Goal: Task Accomplishment & Management: Use online tool/utility

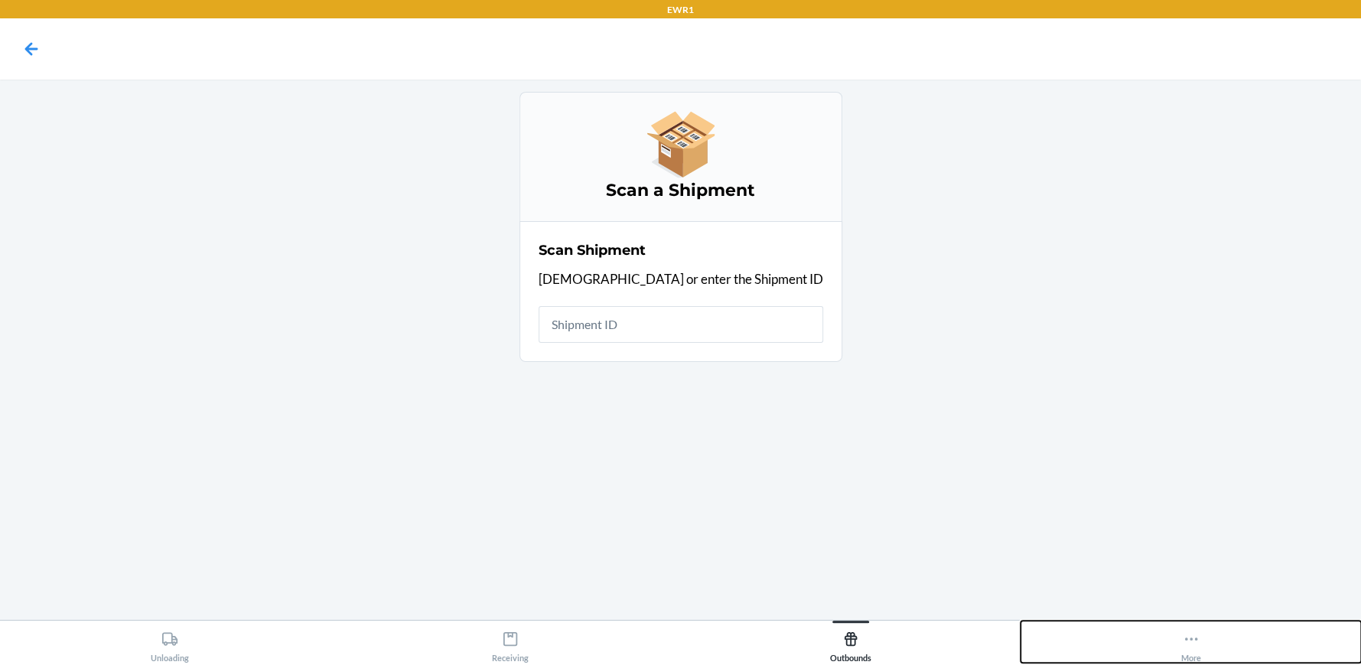
click at [1213, 650] on button "More" at bounding box center [1191, 642] width 340 height 42
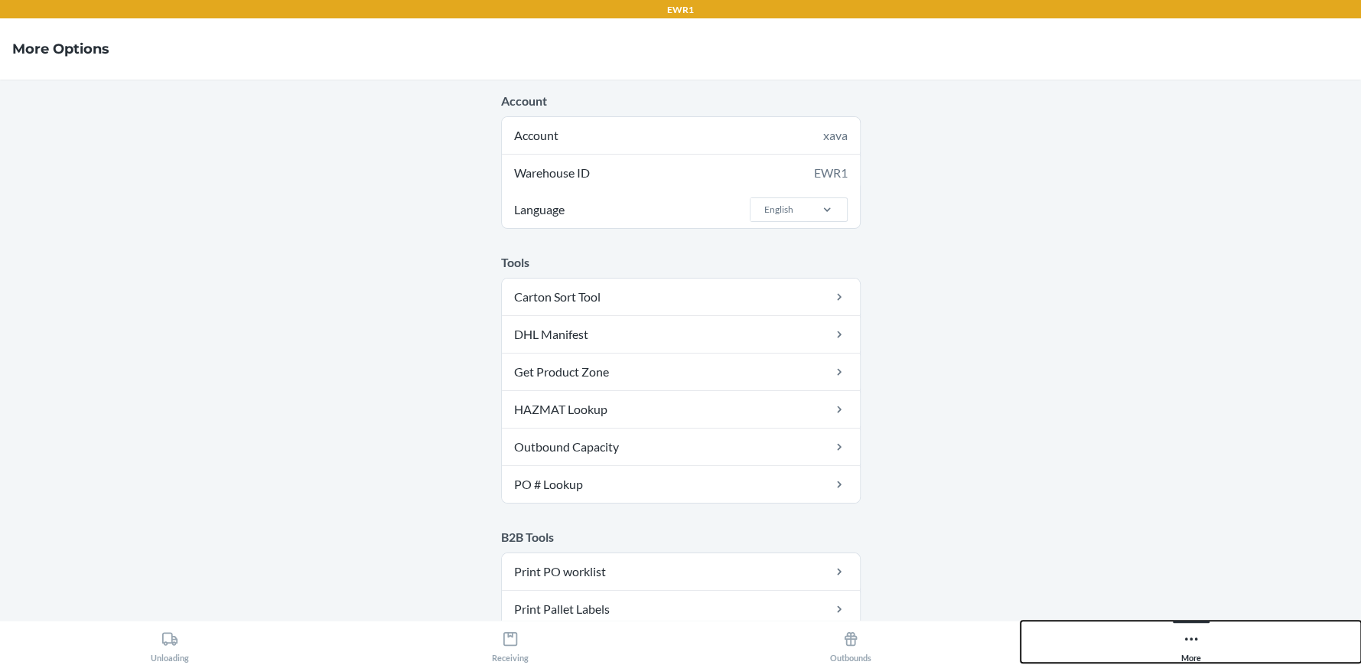
click at [1155, 637] on button "More" at bounding box center [1191, 642] width 340 height 42
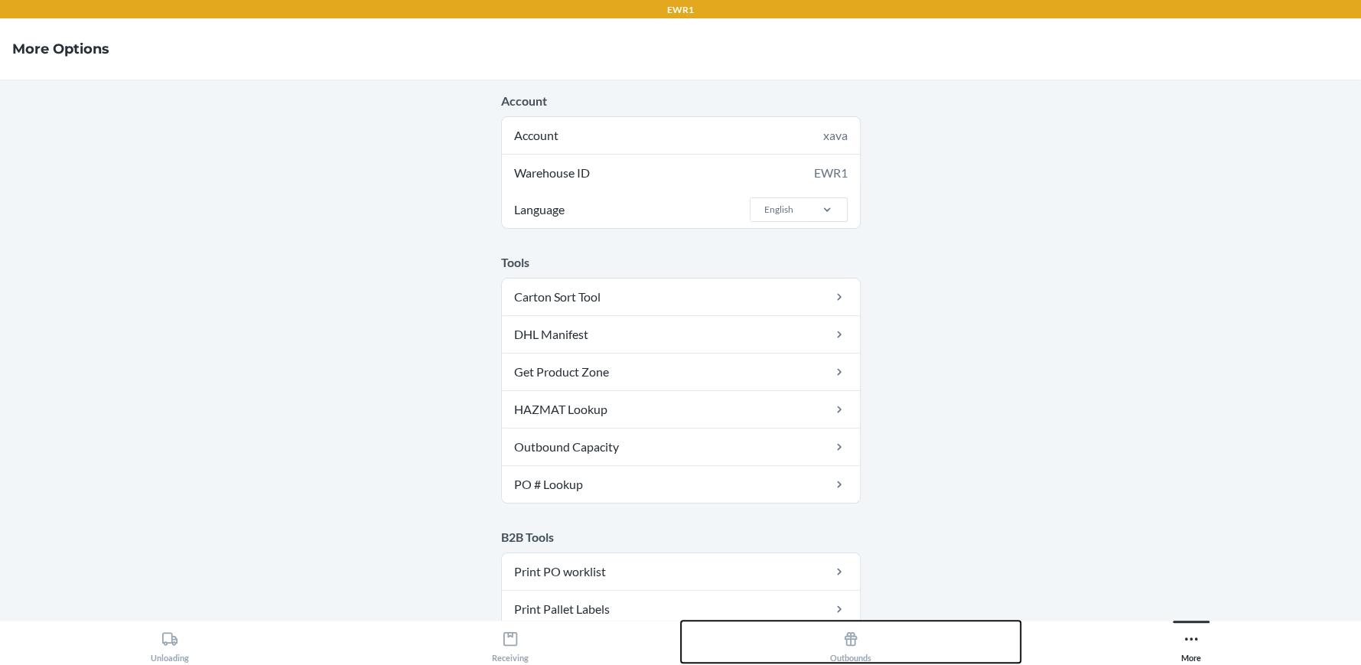
click at [893, 650] on button "Outbounds" at bounding box center [851, 642] width 340 height 42
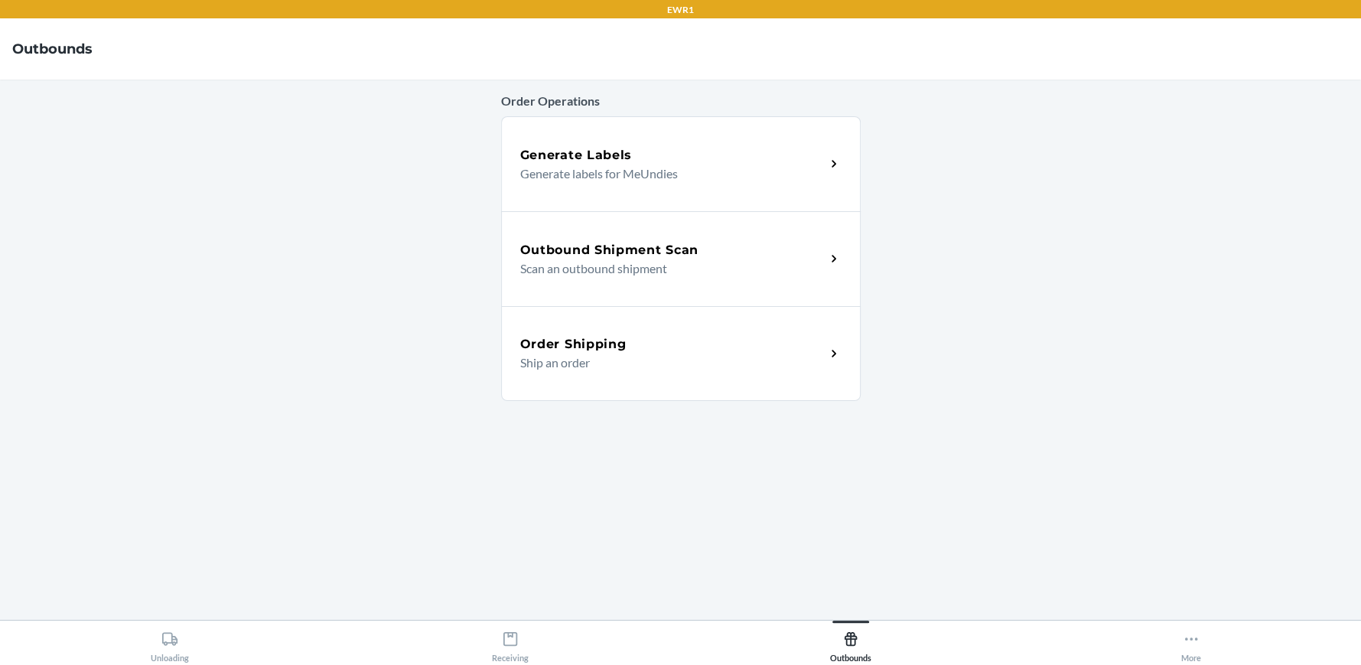
click at [757, 263] on p "Scan an outbound shipment" at bounding box center [666, 268] width 293 height 18
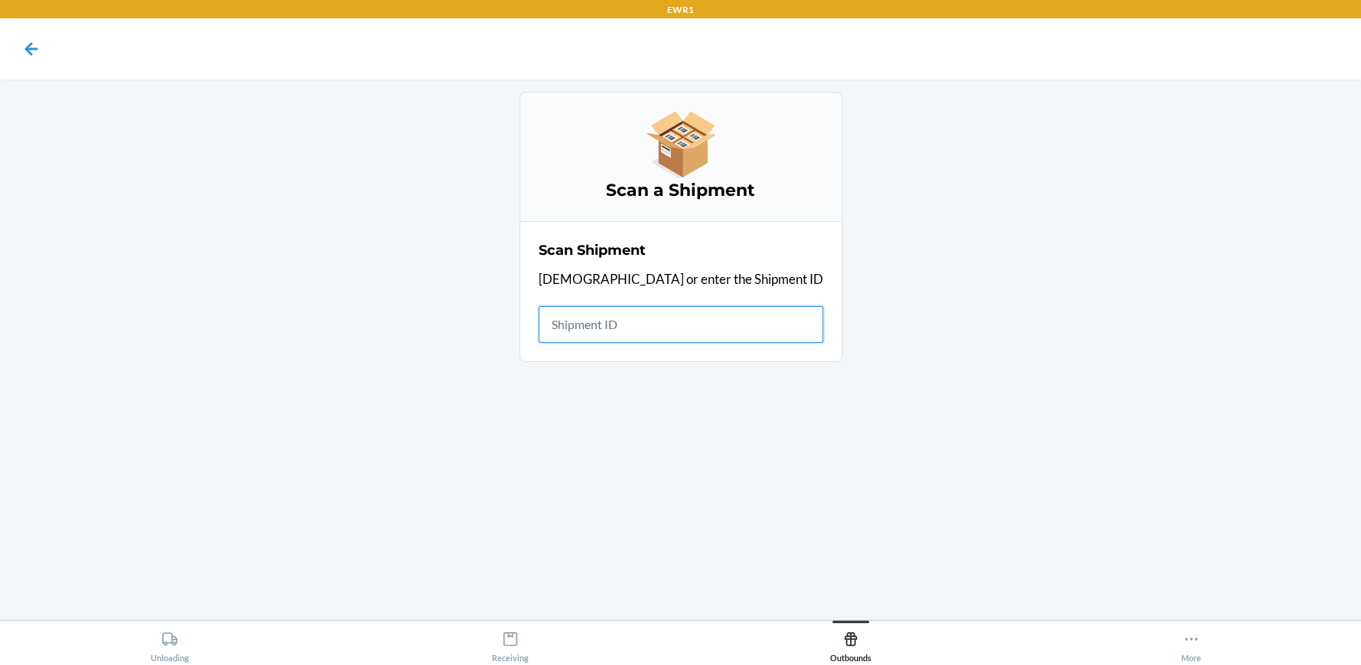
click at [643, 313] on input "text" at bounding box center [681, 324] width 285 height 37
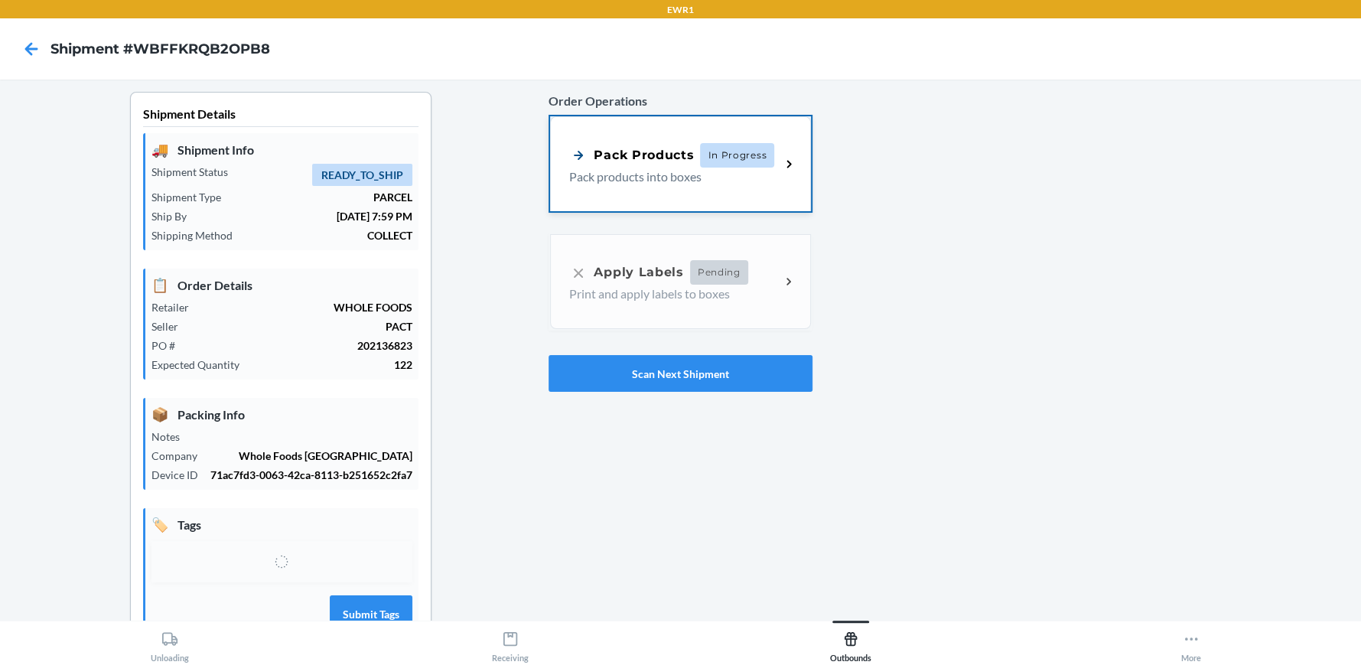
click at [597, 178] on p "Pack products into boxes" at bounding box center [668, 177] width 199 height 18
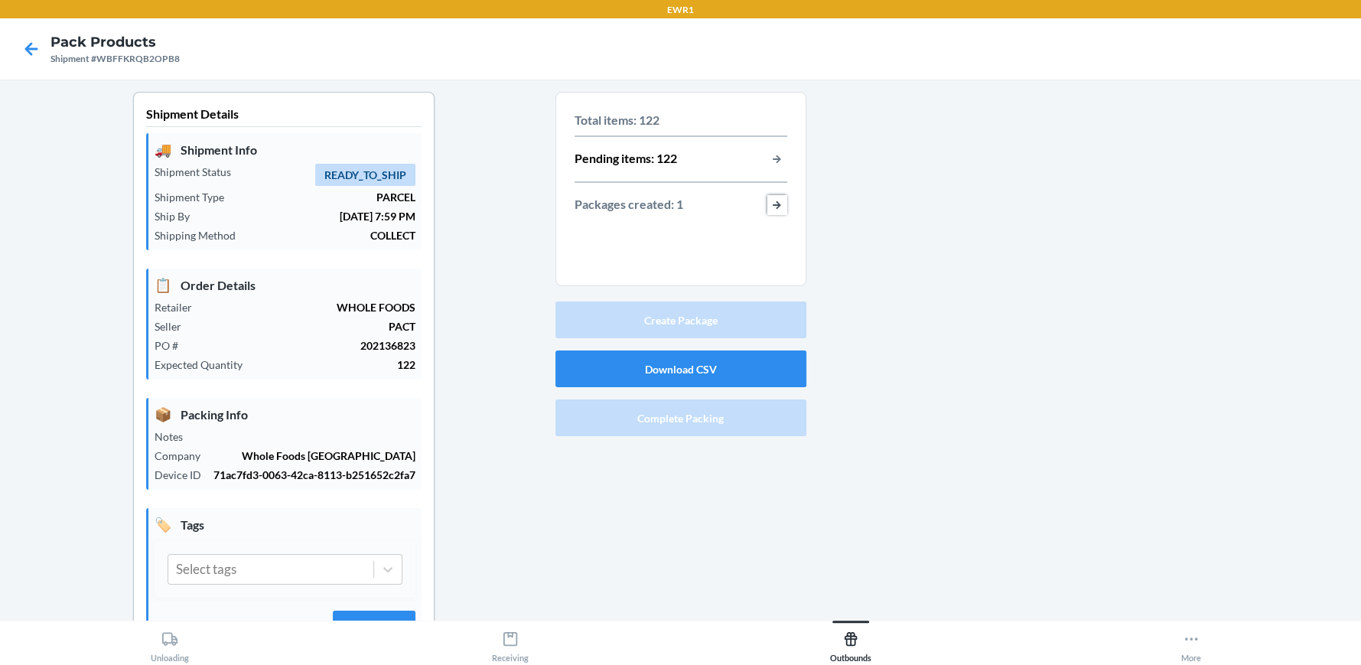
click at [773, 209] on button "button-view-packages-created" at bounding box center [777, 205] width 20 height 20
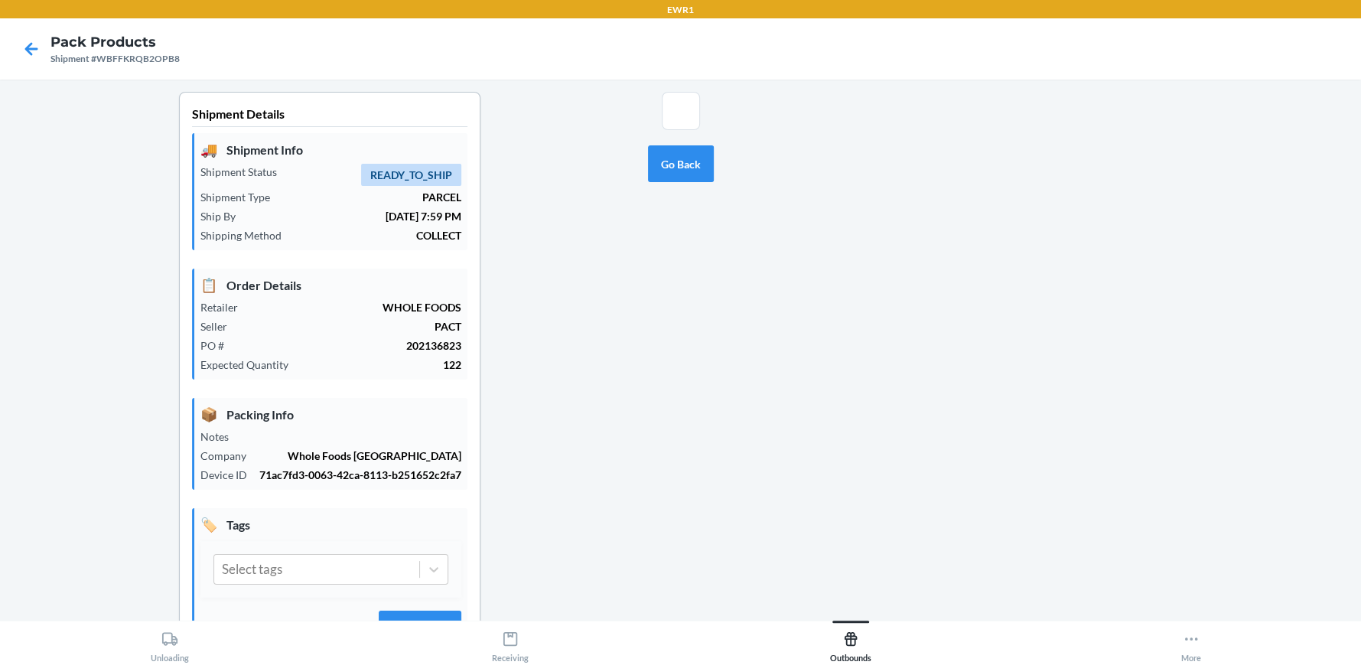
click at [666, 114] on section at bounding box center [681, 111] width 38 height 38
click at [677, 174] on button "Go Back" at bounding box center [681, 163] width 66 height 37
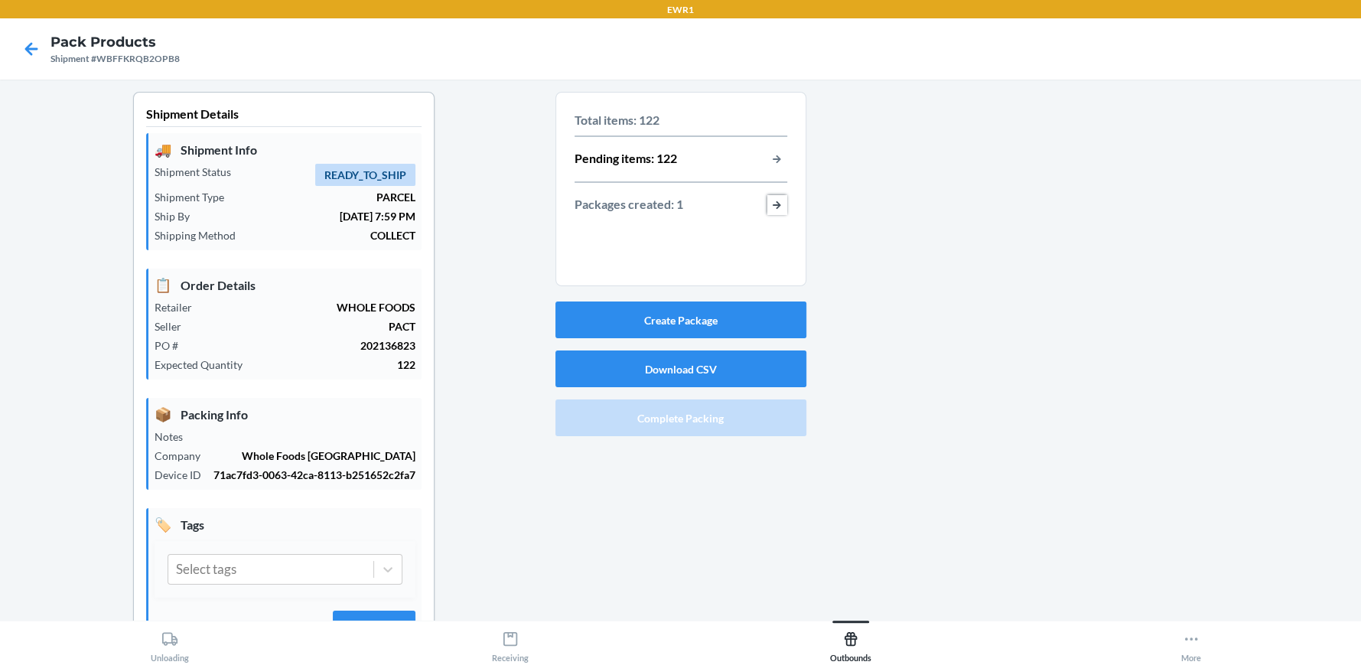
click at [769, 205] on button "button-view-packages-created" at bounding box center [777, 205] width 20 height 20
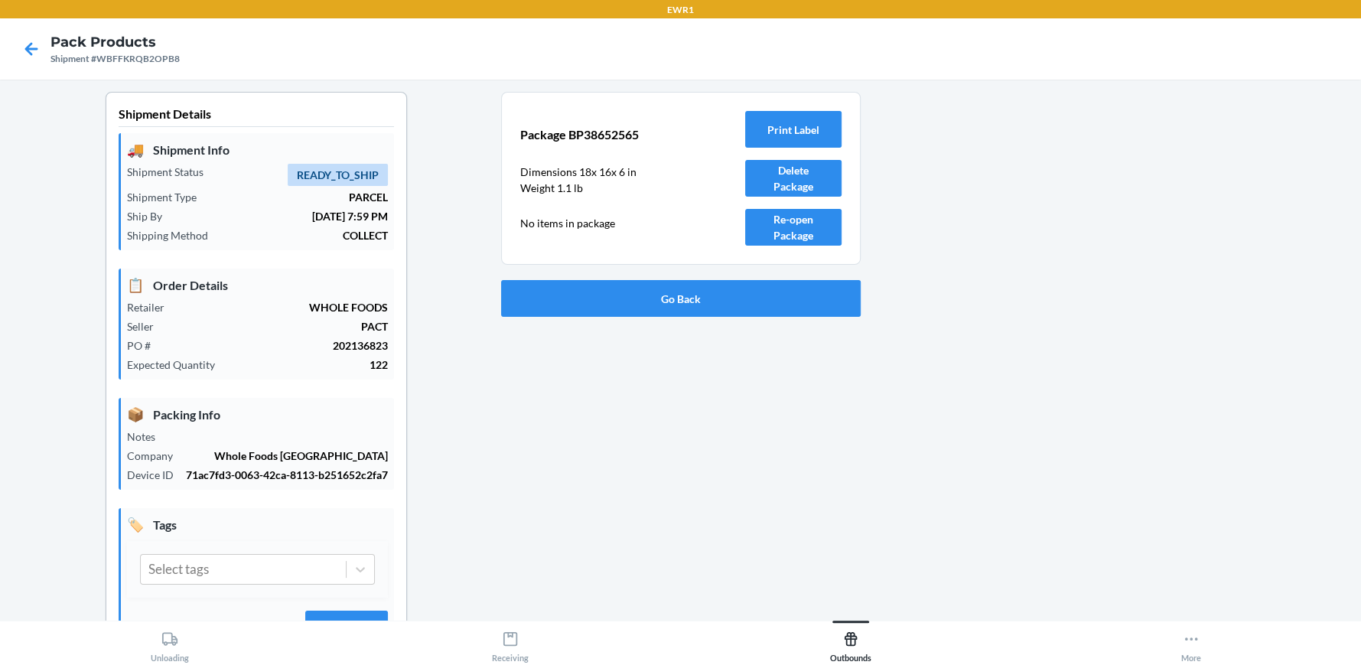
drag, startPoint x: 727, startPoint y: 61, endPoint x: 1030, endPoint y: 243, distance: 353.1
click at [930, 183] on div "EWR1 Pack Products Shipment #WBFFKRQB2OPB8 Shipment Details 🚚 Shipment Info Shi…" at bounding box center [680, 332] width 1361 height 665
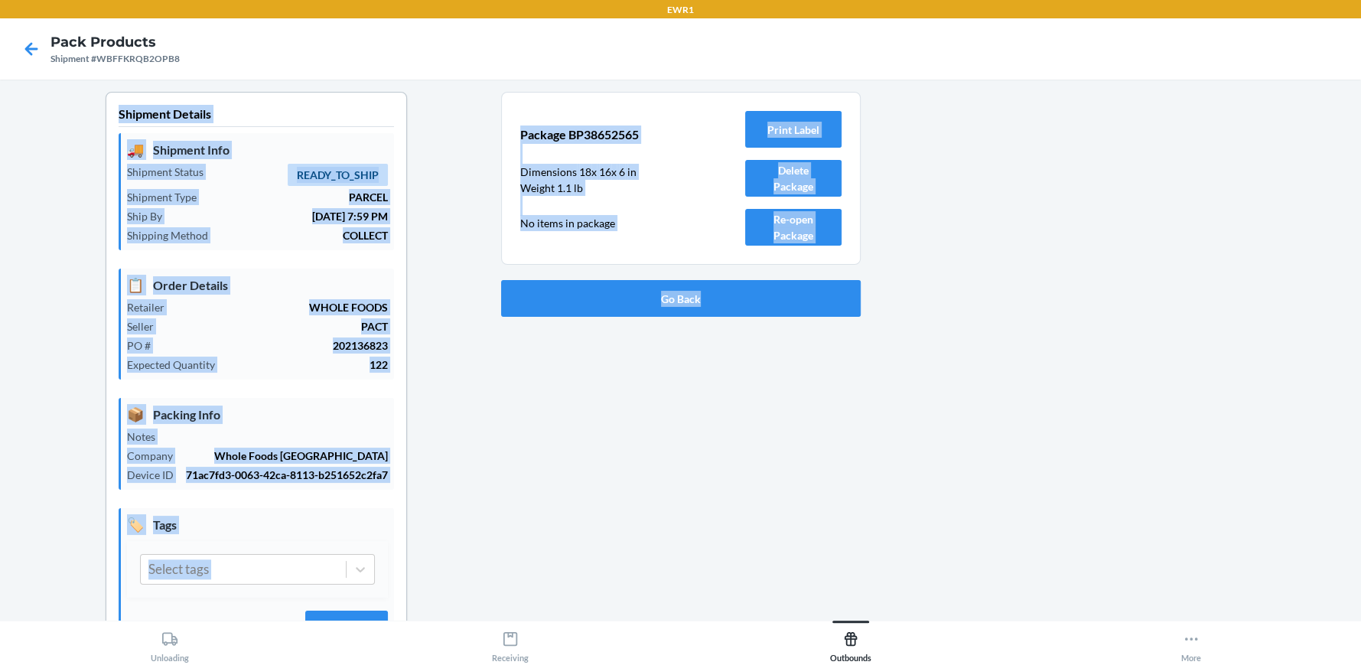
click at [914, 241] on div at bounding box center [1105, 392] width 489 height 600
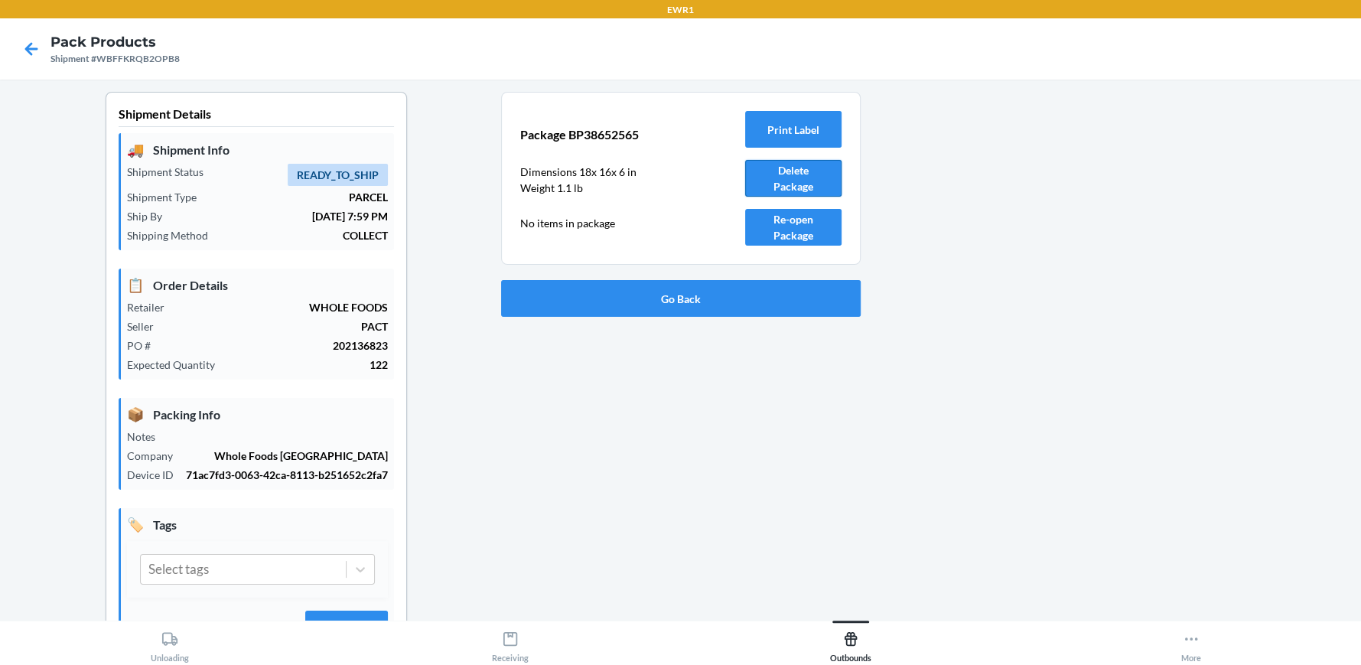
click at [784, 186] on button "Delete Package" at bounding box center [793, 178] width 96 height 37
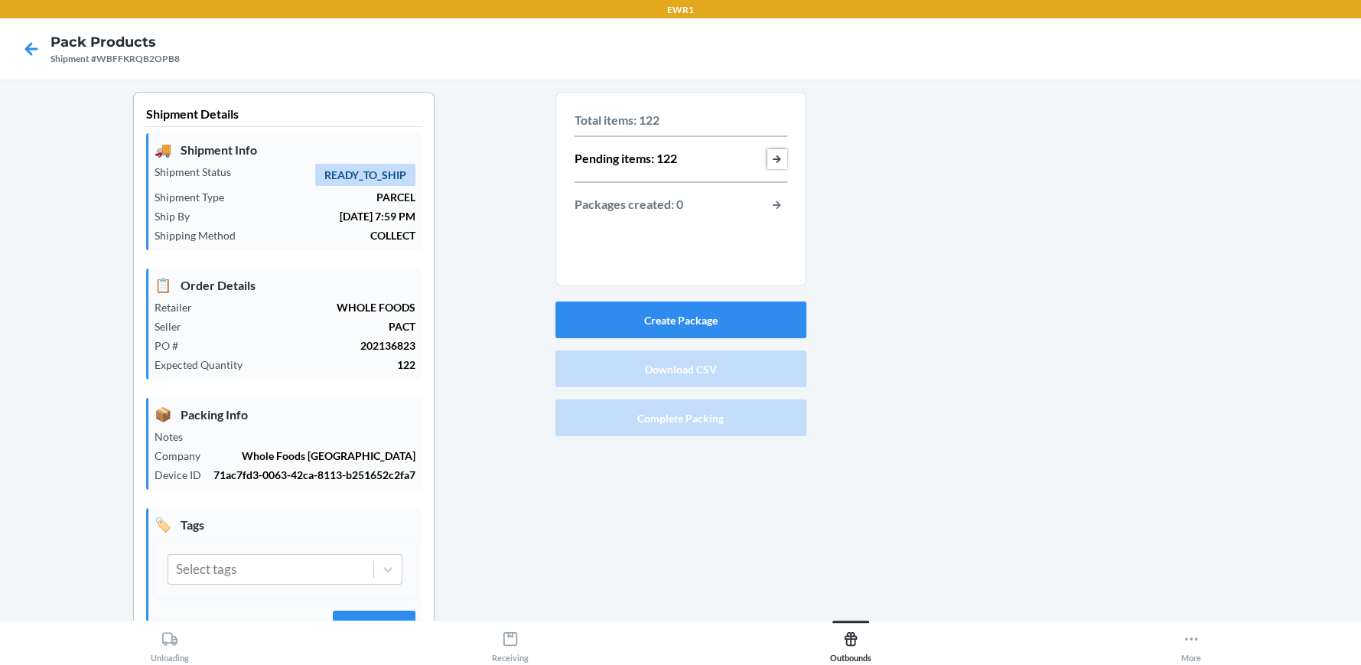
click at [767, 162] on button "button-view-pending-items" at bounding box center [777, 159] width 20 height 20
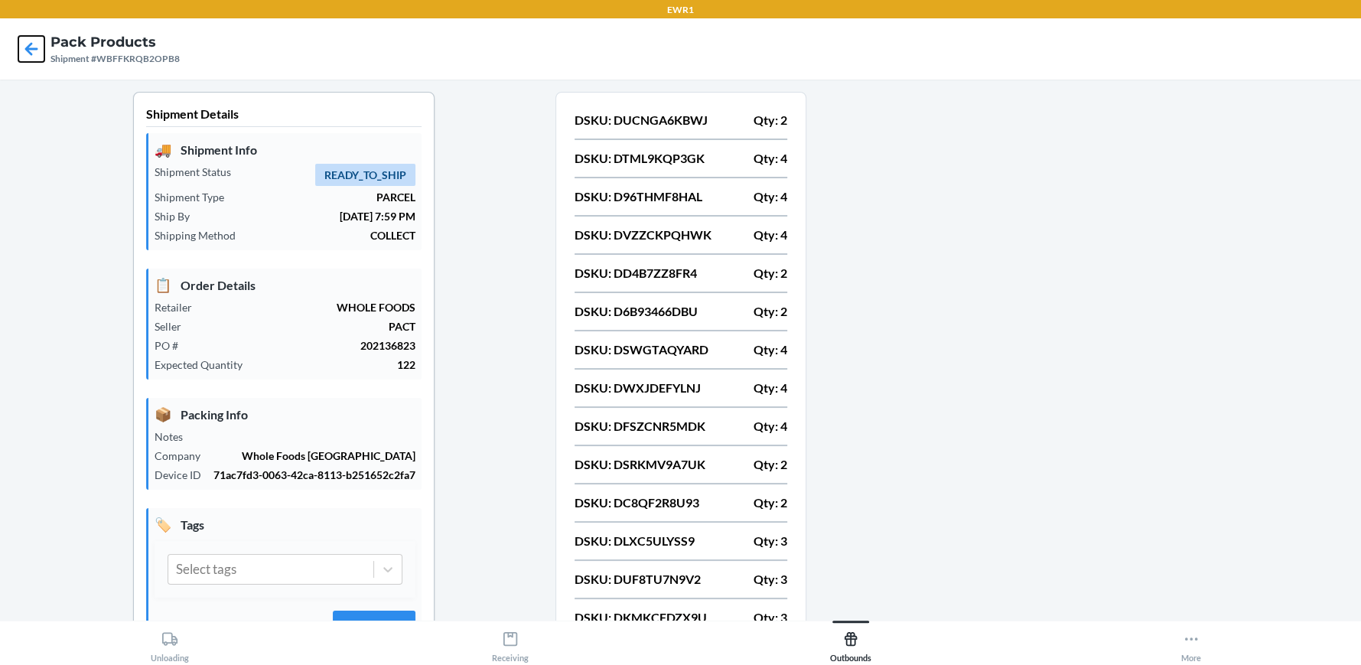
click at [23, 46] on icon at bounding box center [31, 49] width 26 height 26
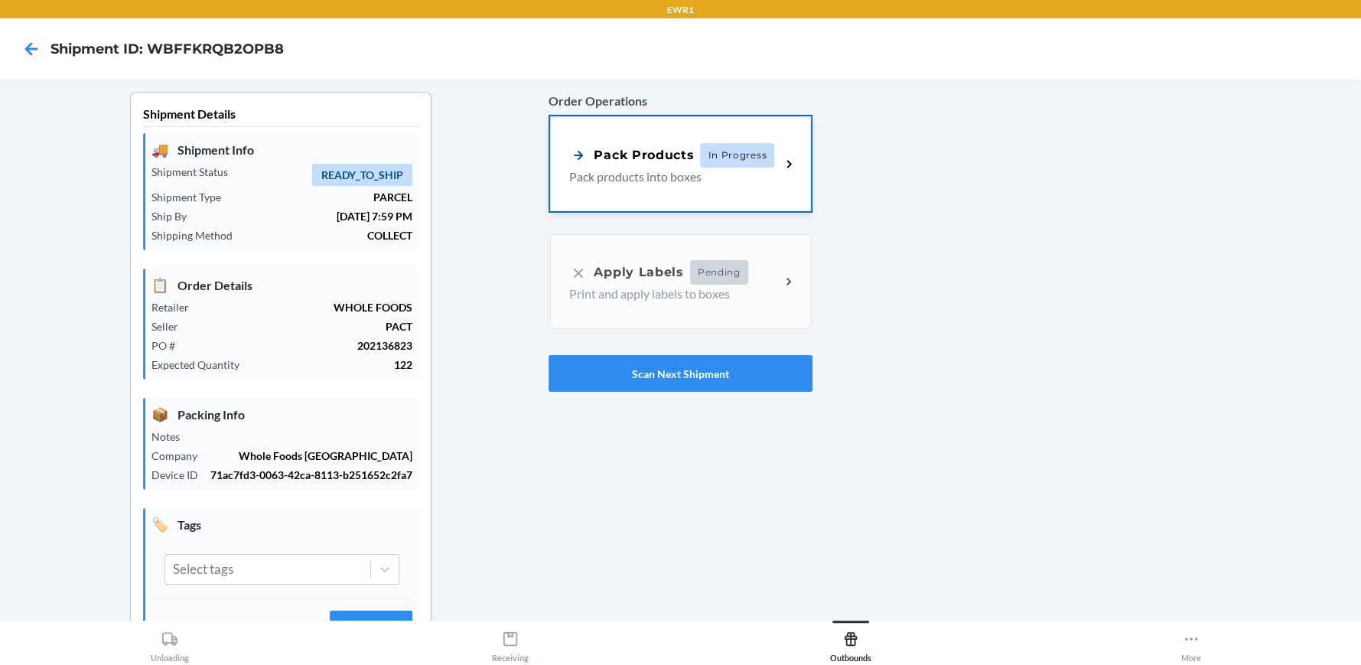
click at [640, 161] on div "Pack Products" at bounding box center [631, 154] width 125 height 19
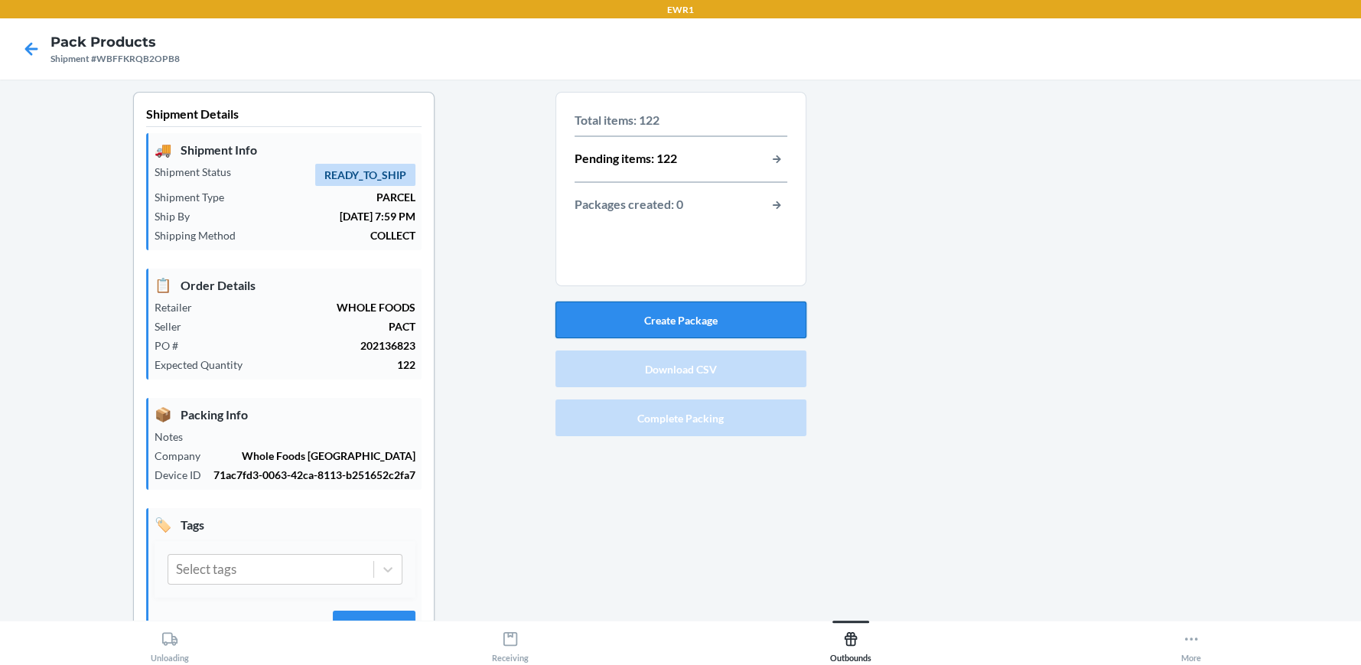
click at [733, 328] on button "Create Package" at bounding box center [680, 319] width 251 height 37
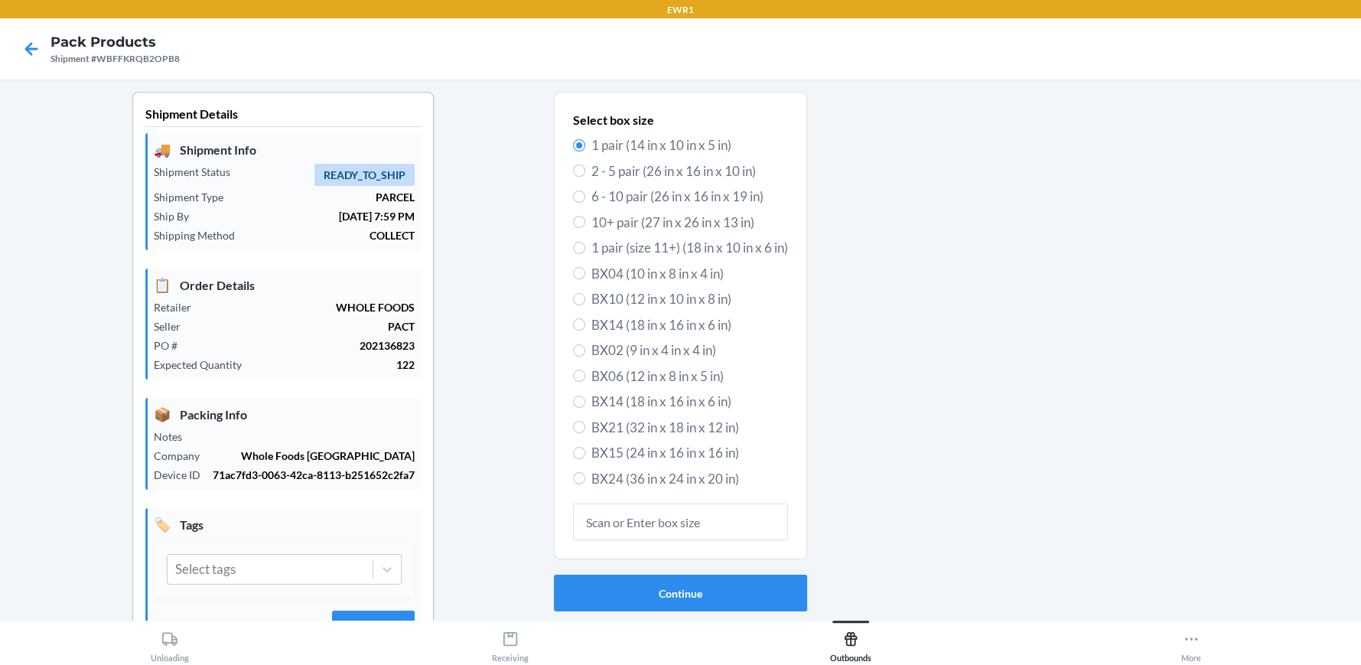
click at [658, 326] on span "BX14 (18 in x 16 in x 6 in)" at bounding box center [689, 325] width 197 height 20
click at [585, 326] on input "BX14 (18 in x 16 in x 6 in)" at bounding box center [579, 324] width 12 height 12
radio input "true"
radio input "false"
click at [666, 592] on button "Continue" at bounding box center [680, 593] width 253 height 37
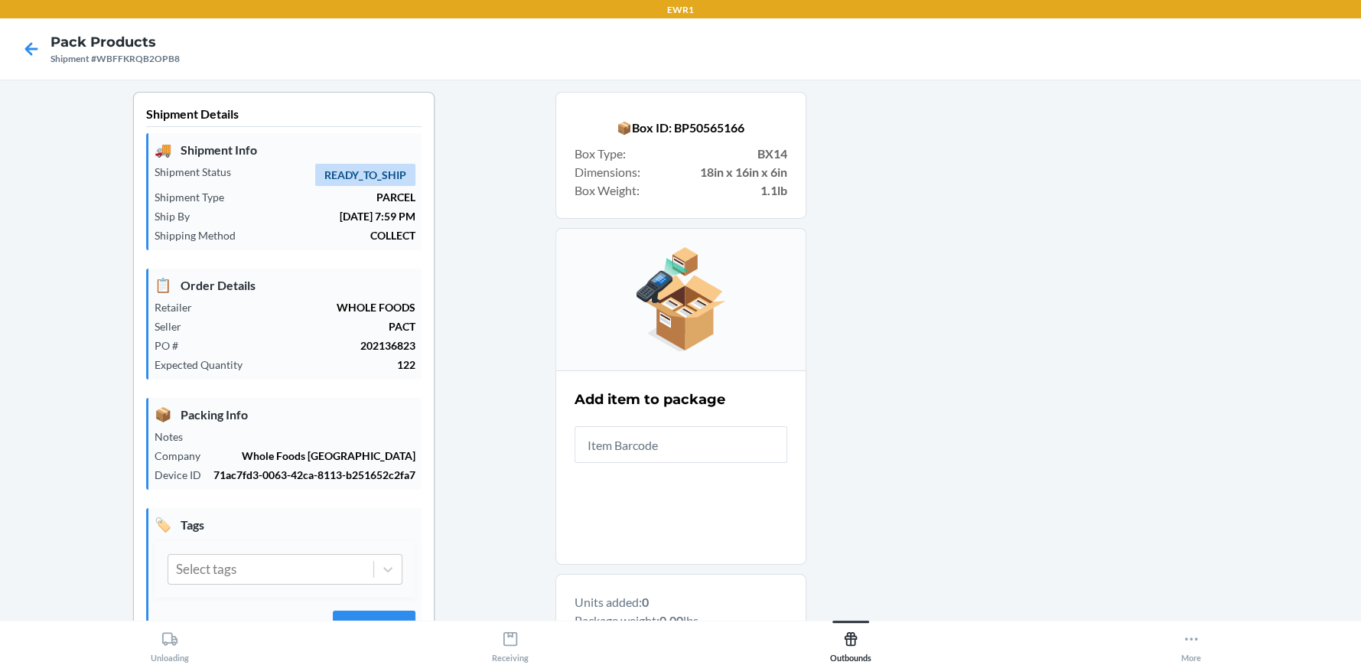
click at [731, 457] on input "text" at bounding box center [681, 444] width 213 height 37
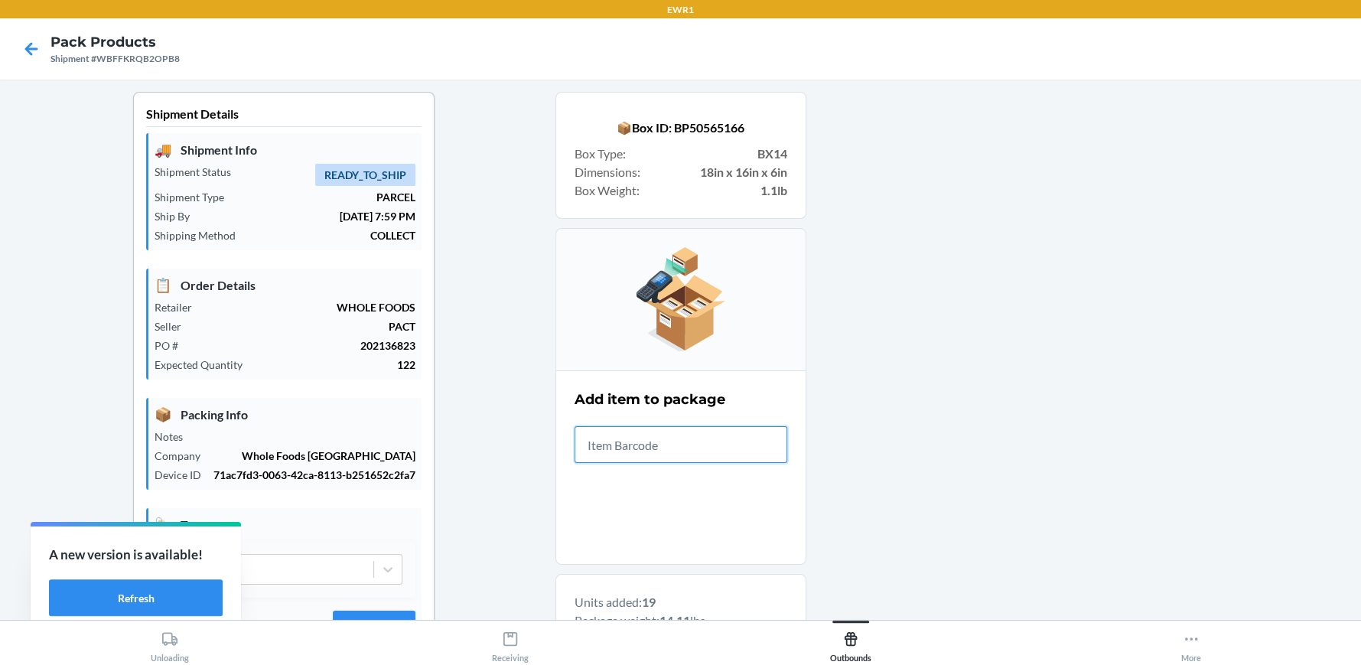
click at [673, 453] on input "text" at bounding box center [681, 444] width 213 height 37
click at [625, 461] on input "text" at bounding box center [681, 444] width 213 height 37
click at [637, 458] on input "text" at bounding box center [681, 444] width 213 height 37
click at [635, 451] on input "text" at bounding box center [681, 444] width 213 height 37
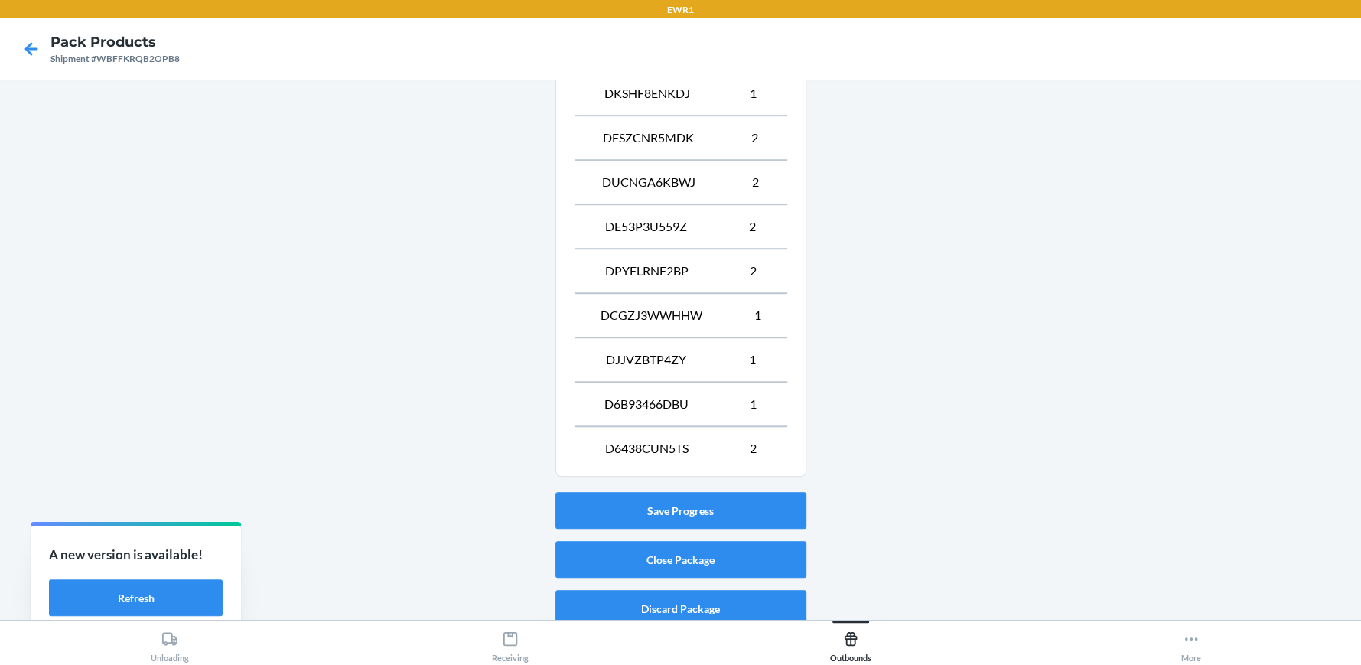
scroll to position [869, 0]
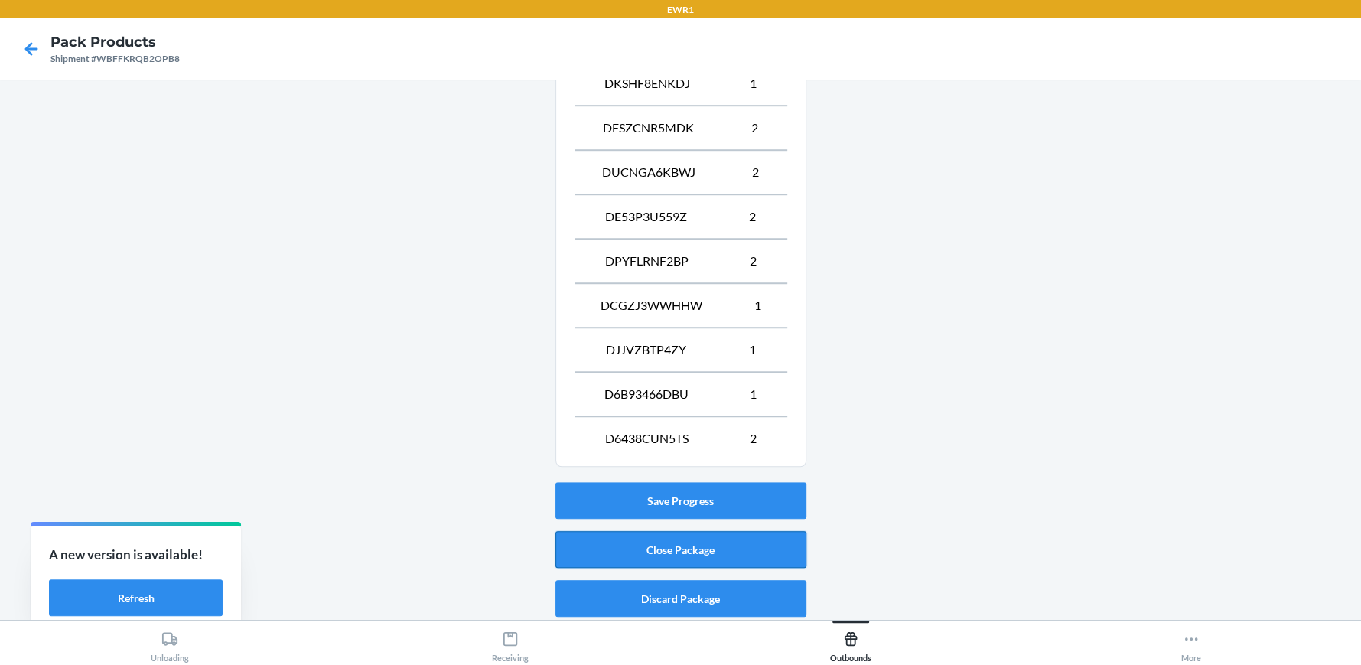
click at [657, 555] on button "Close Package" at bounding box center [680, 549] width 251 height 37
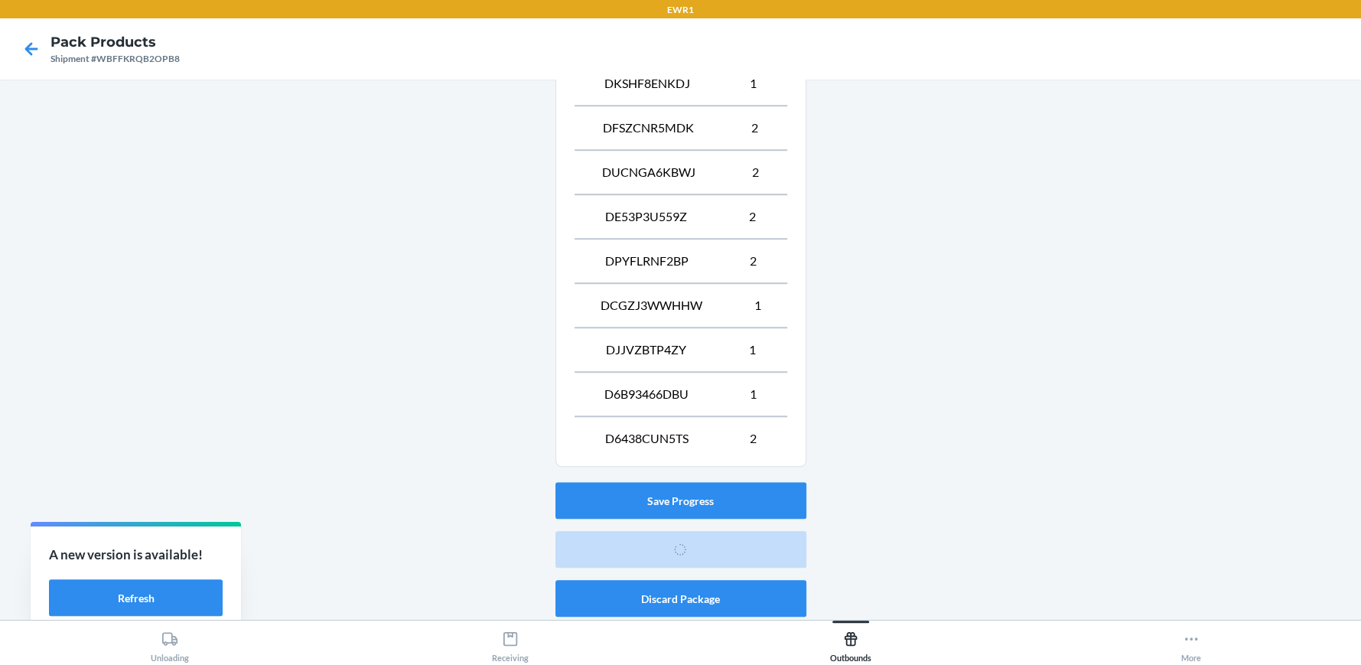
scroll to position [70, 0]
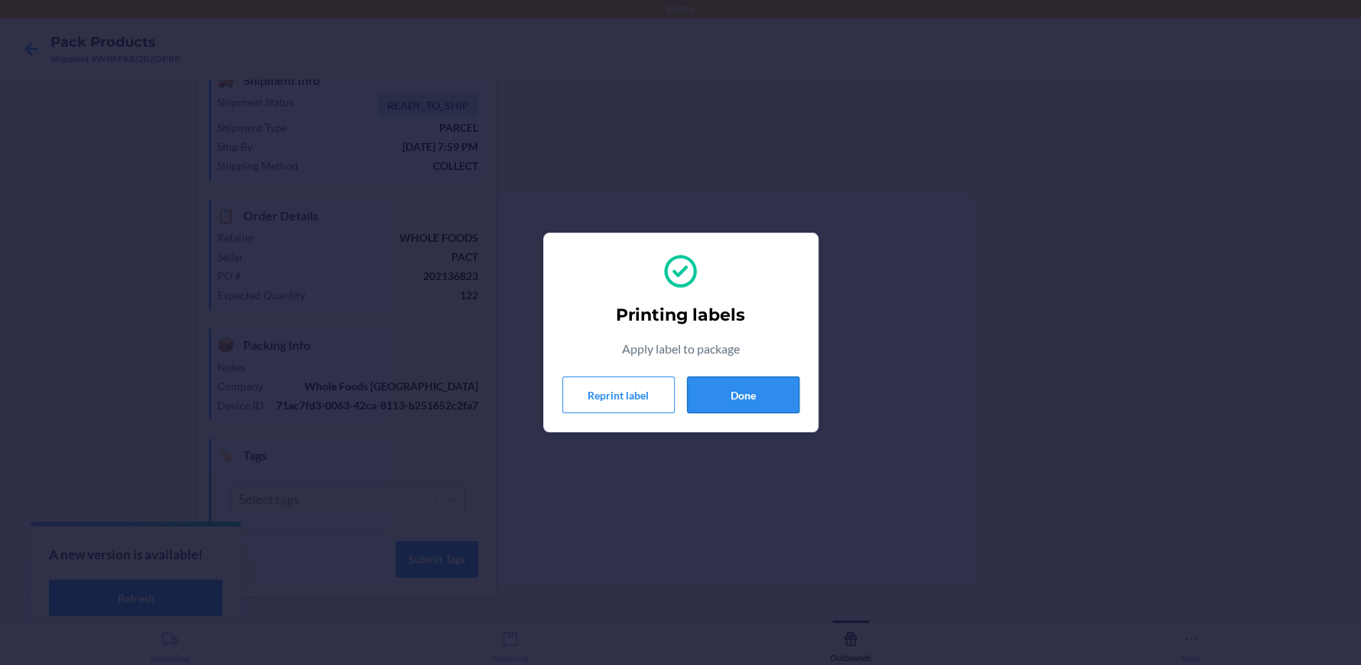
click at [748, 399] on button "Done" at bounding box center [743, 394] width 112 height 37
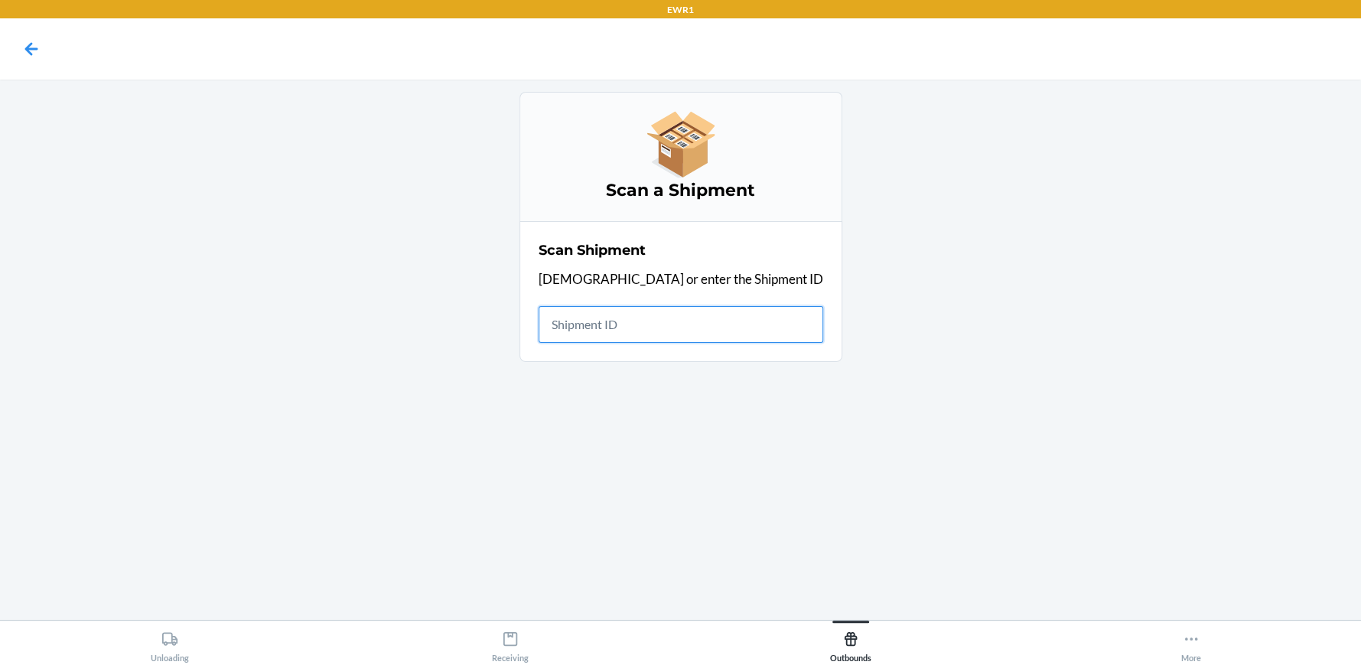
click at [631, 327] on input "text" at bounding box center [681, 324] width 285 height 37
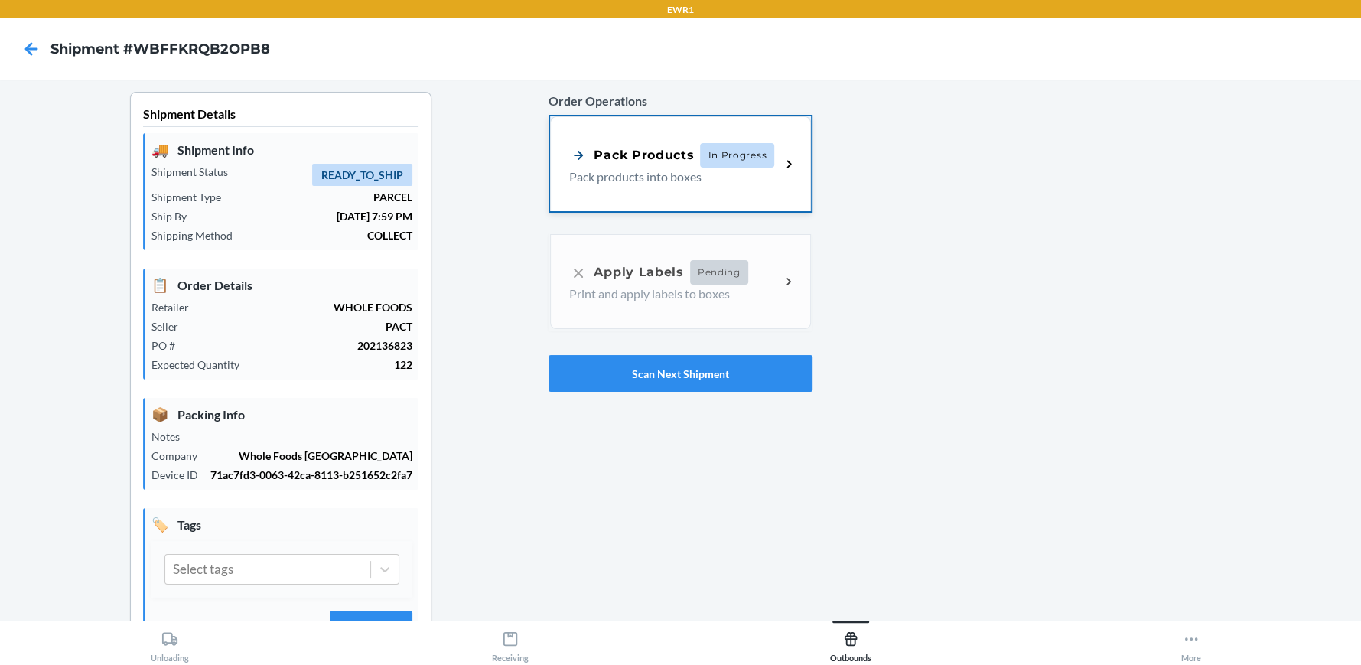
click at [669, 187] on div "Pack Products In Progress Pack products into boxes" at bounding box center [680, 163] width 260 height 95
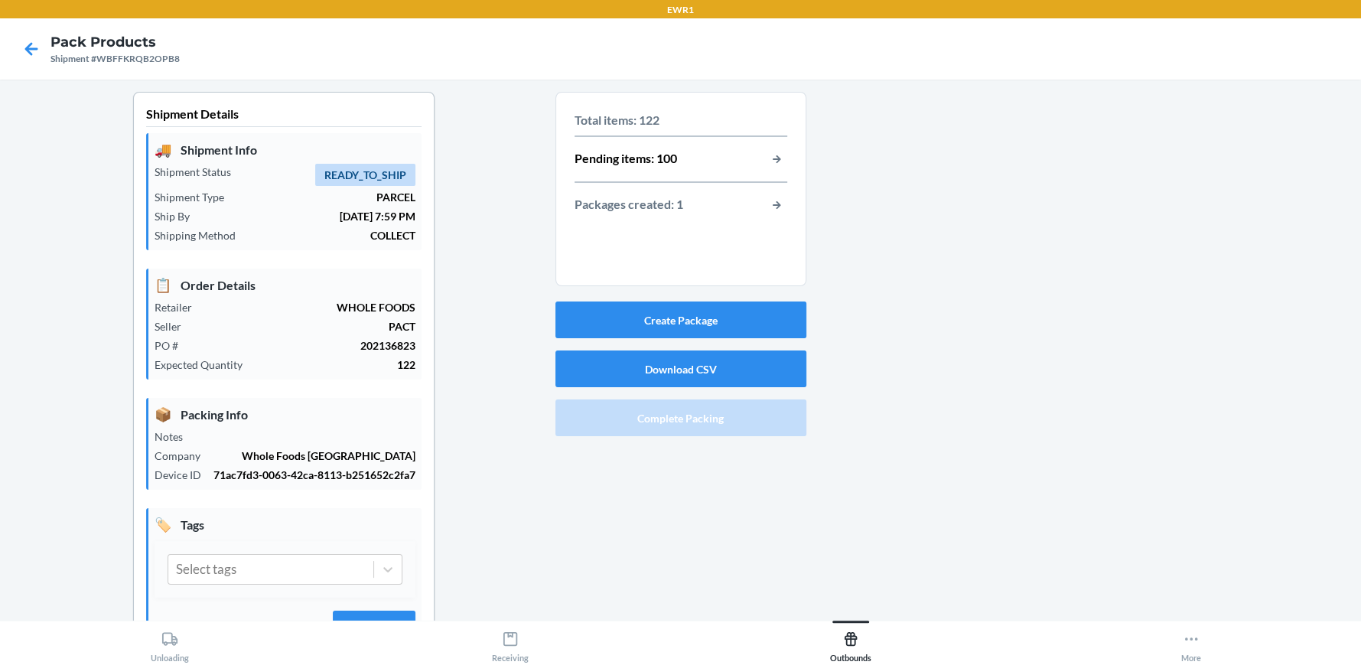
click at [754, 197] on div "Packages created: 1" at bounding box center [681, 205] width 213 height 20
click at [775, 201] on button "button-view-packages-created" at bounding box center [777, 205] width 20 height 20
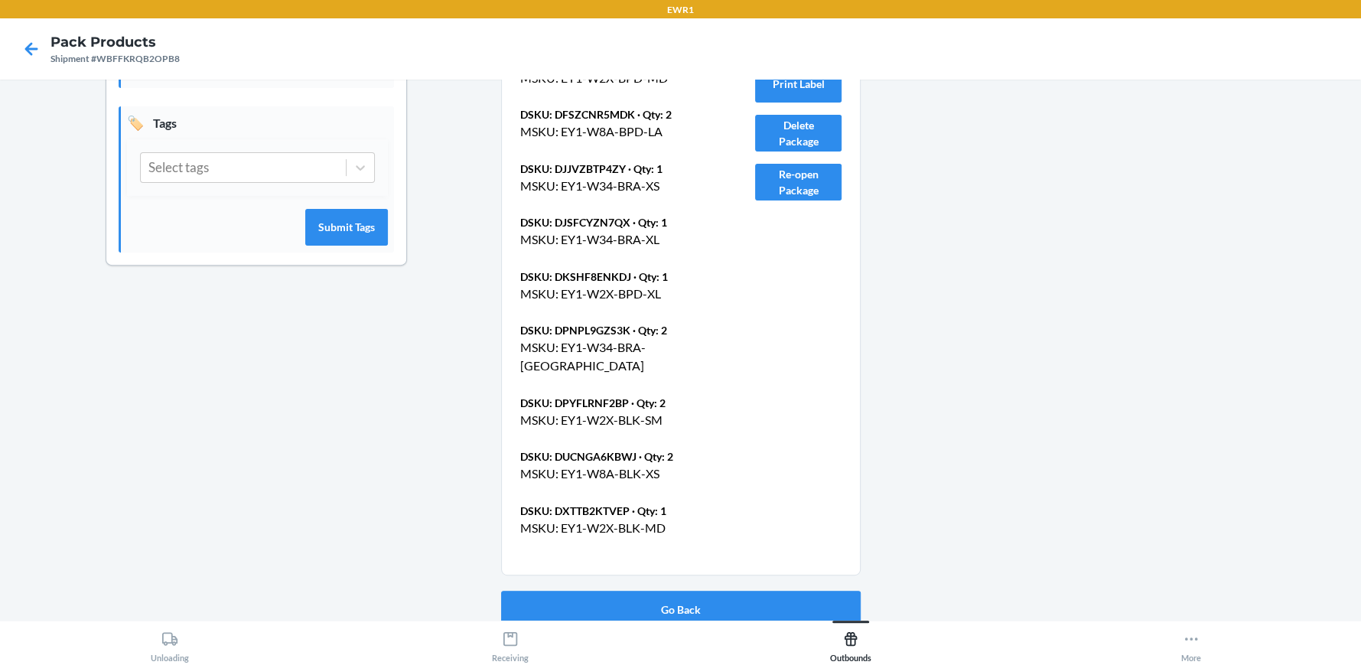
scroll to position [412, 0]
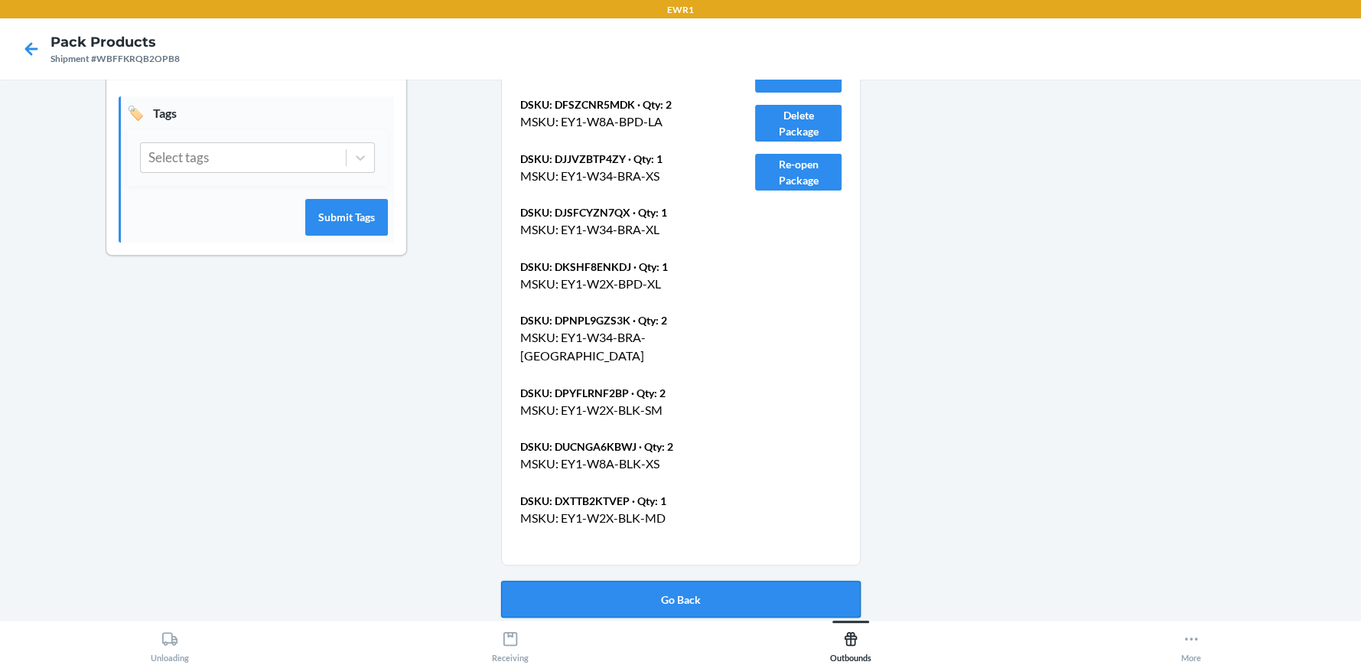
click at [662, 605] on button "Go Back" at bounding box center [681, 599] width 360 height 37
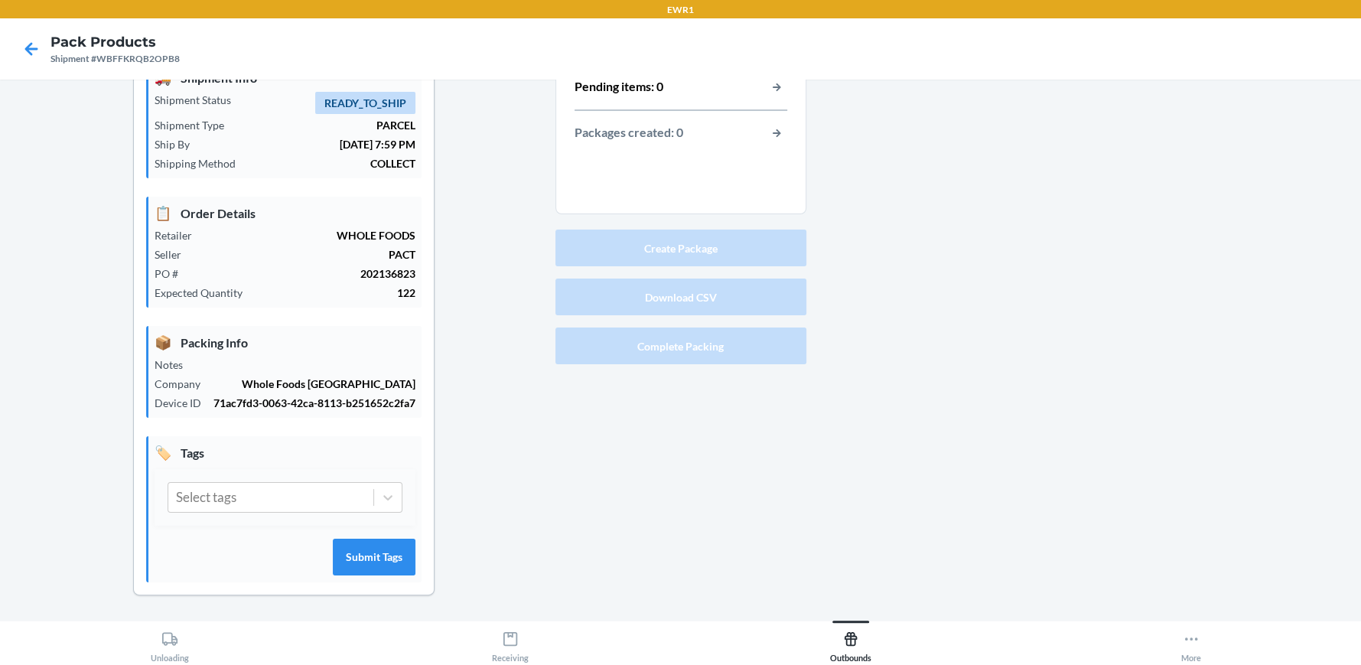
scroll to position [70, 0]
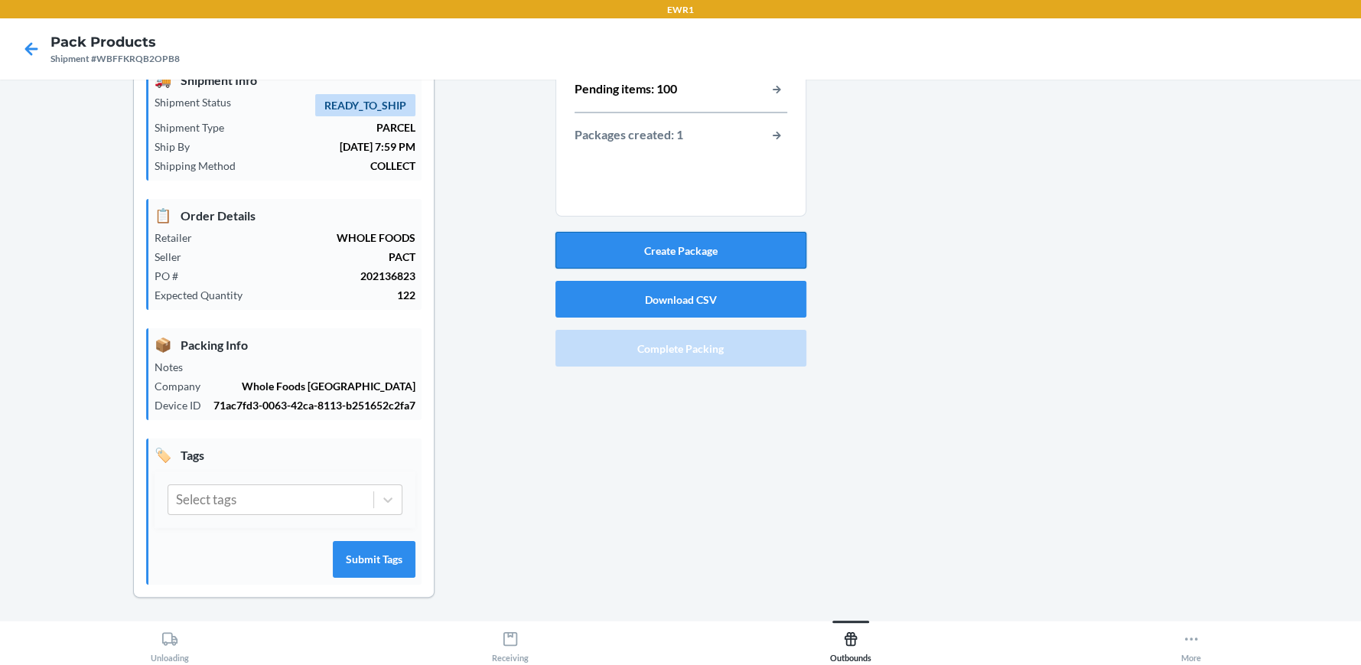
click at [731, 259] on button "Create Package" at bounding box center [680, 250] width 251 height 37
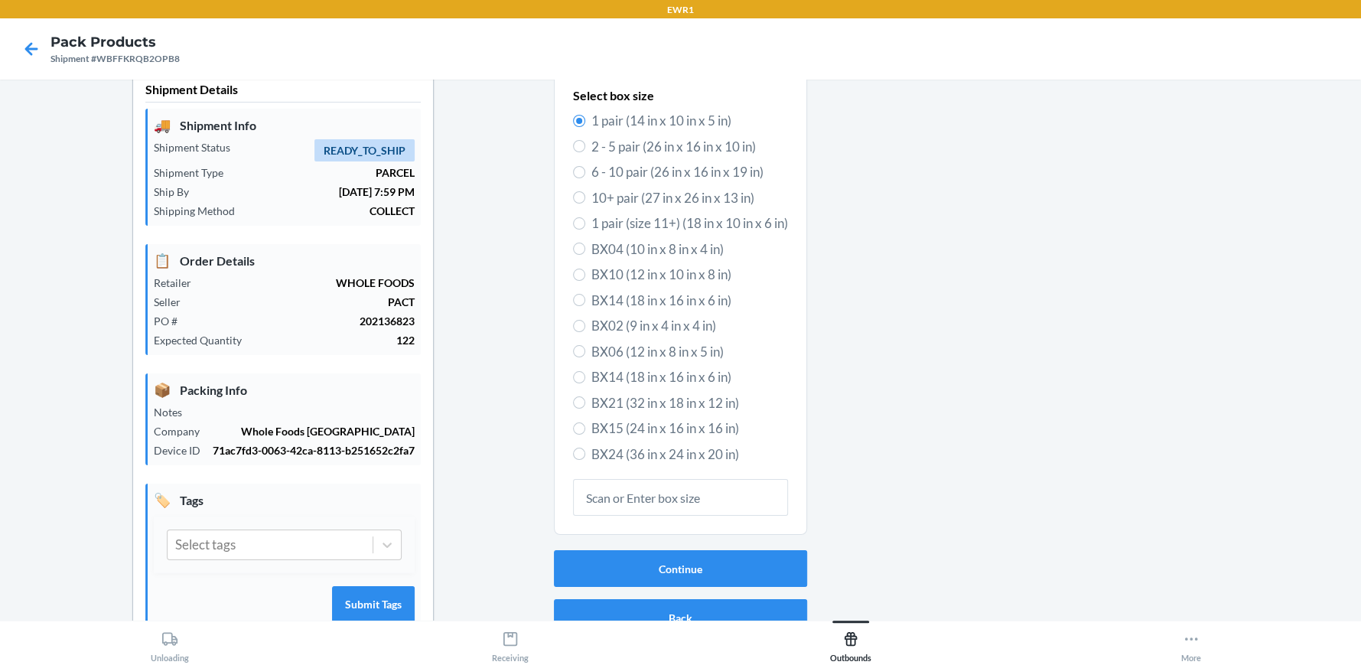
scroll to position [0, 0]
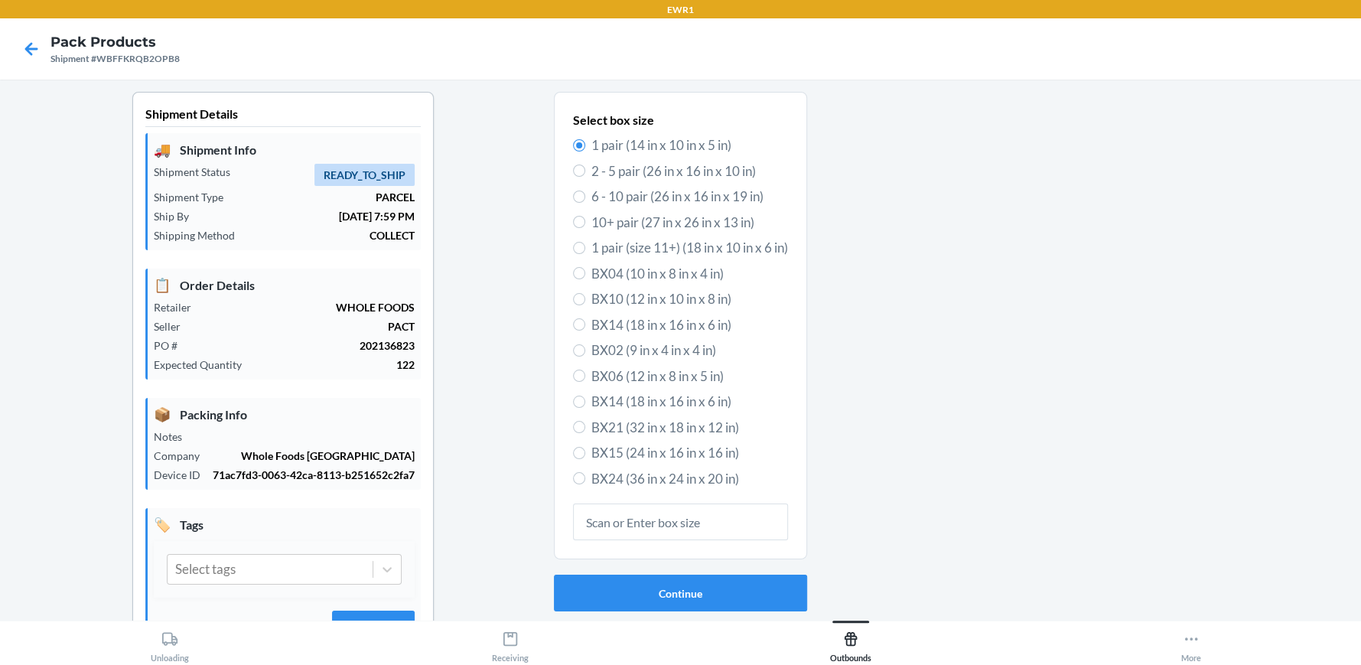
drag, startPoint x: 631, startPoint y: 324, endPoint x: 634, endPoint y: 340, distance: 16.2
click at [631, 325] on span "BX14 (18 in x 16 in x 6 in)" at bounding box center [689, 325] width 197 height 20
click at [585, 325] on input "BX14 (18 in x 16 in x 6 in)" at bounding box center [579, 324] width 12 height 12
radio input "true"
radio input "false"
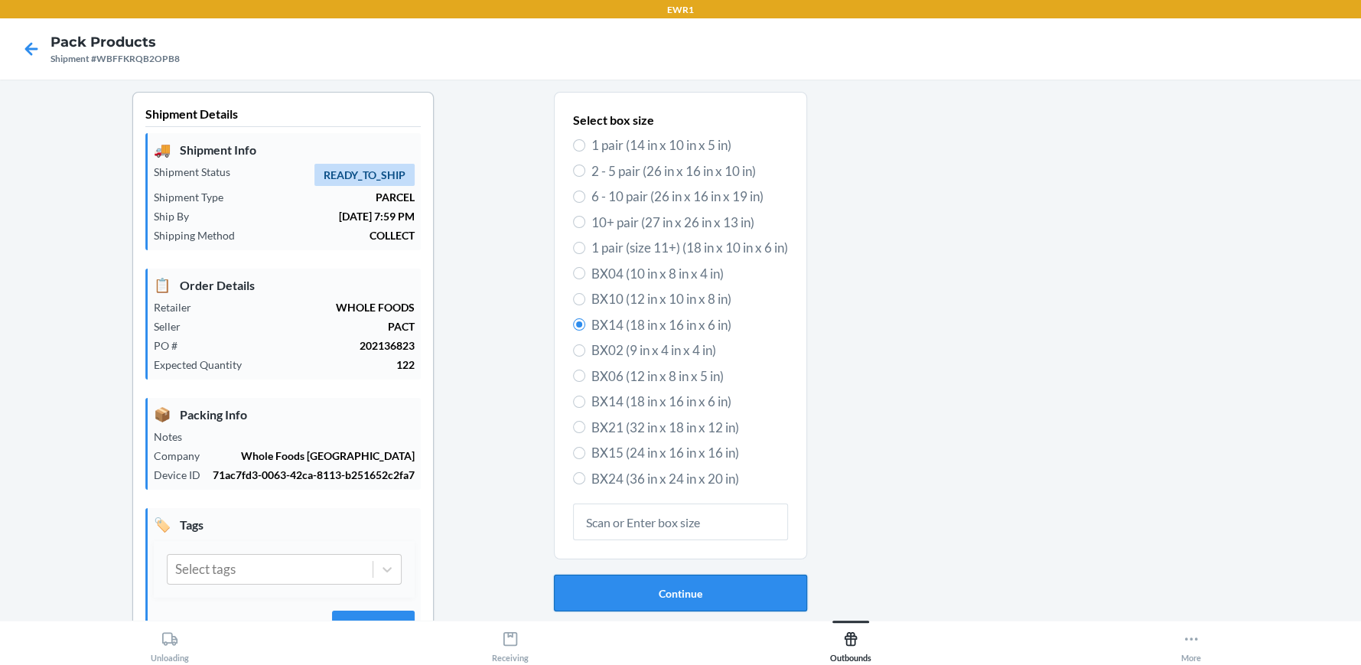
drag, startPoint x: 676, startPoint y: 603, endPoint x: 664, endPoint y: 581, distance: 25.0
click at [673, 596] on button "Continue" at bounding box center [680, 593] width 253 height 37
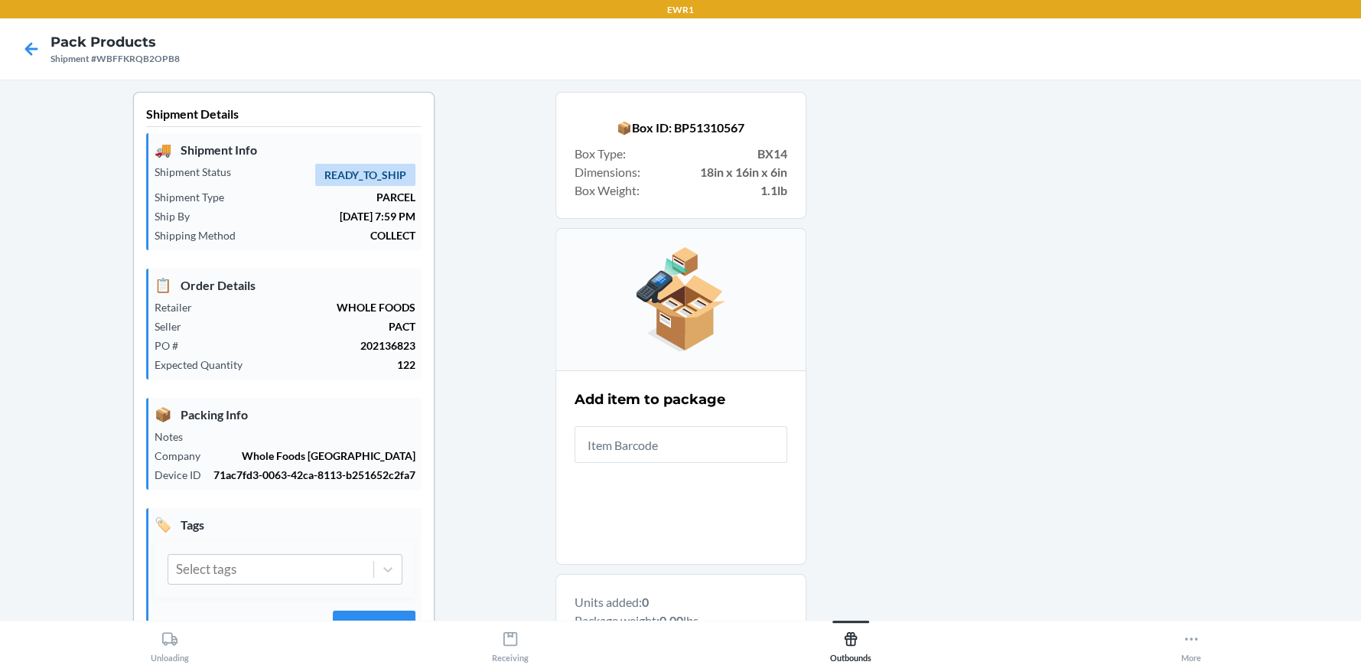
click at [682, 463] on div "Add item to package" at bounding box center [681, 426] width 213 height 83
click at [721, 455] on input "text" at bounding box center [681, 444] width 213 height 37
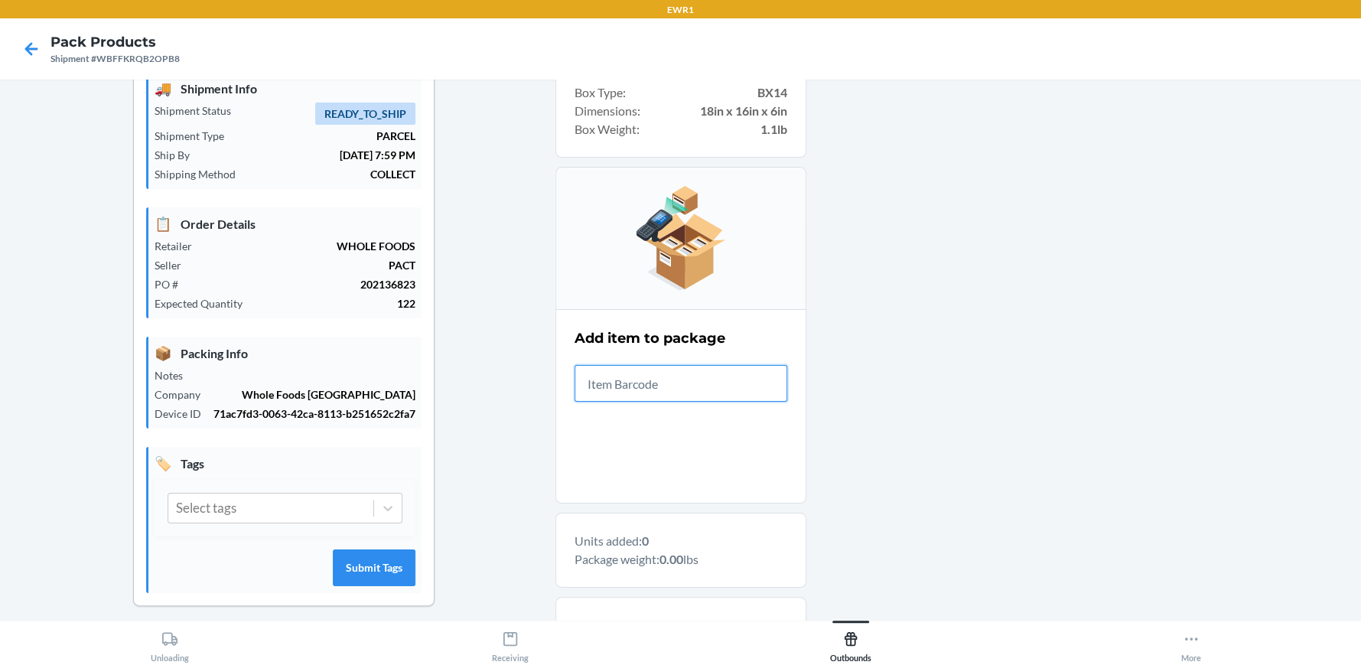
scroll to position [152, 0]
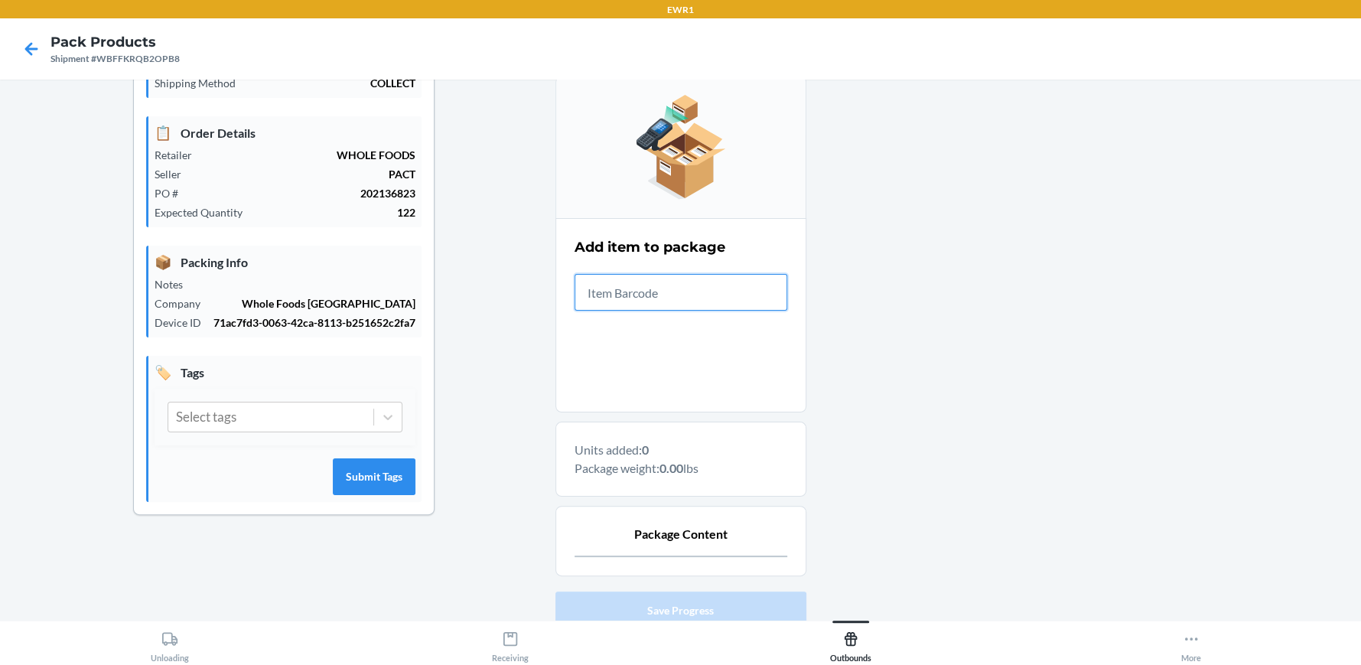
click at [664, 279] on input "text" at bounding box center [681, 292] width 213 height 37
click at [670, 290] on input "text" at bounding box center [681, 292] width 213 height 37
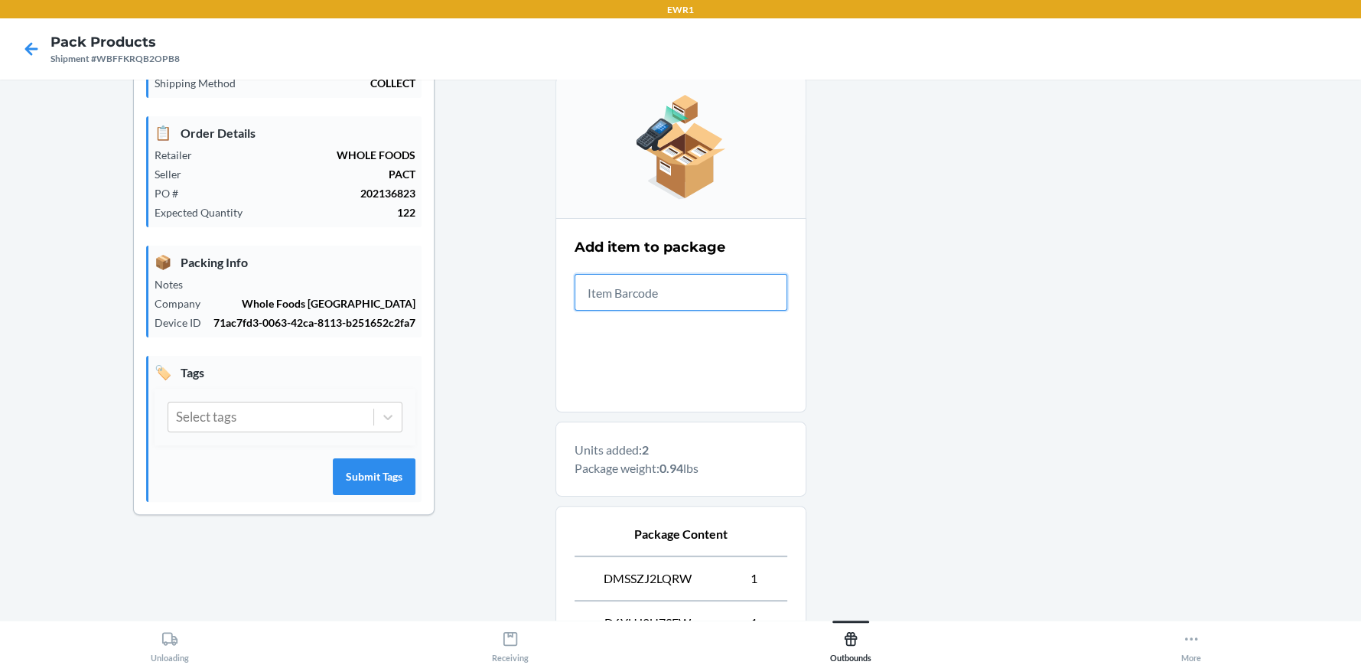
click at [670, 290] on input "text" at bounding box center [681, 292] width 213 height 37
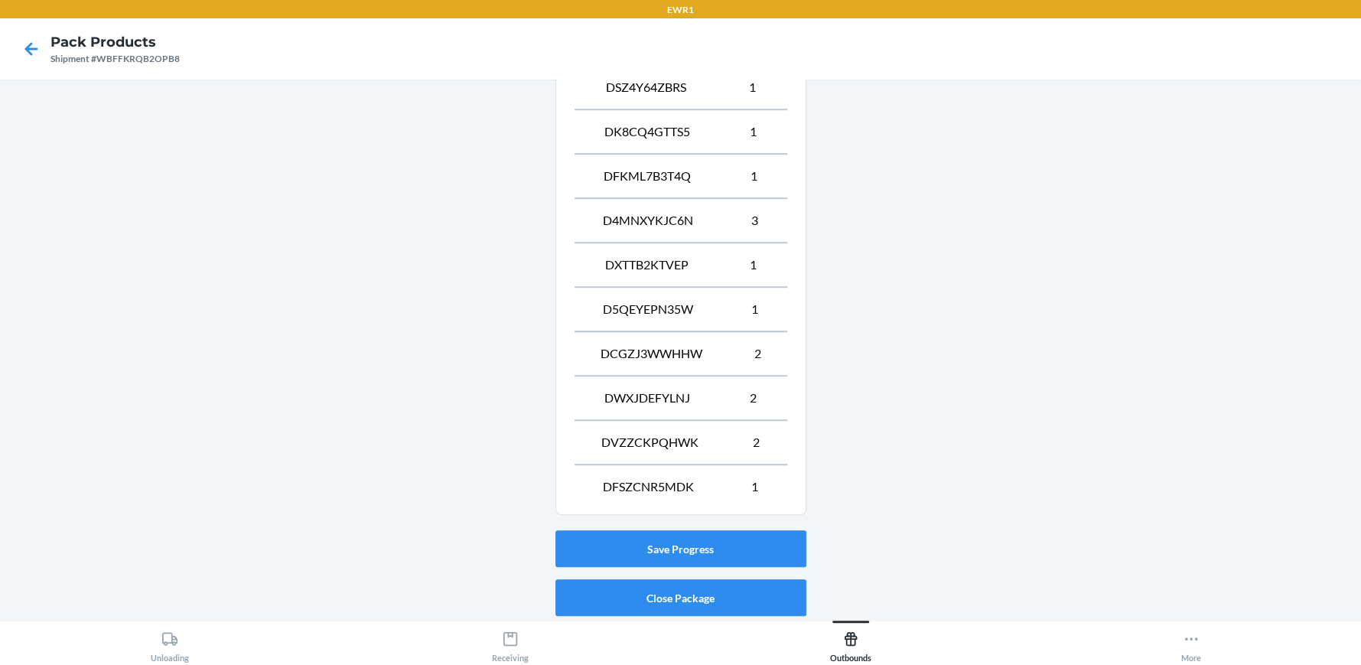
scroll to position [824, 0]
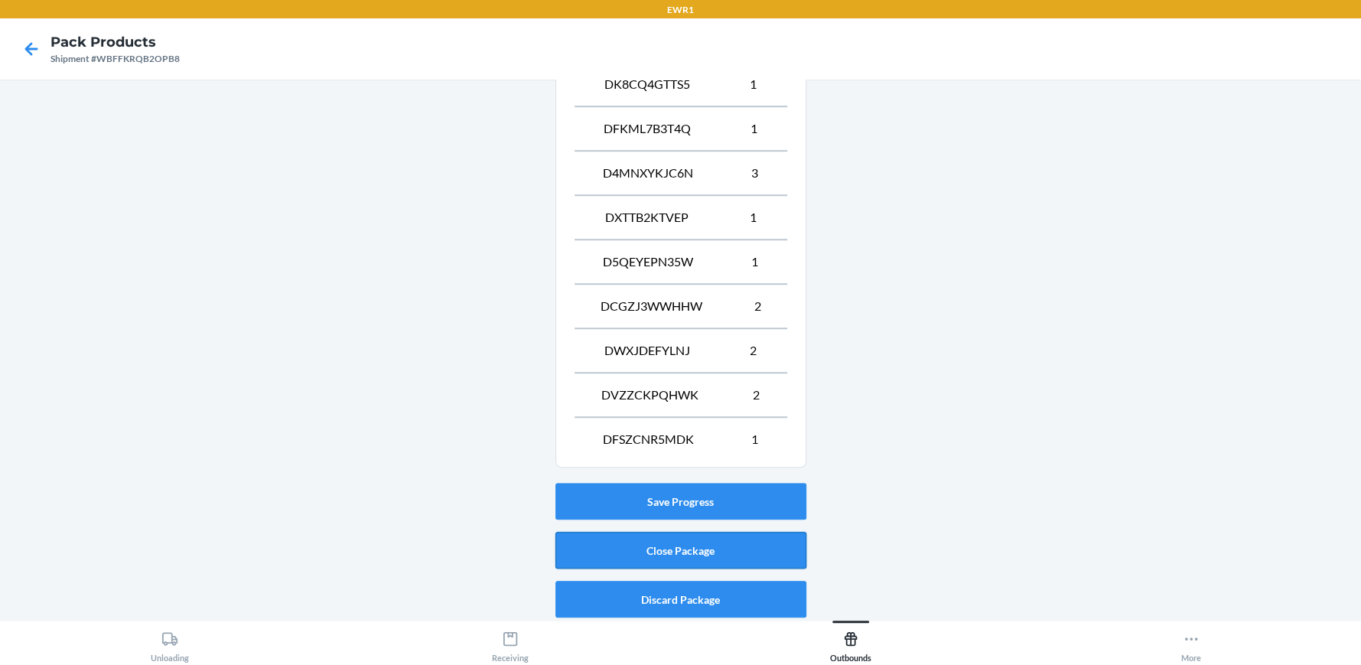
click at [641, 542] on button "Close Package" at bounding box center [680, 550] width 251 height 37
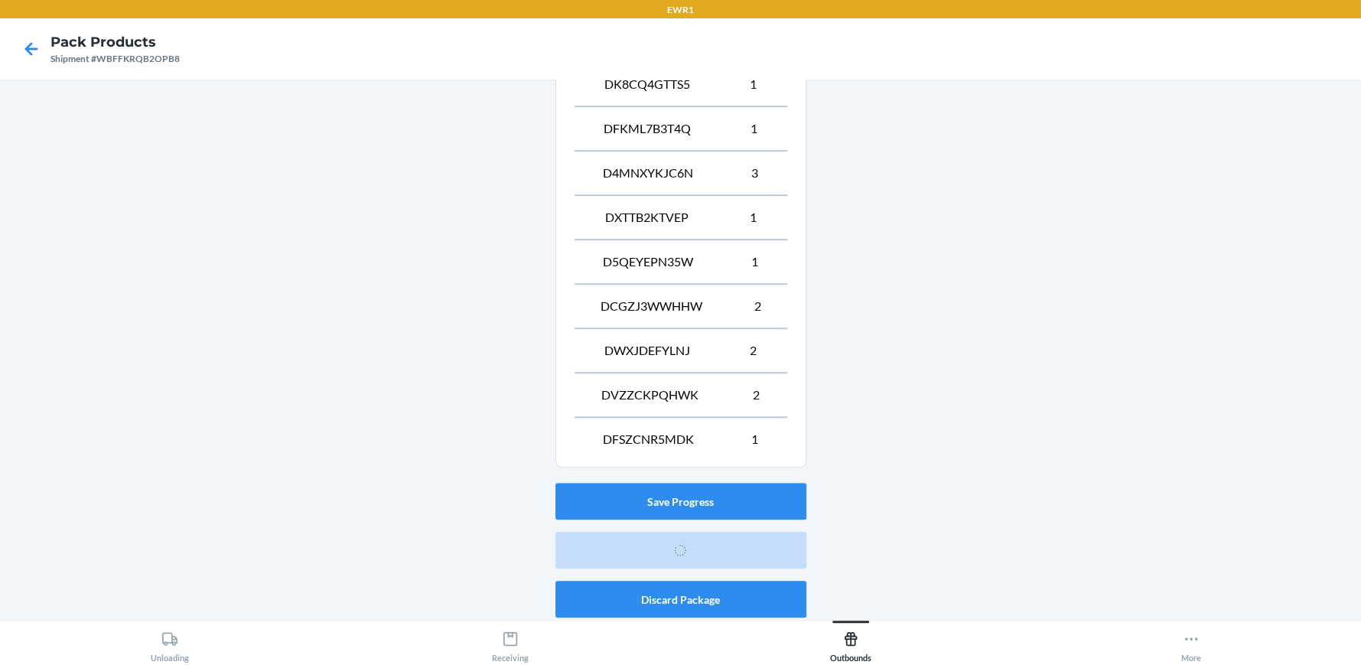
scroll to position [70, 0]
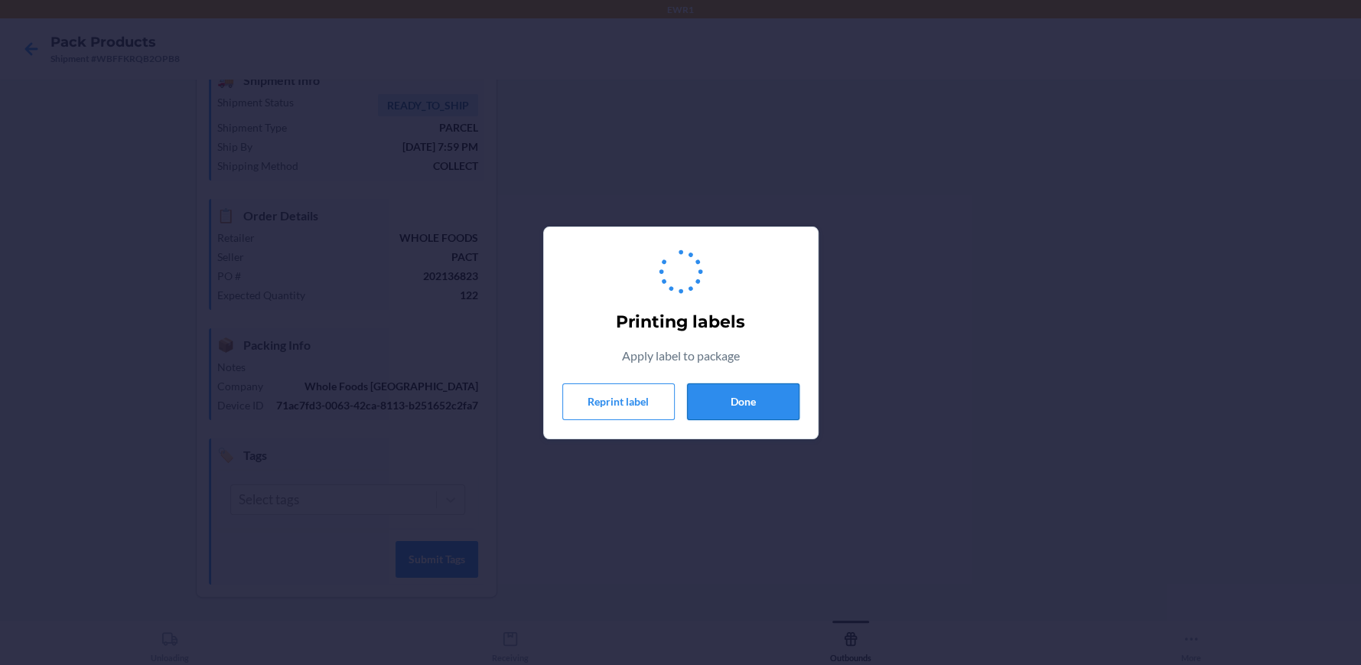
click at [758, 412] on button "Done" at bounding box center [743, 401] width 112 height 37
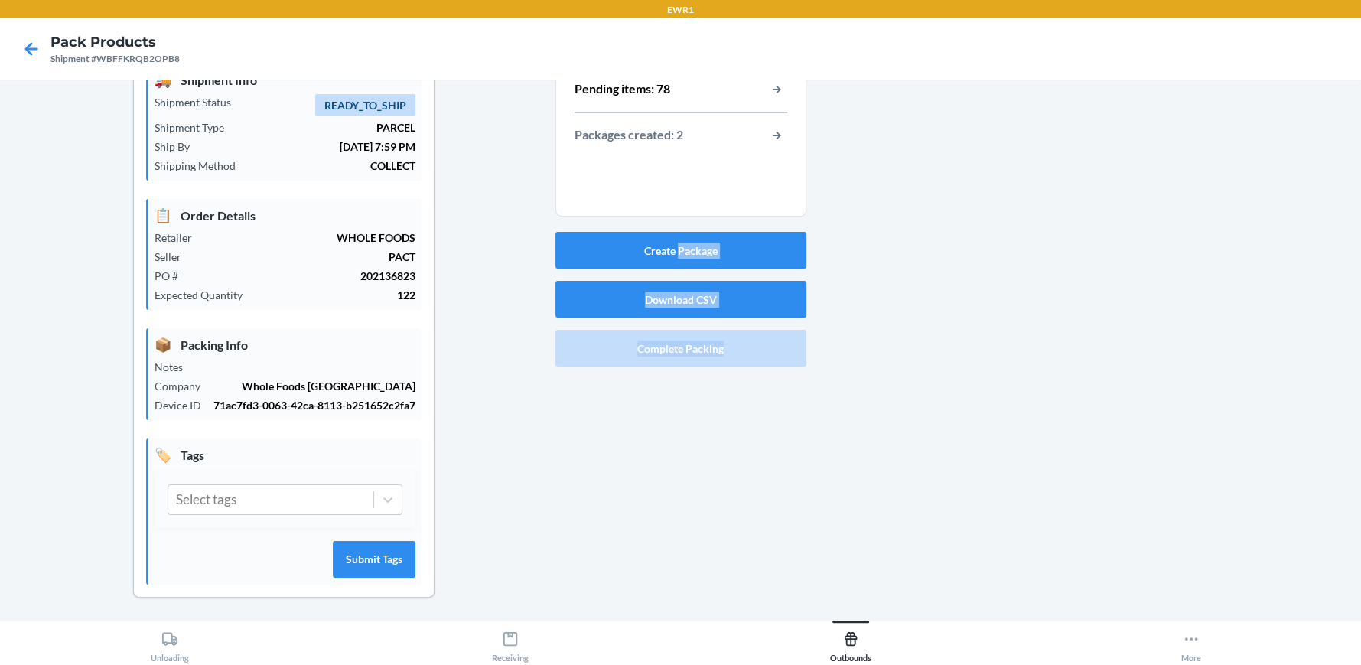
drag, startPoint x: 674, startPoint y: 268, endPoint x: 819, endPoint y: 207, distance: 157.4
click at [837, 109] on div "Shipment Details 🚚 Shipment Info Shipment Status READY_TO_SHIP Shipment Type PA…" at bounding box center [680, 322] width 1337 height 600
click at [383, 149] on p "[DATE] 7:59 PM" at bounding box center [308, 146] width 213 height 16
click at [734, 251] on button "Create Package" at bounding box center [680, 250] width 251 height 37
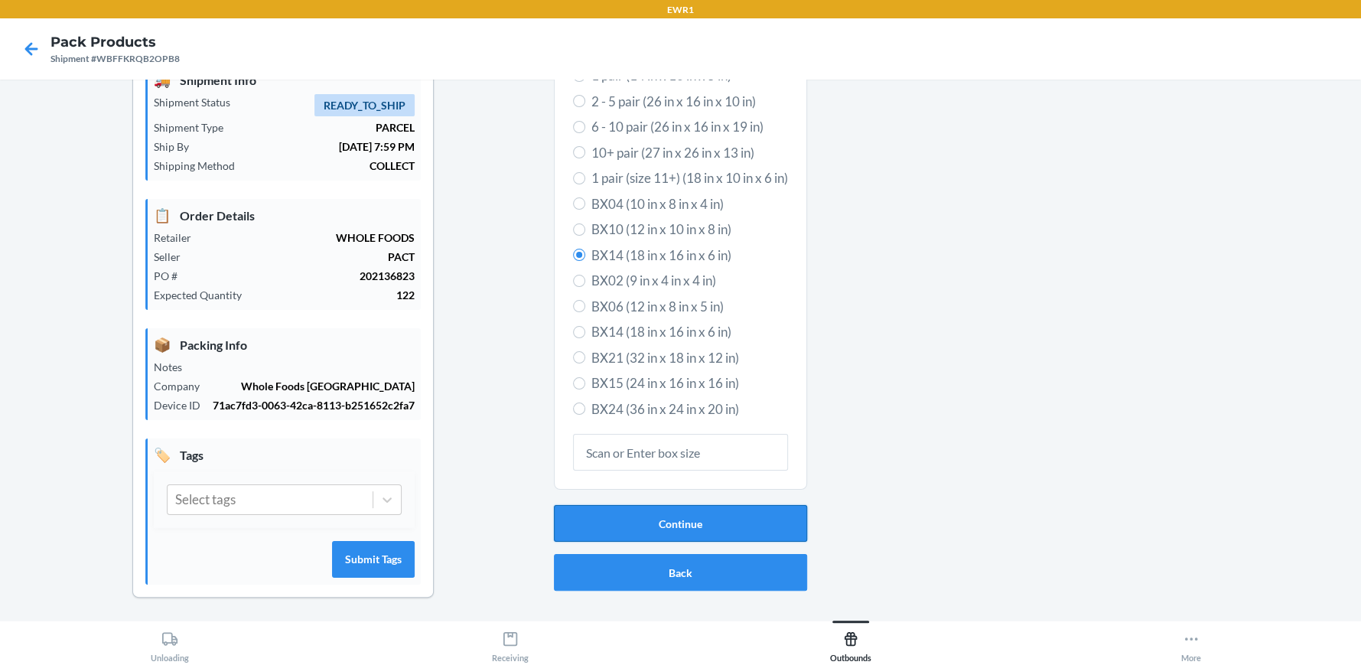
click at [679, 510] on button "Continue" at bounding box center [680, 523] width 253 height 37
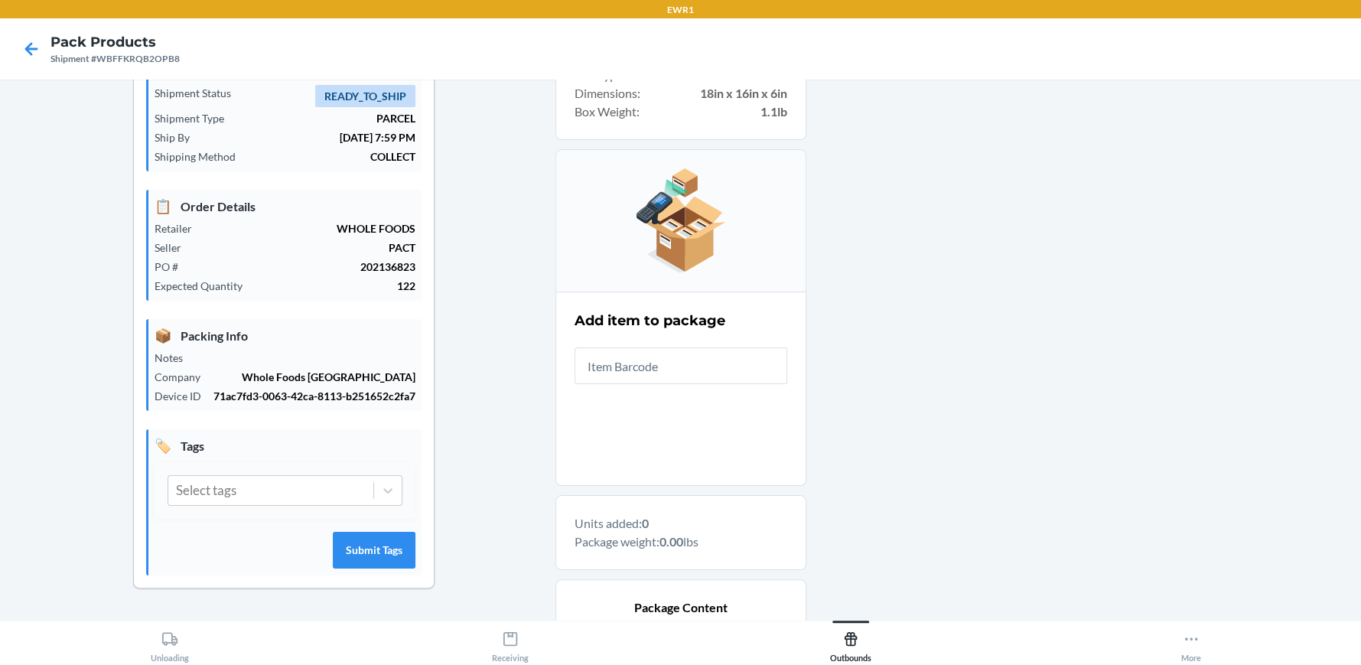
scroll to position [0, 0]
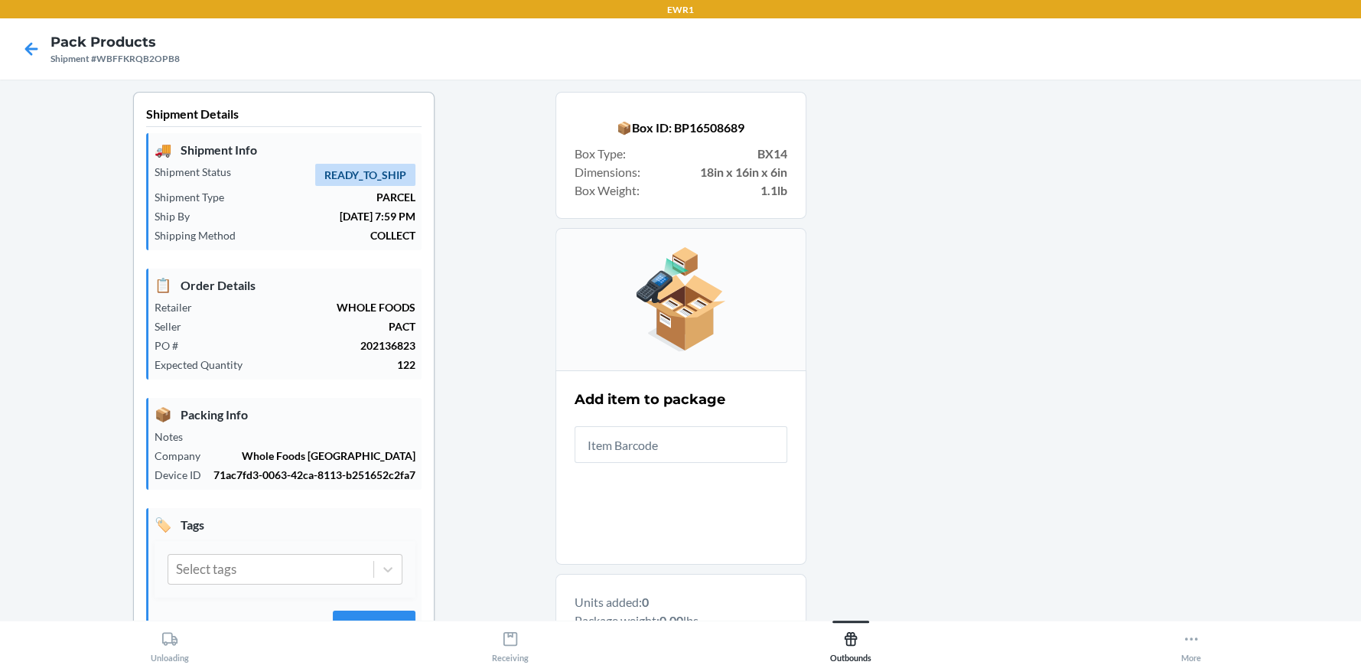
click at [627, 454] on input "text" at bounding box center [681, 444] width 213 height 37
click at [667, 435] on input "text" at bounding box center [681, 444] width 213 height 37
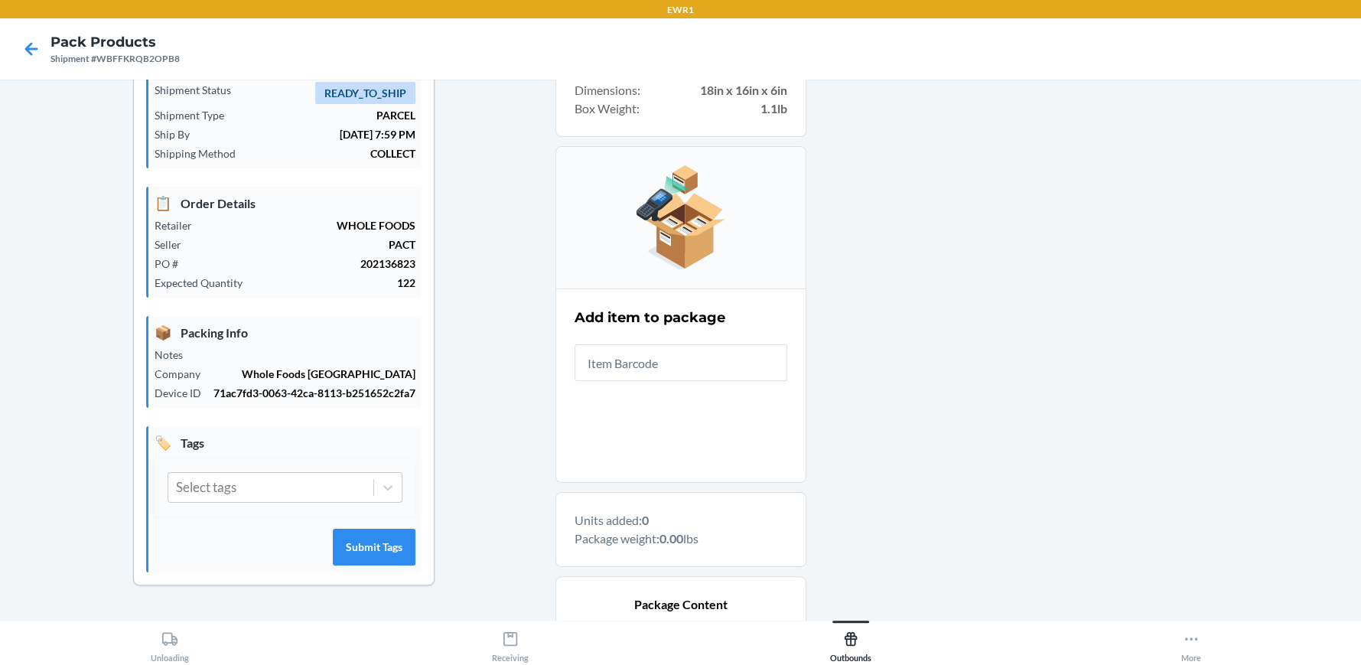
scroll to position [230, 0]
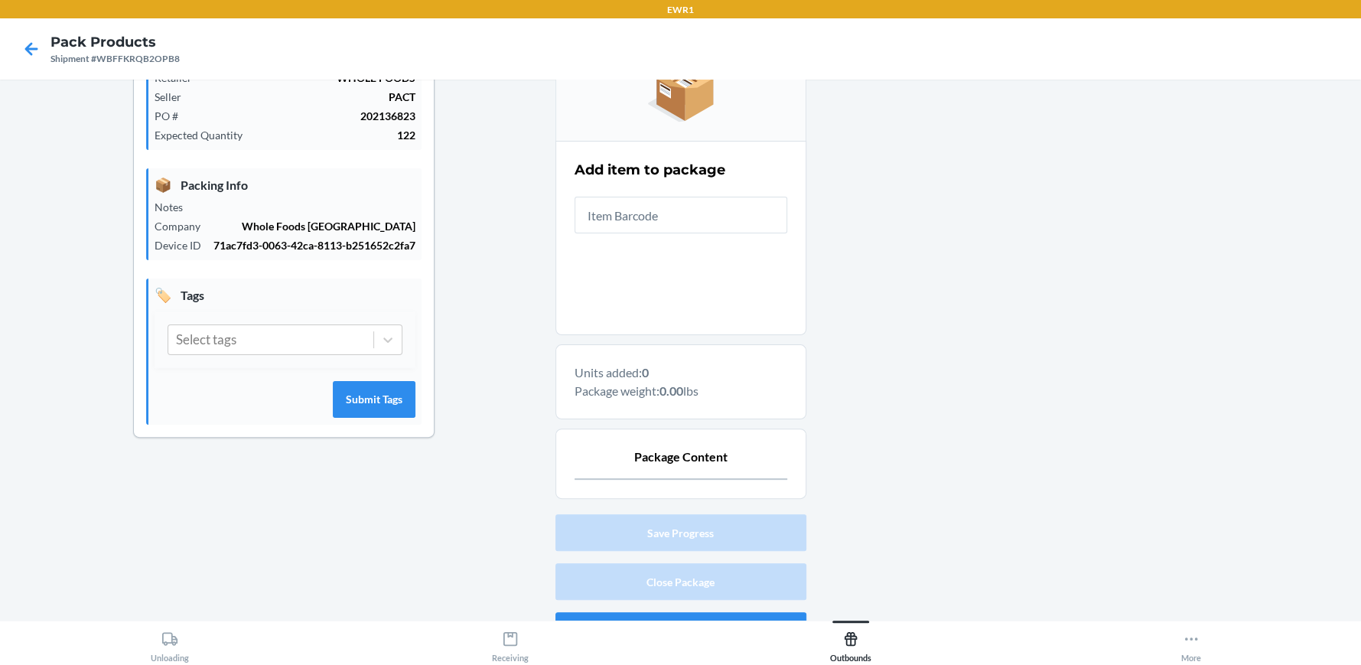
click at [683, 232] on input "text" at bounding box center [681, 215] width 213 height 37
click at [681, 229] on input "text" at bounding box center [681, 215] width 213 height 37
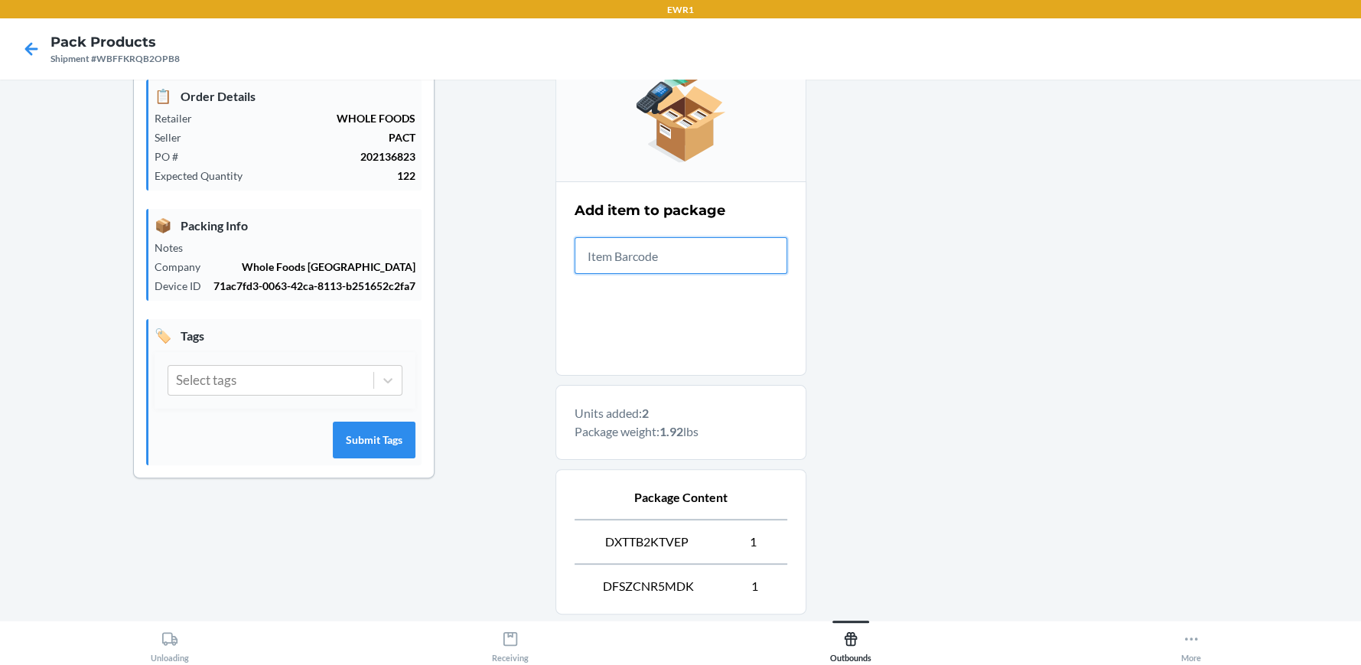
scroll to position [338, 0]
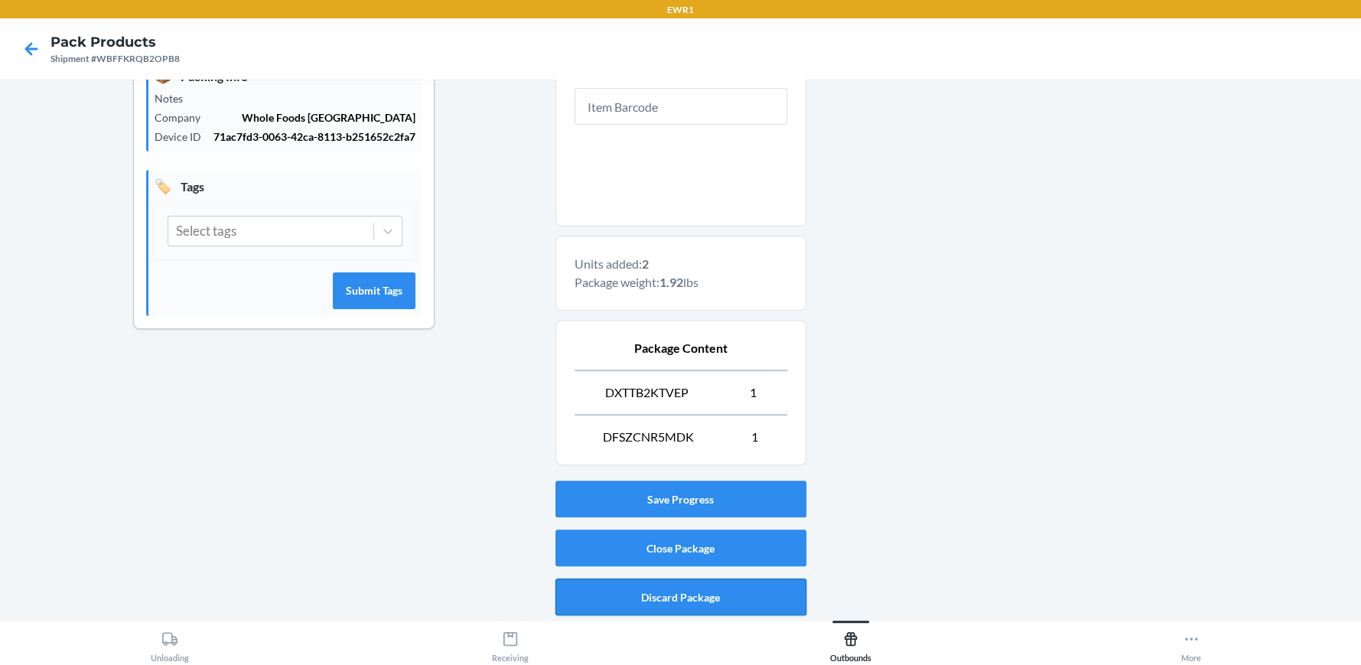
click at [714, 593] on button "Discard Package" at bounding box center [680, 596] width 251 height 37
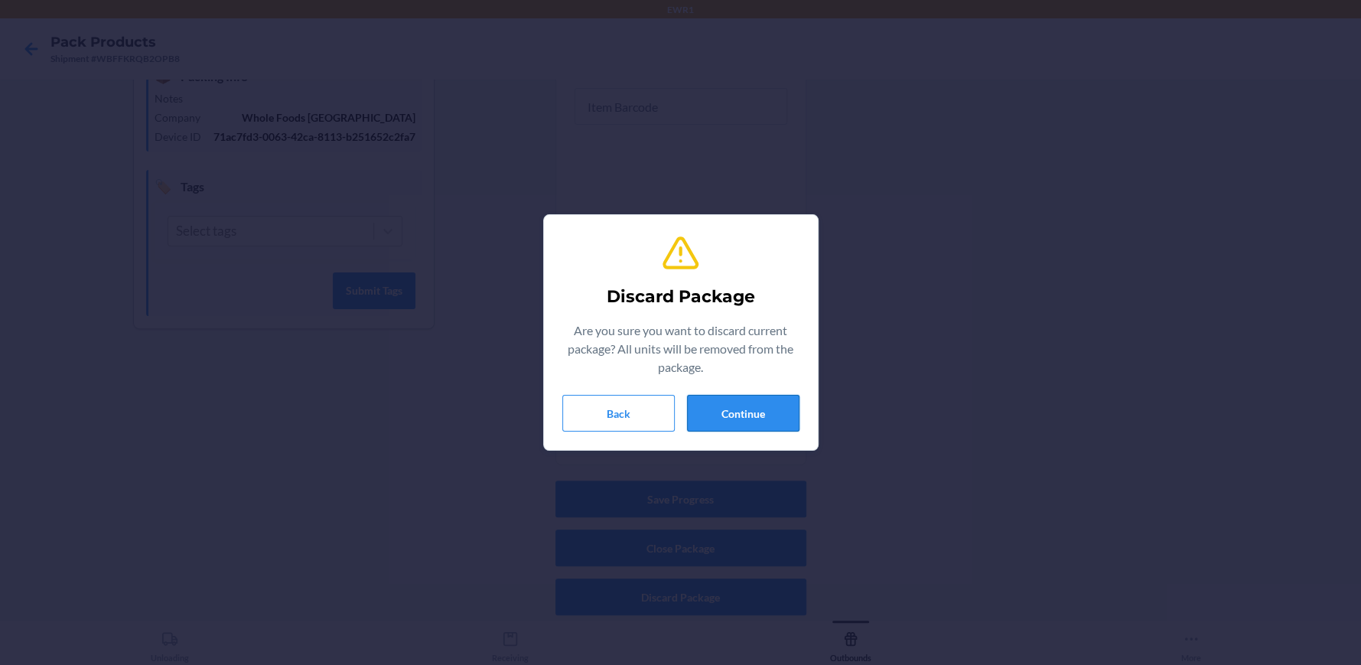
click at [776, 419] on button "Continue" at bounding box center [743, 413] width 112 height 37
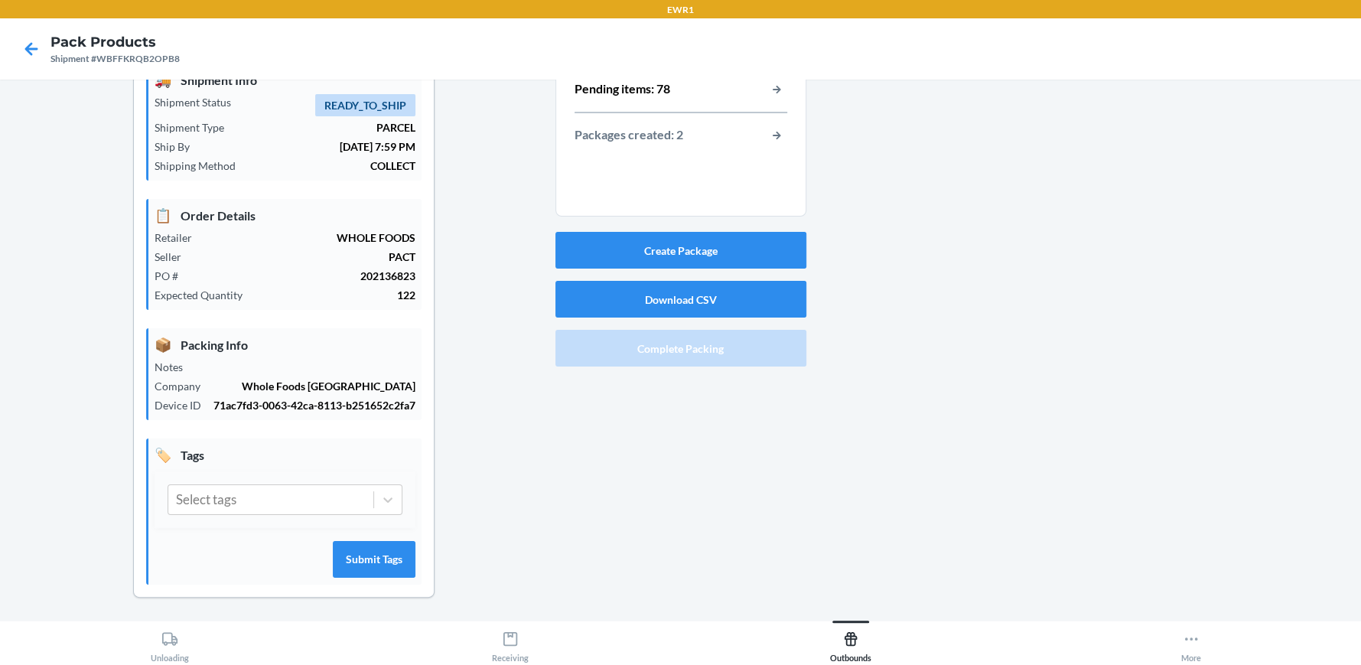
drag, startPoint x: 13, startPoint y: 64, endPoint x: 32, endPoint y: 54, distance: 21.9
click at [15, 64] on div at bounding box center [31, 49] width 38 height 38
click at [36, 47] on icon at bounding box center [31, 49] width 26 height 26
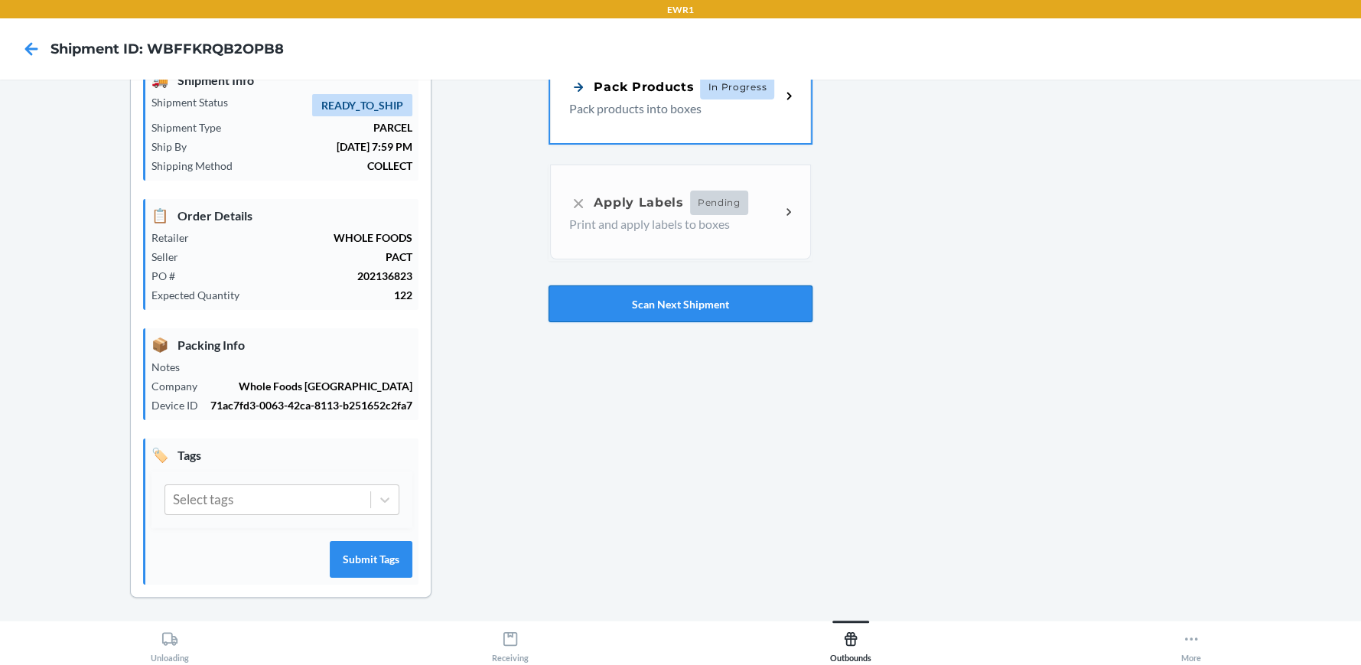
click at [669, 296] on button "Scan Next Shipment" at bounding box center [680, 303] width 263 height 37
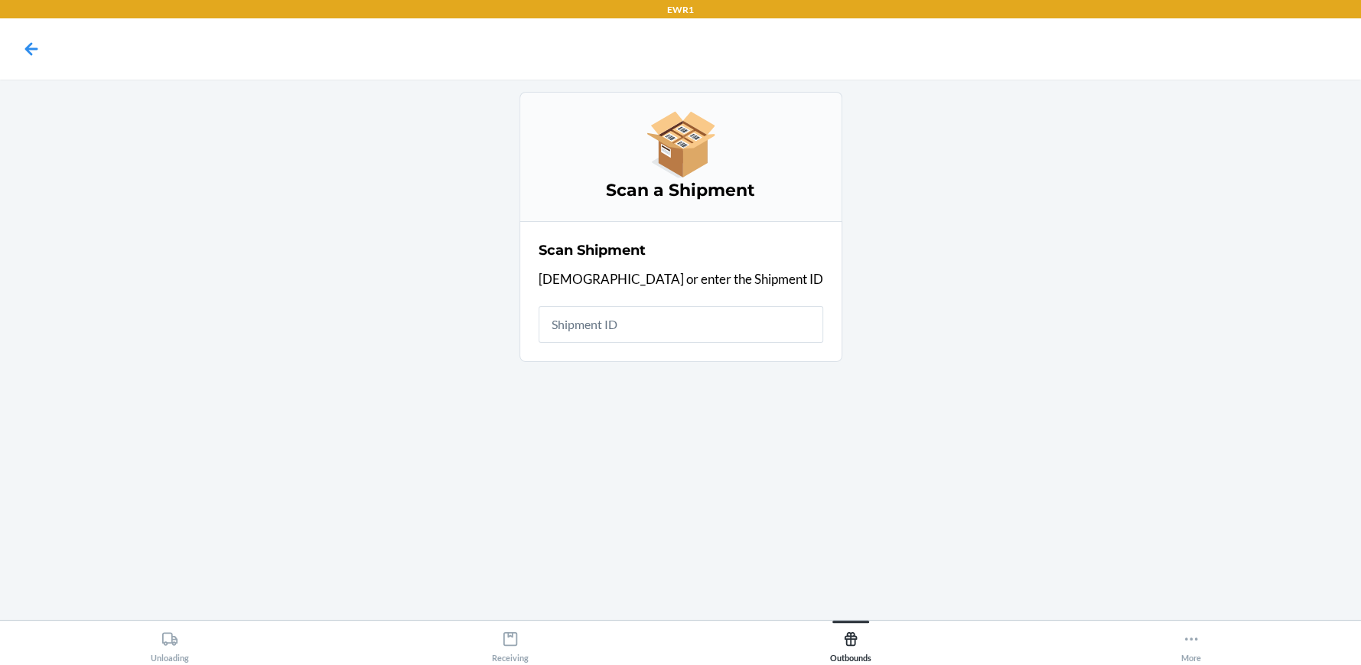
drag, startPoint x: 656, startPoint y: 320, endPoint x: 372, endPoint y: 391, distance: 292.6
click at [372, 391] on div "Scan a Shipment Scan Shipment Scan or enter the Shipment ID" at bounding box center [680, 350] width 1337 height 516
click at [43, 56] on icon at bounding box center [31, 49] width 26 height 26
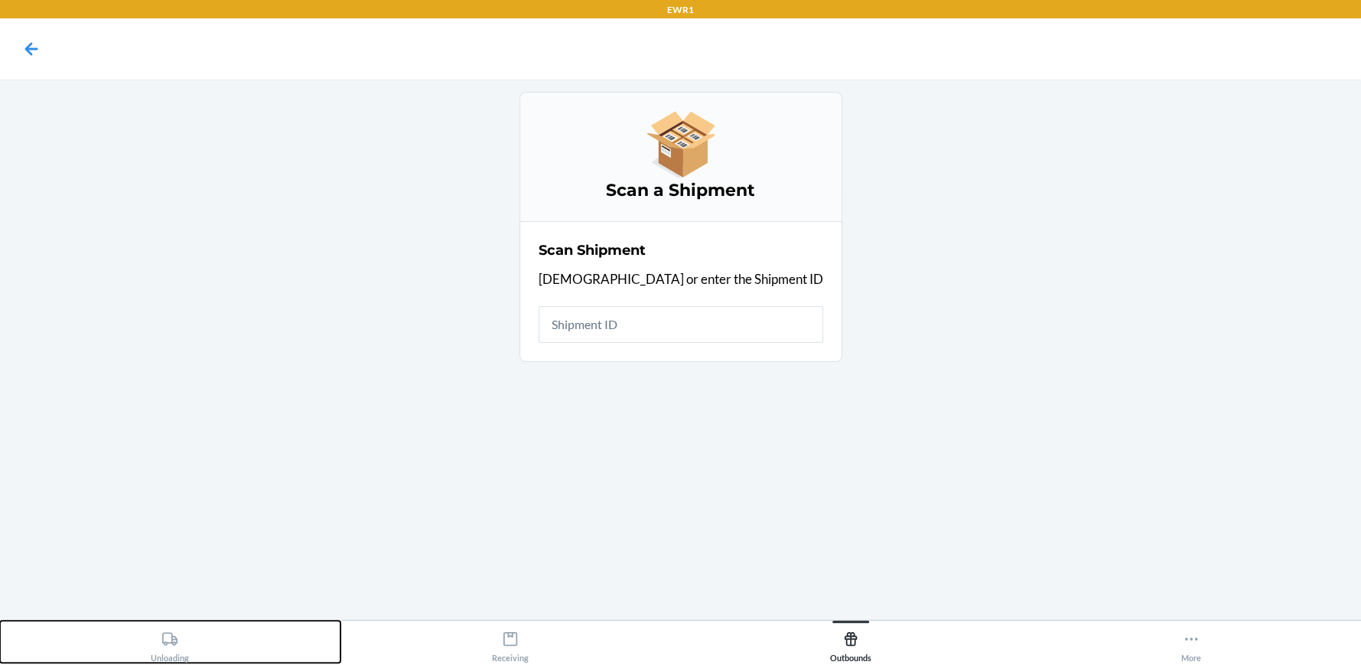
click at [140, 624] on button "Unloading" at bounding box center [170, 642] width 340 height 42
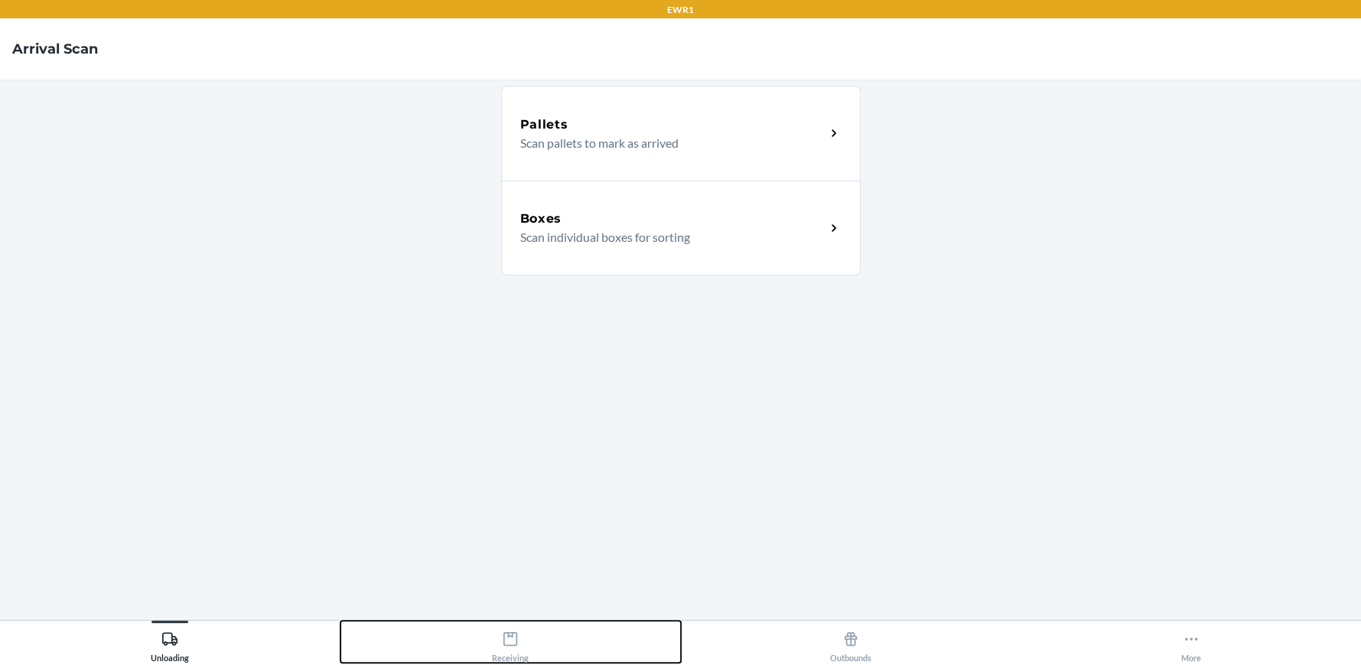
click at [482, 656] on button "Receiving" at bounding box center [510, 642] width 340 height 42
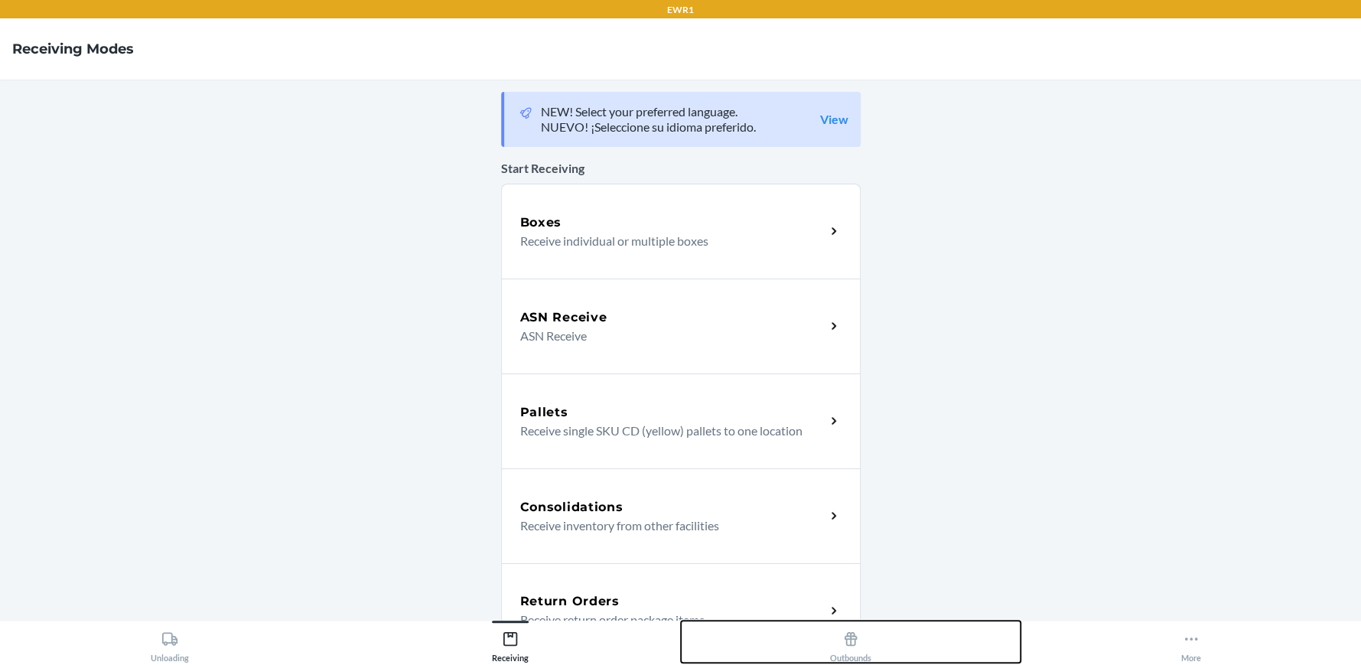
click at [819, 639] on button "Outbounds" at bounding box center [851, 642] width 340 height 42
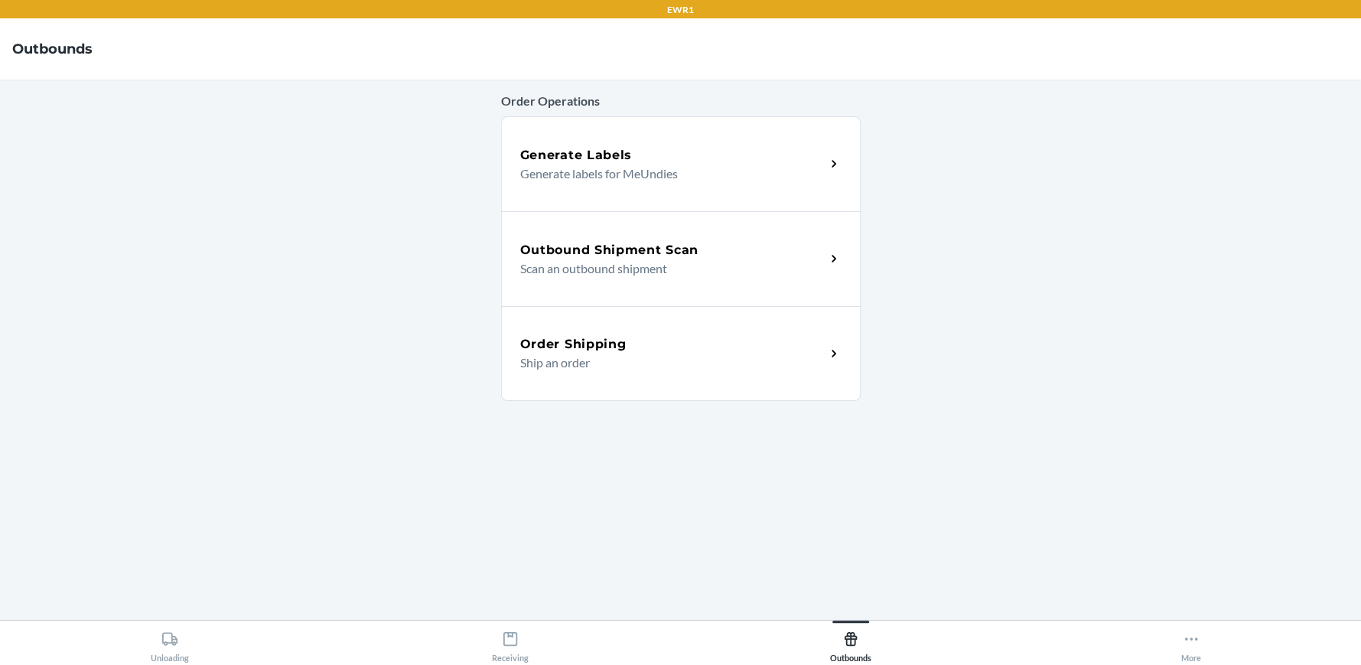
click at [624, 267] on p "Scan an outbound shipment" at bounding box center [666, 268] width 293 height 18
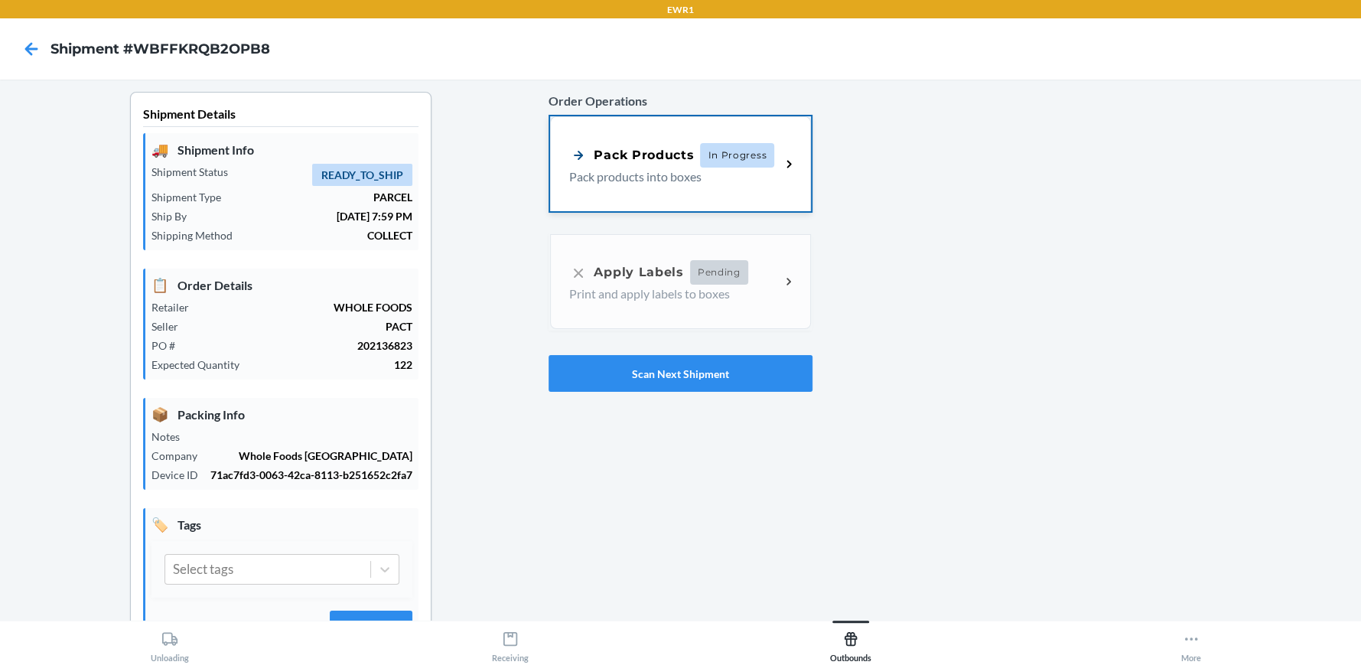
click at [663, 141] on div "Pack Products In Progress Pack products into boxes" at bounding box center [680, 163] width 260 height 95
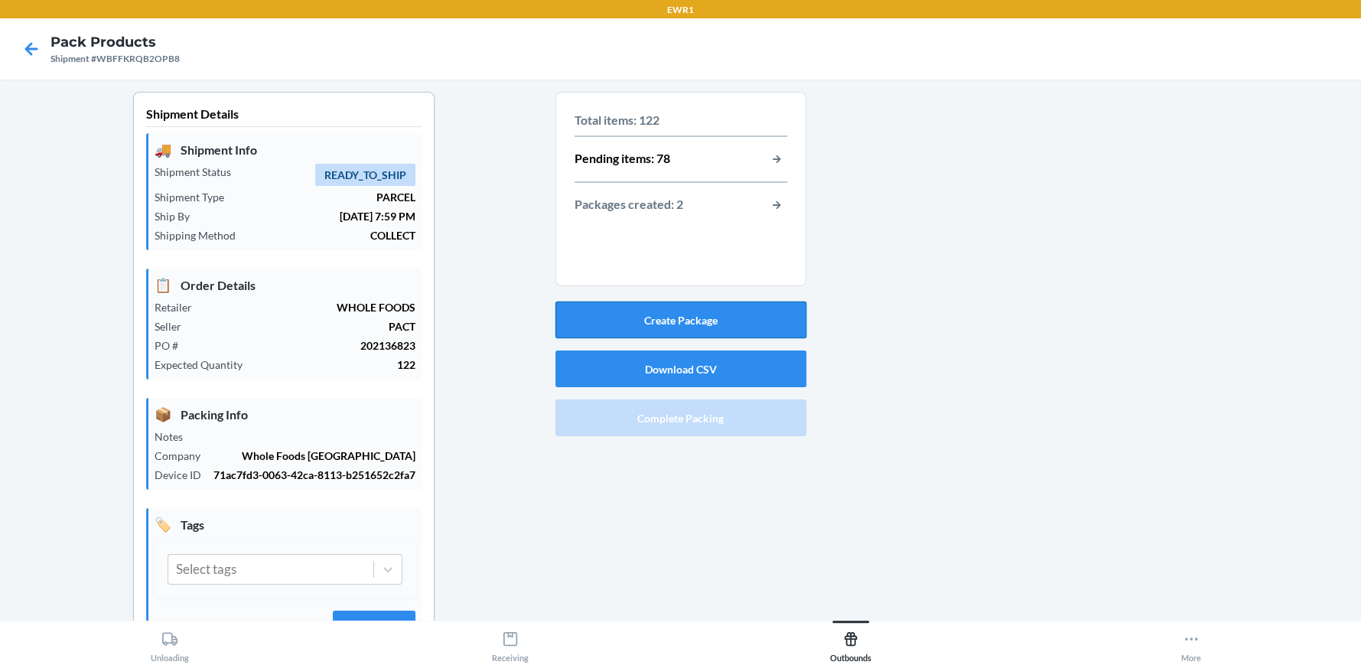
click at [735, 314] on button "Create Package" at bounding box center [680, 319] width 251 height 37
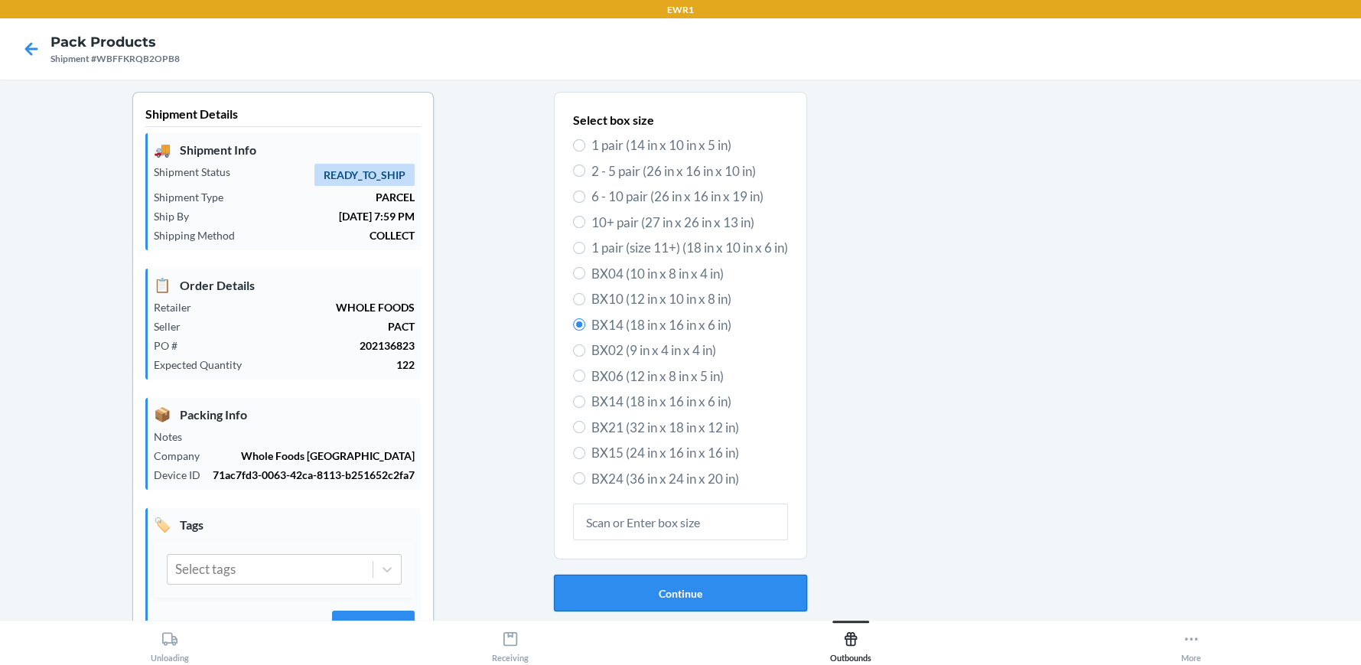
click at [670, 591] on button "Continue" at bounding box center [680, 593] width 253 height 37
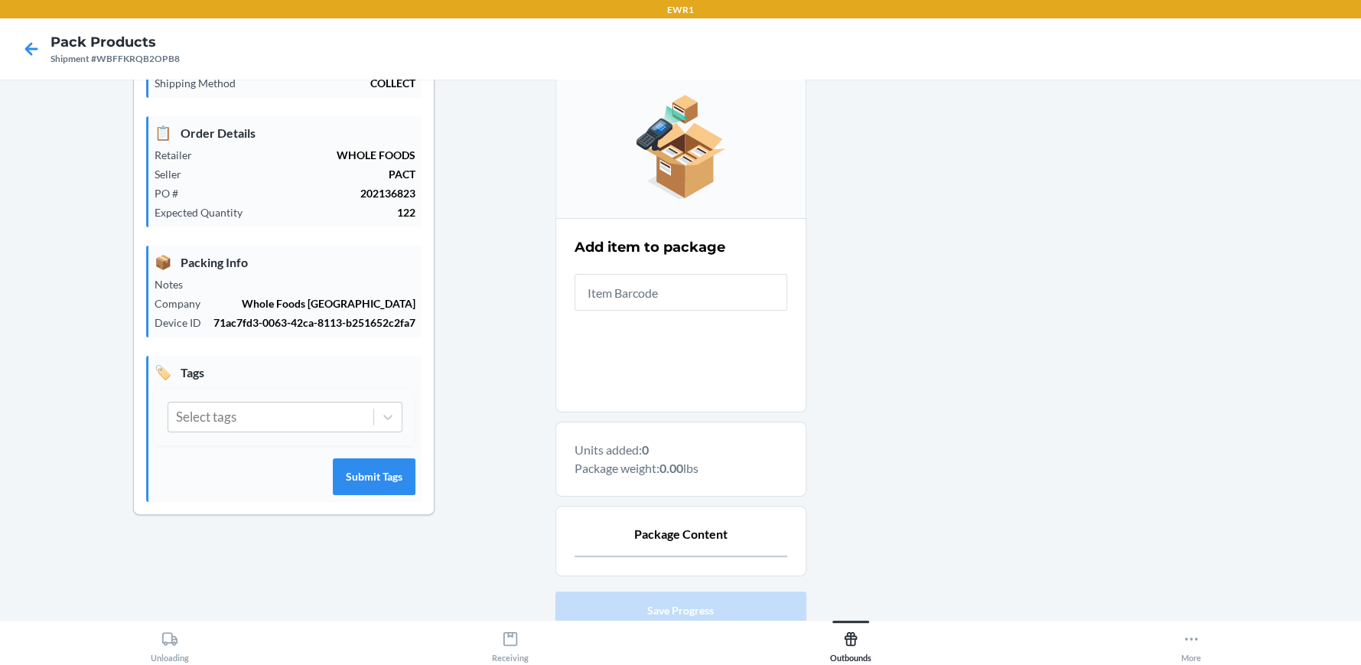
scroll to position [76, 0]
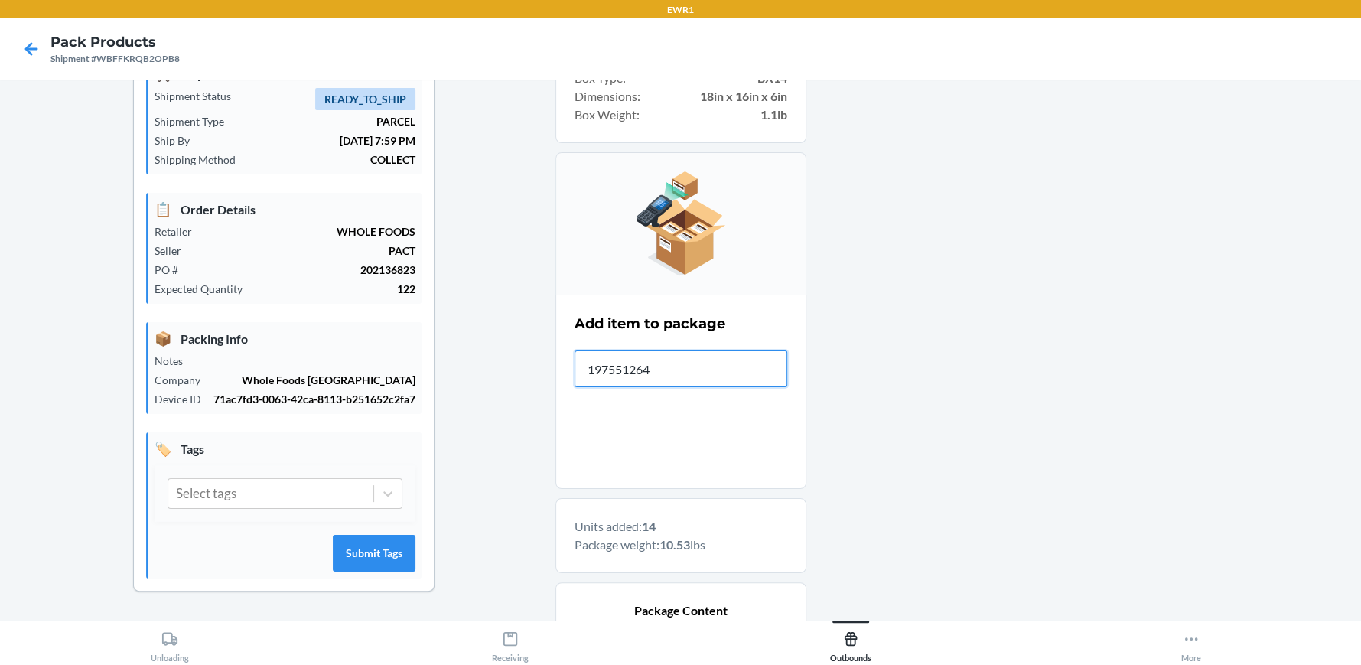
type input "1975512644"
click at [730, 351] on input "text" at bounding box center [681, 368] width 213 height 37
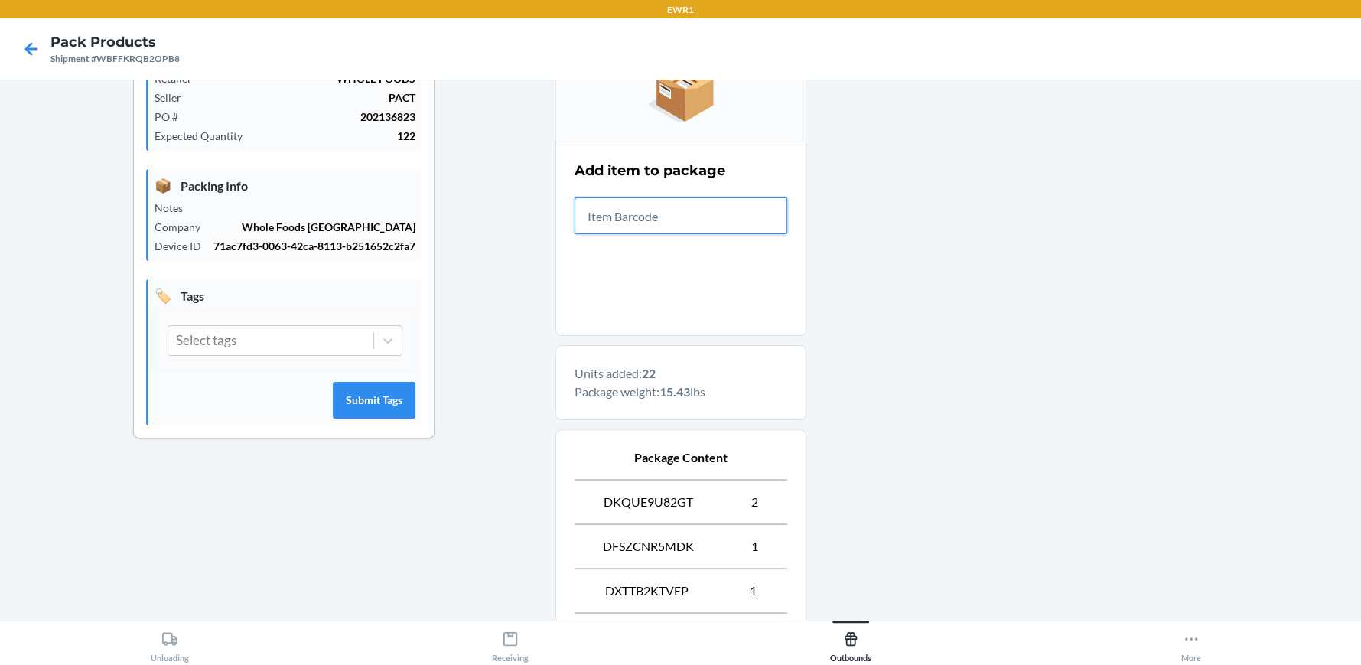
scroll to position [230, 0]
click at [731, 201] on input "text" at bounding box center [681, 215] width 213 height 37
click at [736, 224] on input "text" at bounding box center [681, 215] width 213 height 37
click at [735, 223] on input "text" at bounding box center [681, 215] width 213 height 37
click at [734, 221] on input "text" at bounding box center [681, 215] width 213 height 37
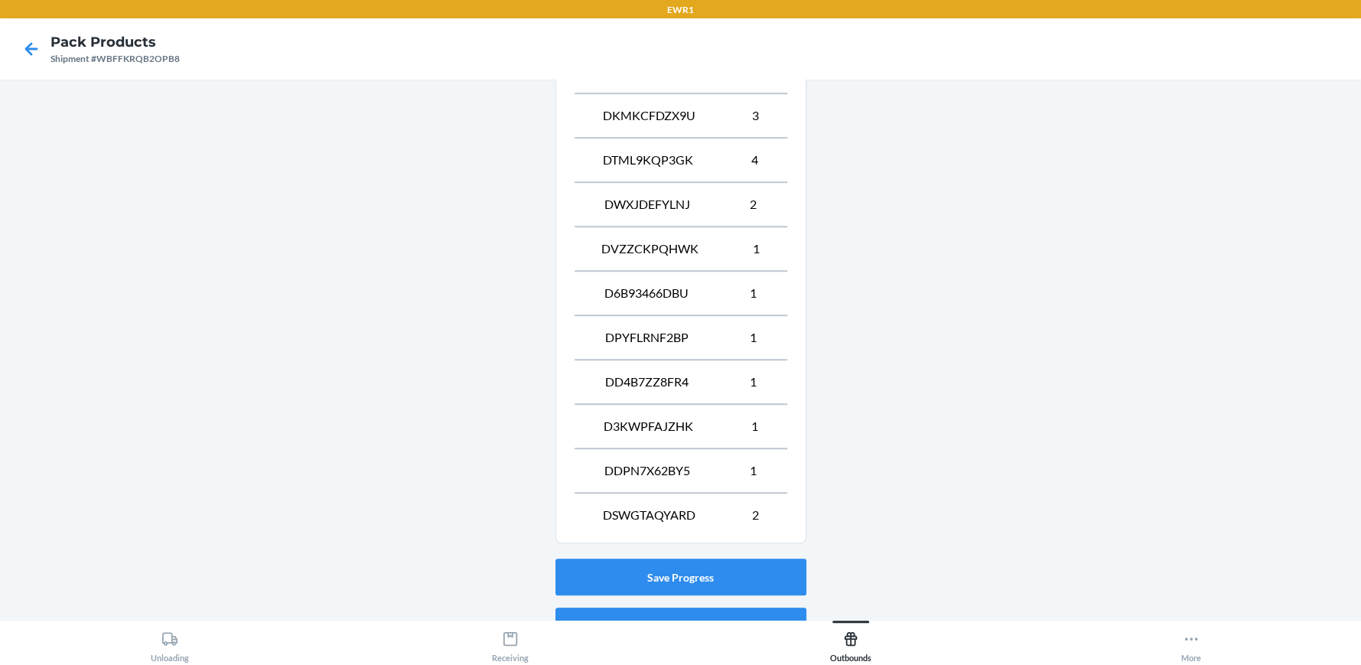
scroll to position [869, 0]
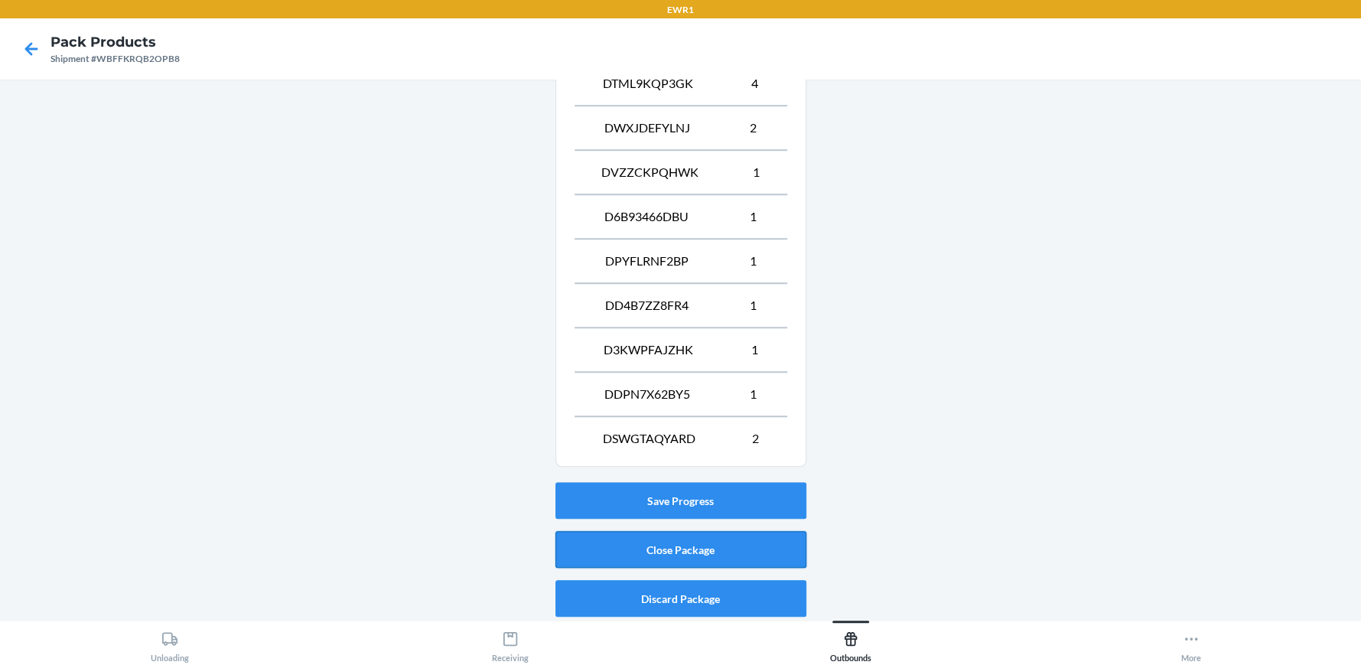
click at [676, 551] on button "Close Package" at bounding box center [680, 549] width 251 height 37
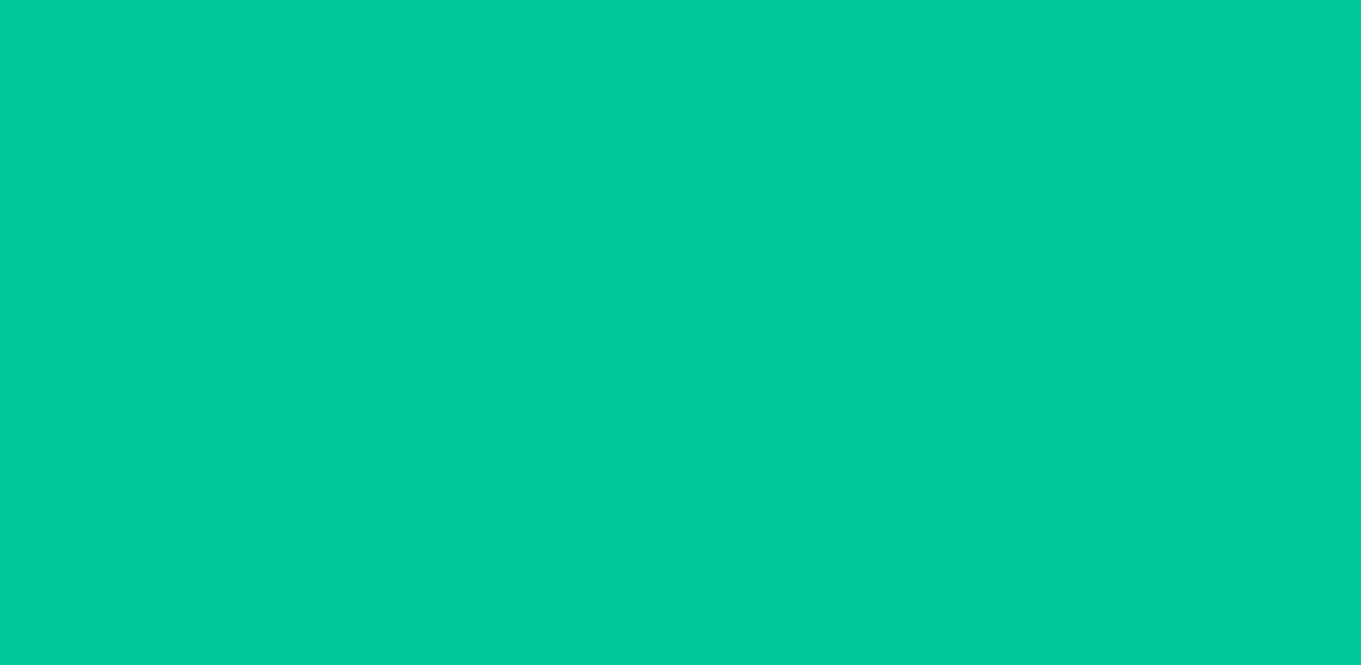
scroll to position [70, 0]
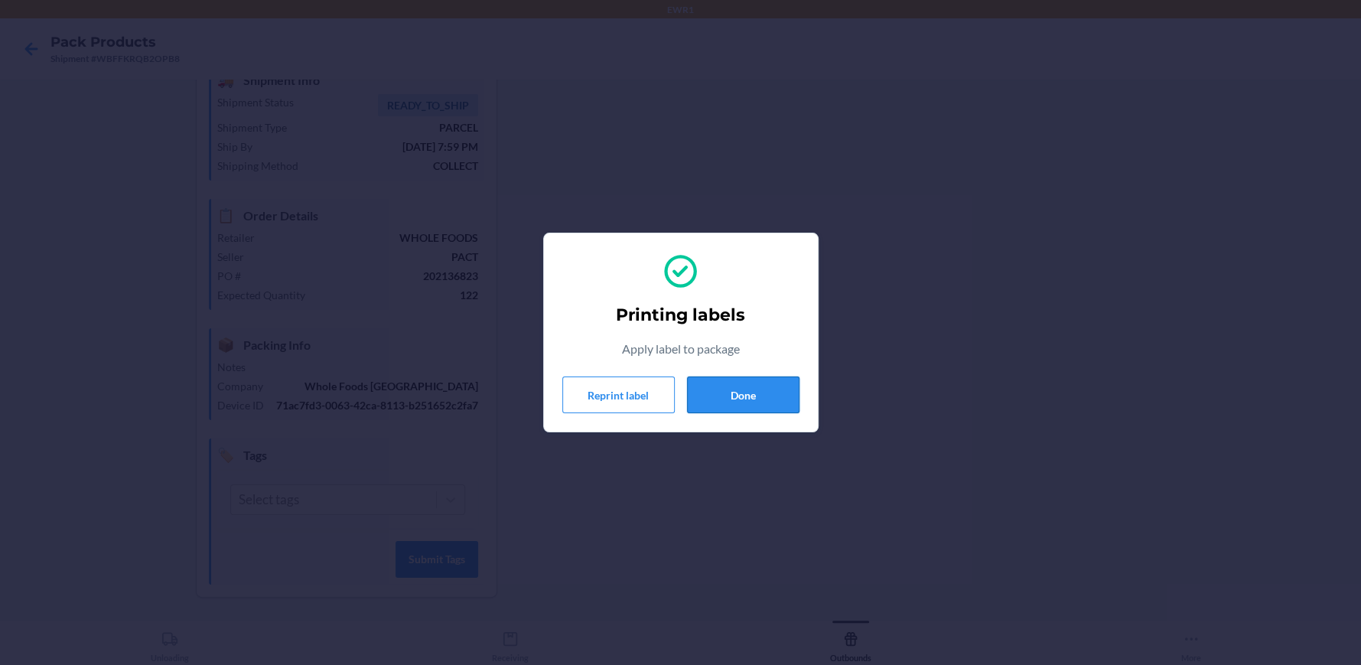
click at [754, 396] on button "Done" at bounding box center [743, 394] width 112 height 37
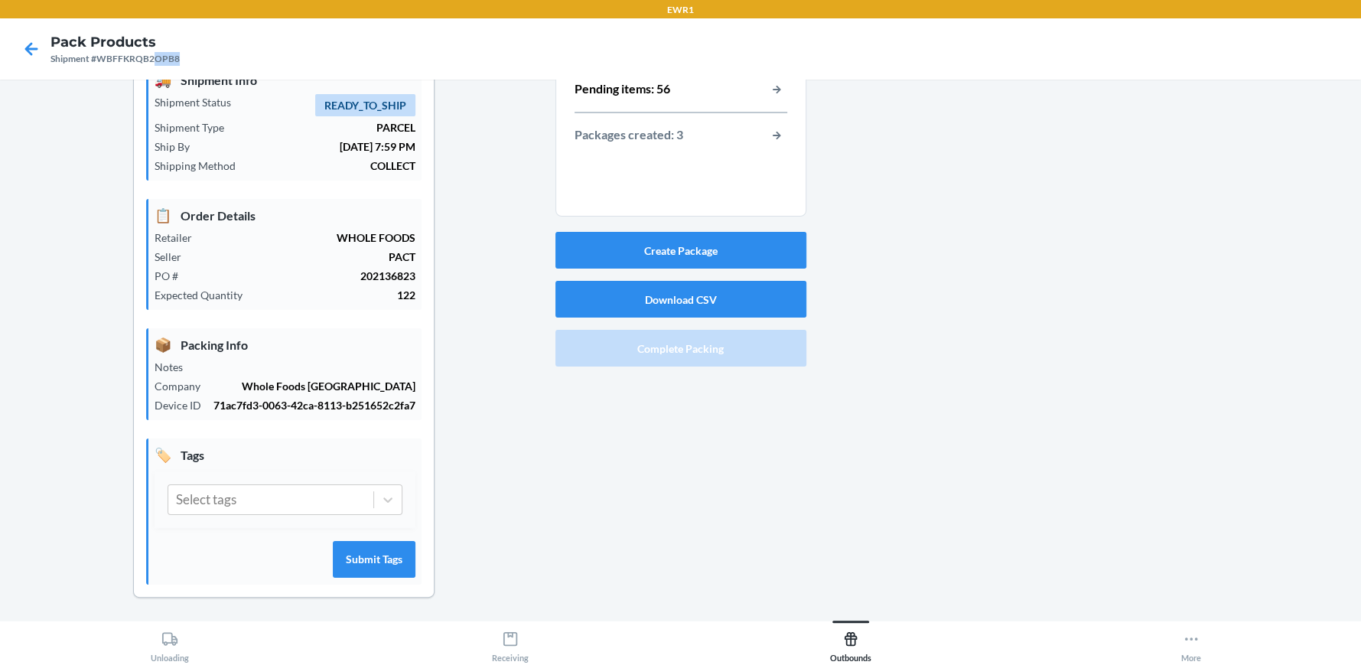
drag, startPoint x: 152, startPoint y: 58, endPoint x: 230, endPoint y: 64, distance: 77.5
click at [230, 64] on nav "Pack Products Shipment #WBFFKRQB2OPB8" at bounding box center [680, 48] width 1361 height 61
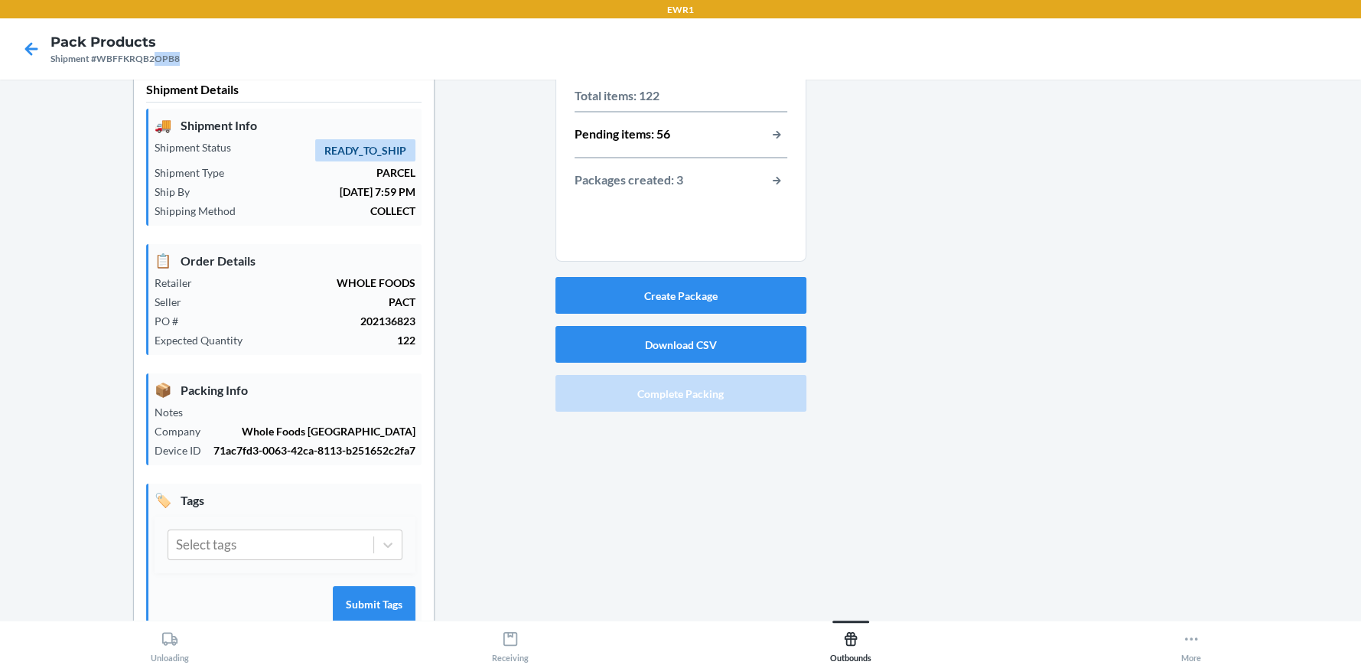
scroll to position [0, 0]
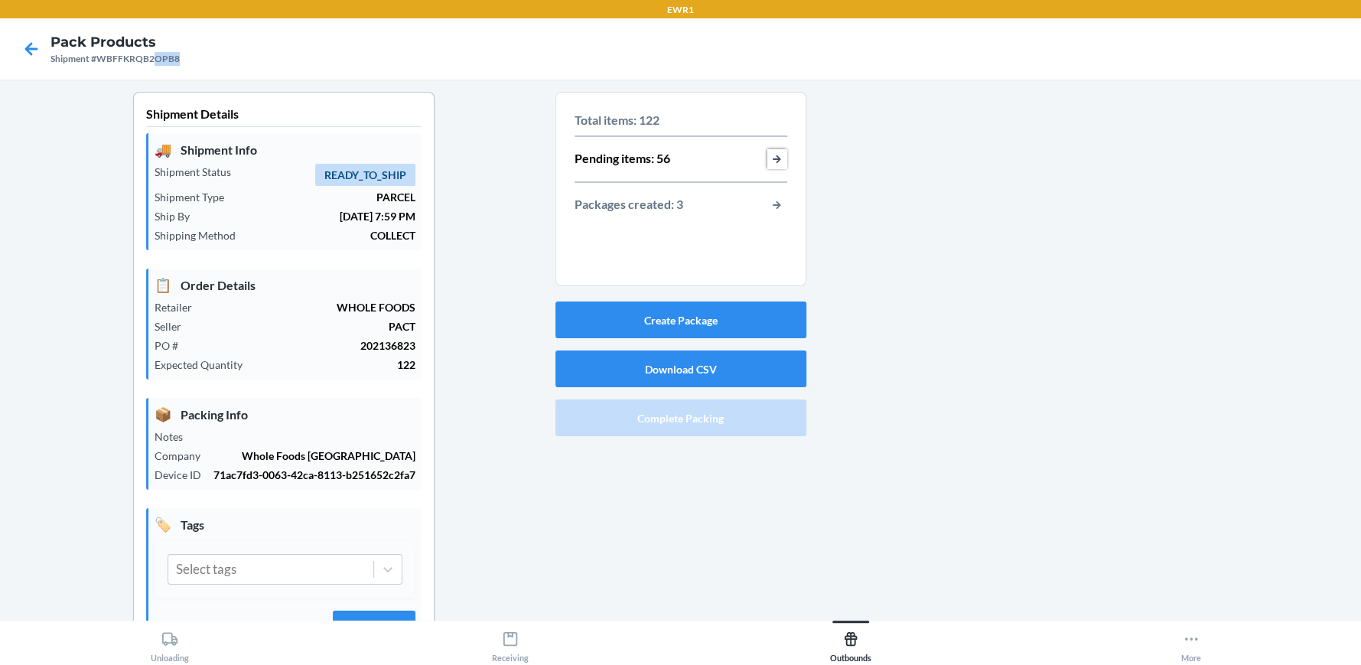
click at [770, 159] on button "button-view-pending-items" at bounding box center [777, 159] width 20 height 20
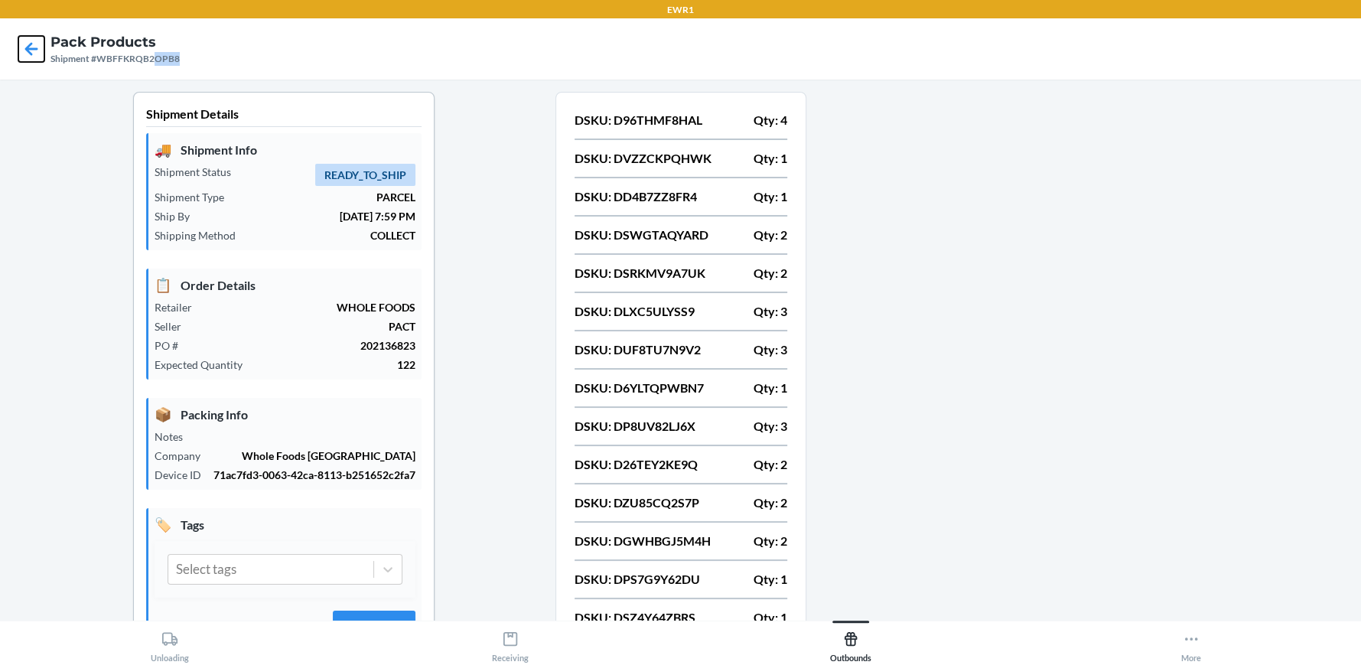
click at [43, 57] on icon at bounding box center [31, 49] width 26 height 26
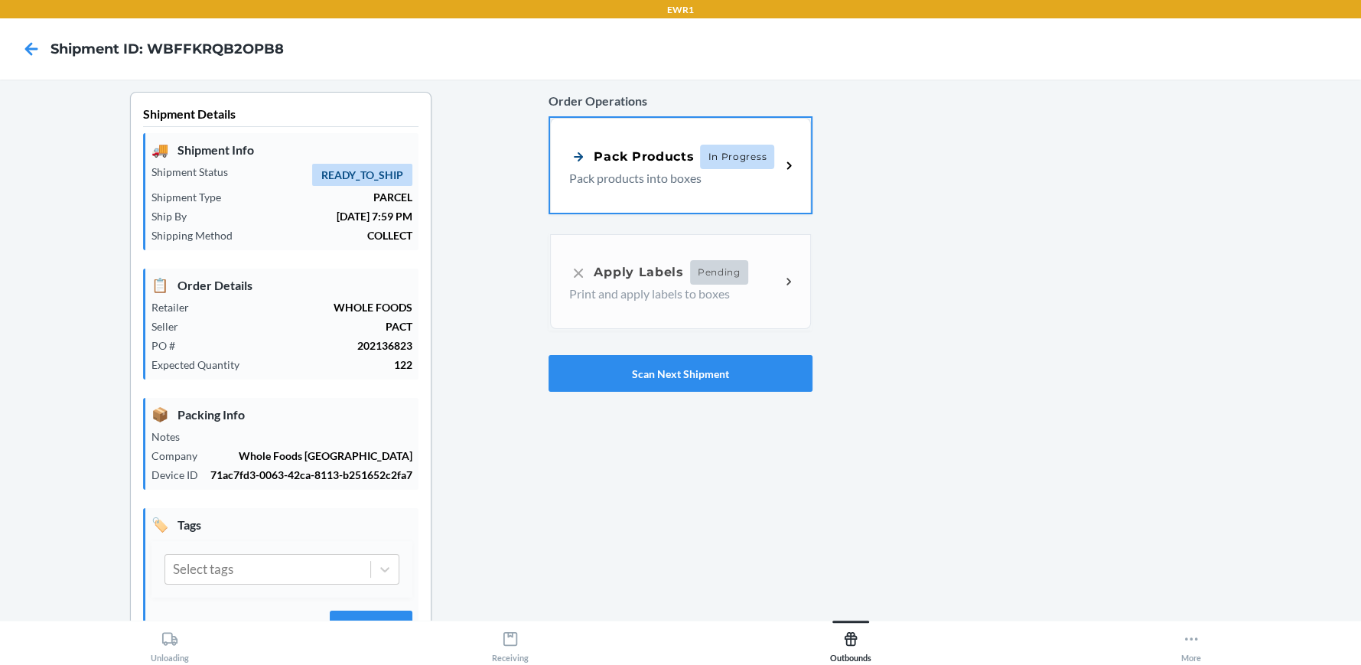
drag, startPoint x: 696, startPoint y: 174, endPoint x: 722, endPoint y: 174, distance: 26.0
click at [696, 174] on p "Pack products into boxes" at bounding box center [668, 178] width 199 height 18
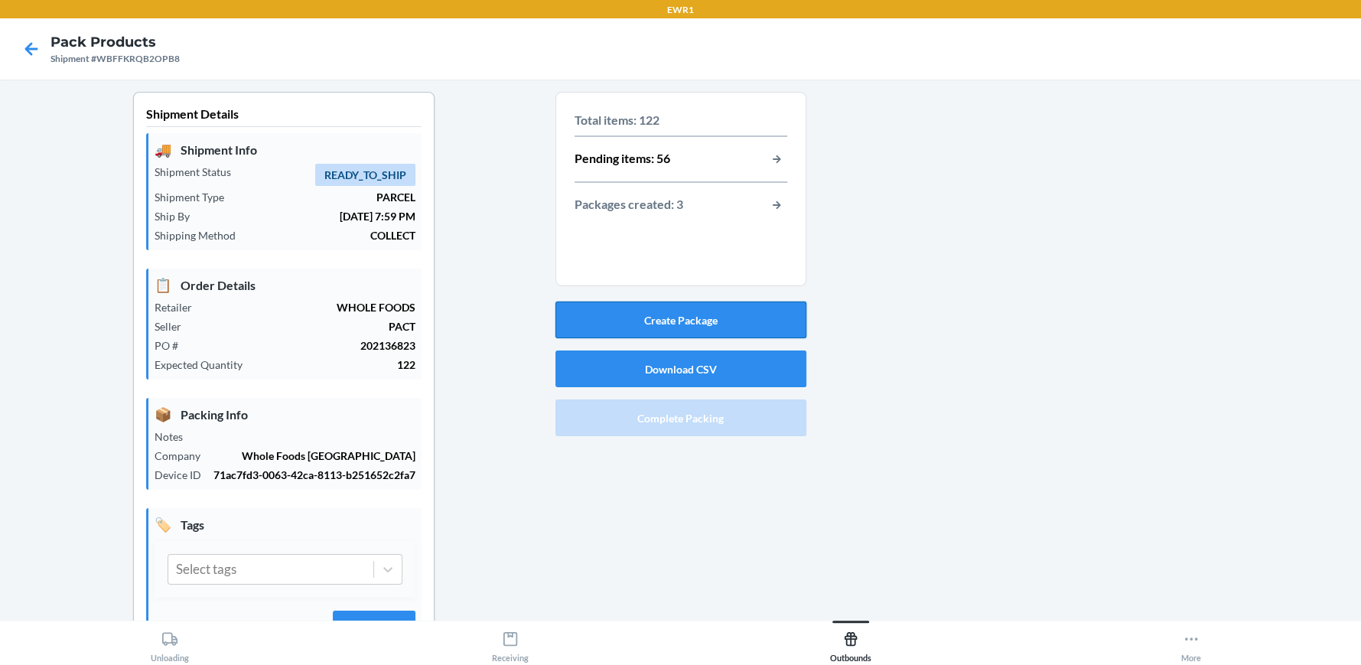
click at [654, 315] on button "Create Package" at bounding box center [680, 319] width 251 height 37
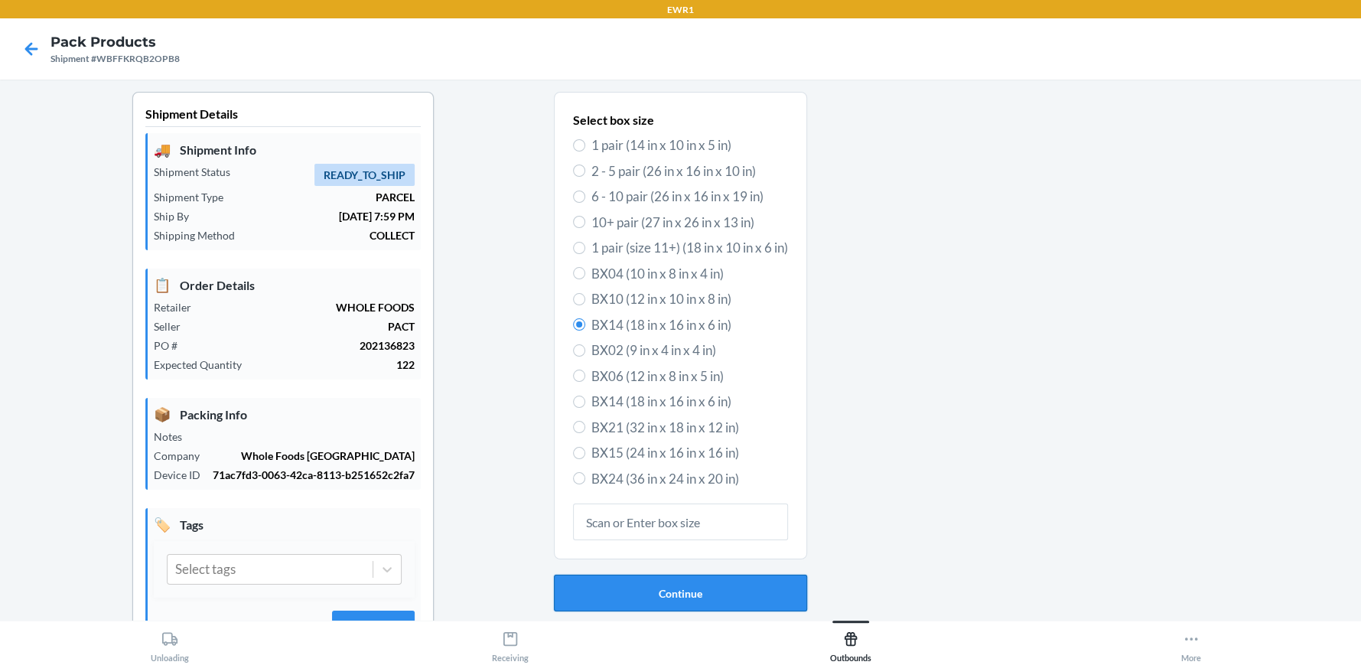
click at [712, 585] on button "Continue" at bounding box center [680, 593] width 253 height 37
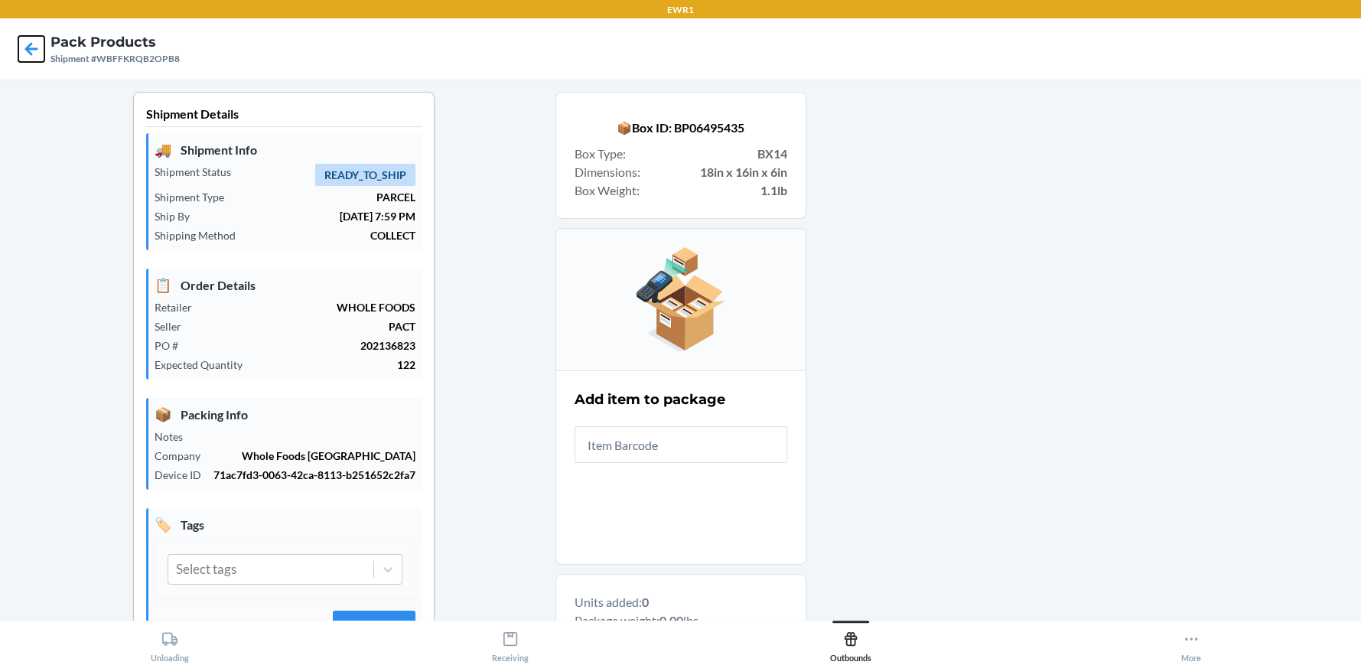
click at [24, 48] on icon at bounding box center [31, 49] width 26 height 26
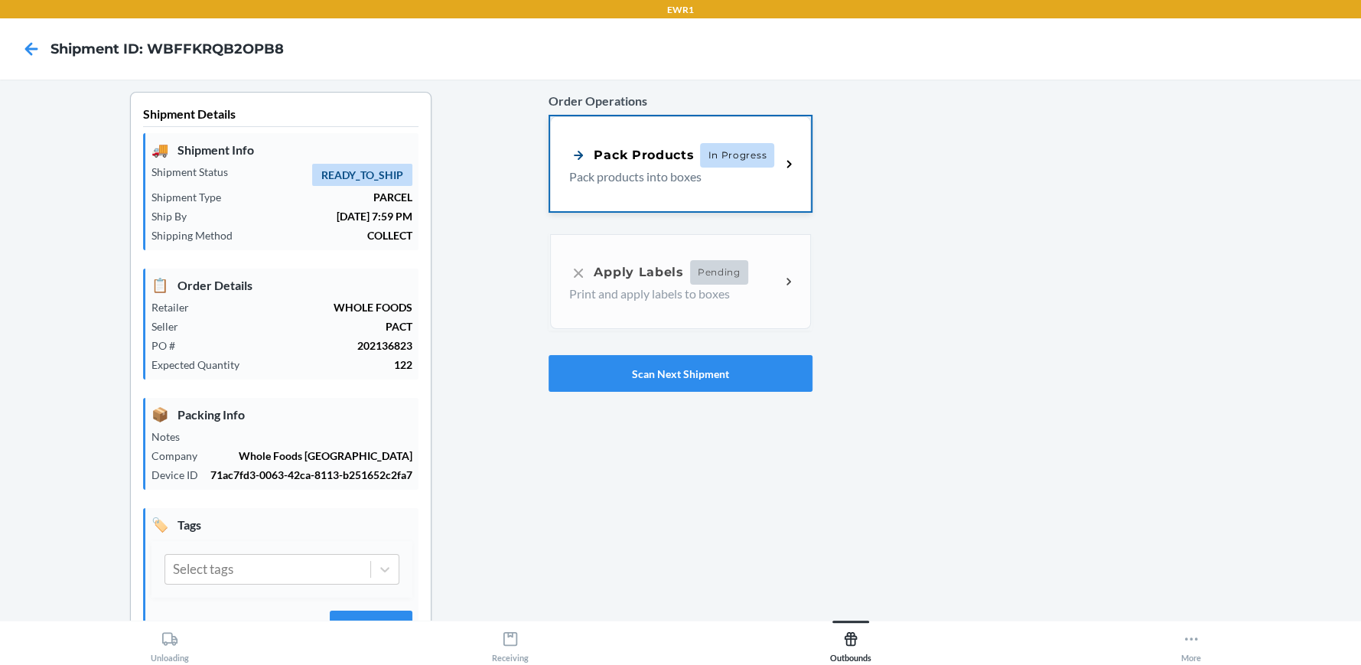
click at [551, 181] on div "Pack Products In Progress Pack products into boxes" at bounding box center [680, 163] width 260 height 95
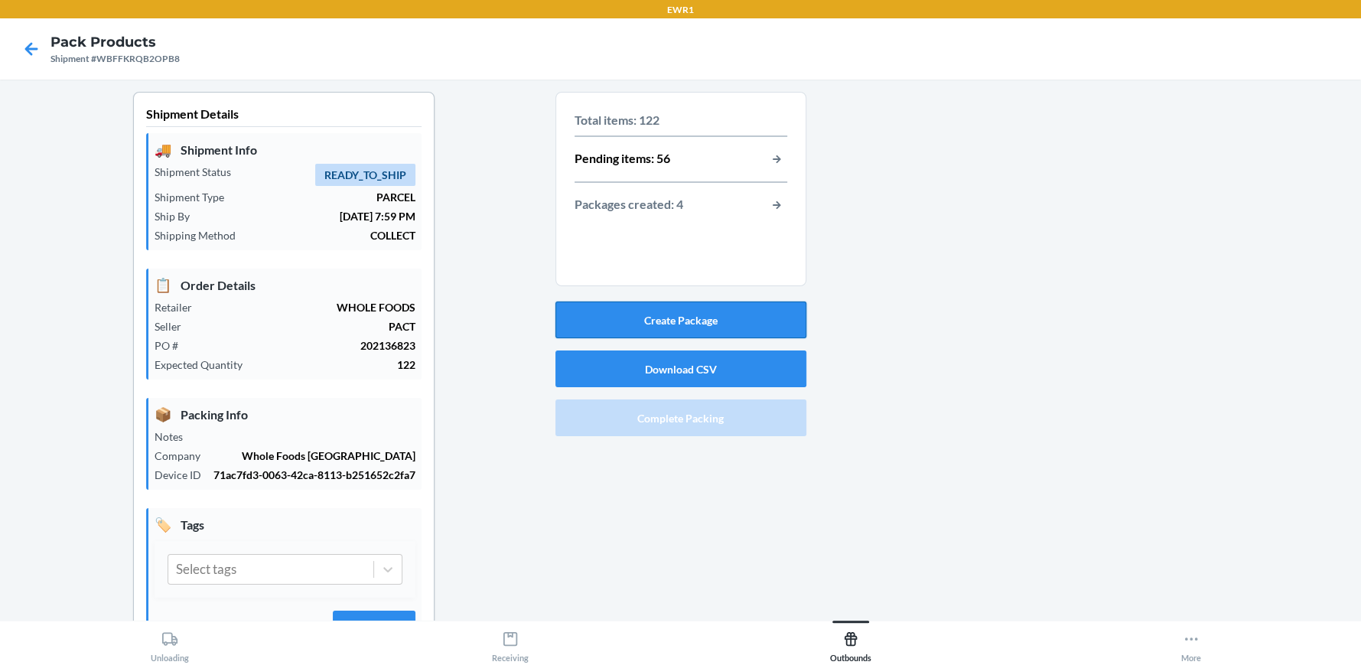
click at [695, 322] on button "Create Package" at bounding box center [680, 319] width 251 height 37
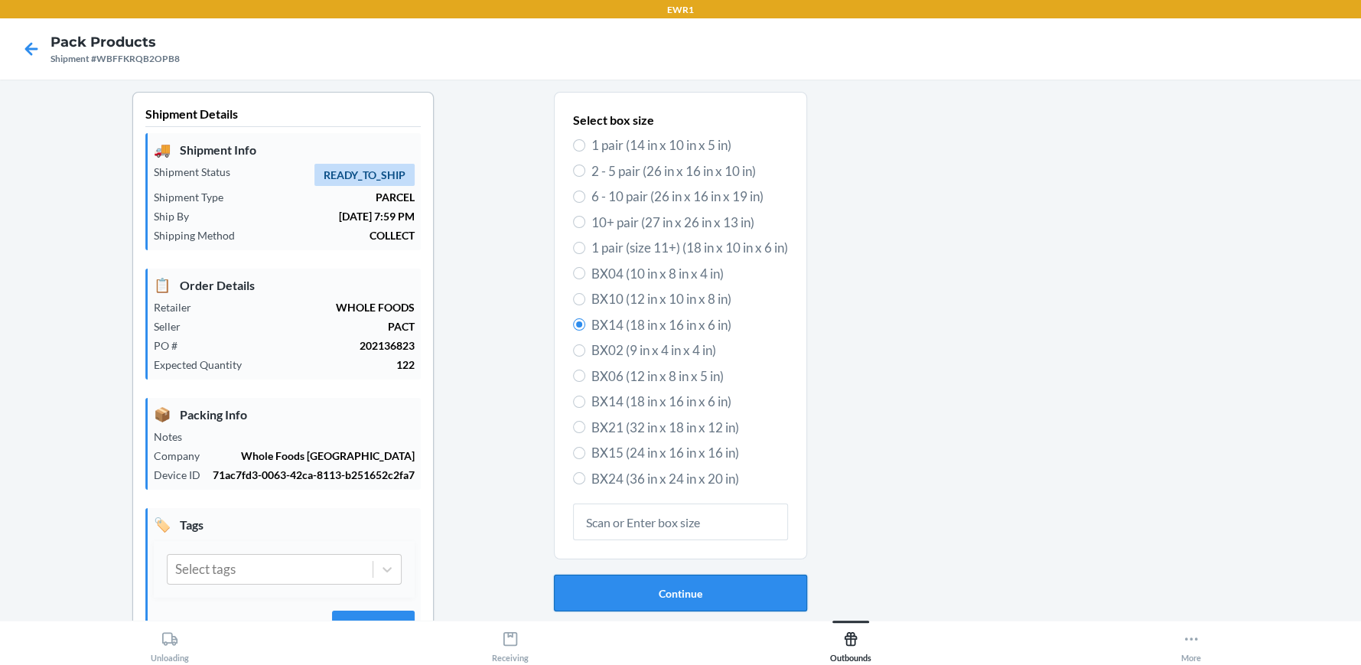
click at [757, 596] on button "Continue" at bounding box center [680, 593] width 253 height 37
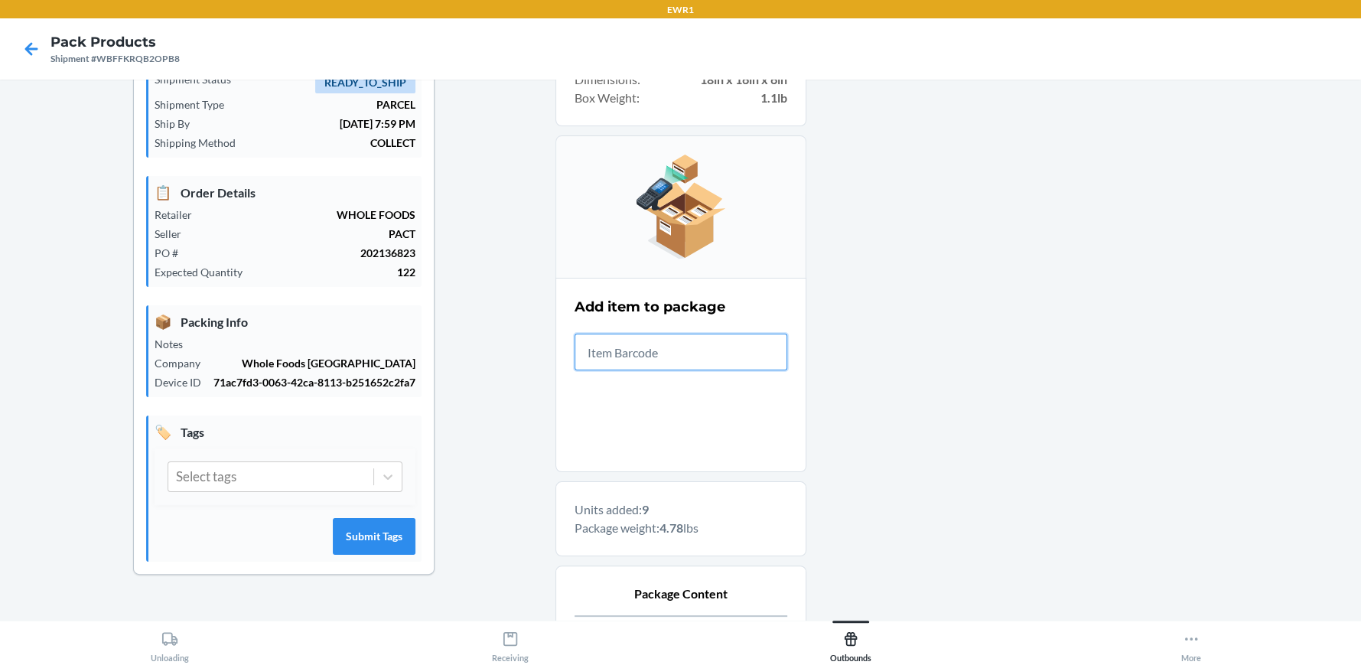
scroll to position [230, 0]
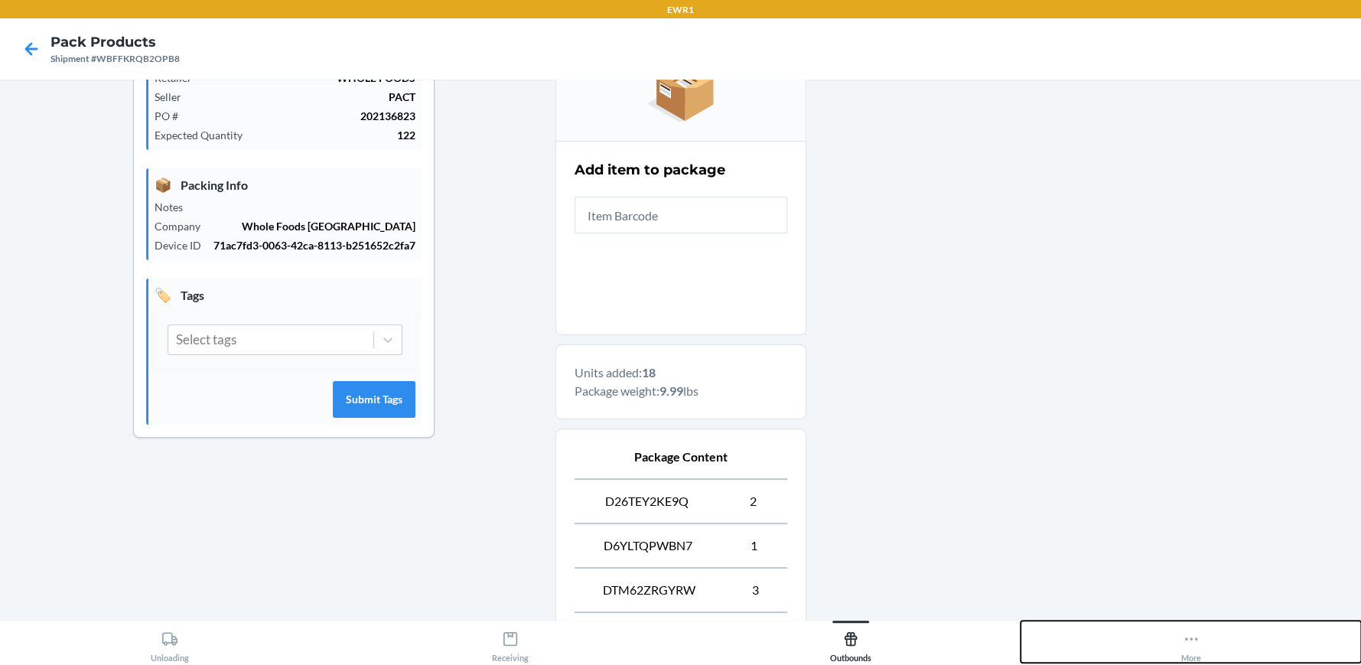
click at [1359, 650] on button "More" at bounding box center [1191, 642] width 340 height 42
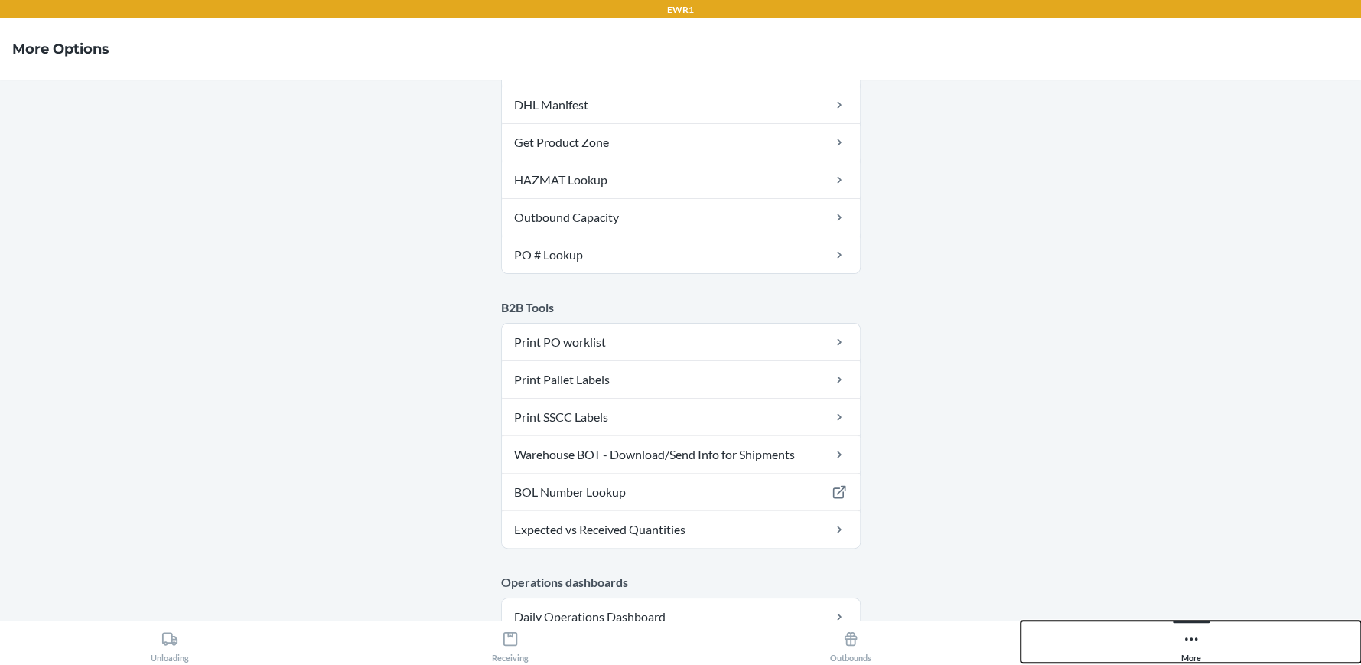
click at [1021, 621] on button "More" at bounding box center [1191, 642] width 340 height 42
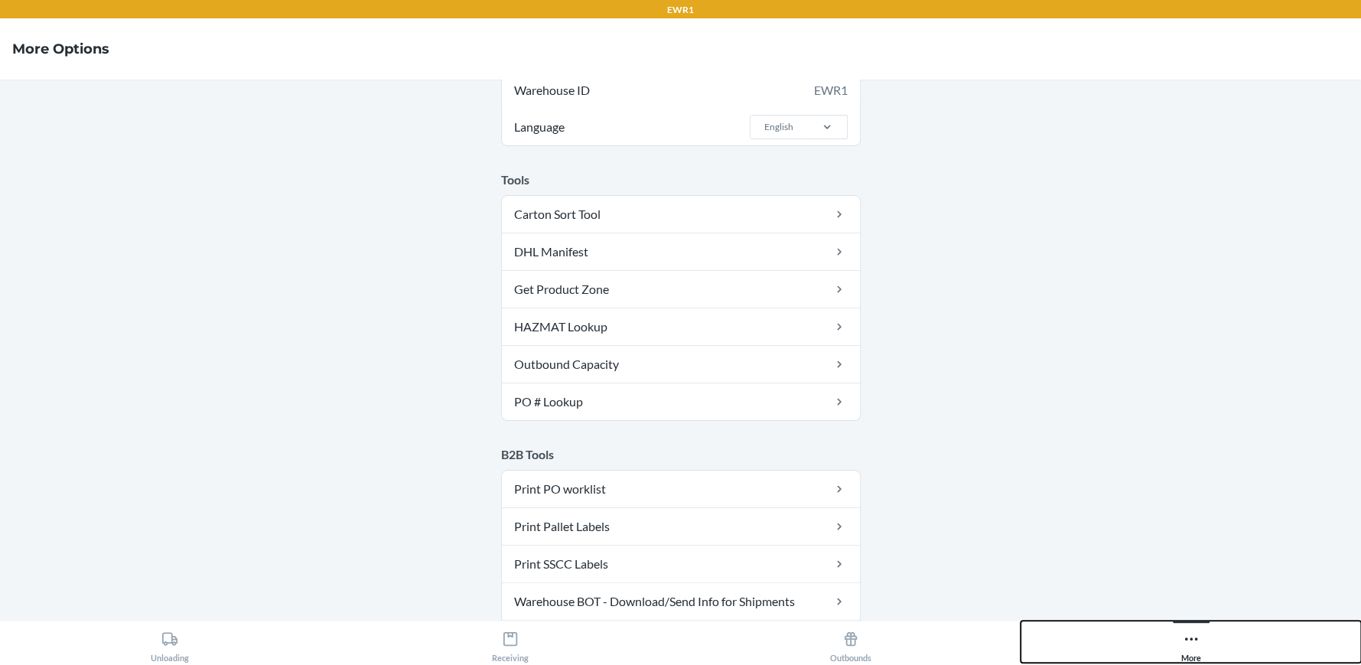
scroll to position [152, 0]
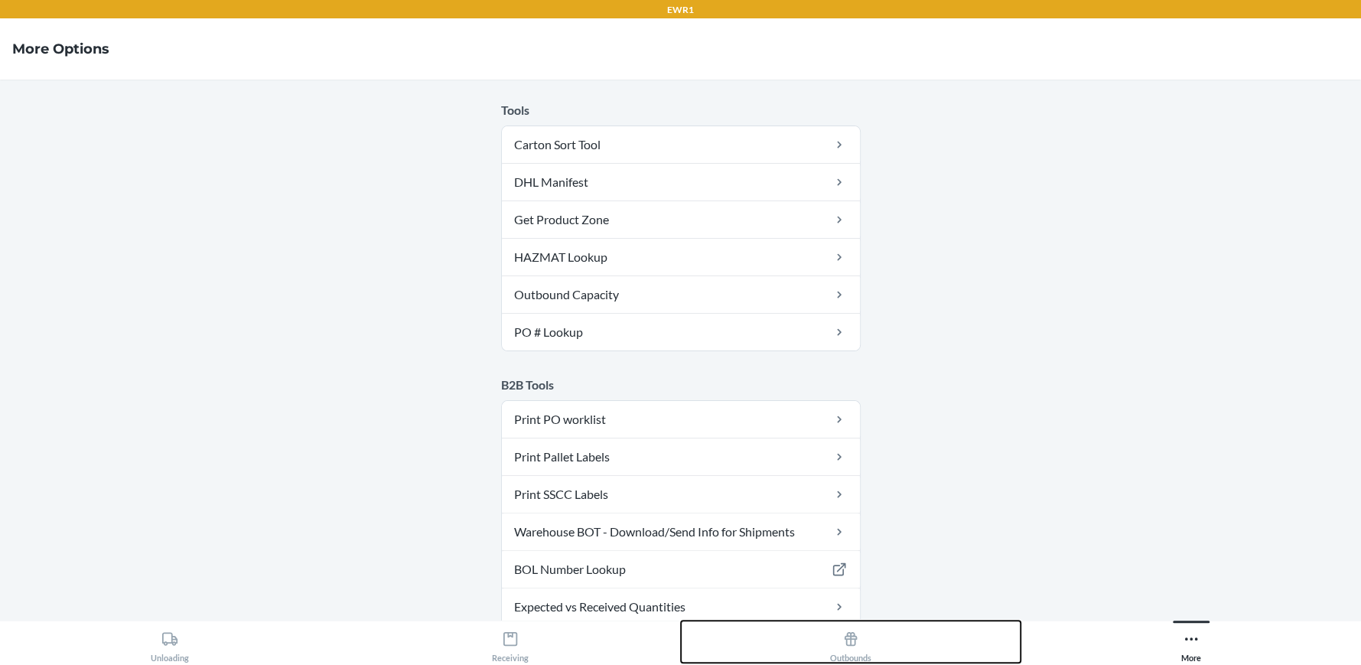
click at [845, 638] on icon at bounding box center [850, 638] width 17 height 17
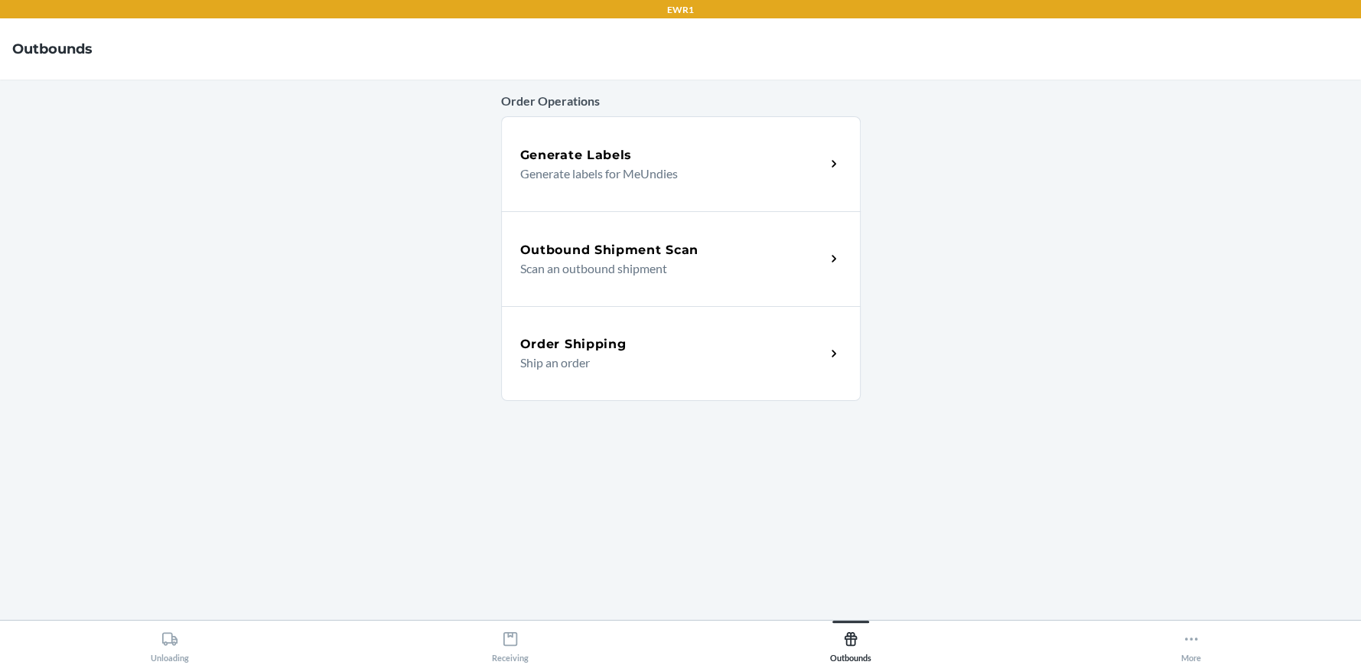
click at [730, 275] on p "Scan an outbound shipment" at bounding box center [666, 268] width 293 height 18
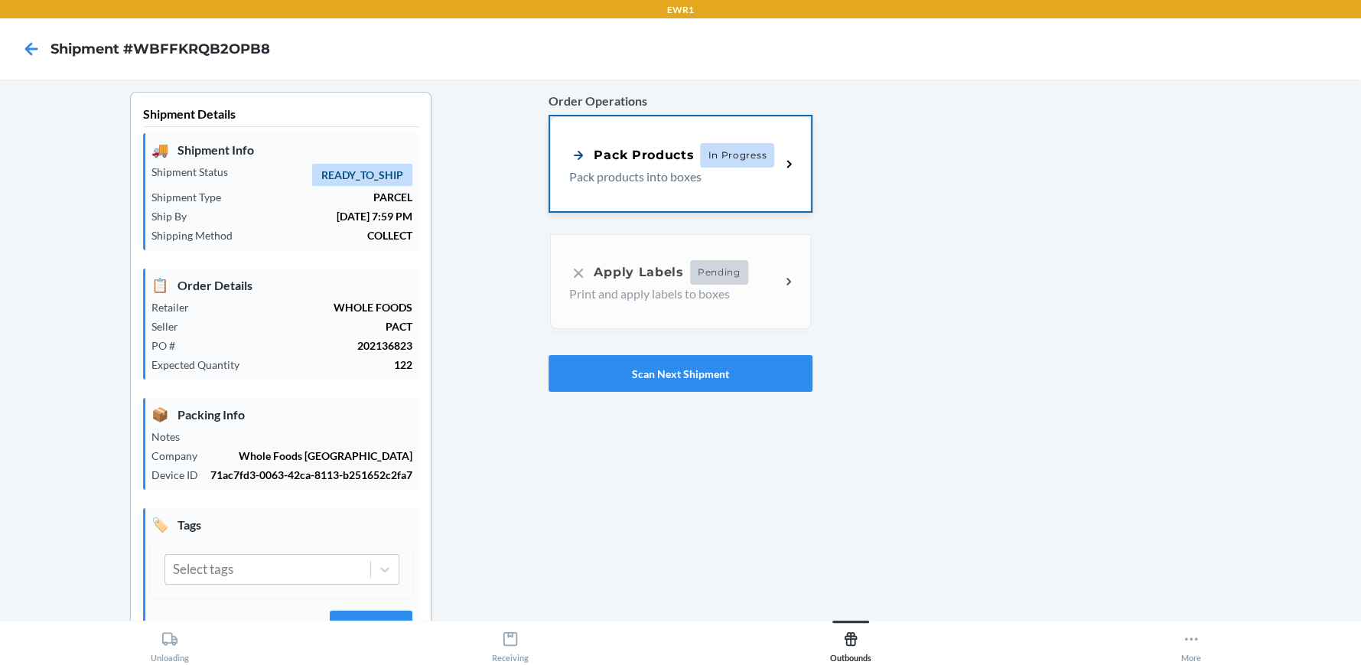
click at [671, 157] on div "Pack Products" at bounding box center [631, 154] width 125 height 19
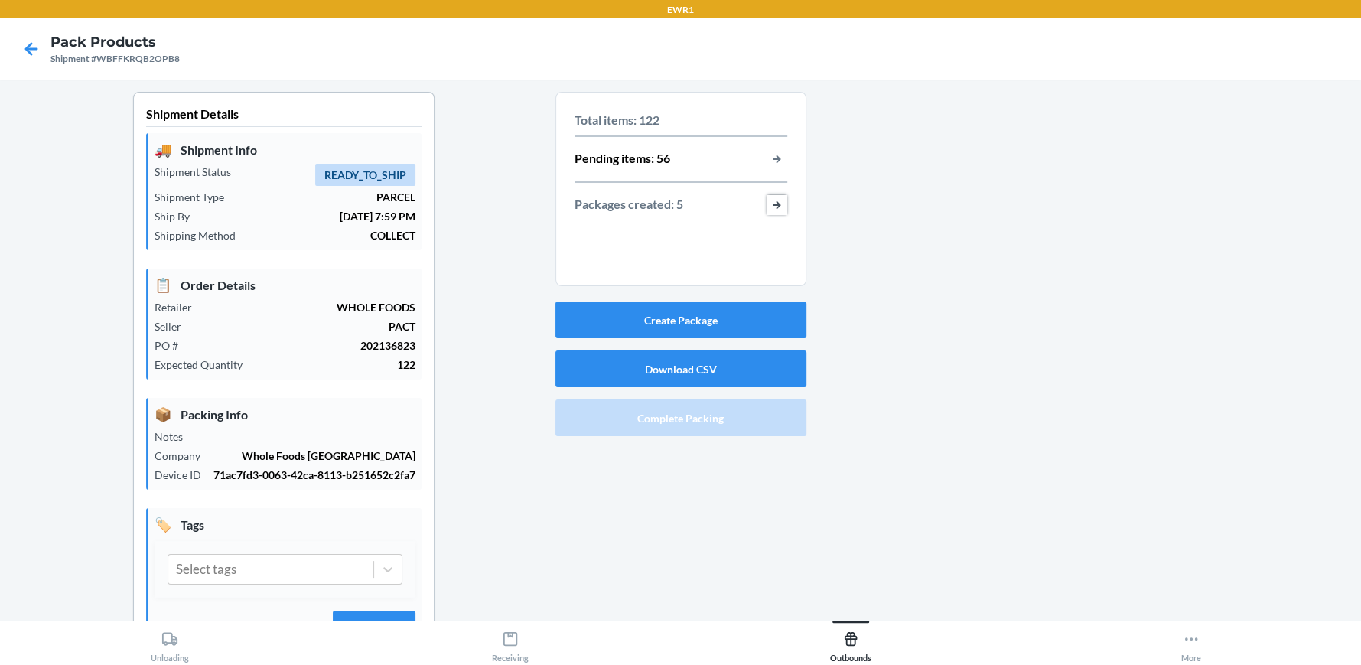
click at [767, 201] on button "button-view-packages-created" at bounding box center [777, 205] width 20 height 20
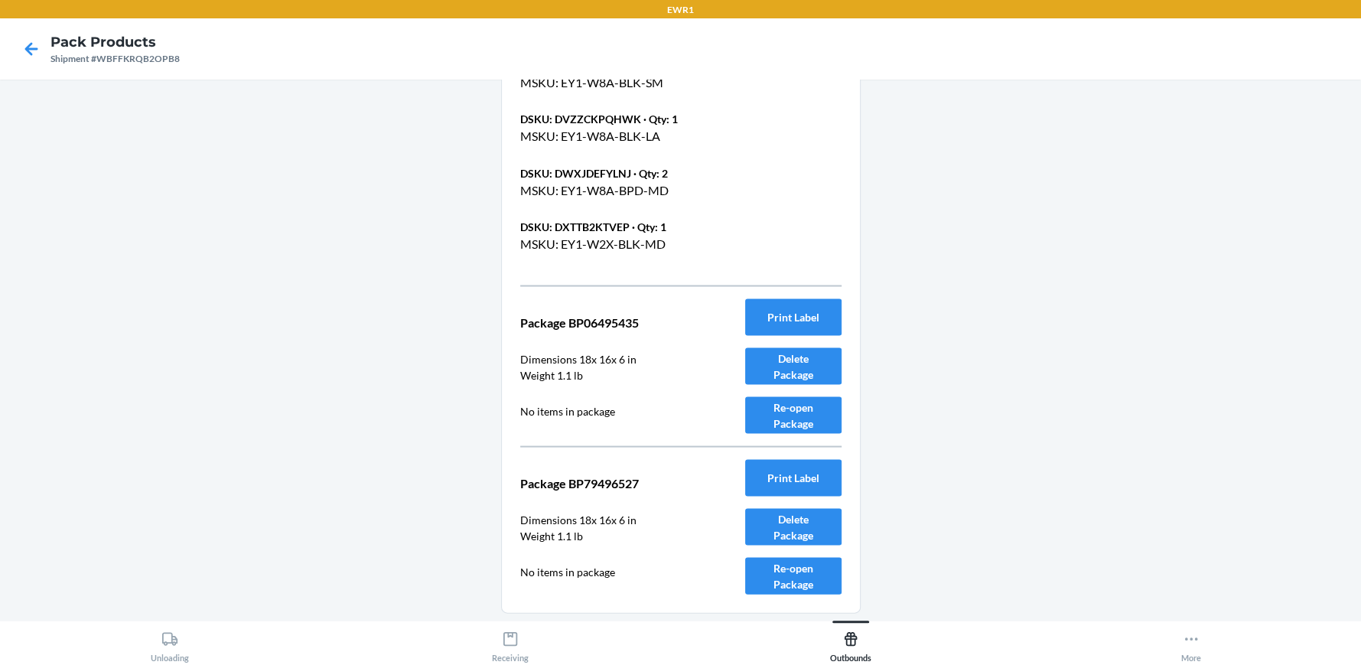
scroll to position [2420, 0]
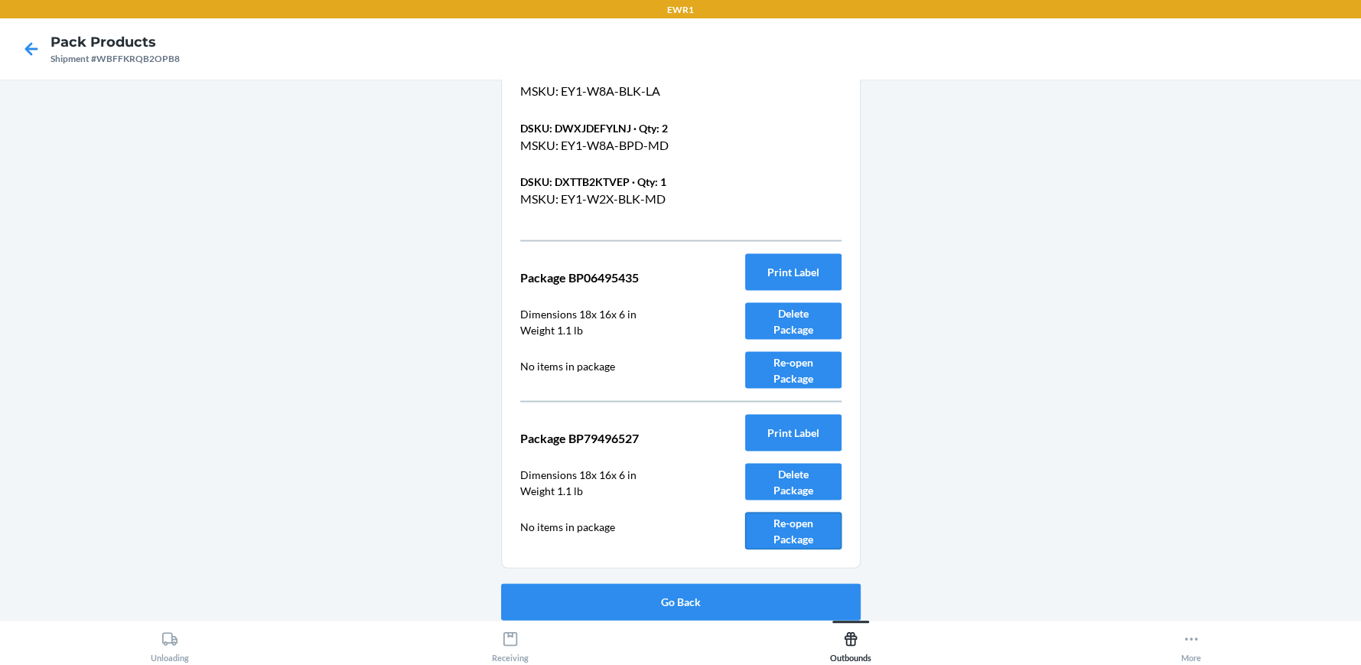
click at [803, 518] on button "Re-open Package" at bounding box center [793, 531] width 96 height 37
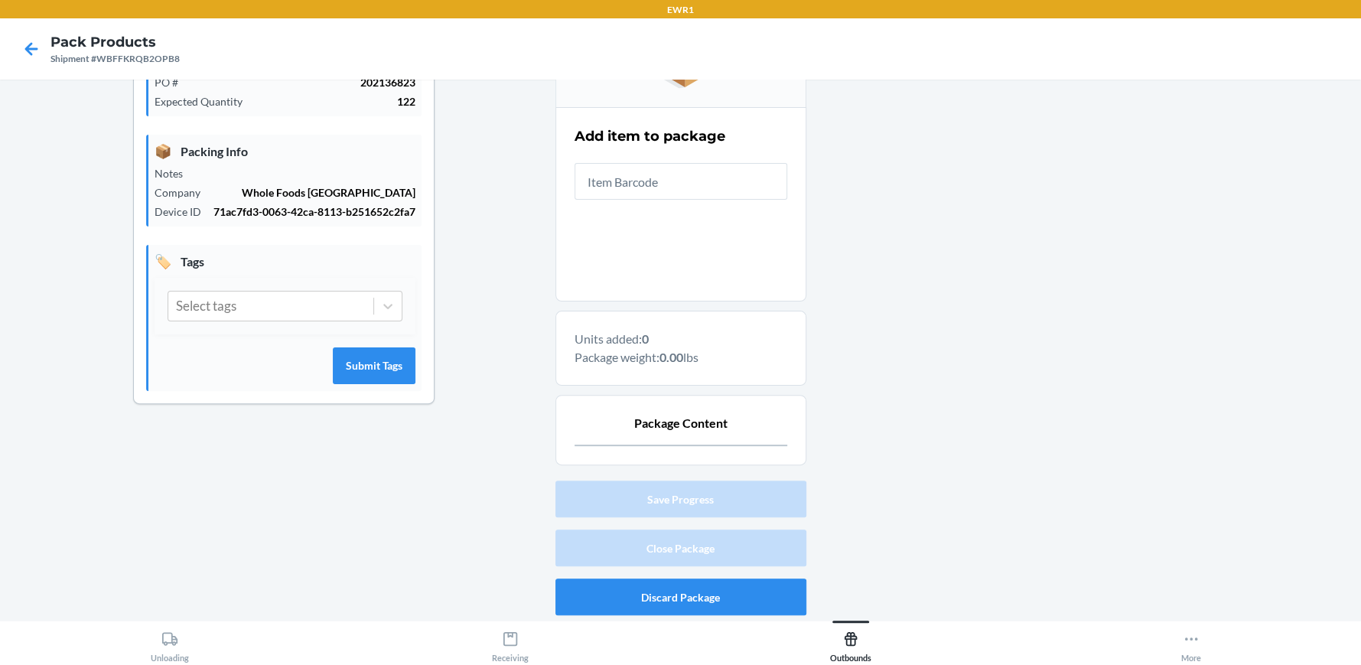
click at [640, 184] on input "text" at bounding box center [681, 181] width 213 height 37
click at [660, 612] on button "Discard Package" at bounding box center [680, 596] width 251 height 37
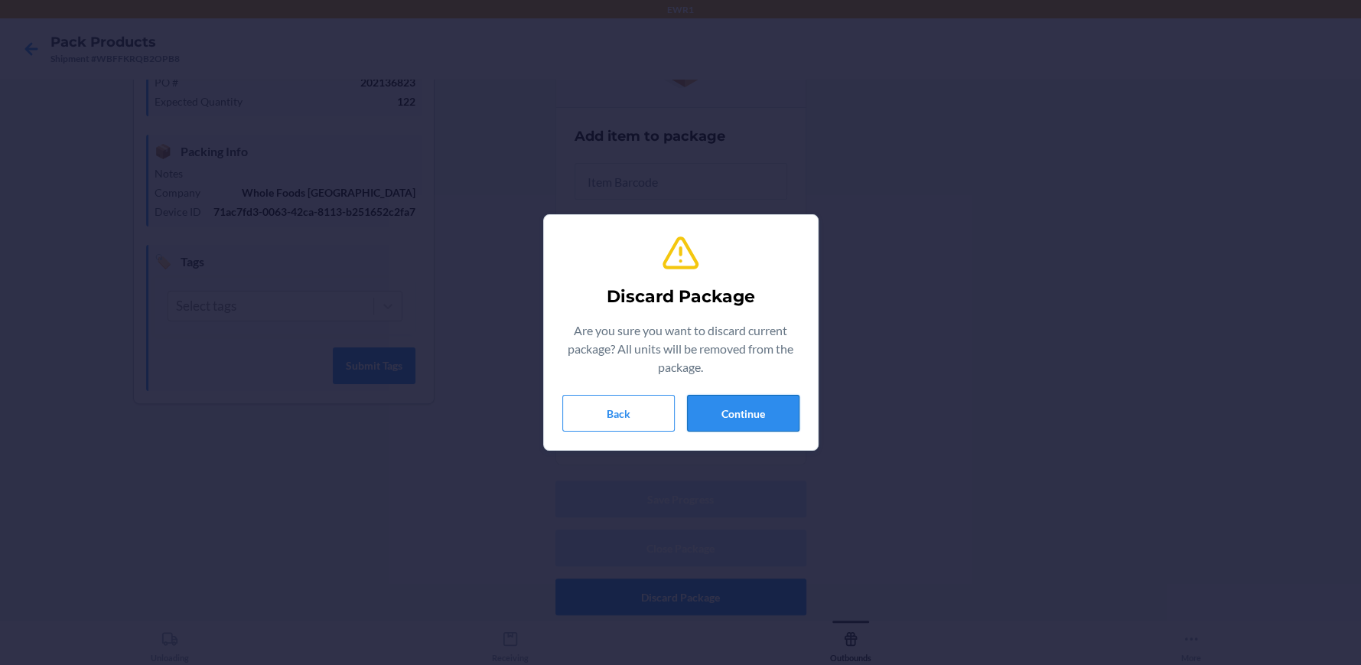
click at [723, 406] on button "Continue" at bounding box center [743, 413] width 112 height 37
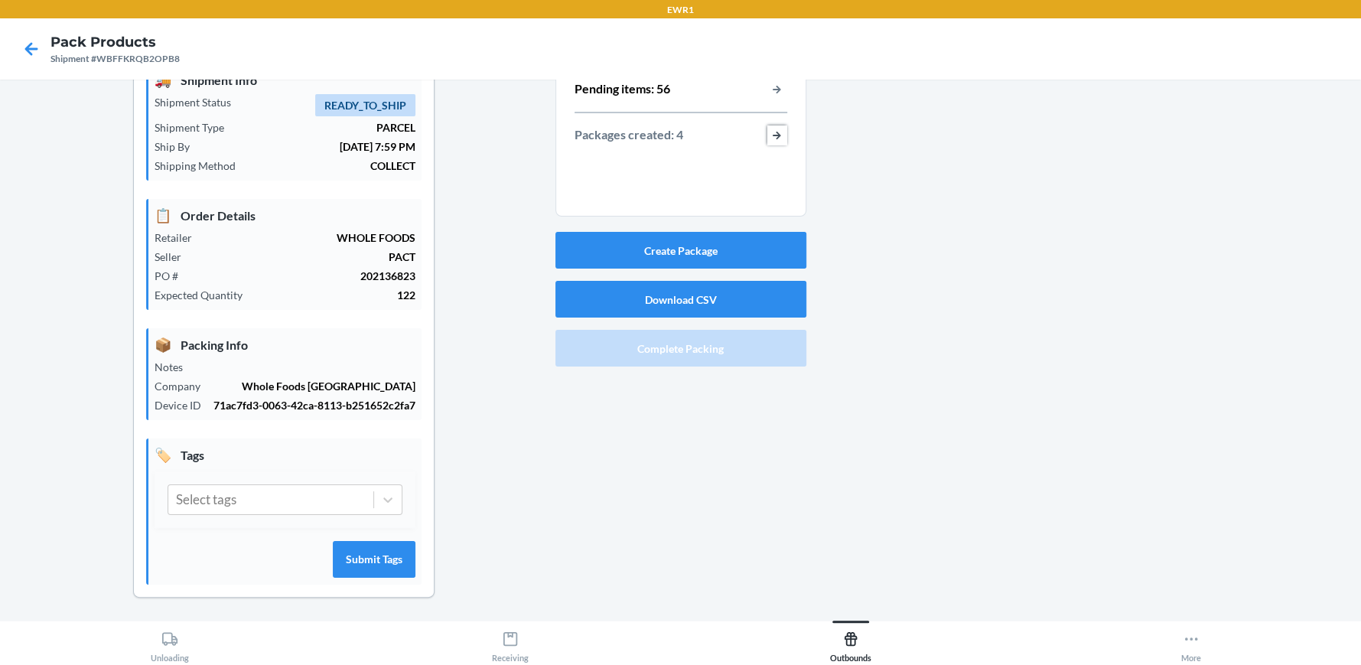
click at [779, 138] on button "button-view-packages-created" at bounding box center [777, 135] width 20 height 20
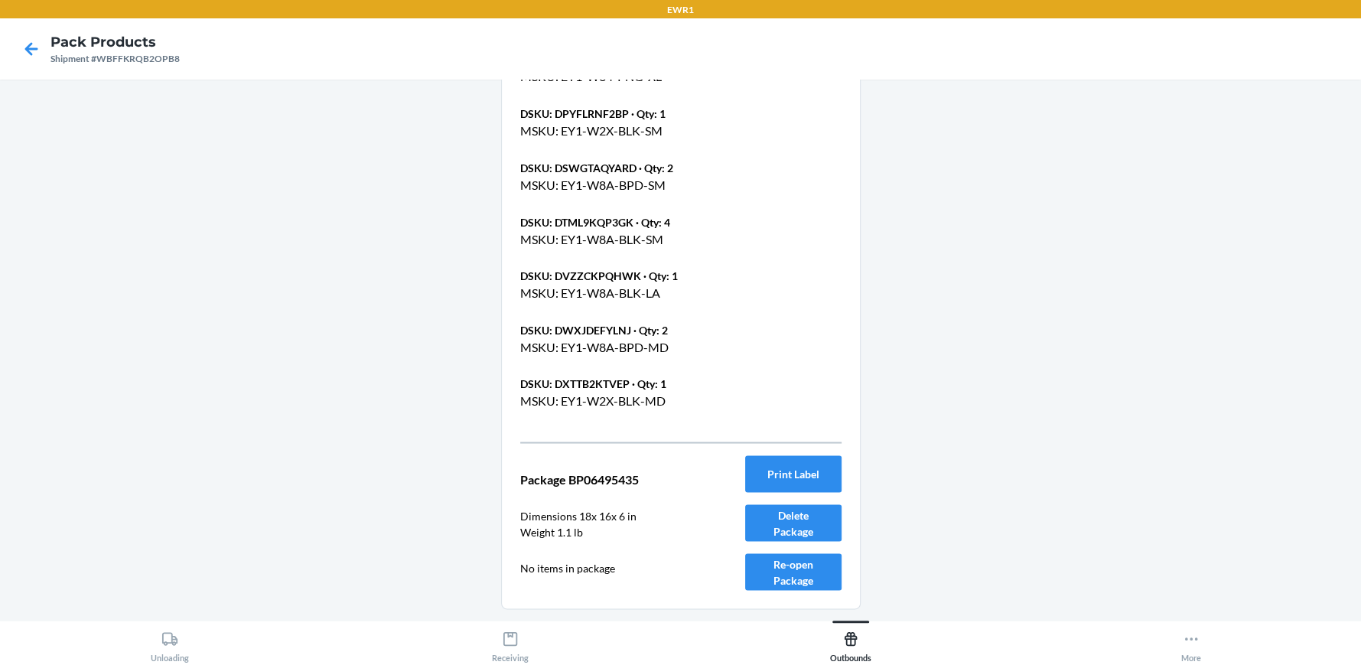
scroll to position [2259, 0]
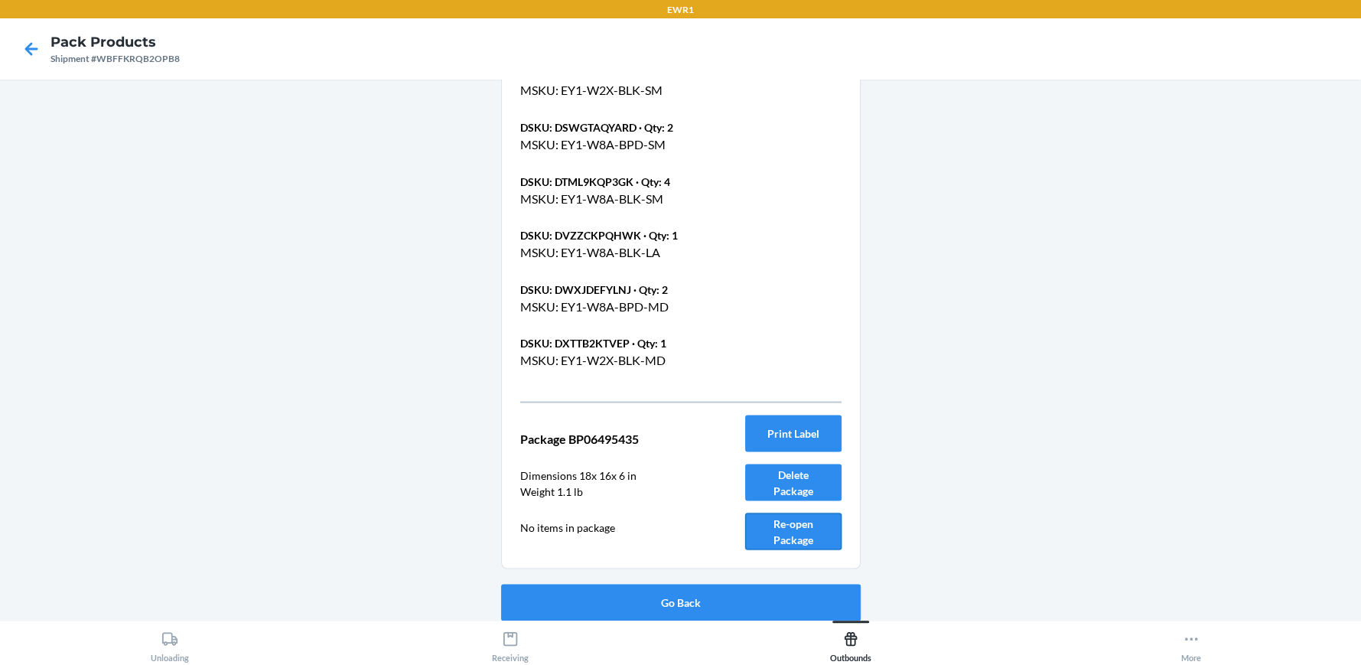
click at [807, 521] on button "Re-open Package" at bounding box center [793, 531] width 96 height 37
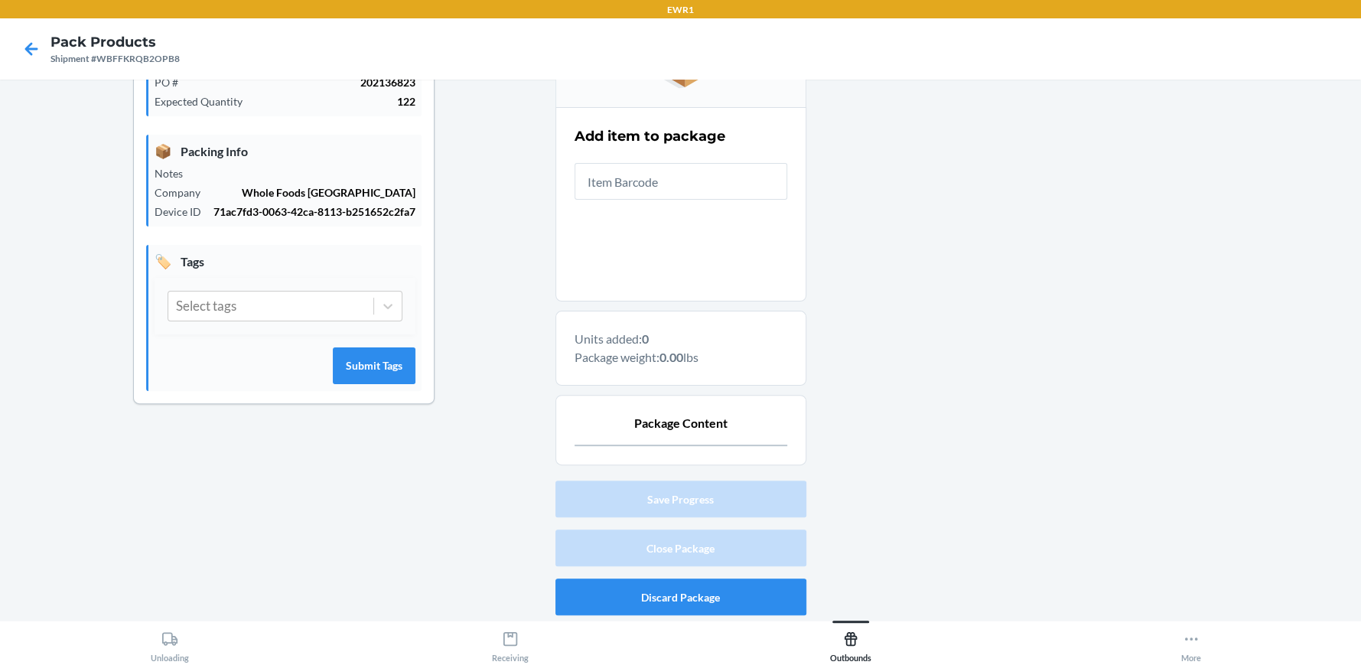
scroll to position [0, 0]
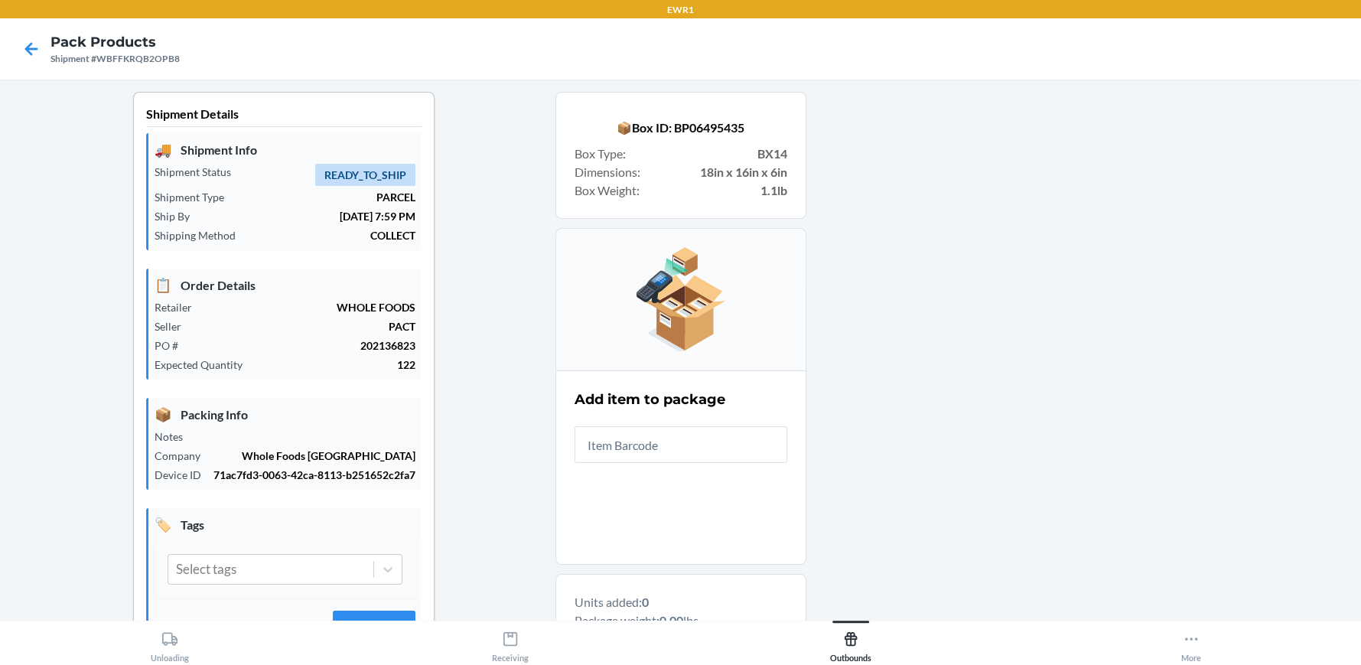
click at [631, 449] on input "text" at bounding box center [681, 444] width 213 height 37
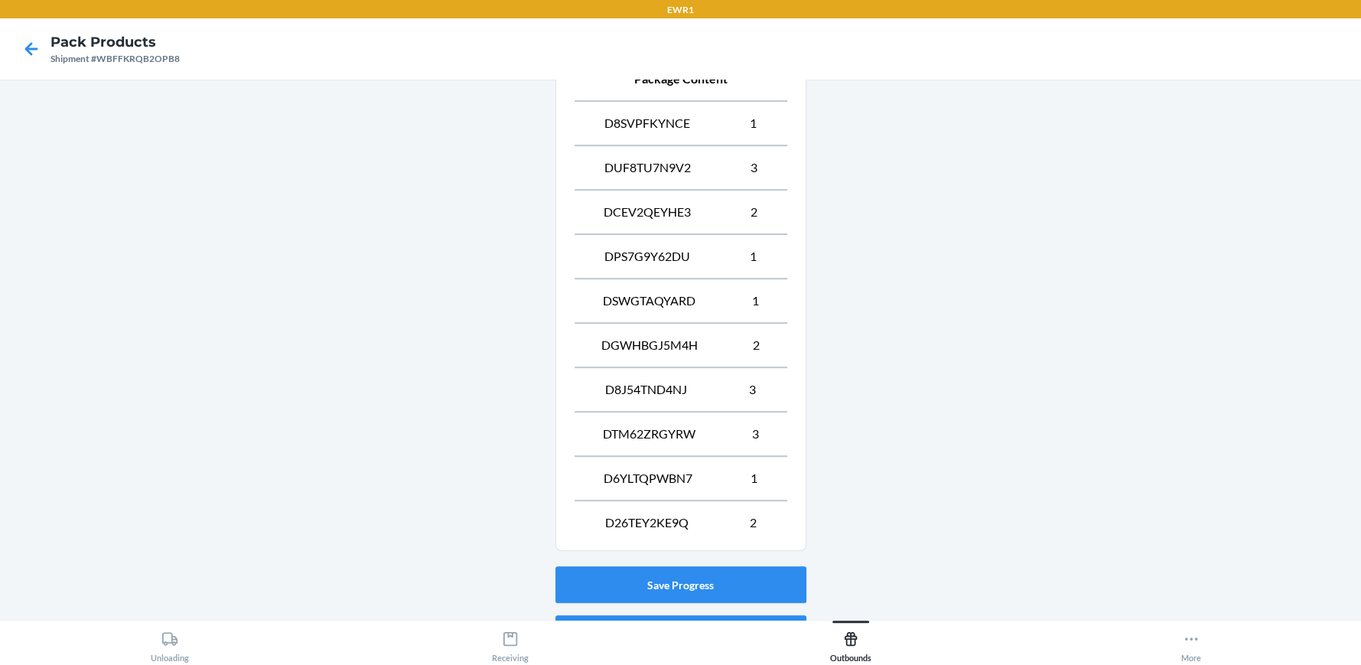
scroll to position [692, 0]
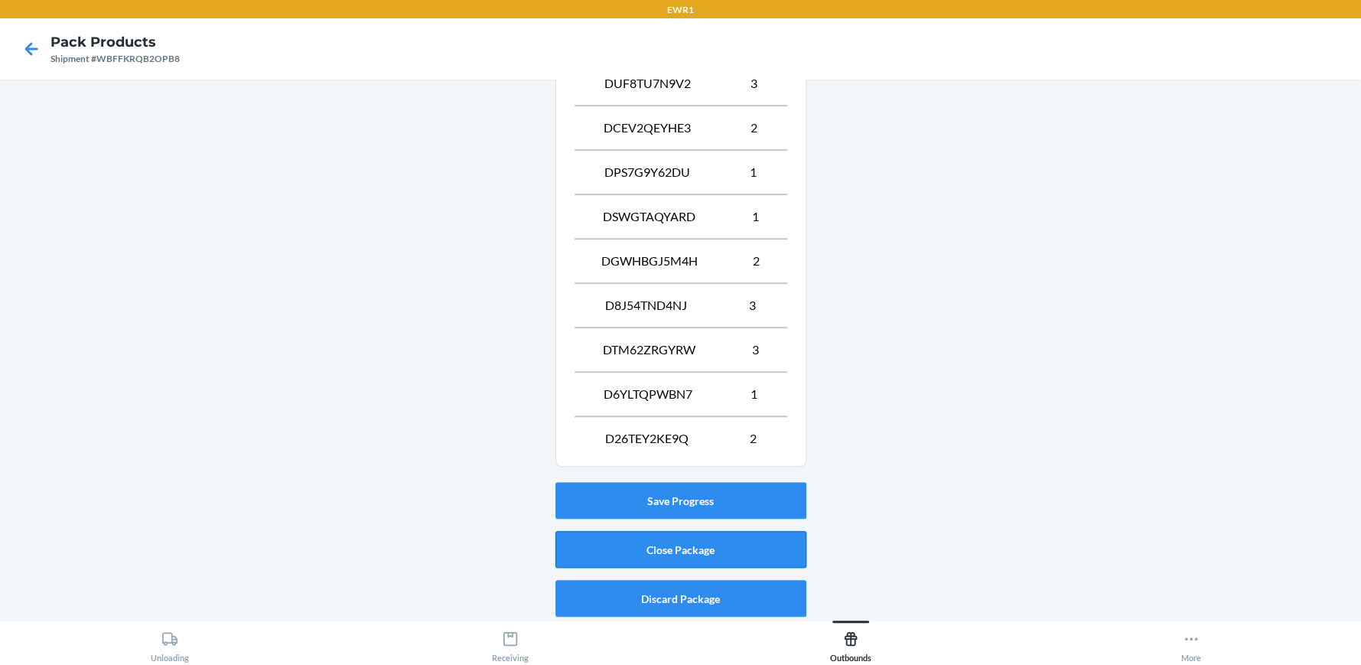
click at [713, 546] on button "Close Package" at bounding box center [680, 549] width 251 height 37
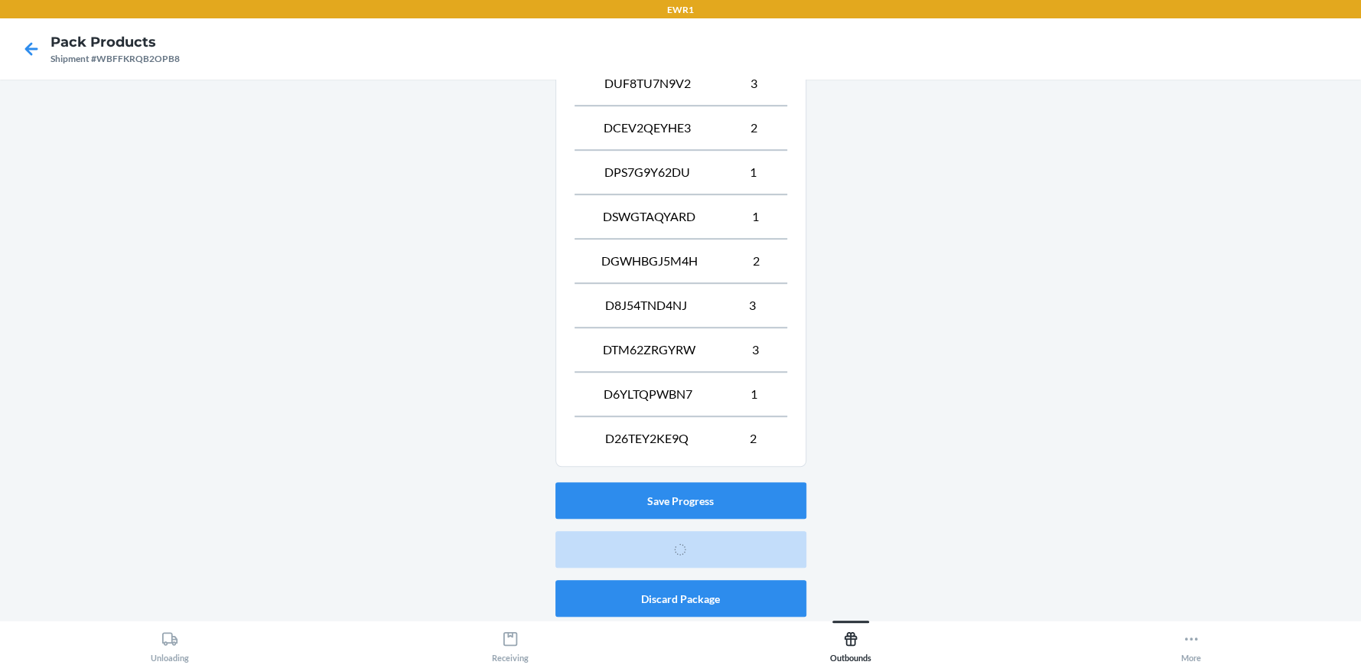
scroll to position [70, 0]
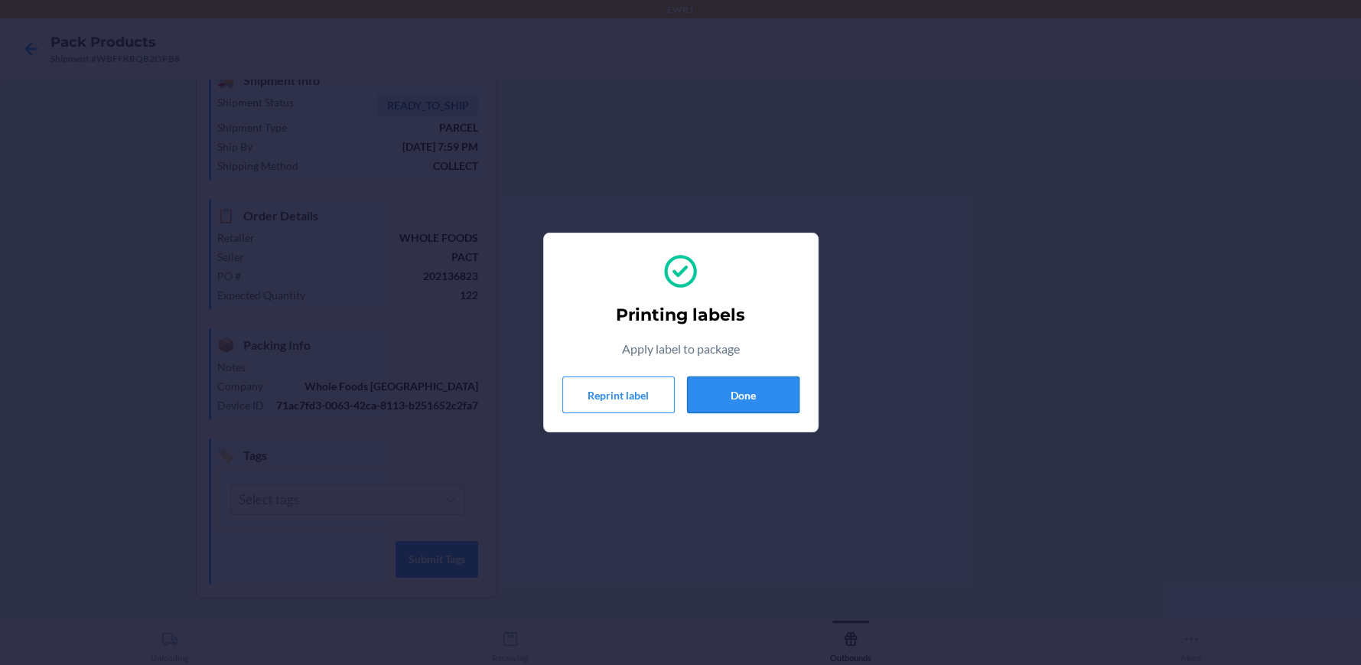
click at [735, 398] on button "Done" at bounding box center [743, 394] width 112 height 37
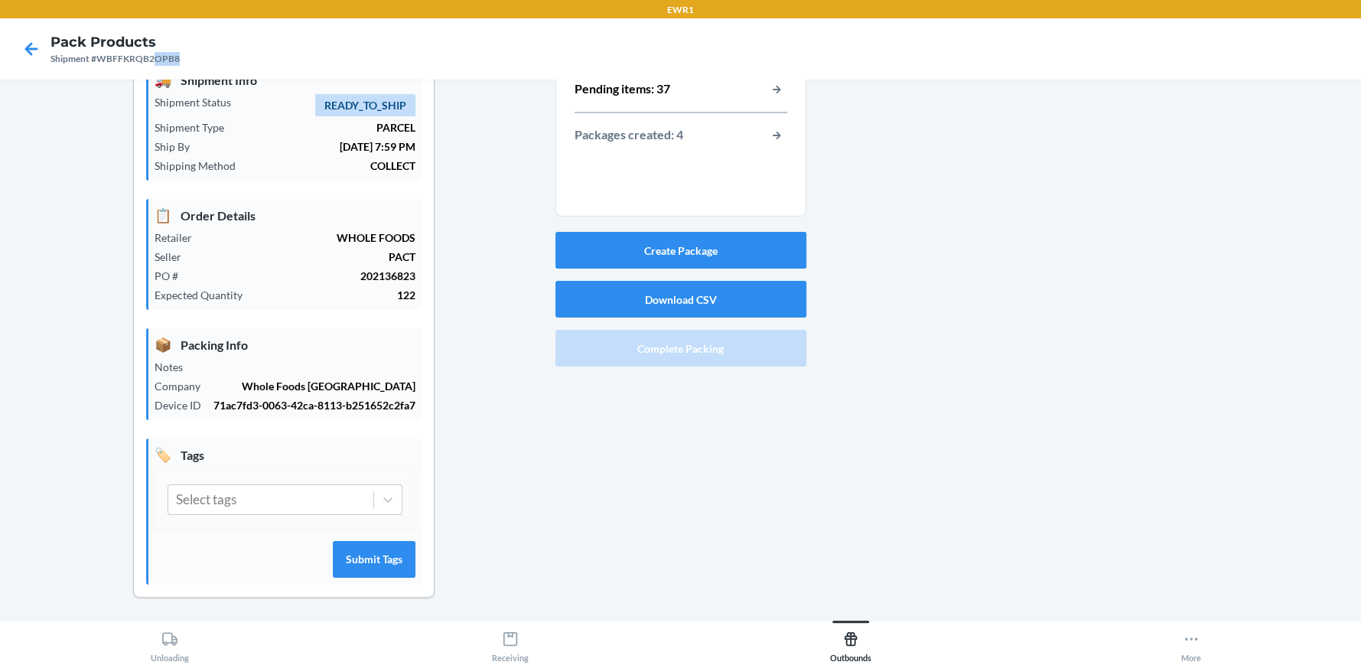
drag, startPoint x: 151, startPoint y: 60, endPoint x: 199, endPoint y: 58, distance: 47.5
click at [199, 58] on nav "Pack Products Shipment #WBFFKRQB2OPB8" at bounding box center [680, 48] width 1361 height 61
click at [607, 254] on button "Create Package" at bounding box center [680, 250] width 251 height 37
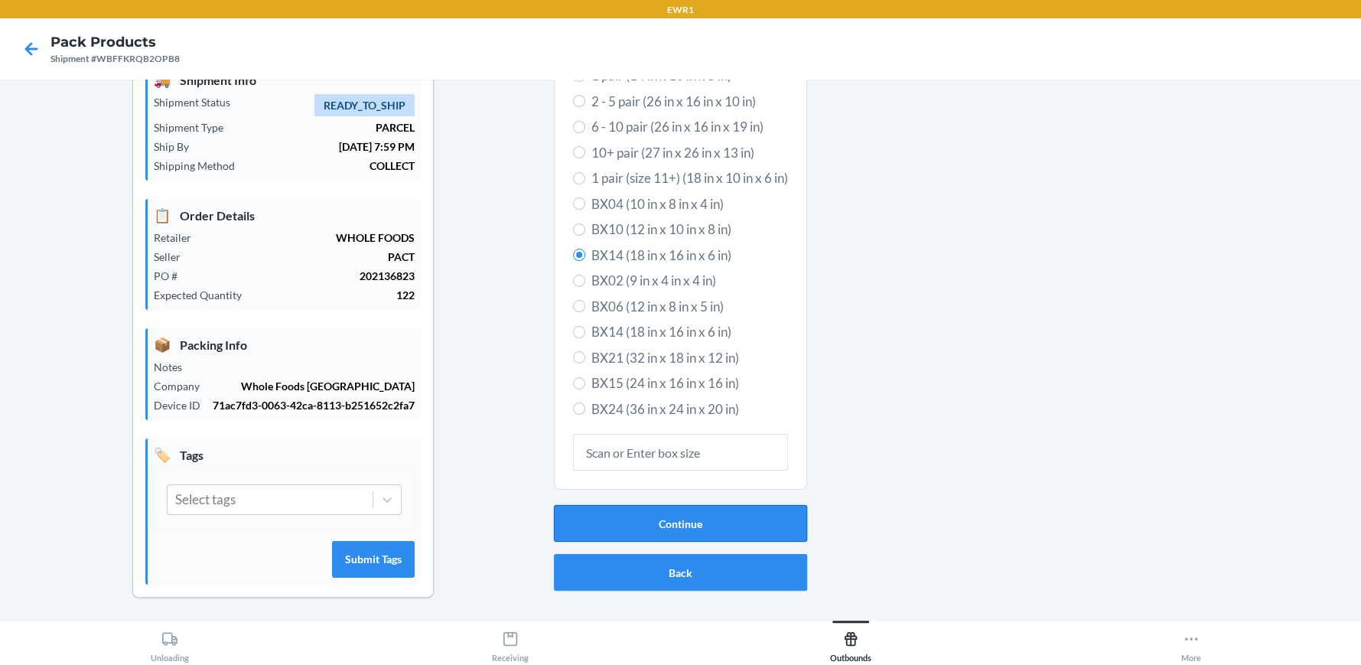
click at [643, 516] on button "Continue" at bounding box center [680, 523] width 253 height 37
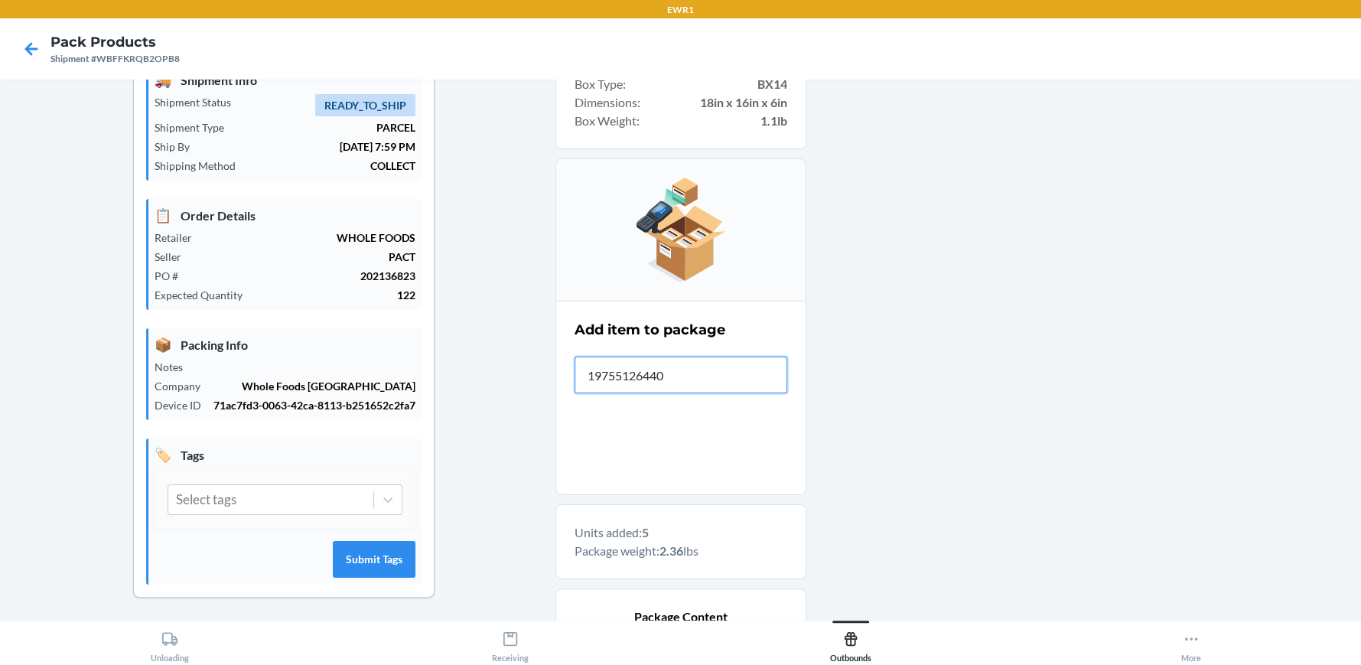
type input "197551264408"
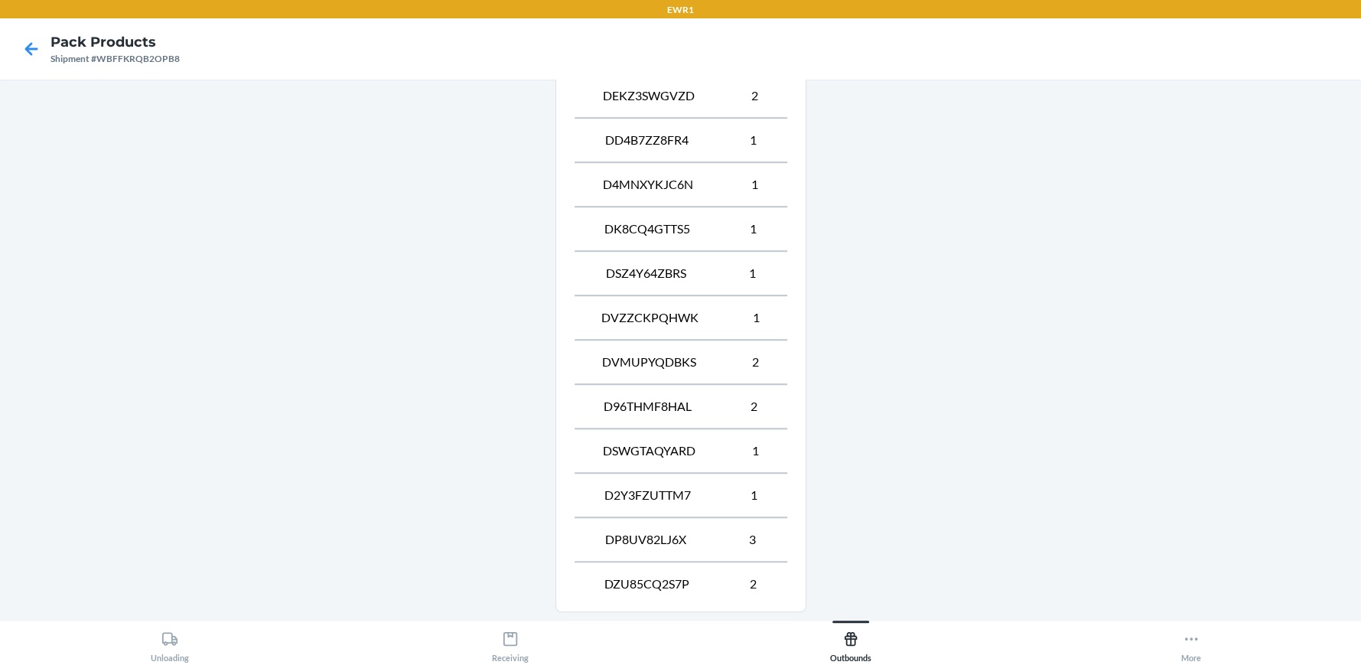
scroll to position [1002, 0]
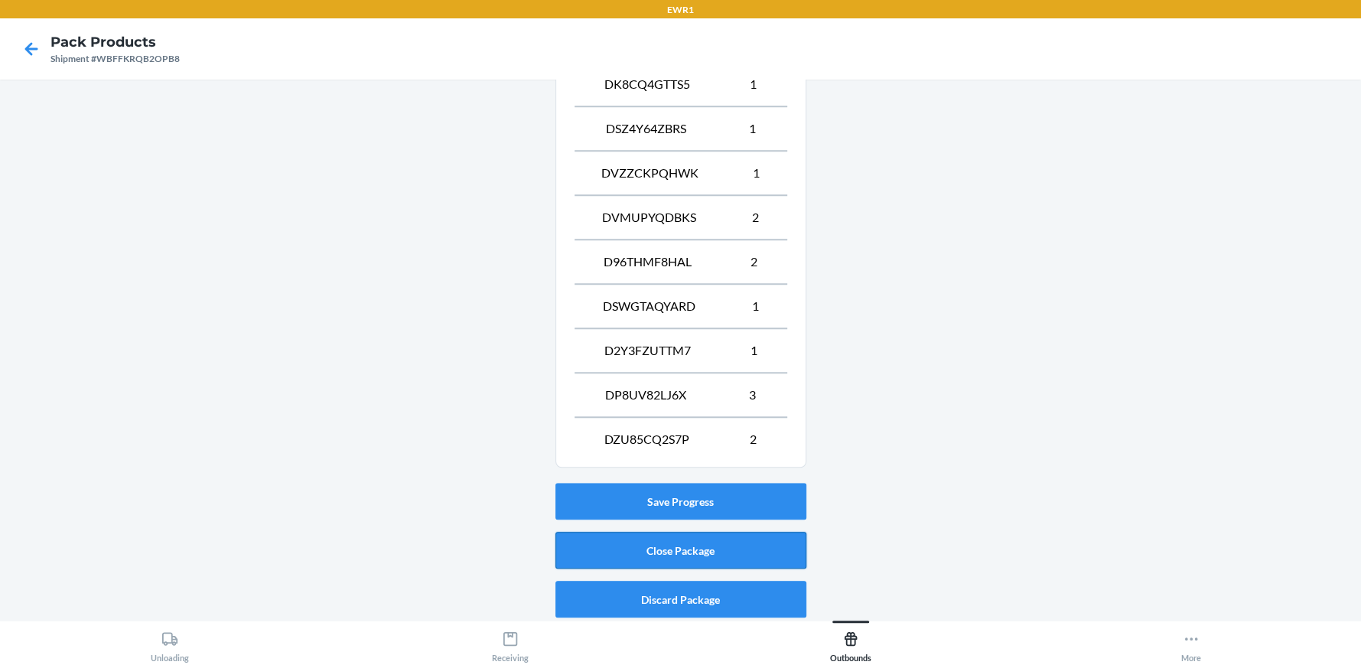
click at [643, 545] on button "Close Package" at bounding box center [680, 550] width 251 height 37
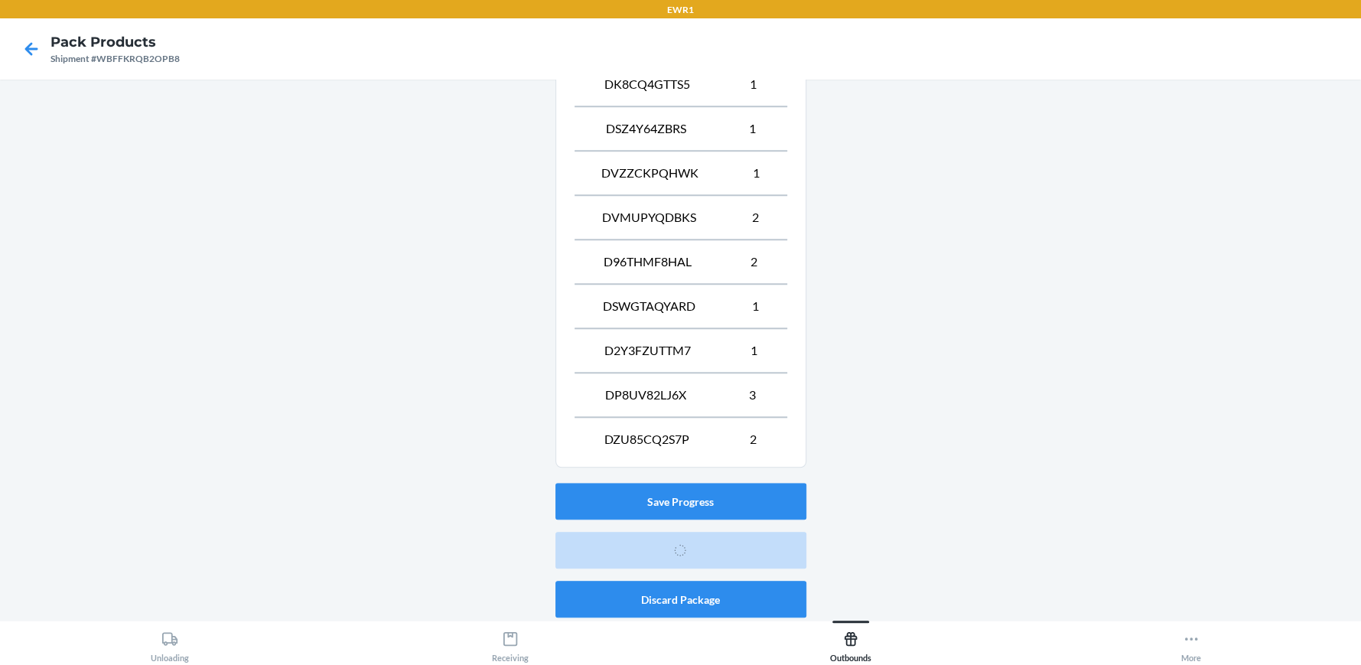
scroll to position [70, 0]
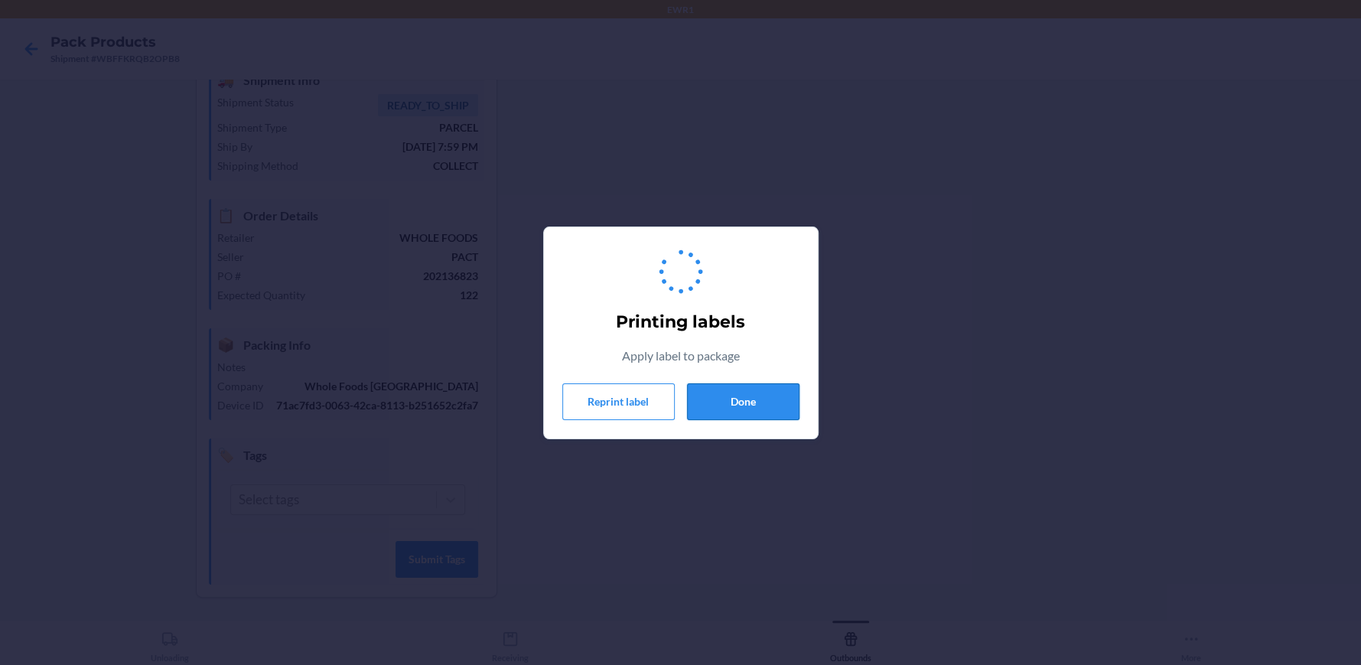
click at [737, 408] on button "Done" at bounding box center [743, 401] width 112 height 37
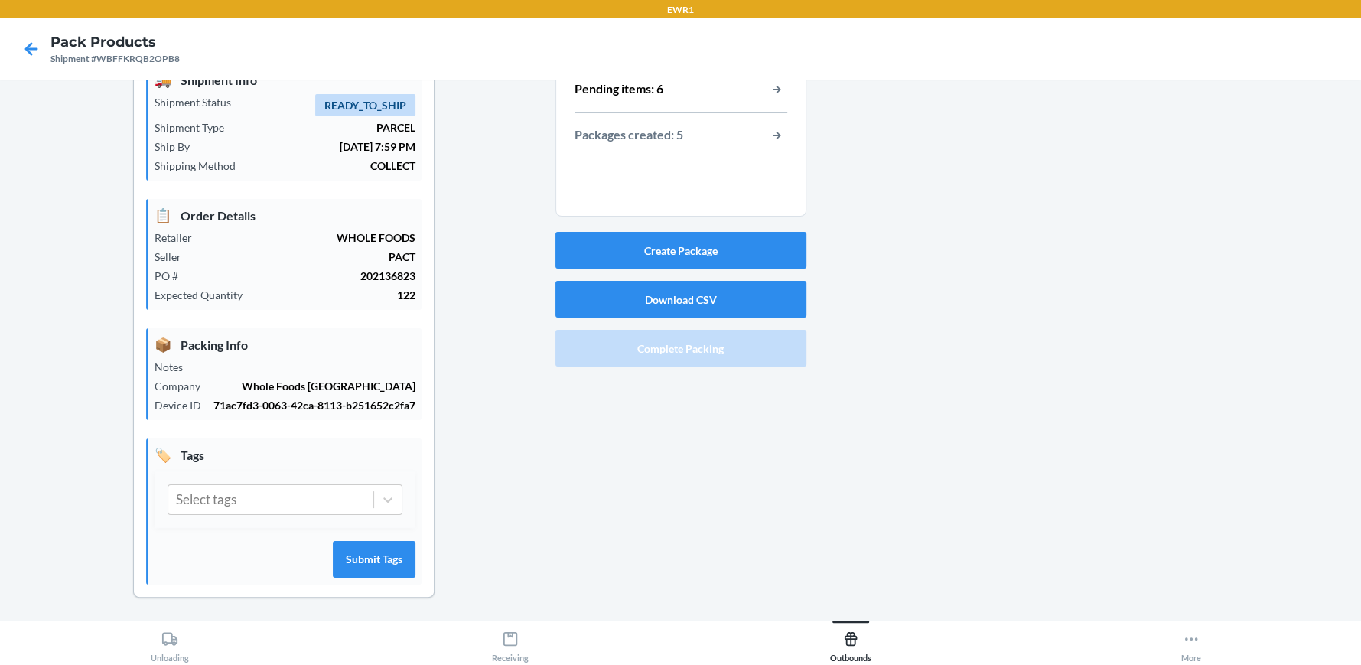
click at [759, 134] on div "Packages created: 5" at bounding box center [681, 135] width 213 height 20
click at [777, 138] on button "button-view-packages-created" at bounding box center [777, 135] width 20 height 20
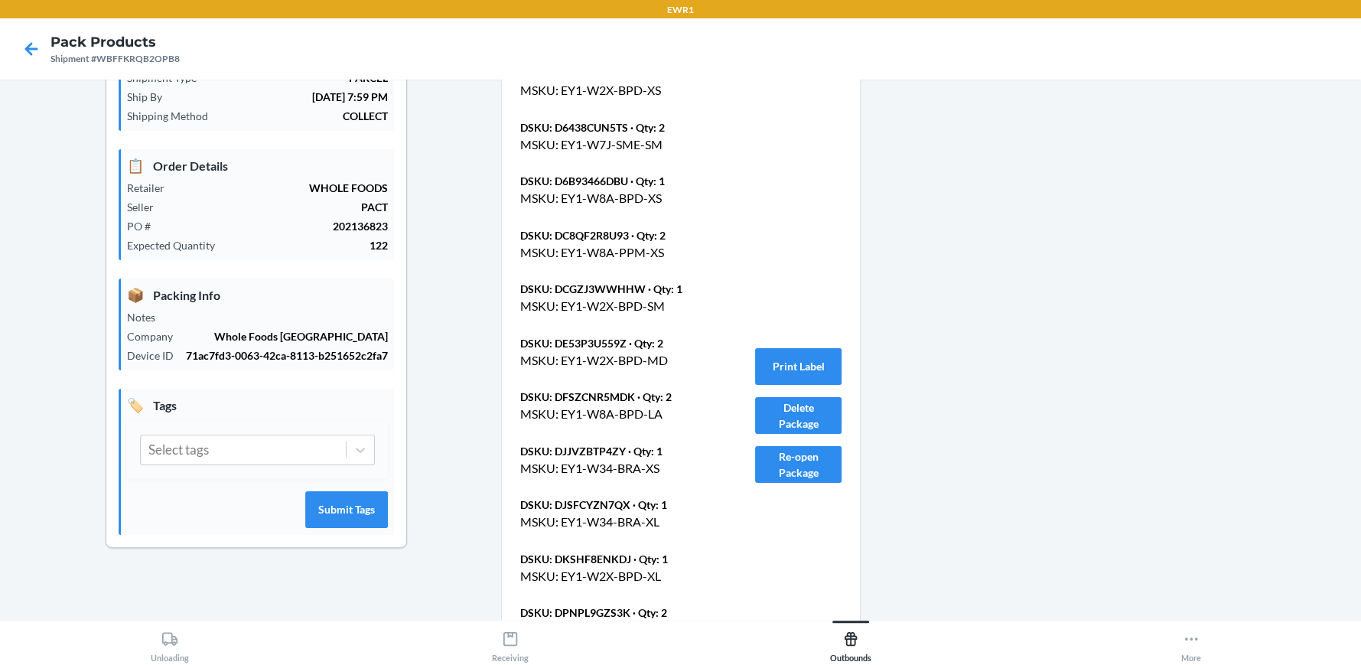
scroll to position [146, 0]
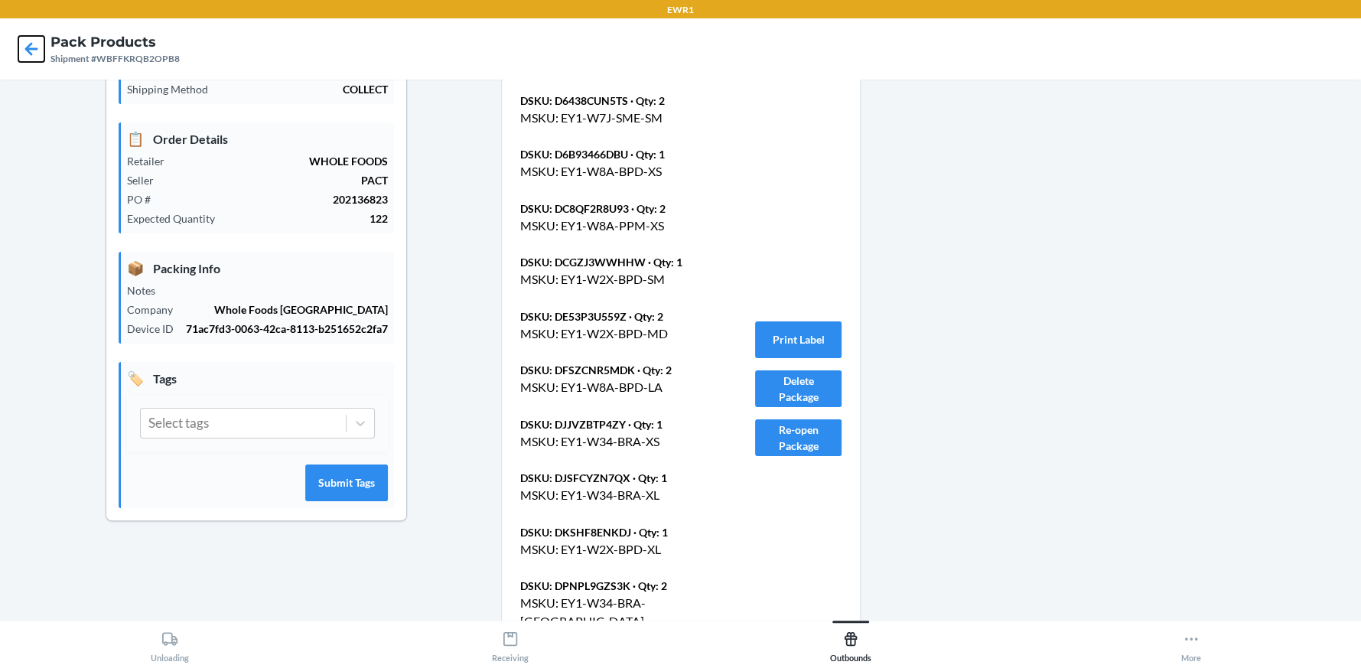
click at [34, 44] on icon at bounding box center [31, 49] width 26 height 26
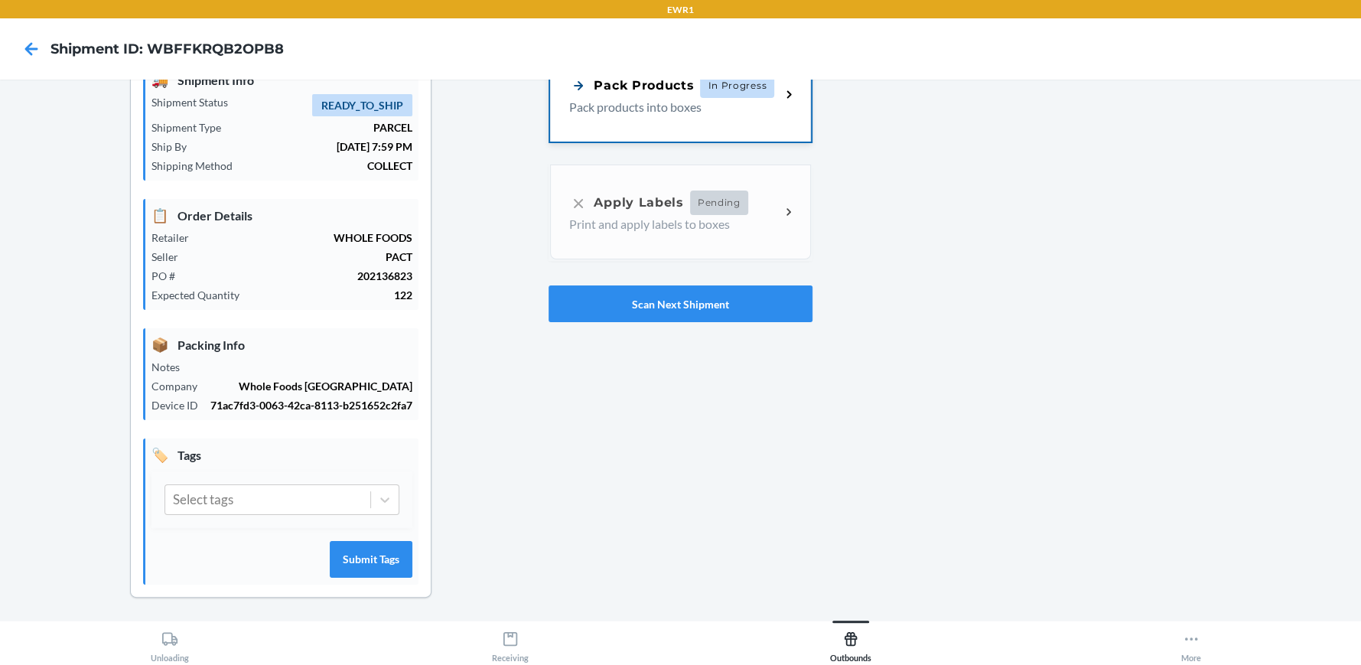
click at [722, 106] on p "Pack products into boxes" at bounding box center [668, 107] width 199 height 18
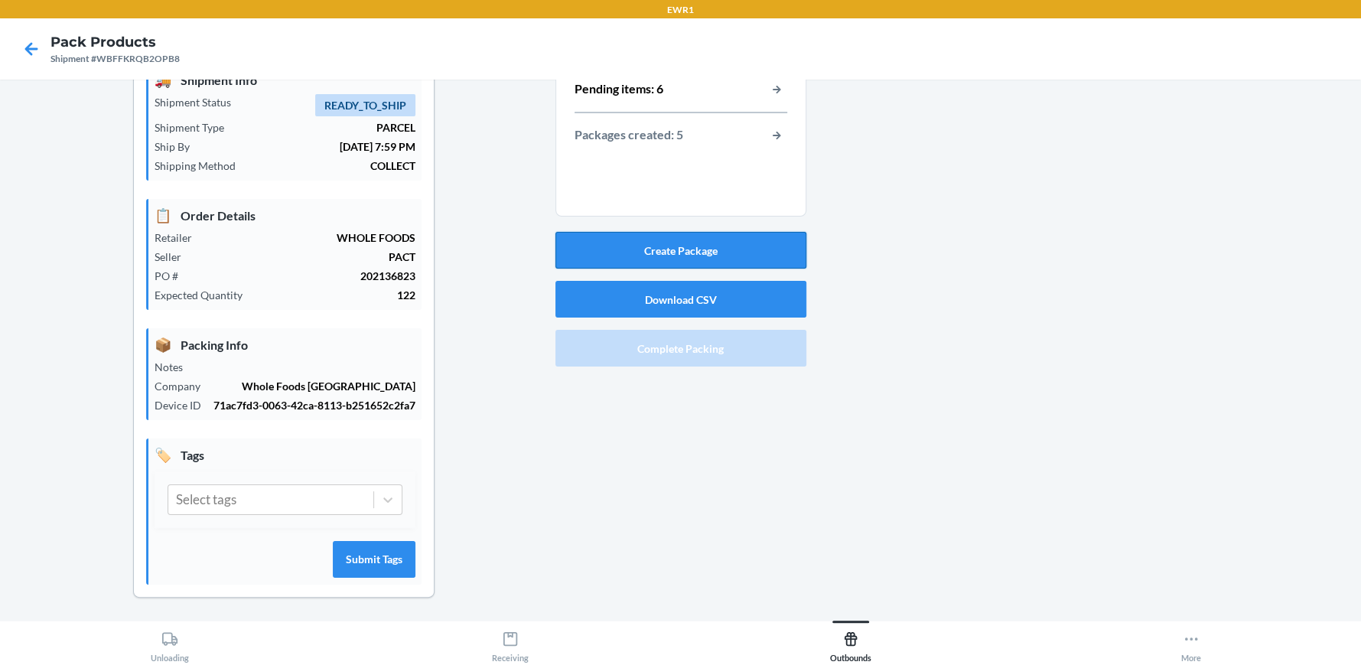
click at [715, 241] on button "Create Package" at bounding box center [680, 250] width 251 height 37
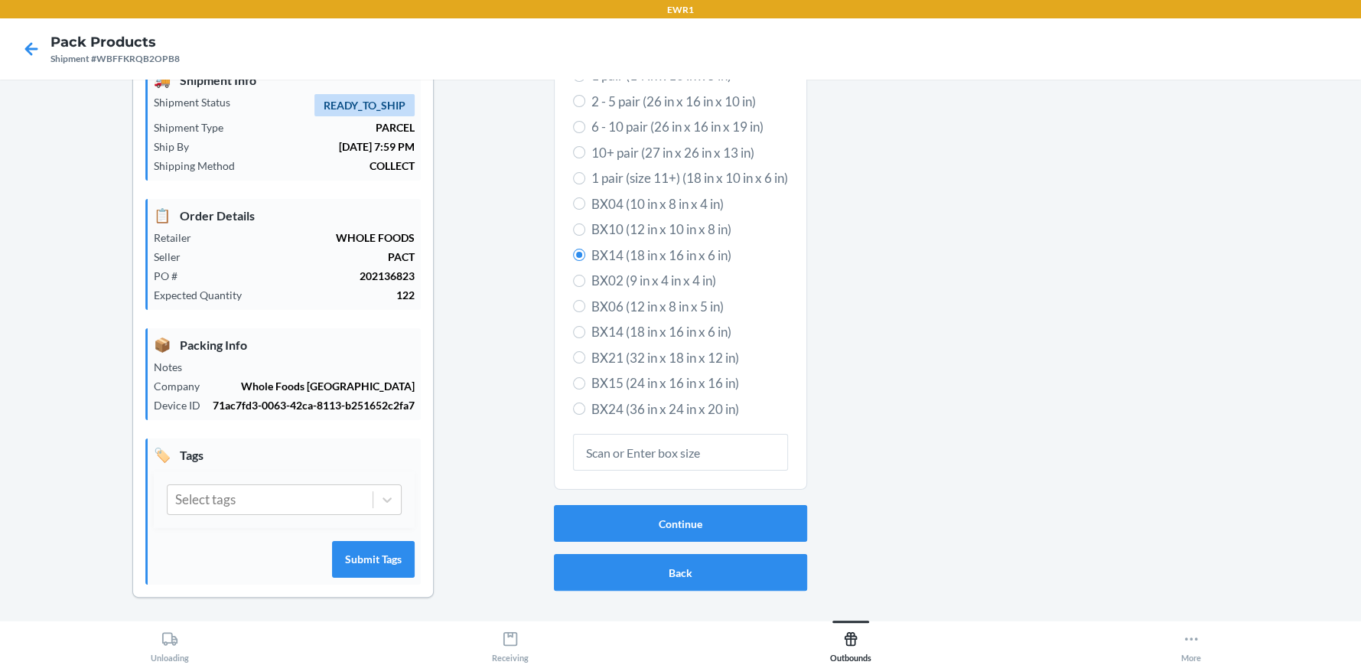
click at [622, 233] on span "BX10 (12 in x 10 in x 8 in)" at bounding box center [689, 230] width 197 height 20
click at [585, 233] on input "BX10 (12 in x 10 in x 8 in)" at bounding box center [579, 229] width 12 height 12
radio input "true"
radio input "false"
click at [669, 526] on button "Continue" at bounding box center [680, 523] width 253 height 37
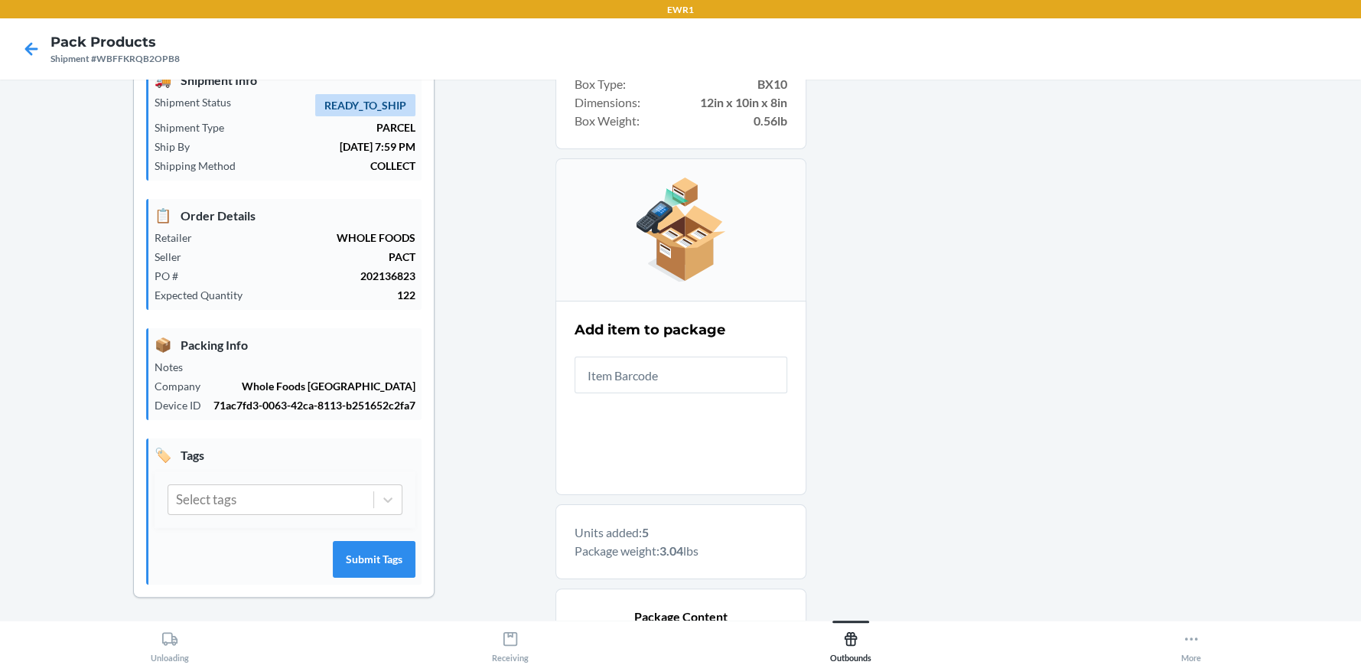
drag, startPoint x: 1139, startPoint y: 324, endPoint x: 1129, endPoint y: 328, distance: 10.7
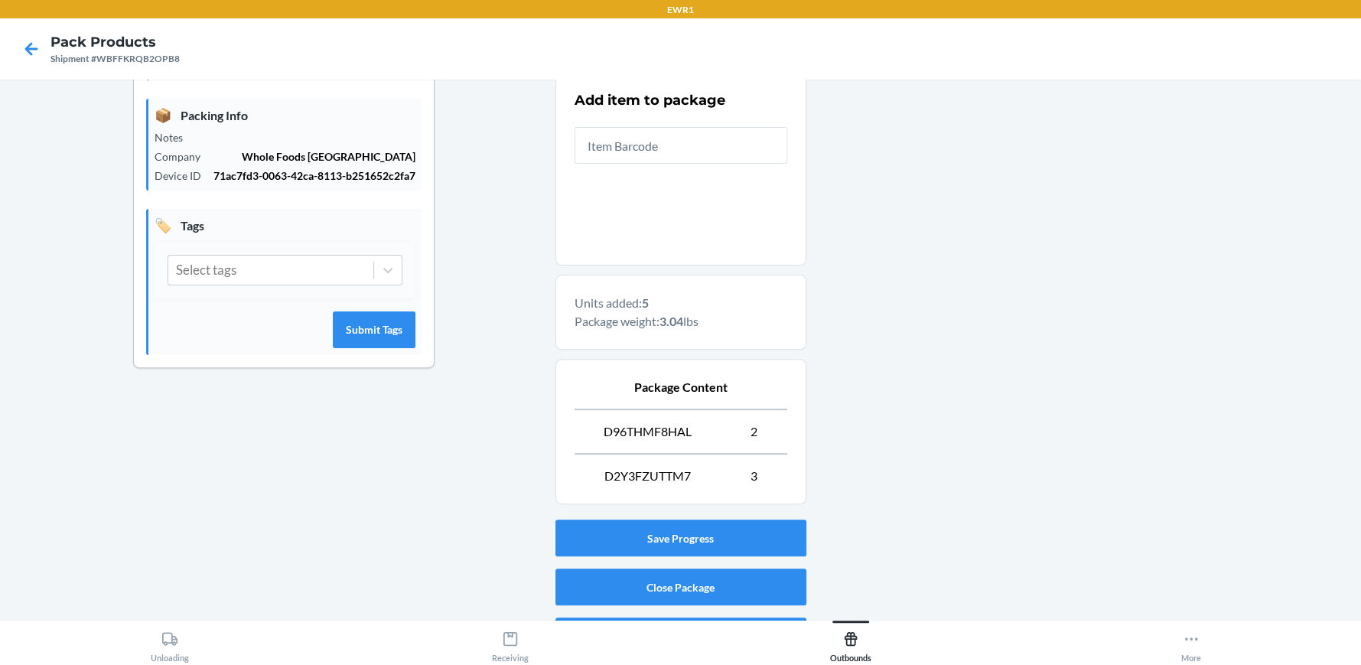
scroll to position [338, 0]
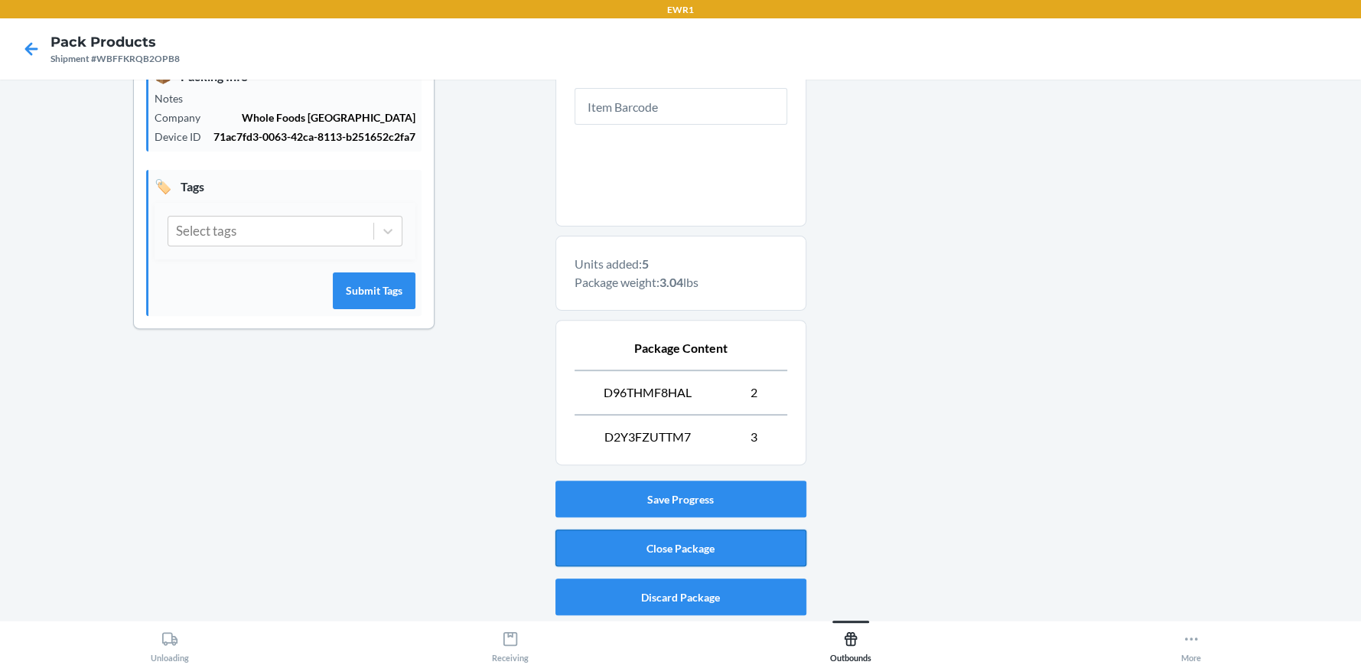
click at [761, 552] on button "Close Package" at bounding box center [680, 547] width 251 height 37
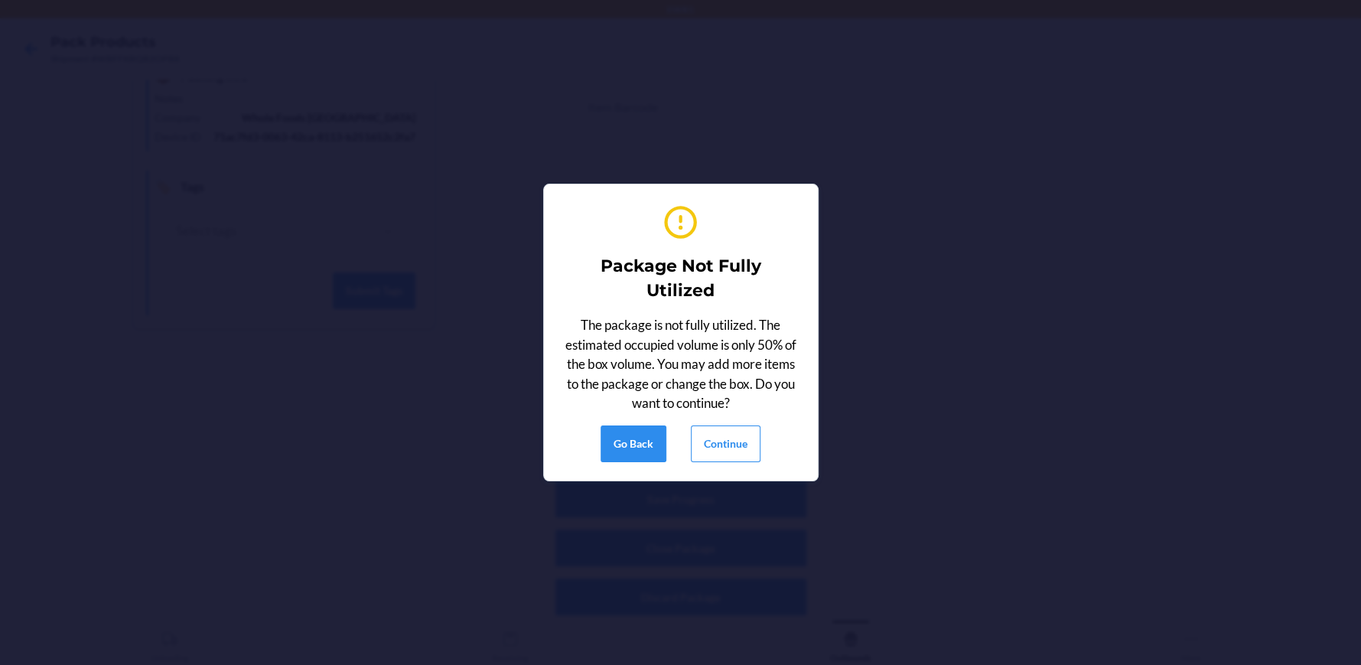
click at [1165, 337] on div "Package Not Fully Utilized The package is not fully utilized. The estimated occ…" at bounding box center [680, 332] width 1361 height 665
click at [702, 431] on button "Continue" at bounding box center [726, 443] width 70 height 37
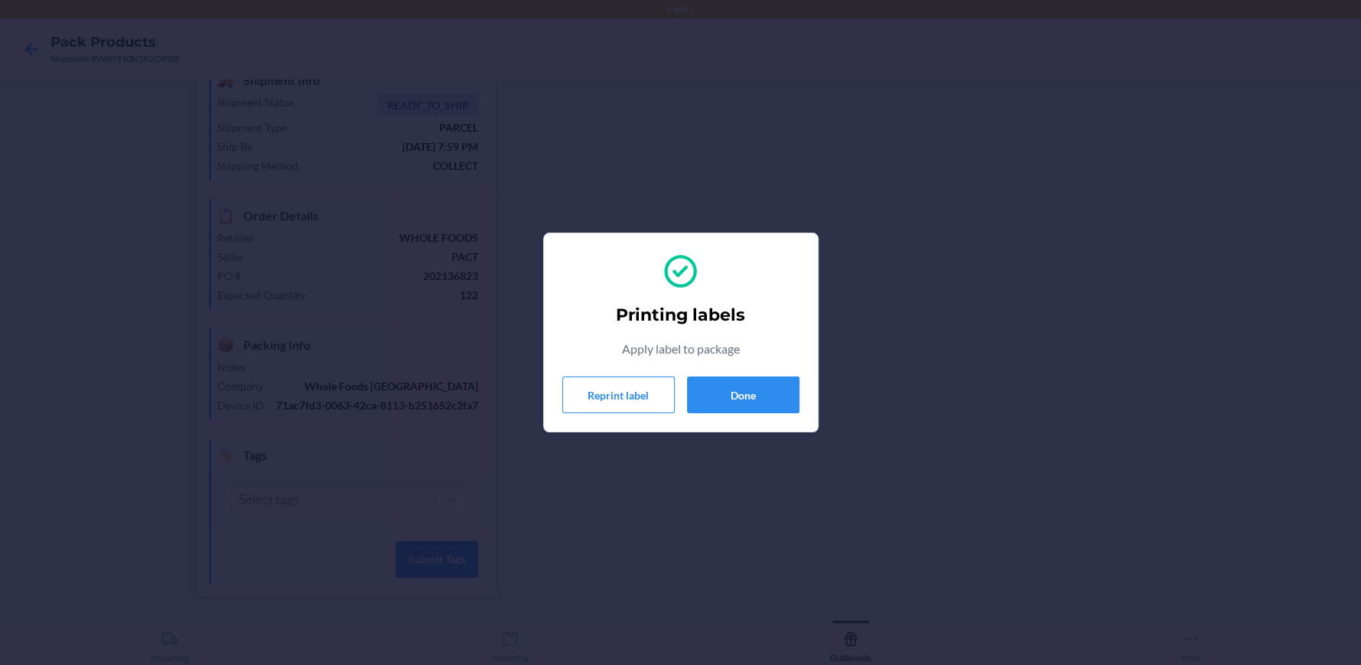
drag, startPoint x: 736, startPoint y: 353, endPoint x: 733, endPoint y: 370, distance: 17.9
click at [735, 364] on div "Printing labels Apply label to package Reprint label Done" at bounding box center [680, 333] width 237 height 174
drag, startPoint x: 736, startPoint y: 390, endPoint x: 725, endPoint y: 377, distance: 17.3
click at [733, 386] on button "Done" at bounding box center [743, 394] width 112 height 37
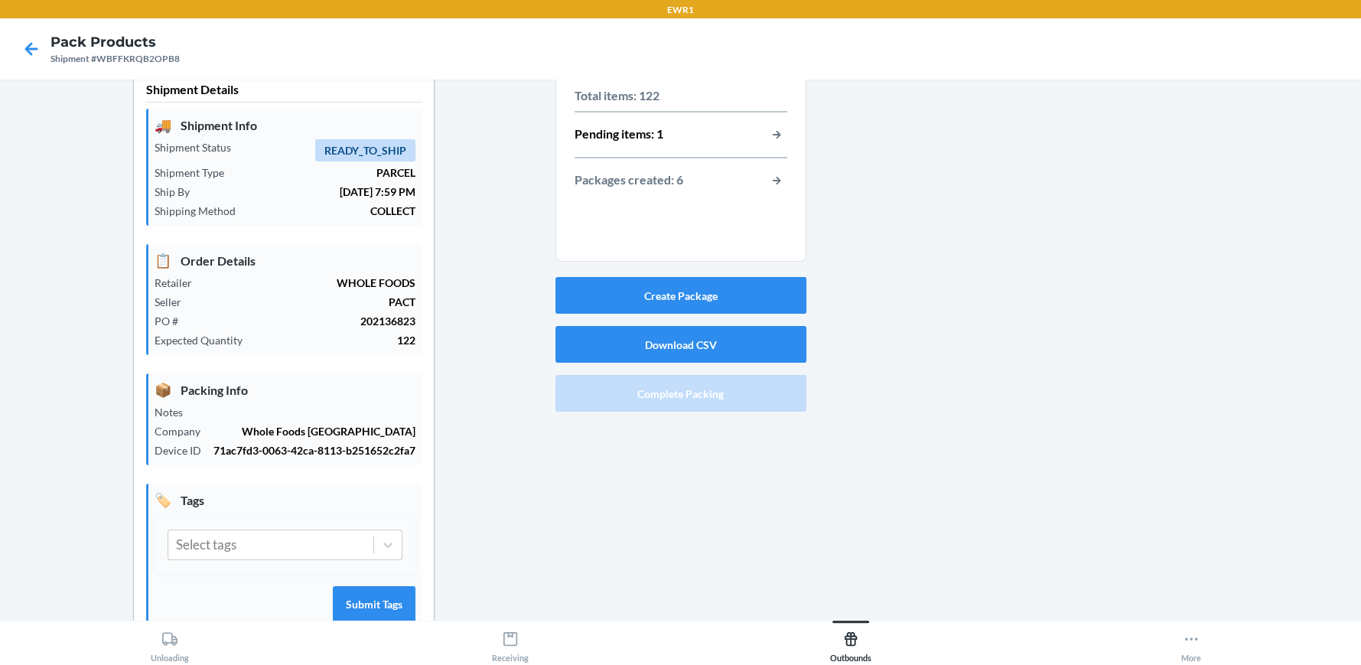
scroll to position [0, 0]
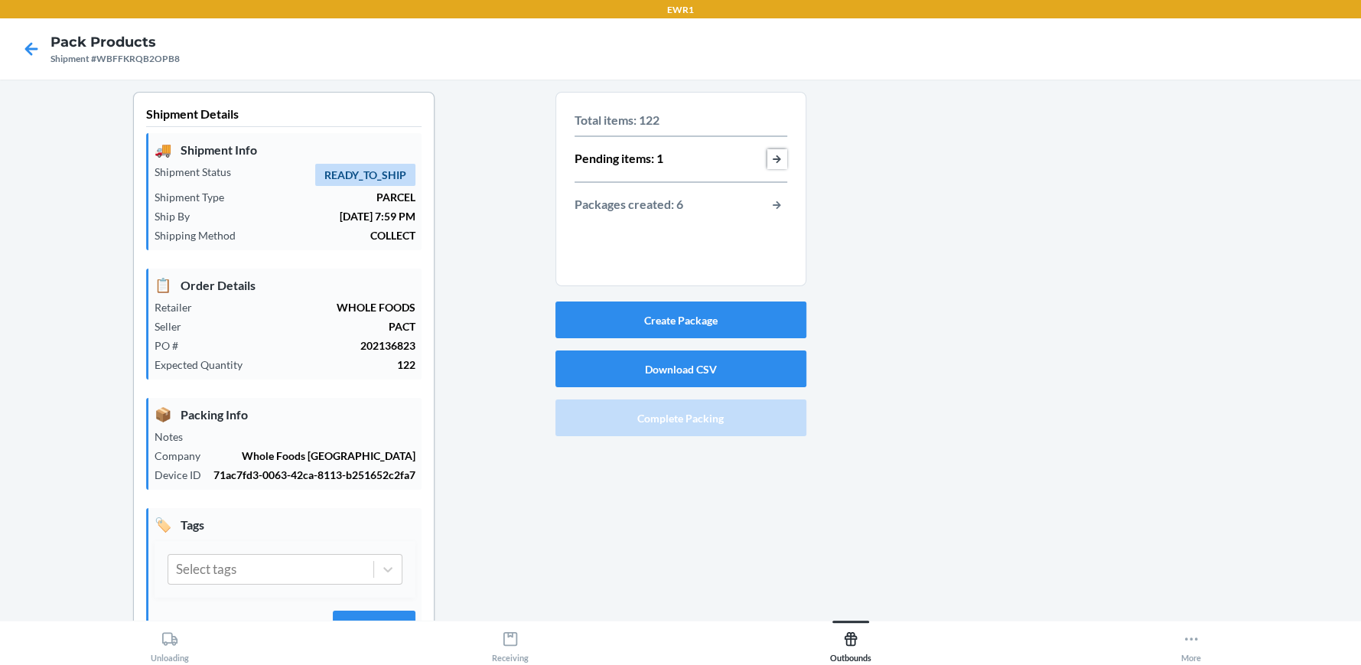
click at [770, 160] on button "button-view-pending-items" at bounding box center [777, 159] width 20 height 20
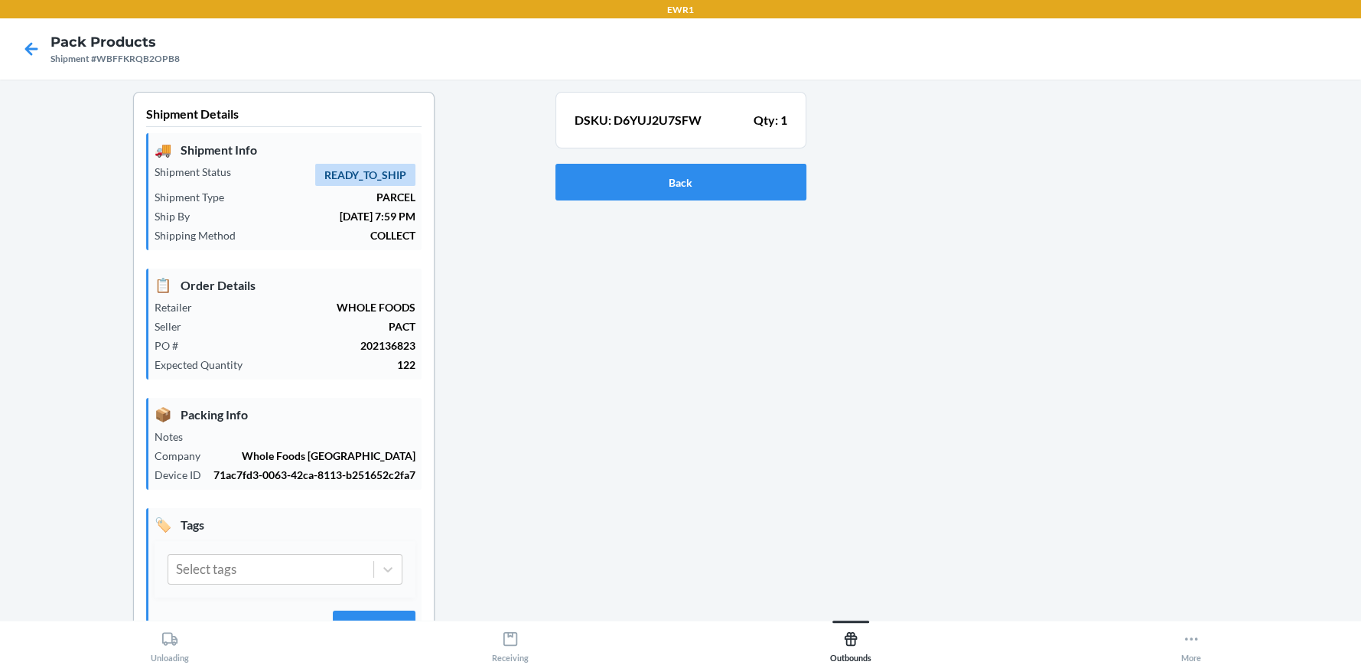
click at [611, 122] on p "DSKU: D6YUJ2U7SFW" at bounding box center [638, 120] width 127 height 18
click at [591, 192] on button "Back" at bounding box center [680, 182] width 251 height 37
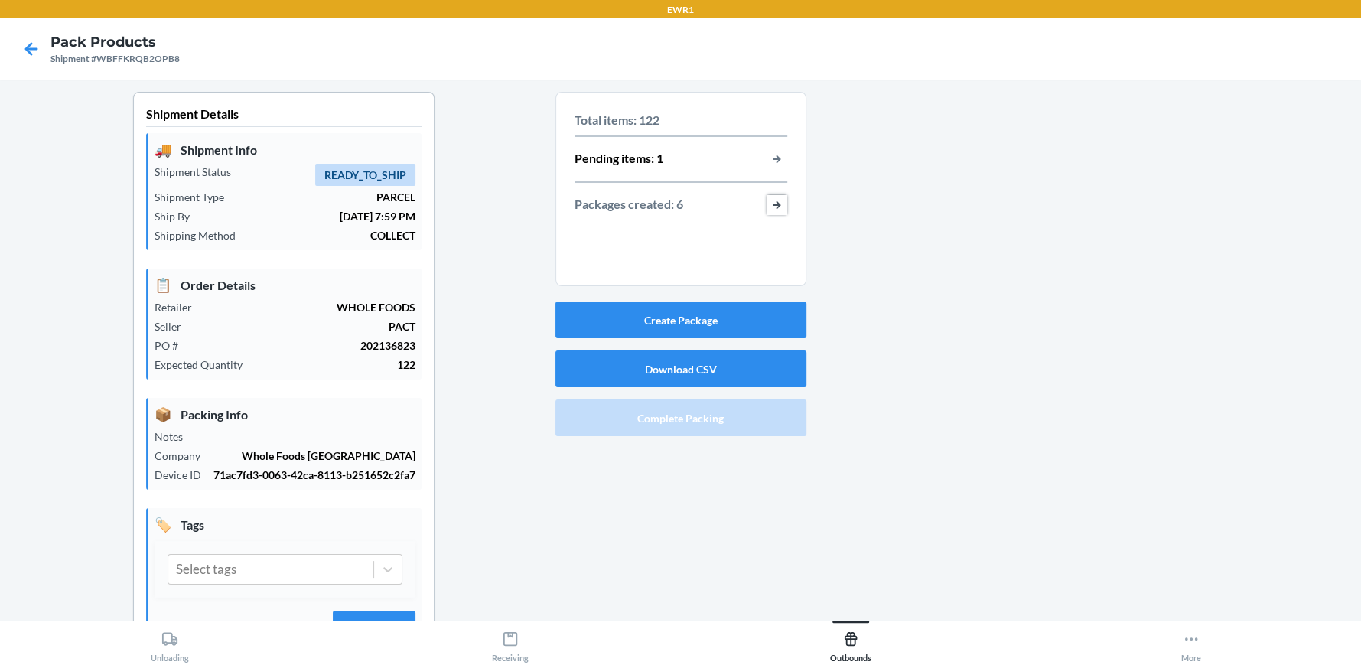
click at [774, 207] on button "button-view-packages-created" at bounding box center [777, 205] width 20 height 20
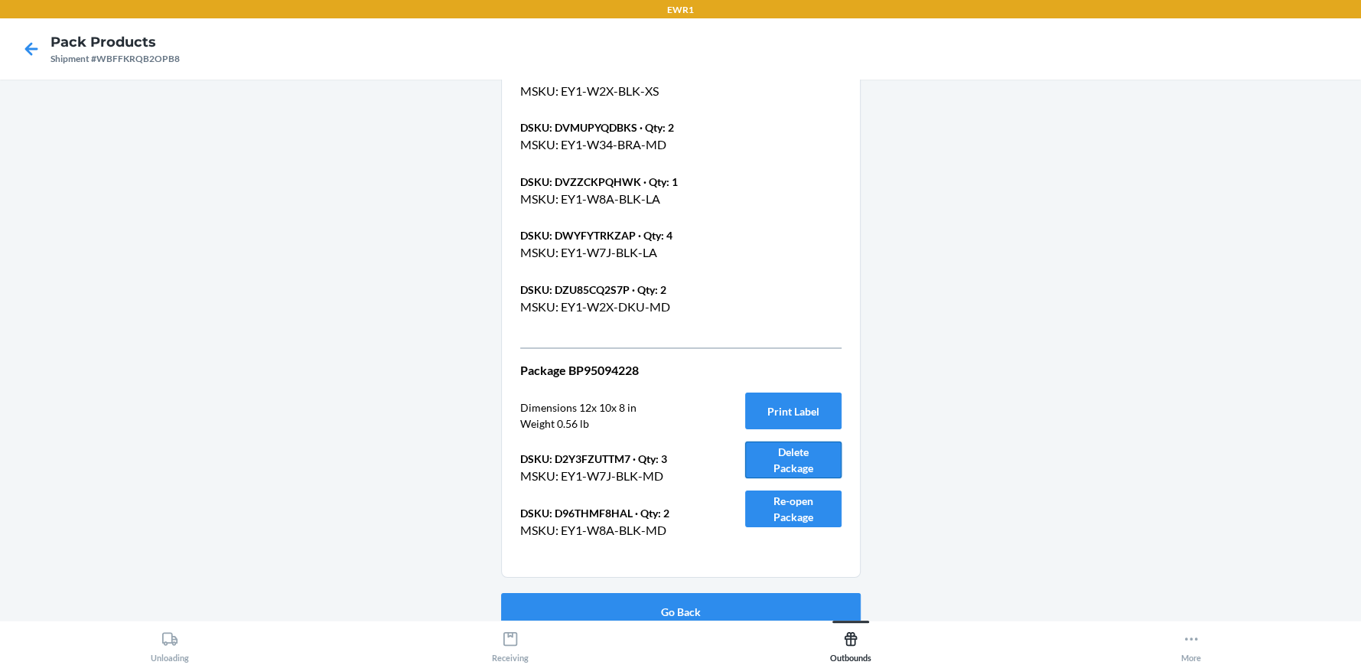
scroll to position [4010, 0]
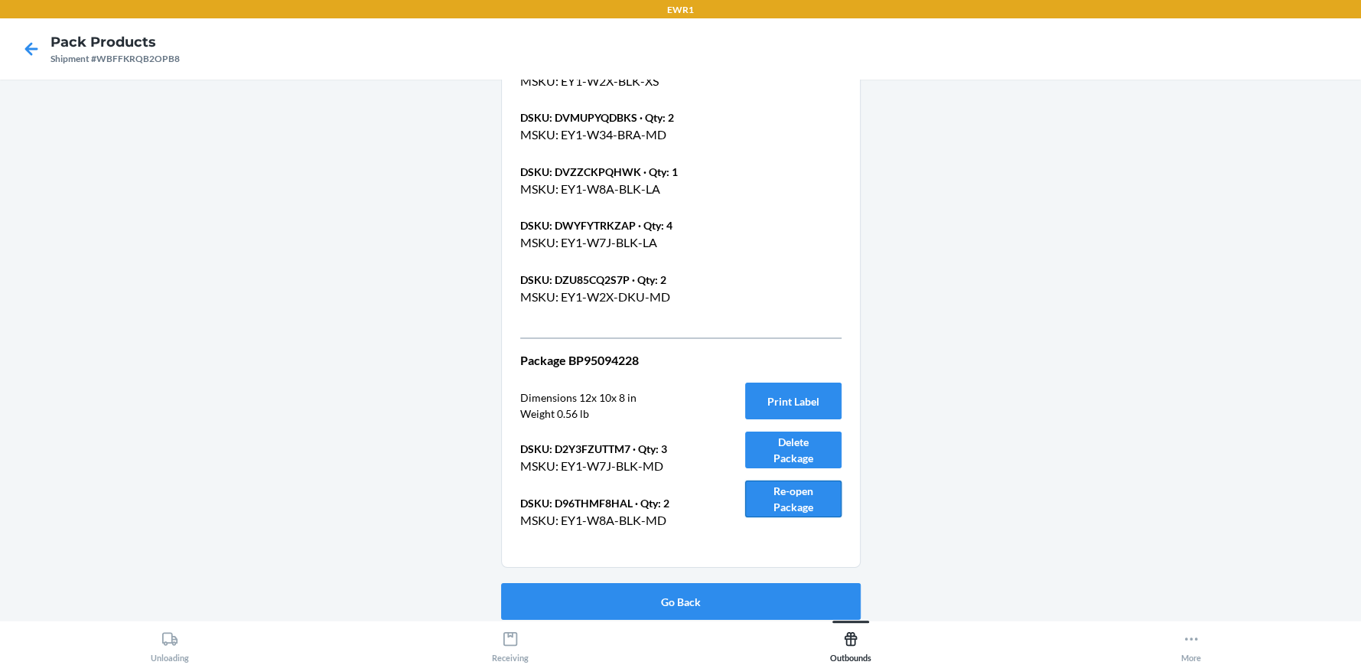
click at [784, 494] on button "Re-open Package" at bounding box center [793, 499] width 96 height 37
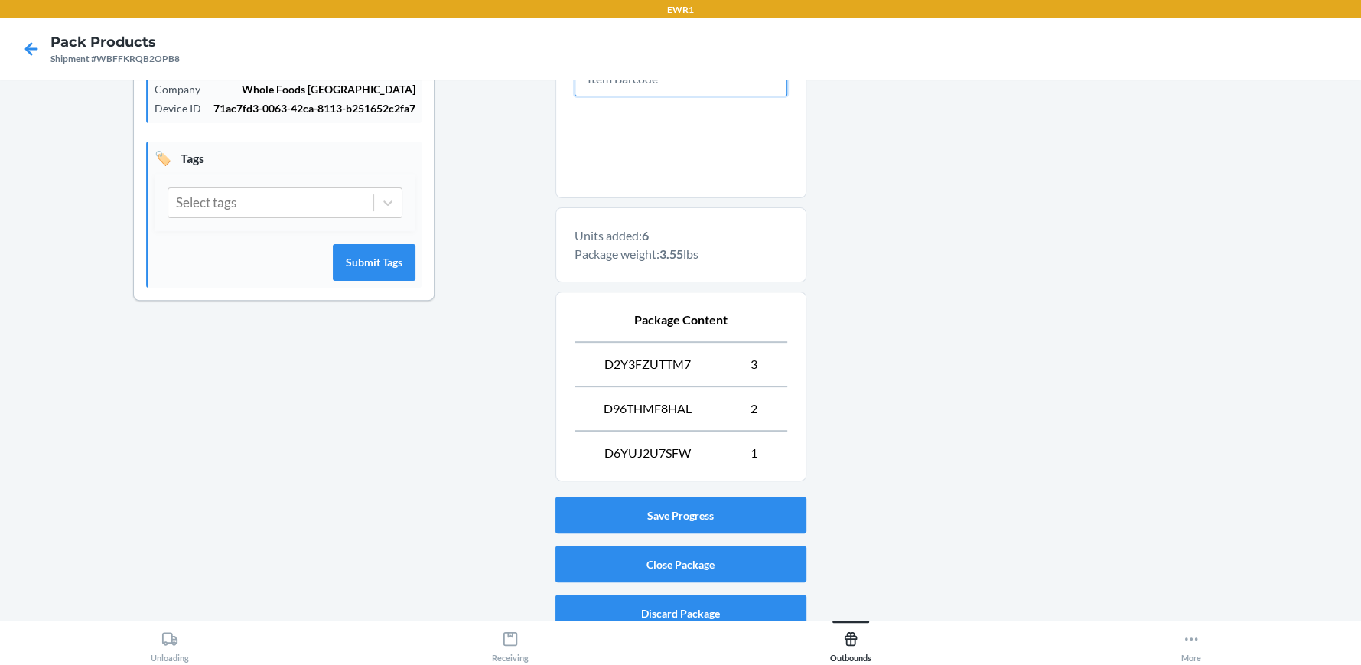
scroll to position [382, 0]
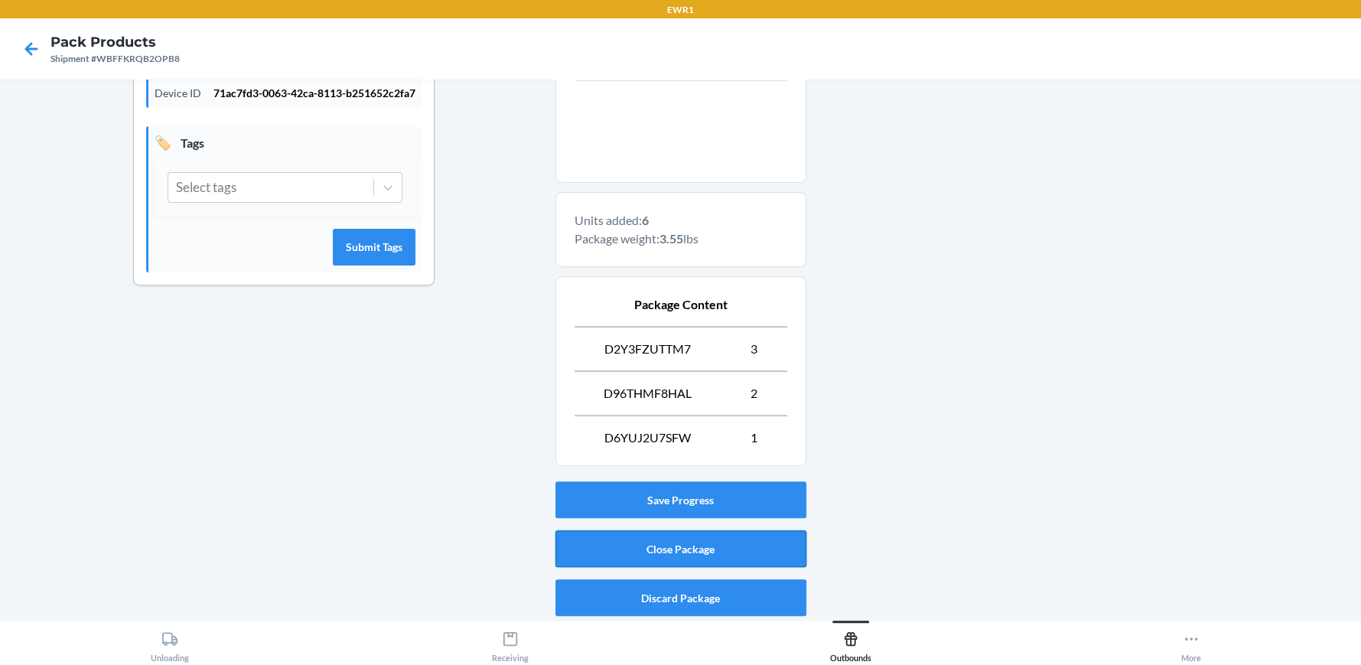
click at [590, 547] on button "Close Package" at bounding box center [680, 548] width 251 height 37
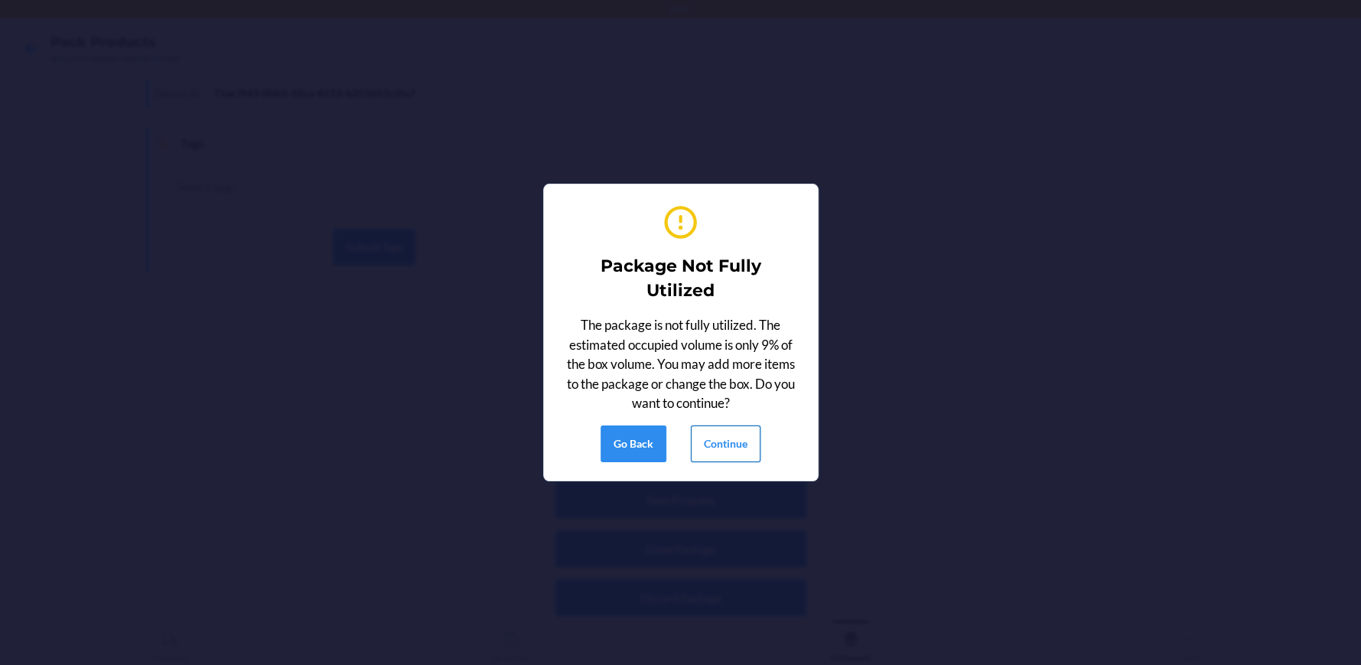
click at [723, 441] on button "Continue" at bounding box center [726, 443] width 70 height 37
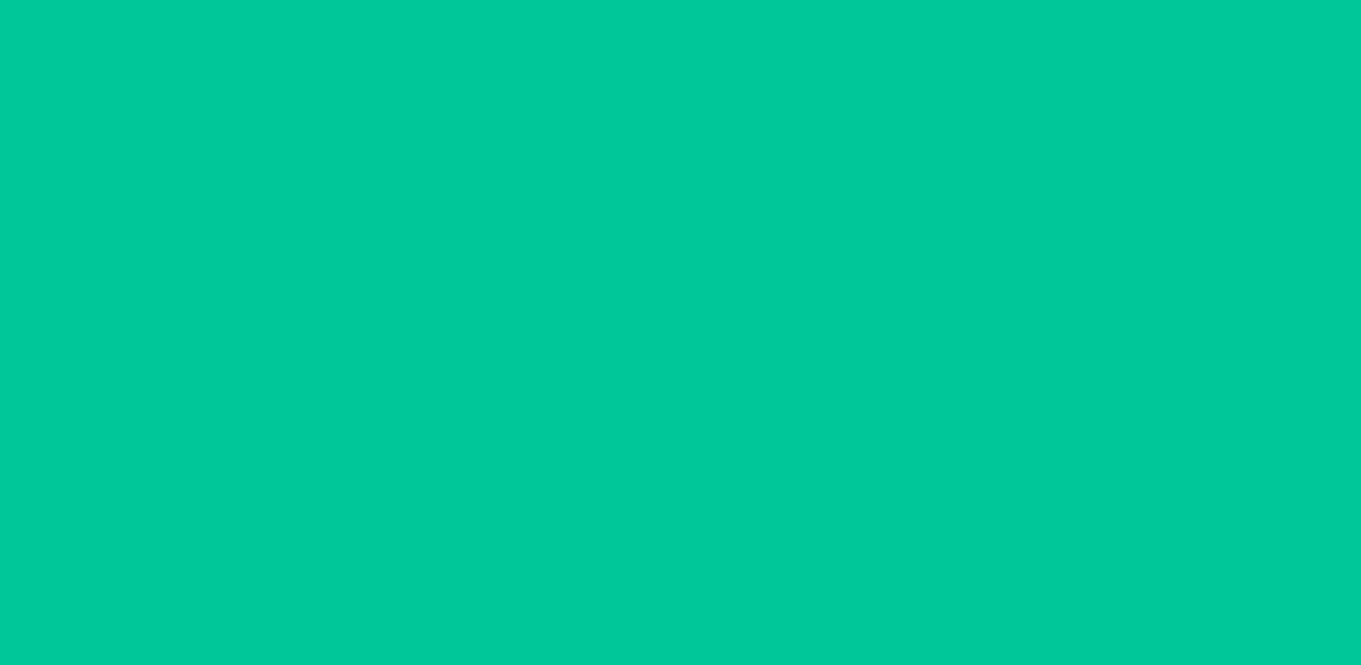
scroll to position [70, 0]
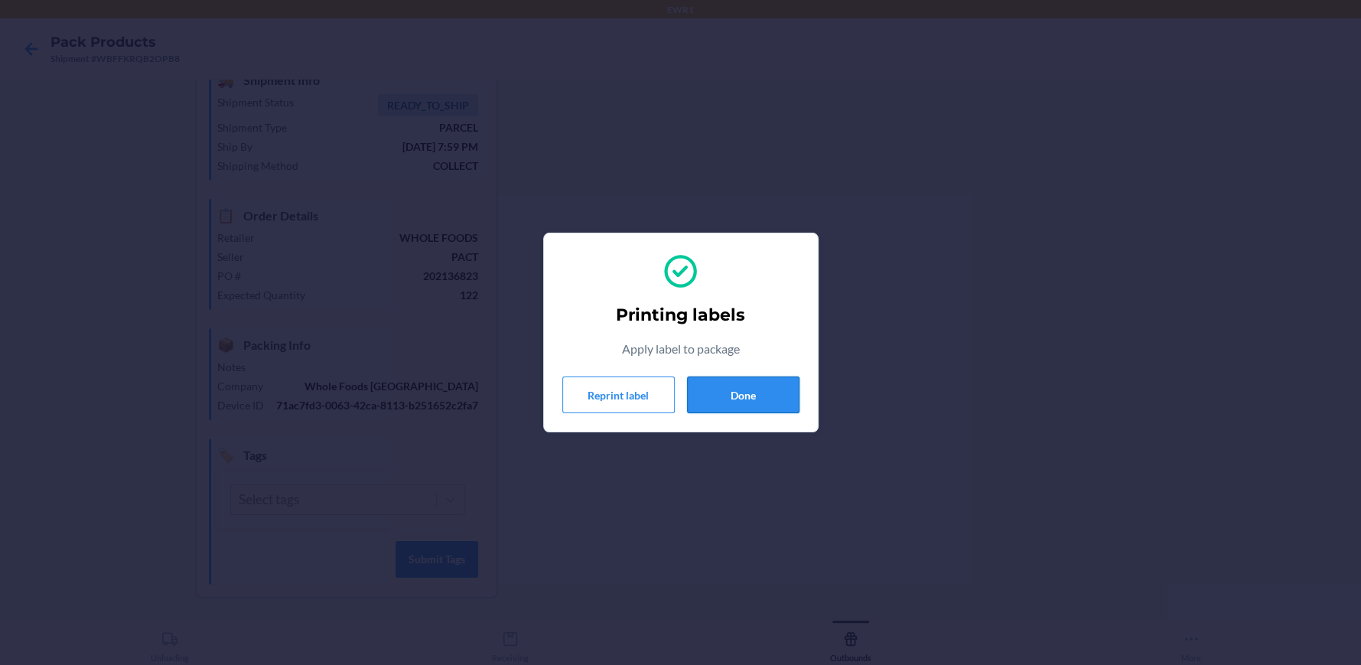
click at [779, 390] on button "Done" at bounding box center [743, 394] width 112 height 37
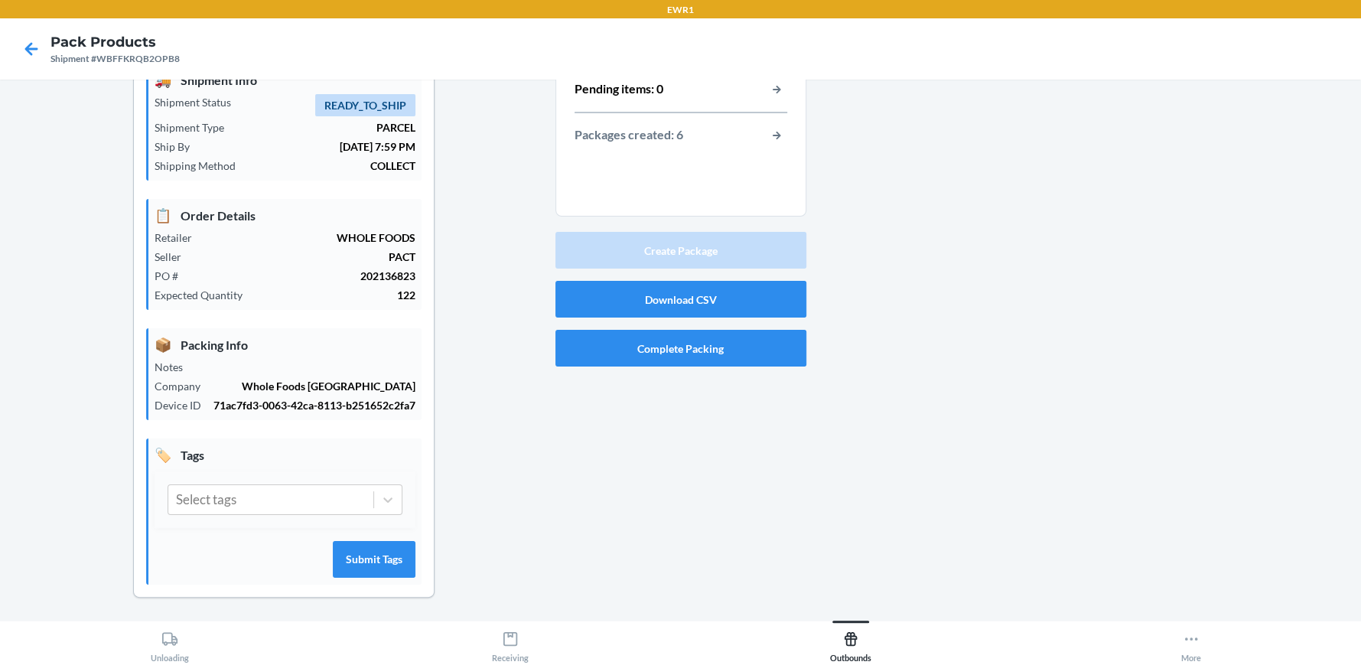
drag, startPoint x: 471, startPoint y: 466, endPoint x: 484, endPoint y: 450, distance: 20.7
drag, startPoint x: 484, startPoint y: 450, endPoint x: 1272, endPoint y: 234, distance: 817.1
drag, startPoint x: 1272, startPoint y: 234, endPoint x: 741, endPoint y: 354, distance: 544.4
click at [741, 354] on button "Complete Packing" at bounding box center [680, 348] width 251 height 37
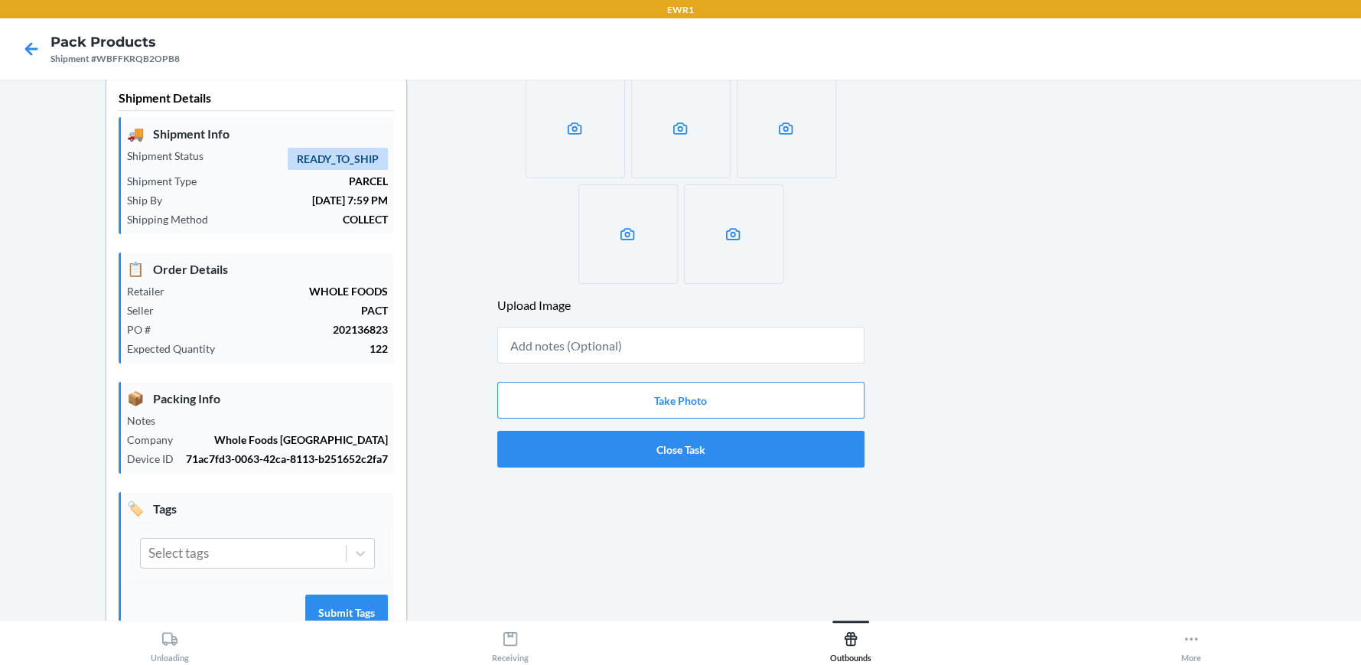
scroll to position [0, 0]
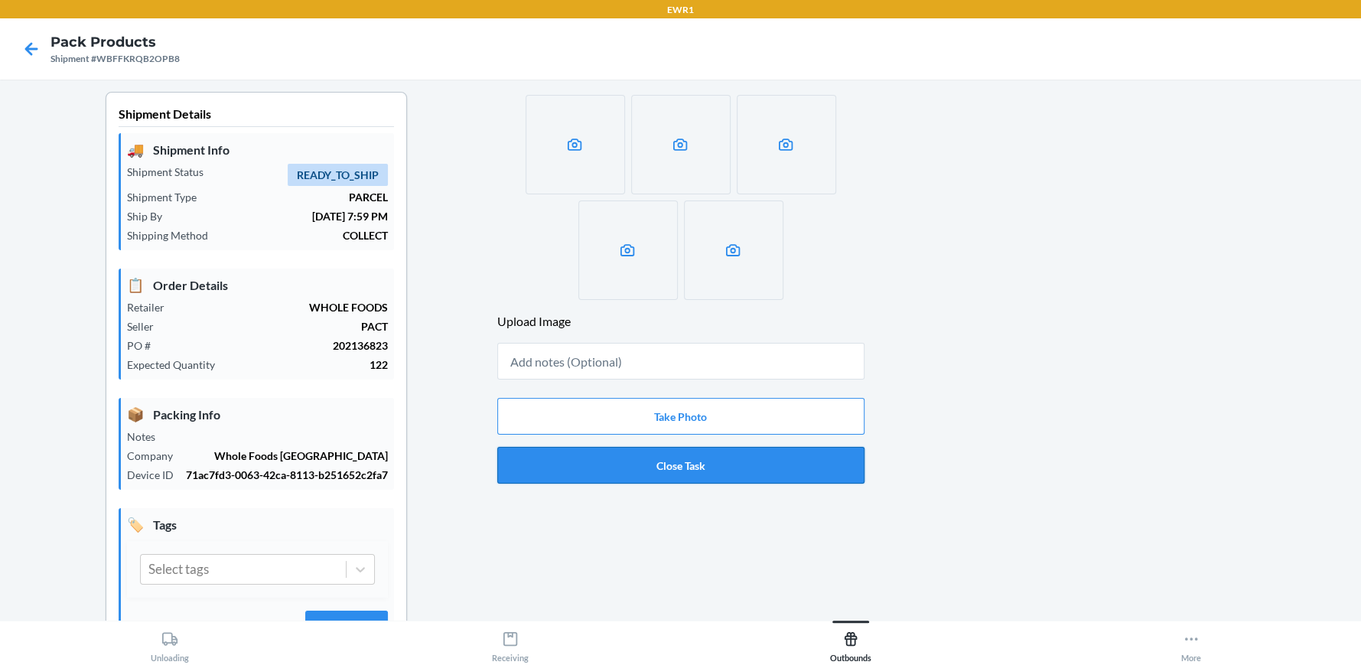
click at [689, 475] on button "Close Task" at bounding box center [680, 465] width 367 height 37
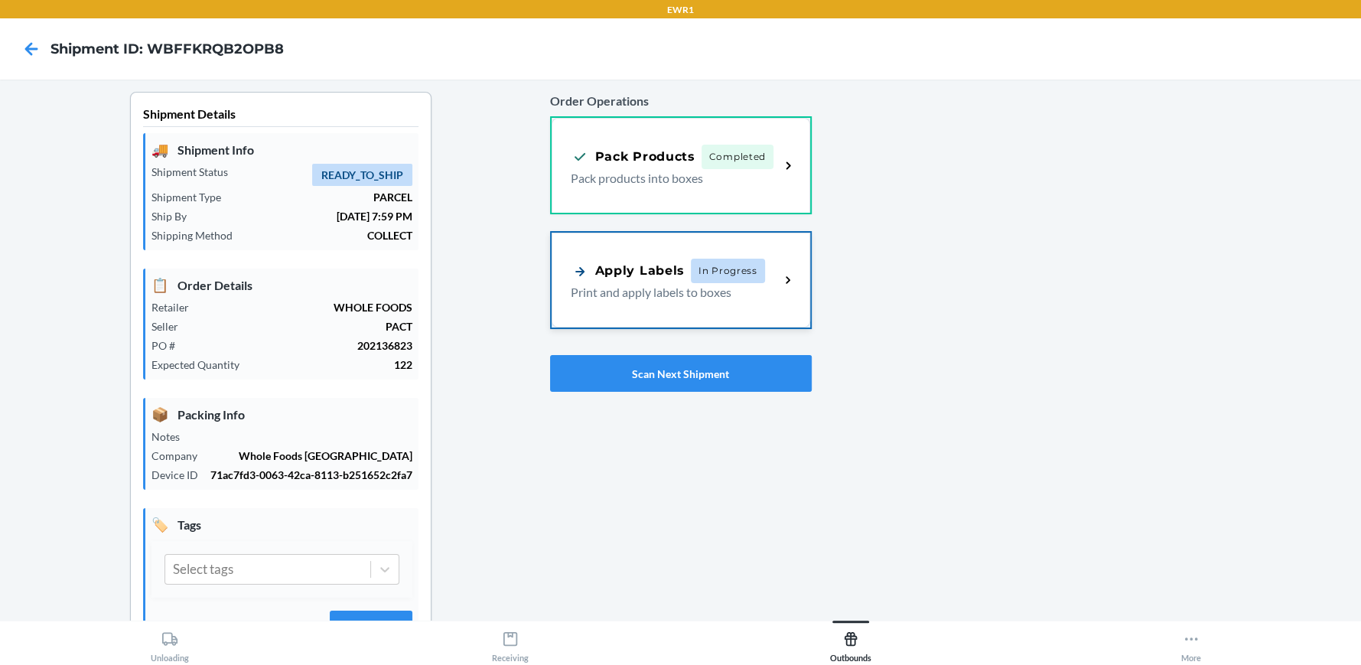
click at [735, 290] on p "Print and apply labels to boxes" at bounding box center [669, 292] width 197 height 18
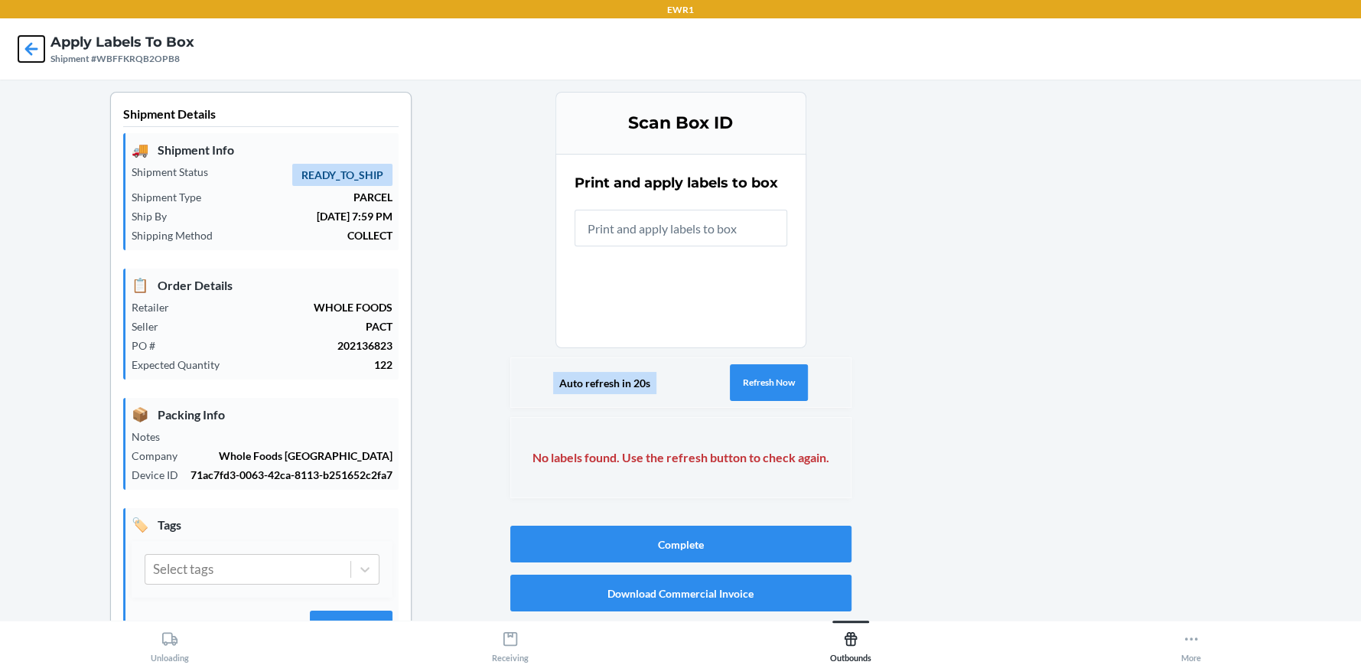
click at [28, 60] on icon at bounding box center [31, 49] width 26 height 26
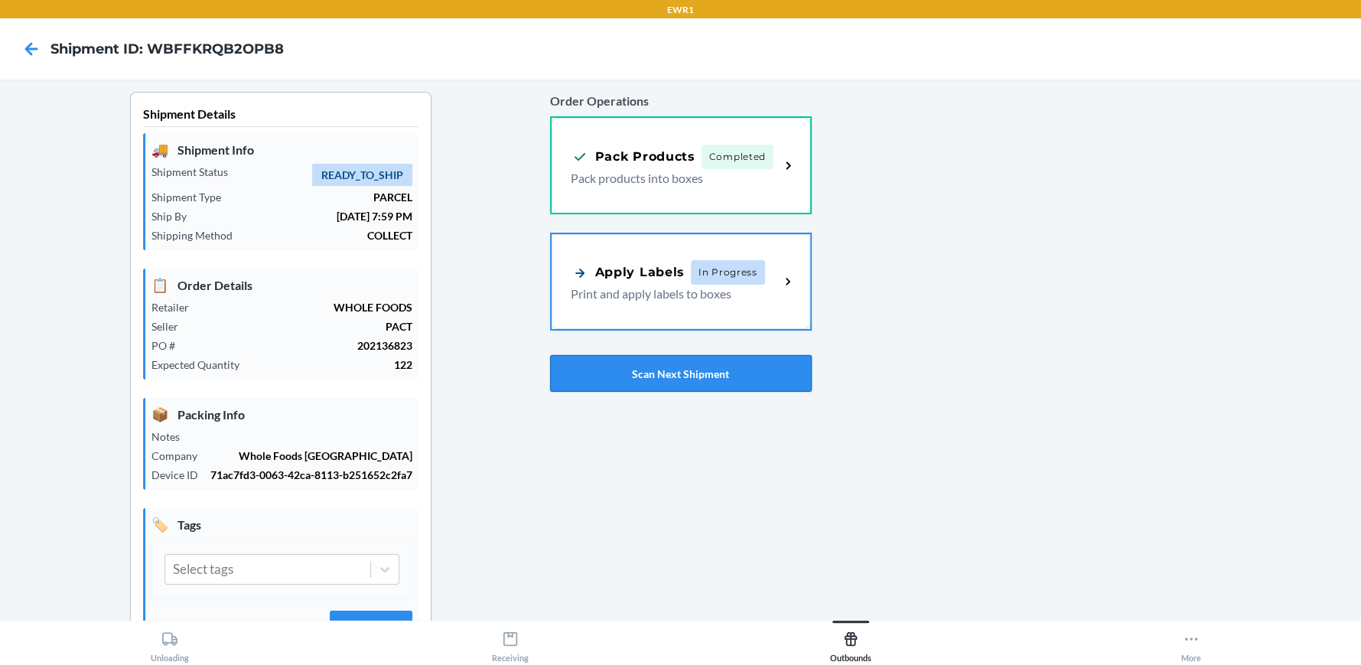
click at [679, 370] on button "Scan Next Shipment" at bounding box center [681, 373] width 262 height 37
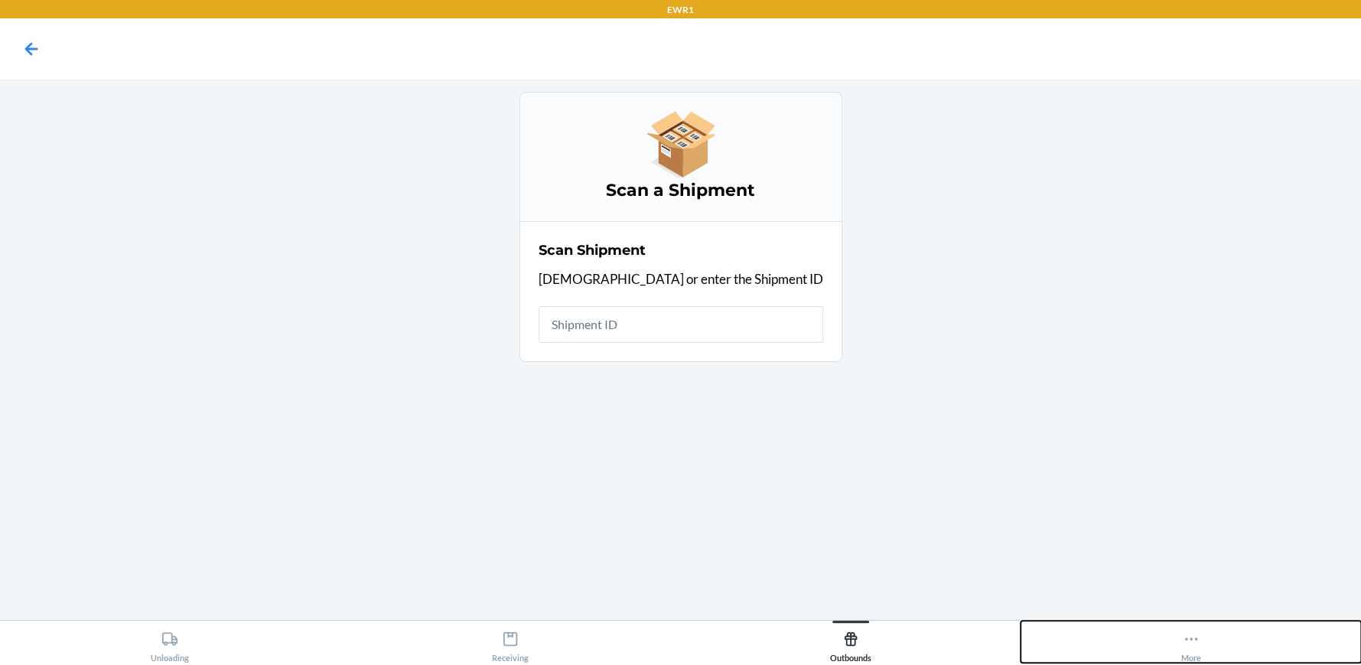
click at [1193, 650] on div "More" at bounding box center [1191, 643] width 20 height 38
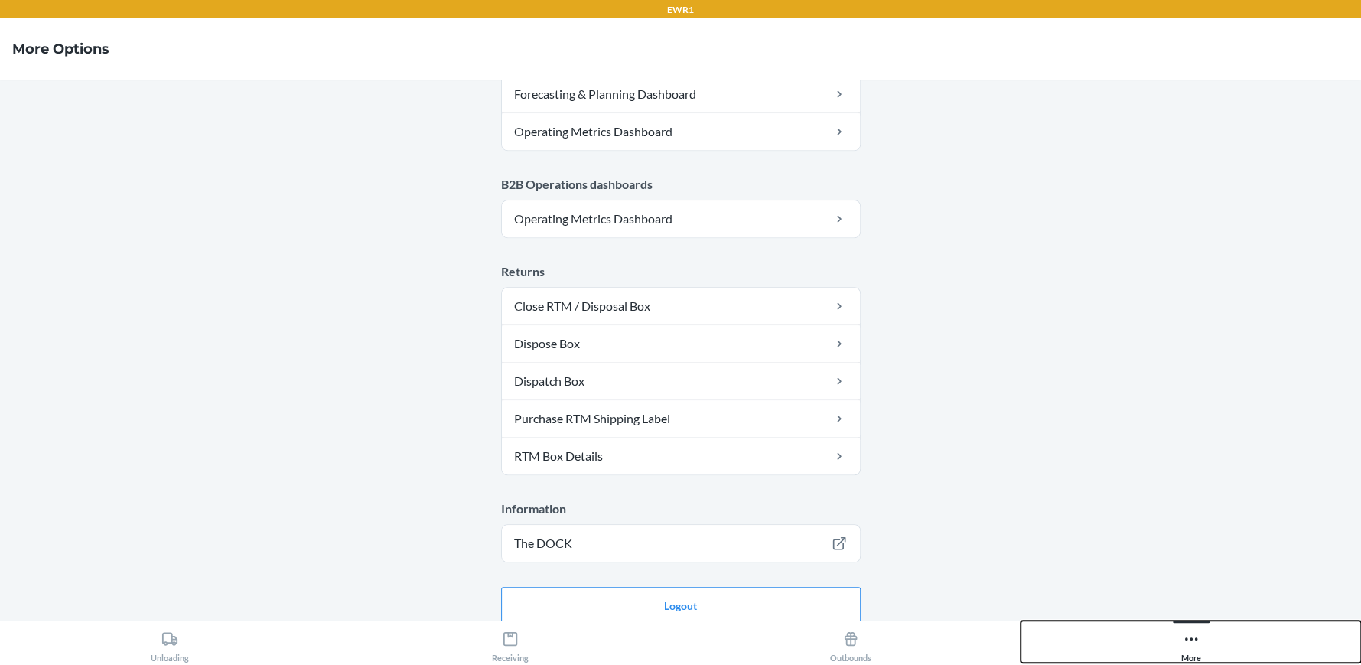
scroll to position [803, 0]
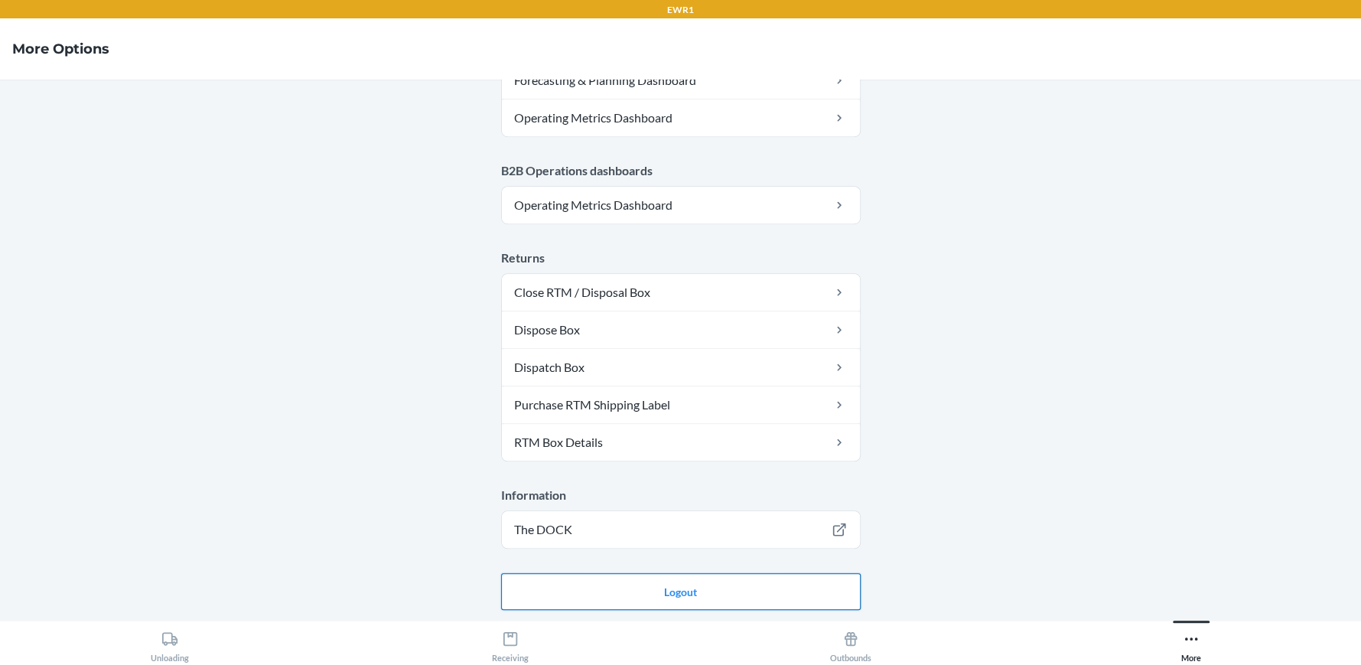
click at [606, 588] on button "Logout" at bounding box center [681, 591] width 360 height 37
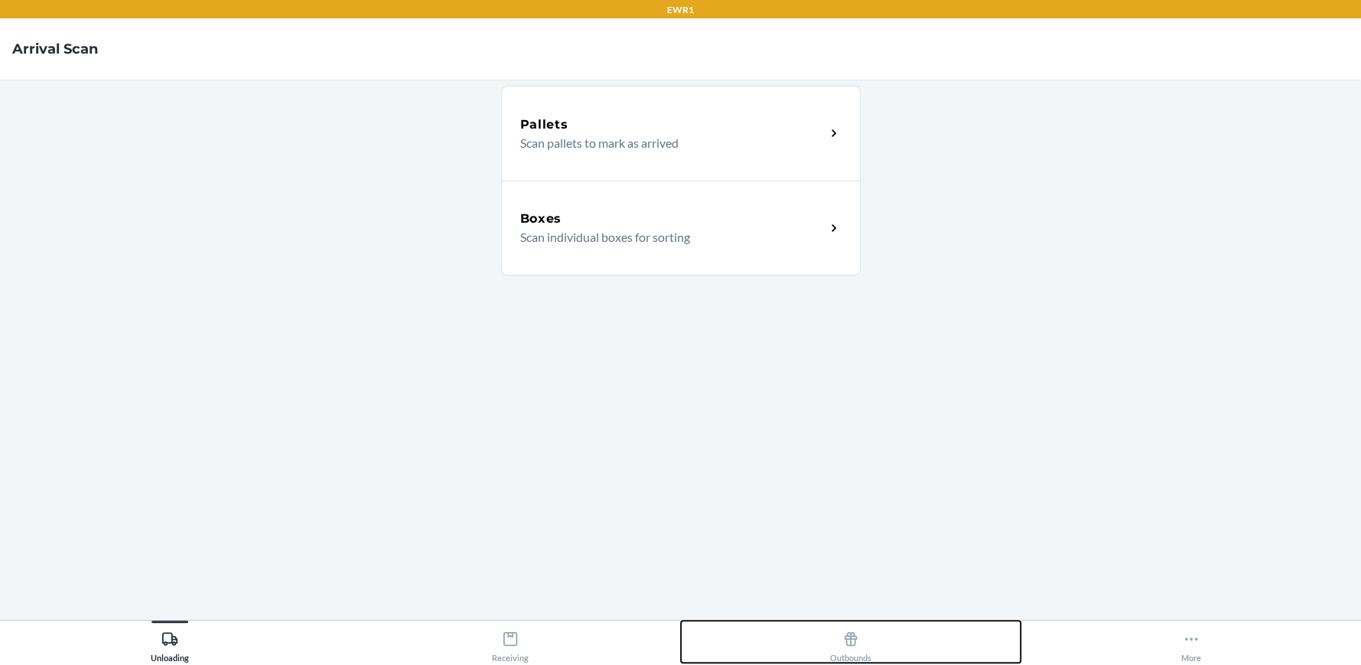
click at [857, 647] on div "Outbounds" at bounding box center [850, 643] width 41 height 38
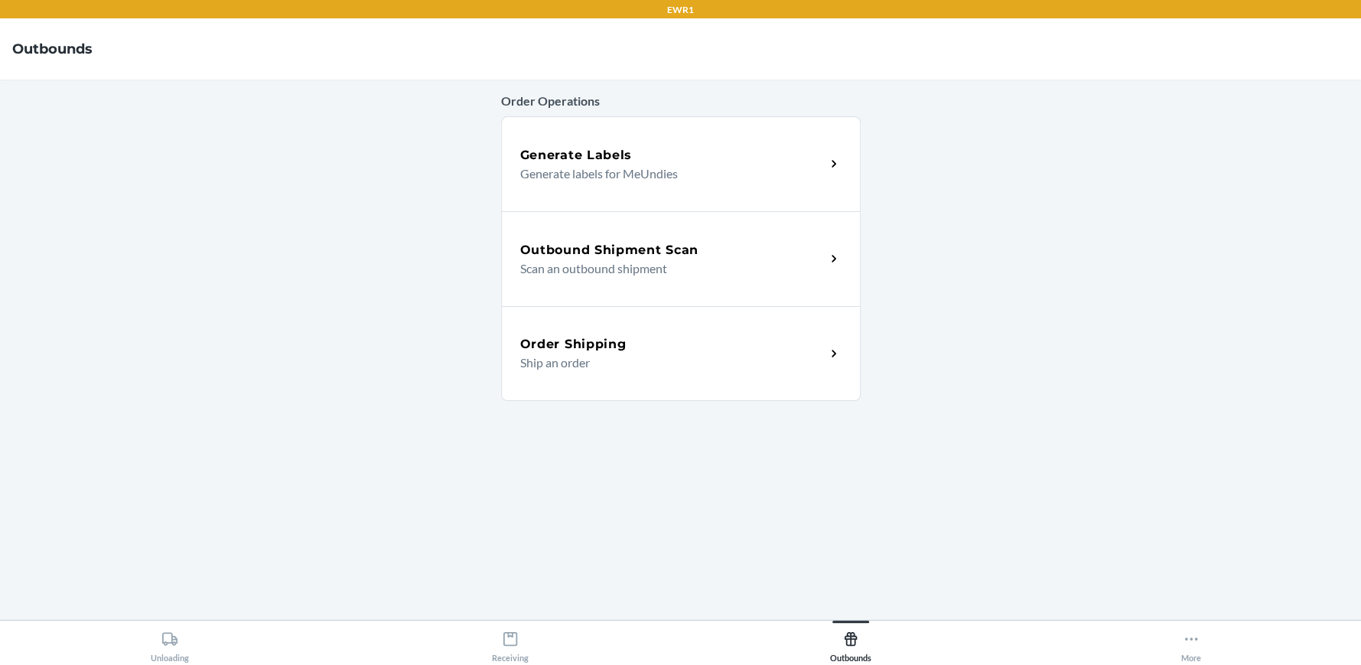
click at [644, 252] on h5 "Outbound Shipment Scan" at bounding box center [609, 250] width 178 height 18
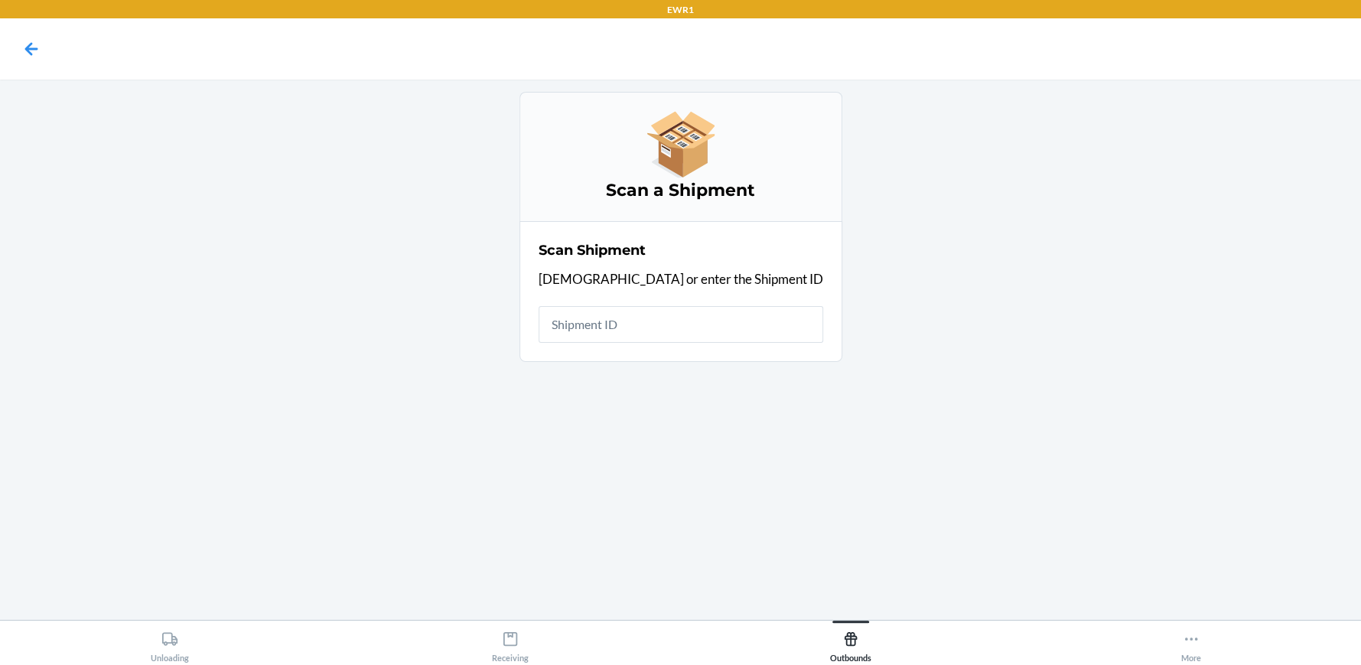
click at [706, 318] on input "text" at bounding box center [681, 324] width 285 height 37
click at [705, 310] on input "text" at bounding box center [681, 324] width 285 height 37
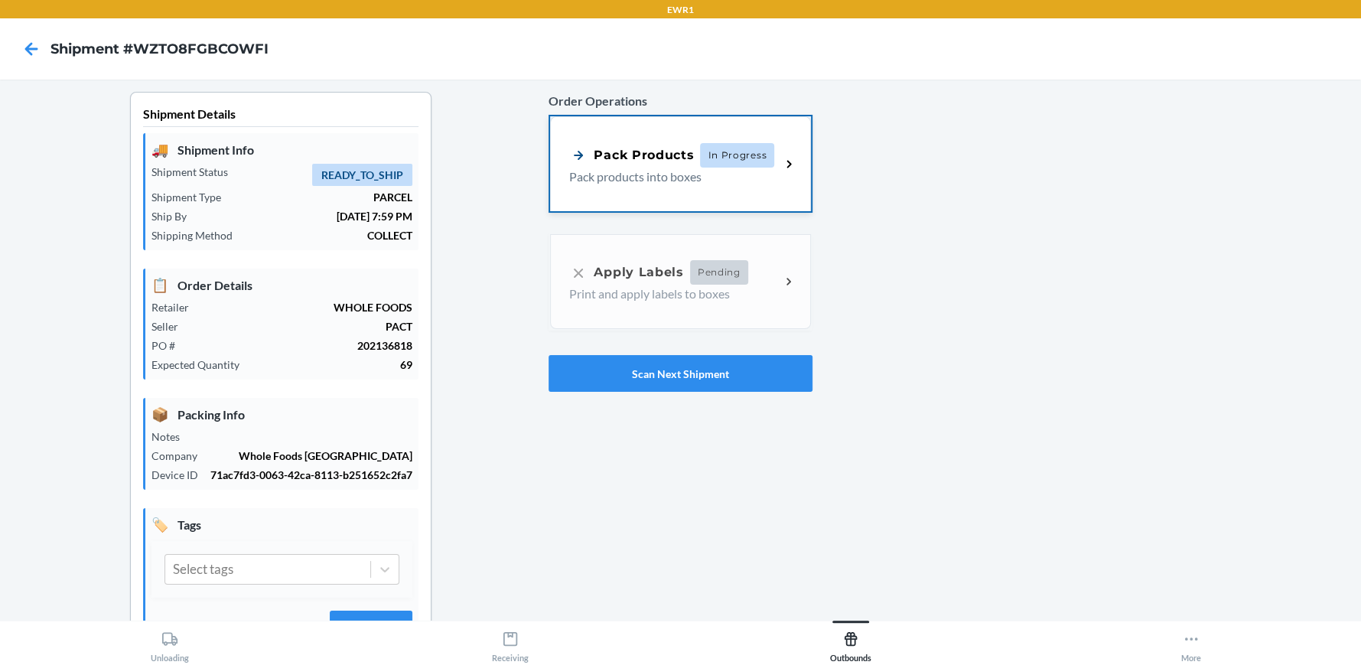
click at [706, 194] on div "Pack Products In Progress Pack products into boxes" at bounding box center [680, 163] width 260 height 95
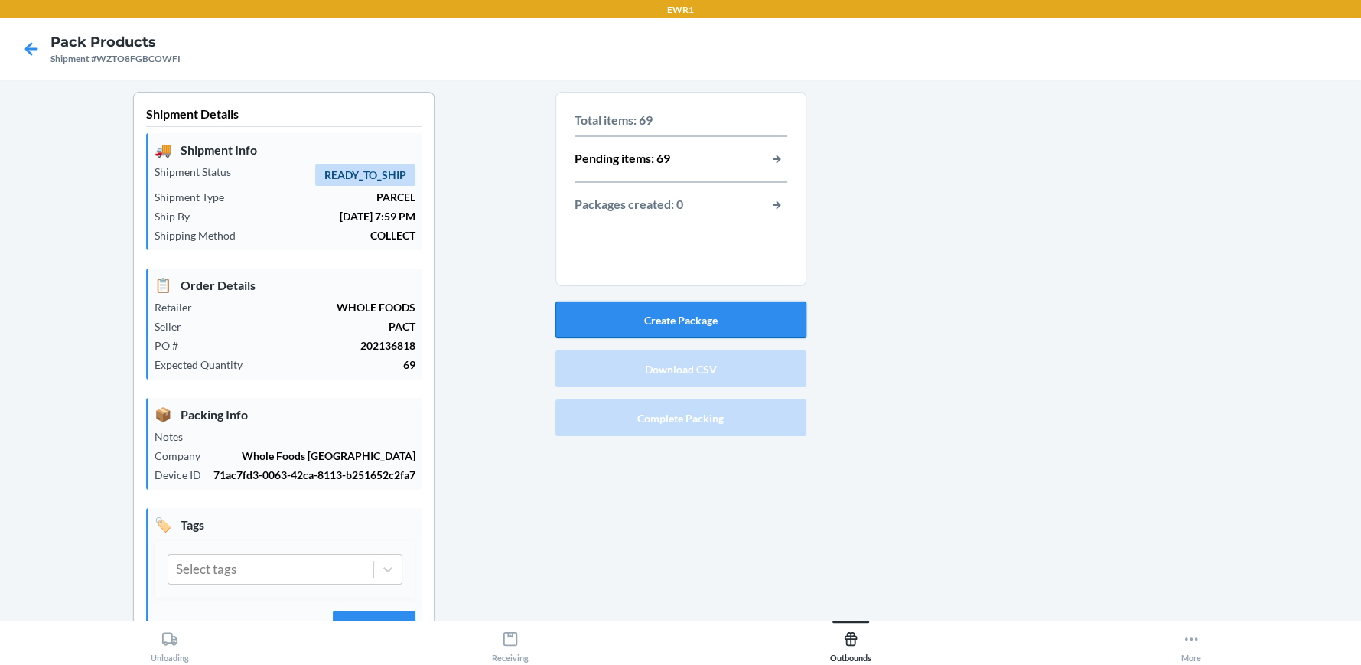
click at [675, 315] on button "Create Package" at bounding box center [680, 319] width 251 height 37
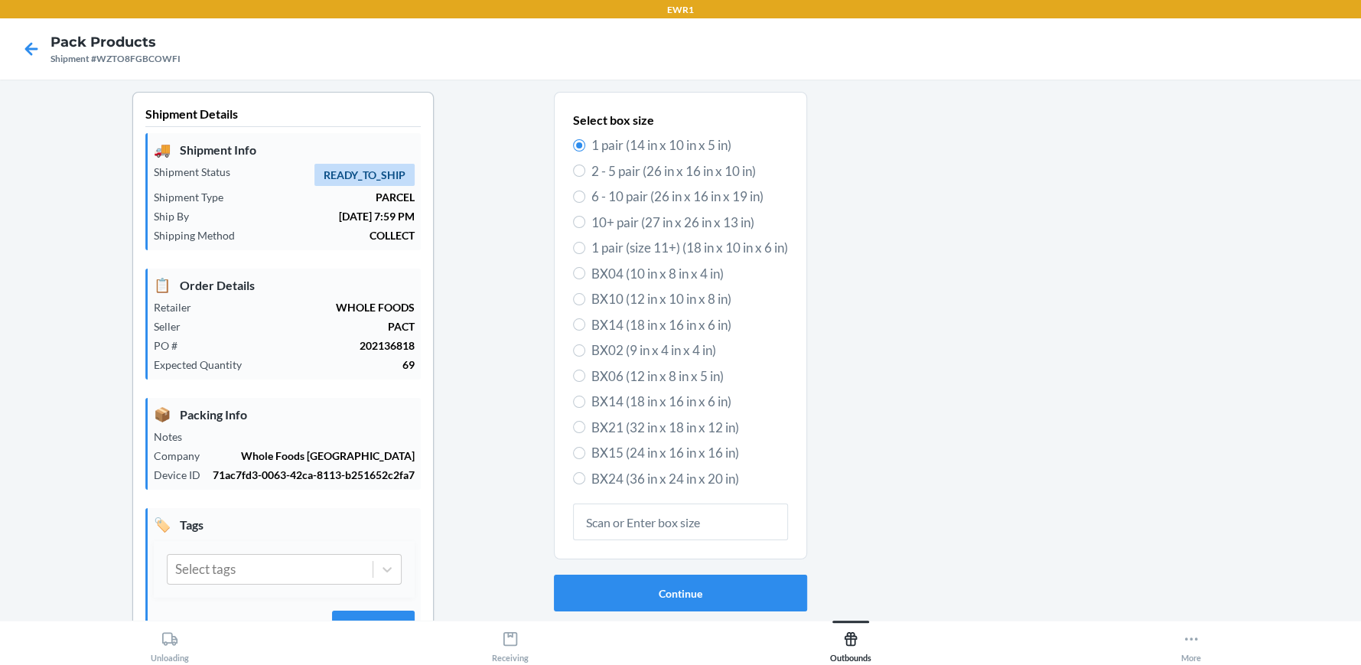
click at [609, 318] on span "BX14 (18 in x 16 in x 6 in)" at bounding box center [689, 325] width 197 height 20
click at [585, 318] on input "BX14 (18 in x 16 in x 6 in)" at bounding box center [579, 324] width 12 height 12
radio input "true"
radio input "false"
click at [699, 589] on button "Continue" at bounding box center [680, 593] width 253 height 37
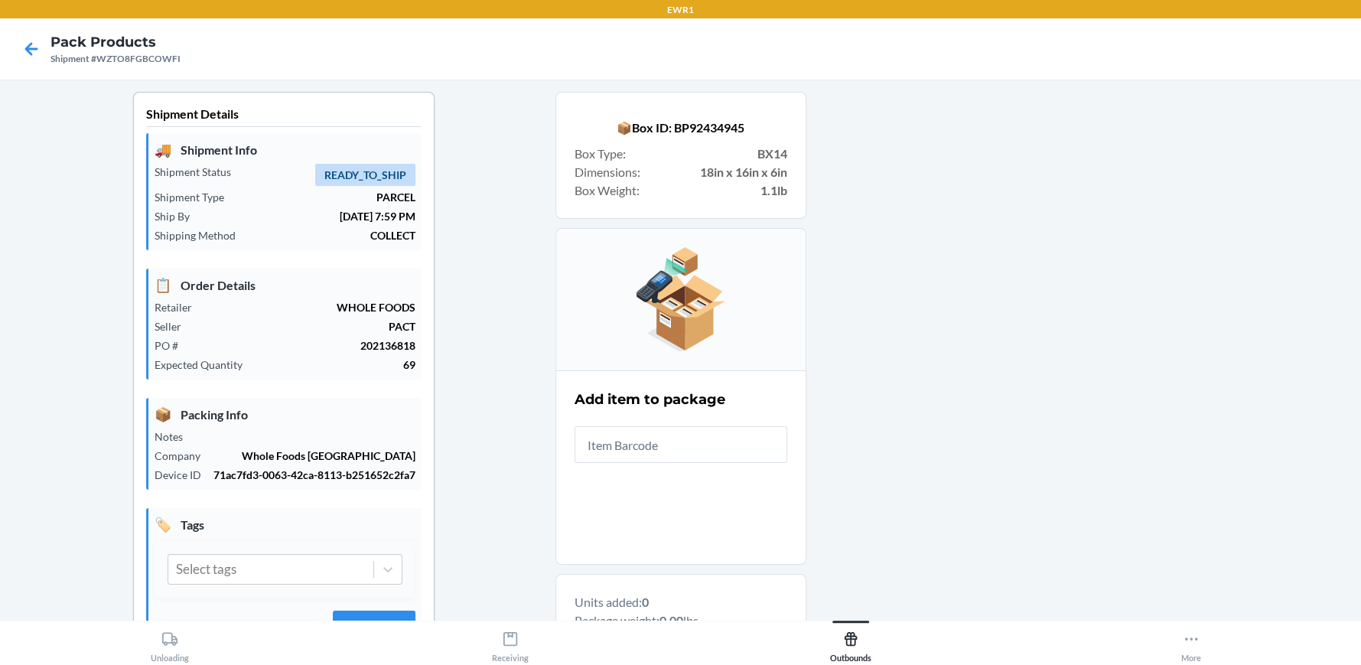
scroll to position [152, 0]
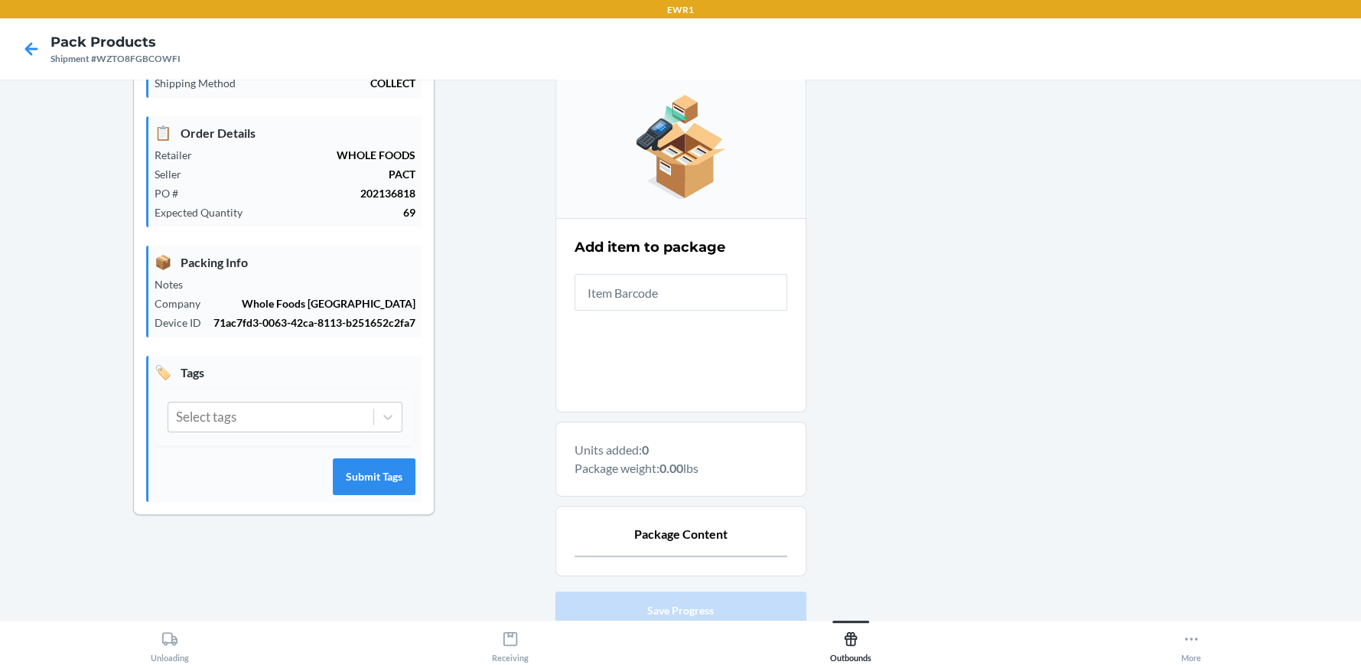
click at [590, 285] on input "text" at bounding box center [681, 292] width 213 height 37
click at [585, 358] on section "Add item to package" at bounding box center [680, 315] width 251 height 194
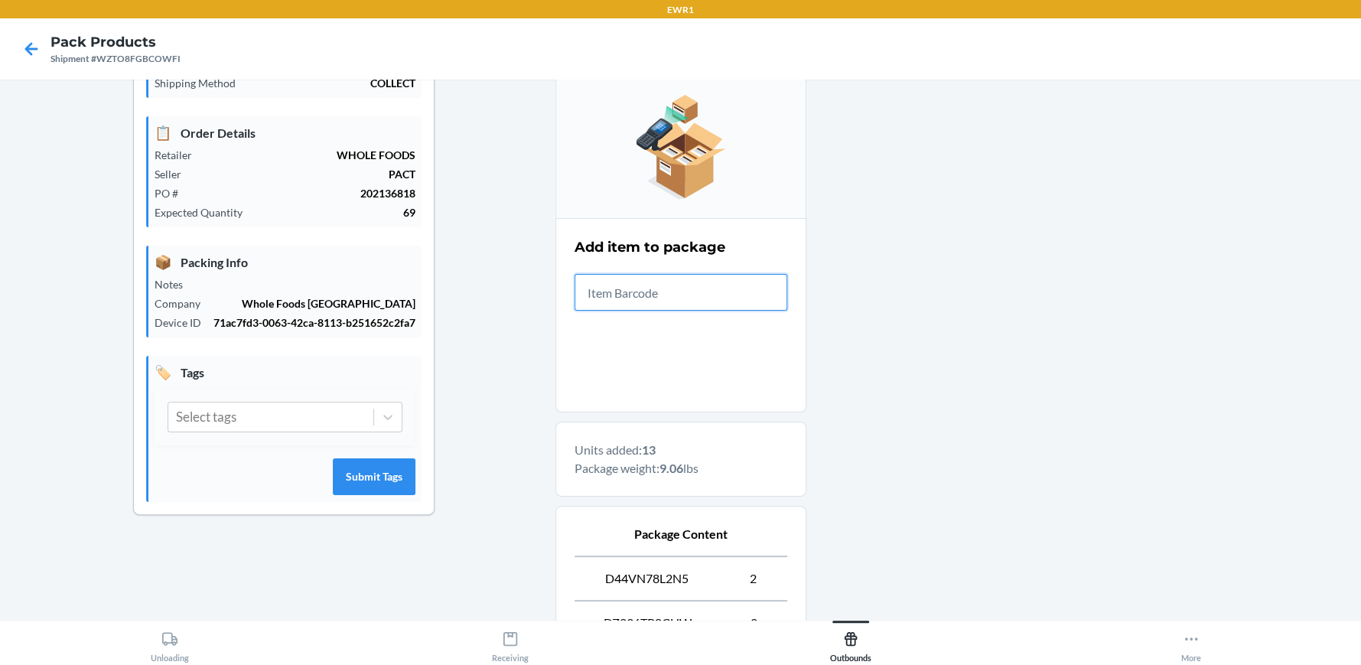
click at [628, 303] on input "text" at bounding box center [681, 292] width 213 height 37
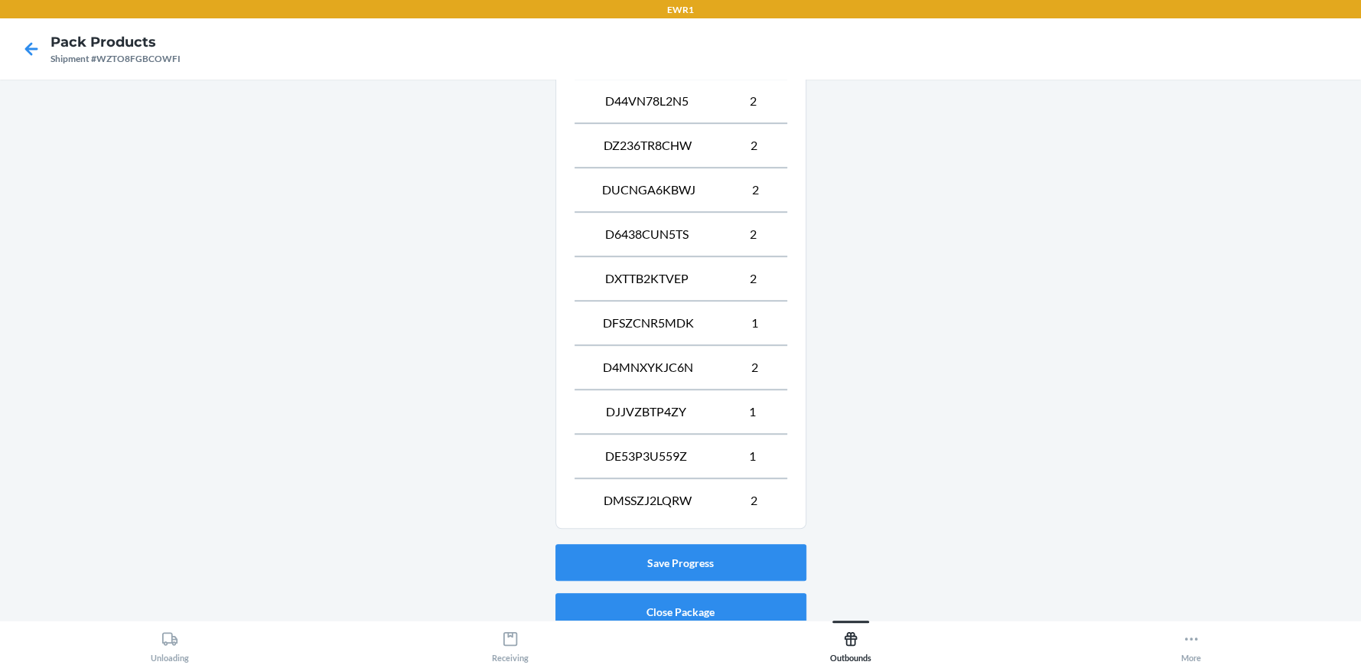
scroll to position [692, 0]
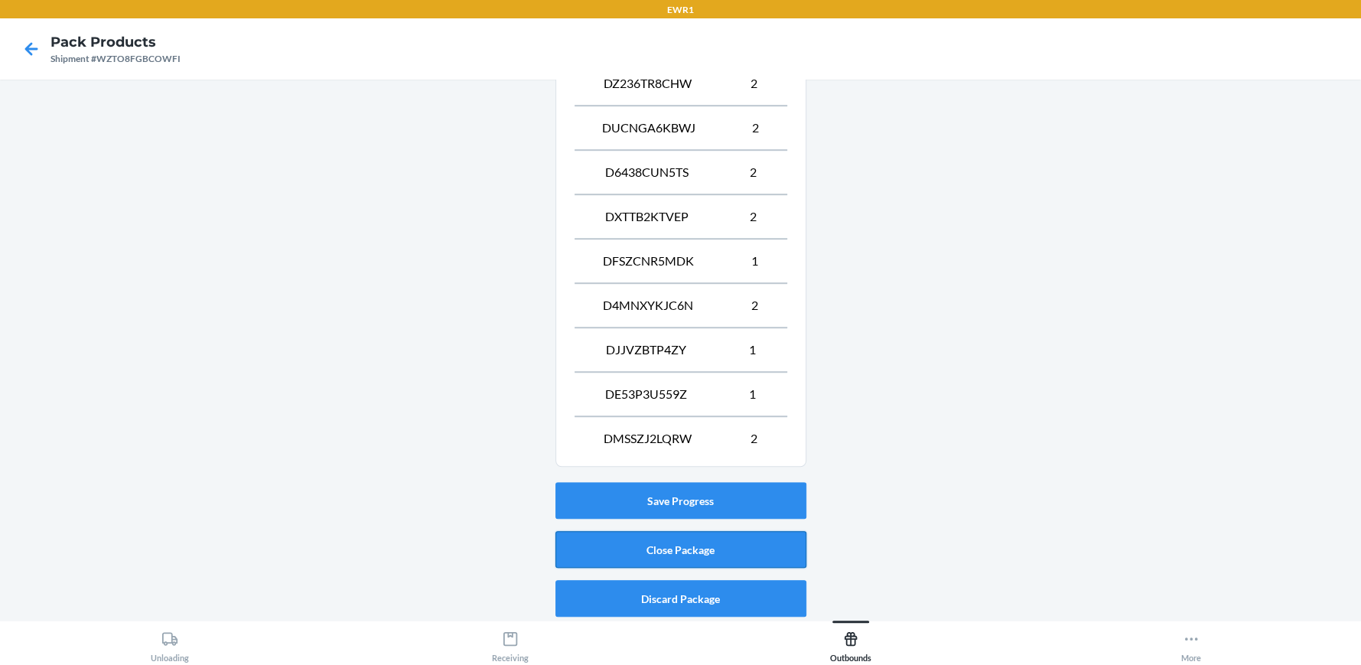
click at [703, 551] on button "Close Package" at bounding box center [680, 549] width 251 height 37
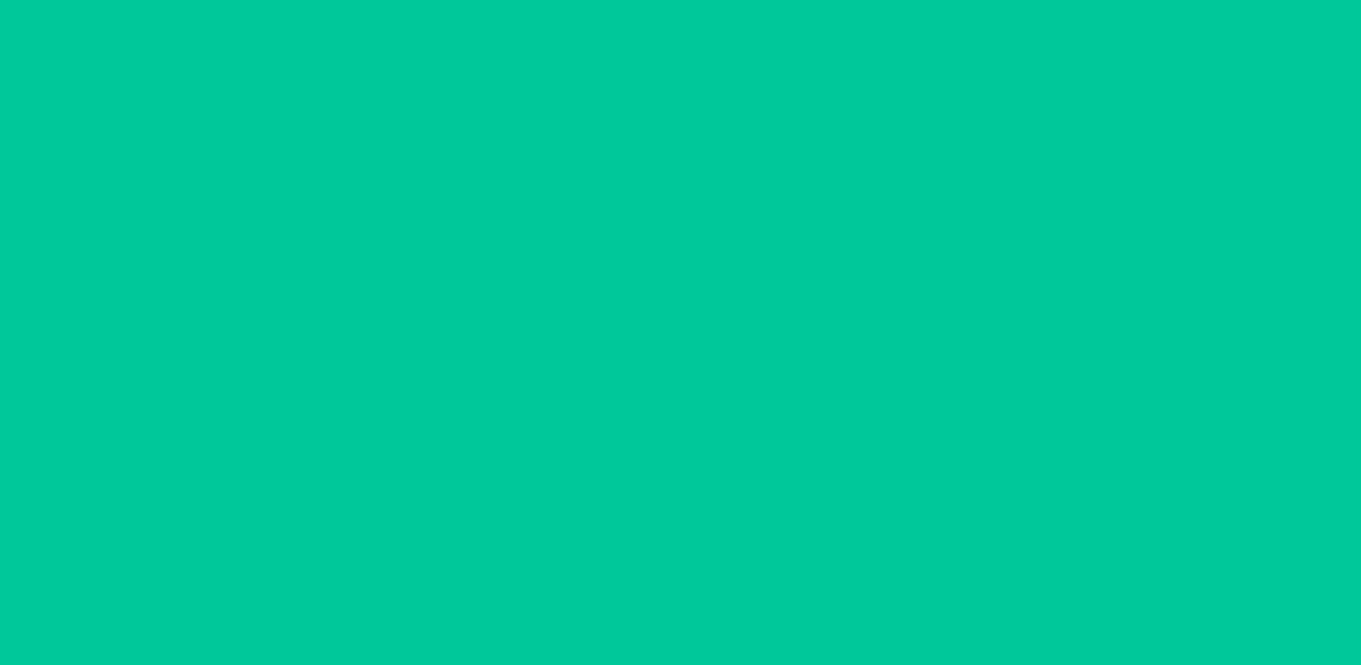
scroll to position [70, 0]
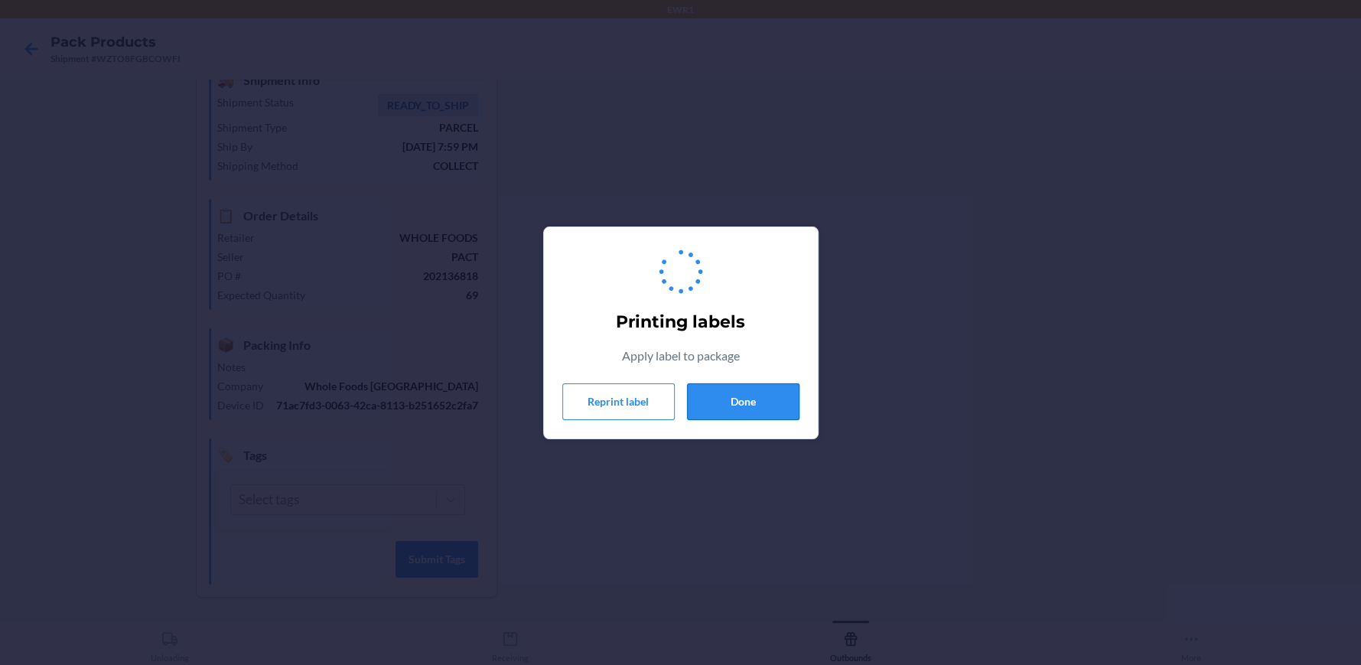
click at [742, 409] on button "Done" at bounding box center [743, 401] width 112 height 37
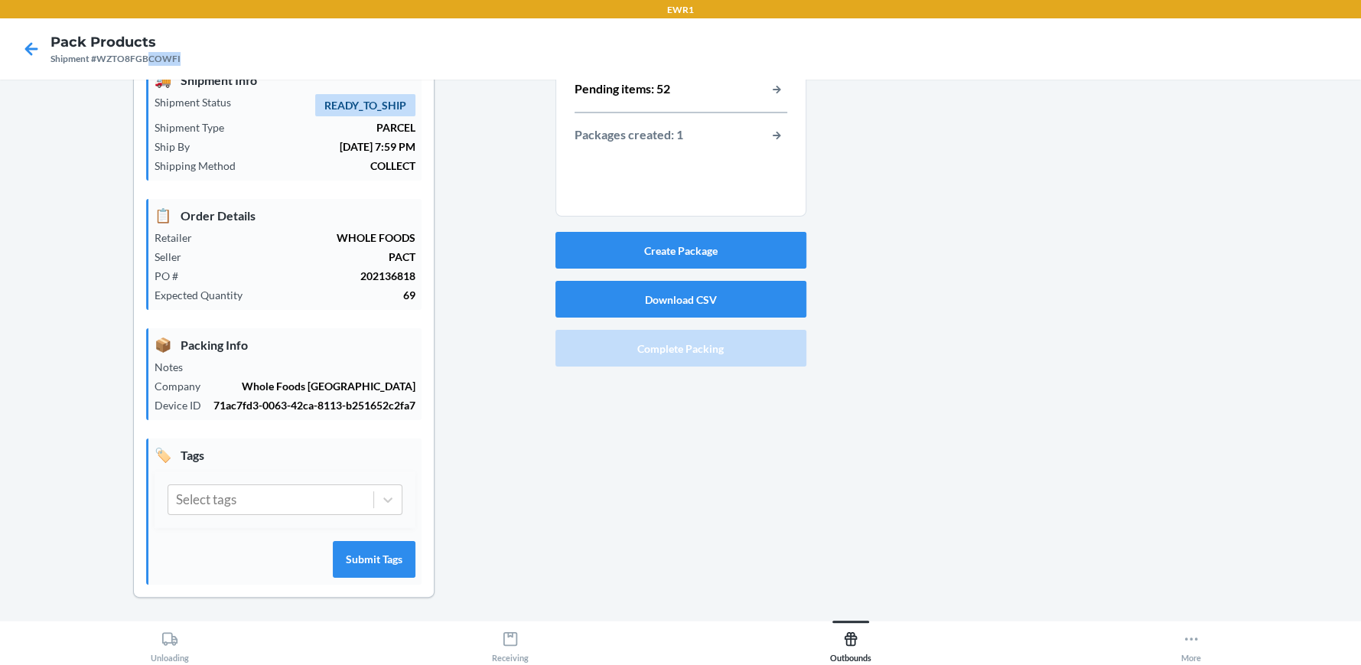
drag, startPoint x: 149, startPoint y: 57, endPoint x: 206, endPoint y: 55, distance: 56.6
click at [206, 55] on nav "Pack Products Shipment #WZTO8FGBCOWFI" at bounding box center [680, 48] width 1361 height 61
click at [601, 259] on button "Create Package" at bounding box center [680, 250] width 251 height 37
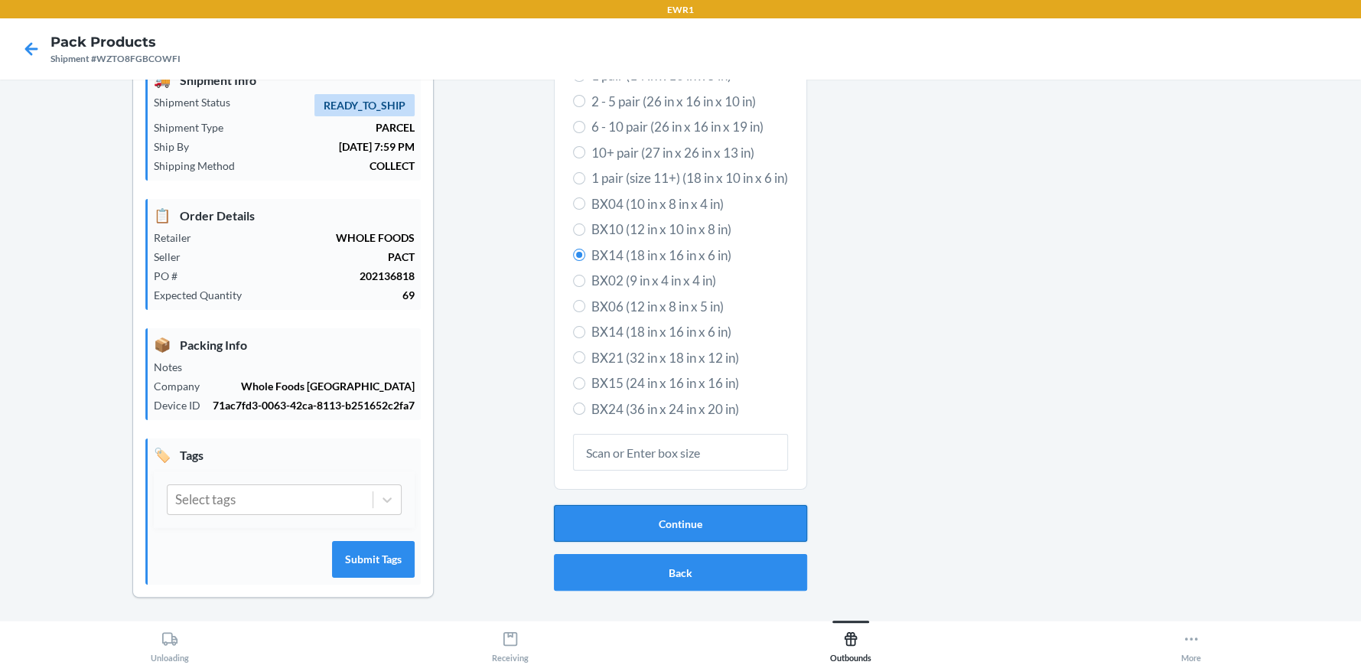
click at [667, 531] on button "Continue" at bounding box center [680, 523] width 253 height 37
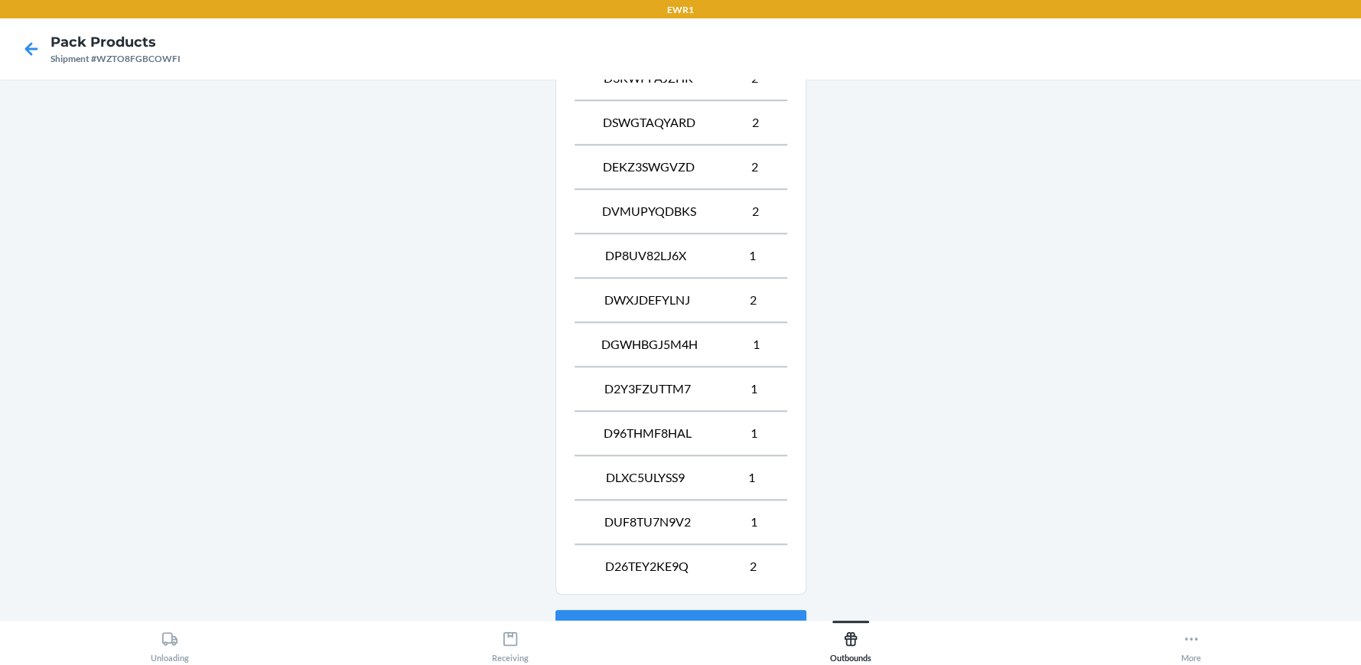
scroll to position [1267, 0]
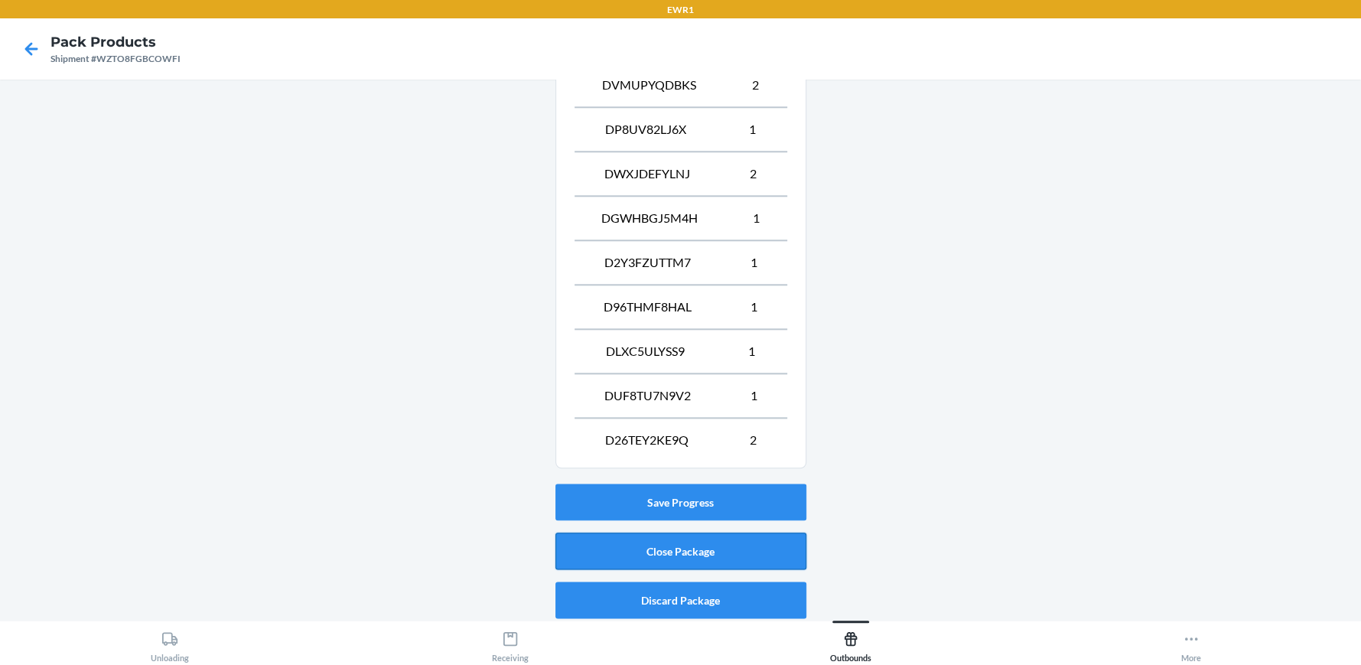
click at [661, 547] on button "Close Package" at bounding box center [680, 551] width 251 height 37
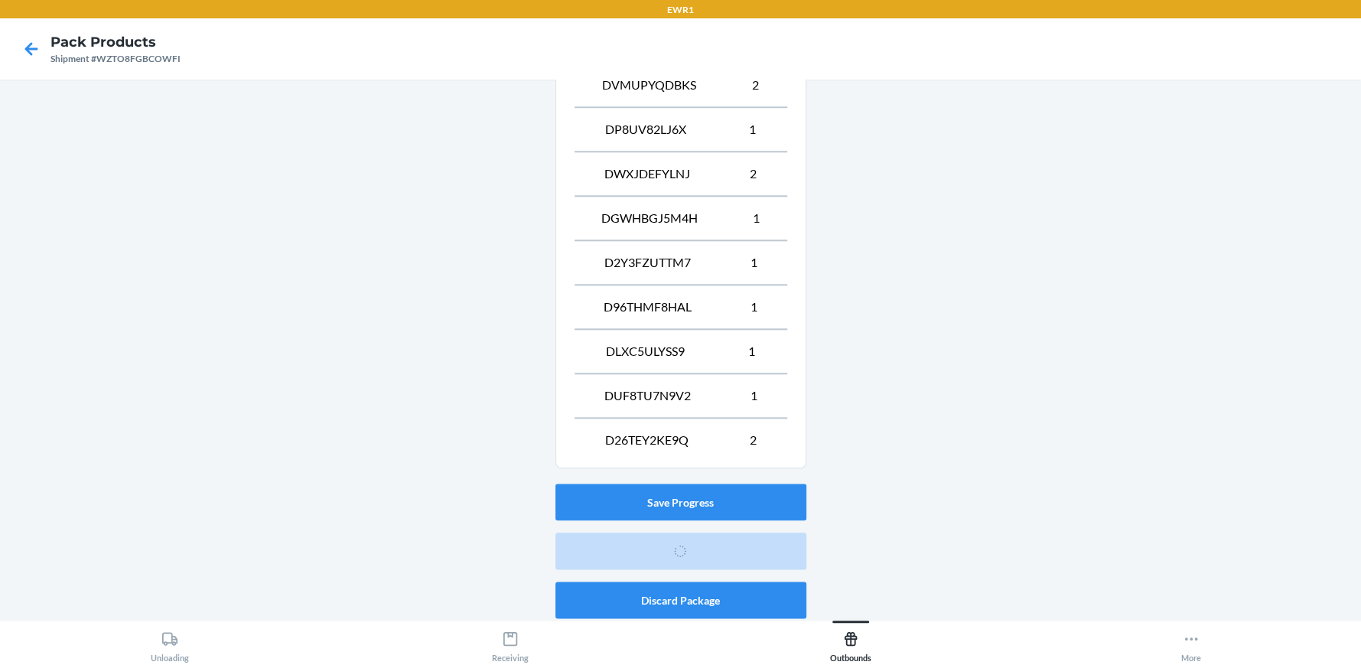
scroll to position [70, 0]
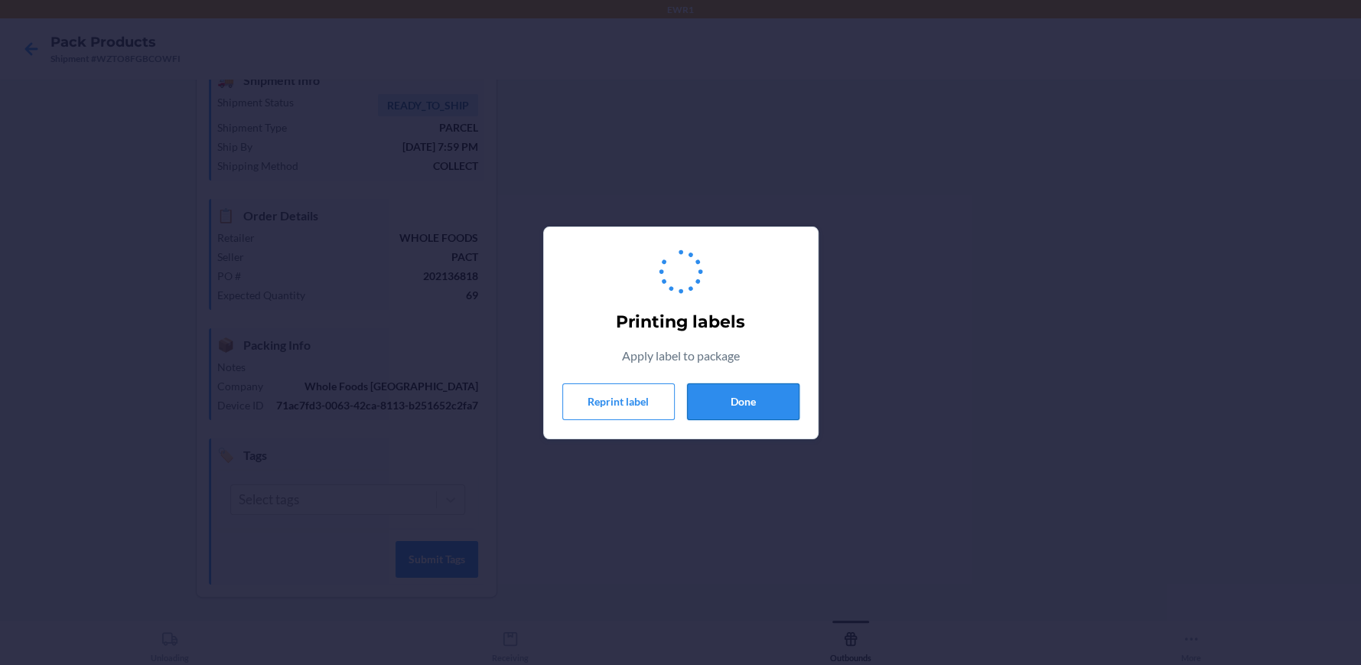
click at [717, 403] on button "Done" at bounding box center [743, 401] width 112 height 37
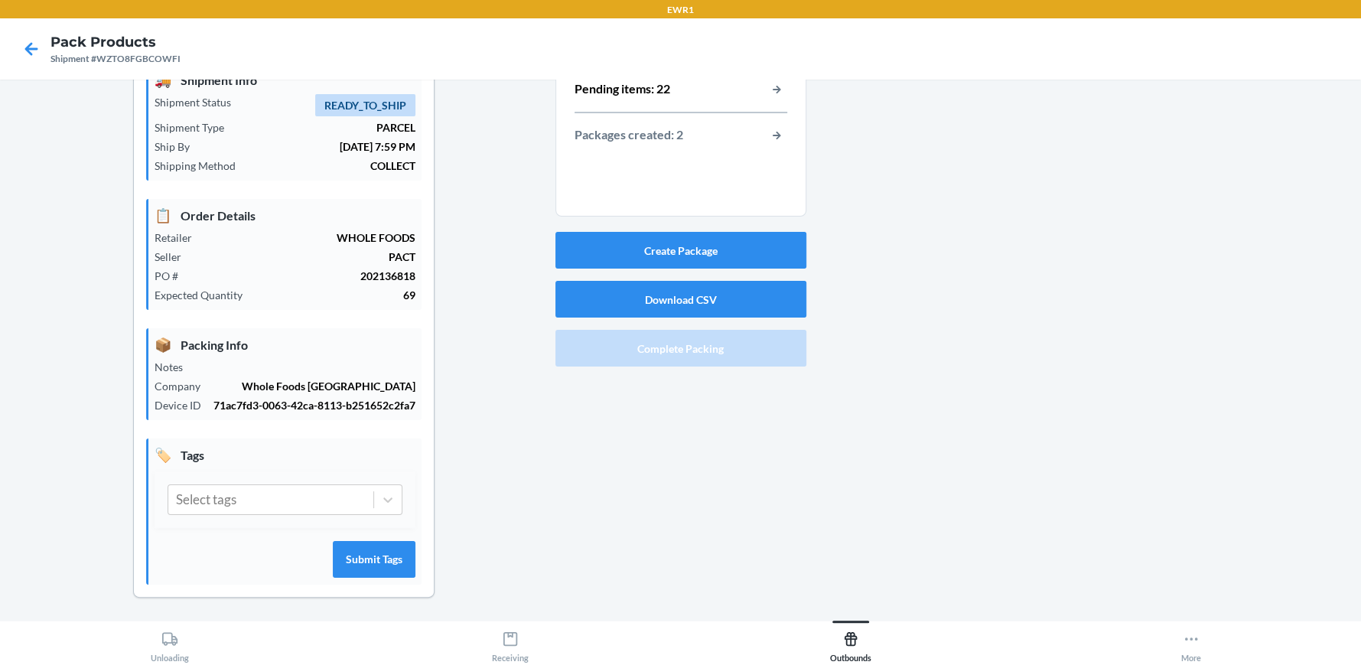
scroll to position [0, 0]
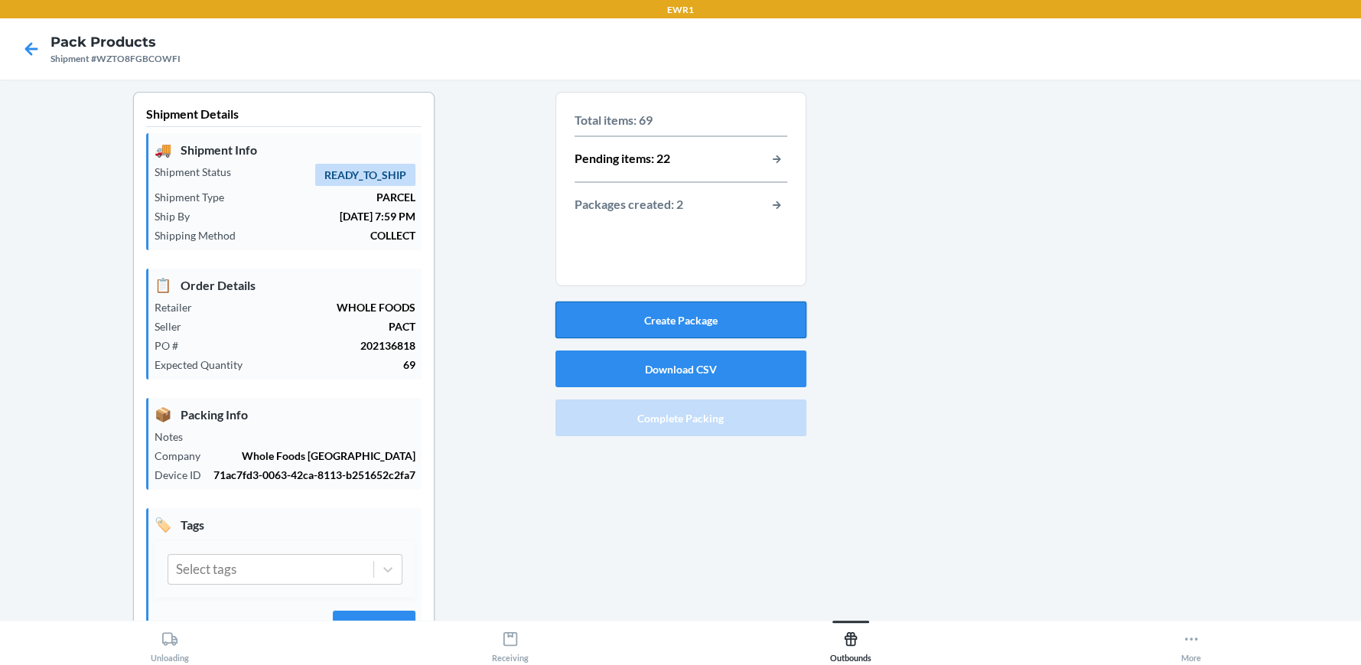
click at [686, 315] on button "Create Package" at bounding box center [680, 319] width 251 height 37
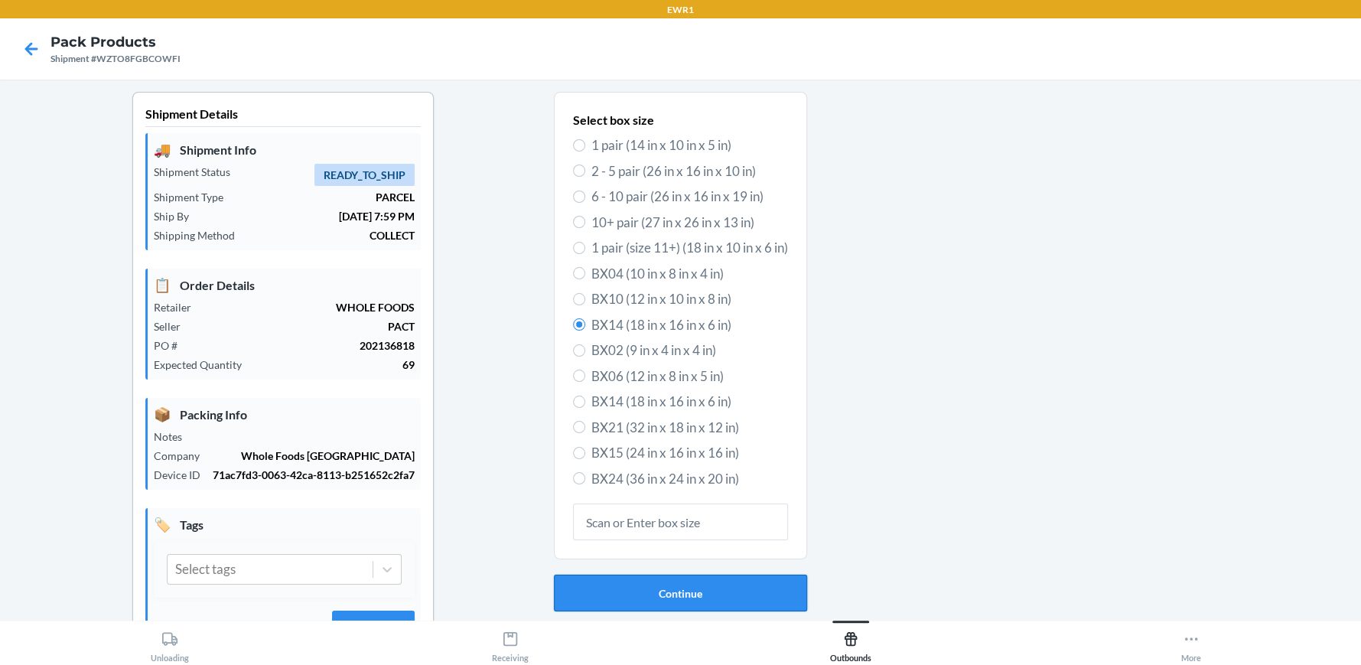
click at [735, 598] on button "Continue" at bounding box center [680, 593] width 253 height 37
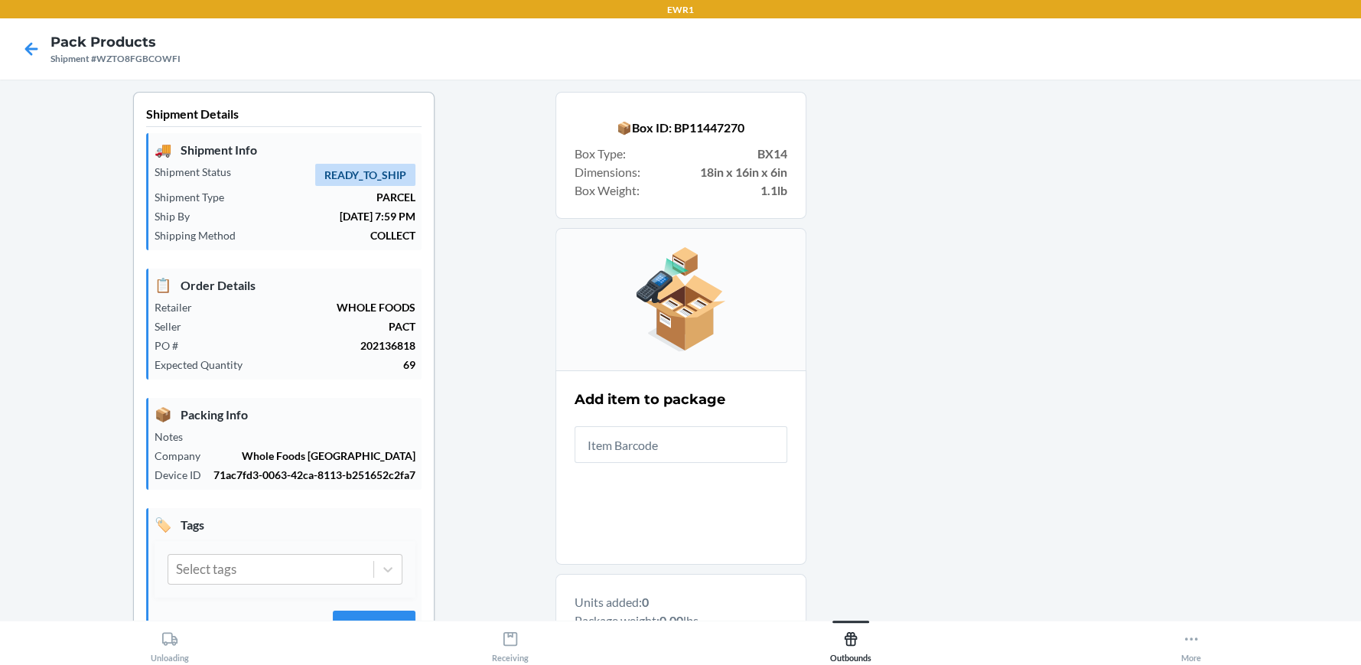
click at [579, 447] on input "text" at bounding box center [681, 444] width 213 height 37
type input "197551264712"
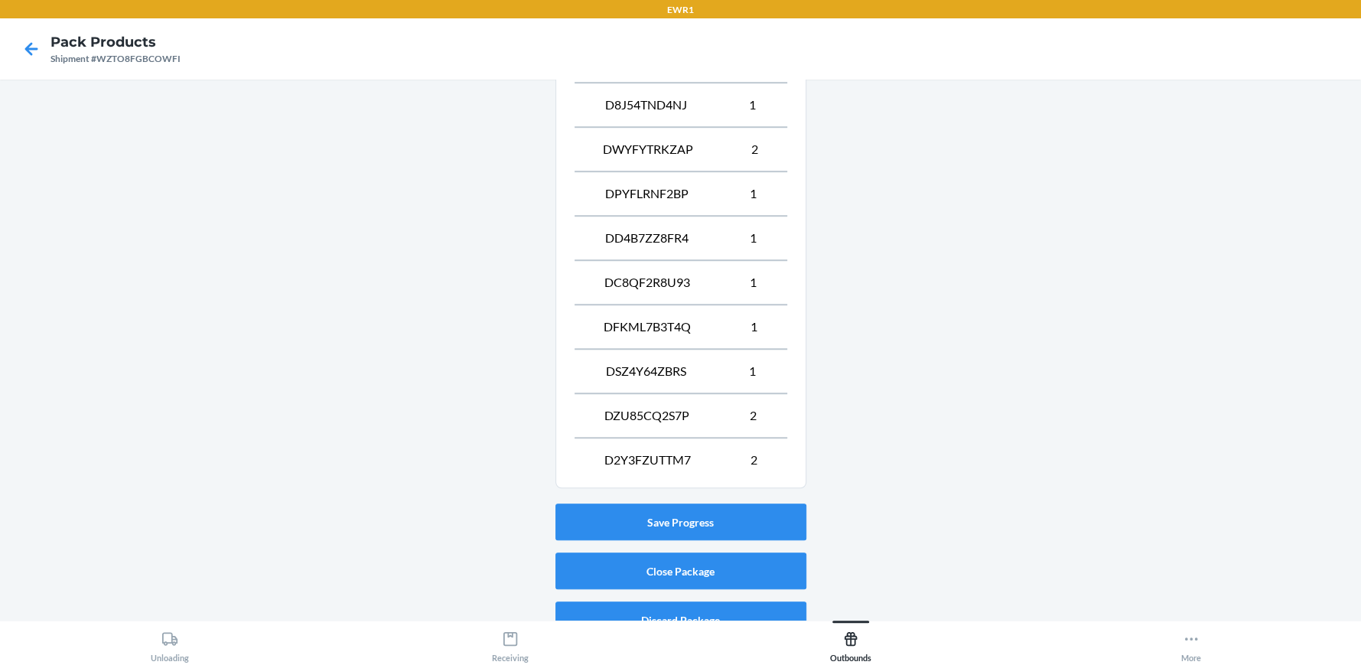
scroll to position [824, 0]
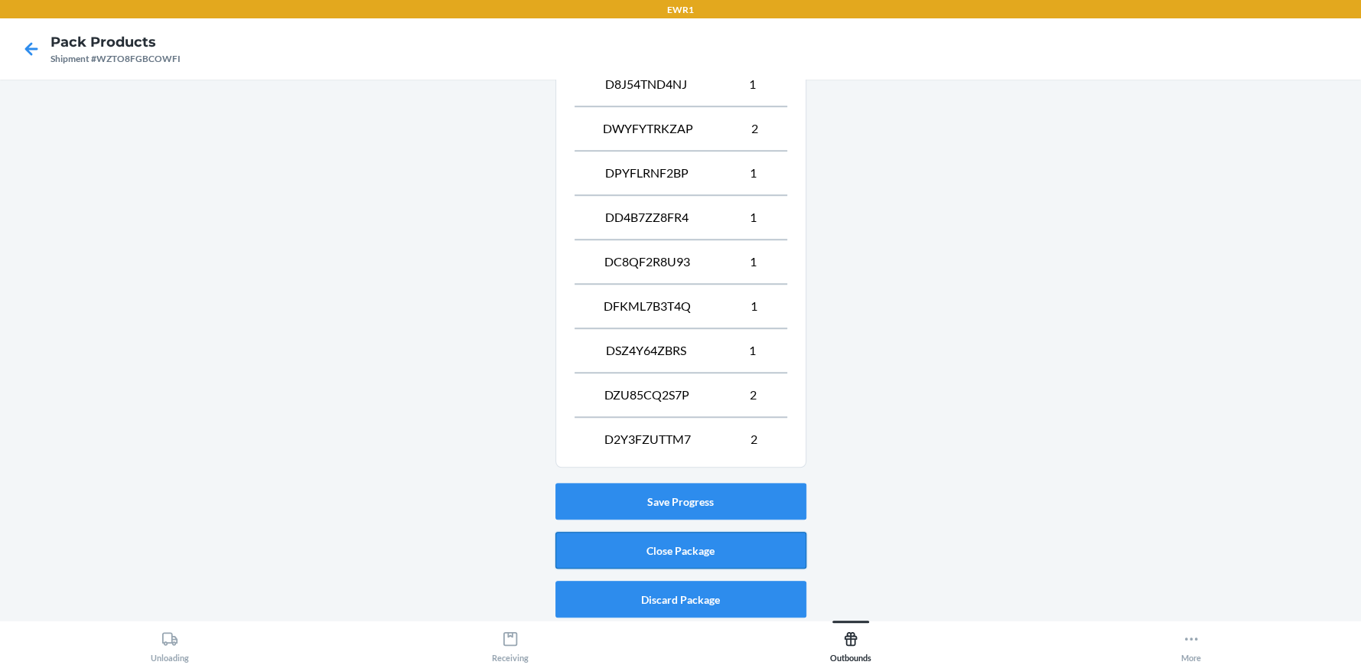
click at [718, 545] on button "Close Package" at bounding box center [680, 550] width 251 height 37
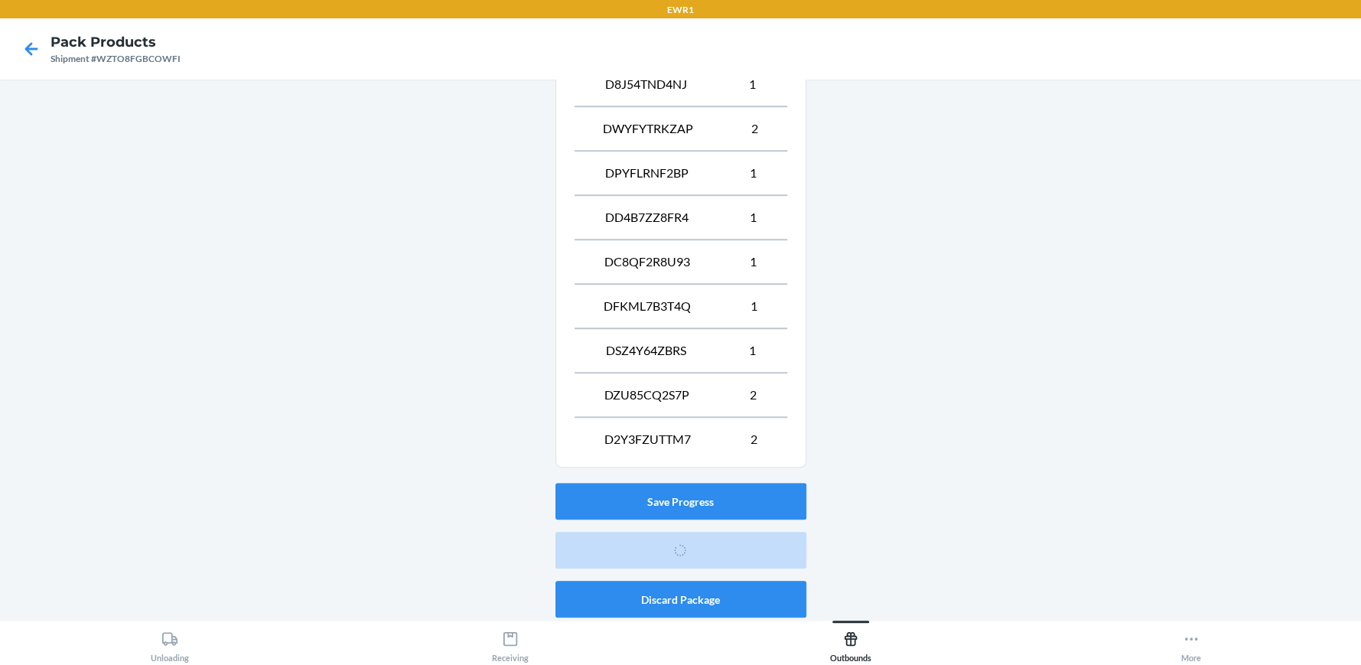
scroll to position [70, 0]
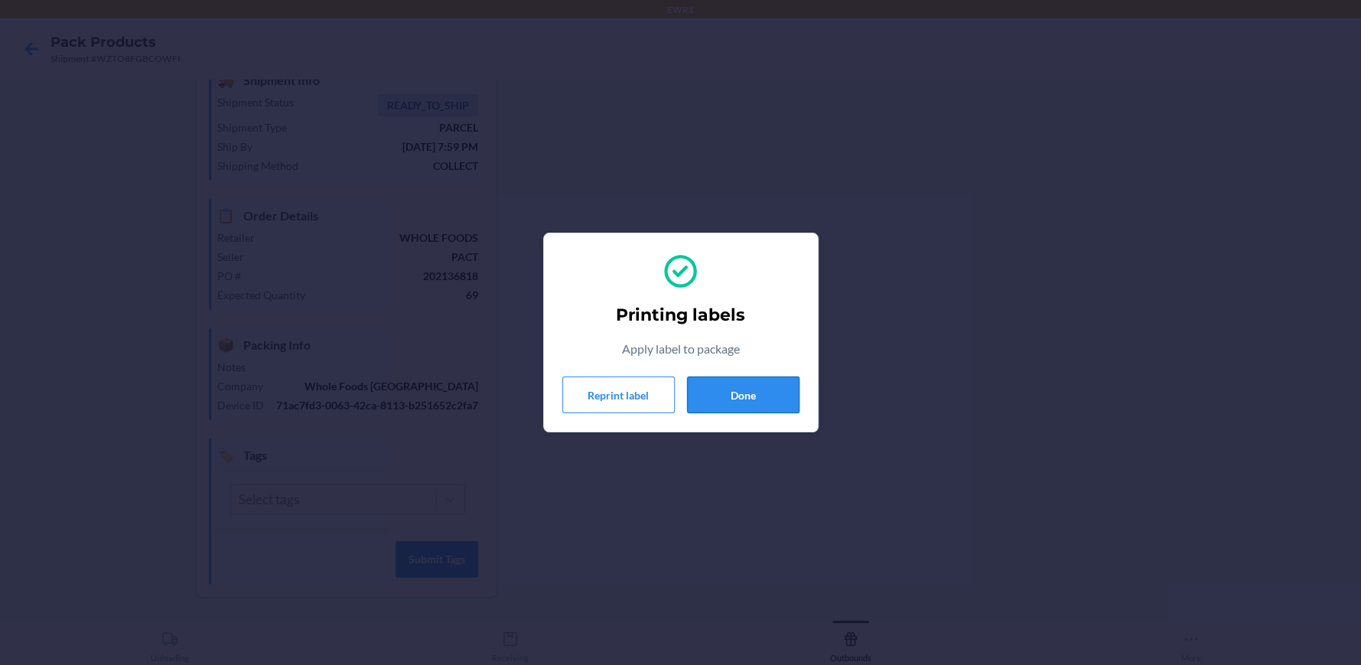
click at [729, 400] on button "Done" at bounding box center [743, 394] width 112 height 37
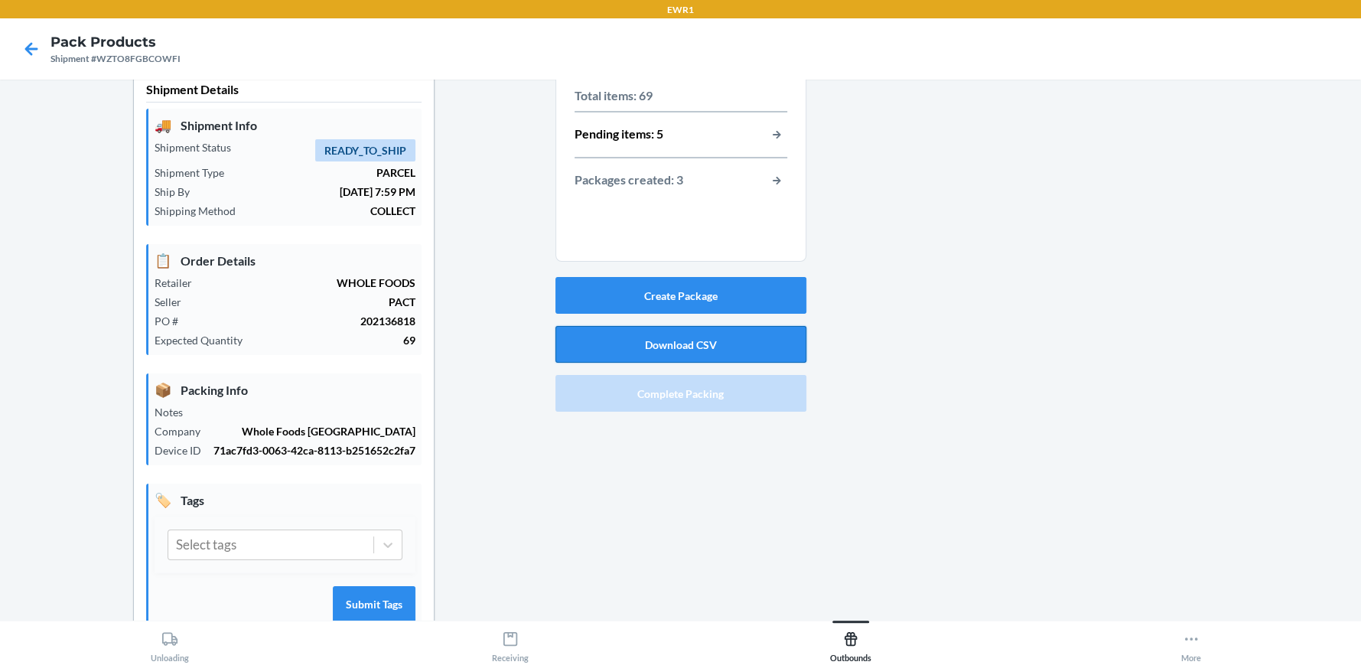
scroll to position [0, 0]
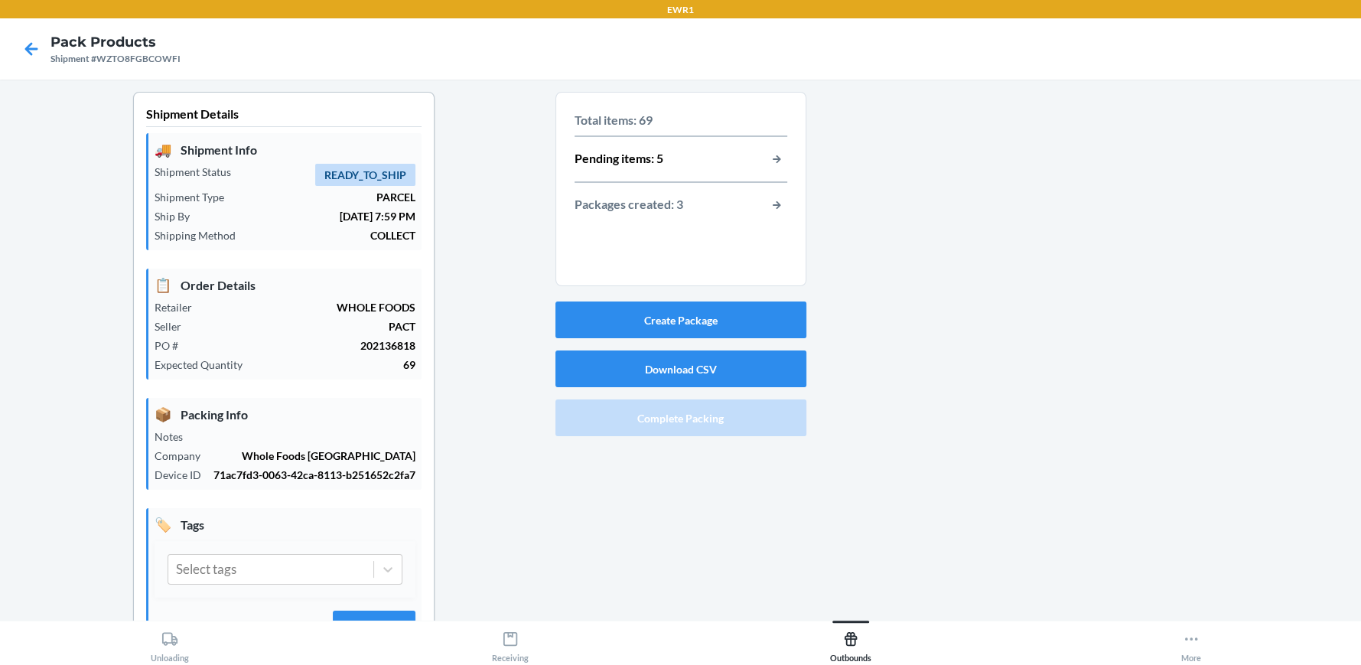
click at [758, 163] on div "Pending items: 5" at bounding box center [681, 159] width 213 height 20
click at [756, 161] on div "Pending items: 5" at bounding box center [681, 159] width 213 height 20
click at [770, 158] on button "button-view-pending-items" at bounding box center [777, 159] width 20 height 20
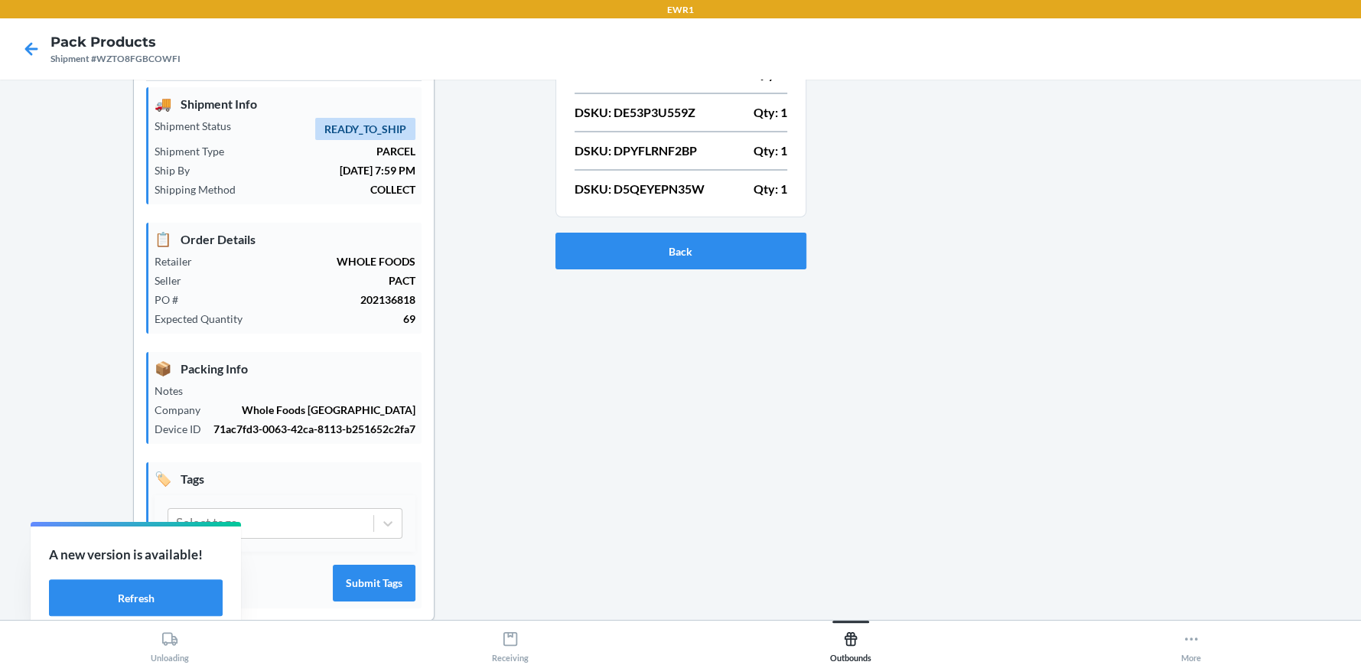
scroll to position [70, 0]
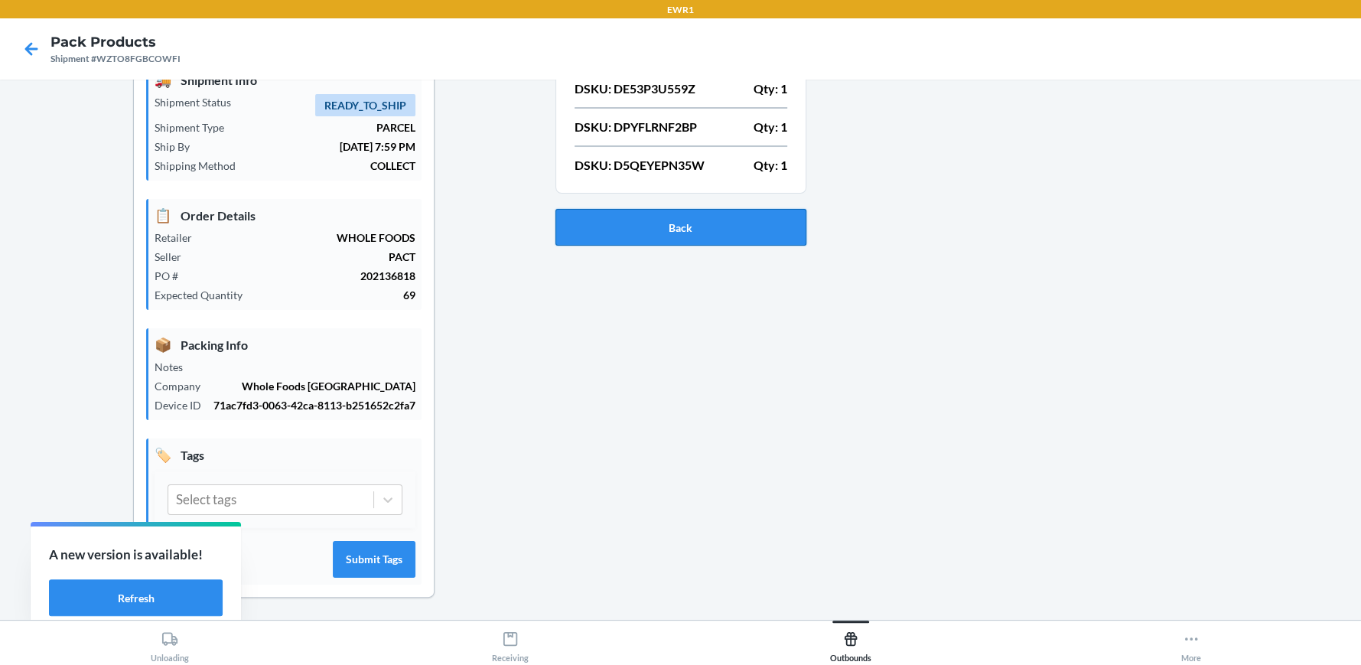
click at [685, 233] on button "Back" at bounding box center [680, 227] width 251 height 37
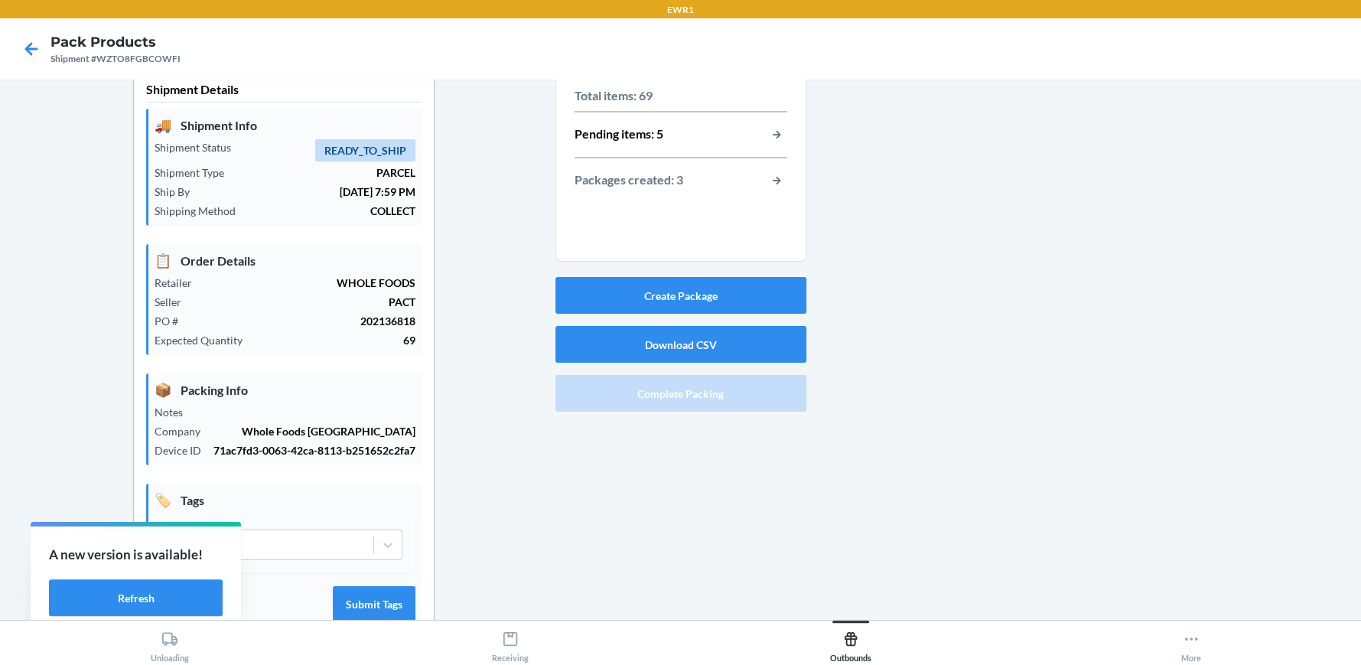
scroll to position [0, 0]
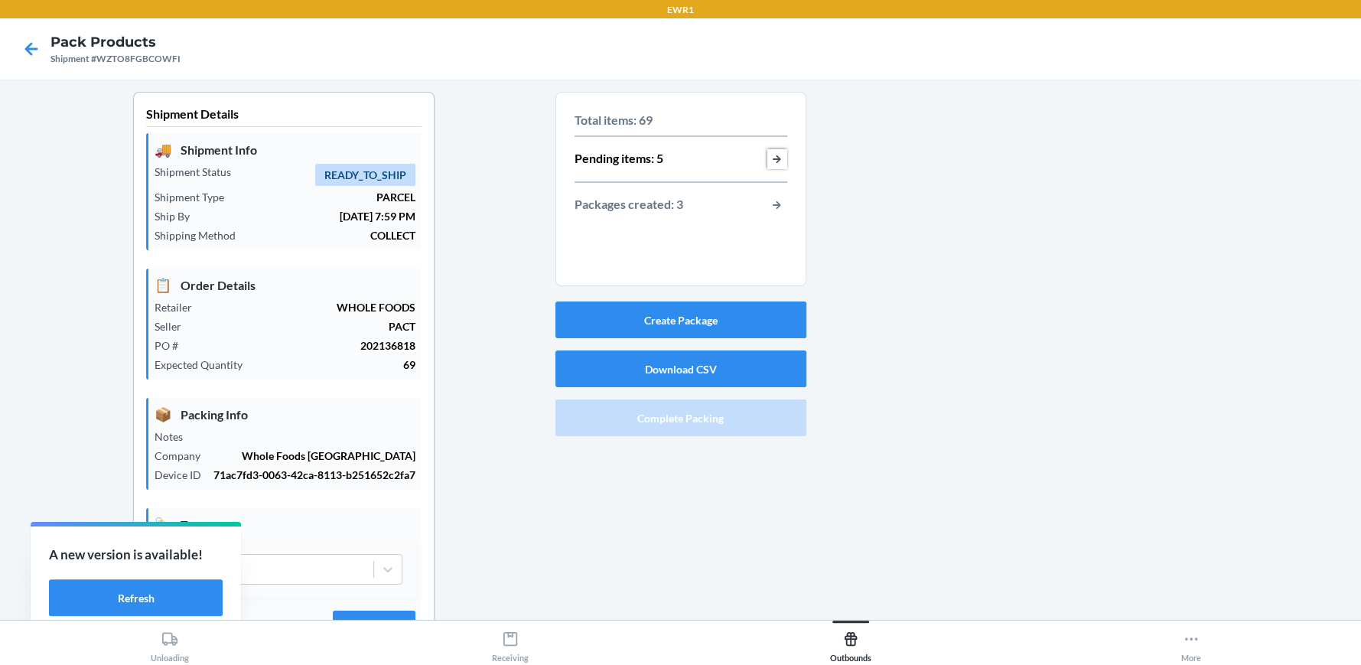
click at [772, 152] on button "button-view-pending-items" at bounding box center [777, 159] width 20 height 20
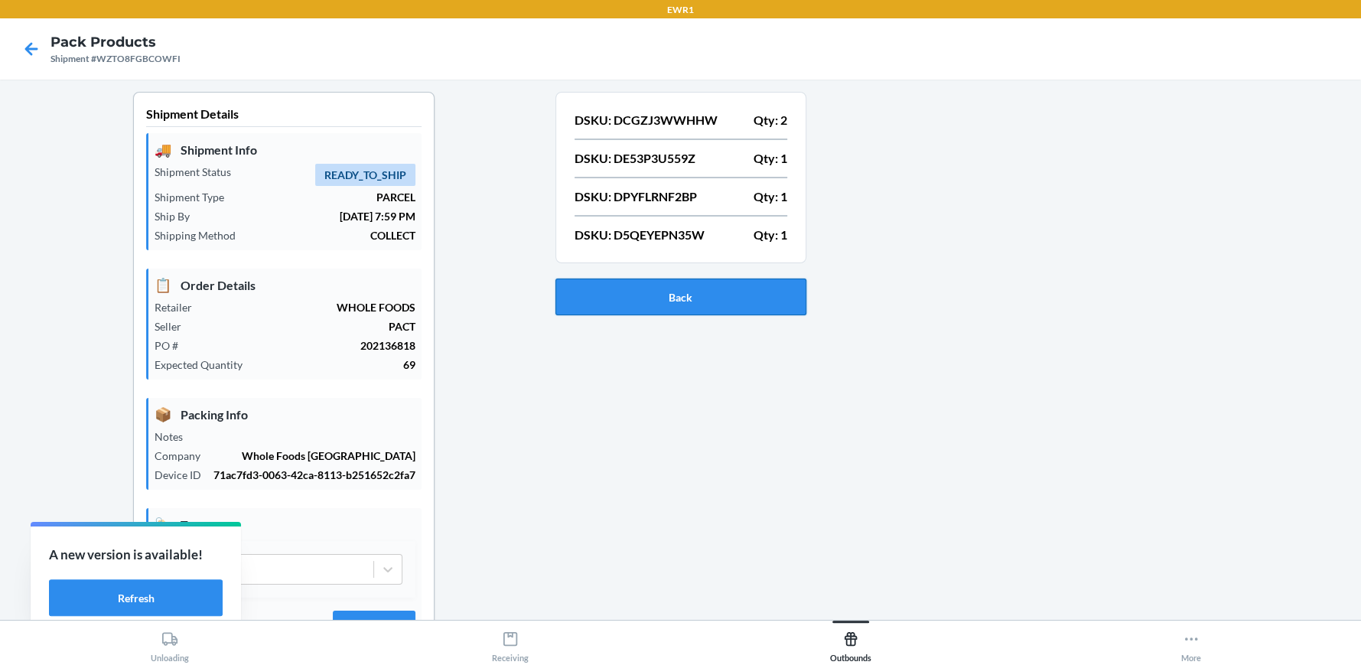
click at [735, 288] on button "Back" at bounding box center [680, 297] width 251 height 37
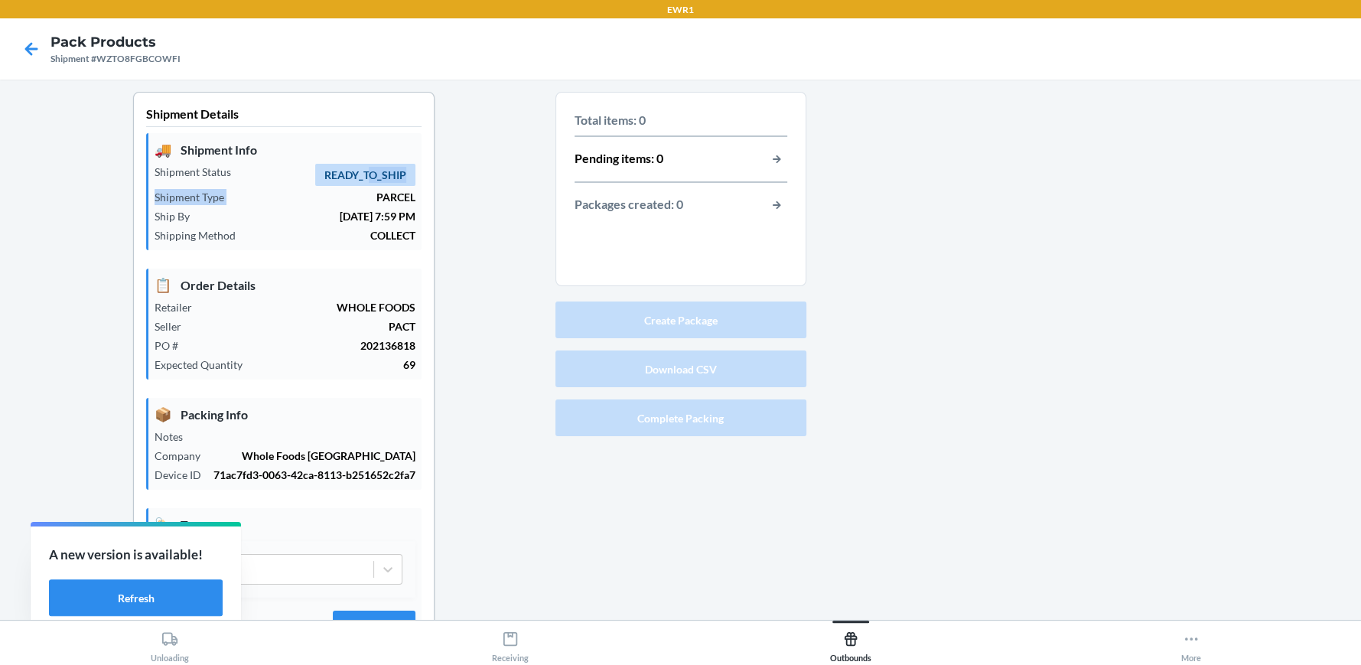
click at [366, 185] on div "🚚 Shipment Info Shipment Status READY_TO_SHIP Shipment Type PARCEL Ship By [DAT…" at bounding box center [283, 191] width 275 height 117
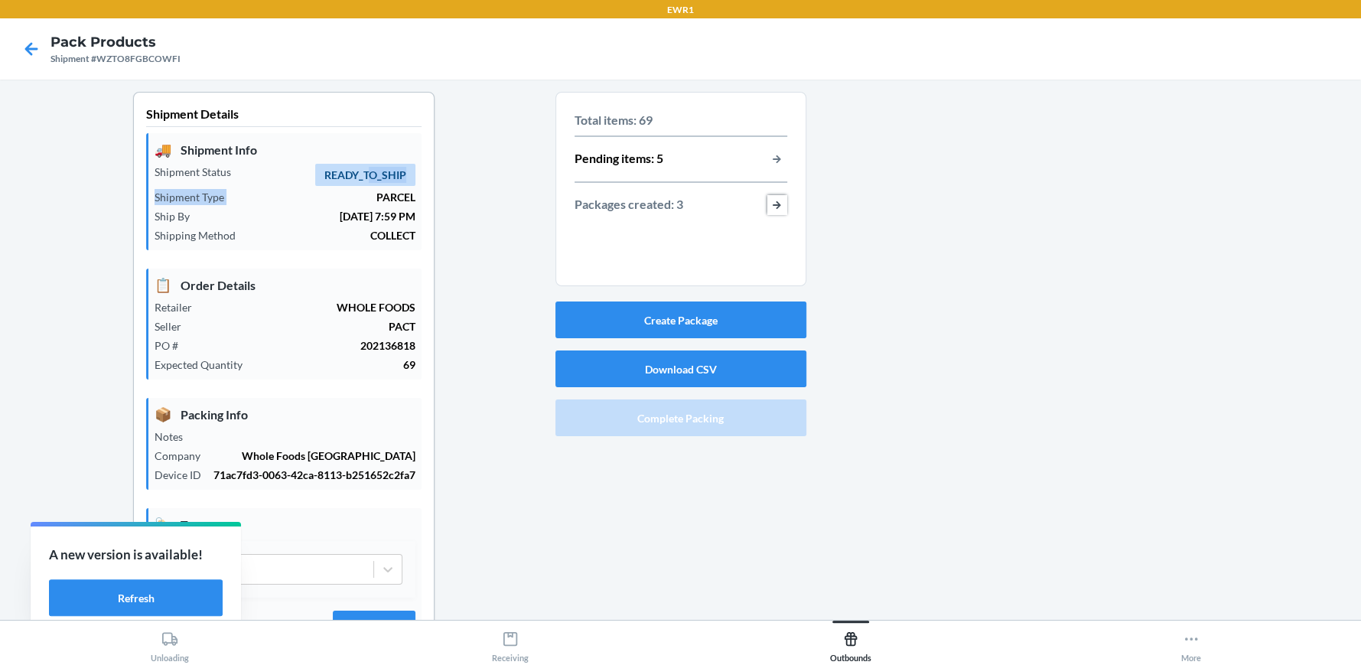
click at [768, 202] on button "button-view-packages-created" at bounding box center [777, 205] width 20 height 20
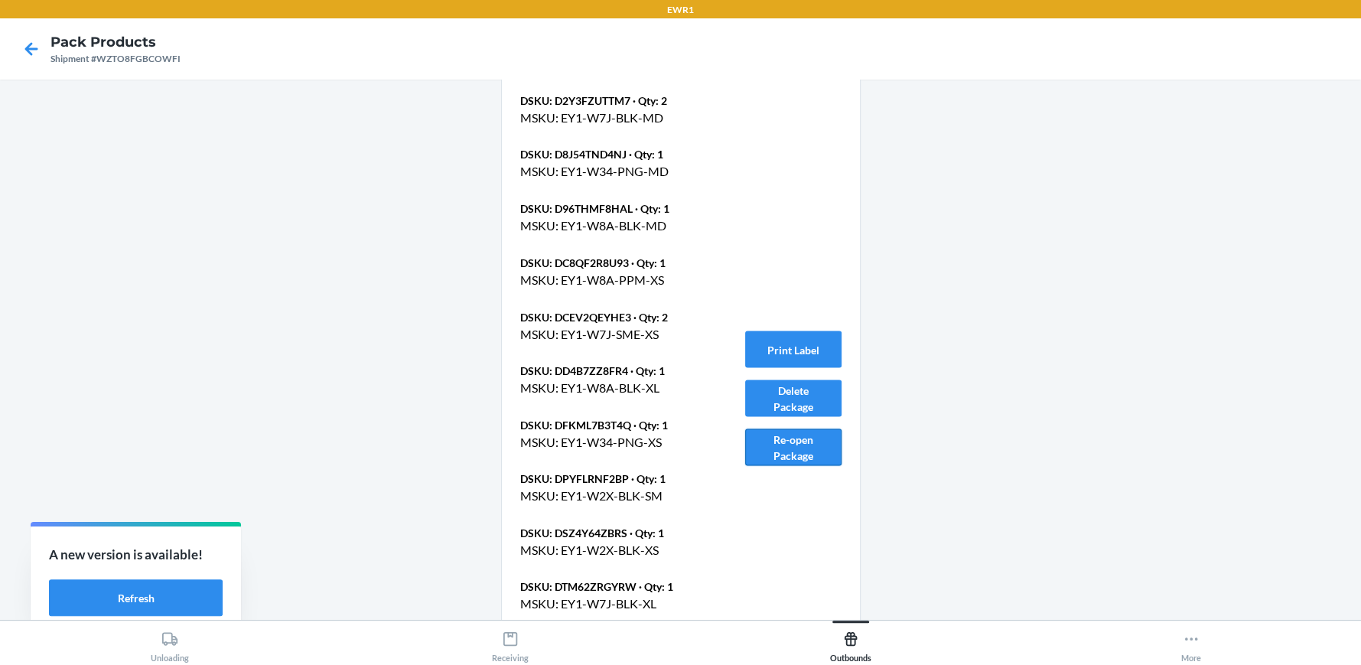
click at [794, 439] on button "Re-open Package" at bounding box center [793, 446] width 96 height 37
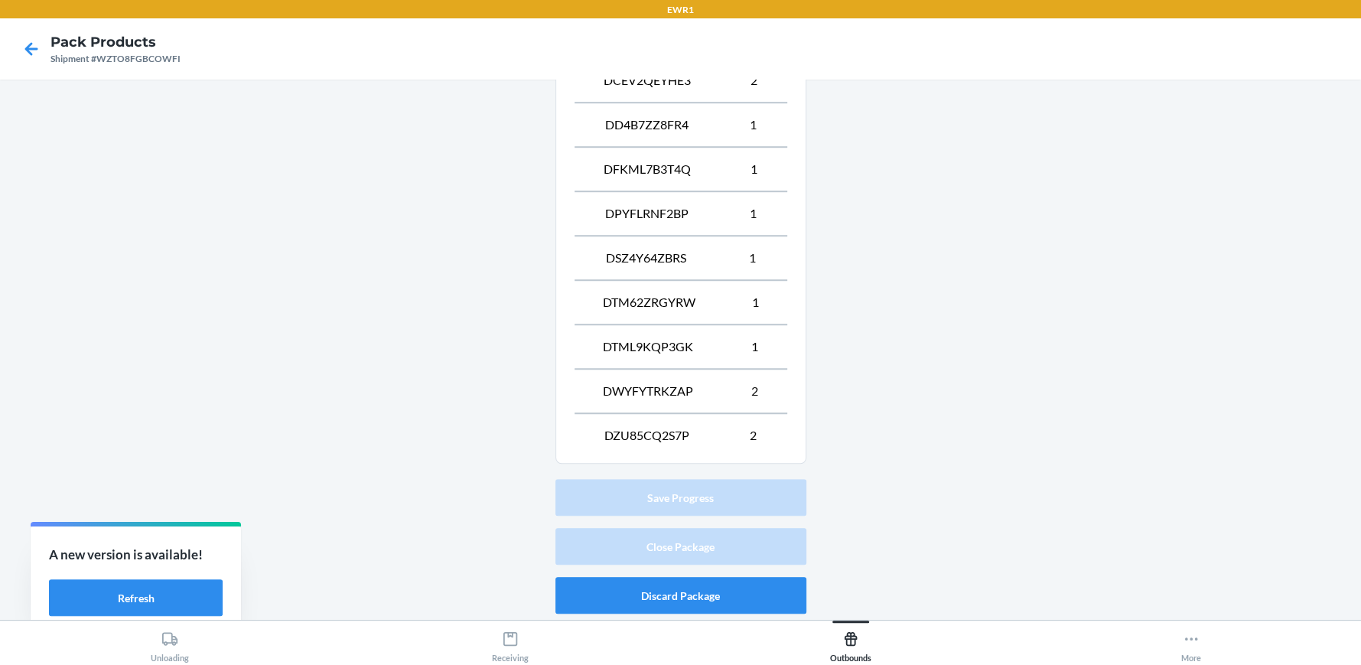
scroll to position [94, 0]
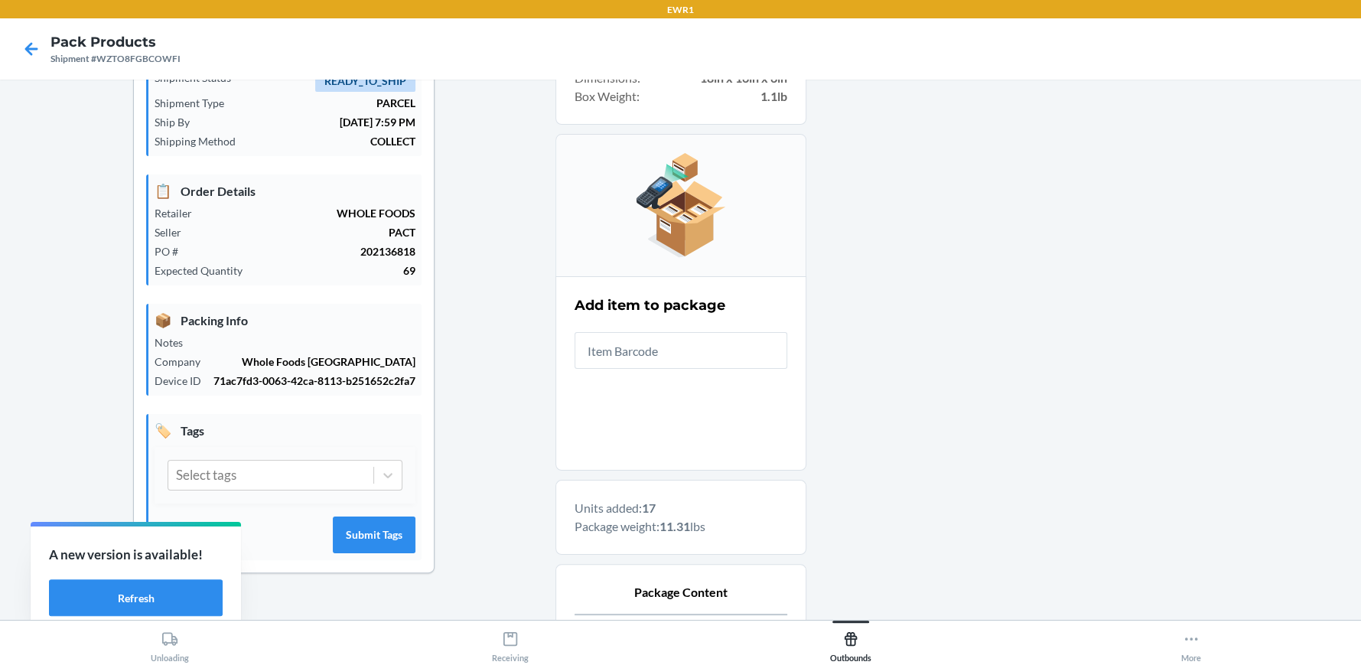
click at [690, 357] on input "text" at bounding box center [681, 350] width 213 height 37
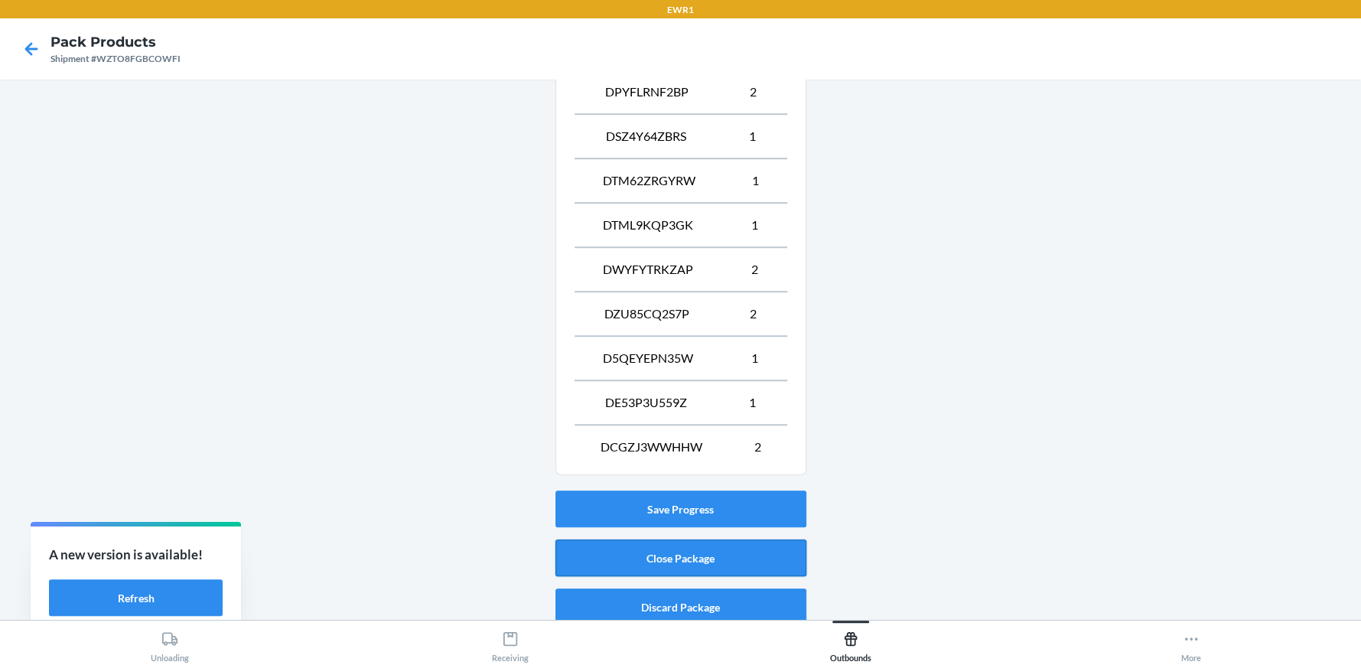
scroll to position [957, 0]
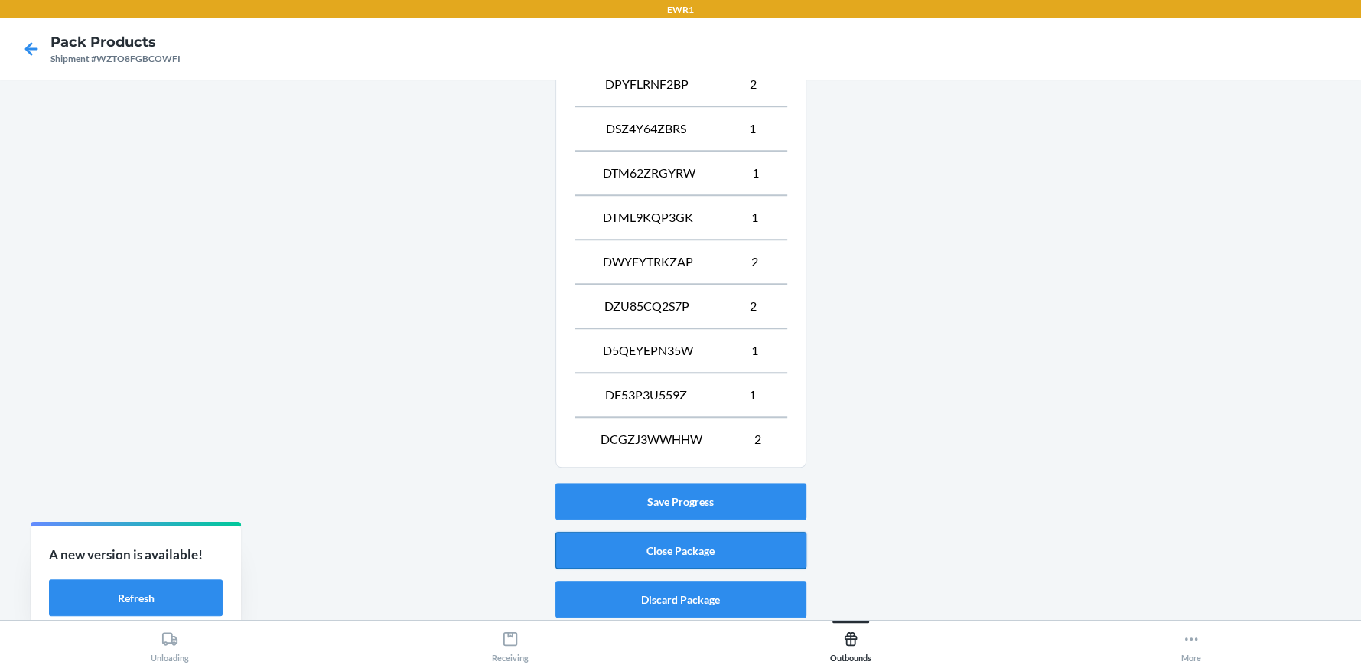
click at [671, 543] on button "Close Package" at bounding box center [680, 550] width 251 height 37
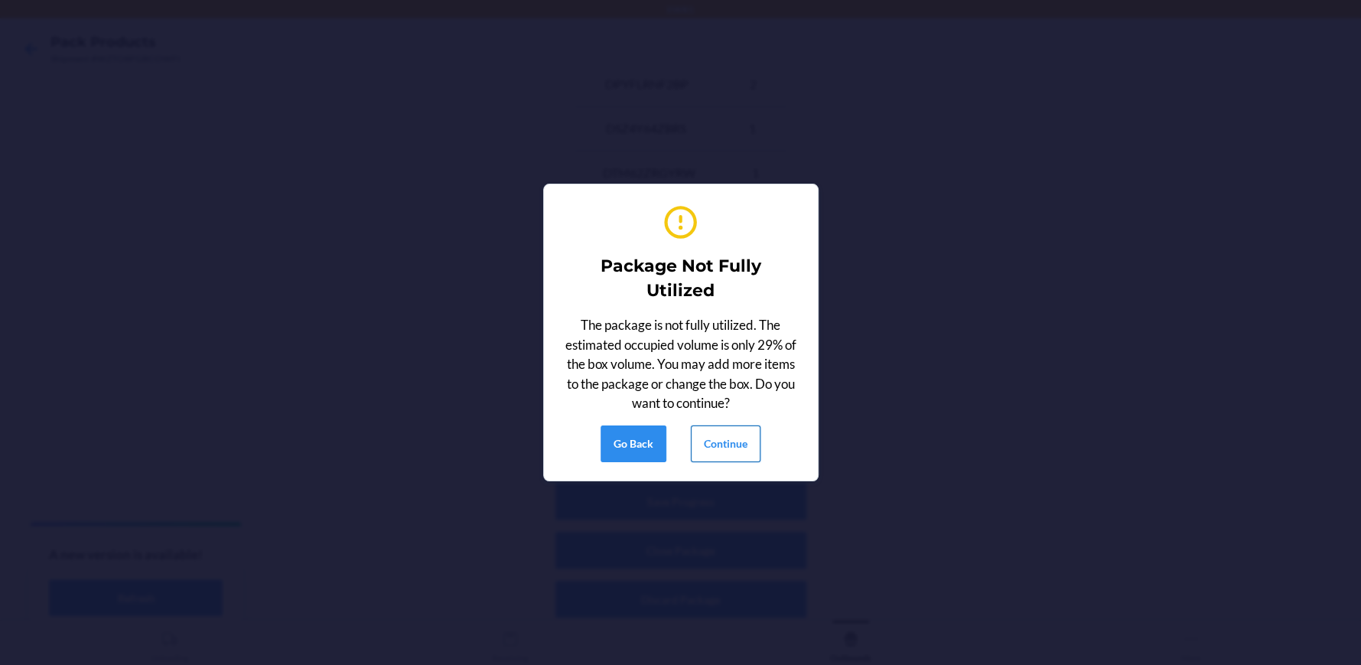
click at [715, 427] on button "Continue" at bounding box center [726, 443] width 70 height 37
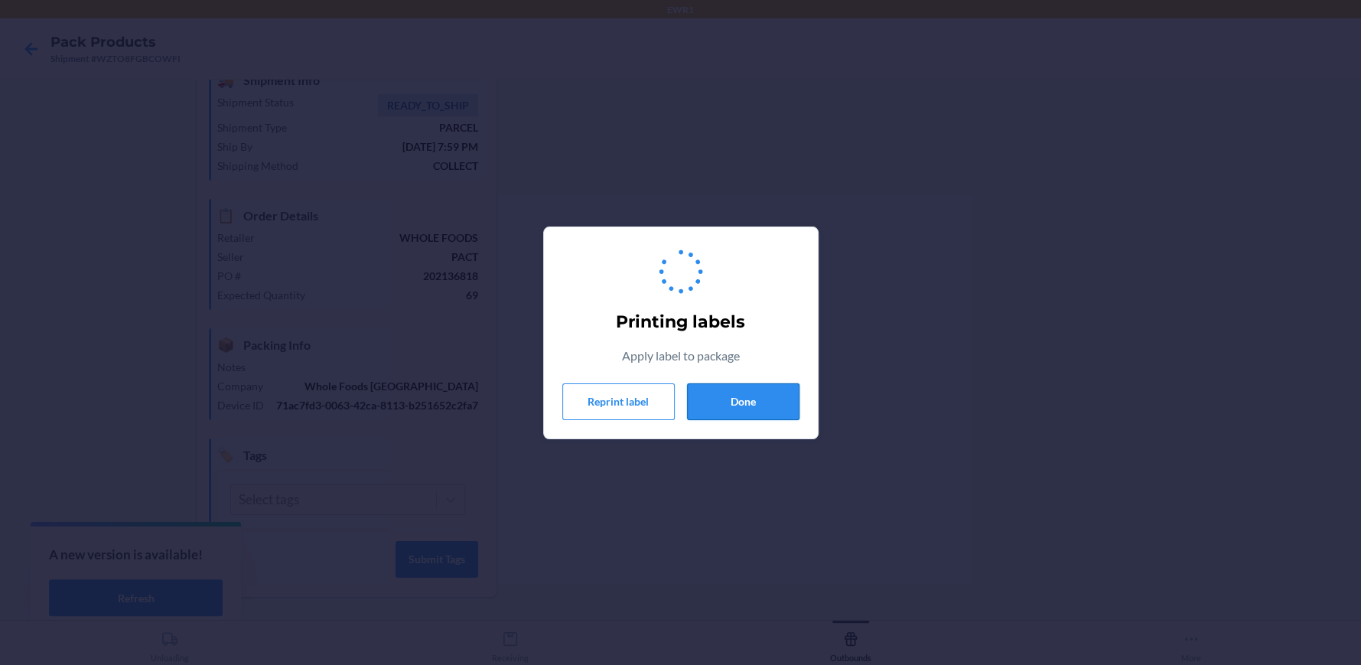
click at [732, 402] on button "Done" at bounding box center [743, 401] width 112 height 37
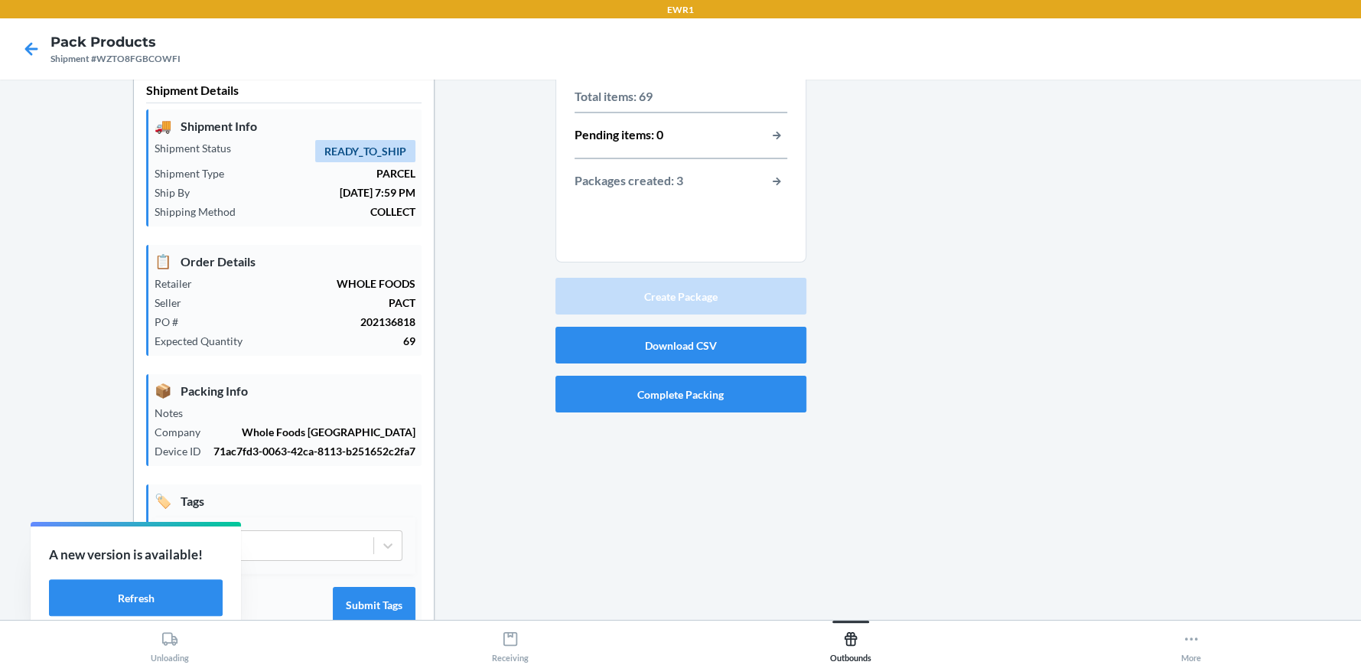
scroll to position [0, 0]
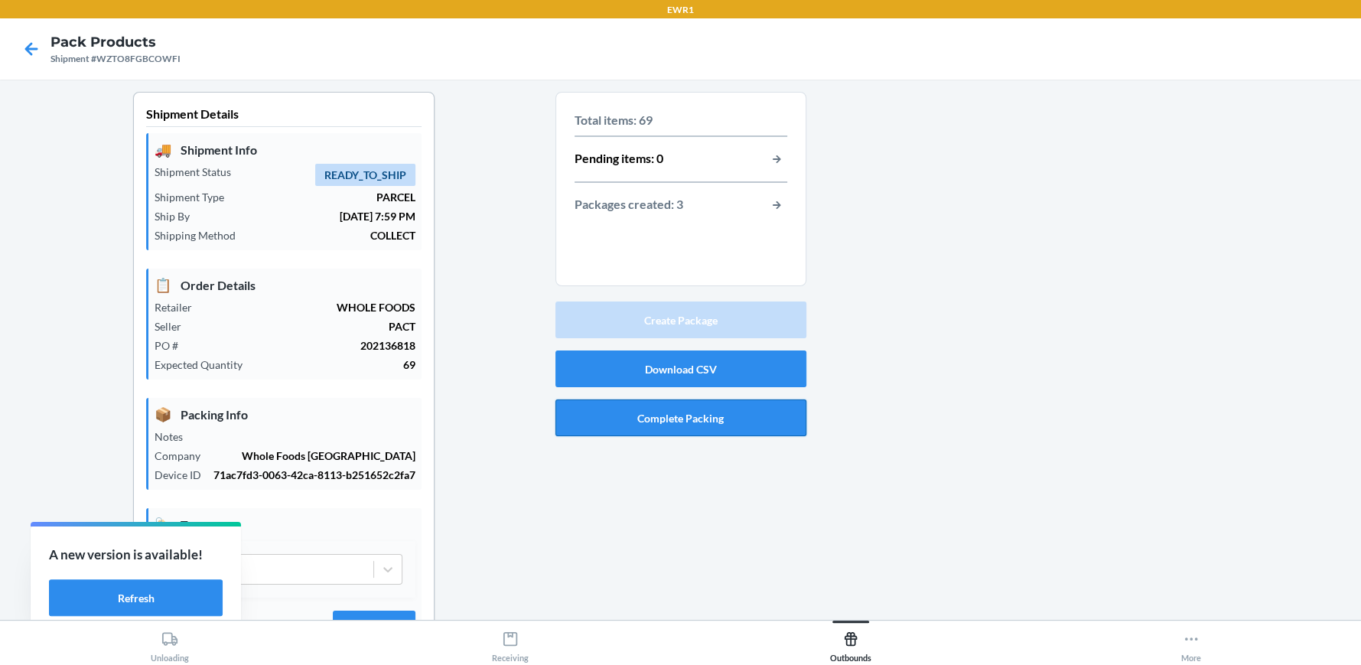
click at [702, 421] on button "Complete Packing" at bounding box center [680, 417] width 251 height 37
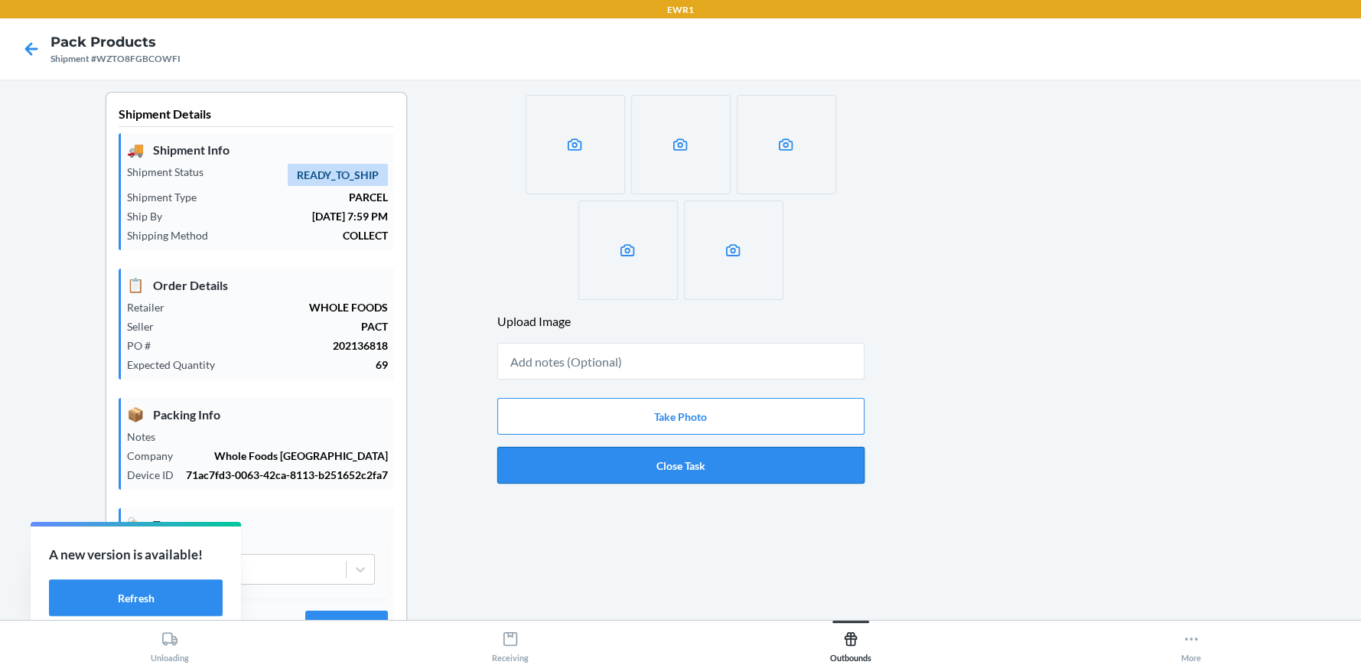
click at [548, 464] on button "Close Task" at bounding box center [680, 465] width 367 height 37
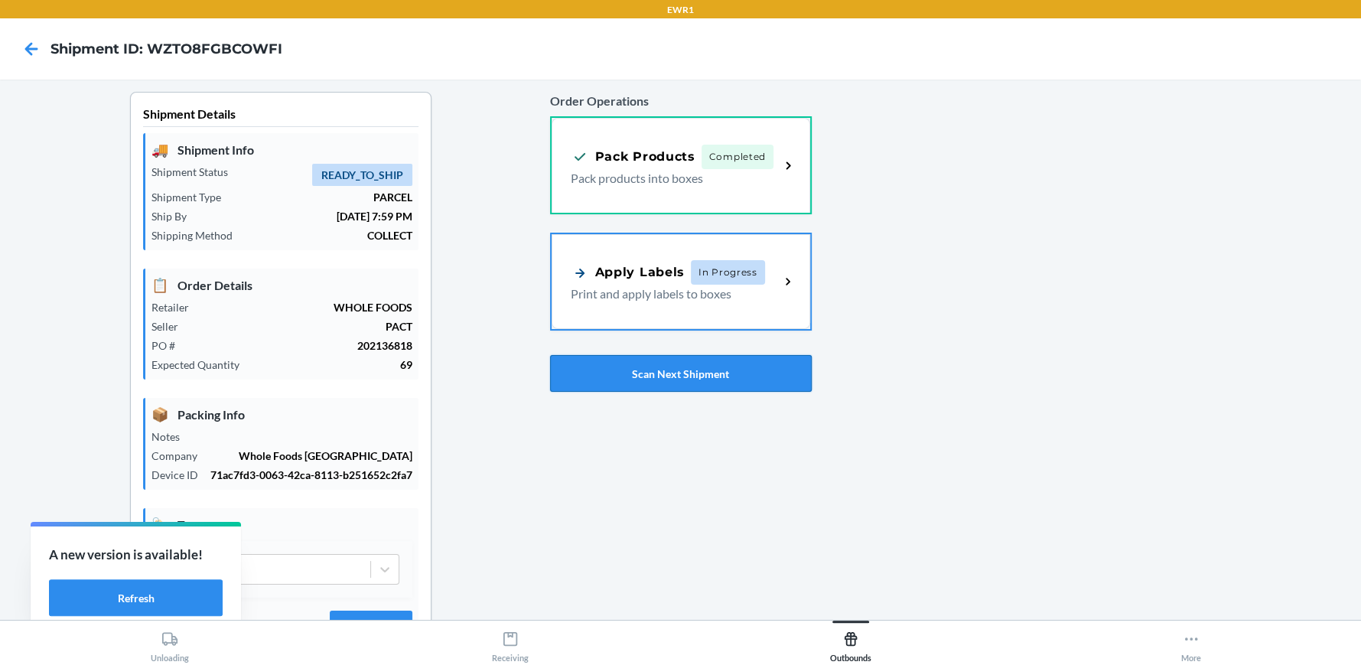
click at [705, 387] on button "Scan Next Shipment" at bounding box center [681, 373] width 262 height 37
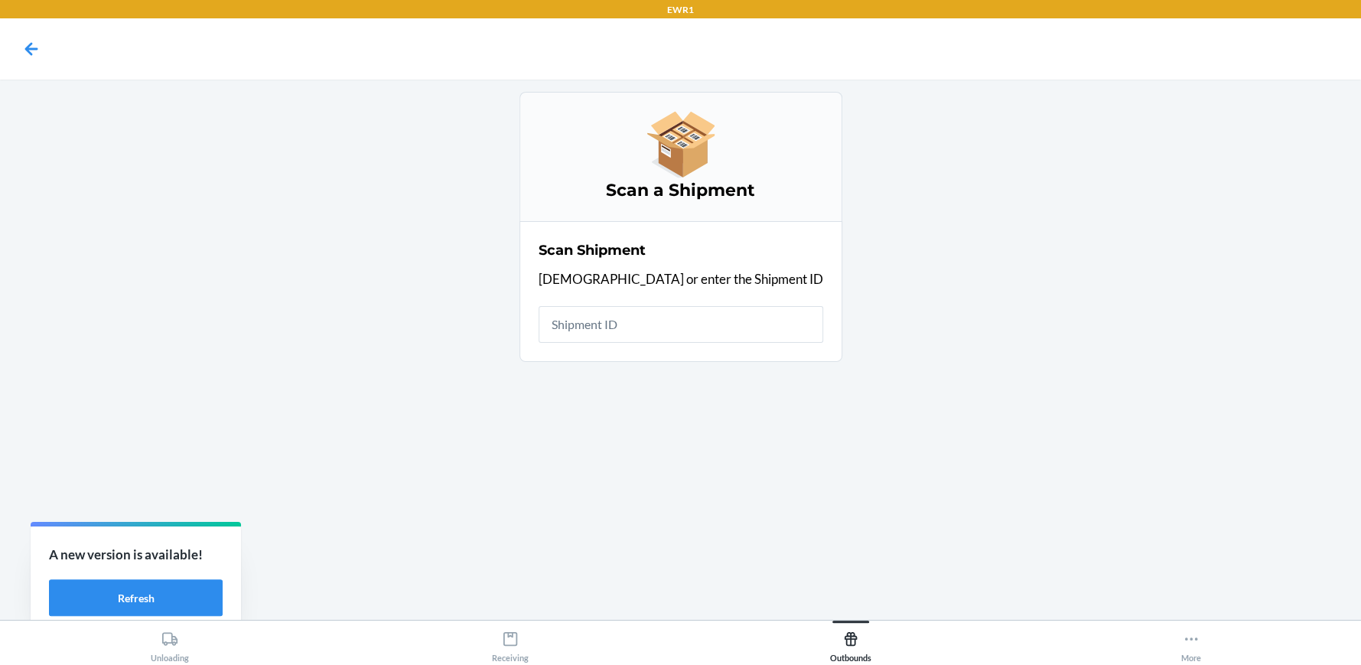
click at [666, 331] on input "text" at bounding box center [681, 324] width 285 height 37
click at [734, 324] on input "text" at bounding box center [681, 324] width 285 height 37
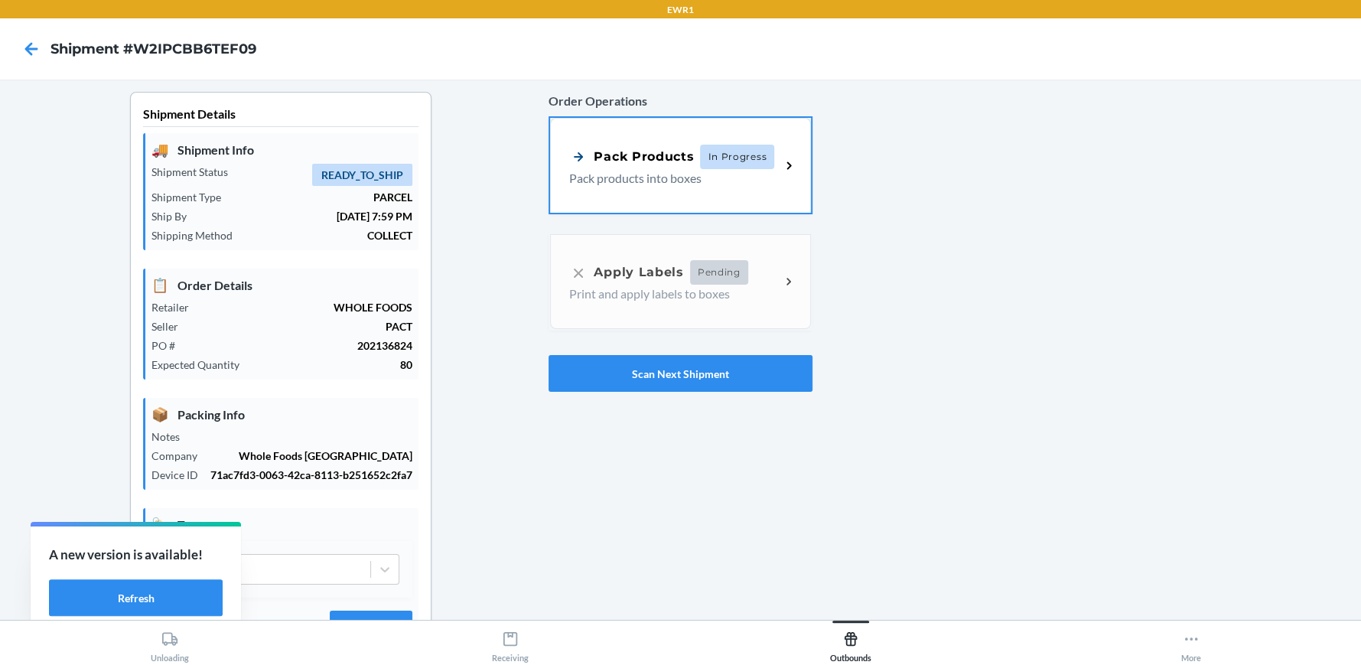
click at [732, 161] on span "In Progress" at bounding box center [737, 157] width 74 height 24
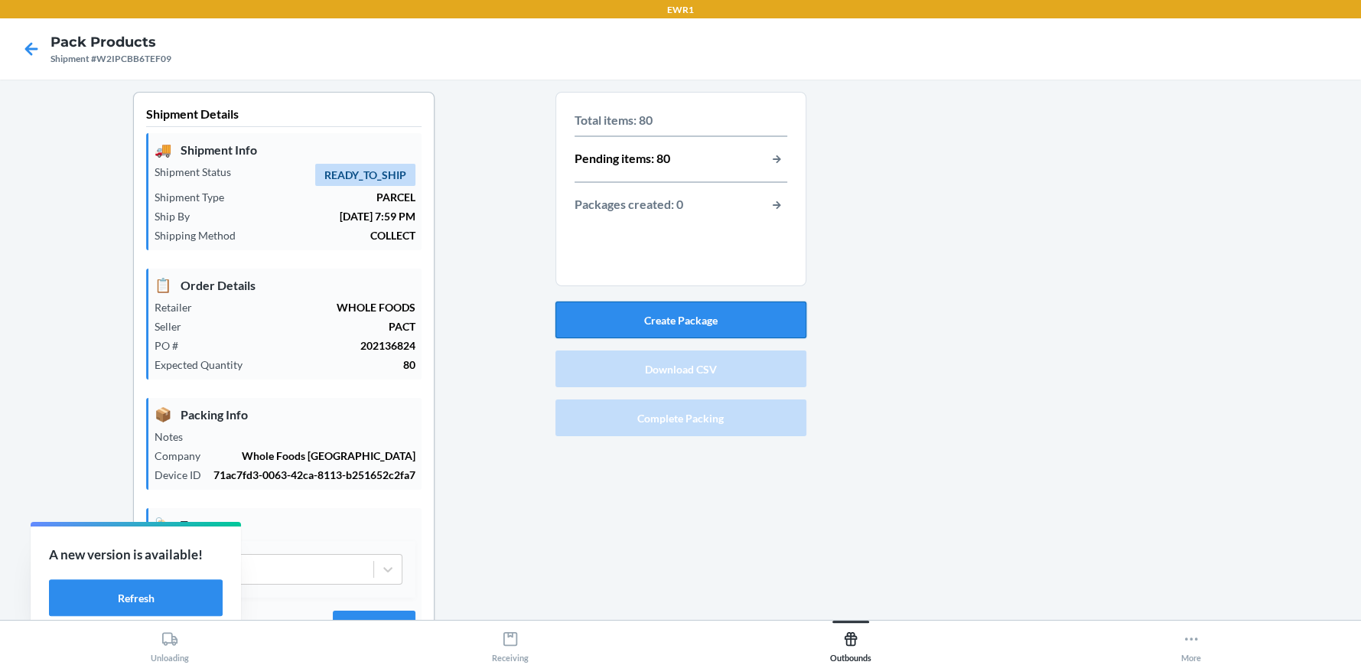
click at [718, 314] on button "Create Package" at bounding box center [680, 319] width 251 height 37
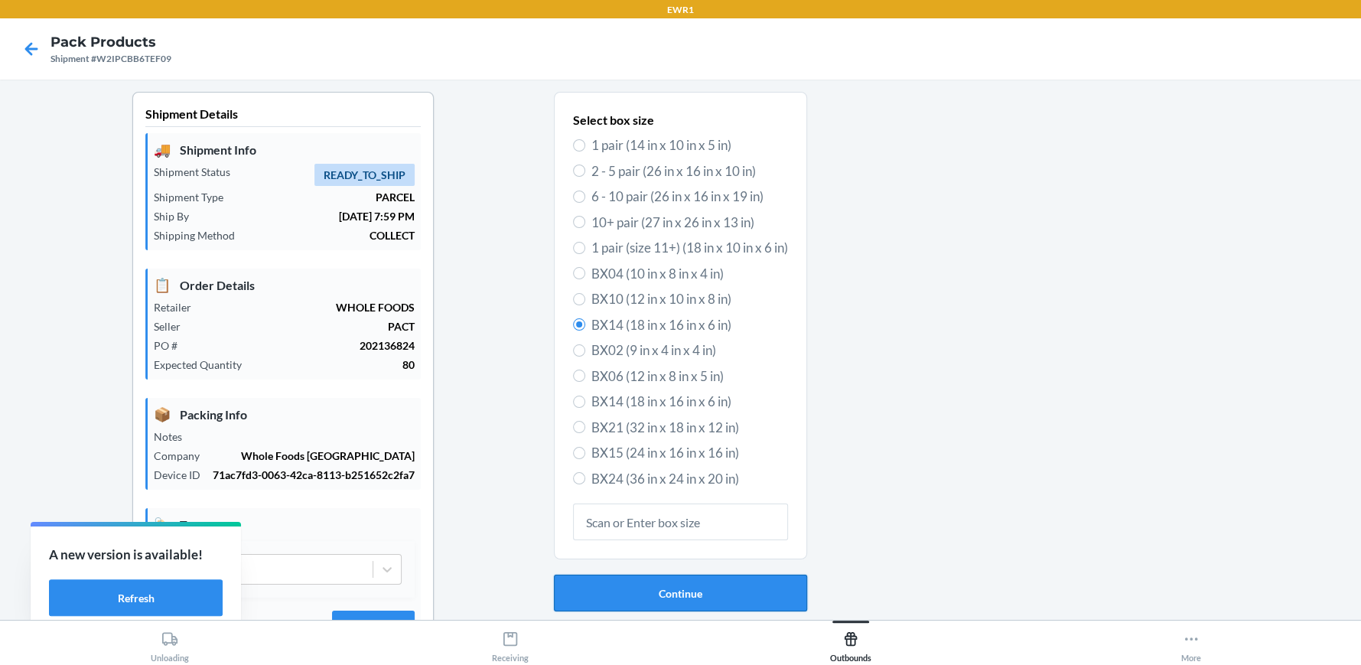
click at [734, 604] on button "Continue" at bounding box center [680, 593] width 253 height 37
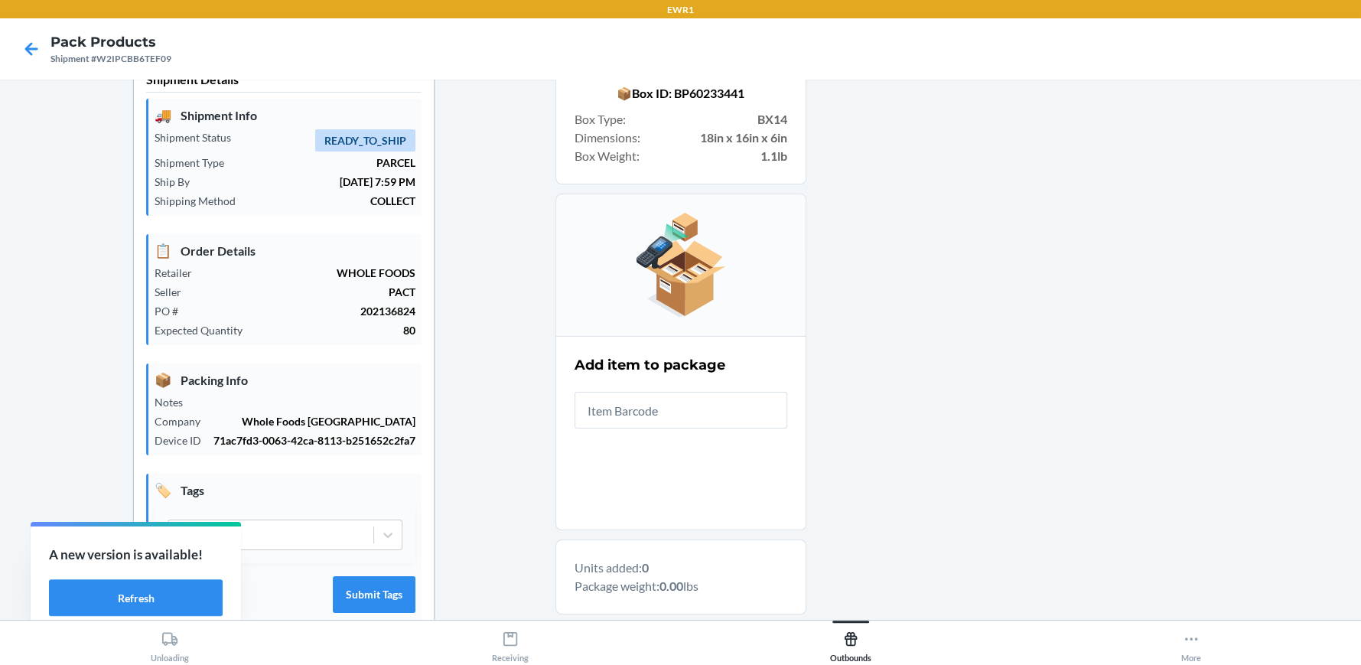
scroll to position [34, 0]
click at [656, 396] on input "text" at bounding box center [681, 411] width 213 height 37
type input "19755126490"
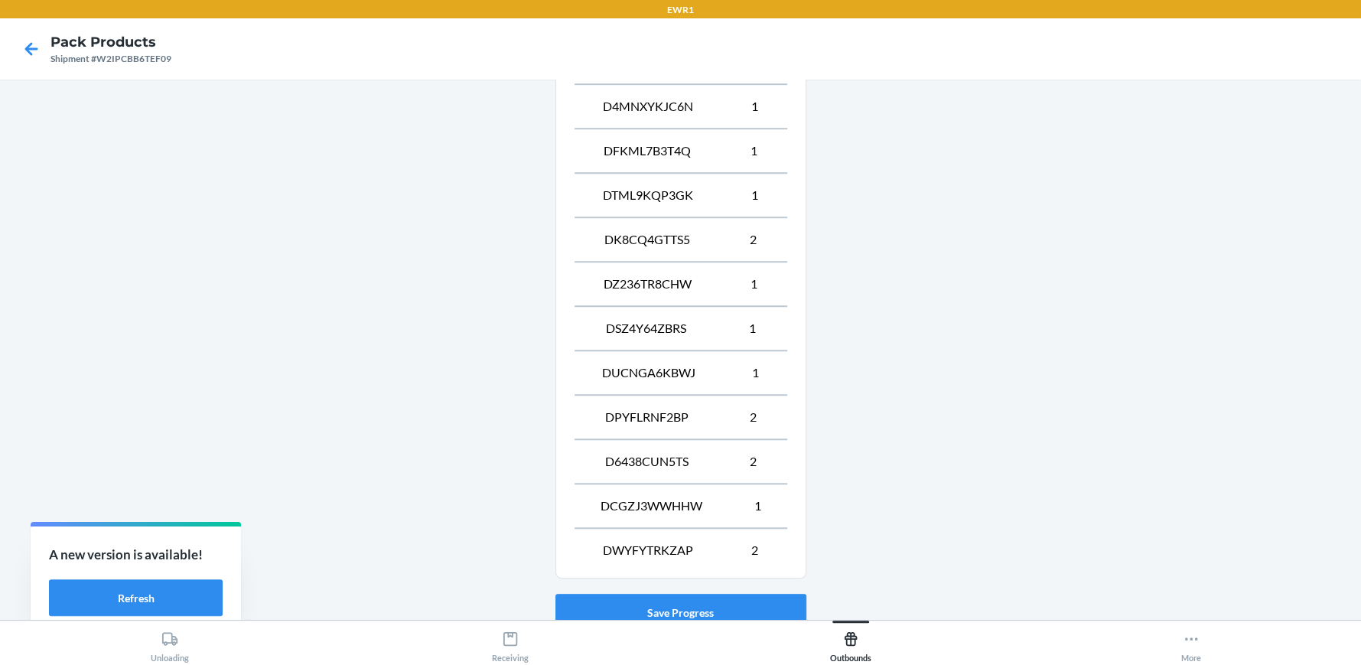
scroll to position [1002, 0]
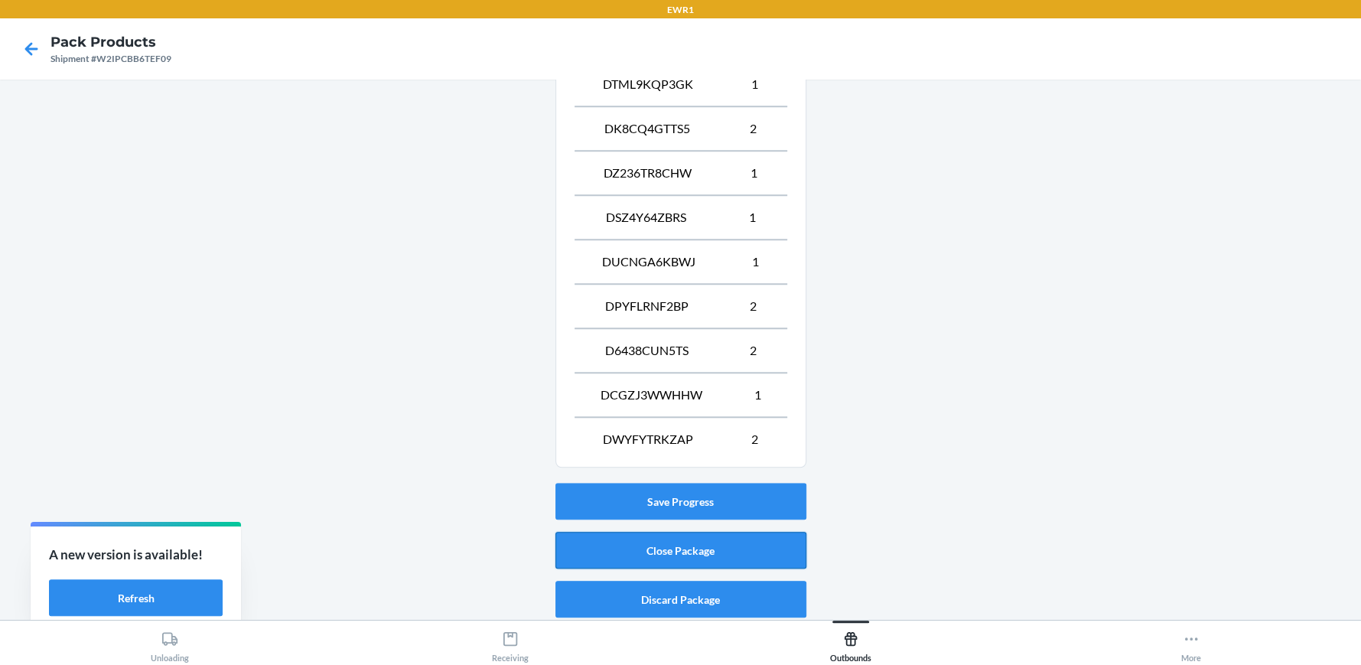
click at [728, 552] on button "Close Package" at bounding box center [680, 550] width 251 height 37
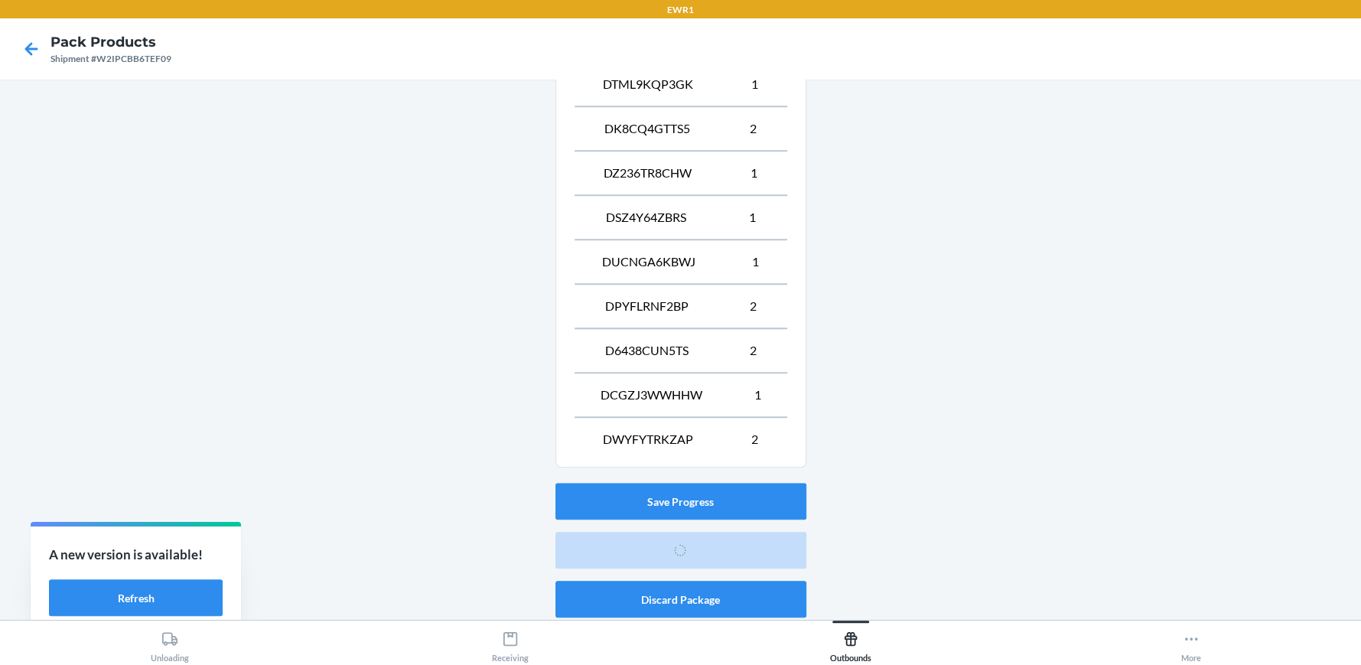
scroll to position [70, 0]
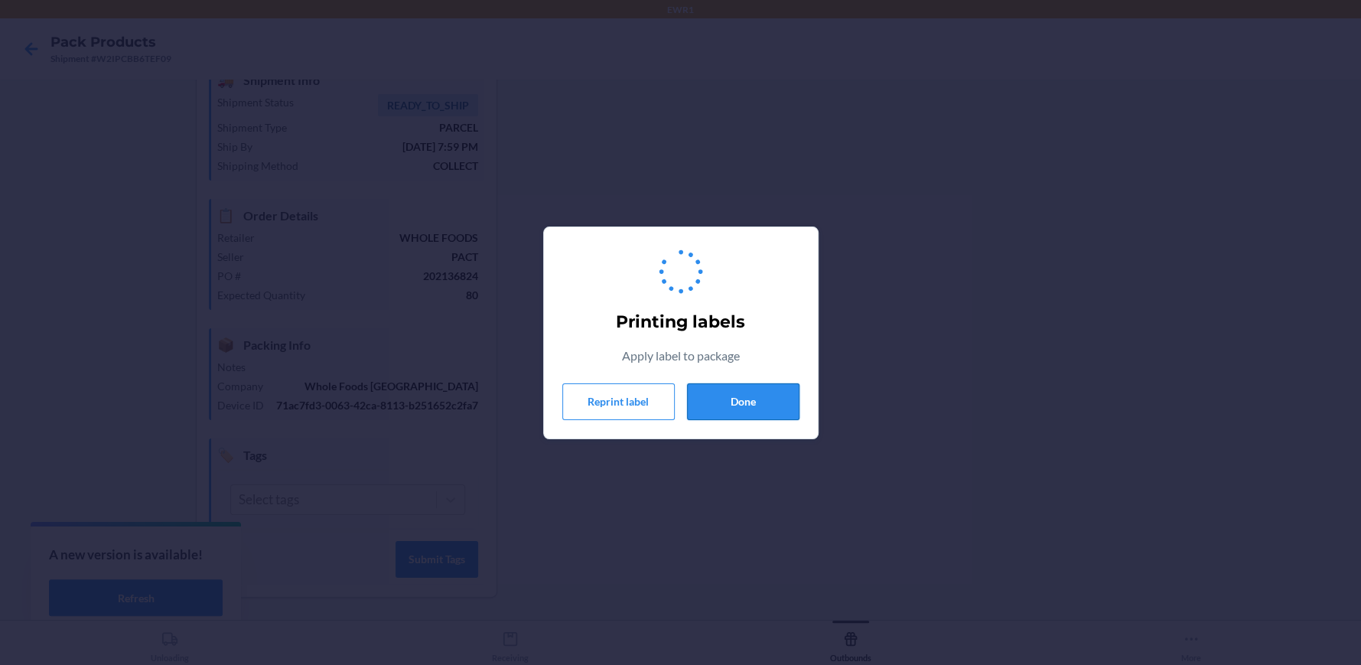
click at [708, 393] on button "Done" at bounding box center [743, 401] width 112 height 37
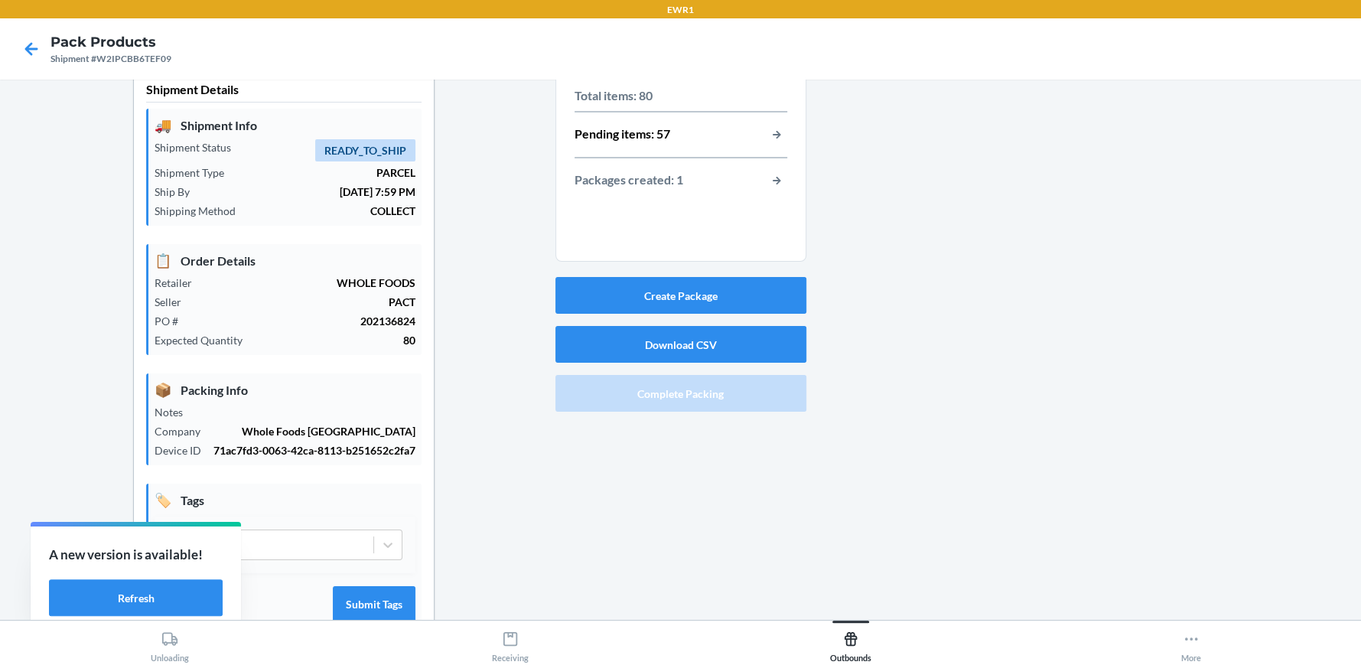
scroll to position [0, 0]
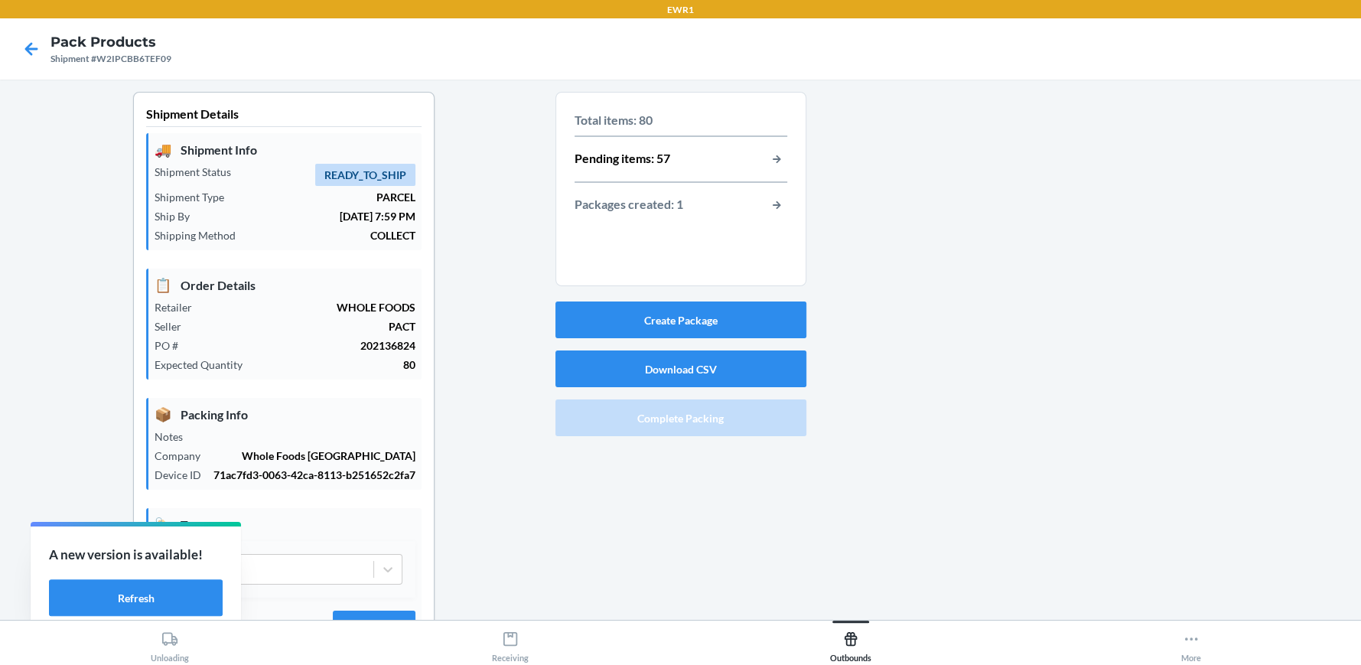
drag, startPoint x: 1012, startPoint y: 575, endPoint x: 794, endPoint y: 679, distance: 241.6
drag, startPoint x: 794, startPoint y: 679, endPoint x: 25, endPoint y: 54, distance: 991.0
click at [25, 54] on icon at bounding box center [31, 49] width 26 height 26
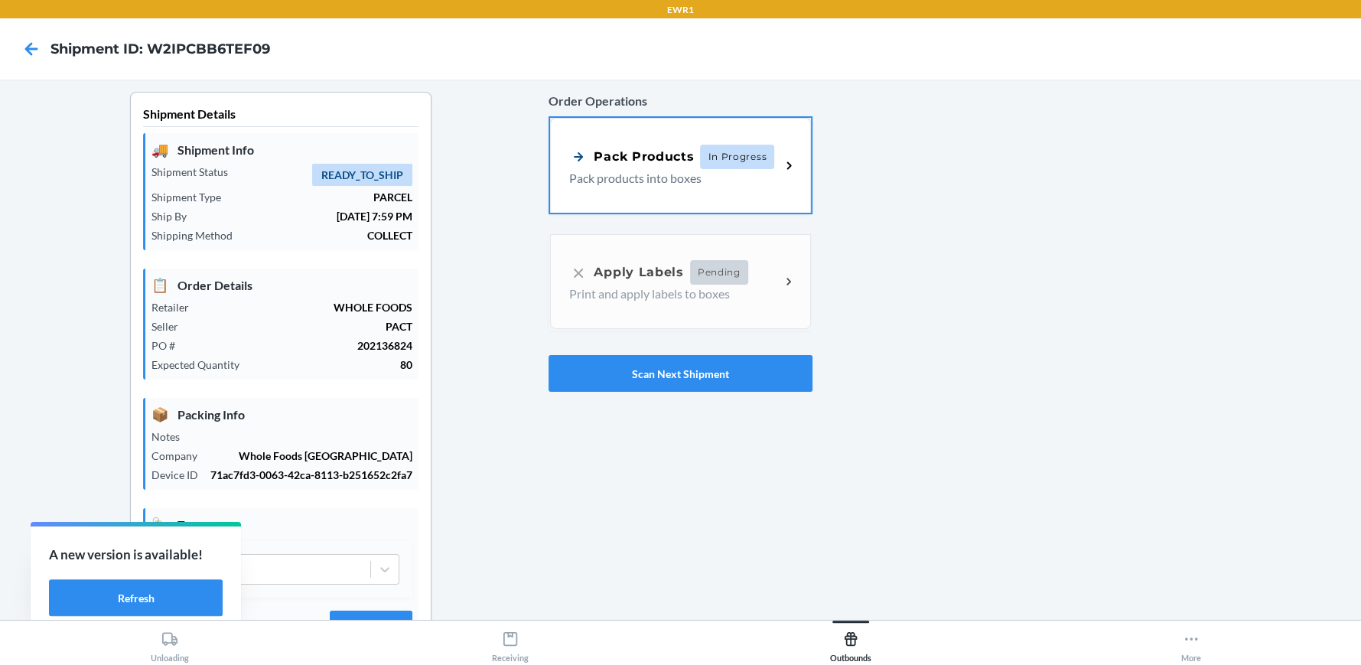
click at [750, 274] on div "Order Operations Pack Products In Progress Pack products into boxes Apply Label…" at bounding box center [680, 242] width 263 height 312
click at [630, 183] on p "Pack products into boxes" at bounding box center [668, 177] width 199 height 18
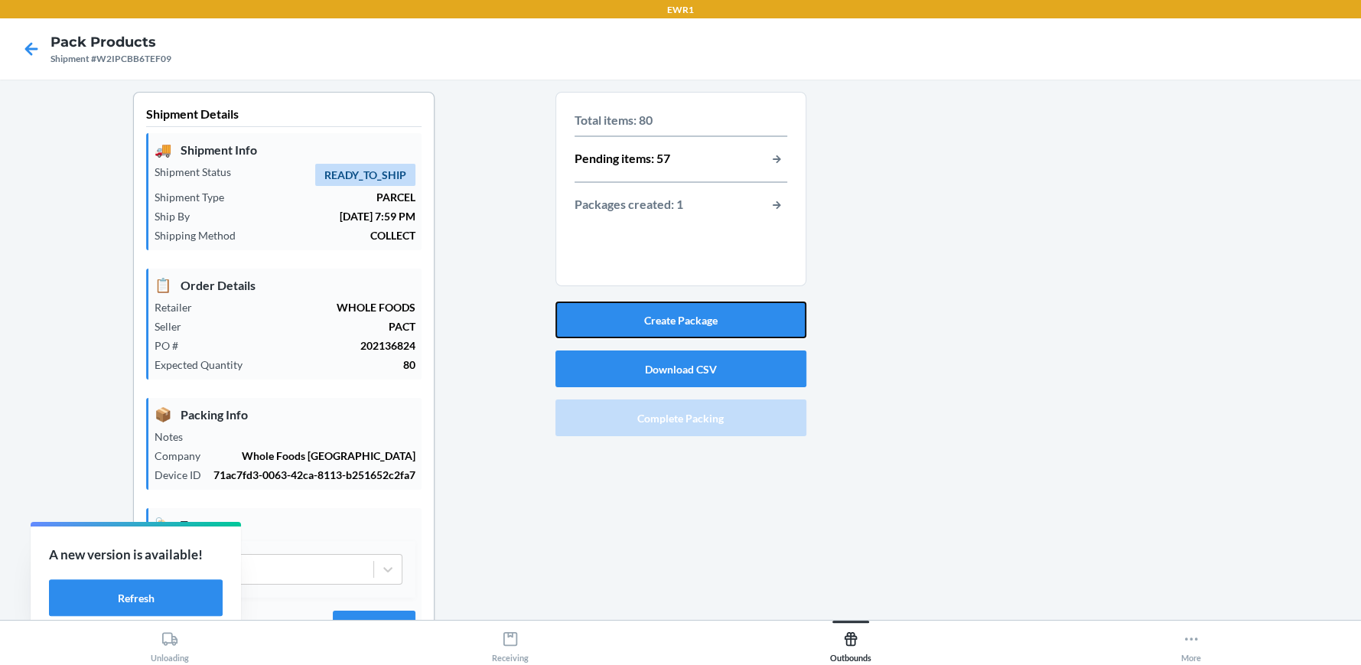
drag, startPoint x: 671, startPoint y: 317, endPoint x: 735, endPoint y: 134, distance: 193.8
click at [735, 134] on section "Total items: 80 Pending items: 57 Packages created: 1 Create Package Download C…" at bounding box center [680, 267] width 251 height 350
click at [679, 328] on button "Create Package" at bounding box center [680, 319] width 251 height 37
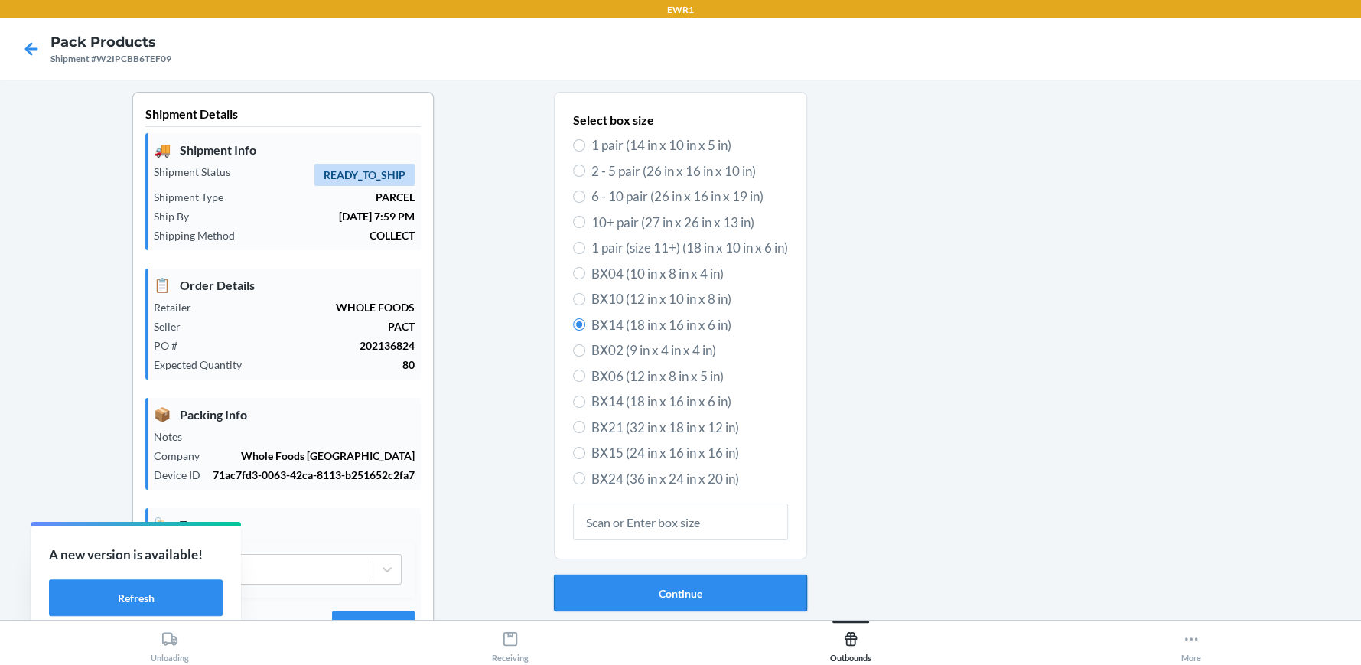
click at [692, 593] on button "Continue" at bounding box center [680, 593] width 253 height 37
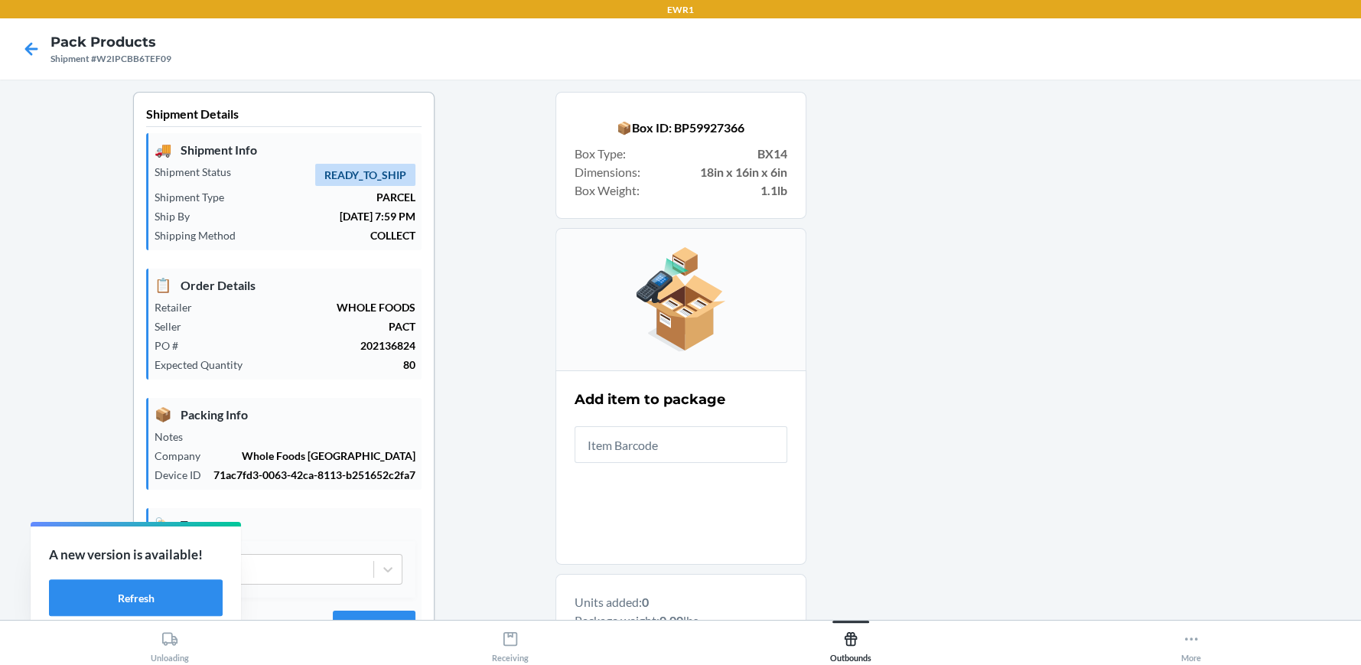
click at [736, 443] on input "text" at bounding box center [681, 444] width 213 height 37
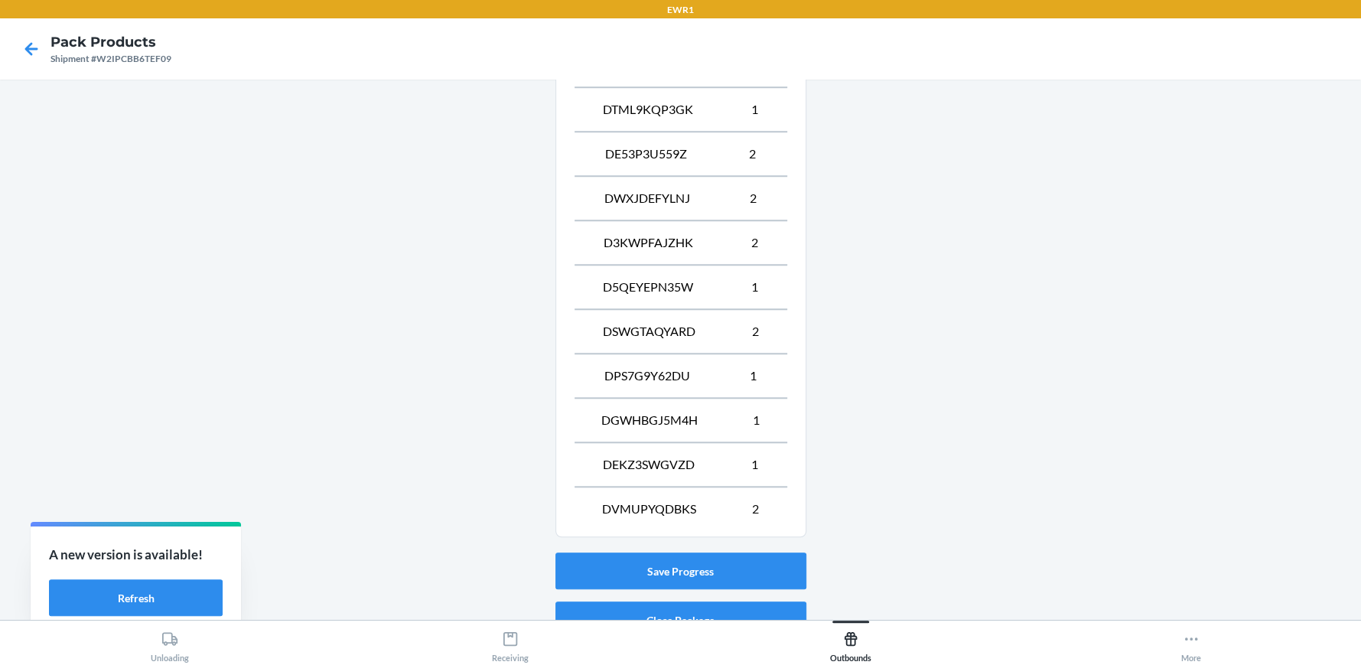
scroll to position [1090, 0]
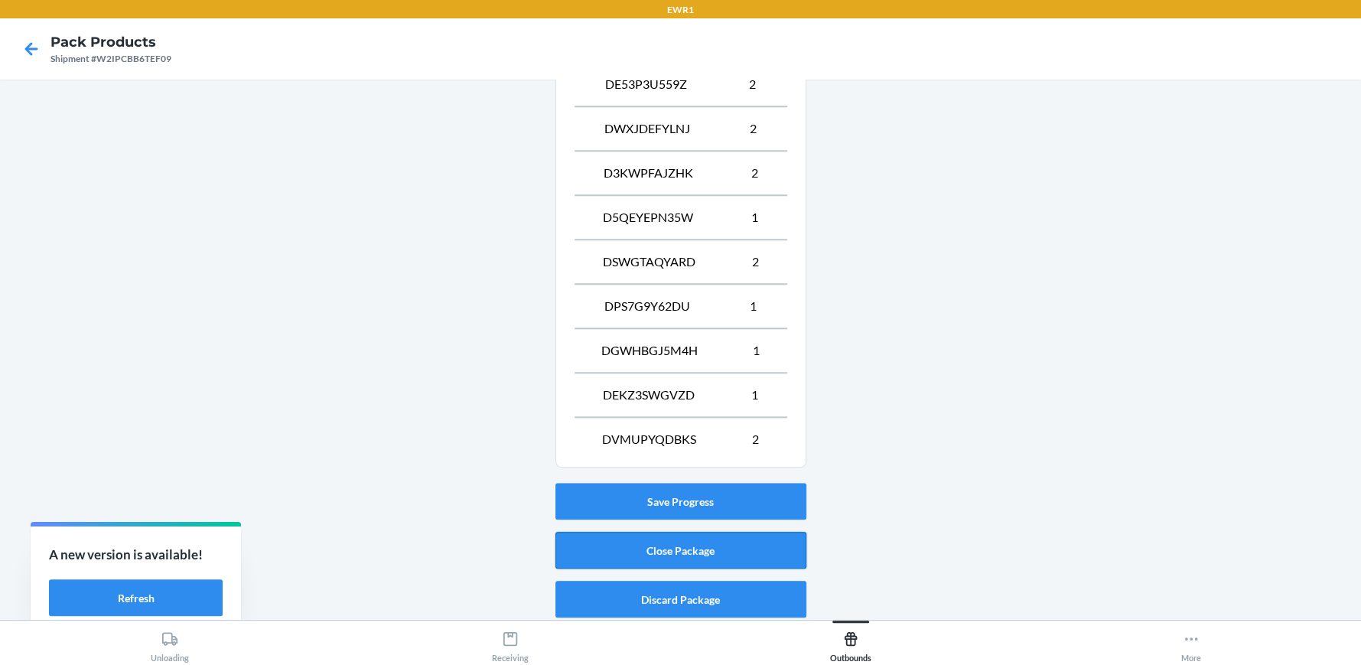
click at [774, 552] on button "Close Package" at bounding box center [680, 550] width 251 height 37
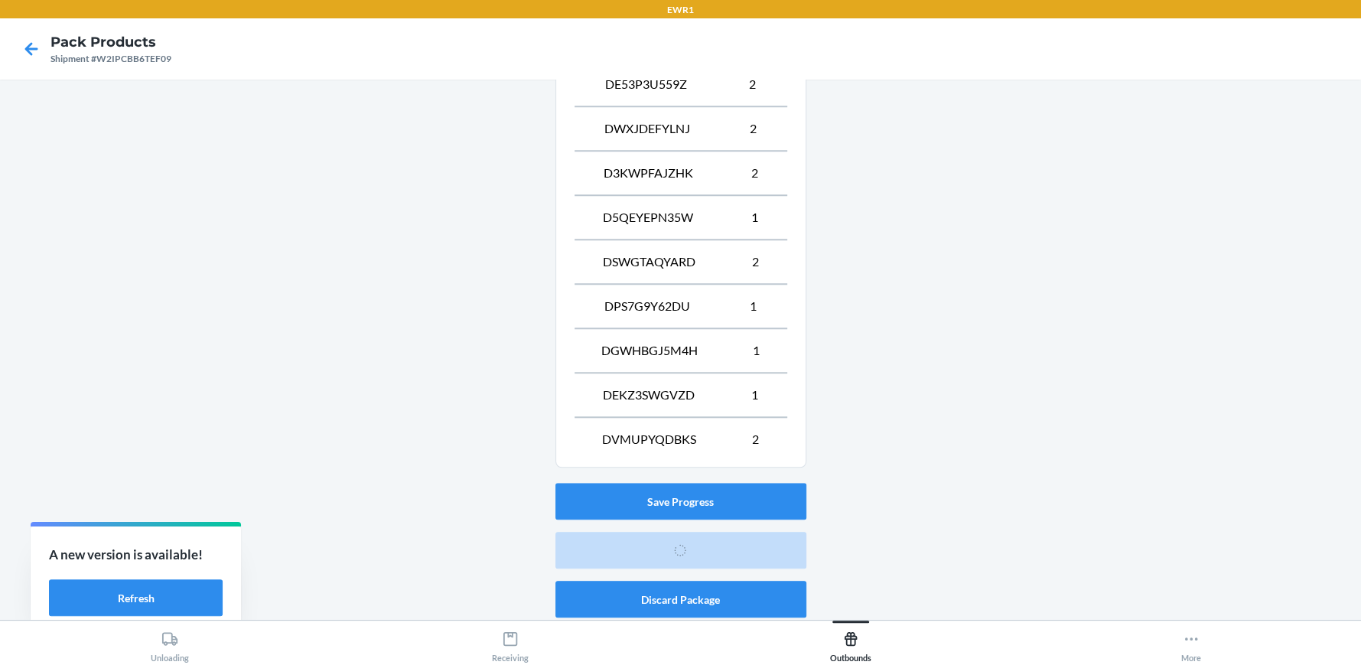
scroll to position [70, 0]
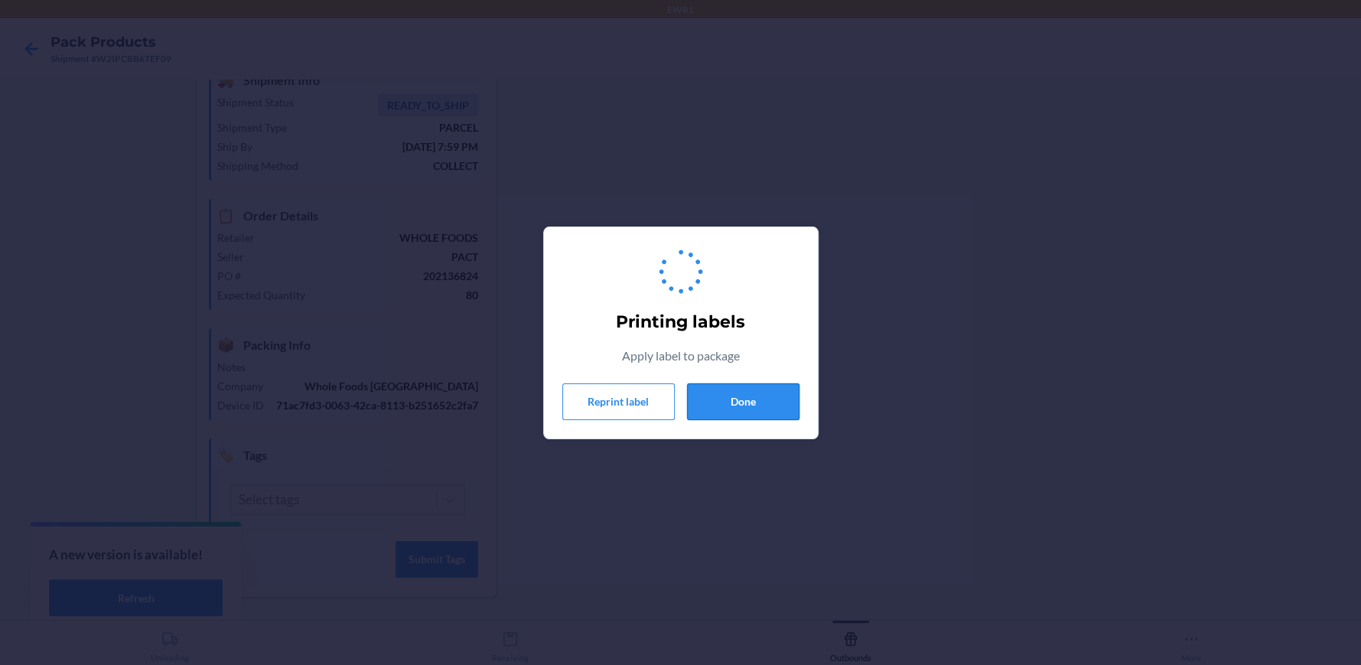
click at [752, 406] on button "Done" at bounding box center [743, 401] width 112 height 37
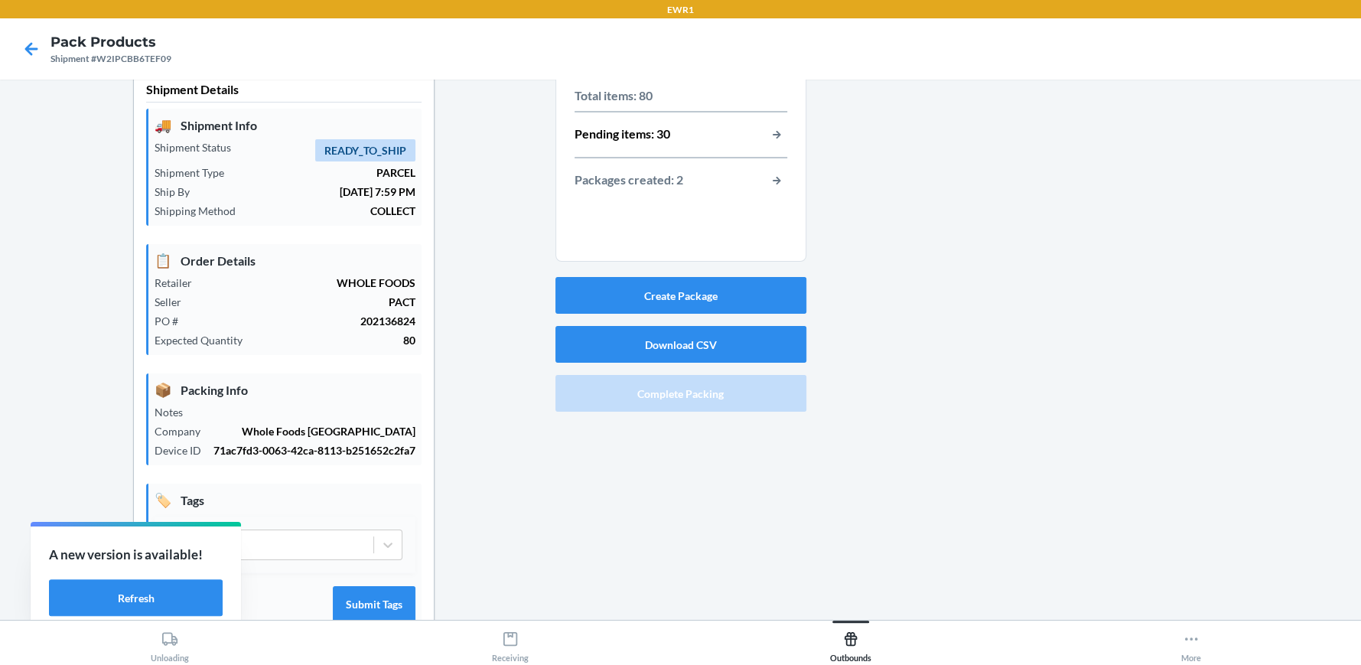
scroll to position [0, 0]
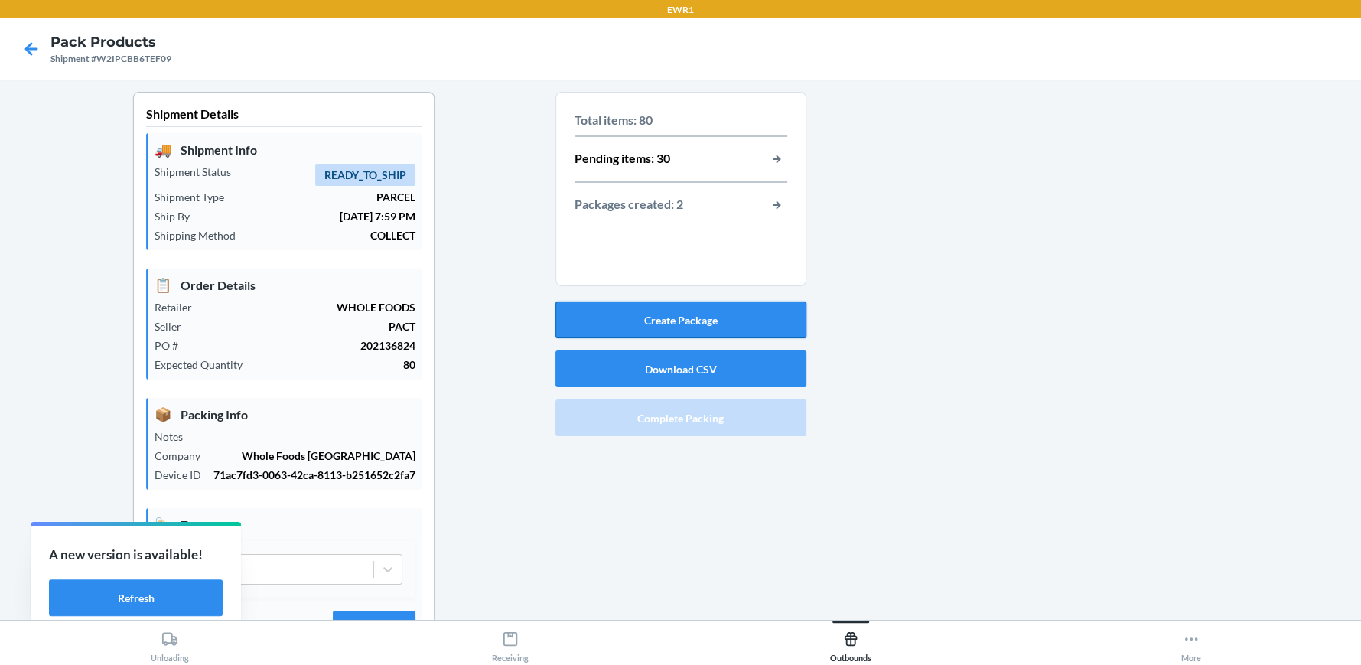
click at [696, 316] on button "Create Package" at bounding box center [680, 319] width 251 height 37
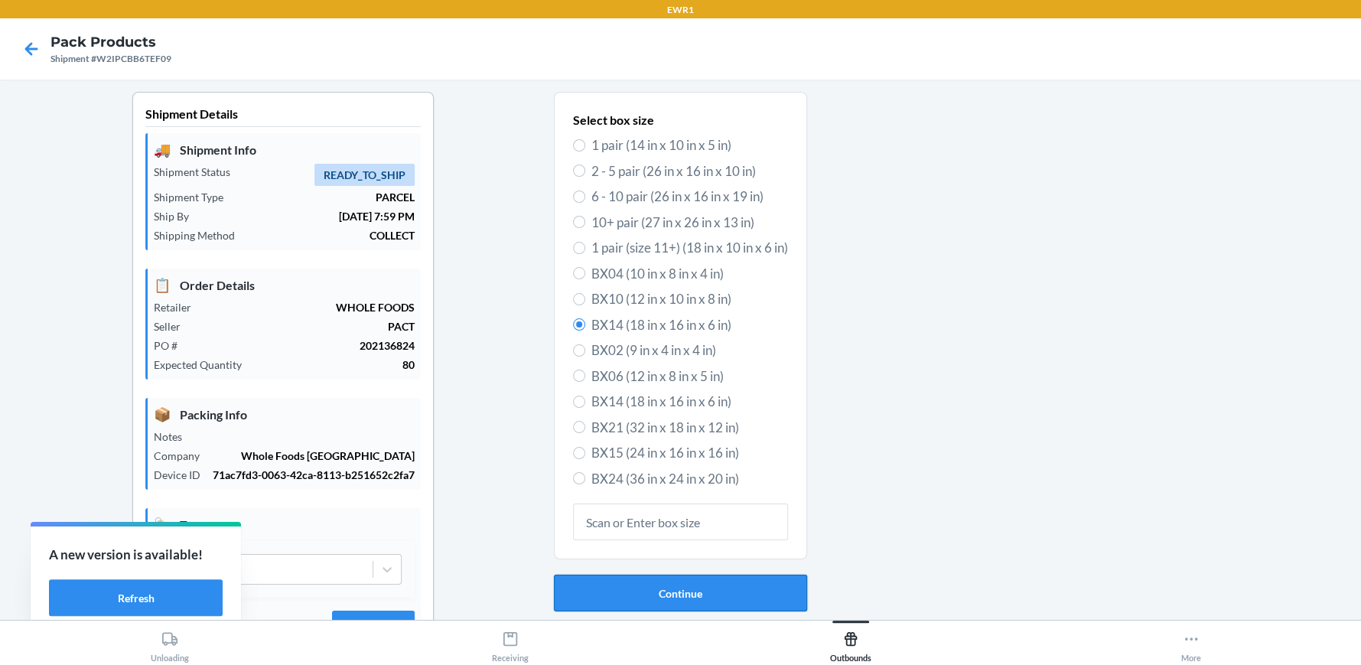
click at [695, 591] on button "Continue" at bounding box center [680, 593] width 253 height 37
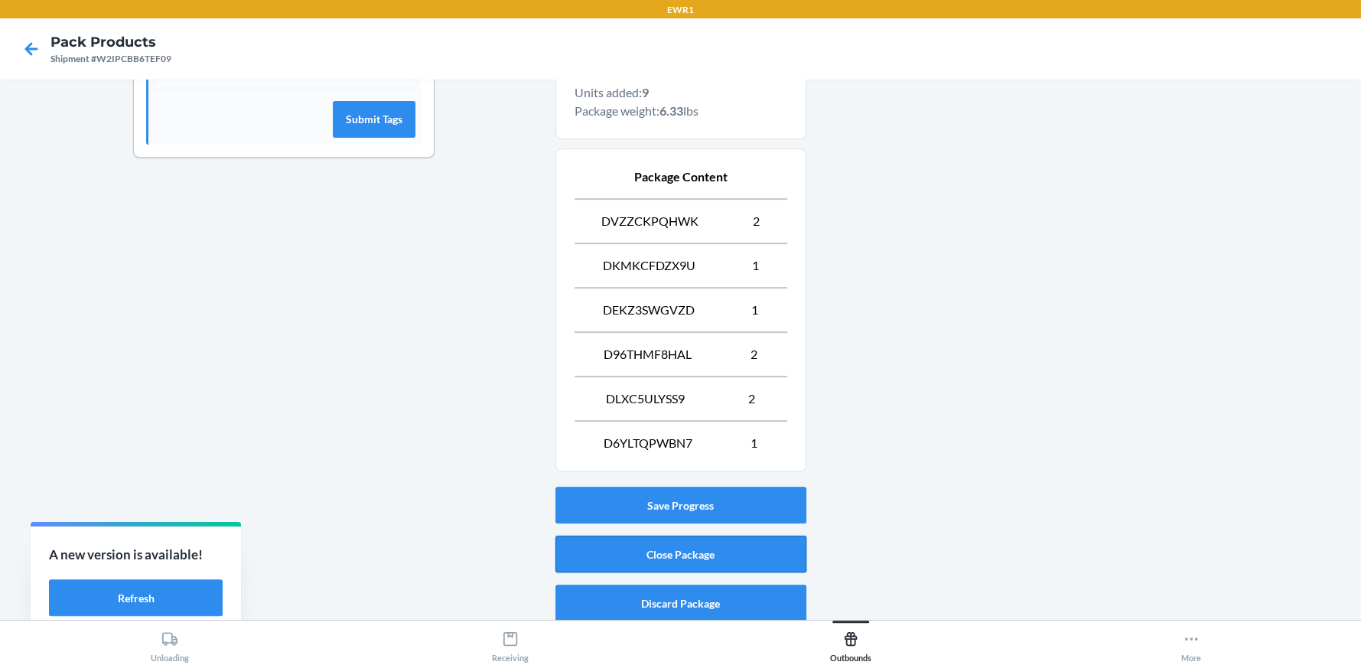
scroll to position [515, 0]
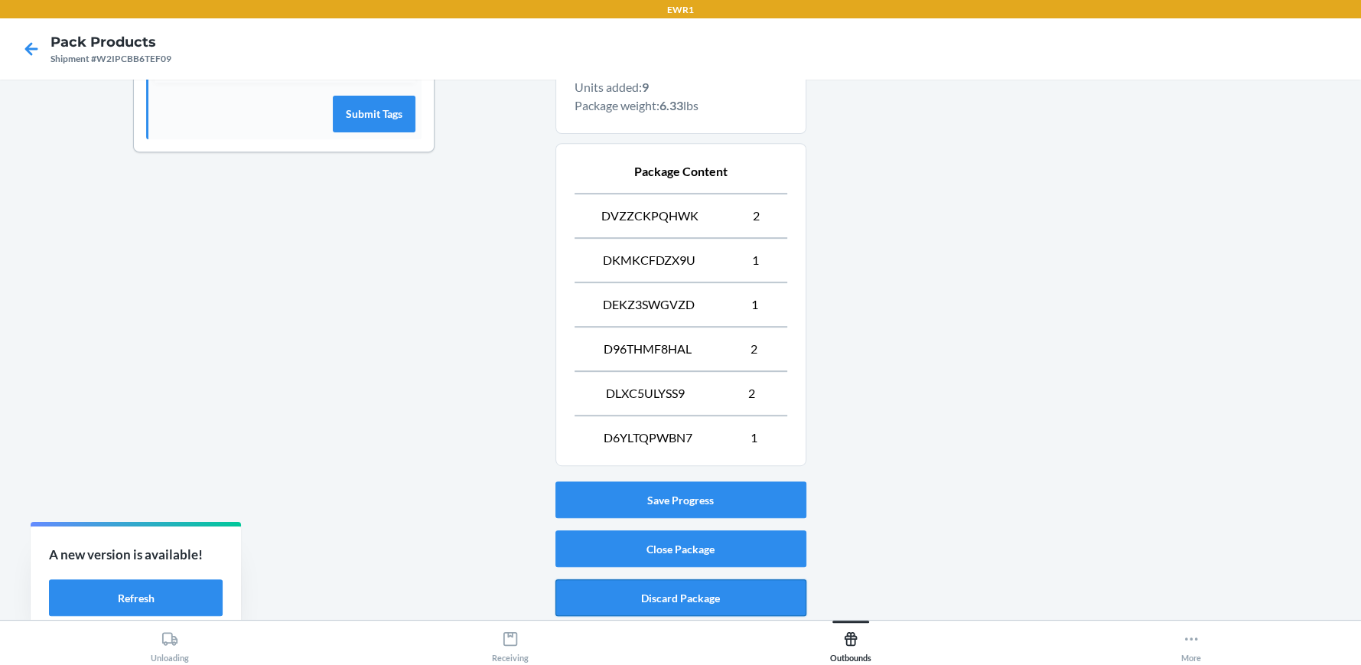
click at [667, 593] on button "Discard Package" at bounding box center [680, 597] width 251 height 37
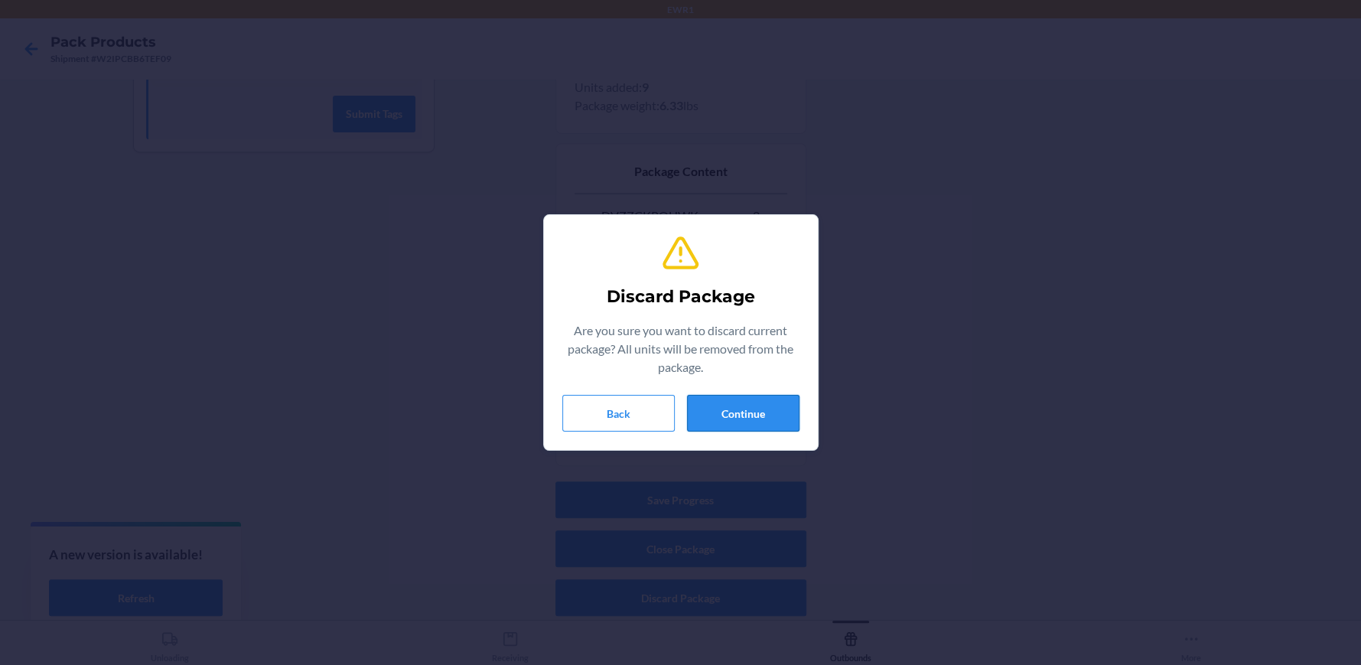
click at [748, 416] on button "Continue" at bounding box center [743, 413] width 112 height 37
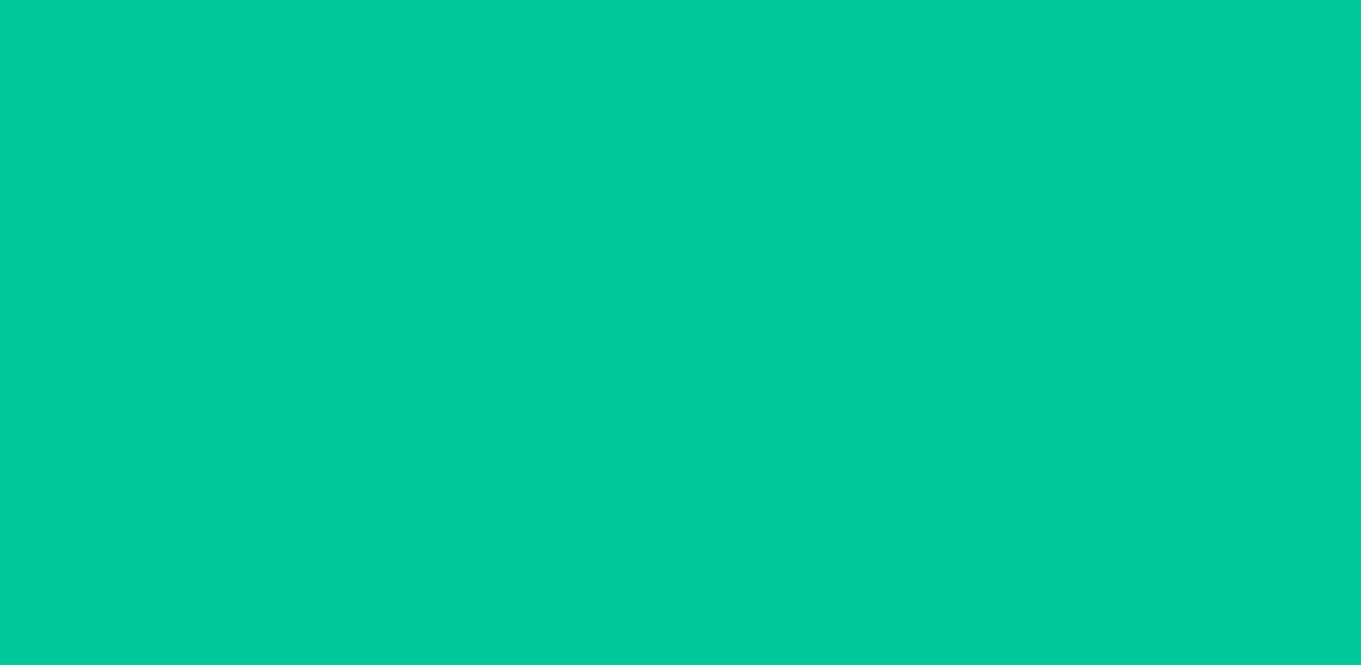
scroll to position [70, 0]
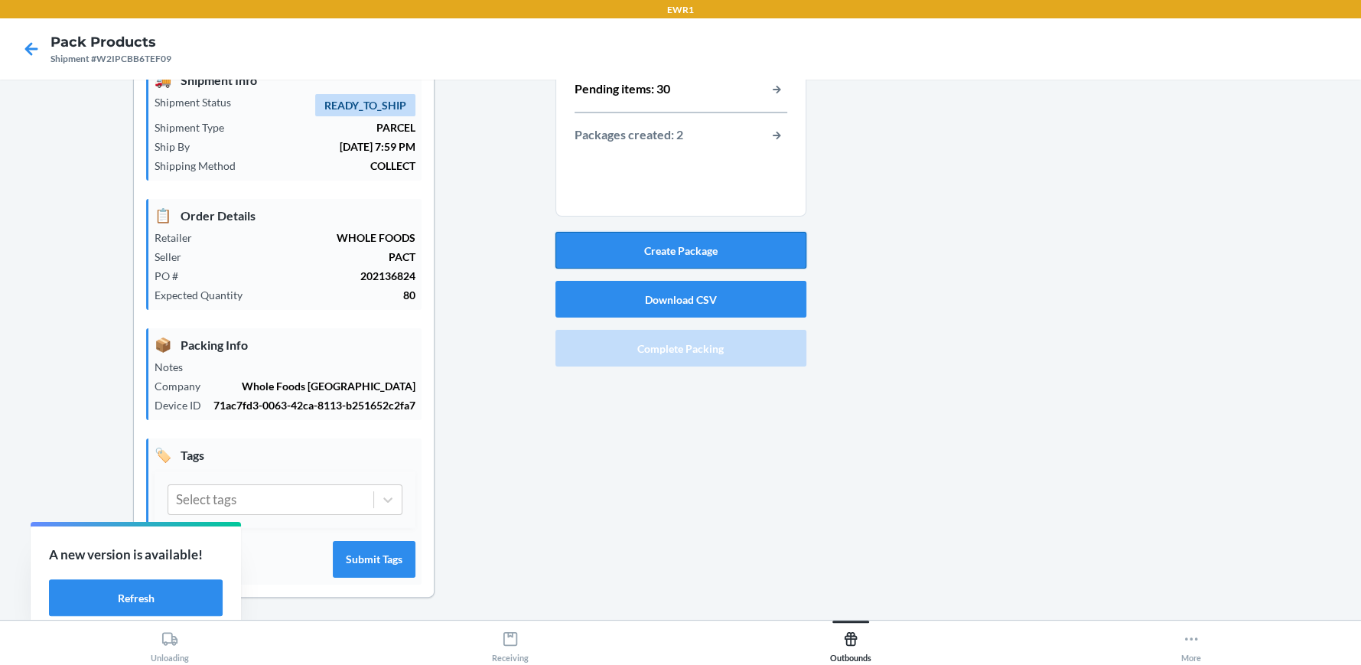
click at [703, 246] on button "Create Package" at bounding box center [680, 250] width 251 height 37
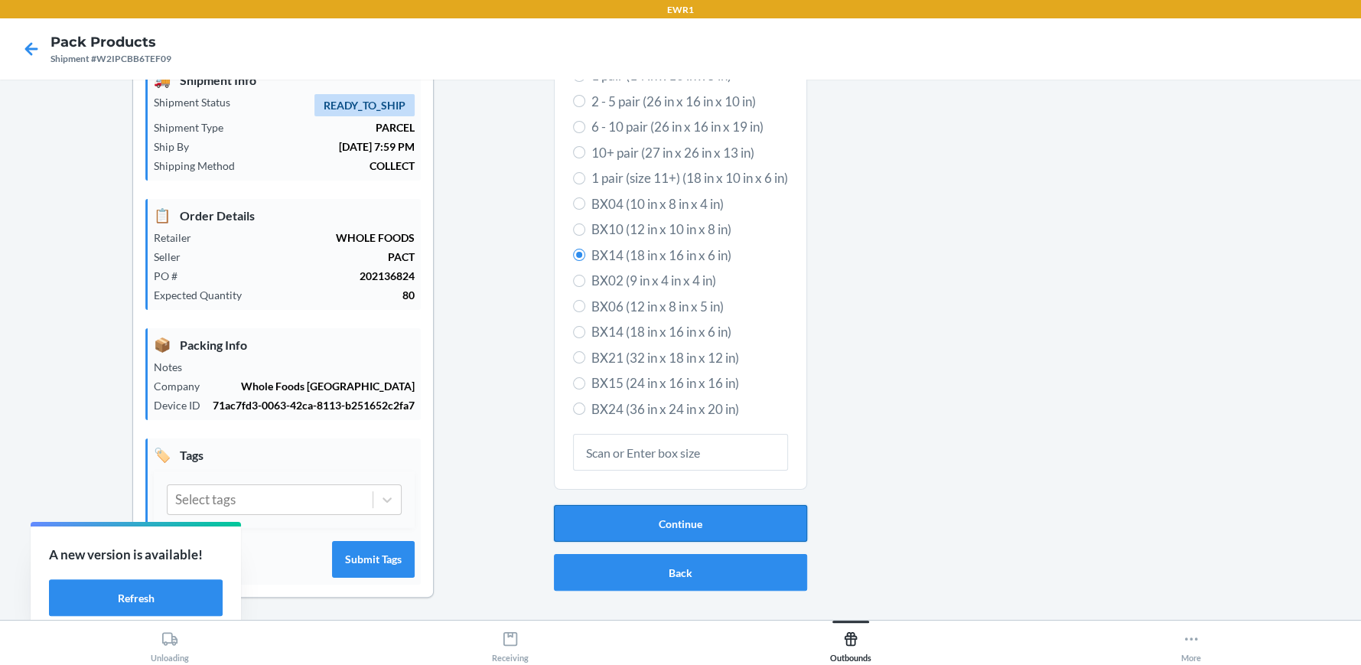
click at [671, 520] on button "Continue" at bounding box center [680, 523] width 253 height 37
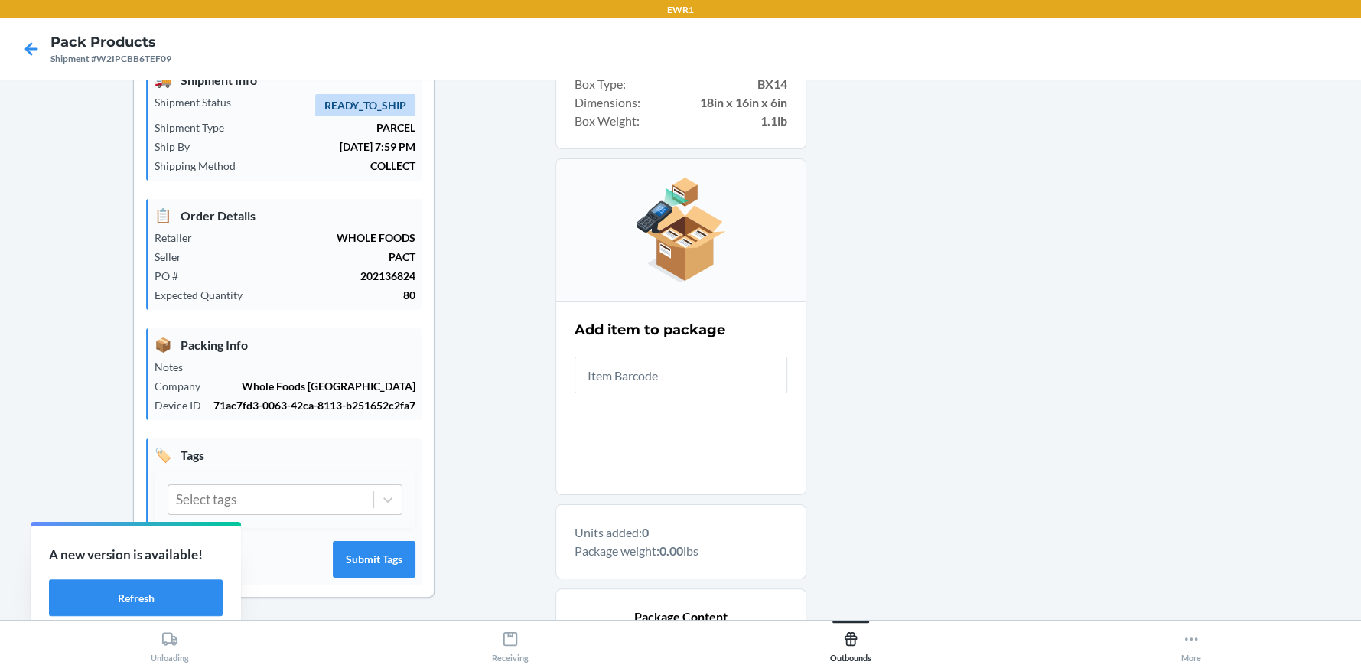
click at [673, 367] on input "text" at bounding box center [681, 375] width 213 height 37
click at [673, 367] on div "Add item to package" at bounding box center [681, 356] width 213 height 83
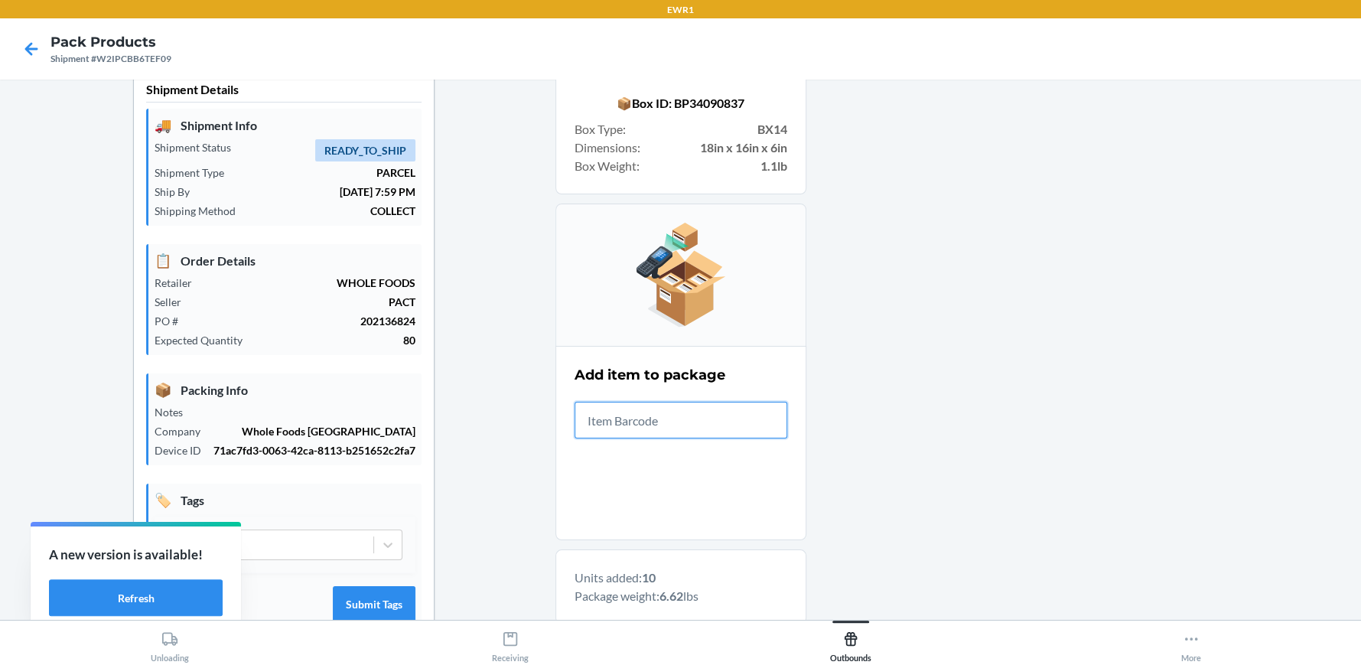
scroll to position [0, 0]
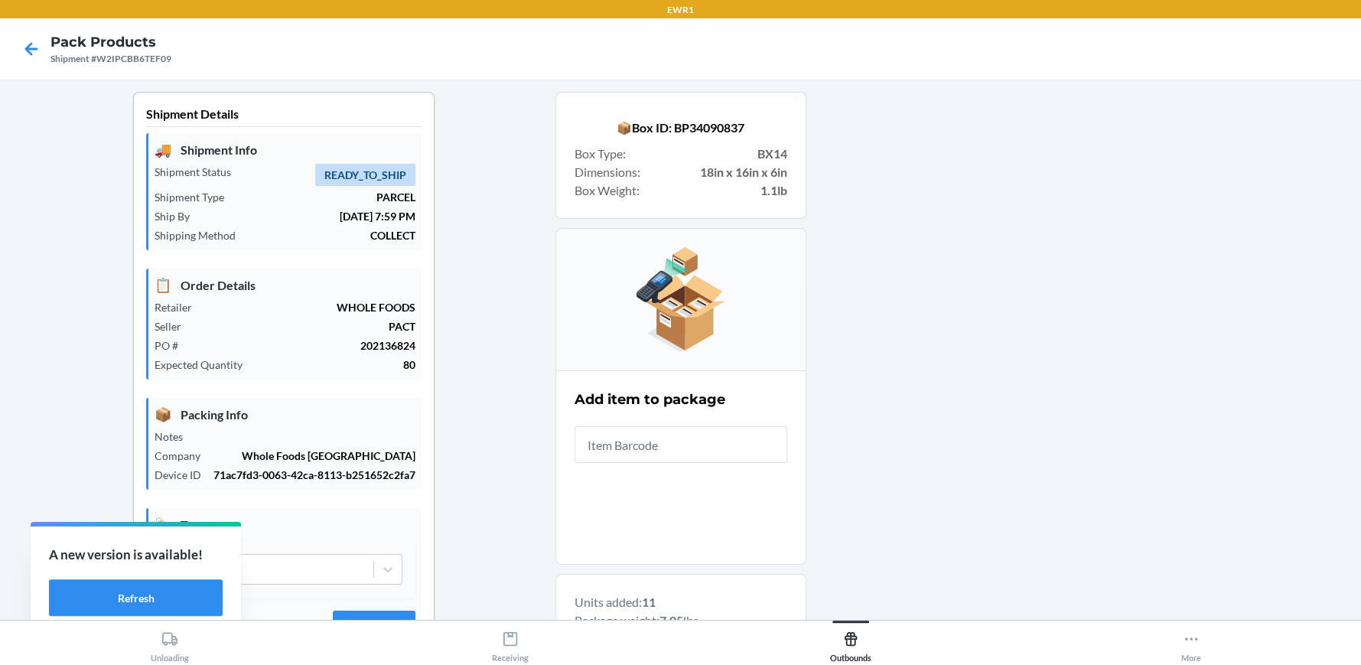
click at [673, 367] on div at bounding box center [680, 299] width 251 height 142
drag, startPoint x: 673, startPoint y: 367, endPoint x: 0, endPoint y: 355, distance: 673.4
click at [0, 268] on main "Shipment Details 🚚 Shipment Info Shipment Status READY_TO_SHIP Shipment Type PA…" at bounding box center [680, 350] width 1361 height 540
click at [686, 464] on label "This field is required." at bounding box center [681, 454] width 213 height 56
click at [698, 440] on input "This field is required." at bounding box center [681, 444] width 213 height 37
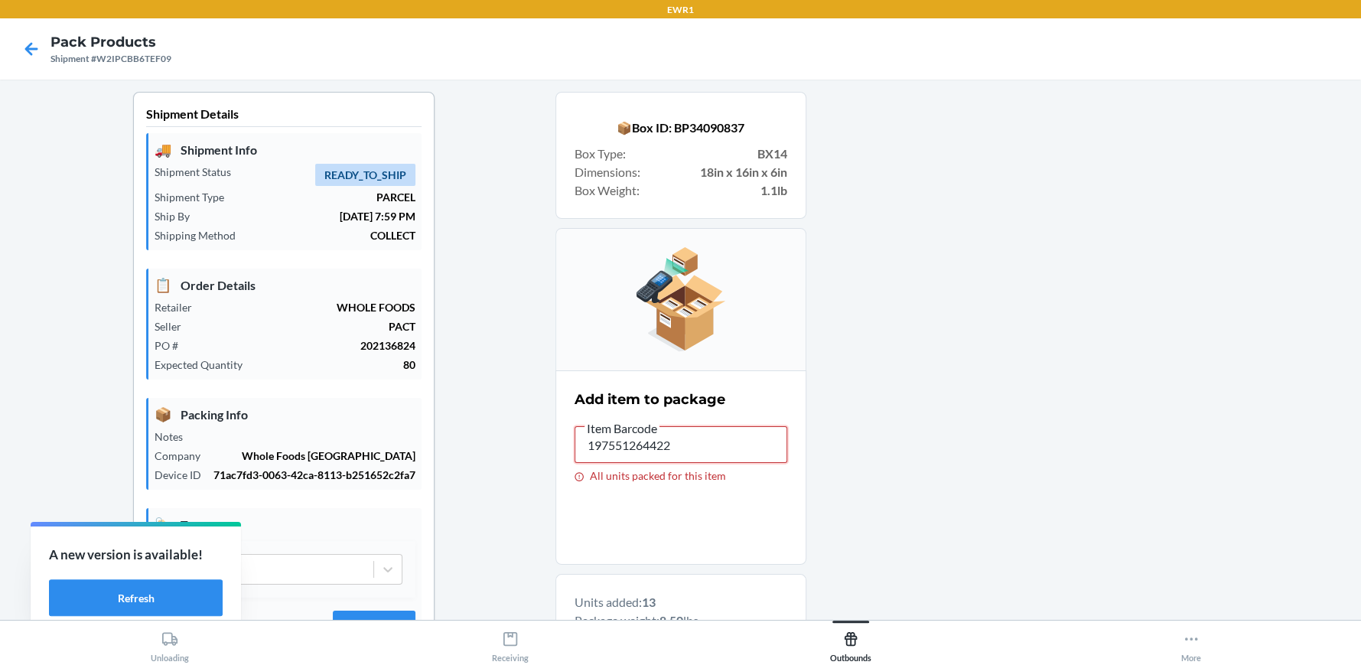
click at [691, 441] on input "197551264422" at bounding box center [681, 444] width 213 height 37
type input "1"
drag, startPoint x: 684, startPoint y: 448, endPoint x: 569, endPoint y: 445, distance: 114.8
click at [575, 445] on input "197551264323" at bounding box center [681, 444] width 213 height 37
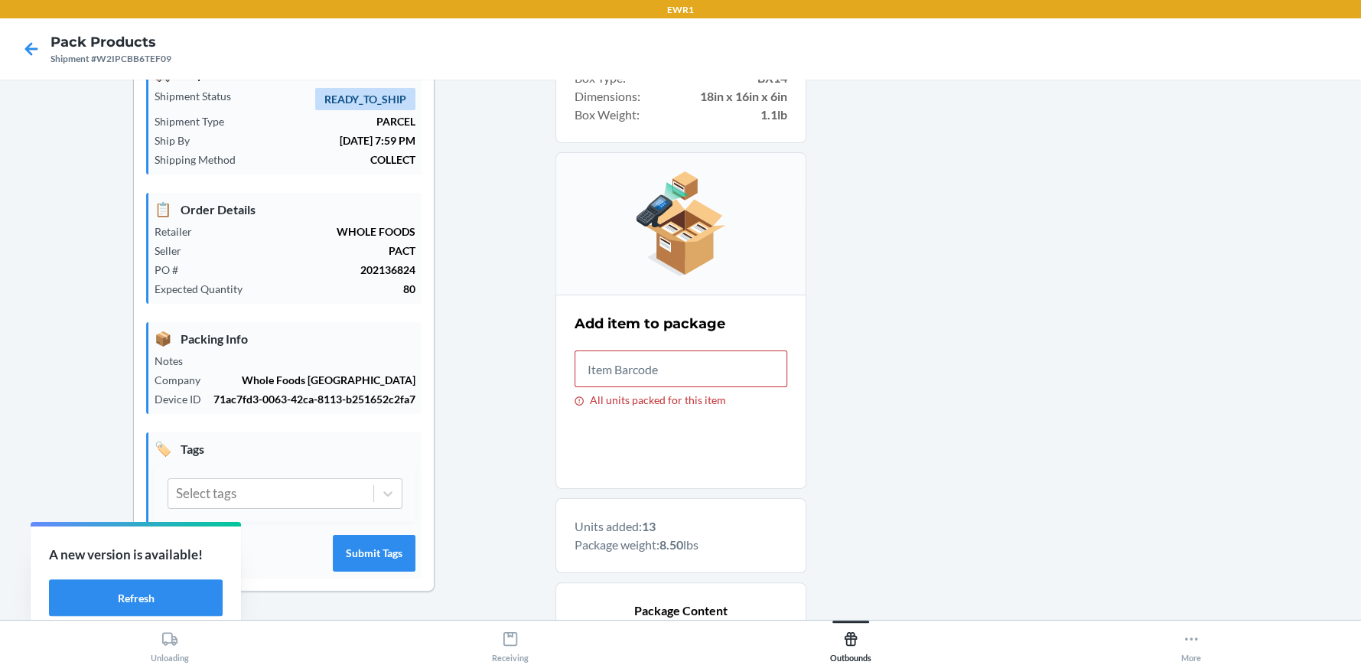
click at [697, 575] on div "📦 Box ID: BP34090837 Box Type : BX14 Dimensions : 18in x 16in x 6in Box Weight …" at bounding box center [680, 527] width 251 height 1022
drag, startPoint x: 665, startPoint y: 359, endPoint x: 551, endPoint y: 353, distance: 114.2
click at [555, 353] on section "Add item to package Item Barcode 197551264323 All units packed for this item" at bounding box center [680, 392] width 251 height 194
drag, startPoint x: 684, startPoint y: 375, endPoint x: 577, endPoint y: 375, distance: 107.1
click at [577, 375] on input "197551264422" at bounding box center [681, 368] width 213 height 37
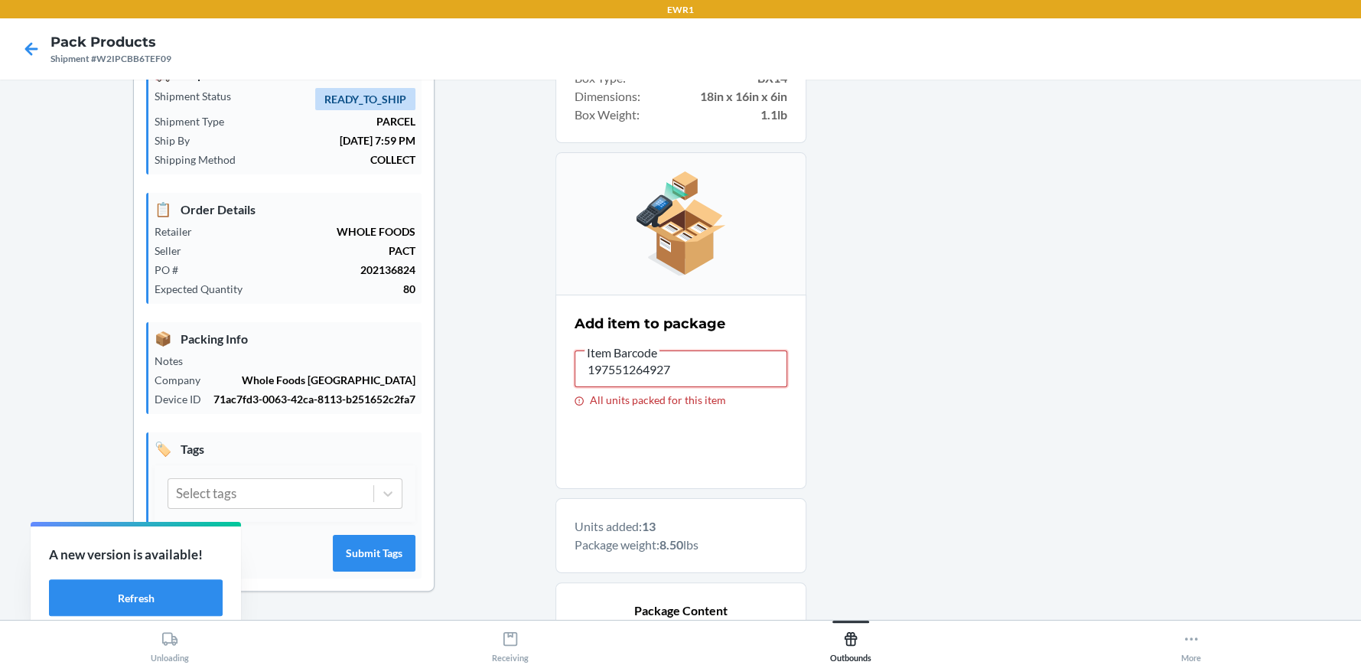
drag, startPoint x: 675, startPoint y: 370, endPoint x: 568, endPoint y: 357, distance: 108.0
click at [575, 357] on input "197551264927" at bounding box center [681, 368] width 213 height 37
drag, startPoint x: 669, startPoint y: 372, endPoint x: 561, endPoint y: 358, distance: 109.5
click at [561, 358] on section "Add item to package Item Barcode 197551264644 All units packed for this item" at bounding box center [680, 392] width 251 height 194
drag, startPoint x: 669, startPoint y: 365, endPoint x: 546, endPoint y: 349, distance: 123.5
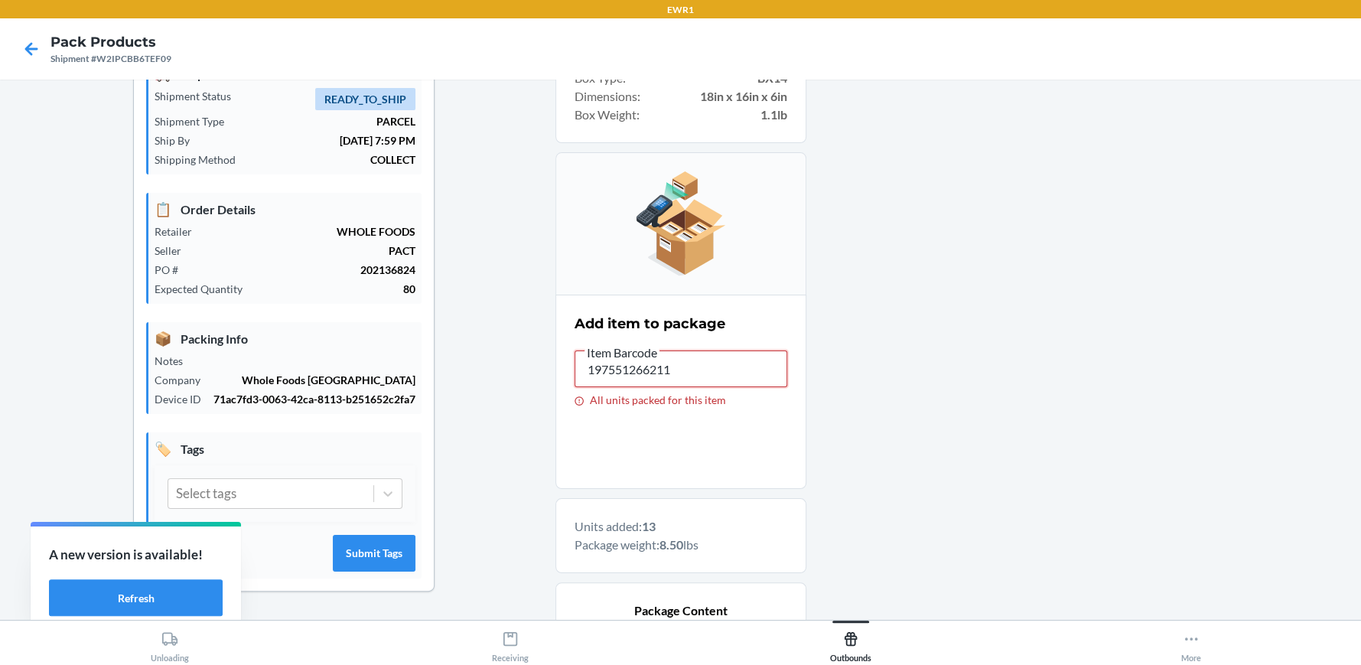
click at [546, 349] on div "Shipment Details 🚚 Shipment Info Shipment Status READY_TO_SHIP Shipment Type PA…" at bounding box center [680, 605] width 1337 height 1178
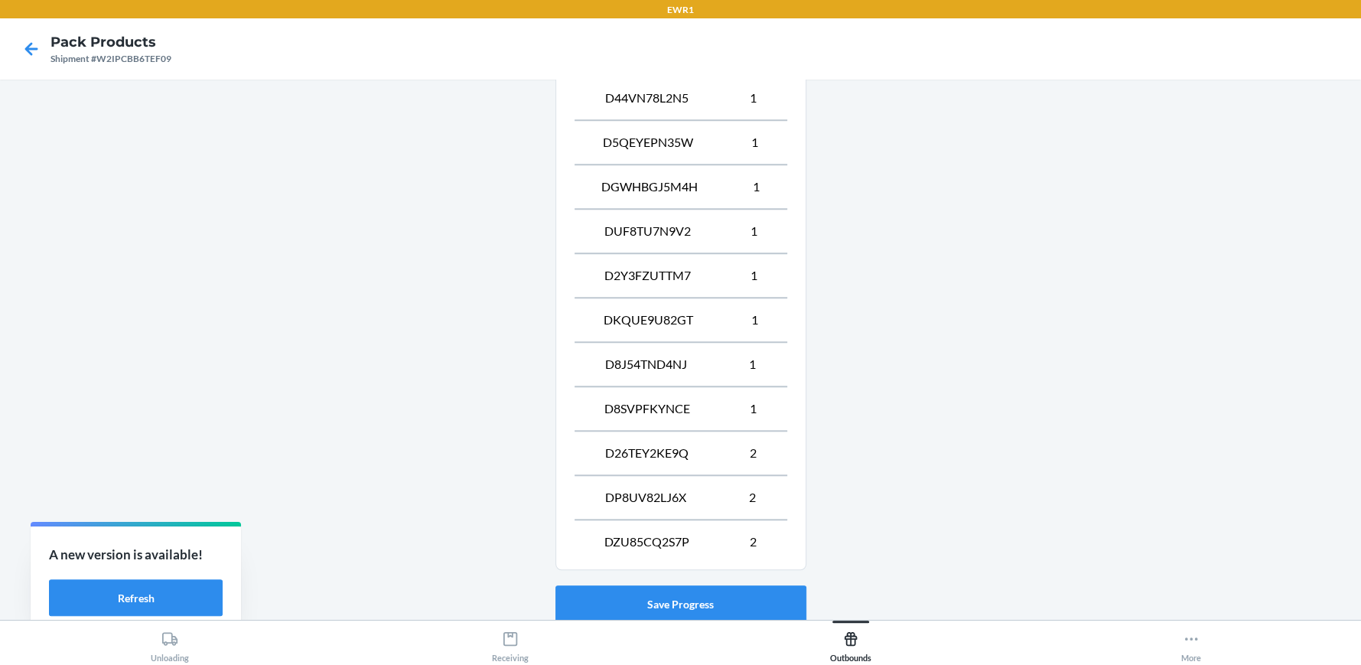
scroll to position [1045, 0]
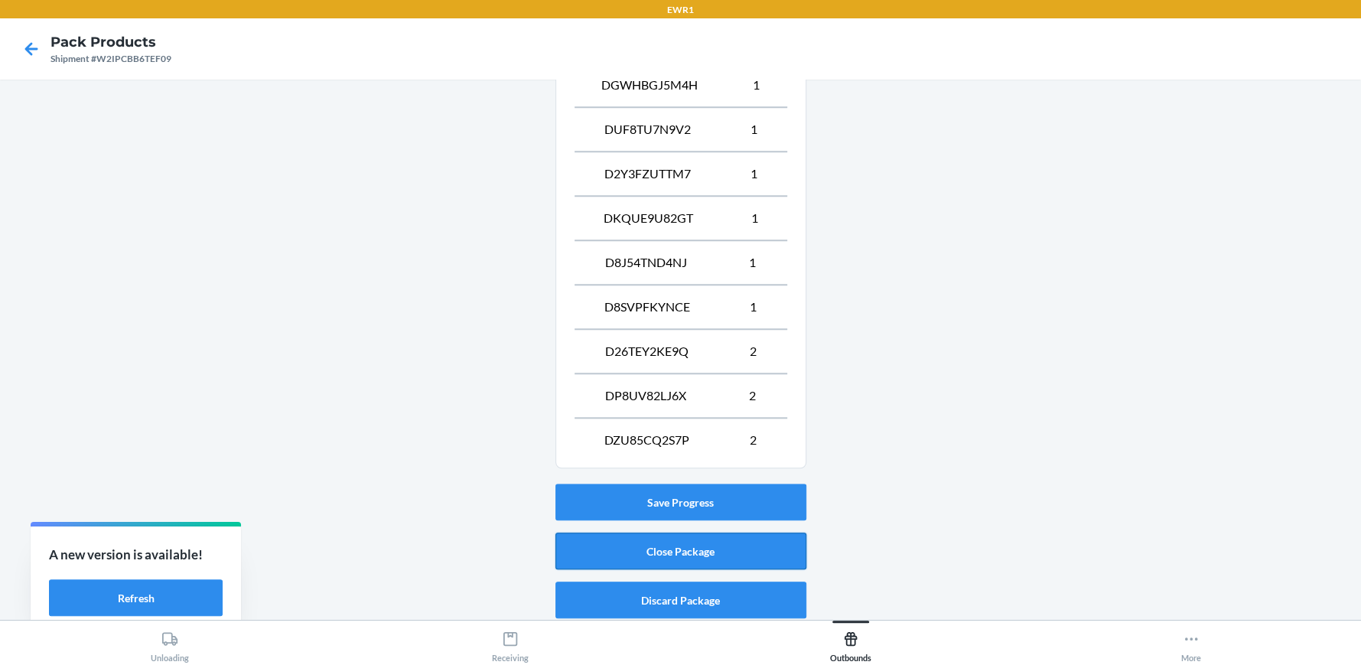
click at [676, 549] on button "Close Package" at bounding box center [680, 551] width 251 height 37
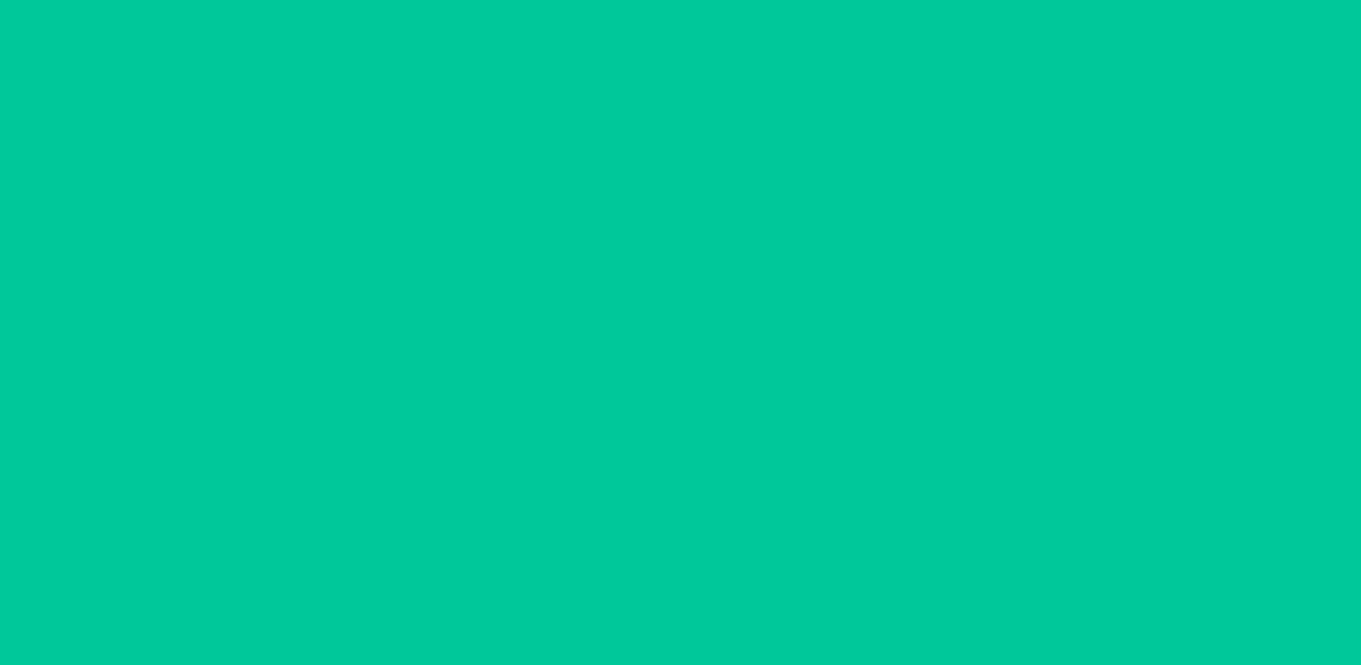
scroll to position [70, 0]
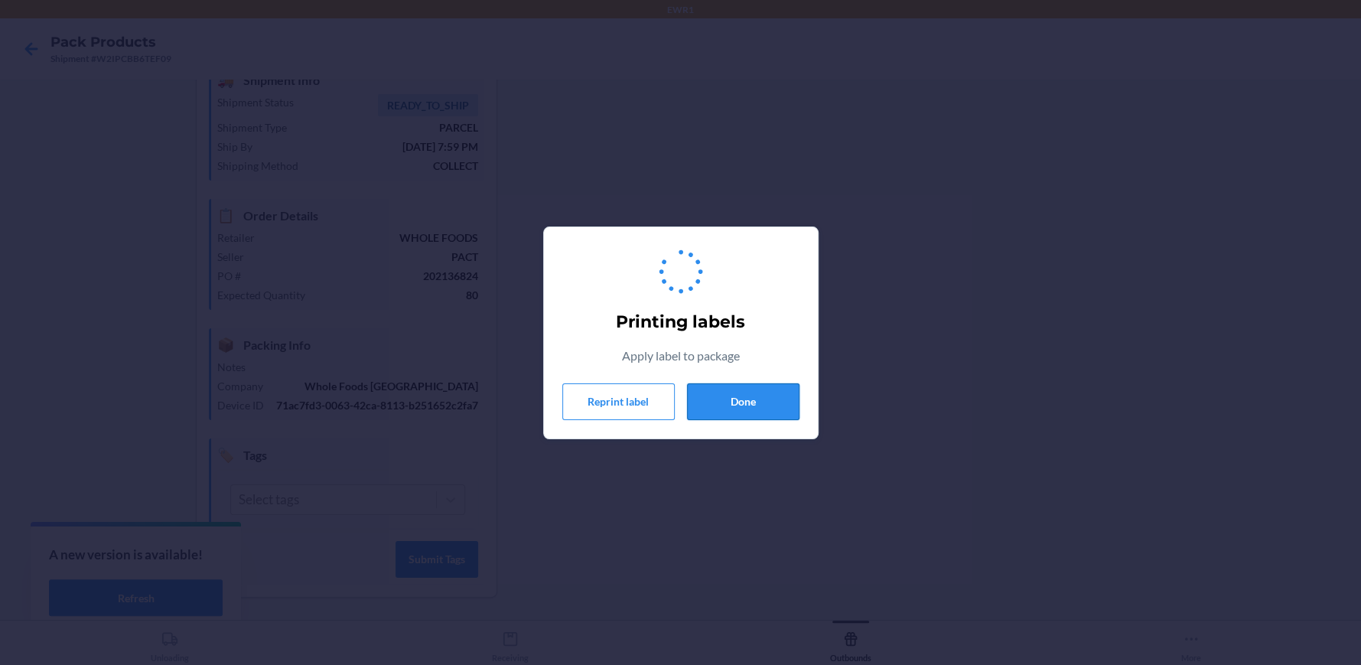
click at [736, 409] on button "Done" at bounding box center [743, 401] width 112 height 37
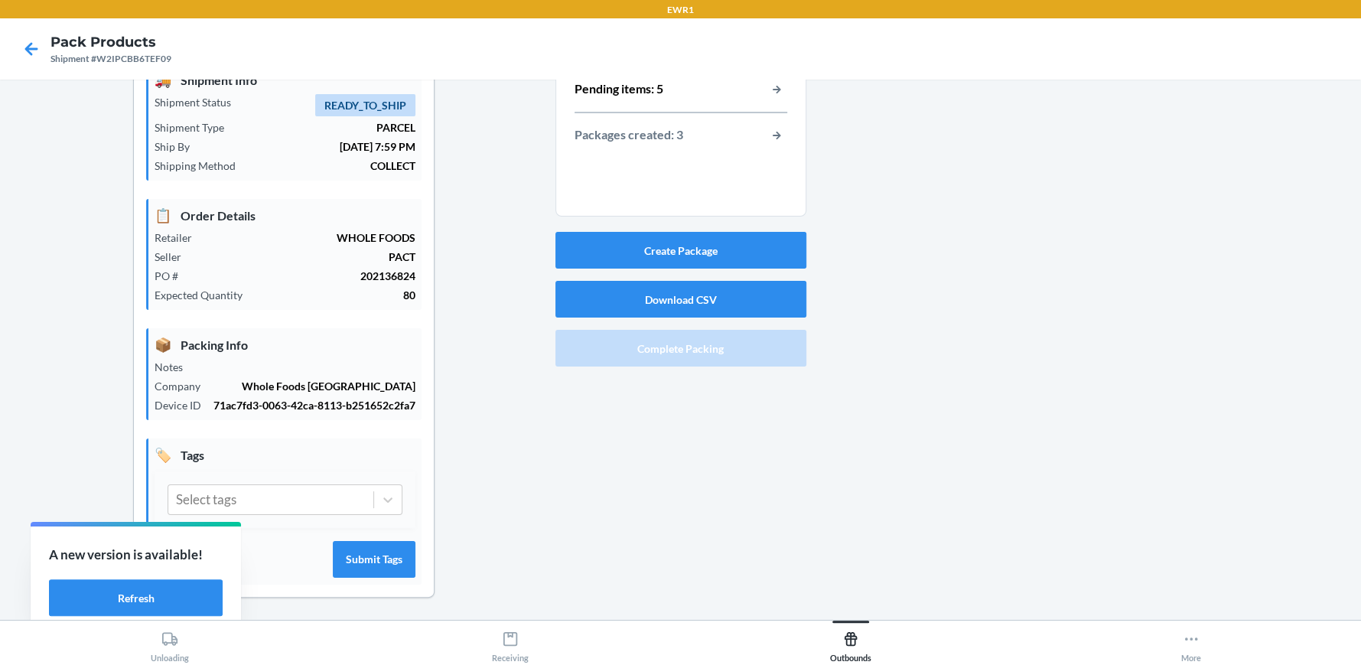
scroll to position [0, 0]
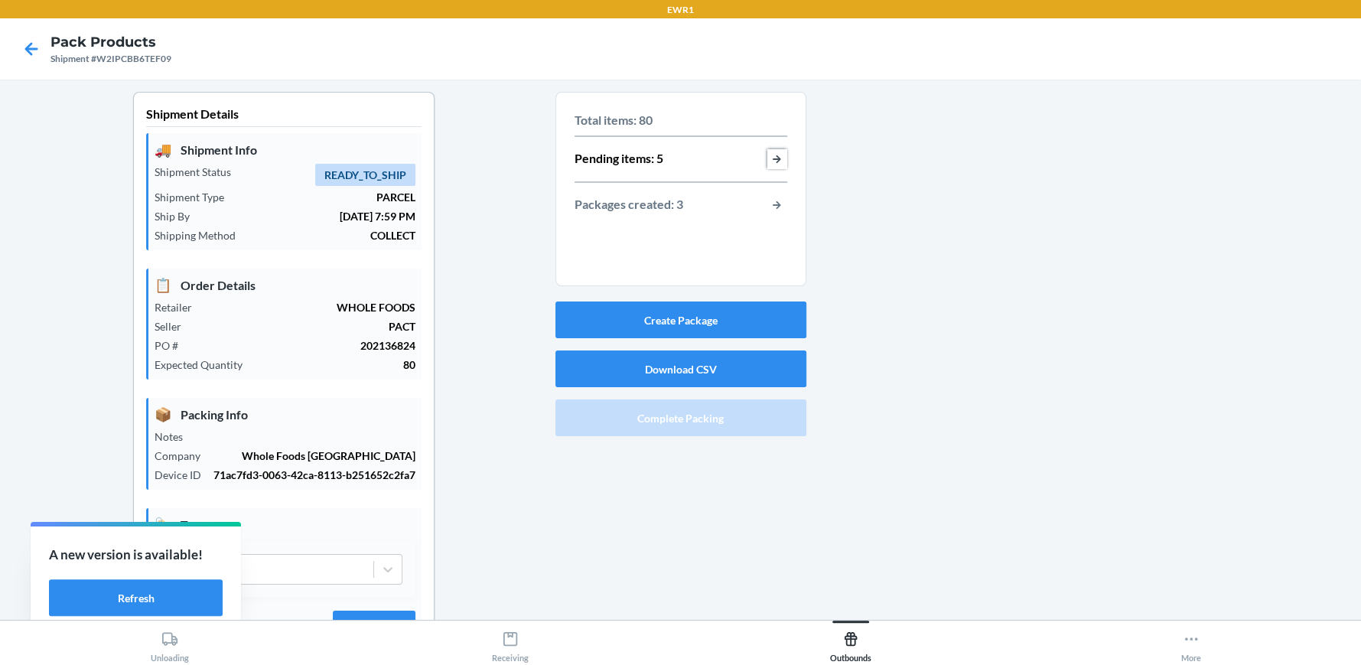
click at [771, 165] on button "button-view-pending-items" at bounding box center [777, 159] width 20 height 20
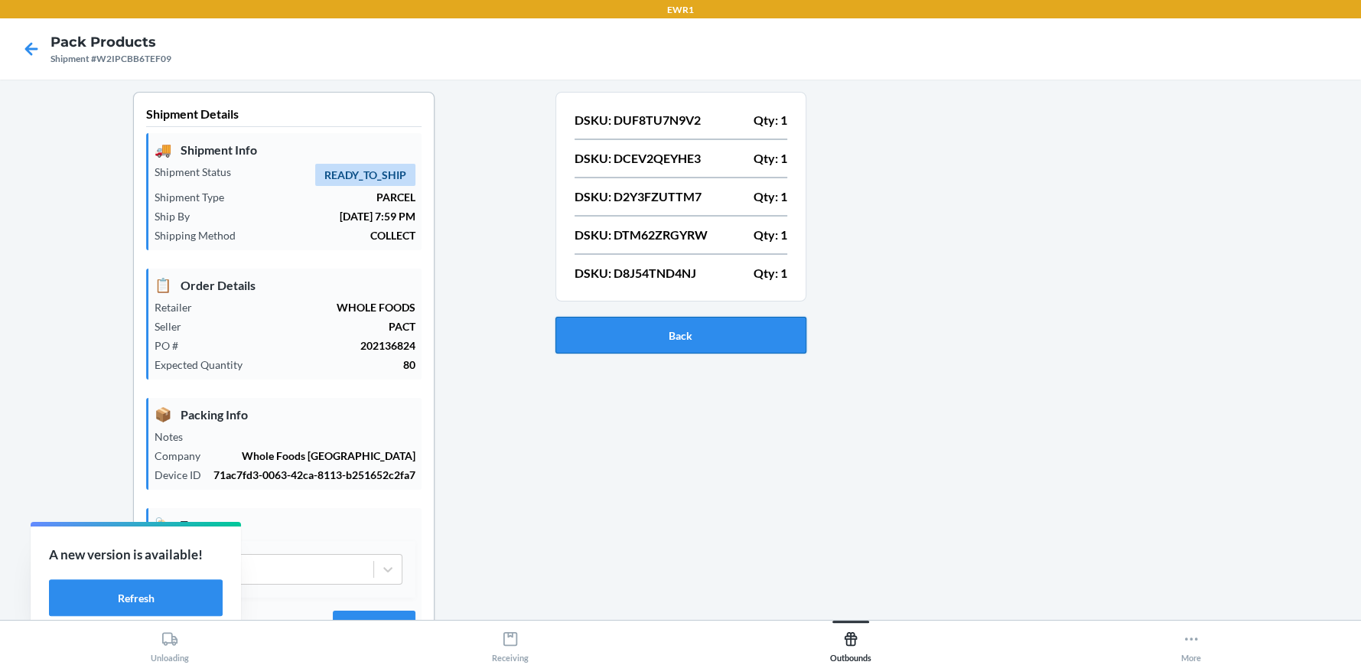
click at [587, 332] on button "Back" at bounding box center [680, 335] width 251 height 37
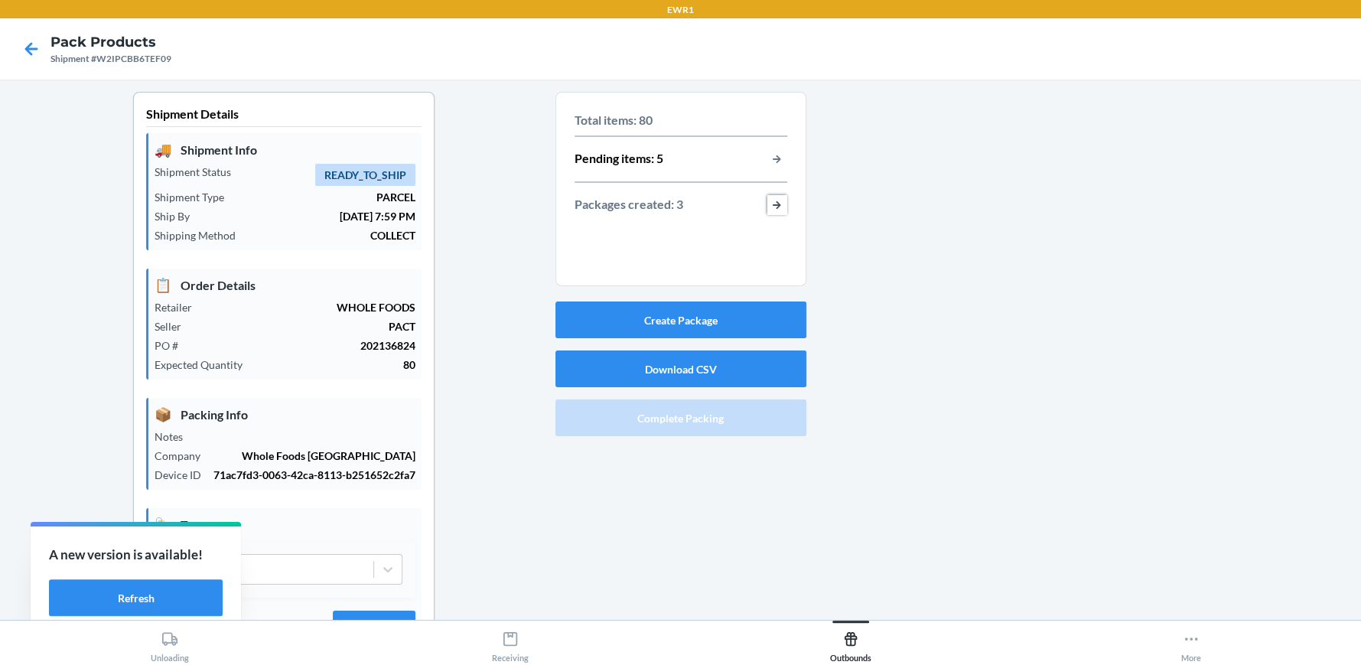
click at [769, 207] on button "button-view-packages-created" at bounding box center [777, 205] width 20 height 20
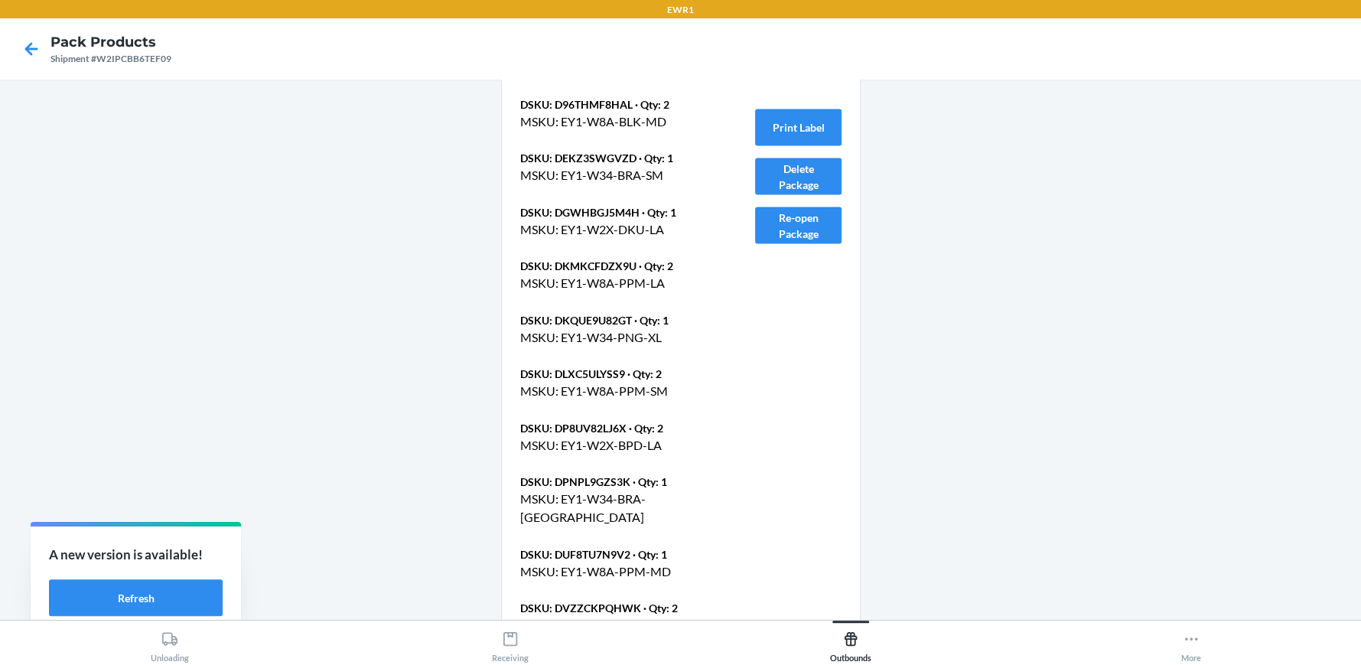
scroll to position [2419, 0]
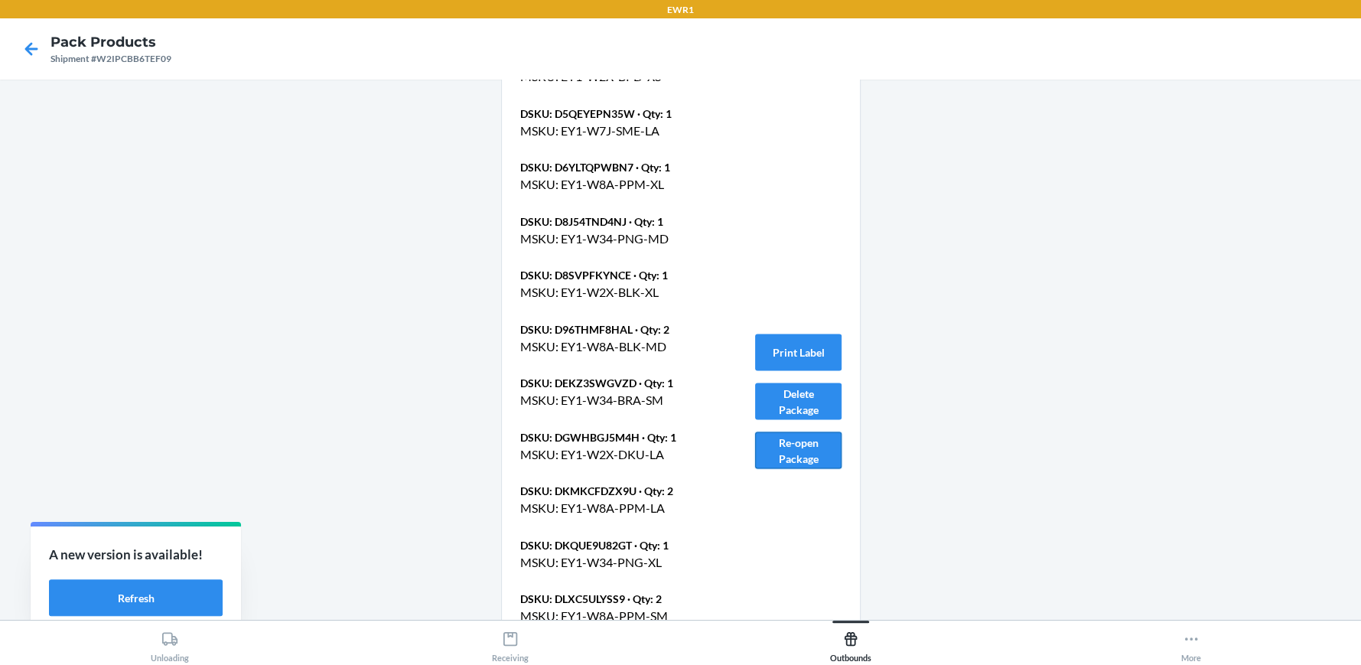
click at [777, 439] on button "Re-open Package" at bounding box center [798, 450] width 86 height 37
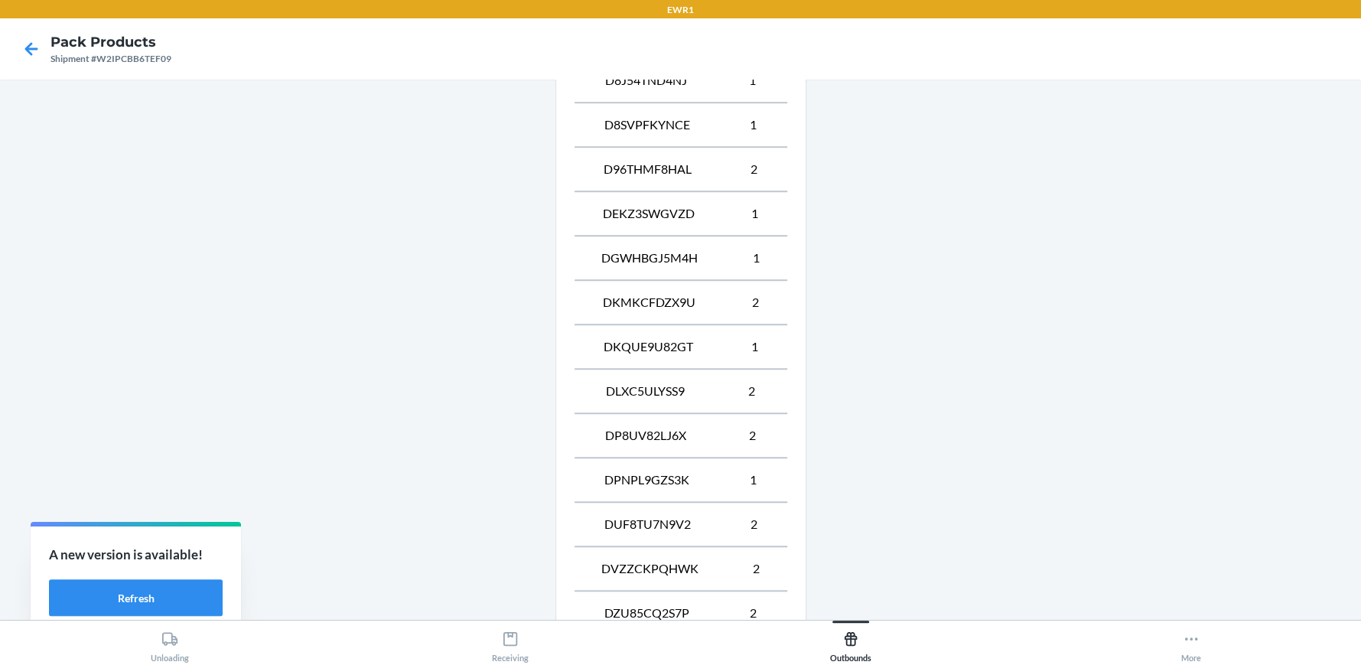
scroll to position [1134, 0]
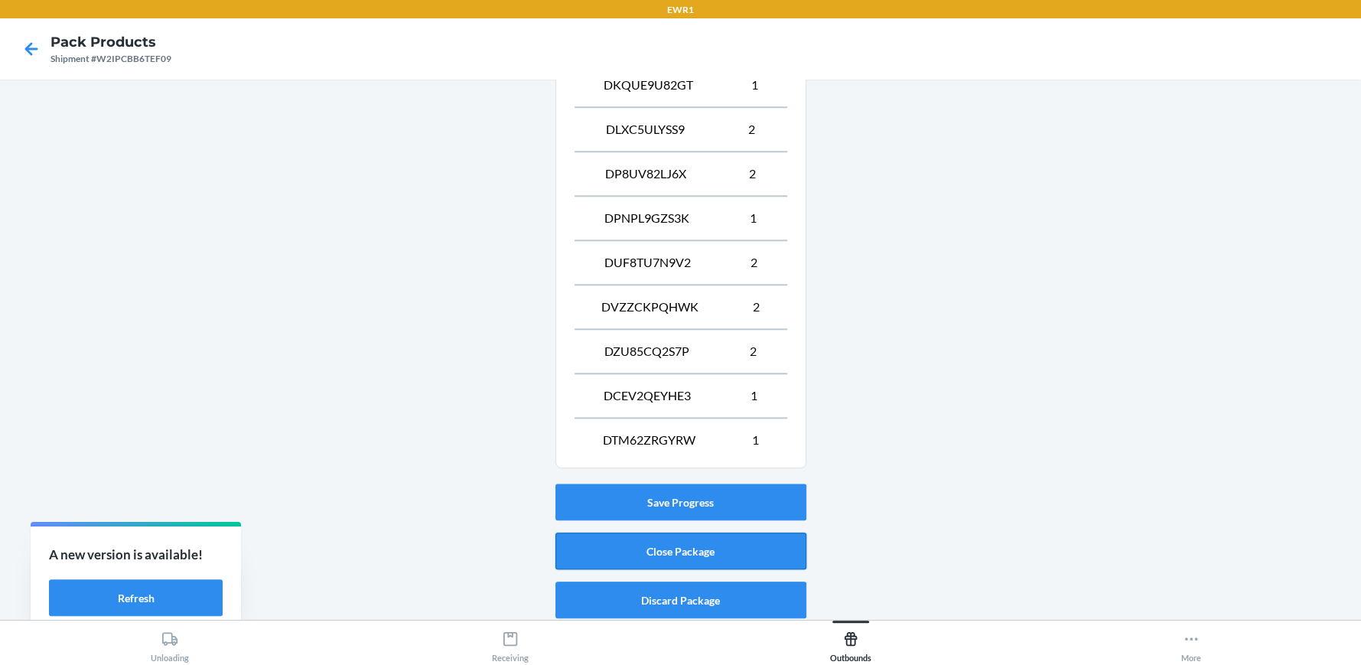
click at [680, 550] on button "Close Package" at bounding box center [680, 551] width 251 height 37
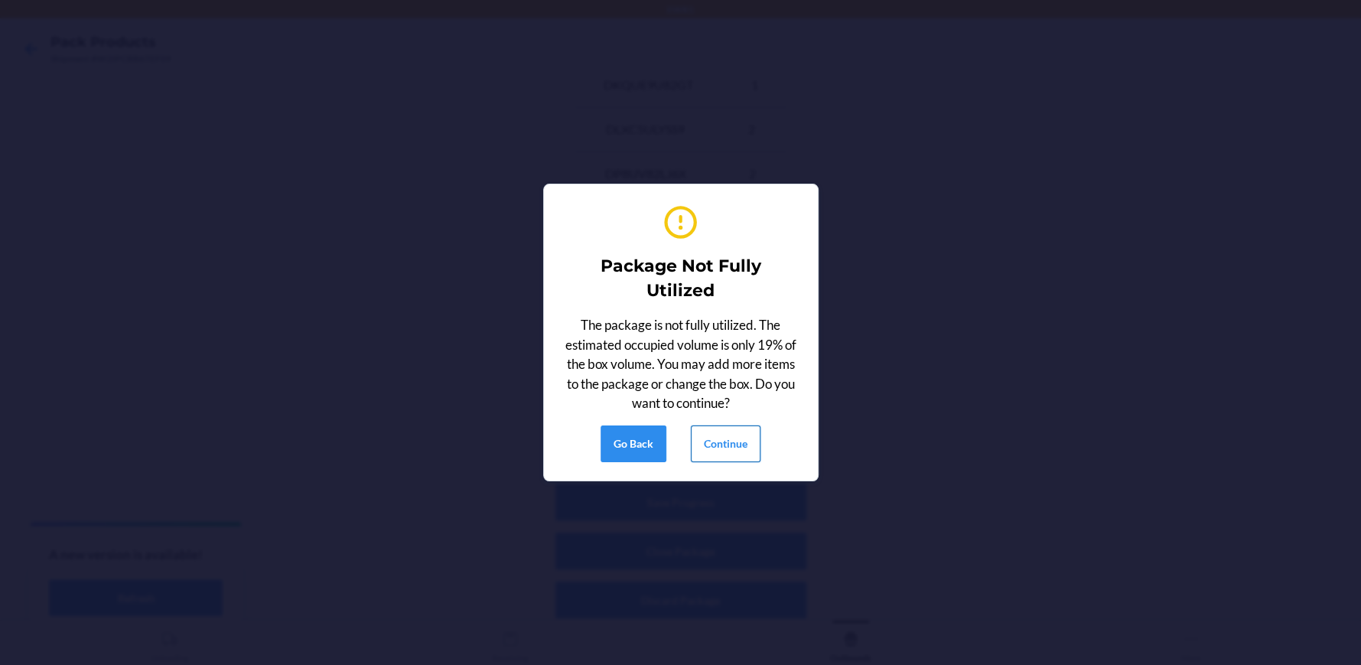
click at [696, 448] on button "Continue" at bounding box center [726, 443] width 70 height 37
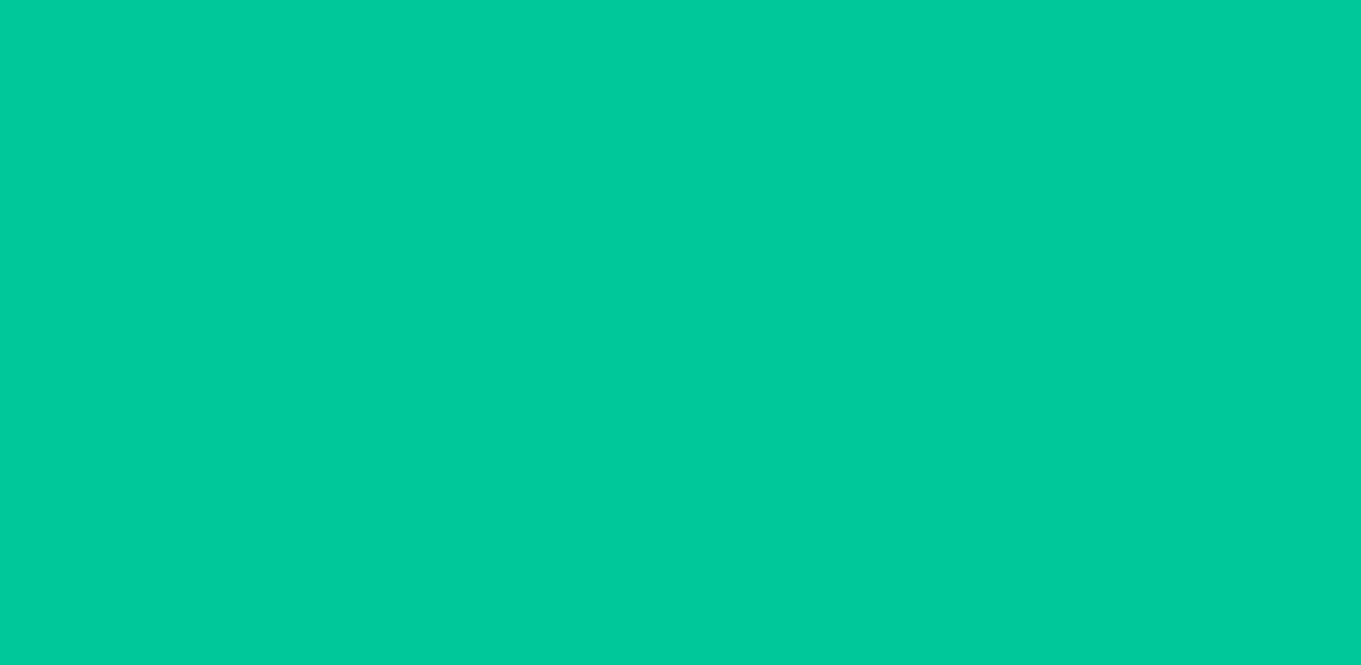
scroll to position [70, 0]
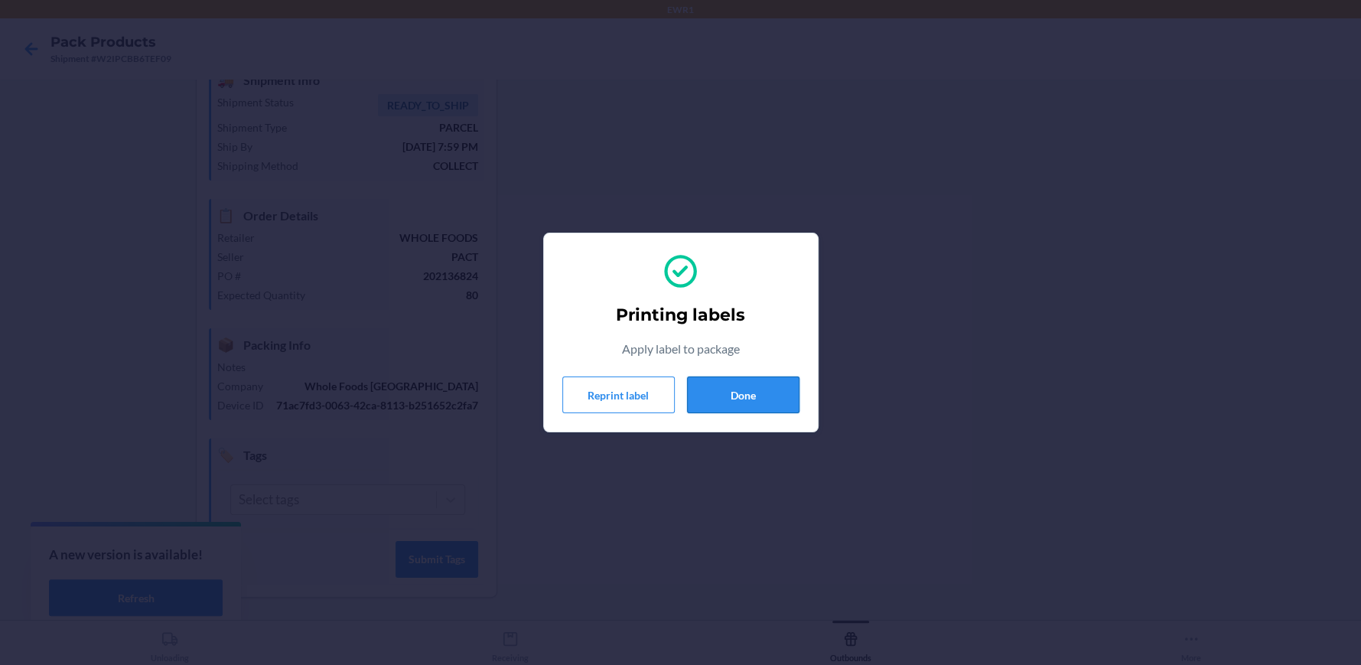
click at [767, 401] on button "Done" at bounding box center [743, 394] width 112 height 37
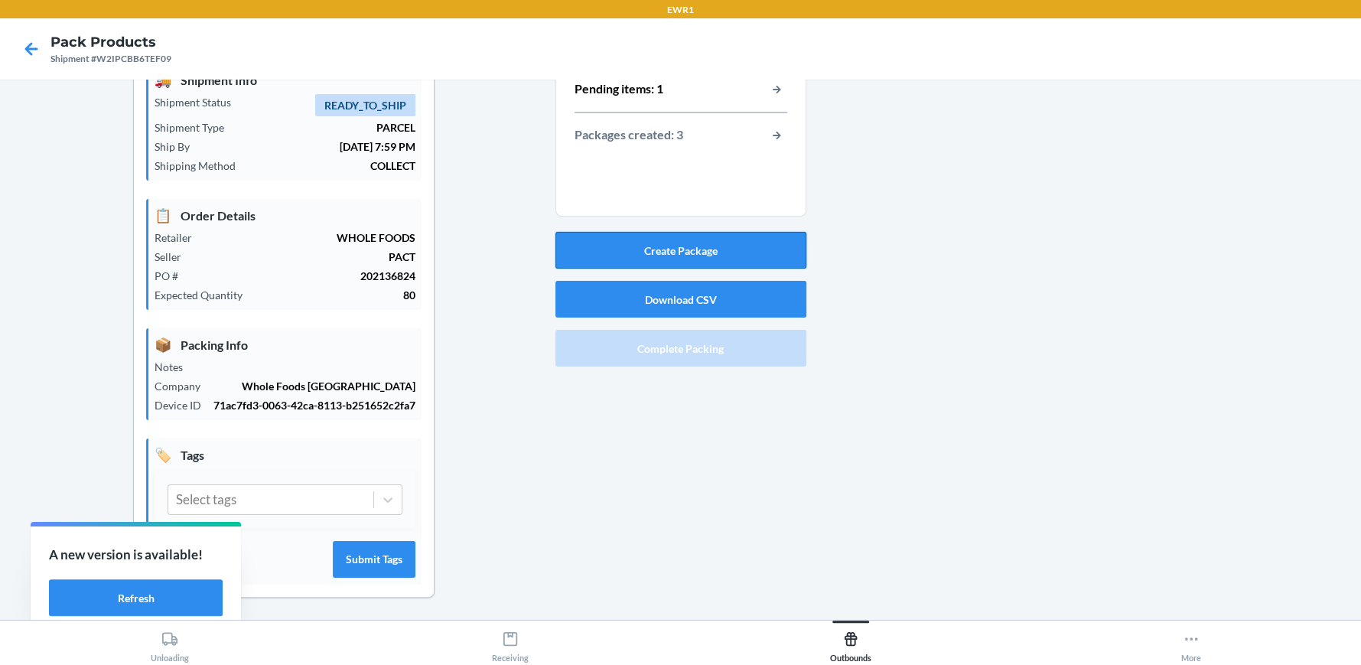
scroll to position [0, 0]
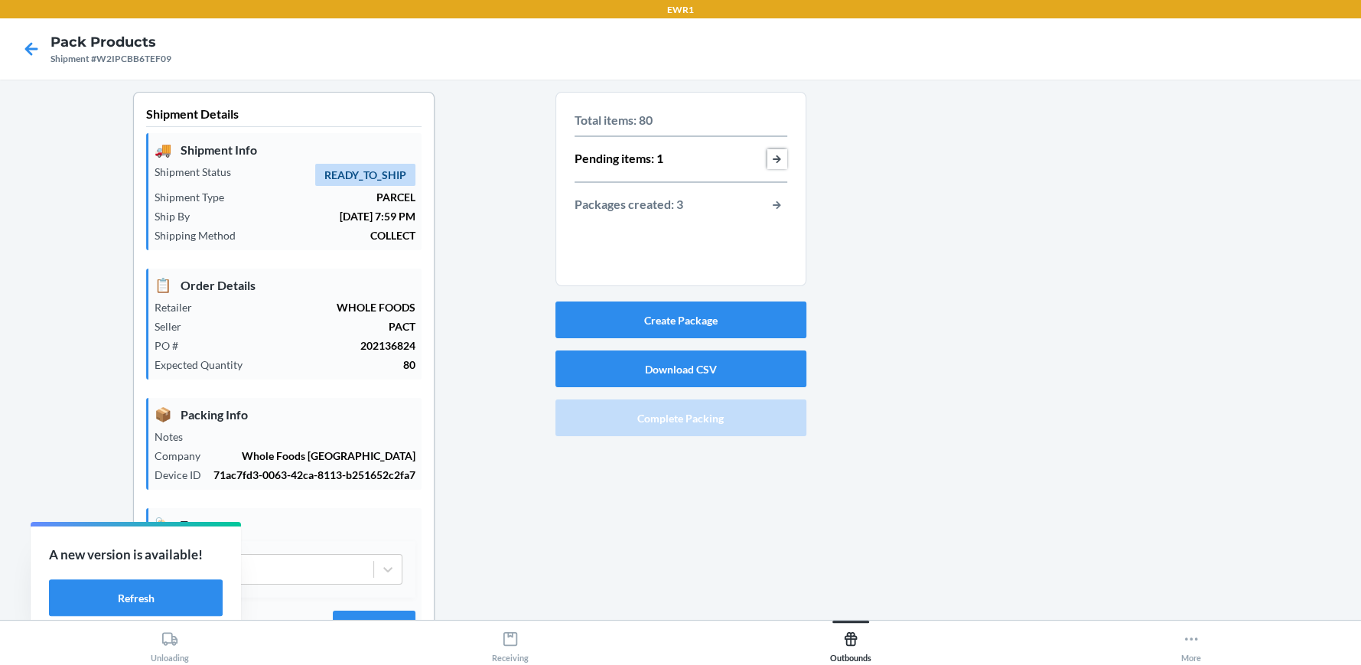
click at [777, 158] on button "button-view-pending-items" at bounding box center [777, 159] width 20 height 20
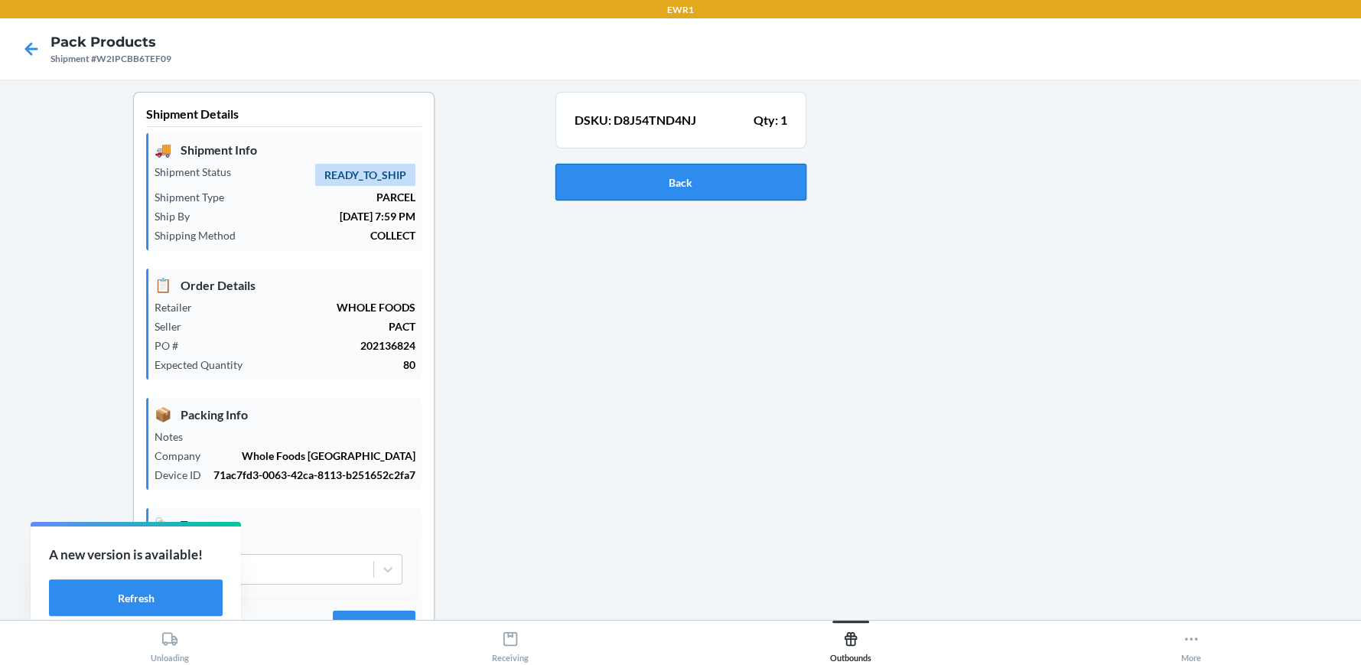
click at [705, 191] on button "Back" at bounding box center [680, 182] width 251 height 37
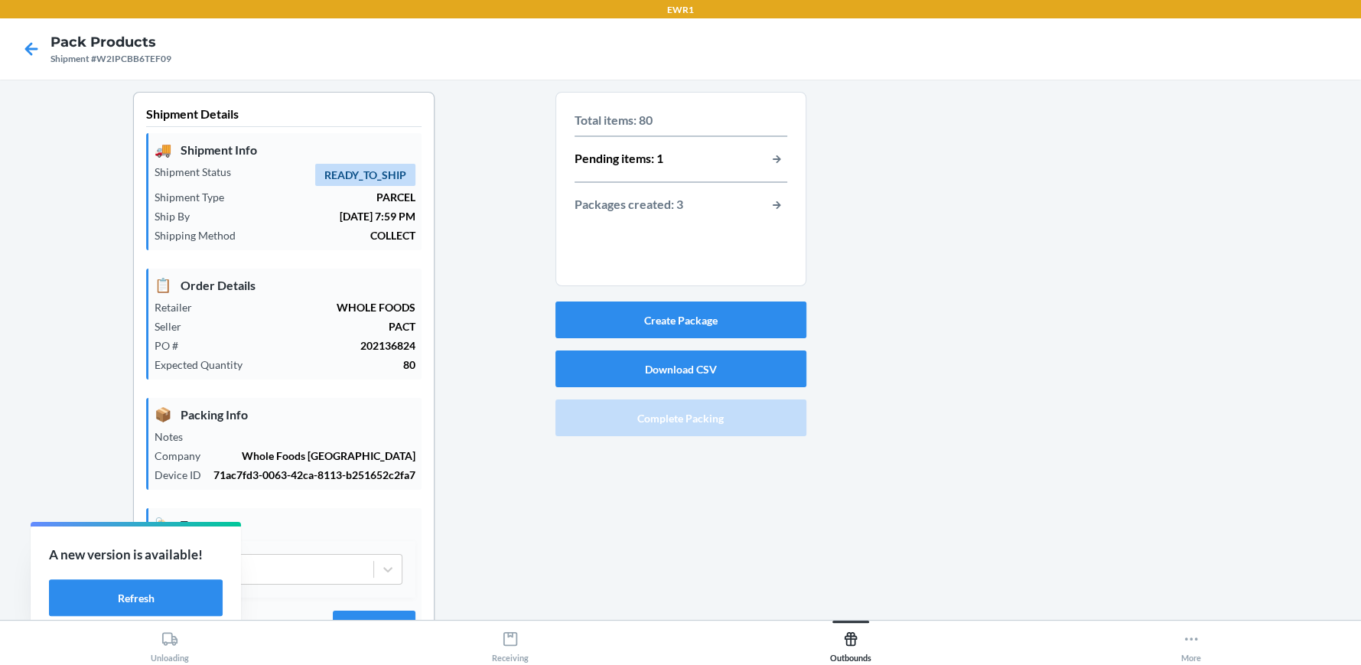
scroll to position [70, 0]
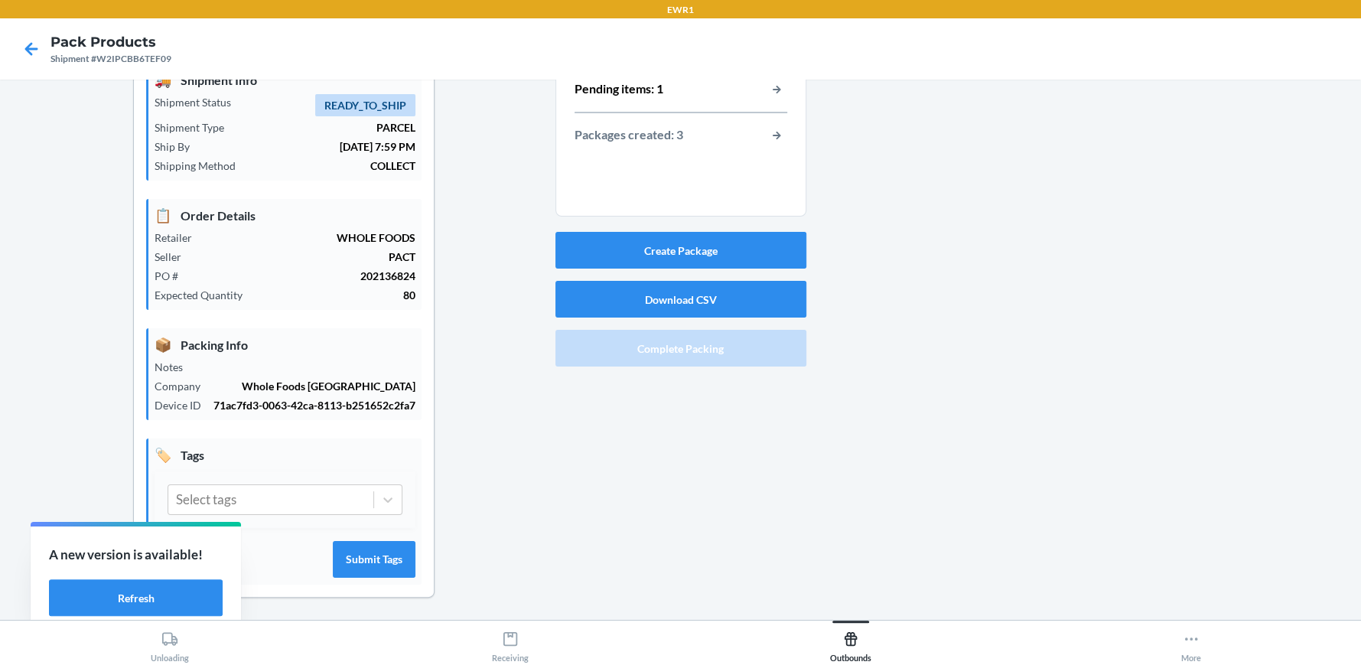
click at [659, 375] on div "Total items: 80 Pending items: 1 Packages created: 3 Create Package Download CS…" at bounding box center [680, 322] width 251 height 600
click at [681, 373] on div "Total items: 80 Pending items: 1 Packages created: 3 Create Package Download CS…" at bounding box center [680, 322] width 251 height 600
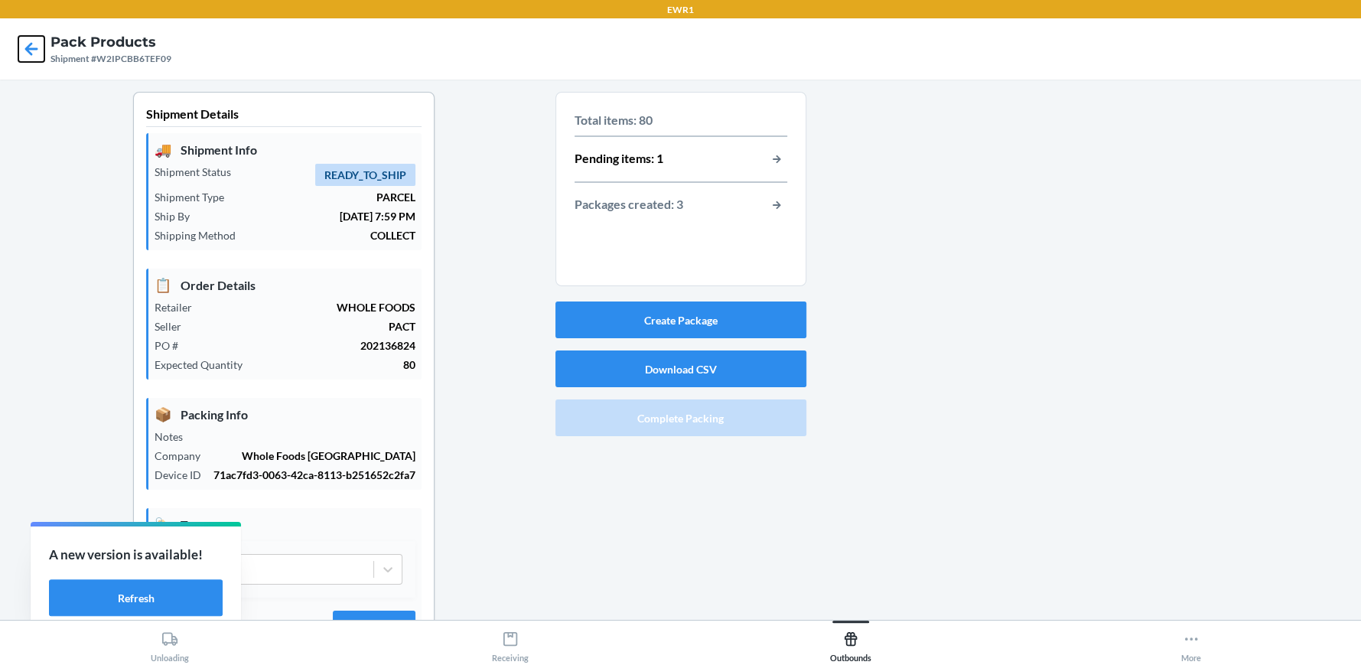
click at [28, 56] on icon at bounding box center [31, 49] width 26 height 26
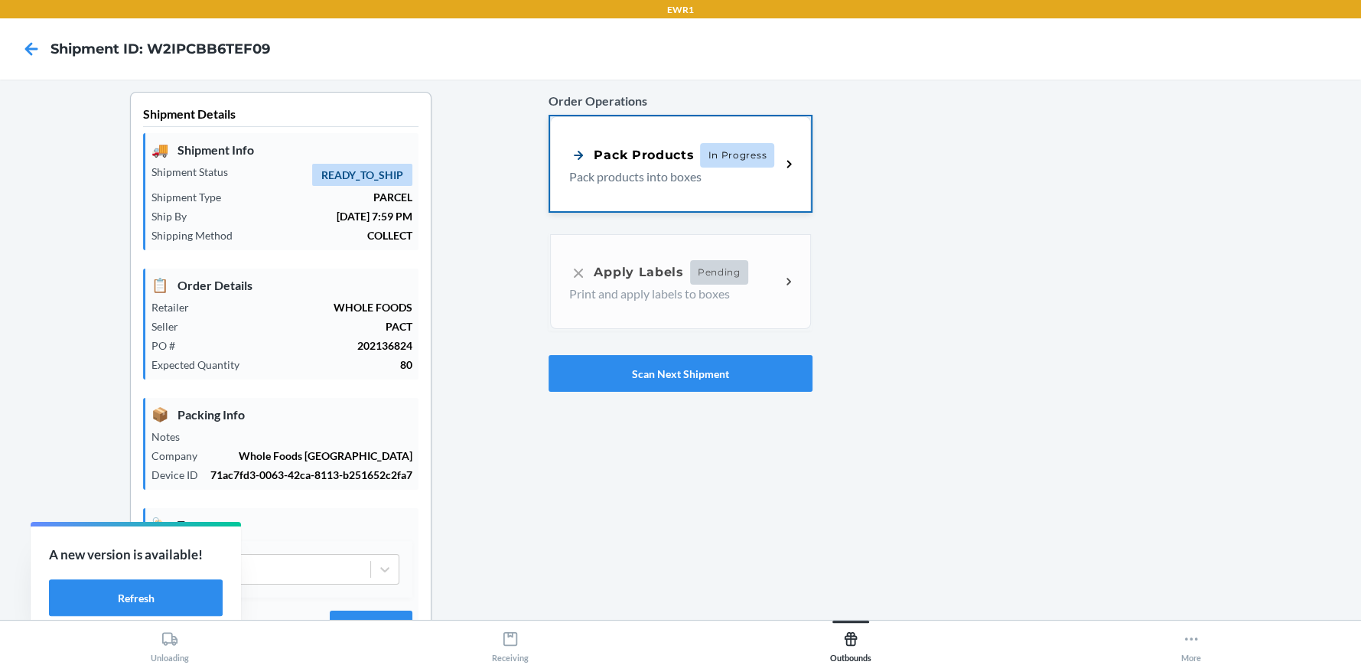
click at [647, 174] on p "Pack products into boxes" at bounding box center [668, 177] width 199 height 18
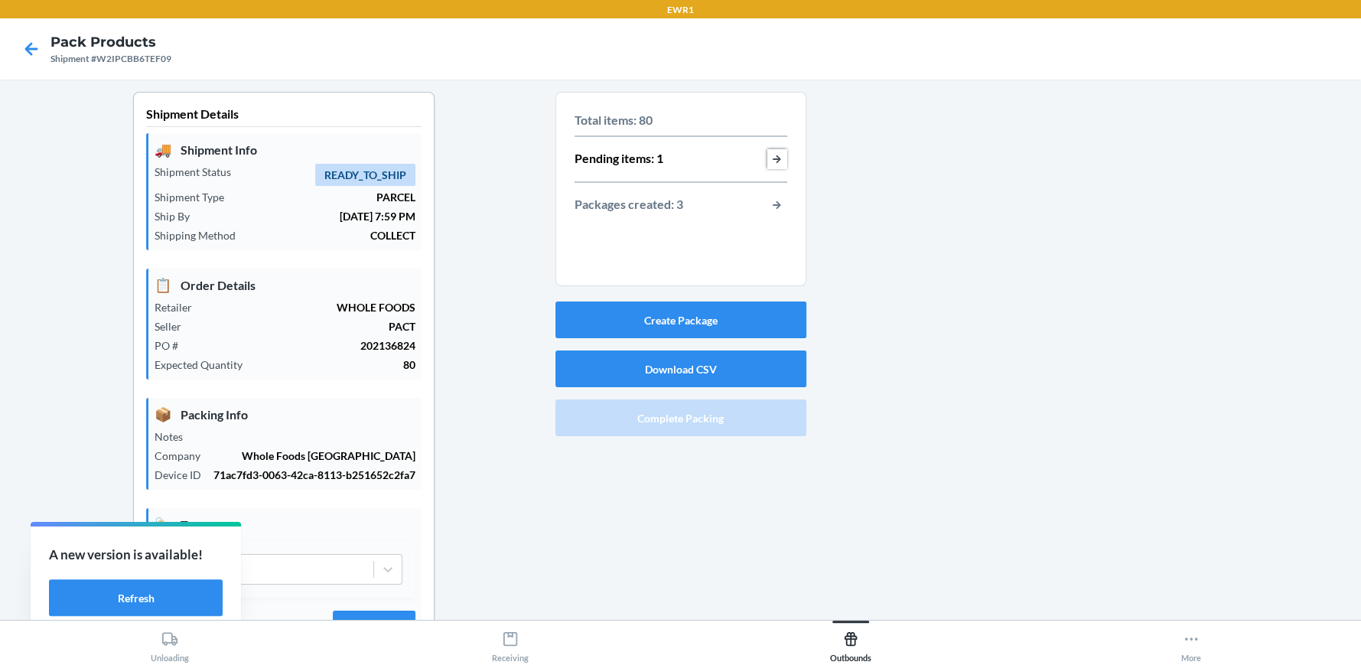
click at [777, 159] on button "button-view-pending-items" at bounding box center [777, 159] width 20 height 20
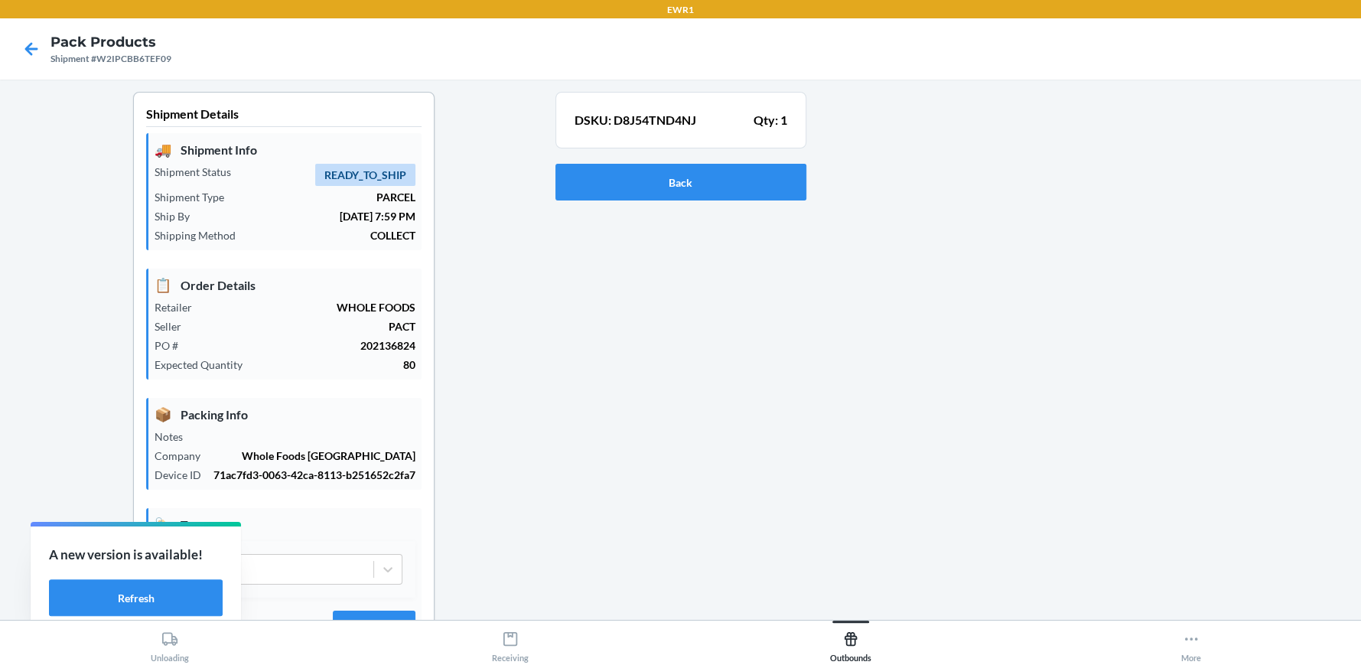
click at [731, 162] on div "Back" at bounding box center [680, 182] width 251 height 49
click at [655, 200] on div "Back" at bounding box center [680, 182] width 251 height 49
click at [660, 173] on button "Back" at bounding box center [680, 182] width 251 height 37
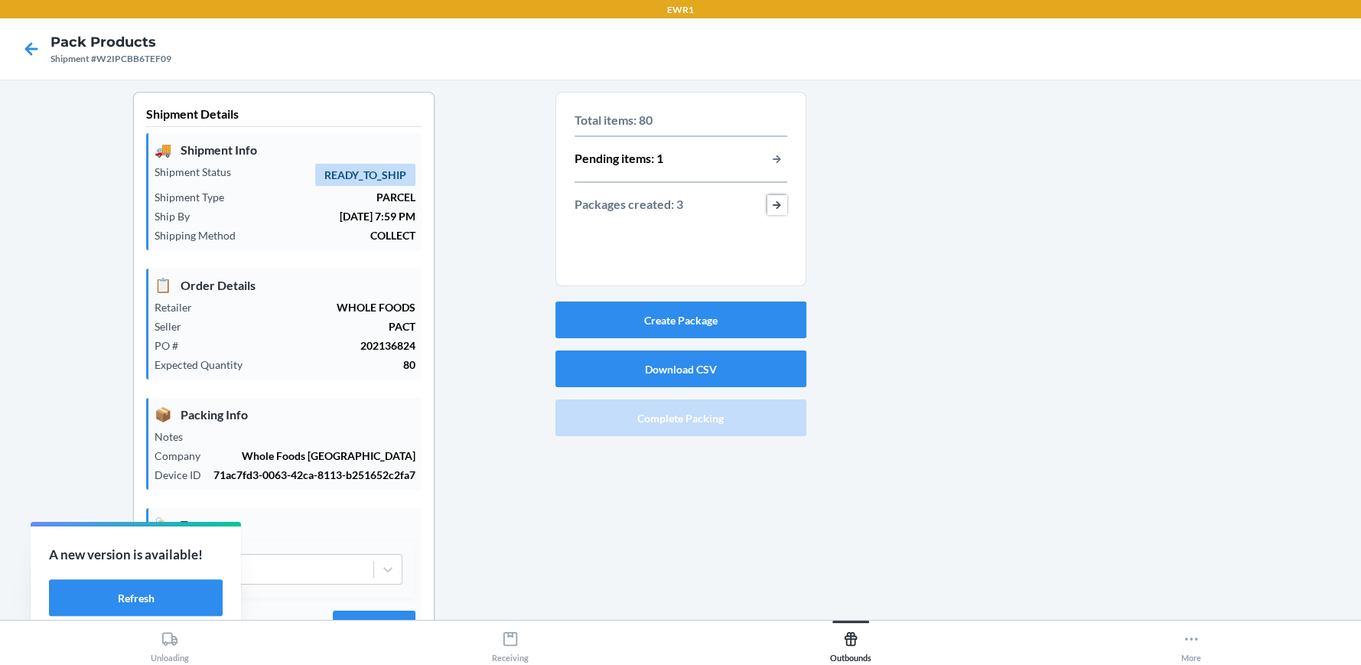
click at [774, 202] on button "button-view-packages-created" at bounding box center [777, 205] width 20 height 20
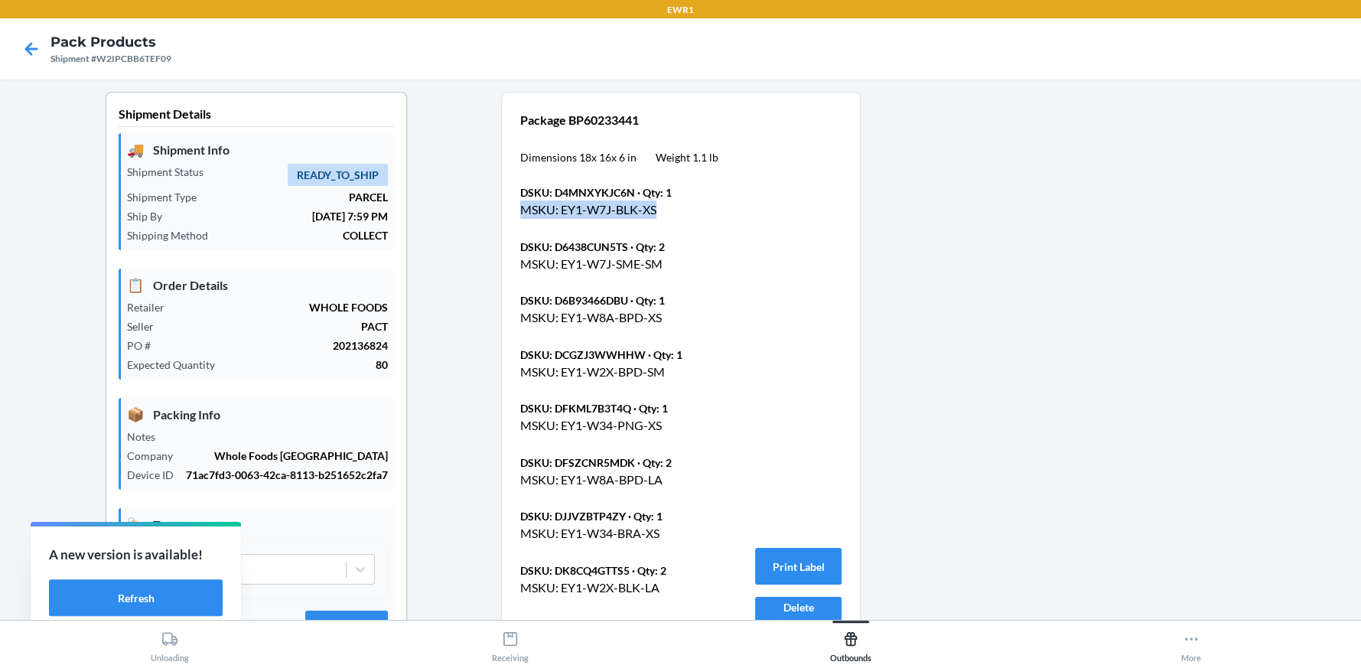
click at [809, 253] on div "Package BP60233441 Dimensions 18 x 16 x 6 in Weight 1.1 lb DSKU: D4MNXYKJC6N · …" at bounding box center [680, 615] width 321 height 1009
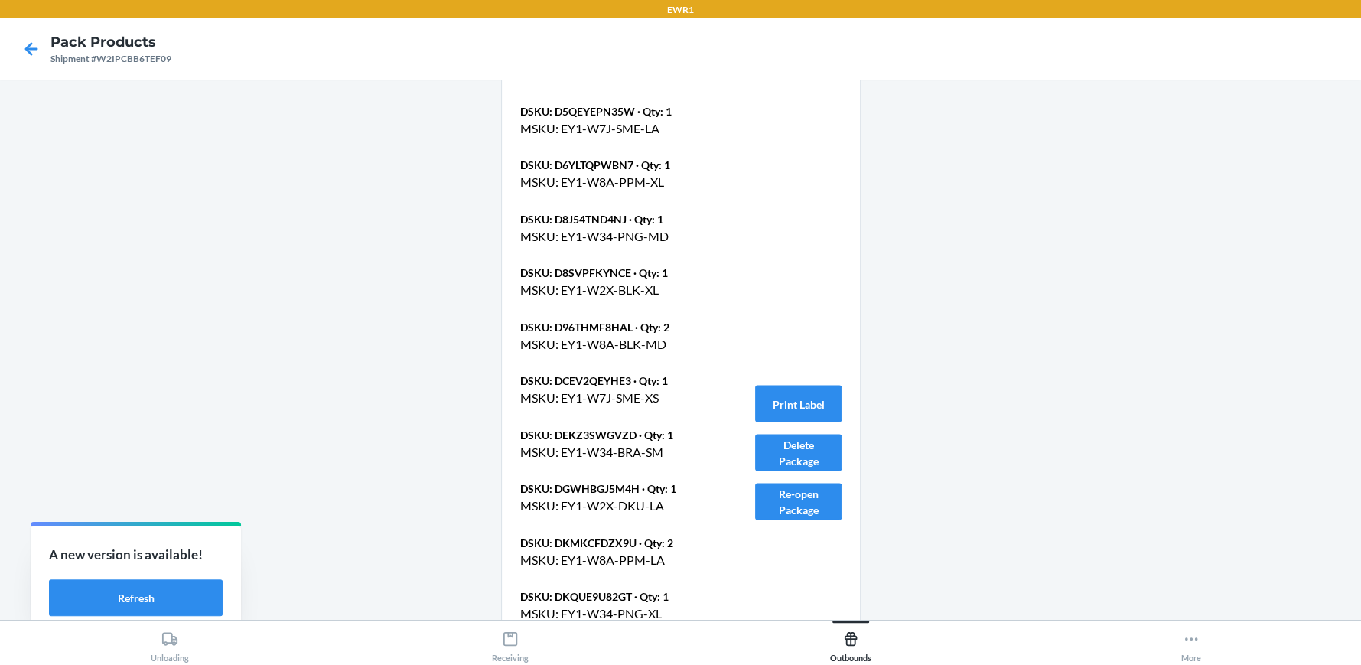
scroll to position [2373, 0]
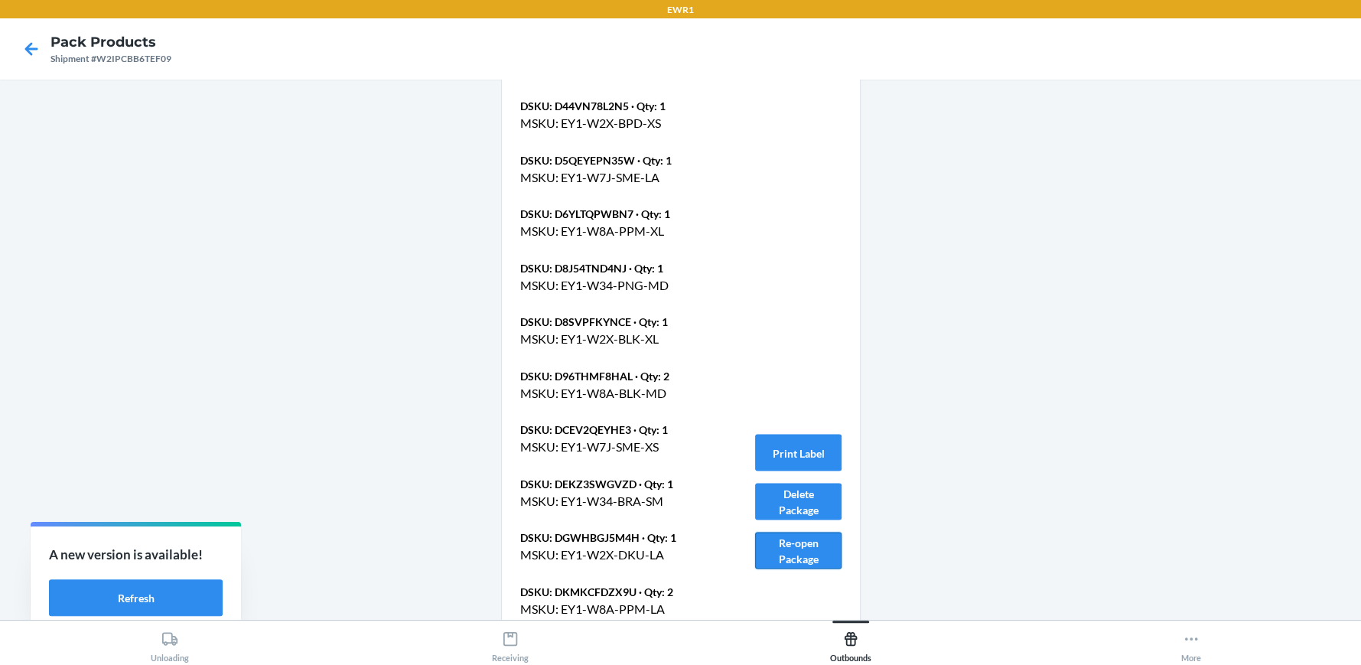
click at [771, 546] on button "Re-open Package" at bounding box center [798, 550] width 86 height 37
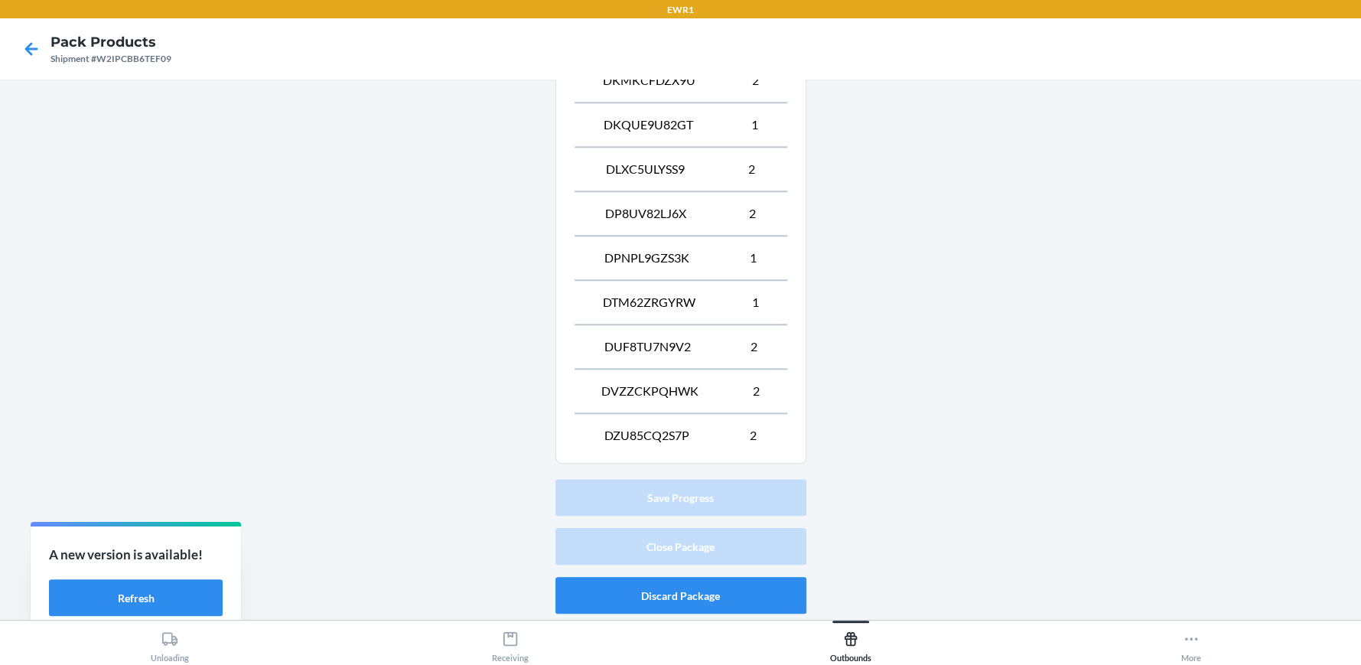
scroll to position [94, 0]
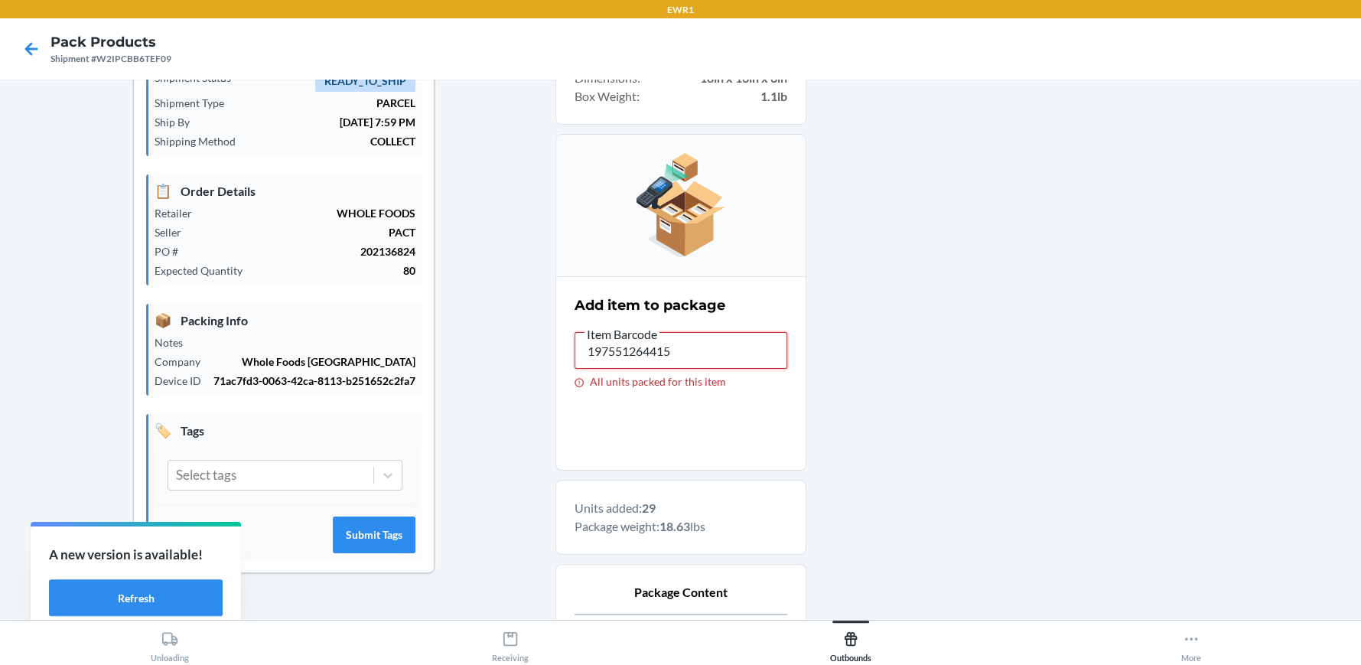
drag, startPoint x: 694, startPoint y: 342, endPoint x: 362, endPoint y: 380, distance: 334.3
drag, startPoint x: 764, startPoint y: 350, endPoint x: 420, endPoint y: 397, distance: 347.6
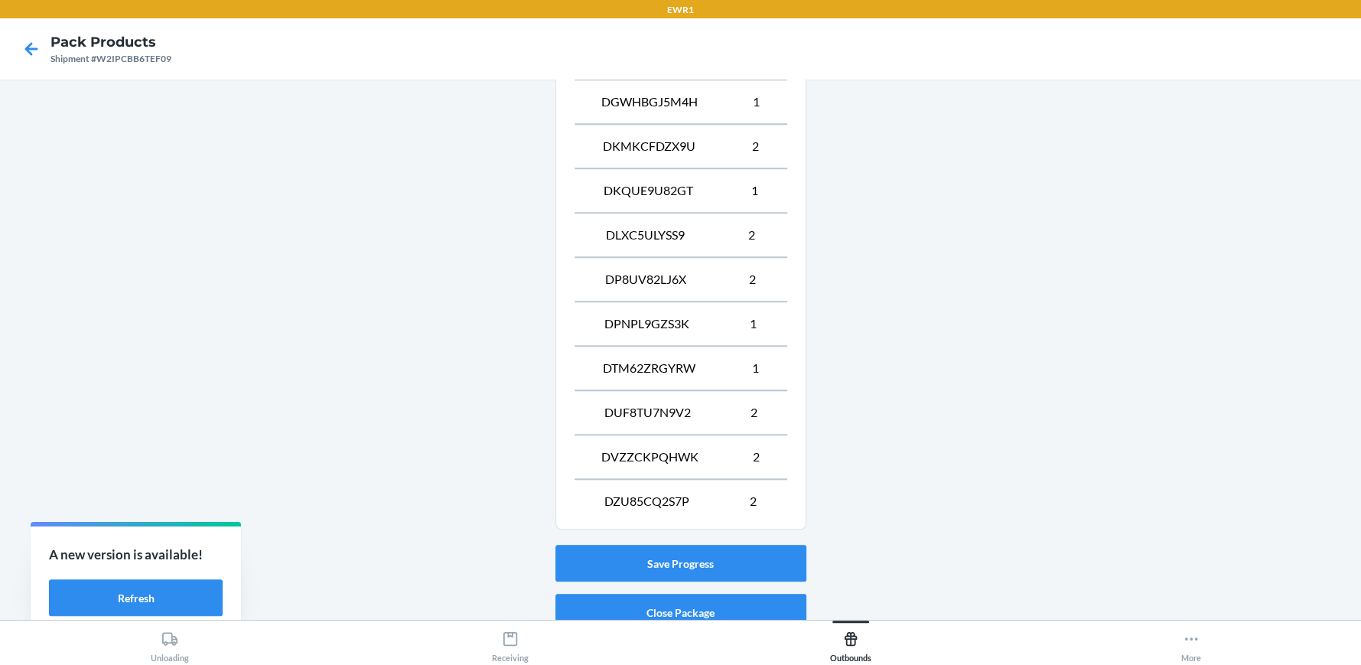
scroll to position [1134, 0]
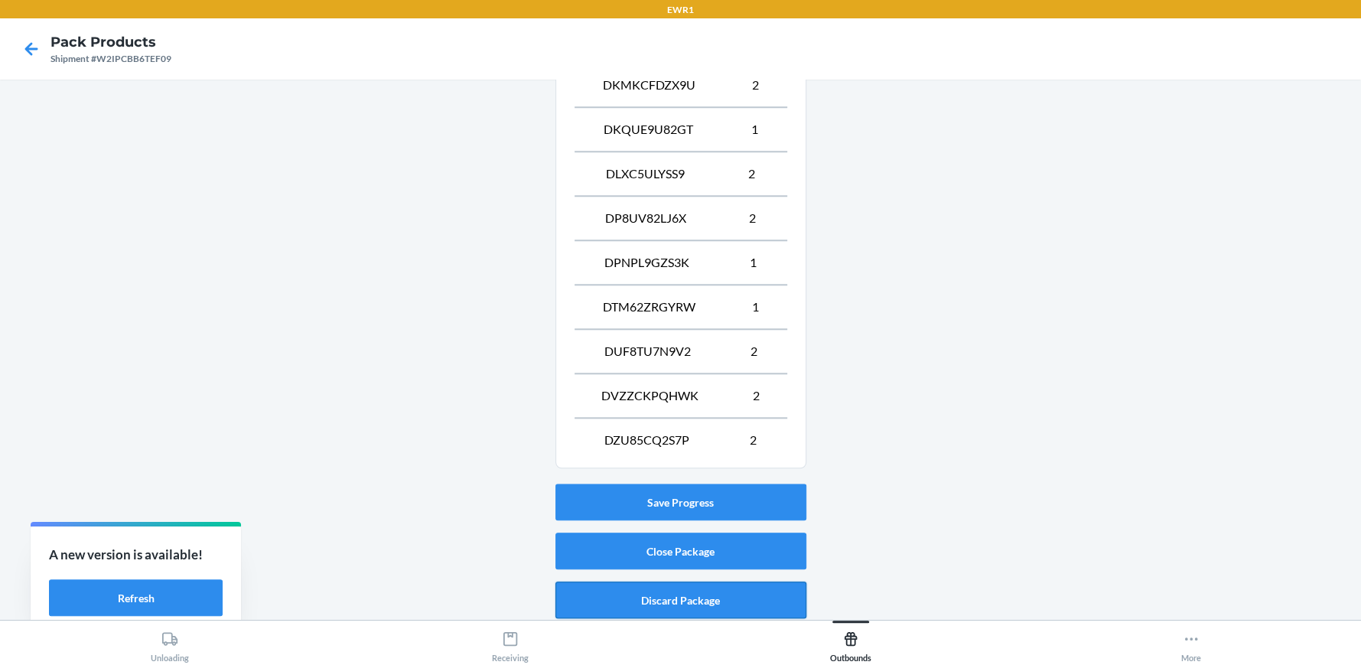
click at [665, 609] on button "Discard Package" at bounding box center [680, 599] width 251 height 37
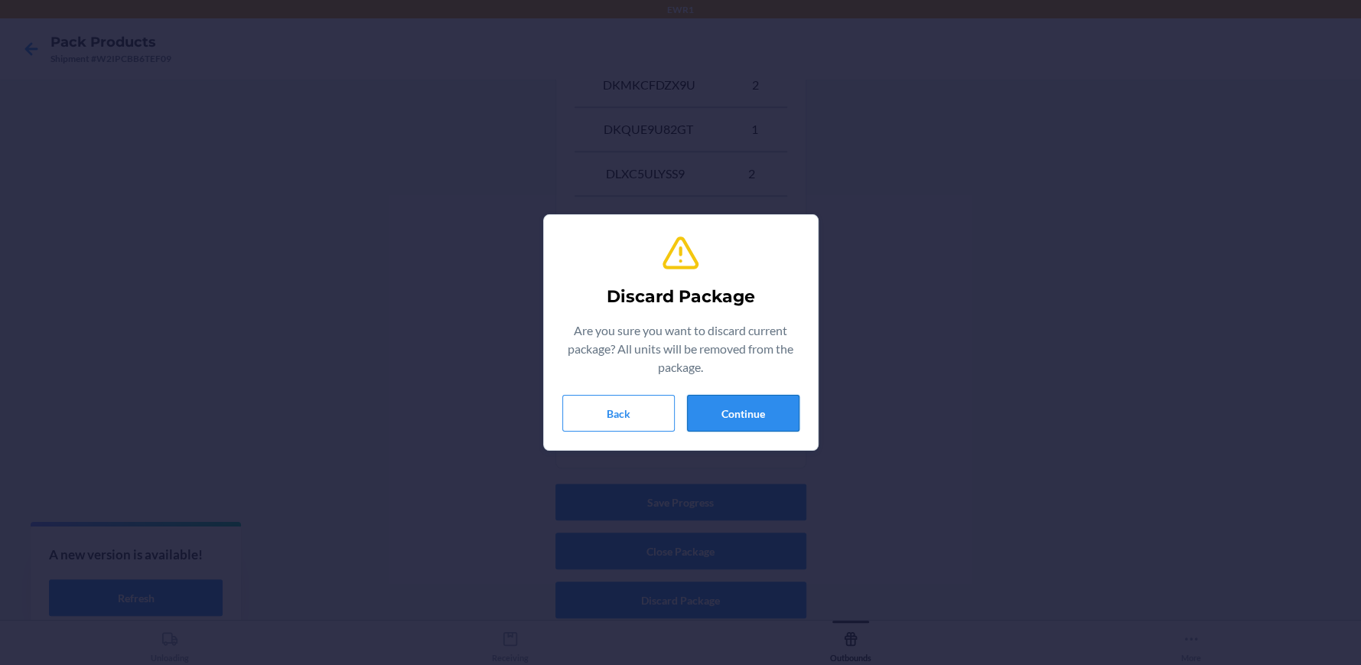
click at [749, 416] on button "Continue" at bounding box center [743, 413] width 112 height 37
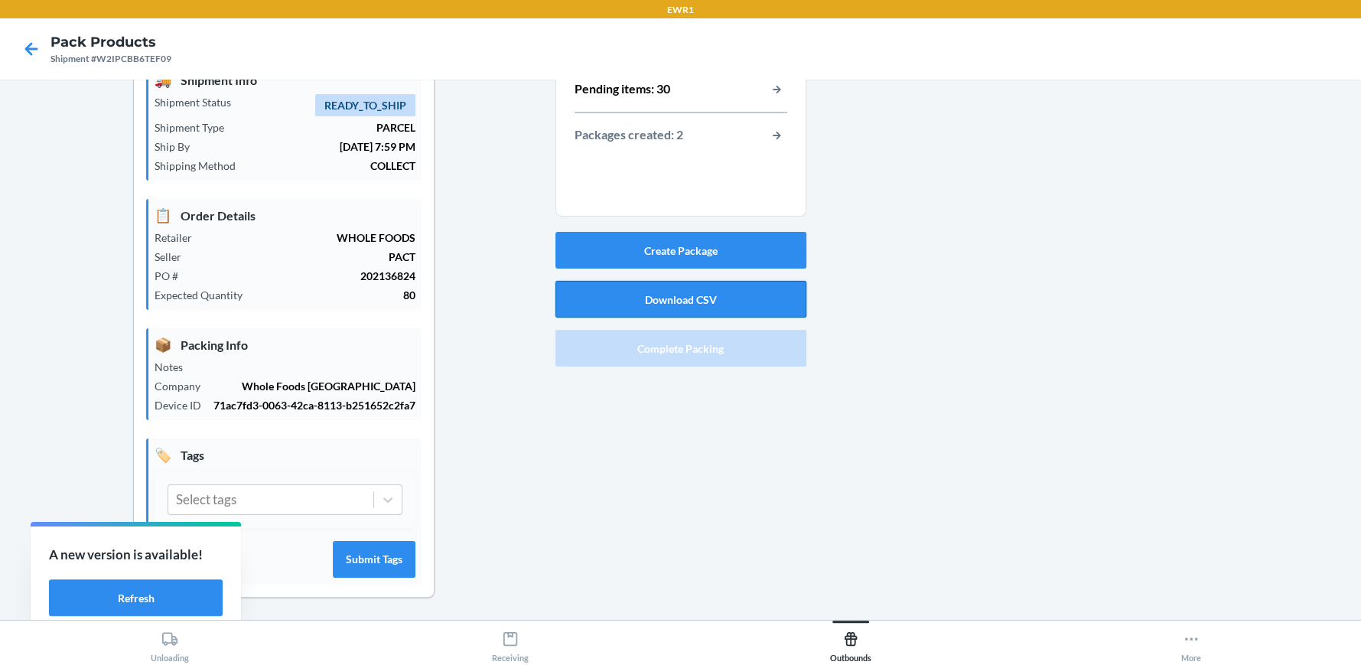
scroll to position [0, 0]
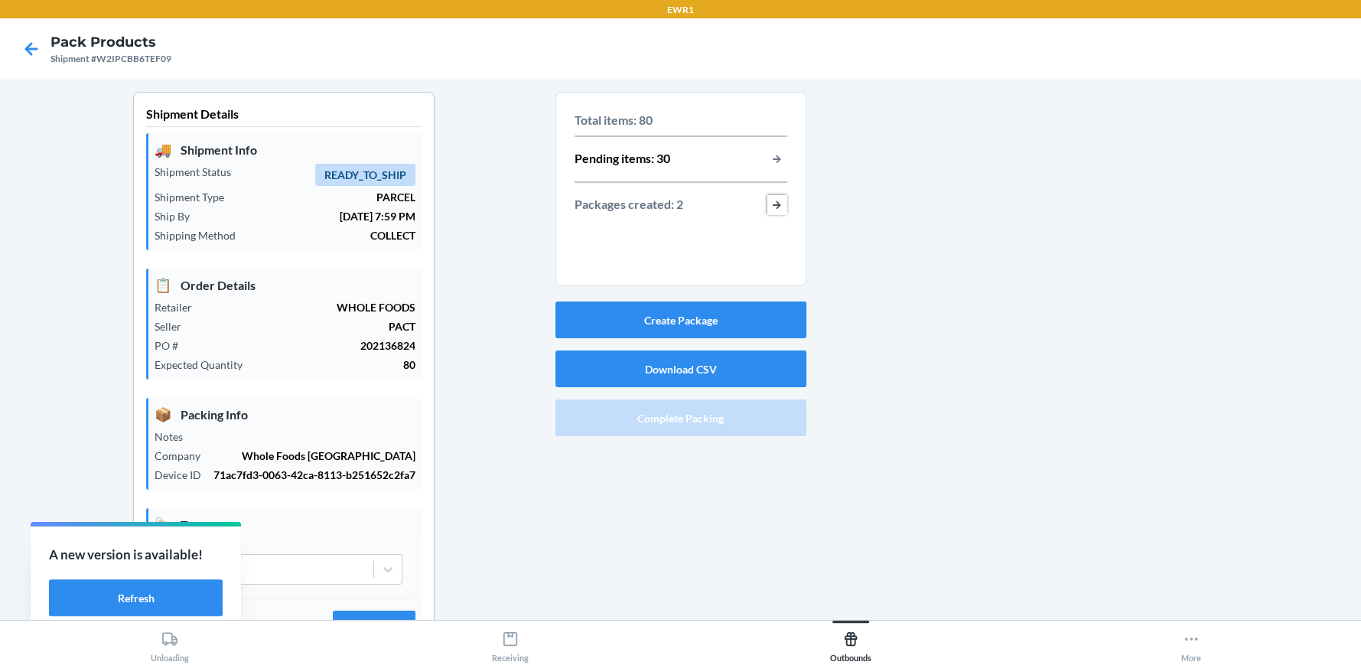
click at [769, 202] on button "button-view-packages-created" at bounding box center [777, 205] width 20 height 20
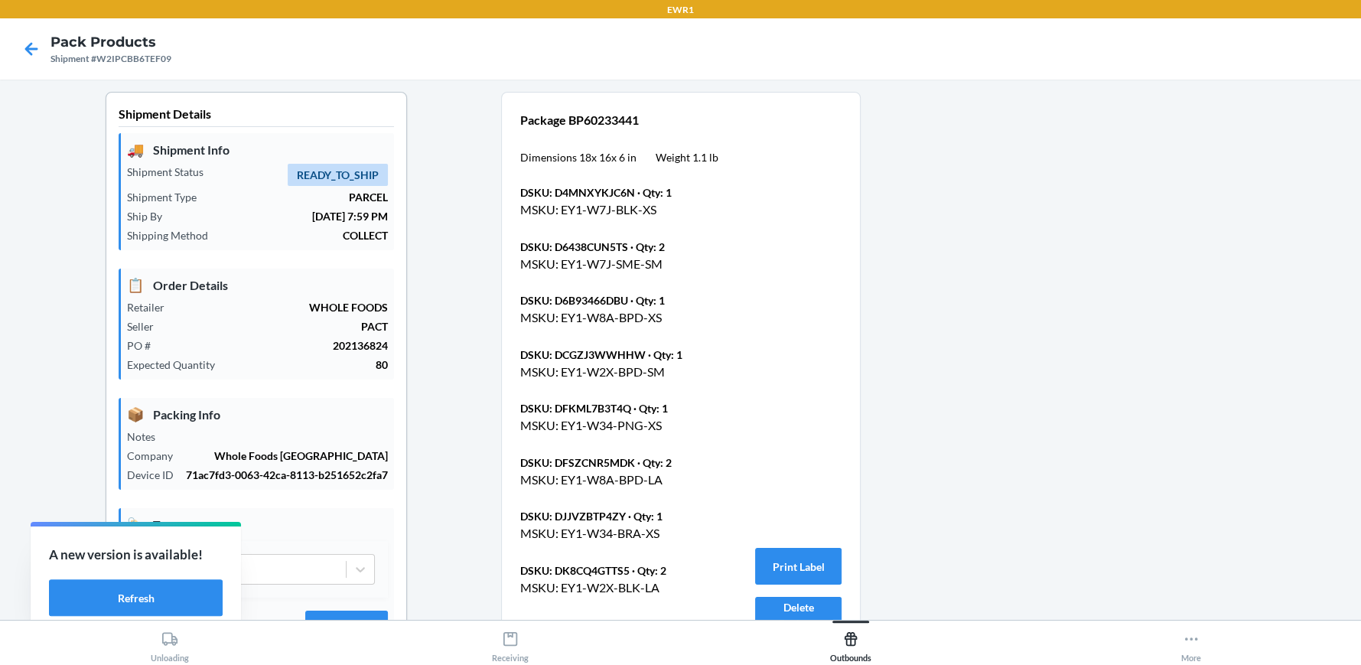
click at [15, 47] on div at bounding box center [31, 49] width 38 height 38
click at [57, 37] on h4 "Pack Products" at bounding box center [110, 42] width 121 height 20
click at [27, 47] on icon at bounding box center [31, 48] width 13 height 13
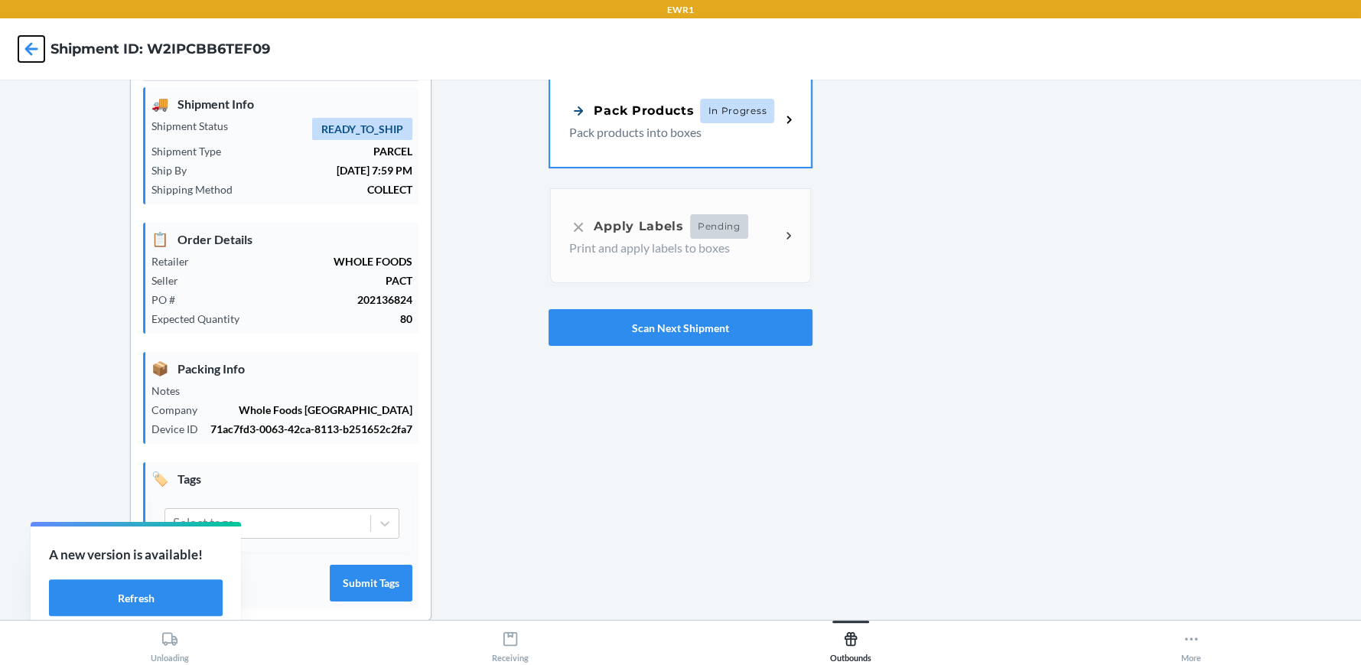
scroll to position [70, 0]
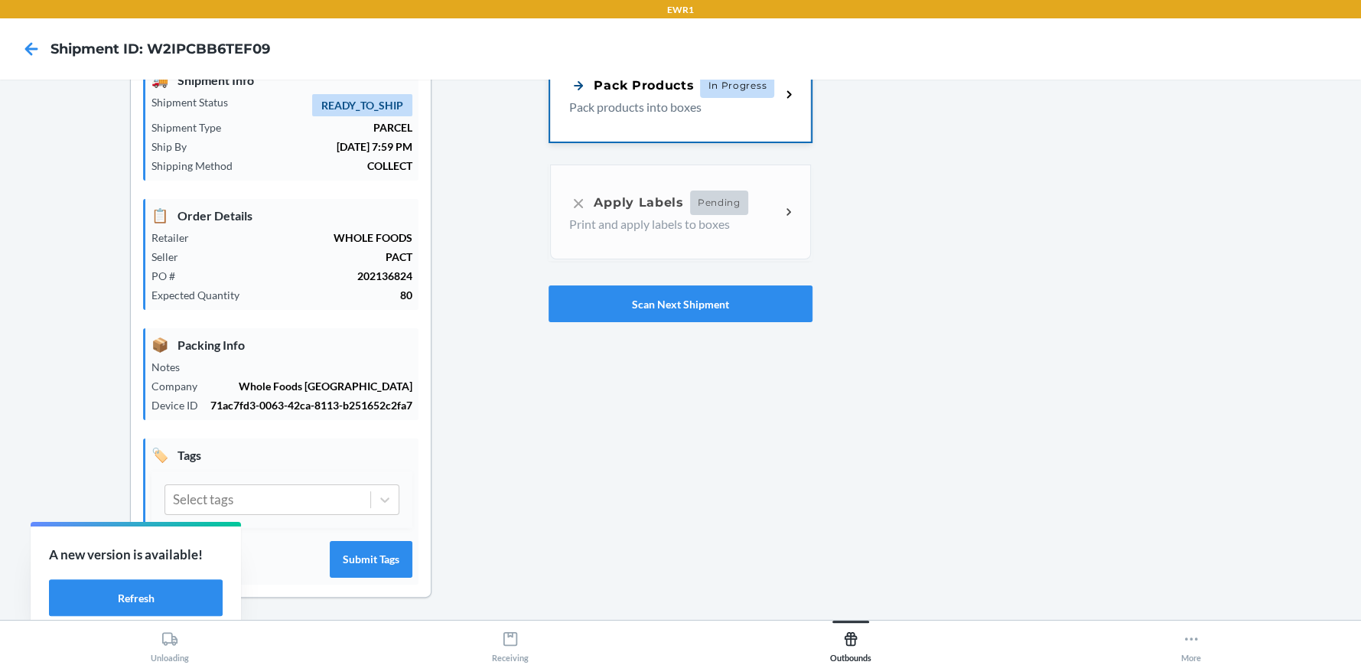
click at [660, 112] on p "Pack products into boxes" at bounding box center [668, 107] width 199 height 18
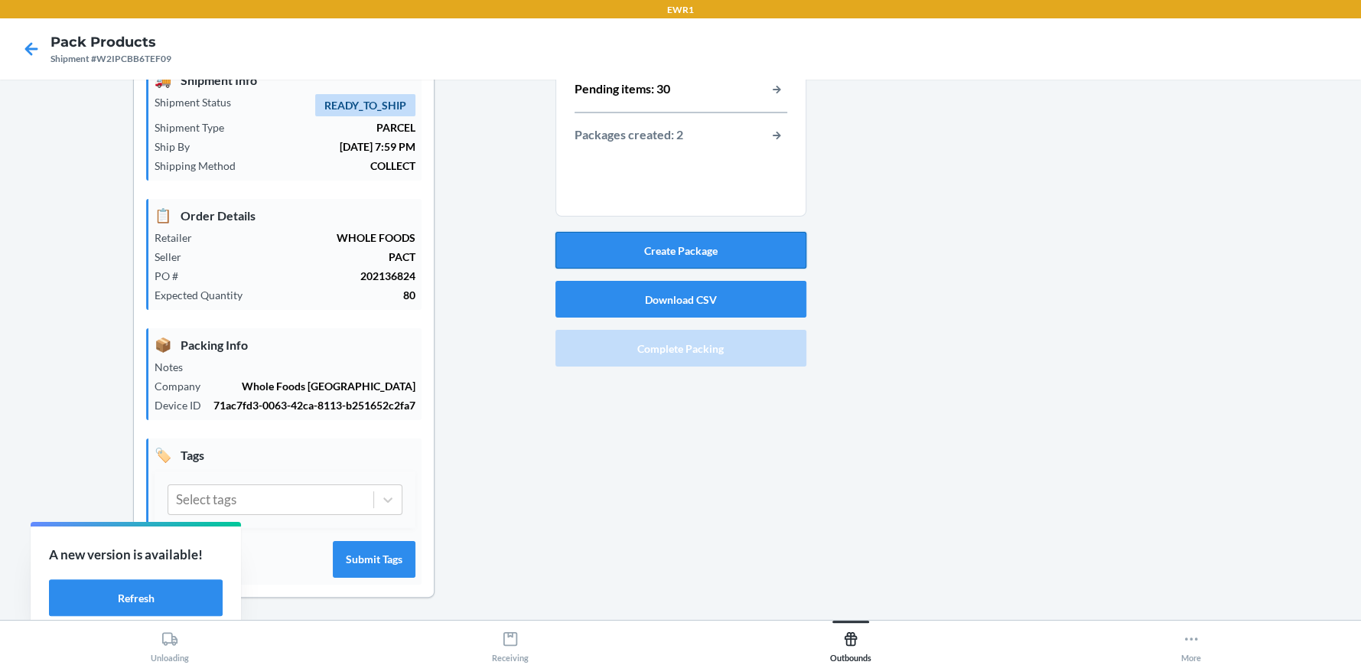
click at [696, 251] on button "Create Package" at bounding box center [680, 250] width 251 height 37
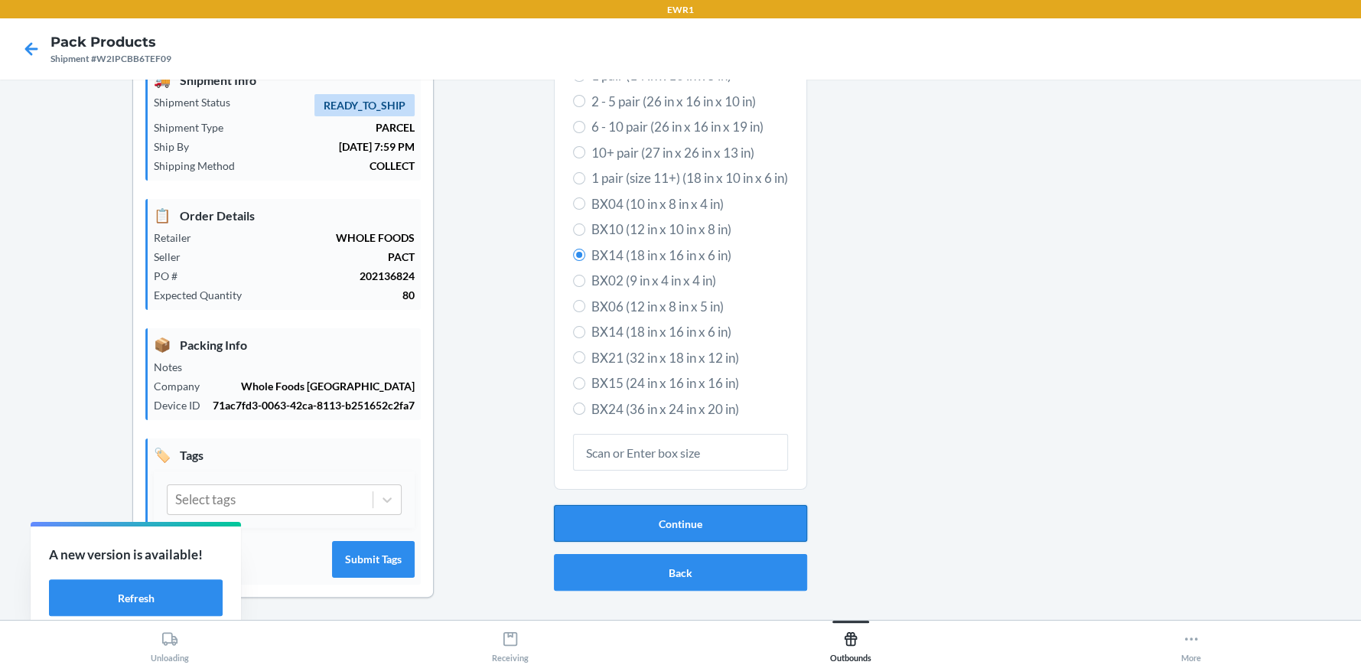
click at [682, 513] on button "Continue" at bounding box center [680, 523] width 253 height 37
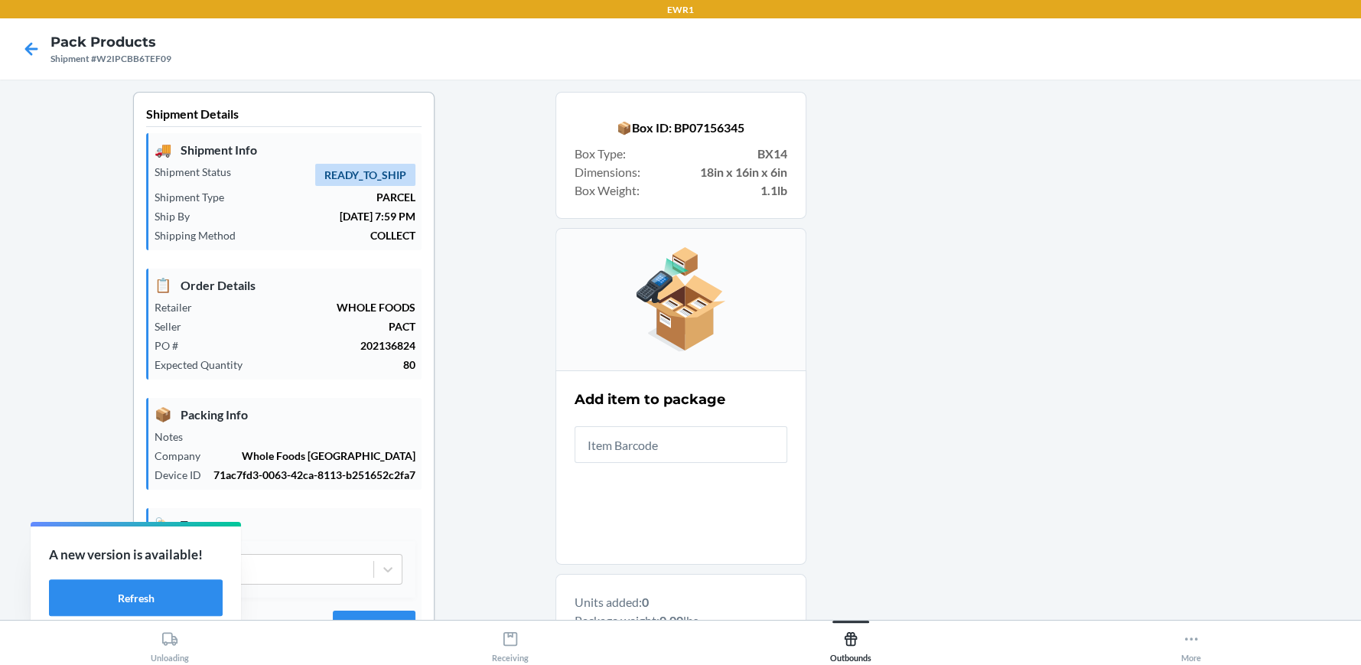
drag, startPoint x: 794, startPoint y: 419, endPoint x: 842, endPoint y: 518, distance: 109.5
click at [829, 503] on div at bounding box center [1077, 488] width 543 height 793
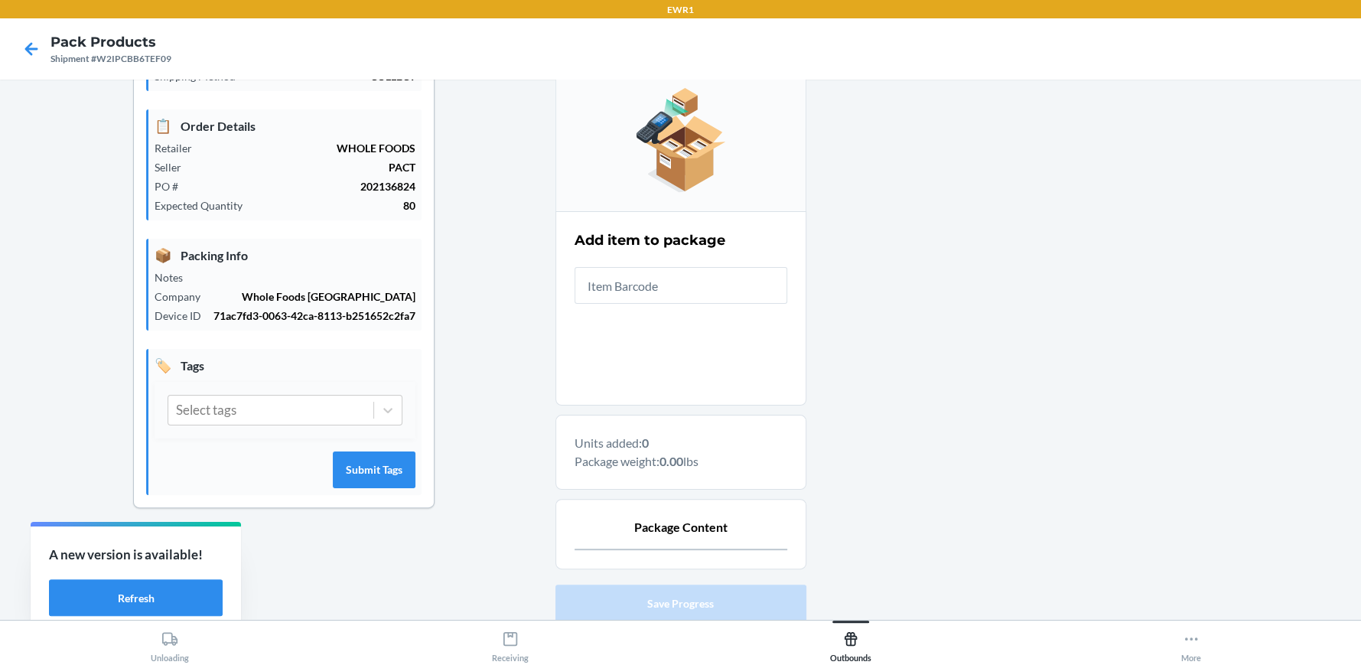
scroll to position [263, 0]
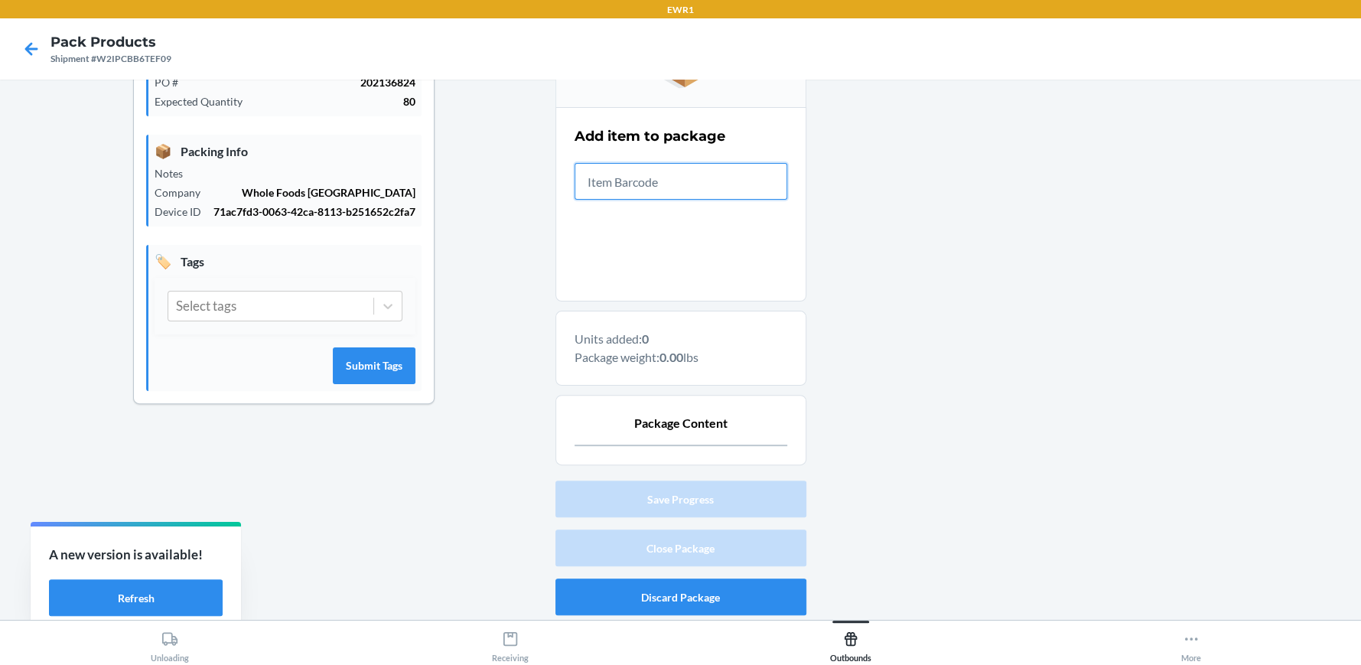
click at [644, 184] on input "text" at bounding box center [681, 181] width 213 height 37
click at [36, 50] on icon at bounding box center [31, 49] width 26 height 26
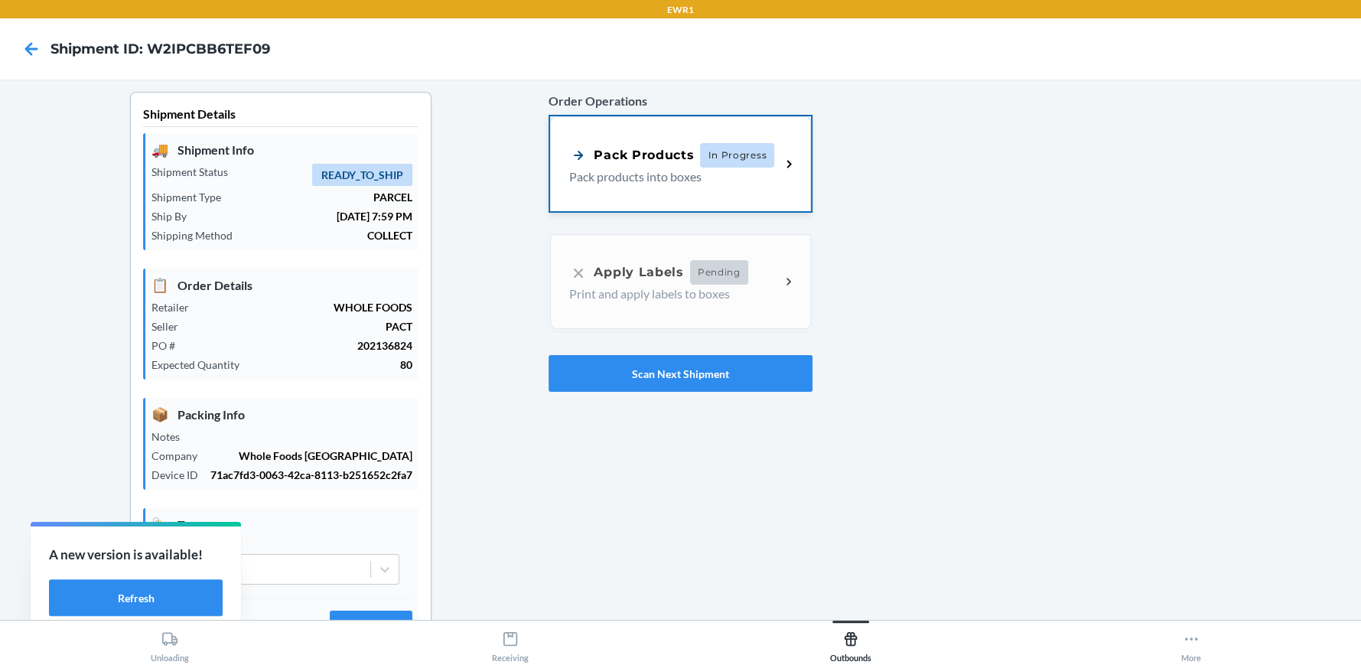
click at [656, 176] on p "Pack products into boxes" at bounding box center [668, 177] width 199 height 18
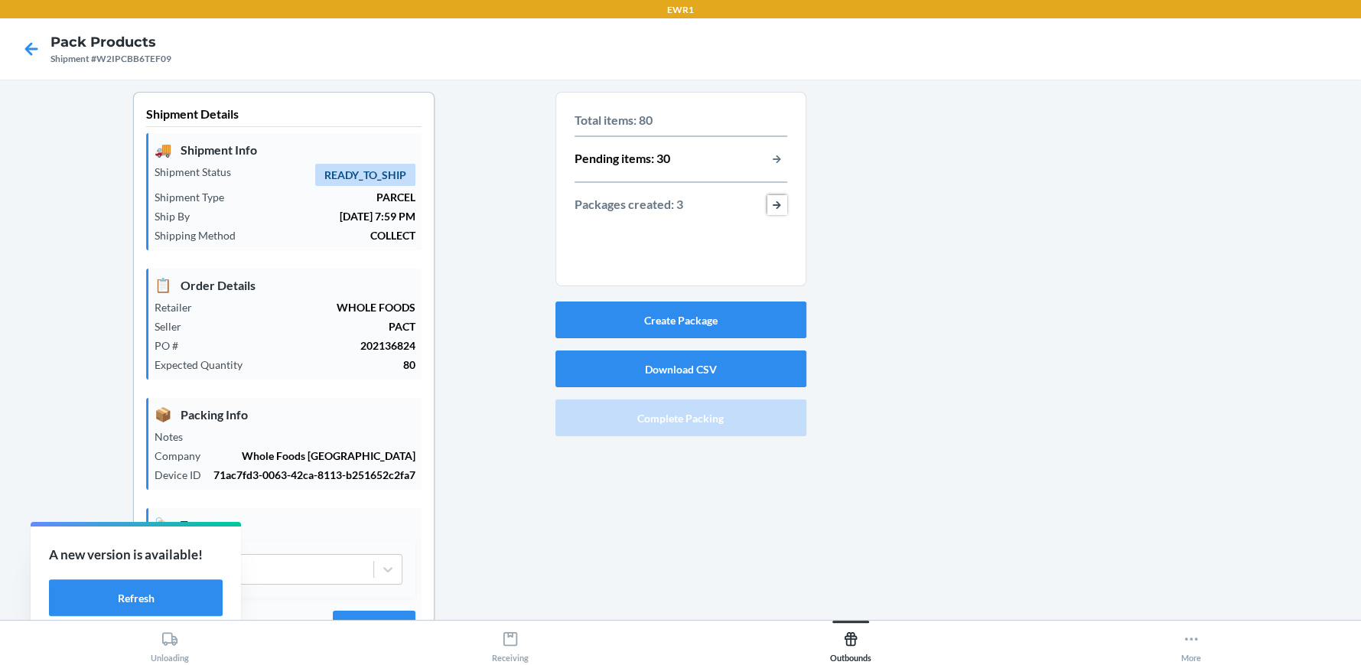
click at [767, 201] on button "button-view-packages-created" at bounding box center [777, 205] width 20 height 20
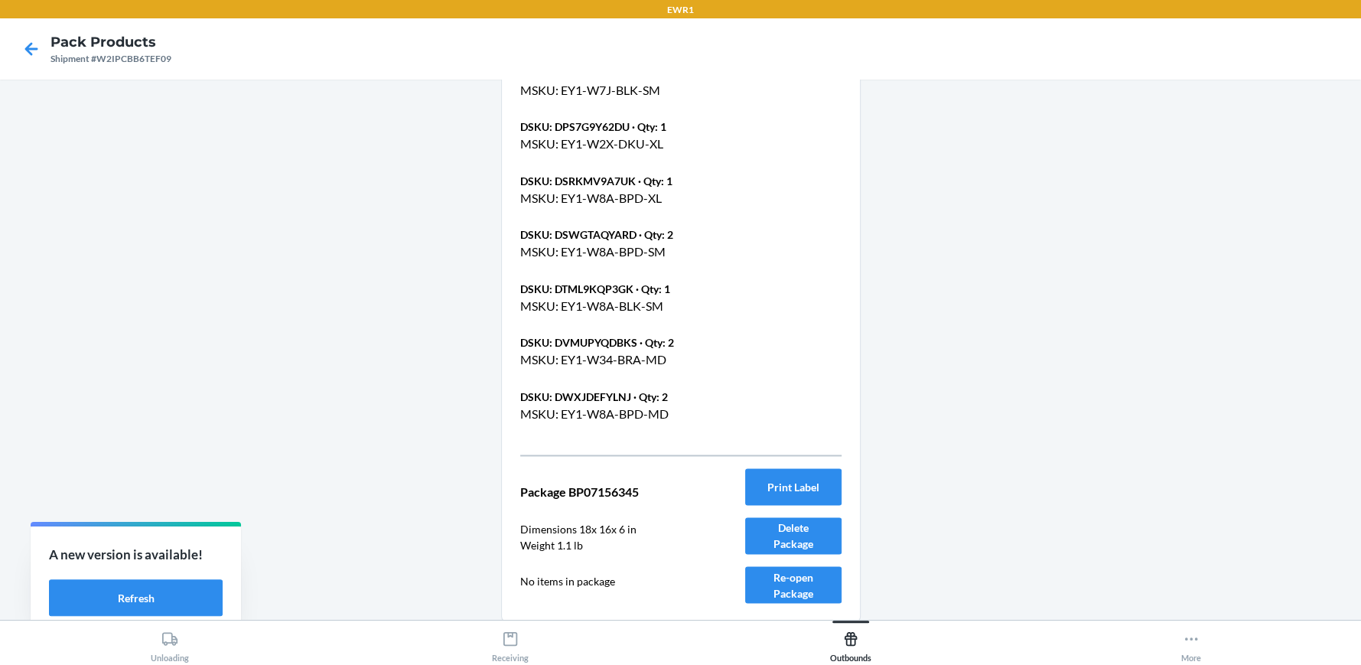
scroll to position [1875, 0]
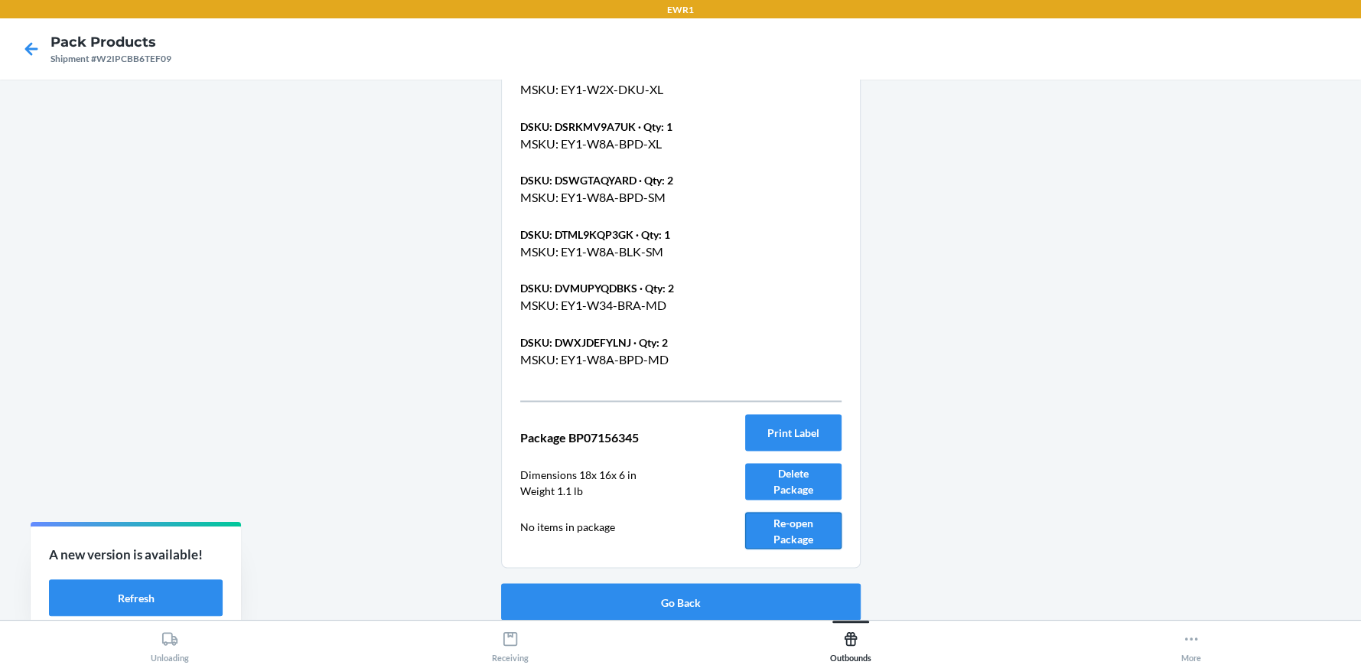
click at [797, 523] on button "Re-open Package" at bounding box center [793, 530] width 96 height 37
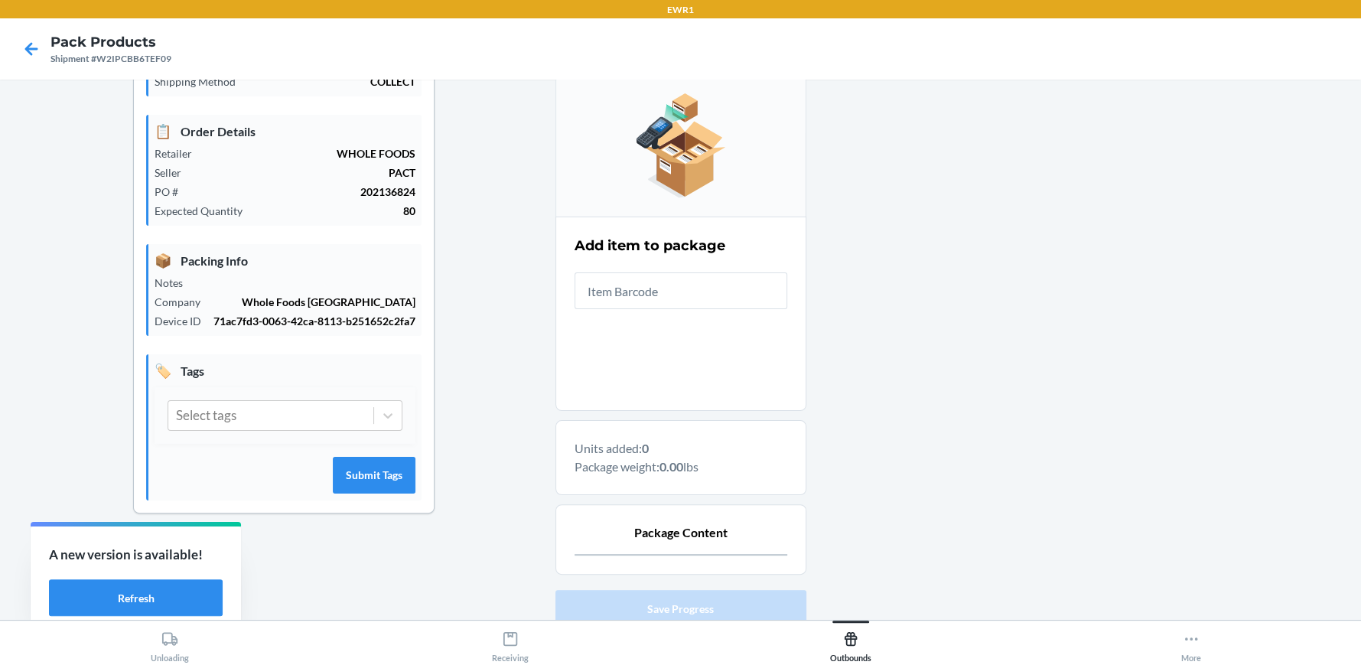
scroll to position [0, 0]
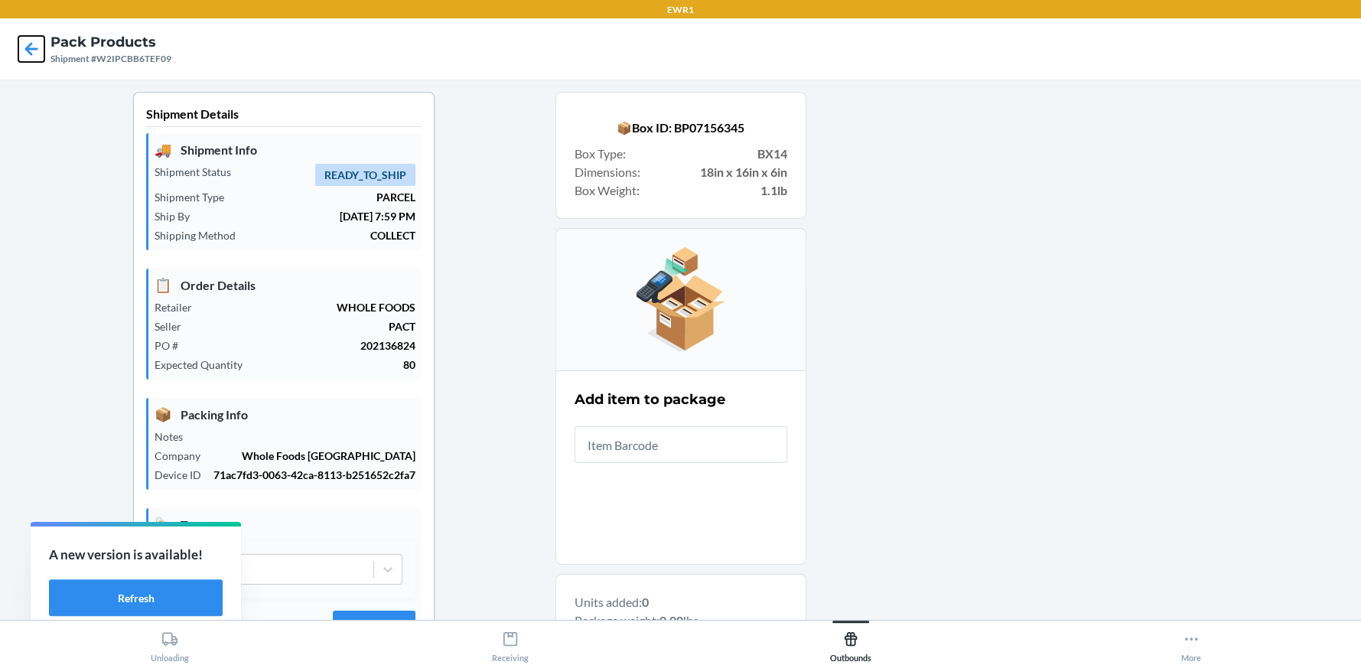
click at [23, 49] on icon at bounding box center [31, 49] width 26 height 26
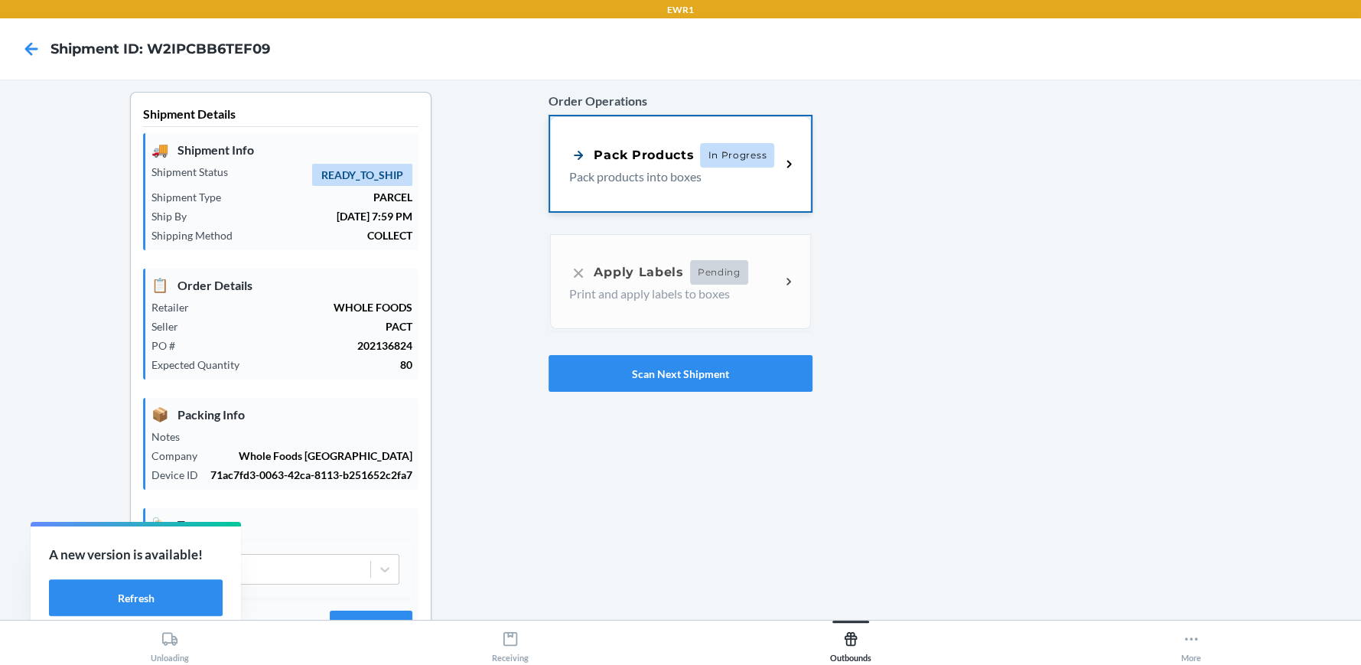
click at [733, 191] on div "Pack Products In Progress Pack products into boxes" at bounding box center [680, 163] width 260 height 95
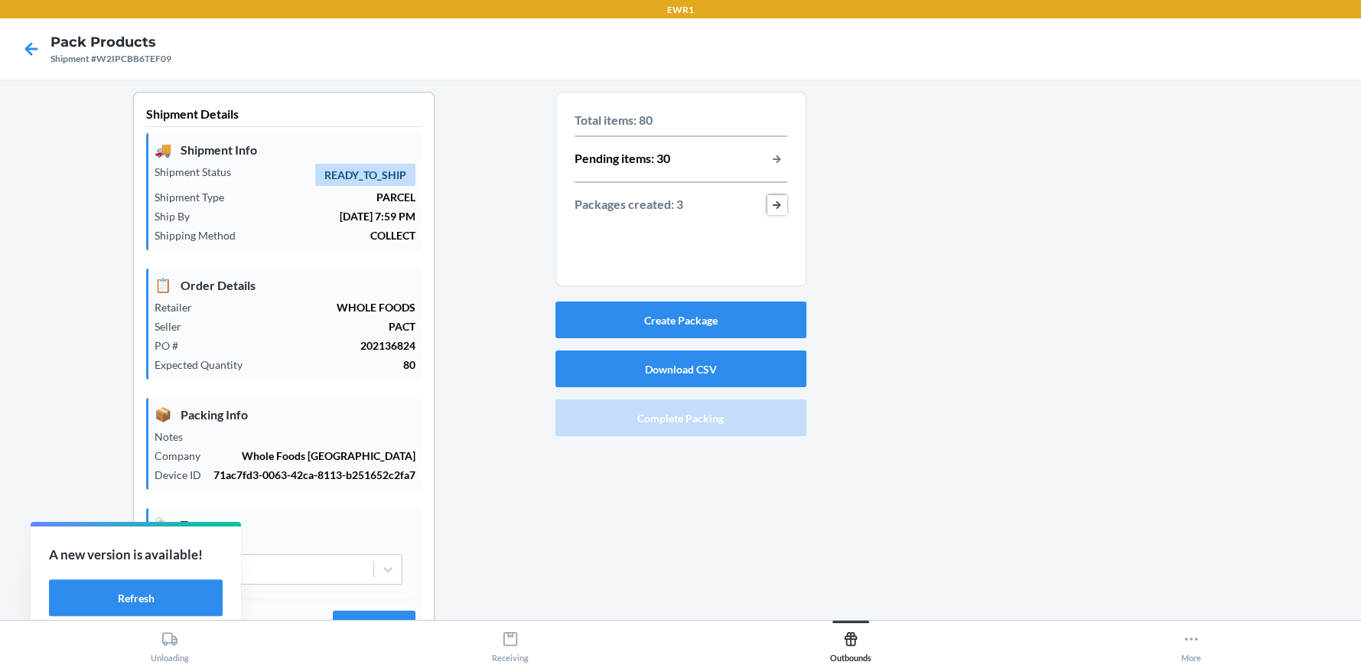
click at [773, 208] on button "button-view-packages-created" at bounding box center [777, 205] width 20 height 20
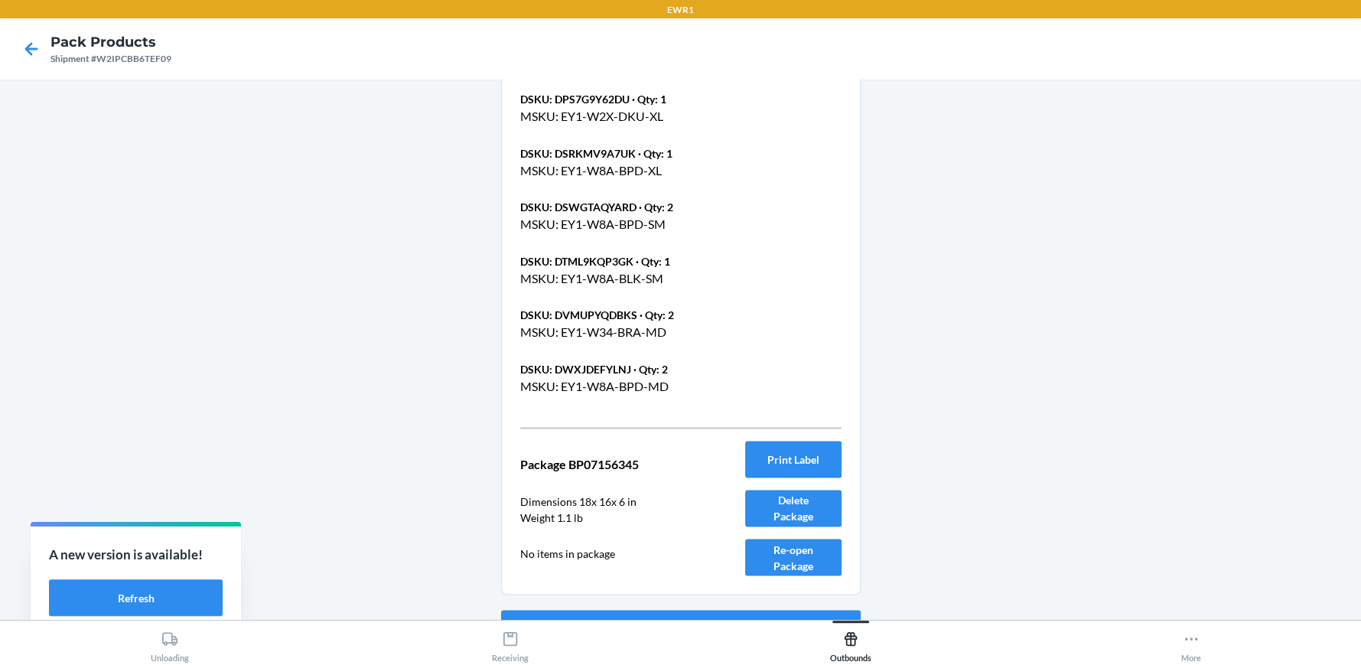
scroll to position [1875, 0]
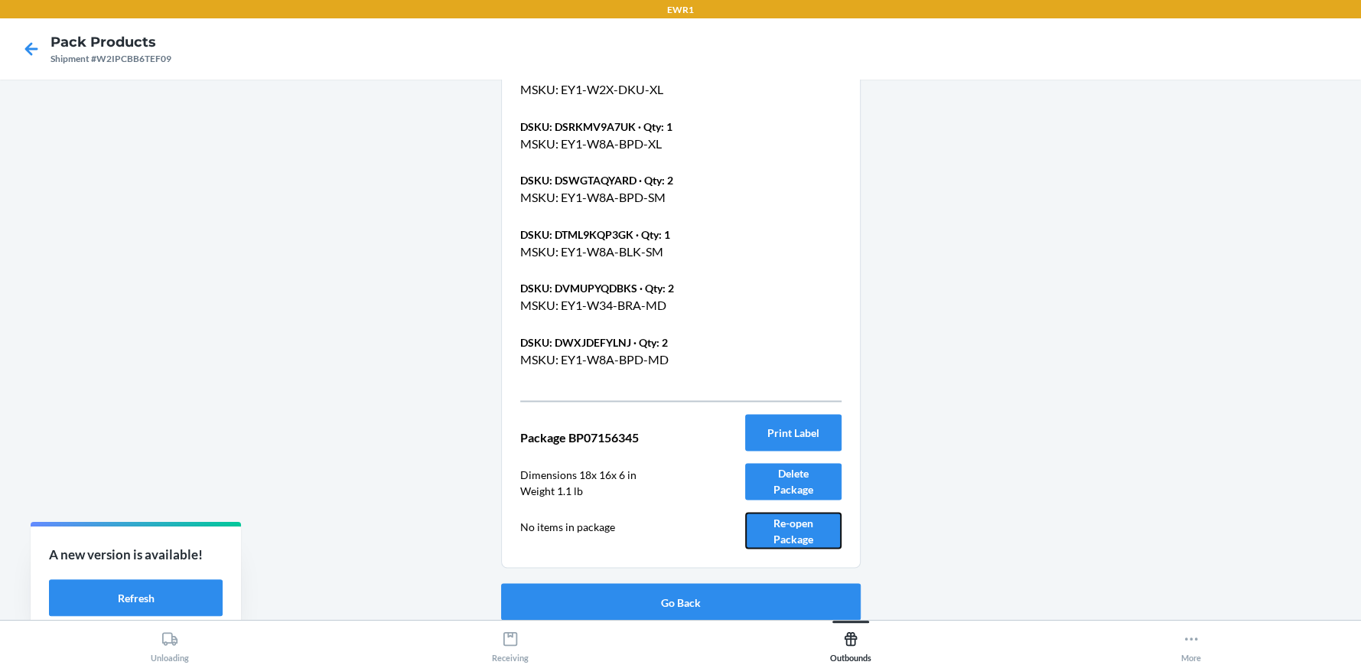
click at [806, 540] on button "Re-open Package" at bounding box center [793, 530] width 96 height 37
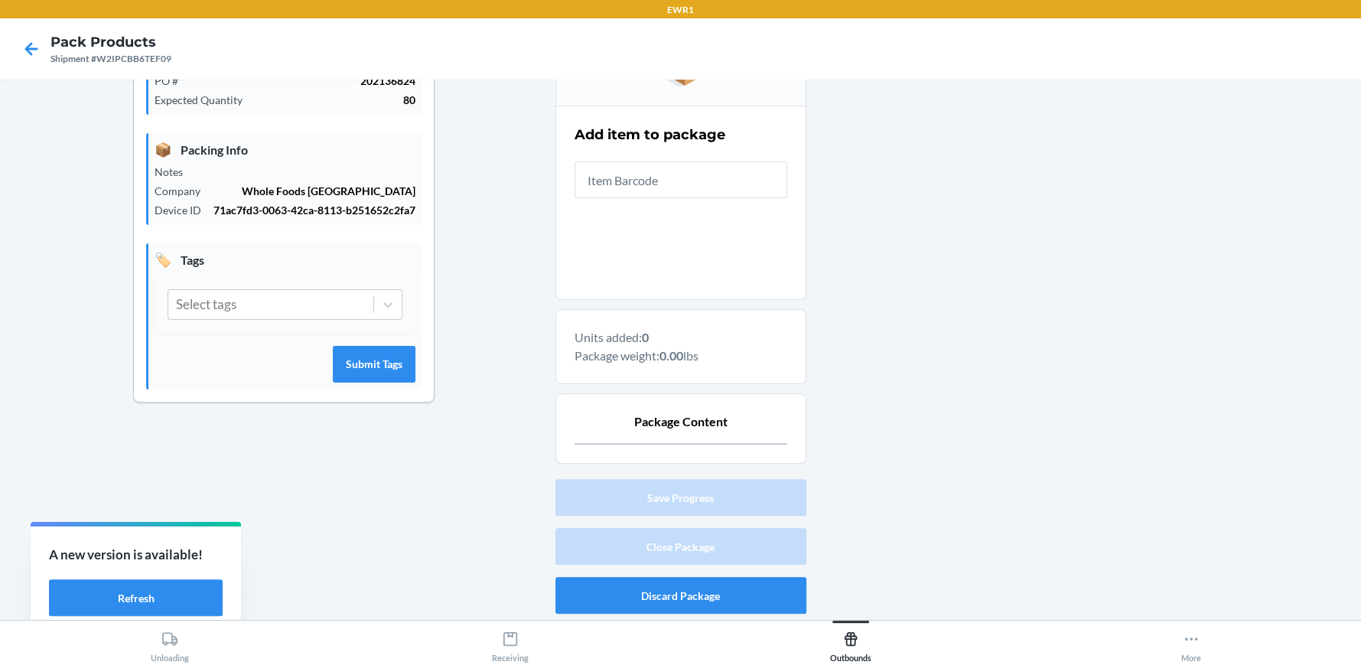
scroll to position [263, 0]
click at [748, 185] on input "text" at bounding box center [681, 181] width 213 height 37
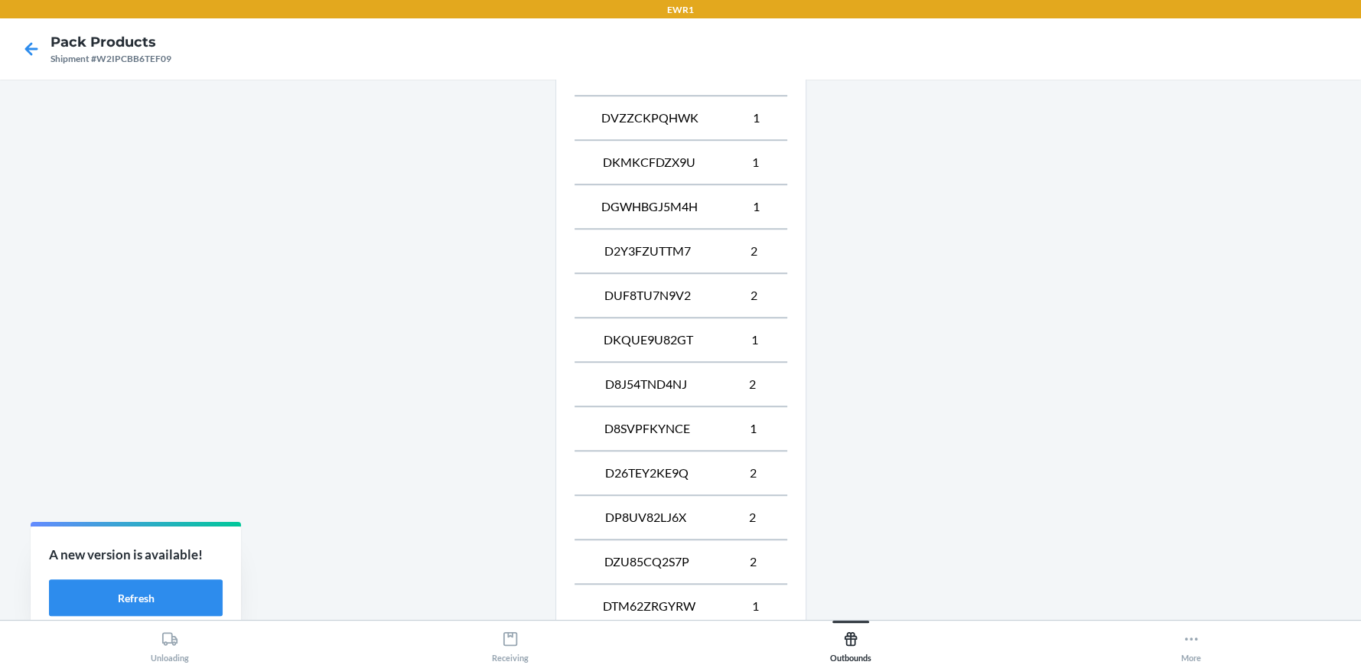
scroll to position [1002, 0]
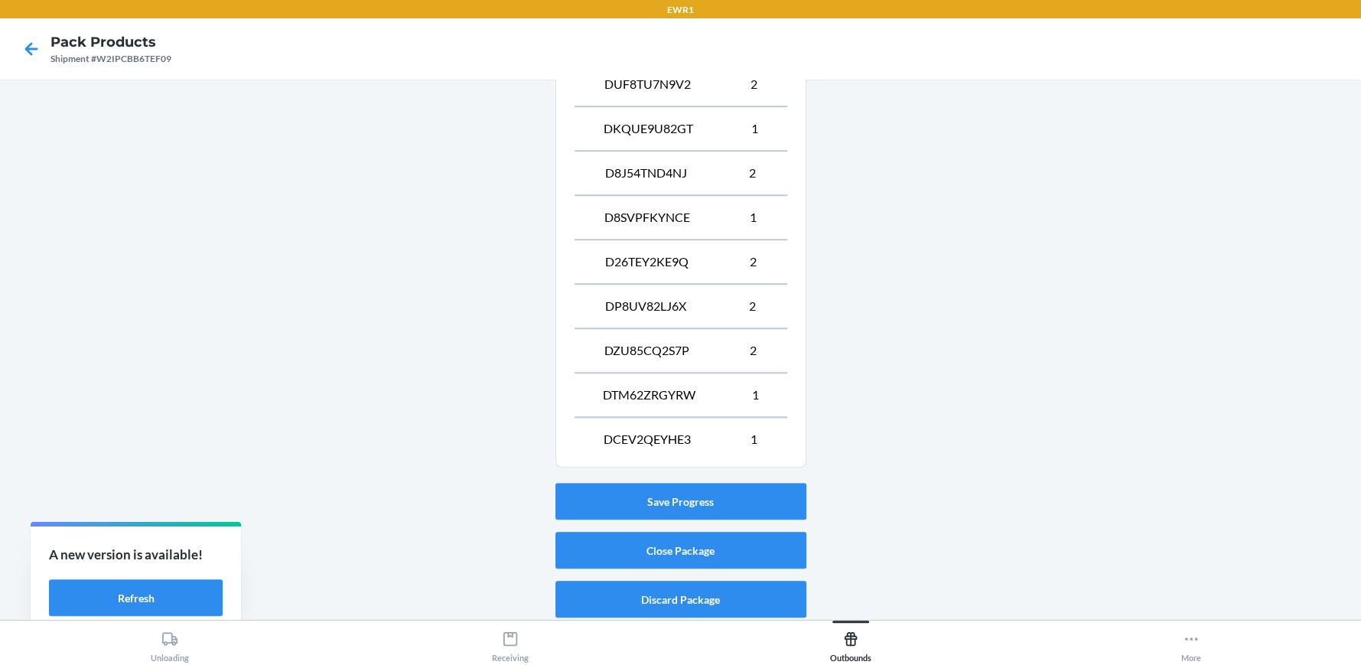
click at [697, 567] on div "Save Progress Close Package Discard Package" at bounding box center [680, 550] width 251 height 147
click at [695, 549] on button "Close Package" at bounding box center [680, 550] width 251 height 37
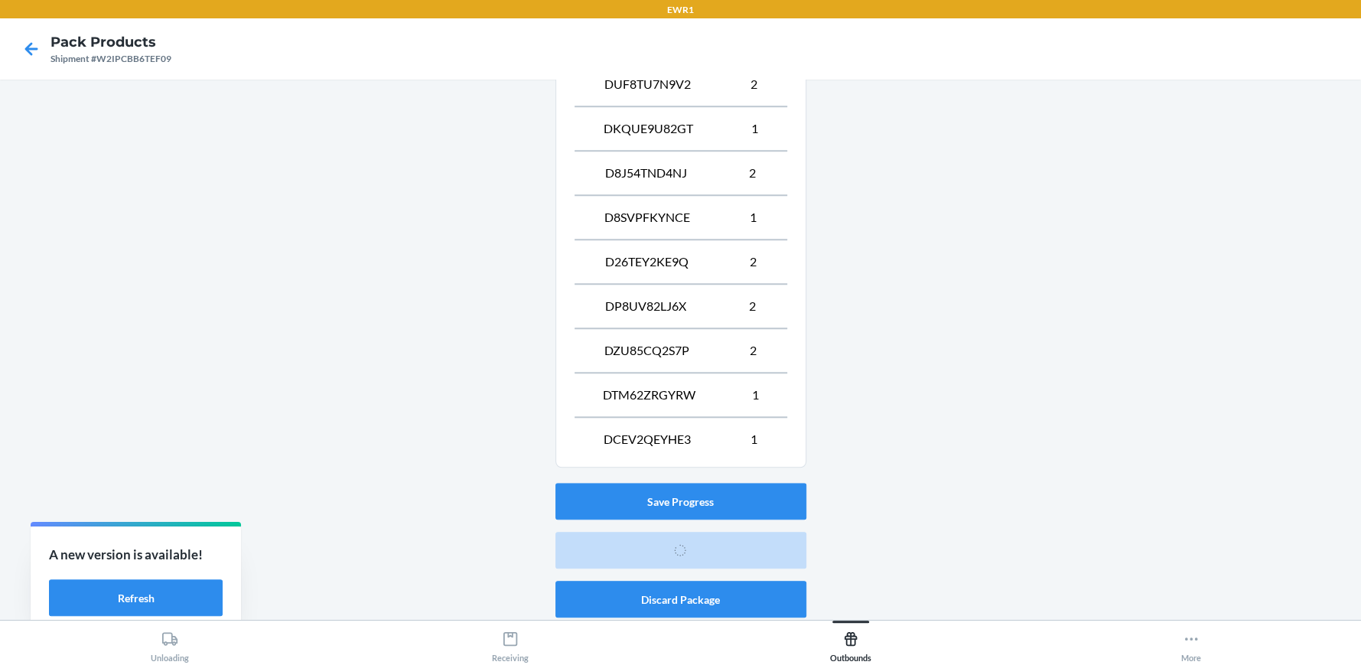
scroll to position [70, 0]
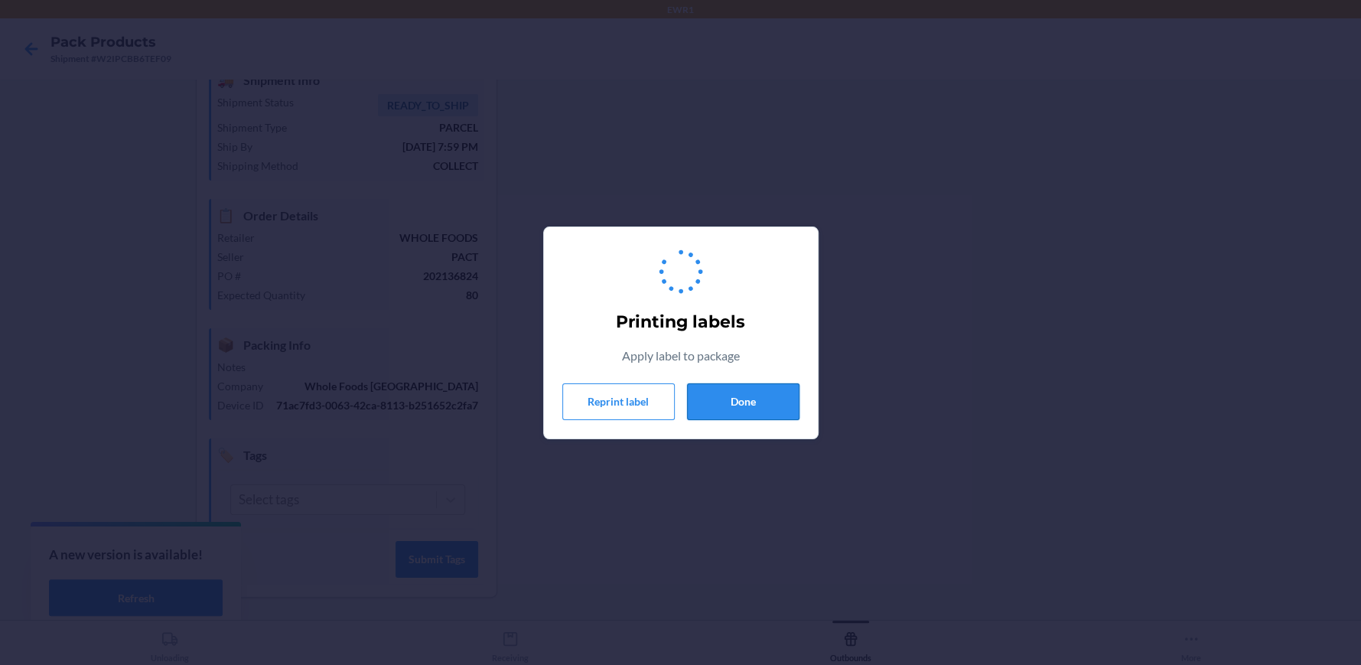
click at [776, 397] on button "Done" at bounding box center [743, 401] width 112 height 37
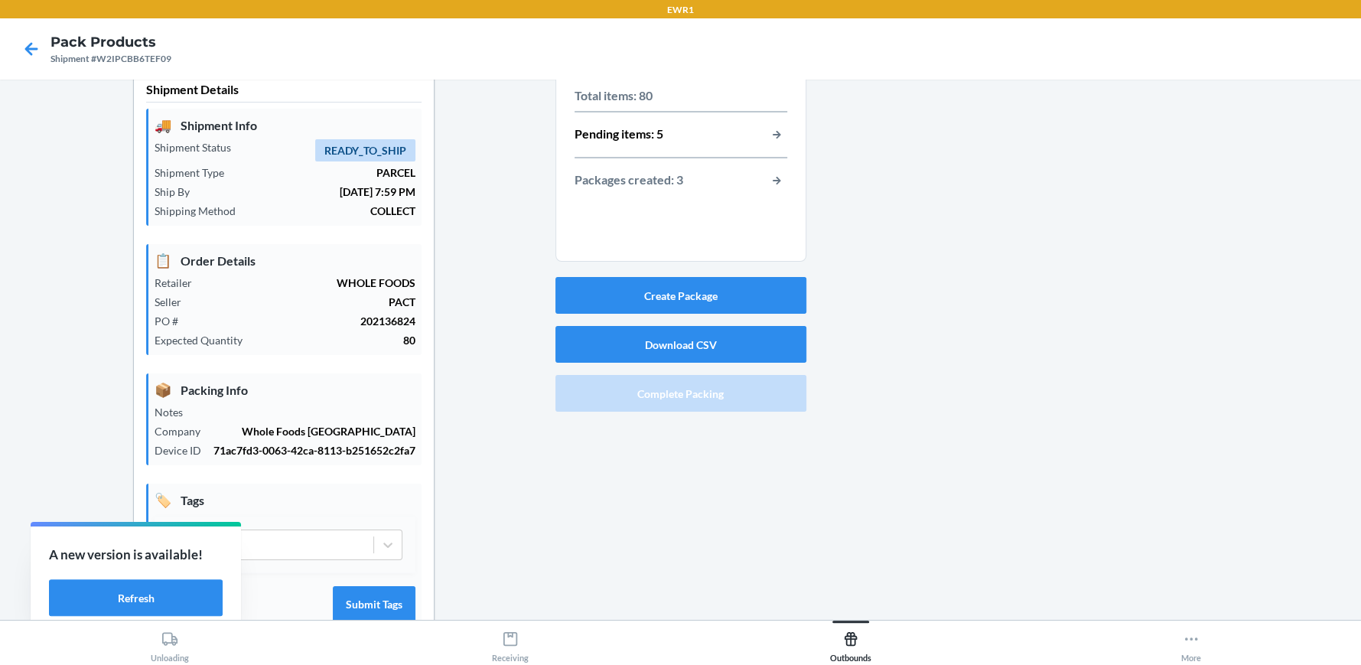
scroll to position [0, 0]
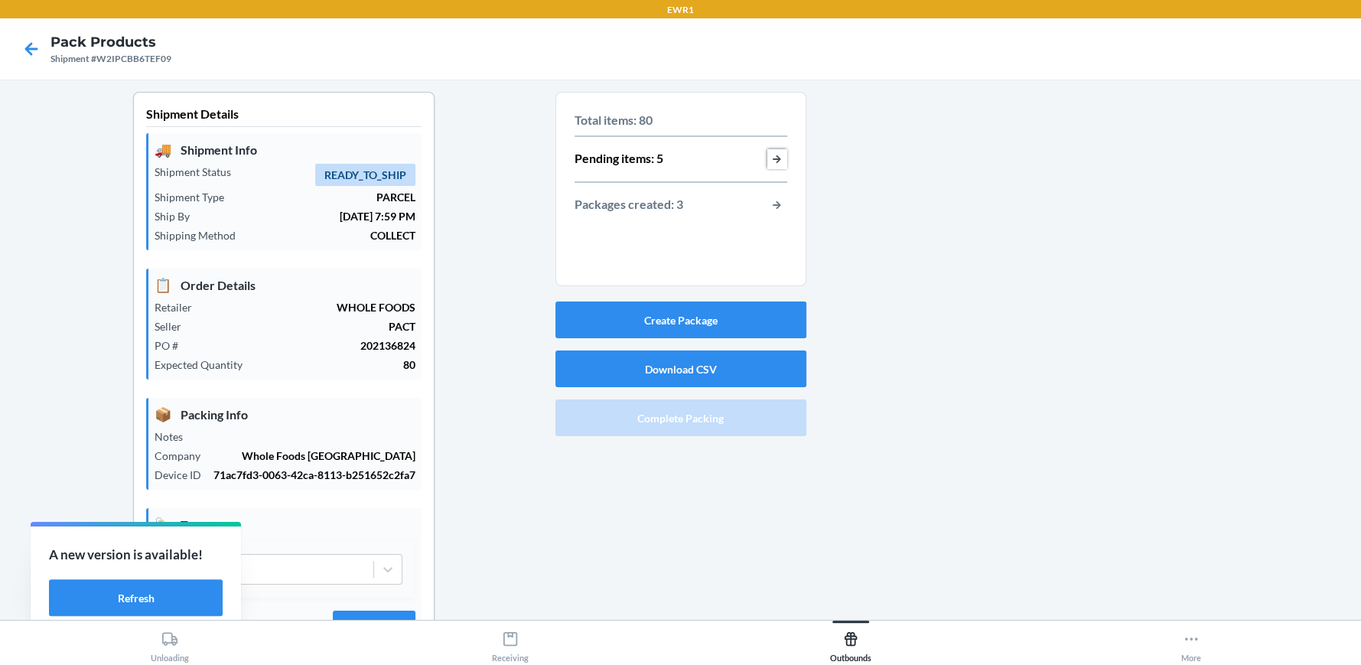
click at [777, 153] on button "button-view-pending-items" at bounding box center [777, 159] width 20 height 20
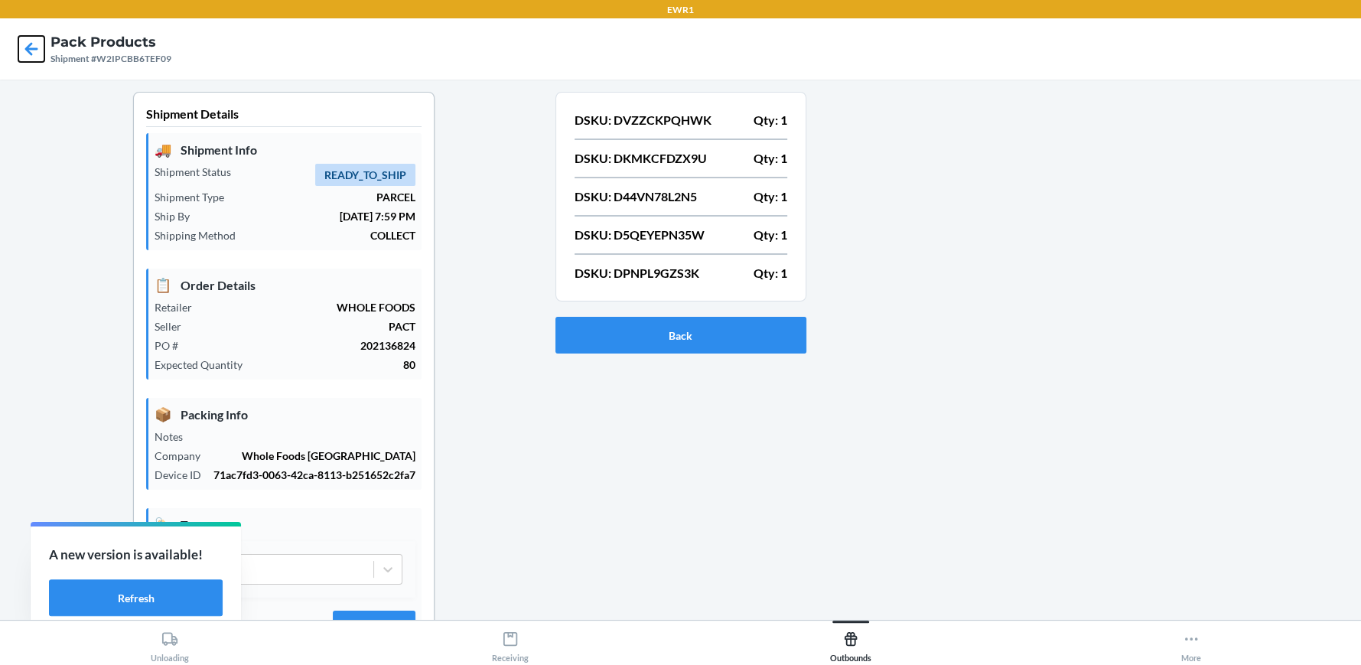
click at [21, 47] on icon at bounding box center [31, 49] width 26 height 26
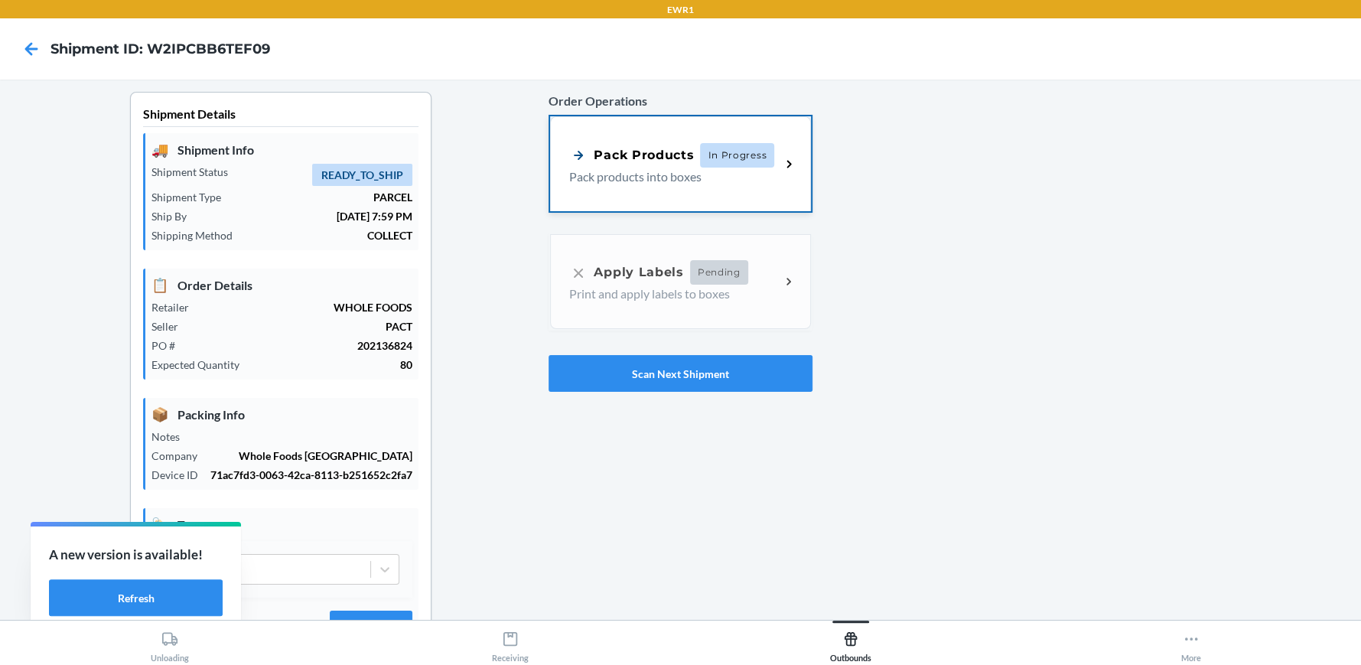
click at [653, 159] on div "Pack Products" at bounding box center [631, 154] width 125 height 19
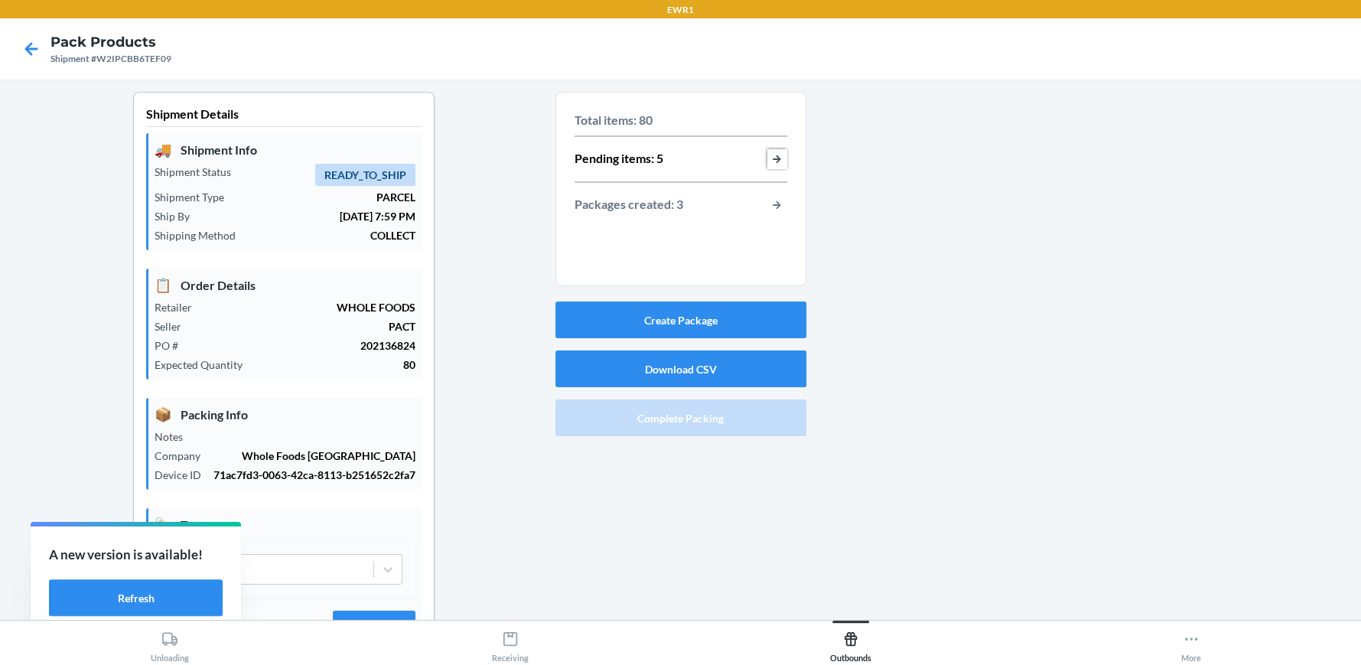
click at [767, 155] on button "button-view-pending-items" at bounding box center [777, 159] width 20 height 20
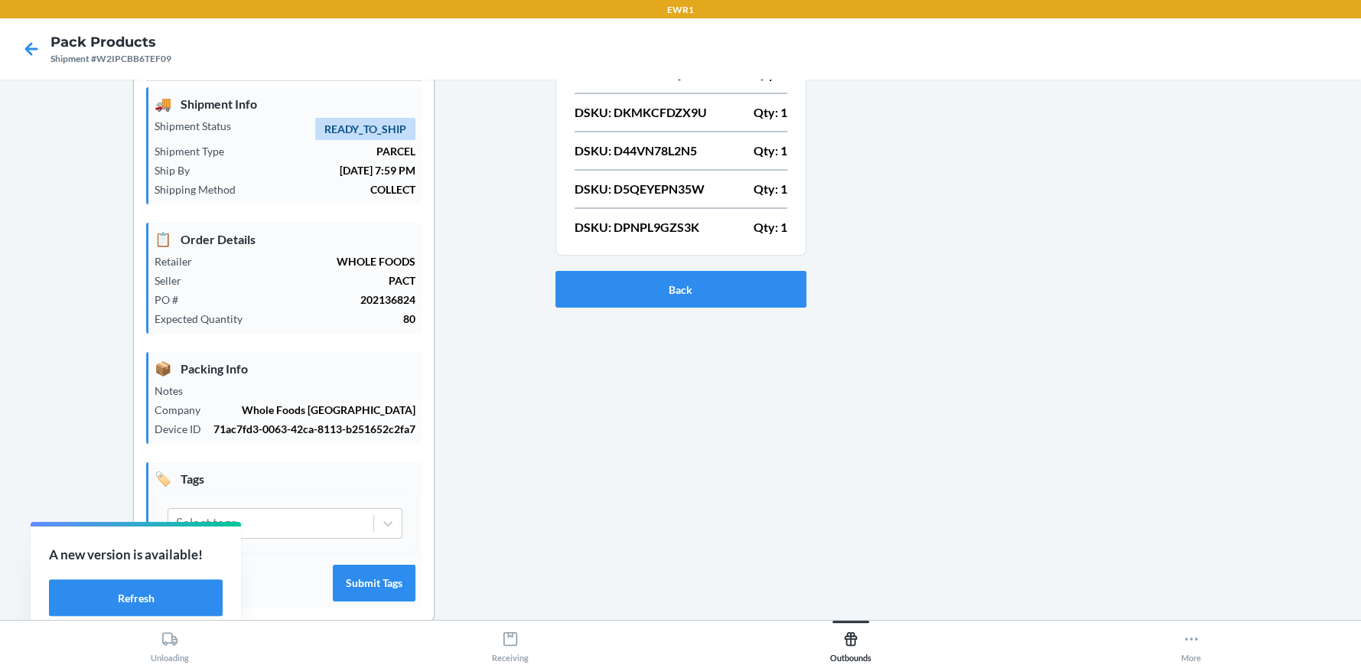
scroll to position [70, 0]
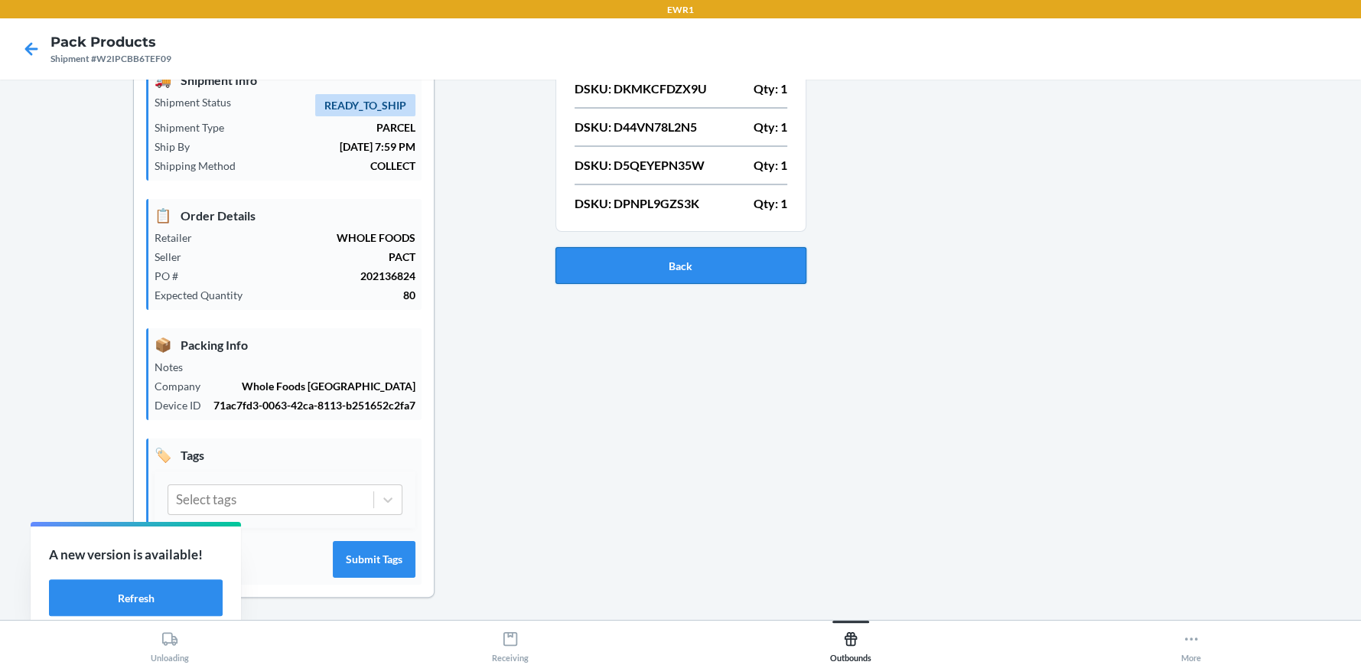
click at [696, 272] on button "Back" at bounding box center [680, 265] width 251 height 37
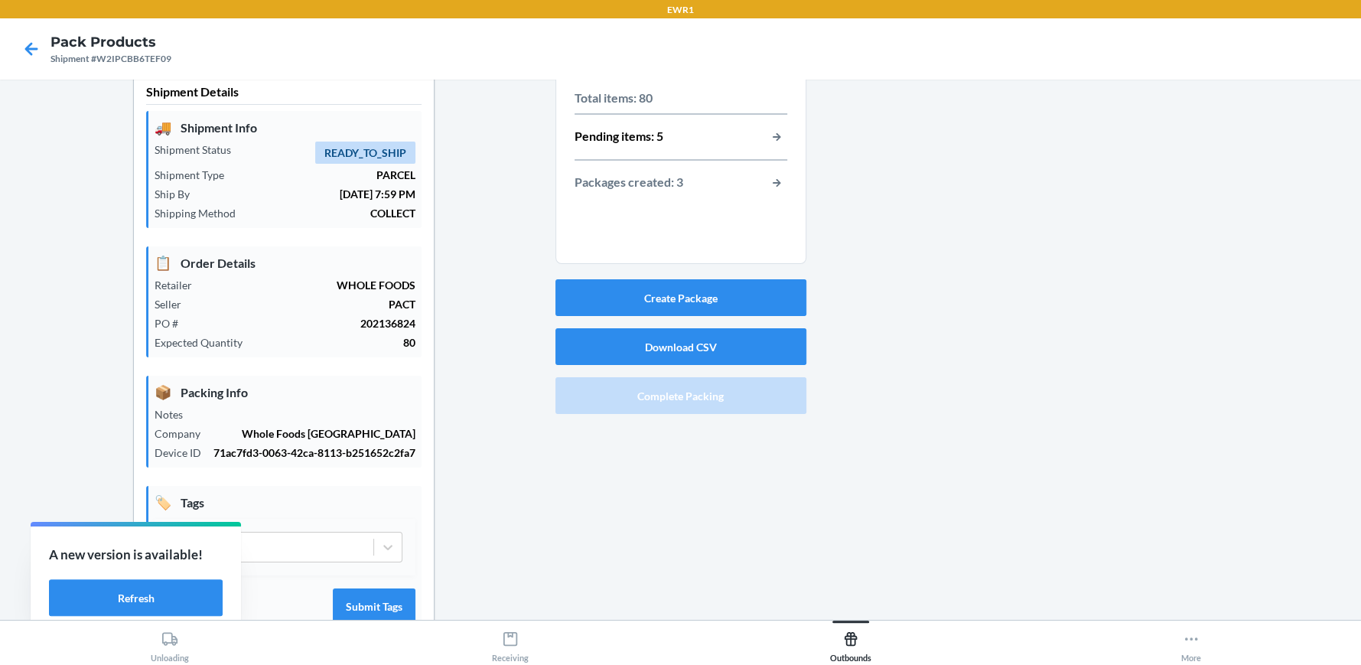
scroll to position [0, 0]
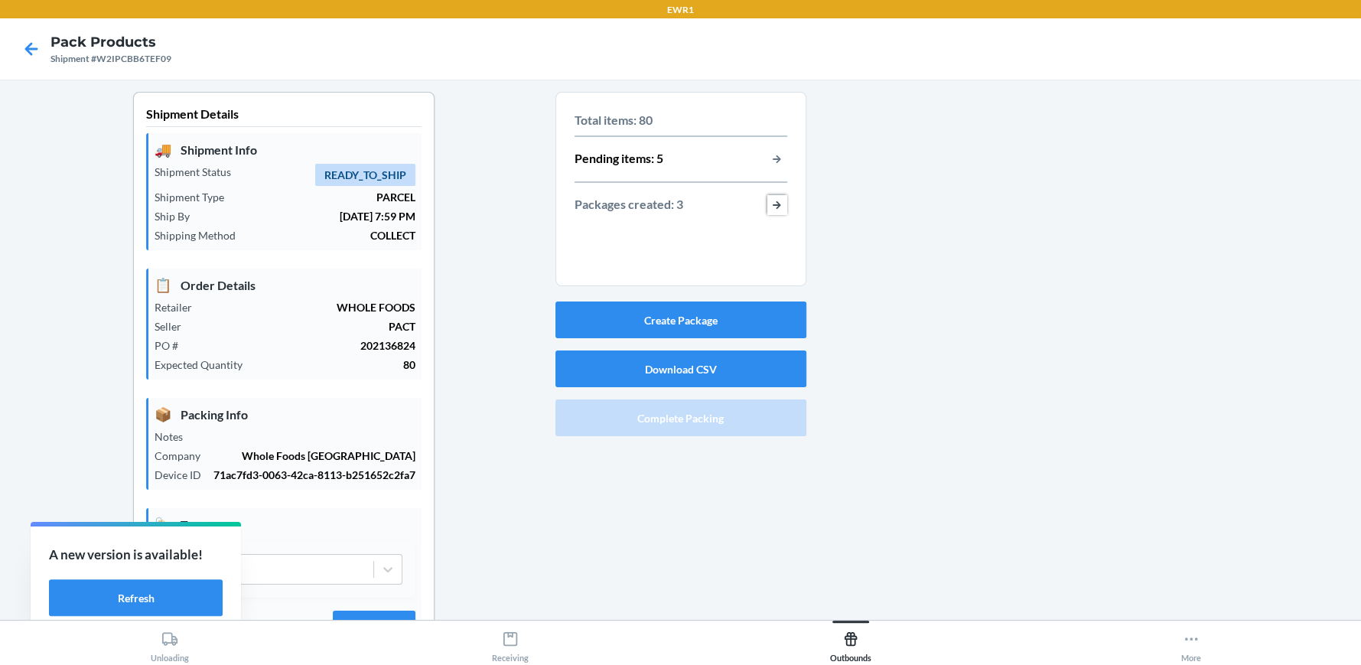
click at [773, 201] on button "button-view-packages-created" at bounding box center [777, 205] width 20 height 20
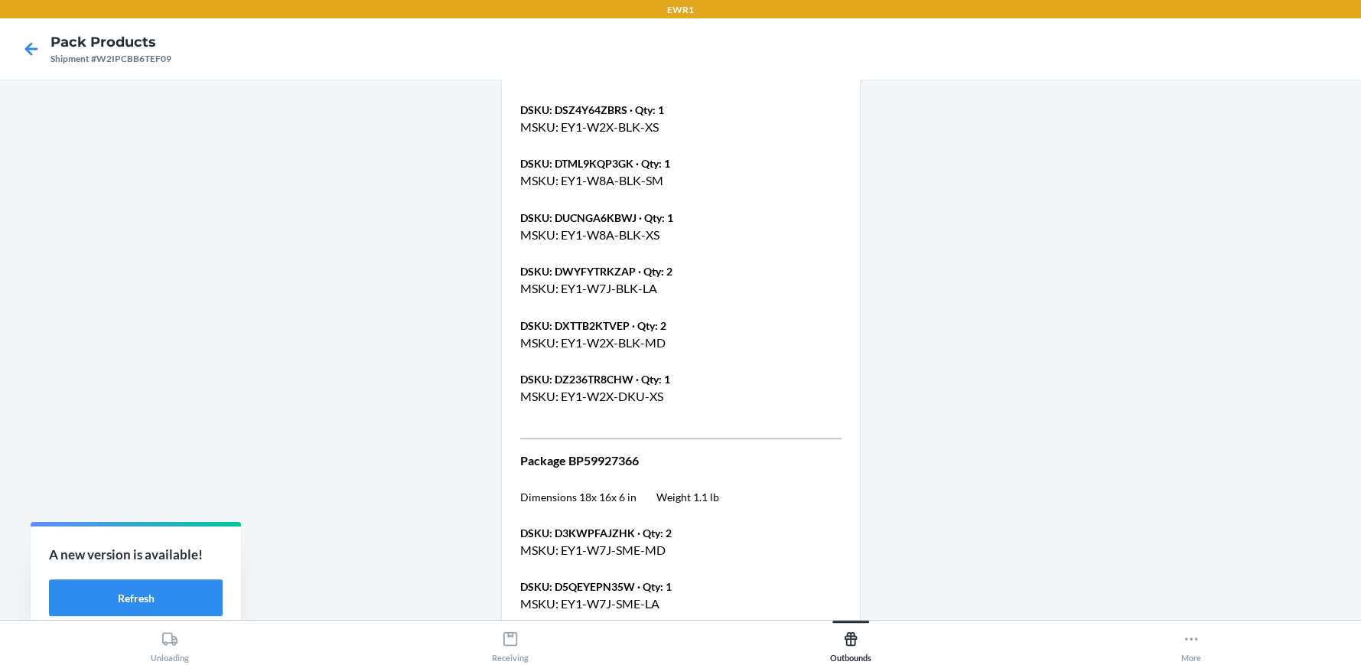
scroll to position [842, 0]
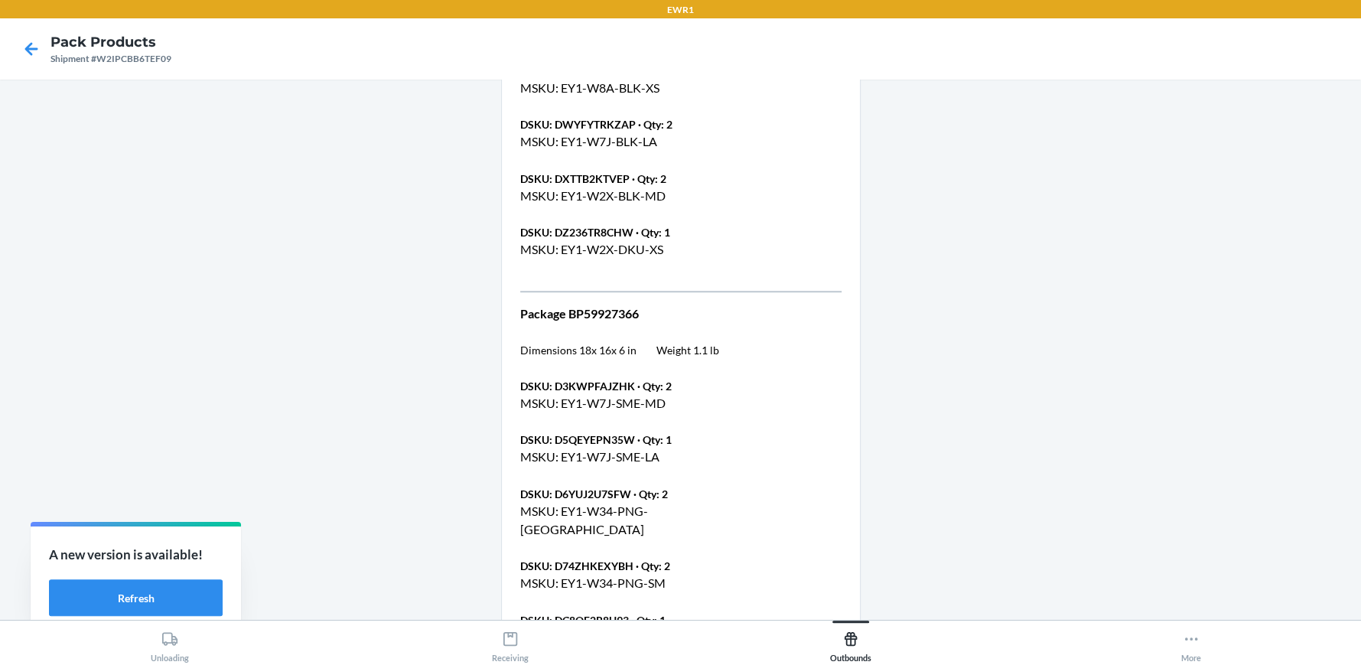
drag, startPoint x: 1335, startPoint y: 282, endPoint x: 1352, endPoint y: 271, distance: 20.4
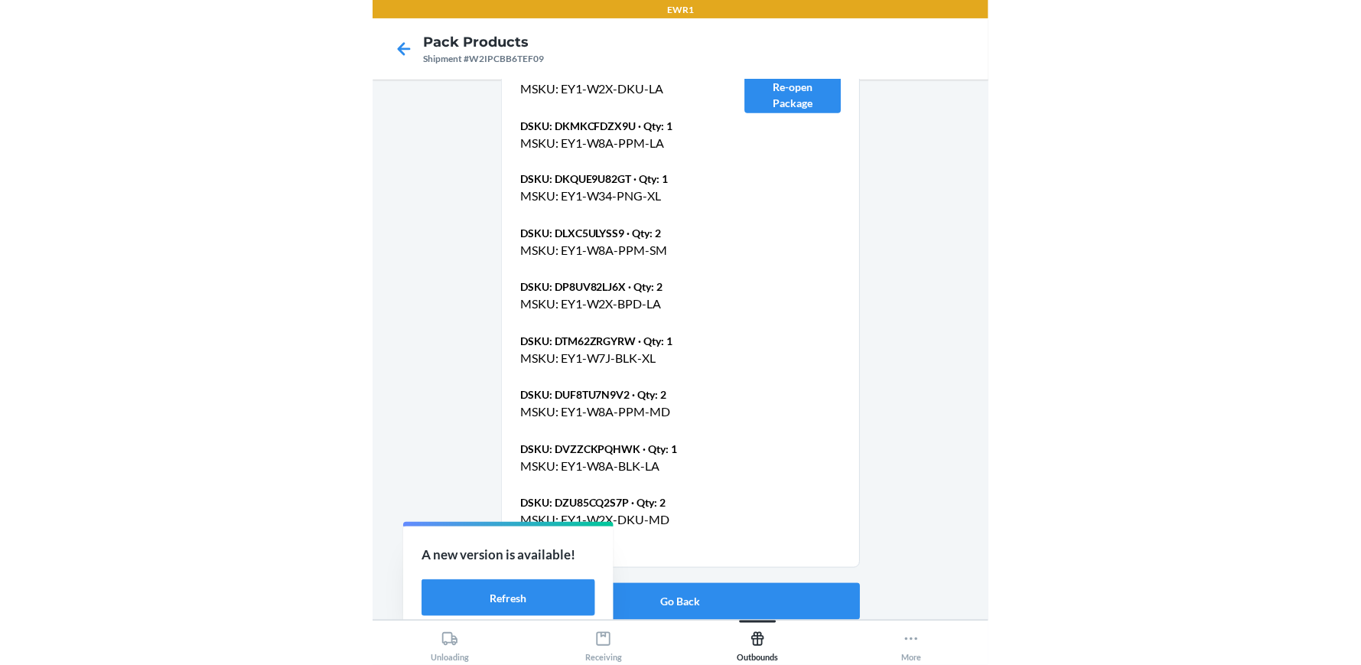
scroll to position [2747, 0]
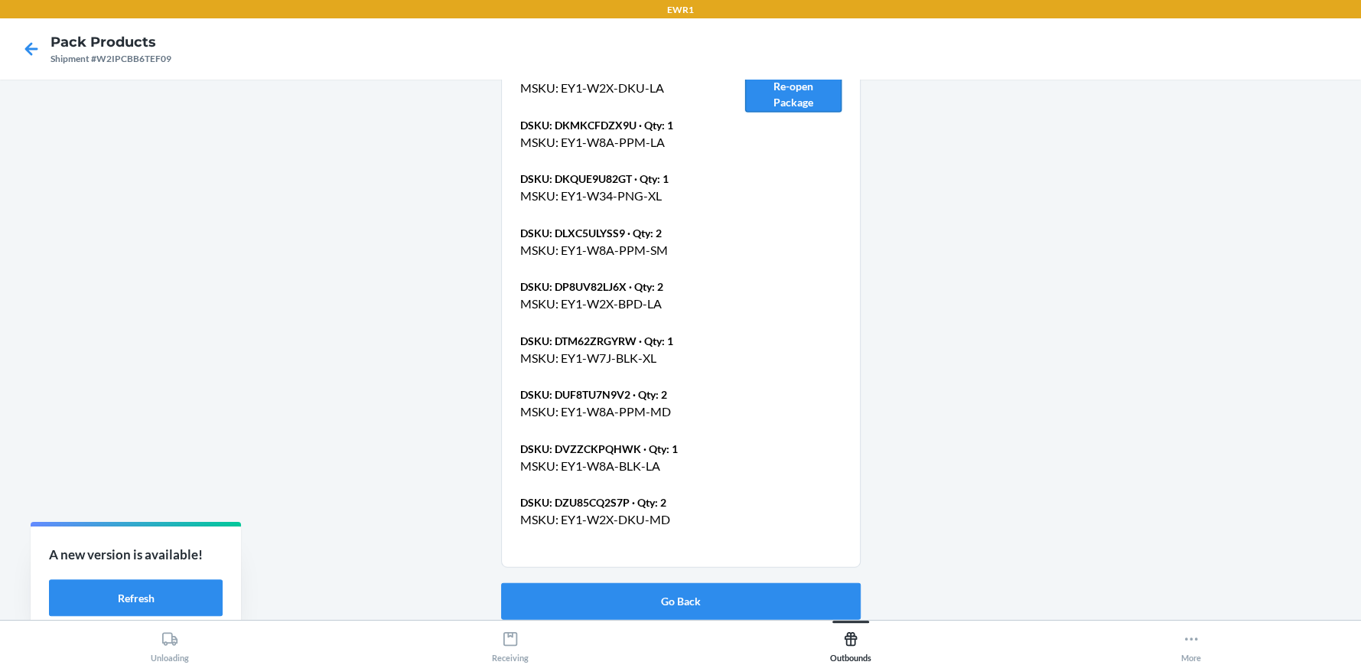
click at [765, 90] on button "Re-open Package" at bounding box center [793, 94] width 96 height 37
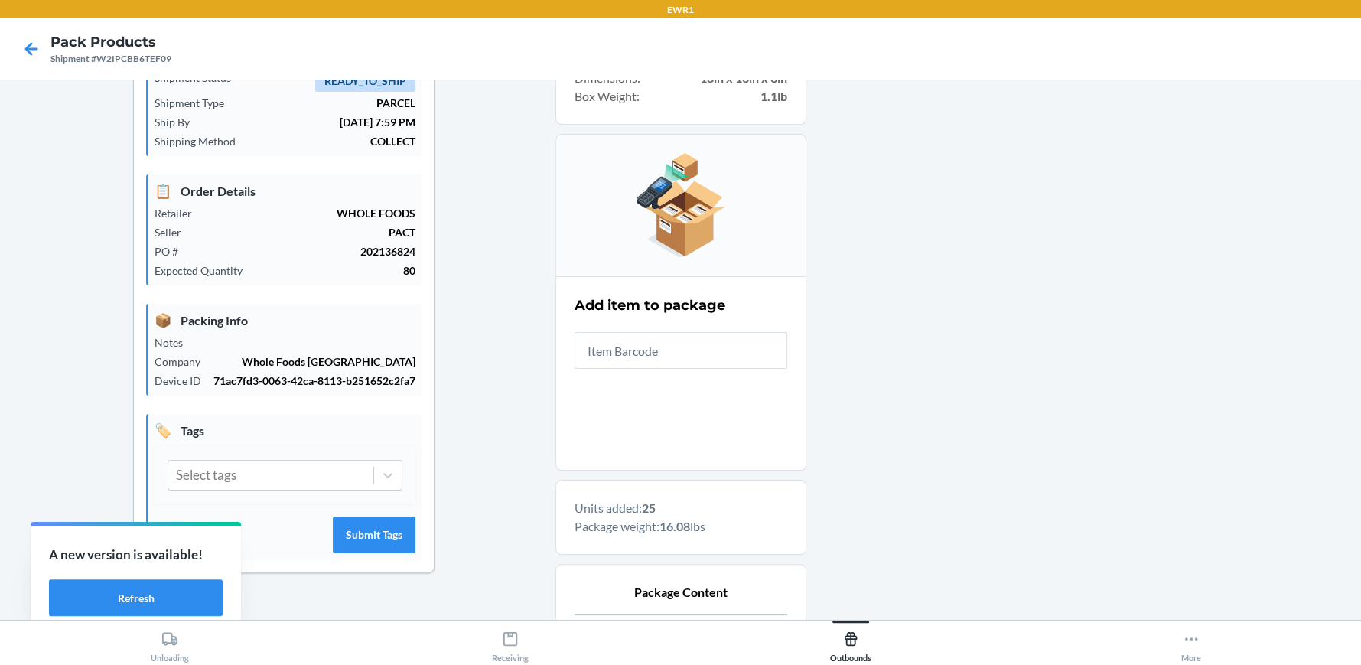
scroll to position [18, 0]
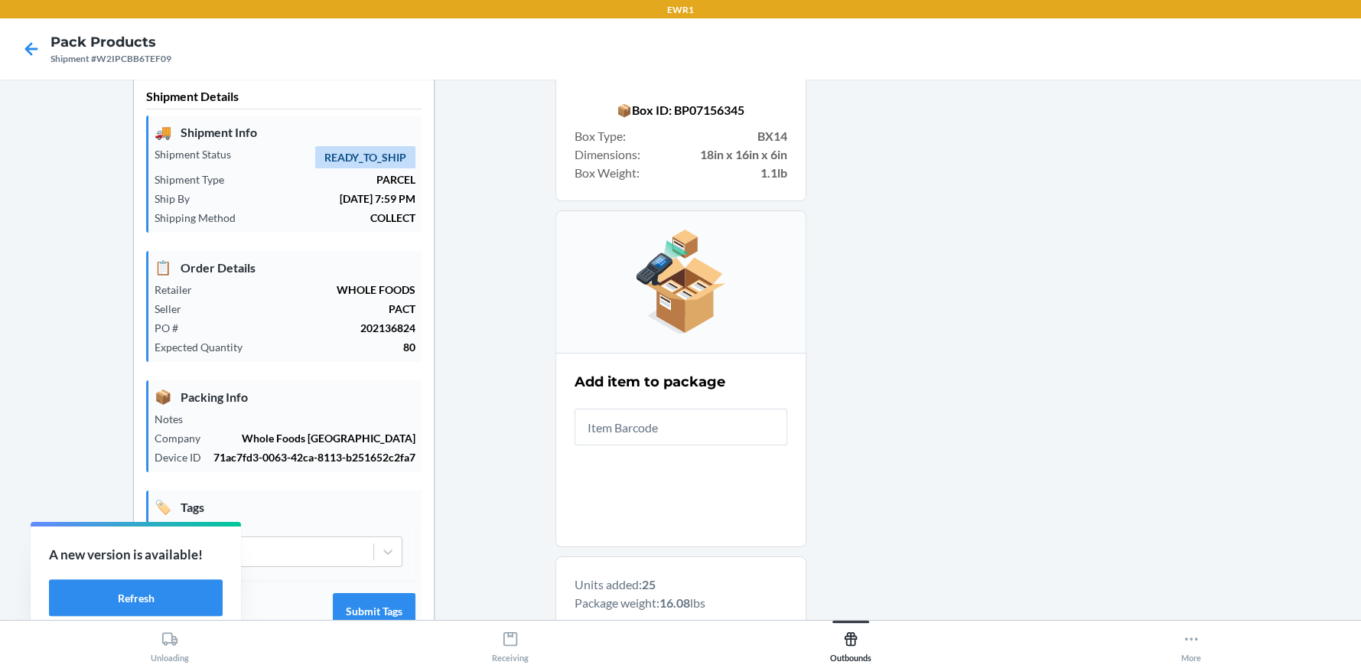
click at [675, 417] on input "text" at bounding box center [681, 427] width 213 height 37
type input "197551266211"
drag, startPoint x: 675, startPoint y: 417, endPoint x: 401, endPoint y: 411, distance: 274.0
drag, startPoint x: 751, startPoint y: 424, endPoint x: 373, endPoint y: 526, distance: 390.9
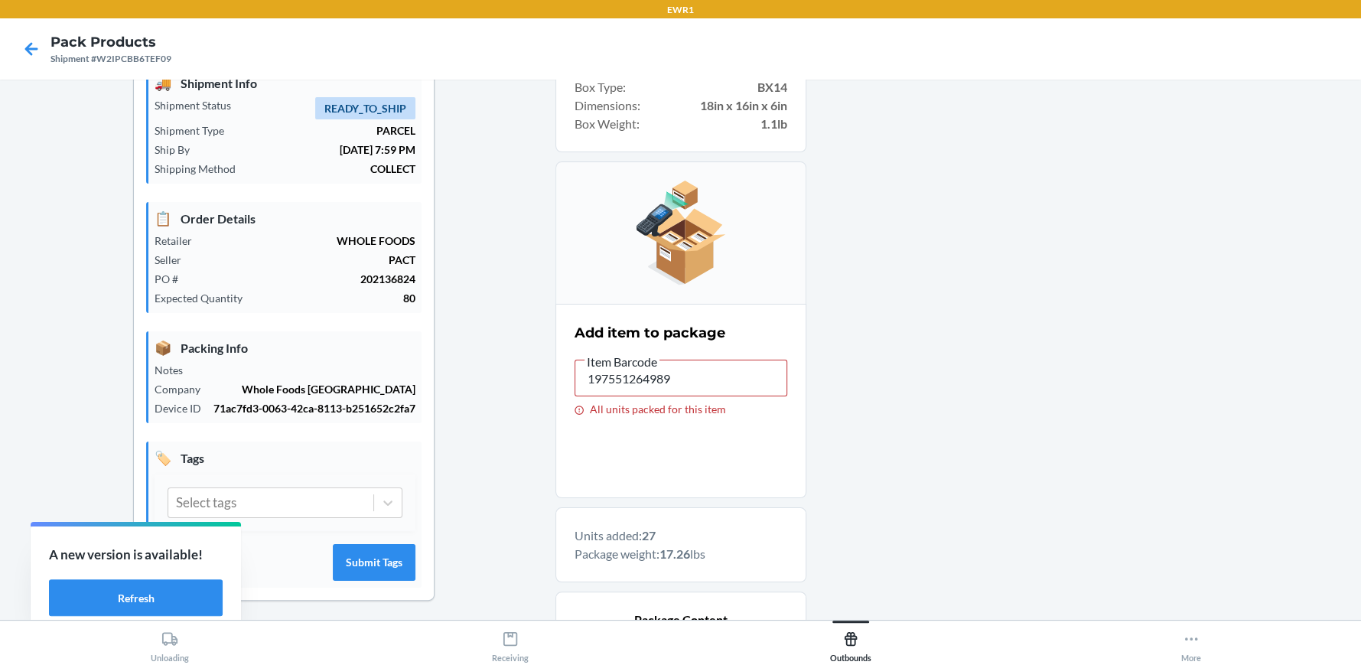
scroll to position [94, 0]
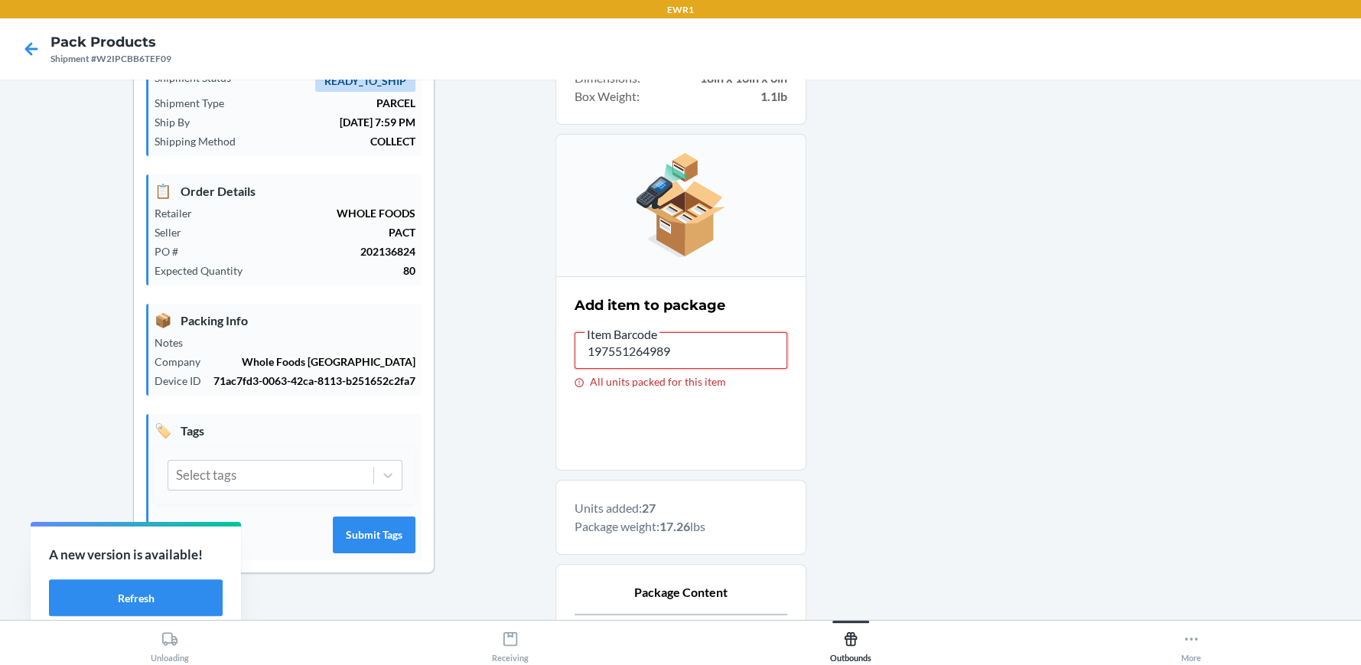
drag, startPoint x: 647, startPoint y: 344, endPoint x: 718, endPoint y: 343, distance: 71.2
click at [651, 346] on input "197551264989" at bounding box center [681, 350] width 213 height 37
click at [678, 358] on input "197551264989" at bounding box center [681, 350] width 213 height 37
drag, startPoint x: 678, startPoint y: 358, endPoint x: 406, endPoint y: 382, distance: 272.7
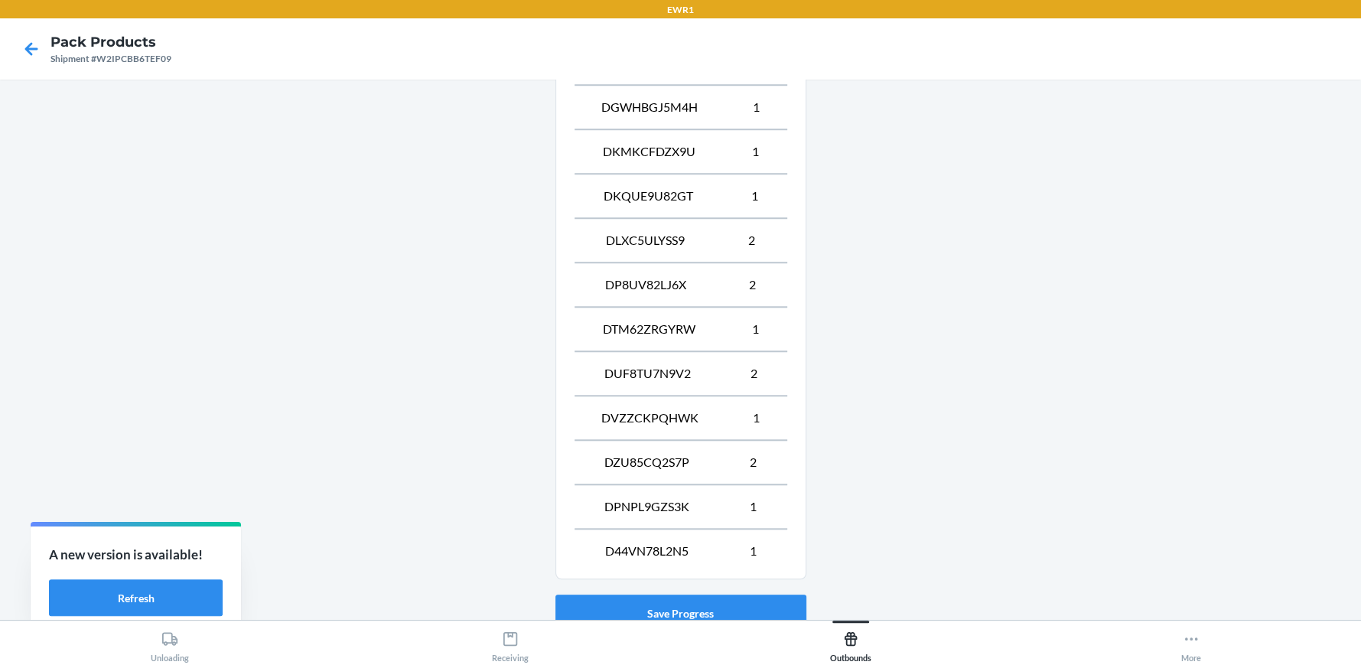
scroll to position [1089, 0]
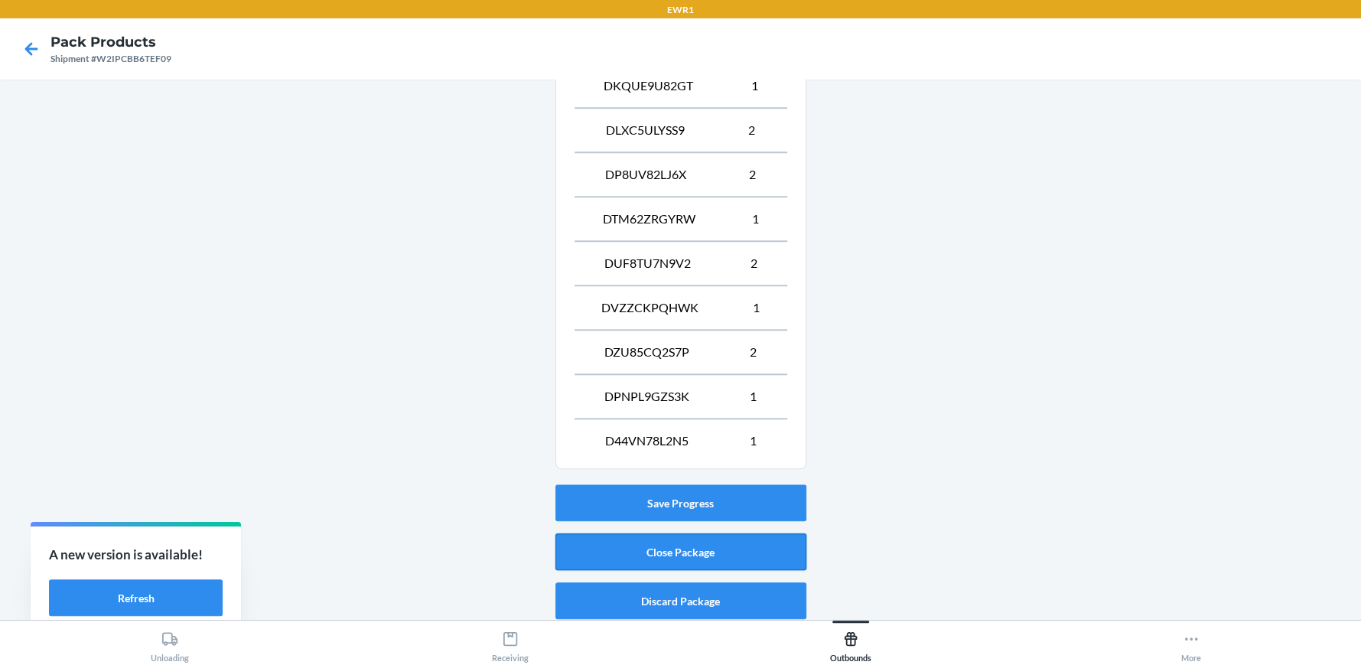
click at [702, 555] on button "Close Package" at bounding box center [680, 551] width 251 height 37
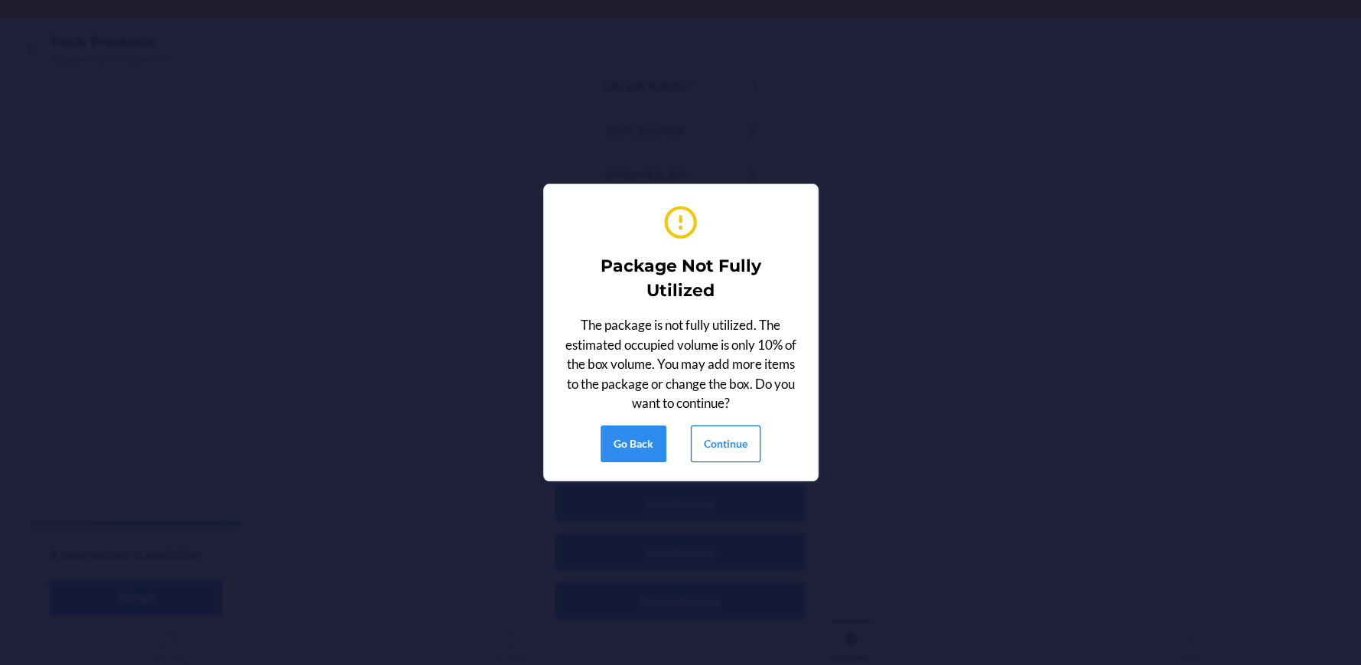
click at [706, 460] on button "Continue" at bounding box center [726, 443] width 70 height 37
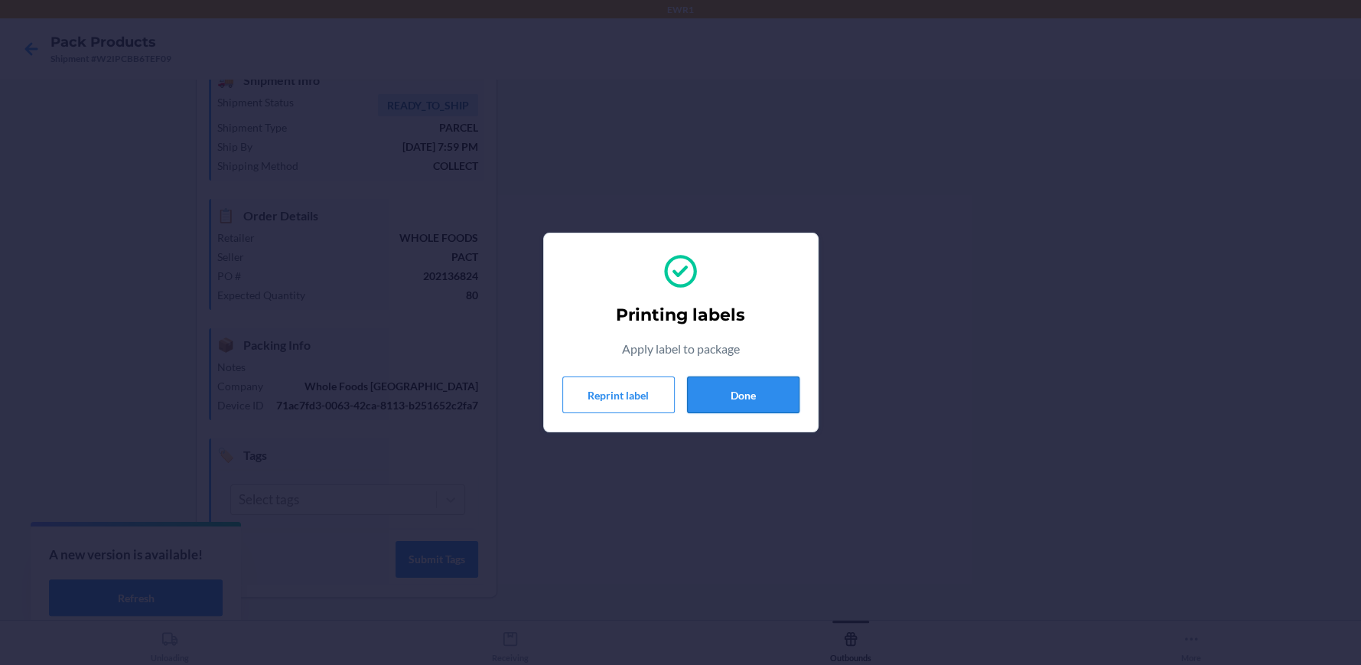
click at [762, 384] on button "Done" at bounding box center [743, 394] width 112 height 37
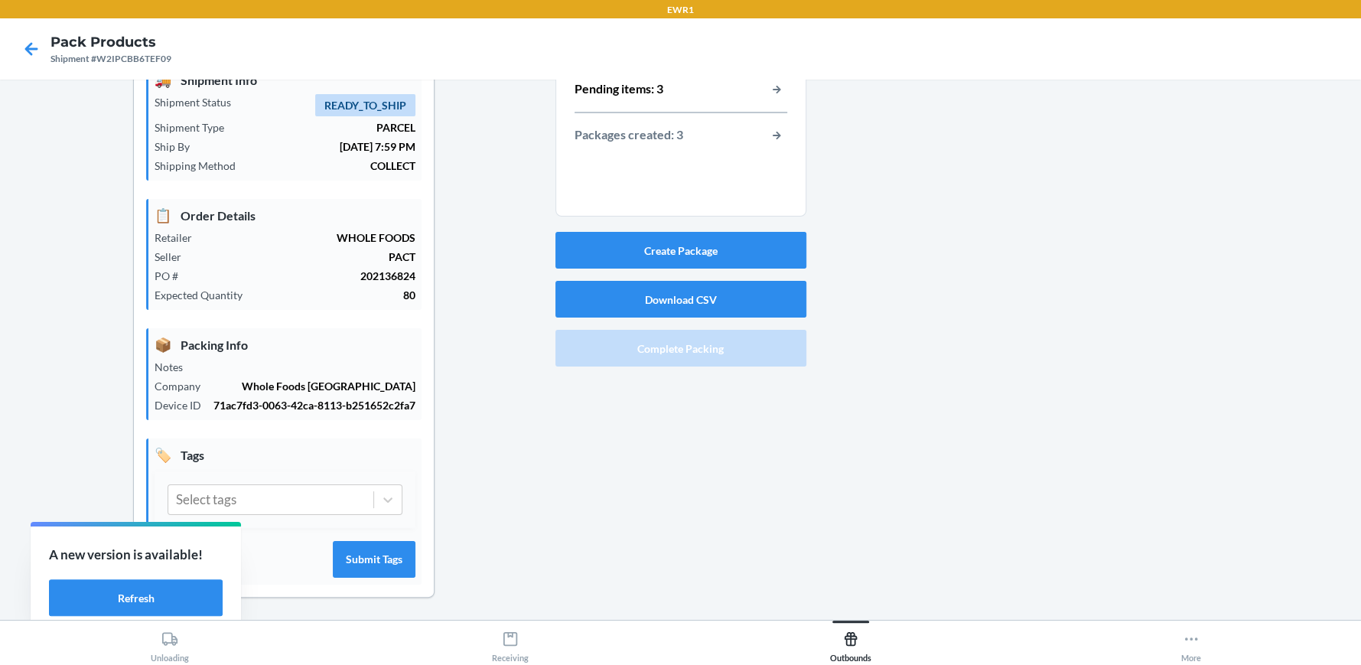
scroll to position [0, 0]
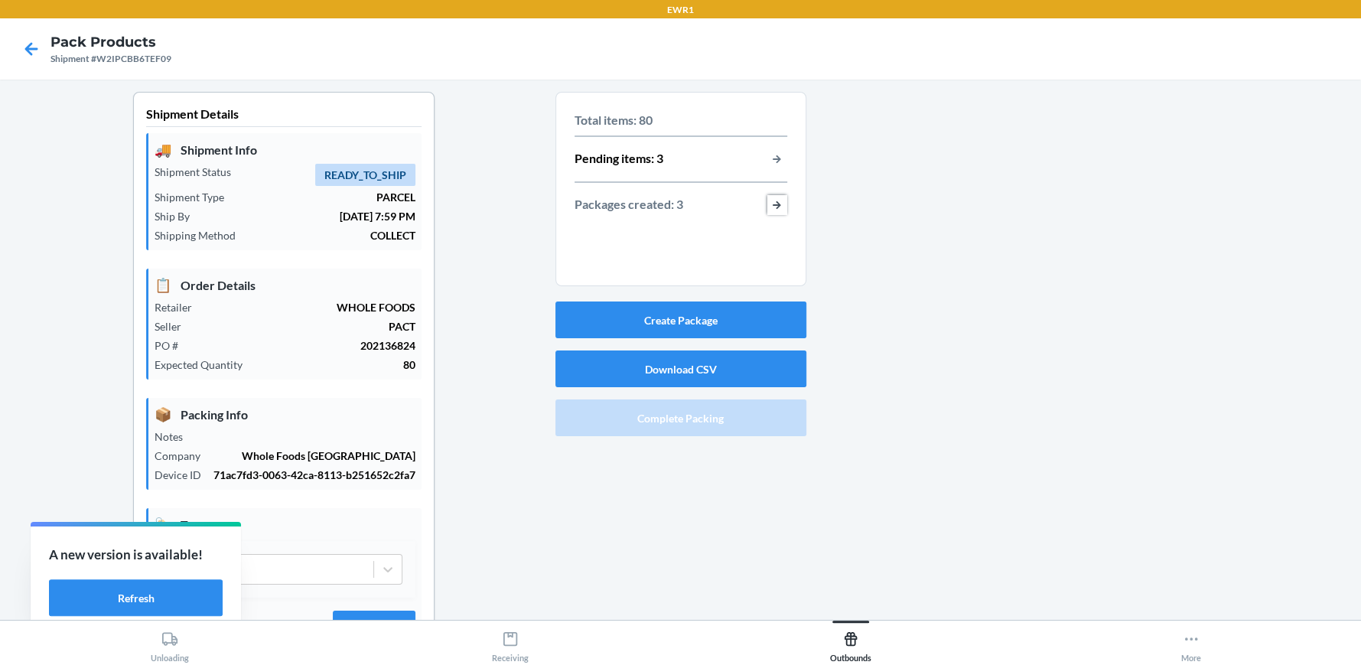
click at [767, 202] on button "button-view-packages-created" at bounding box center [777, 205] width 20 height 20
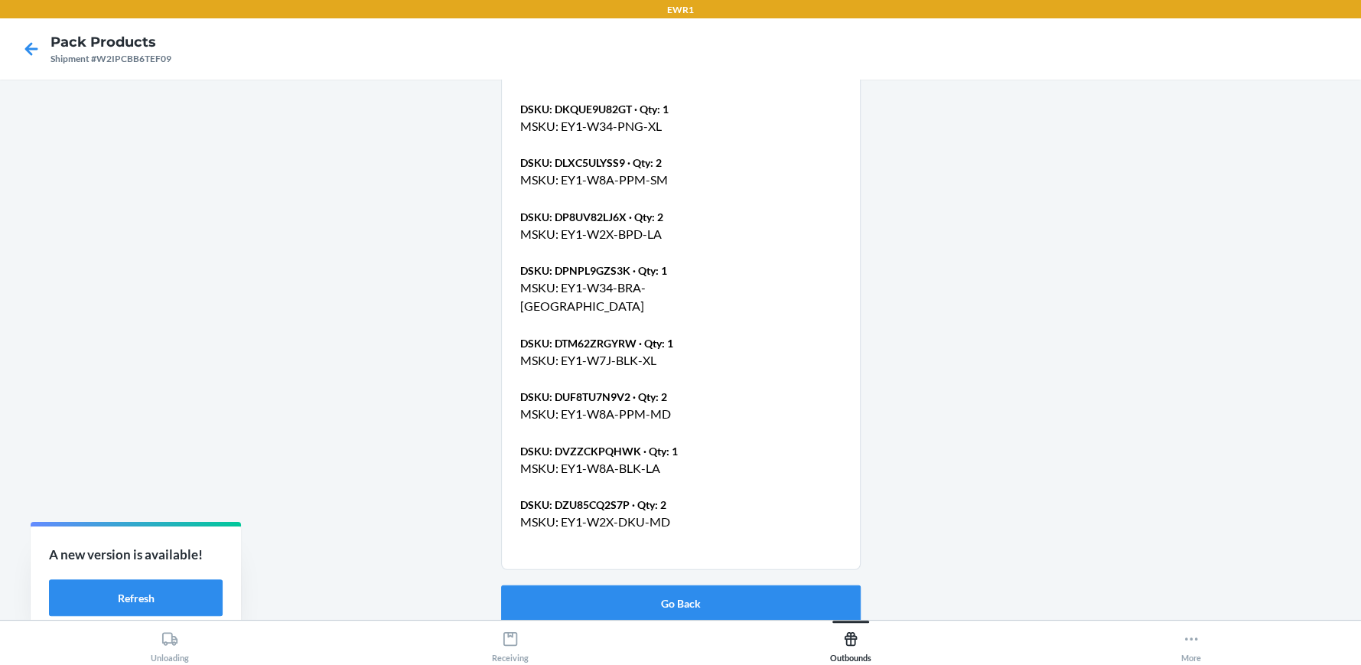
scroll to position [2472, 0]
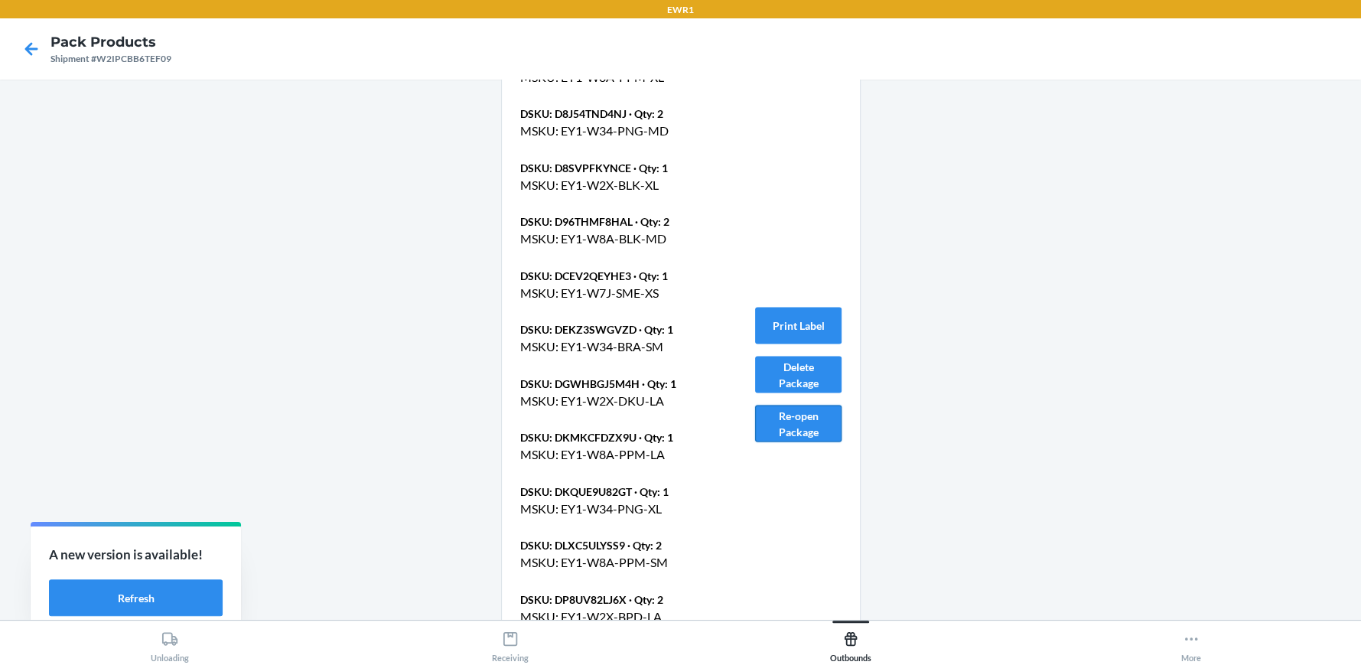
click at [807, 421] on button "Re-open Package" at bounding box center [798, 424] width 86 height 37
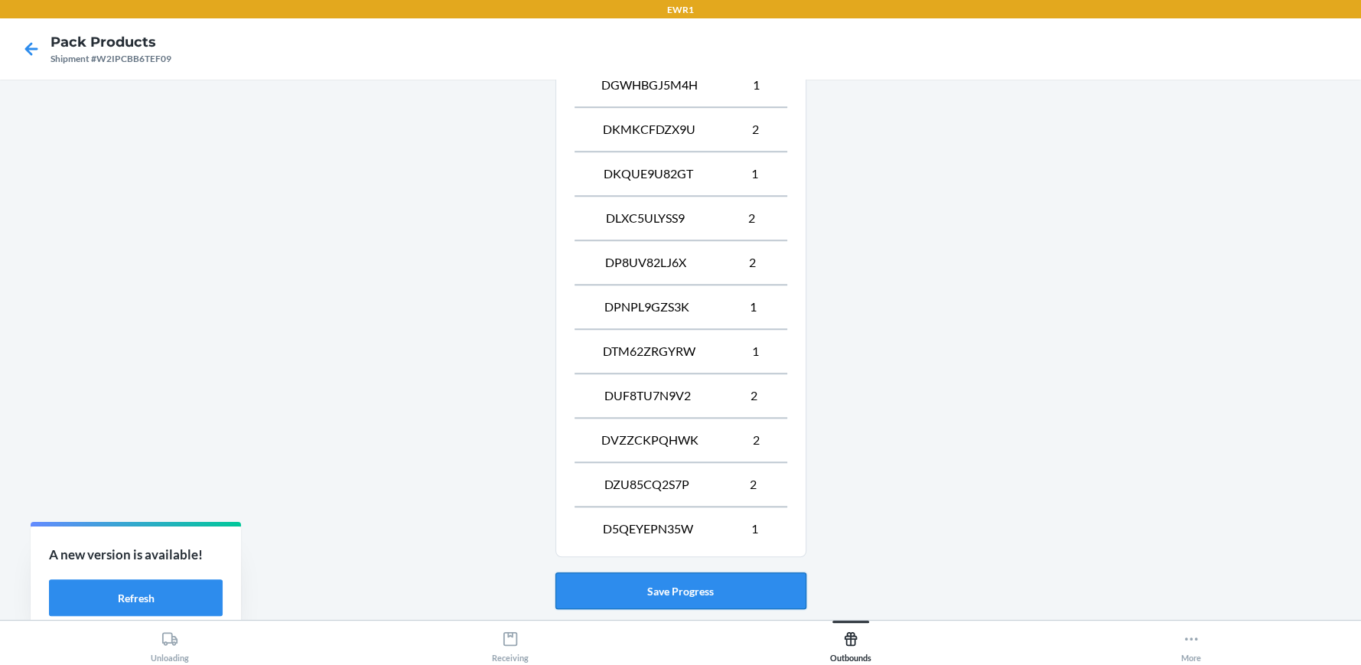
scroll to position [1134, 0]
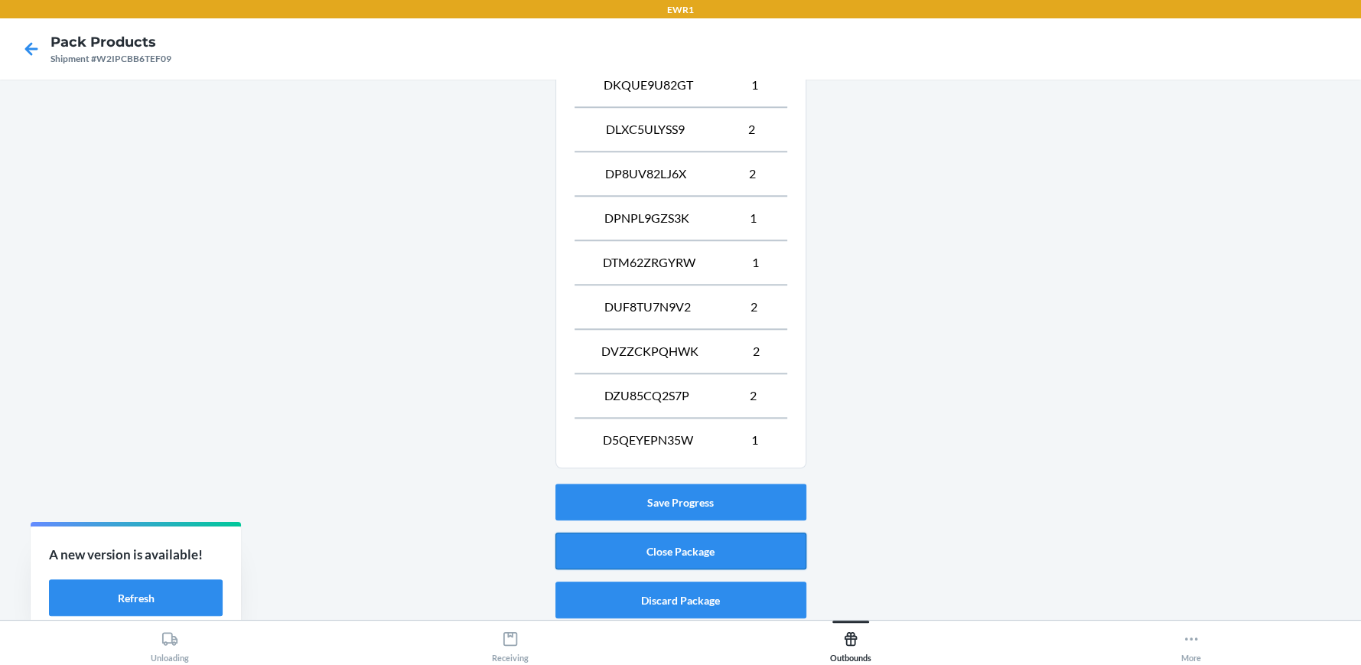
click at [666, 547] on button "Close Package" at bounding box center [680, 551] width 251 height 37
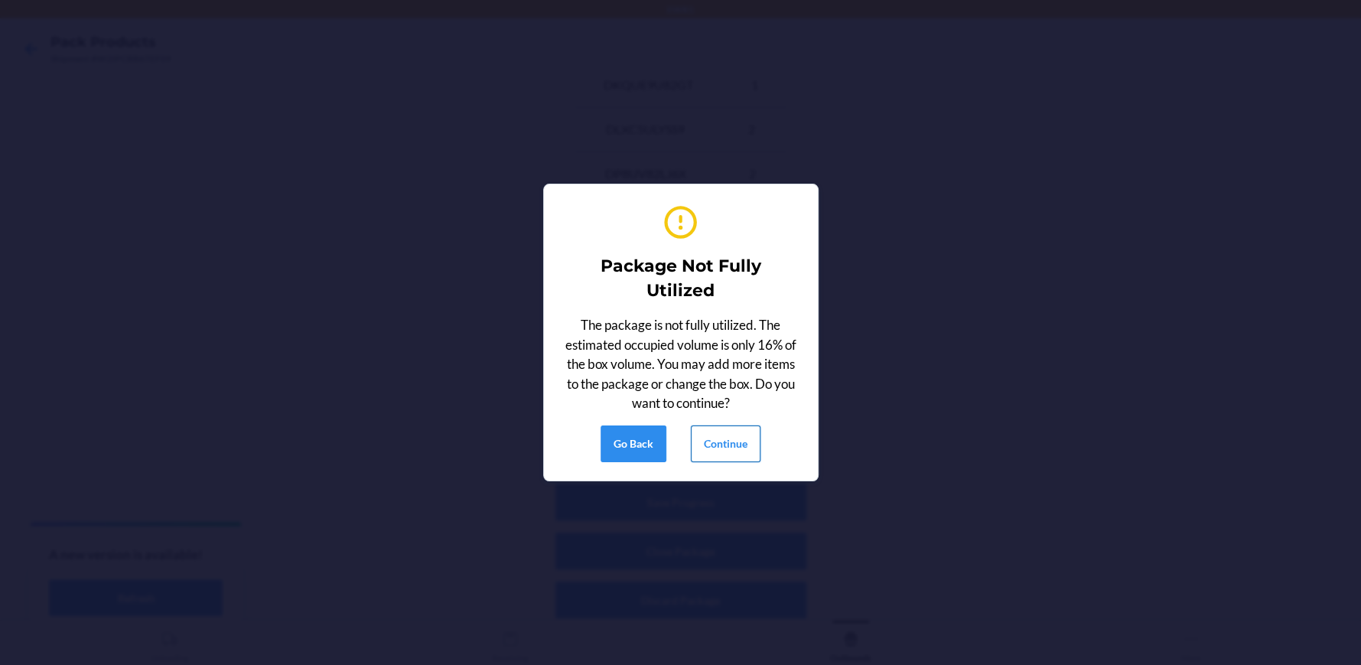
click at [738, 428] on button "Continue" at bounding box center [726, 443] width 70 height 37
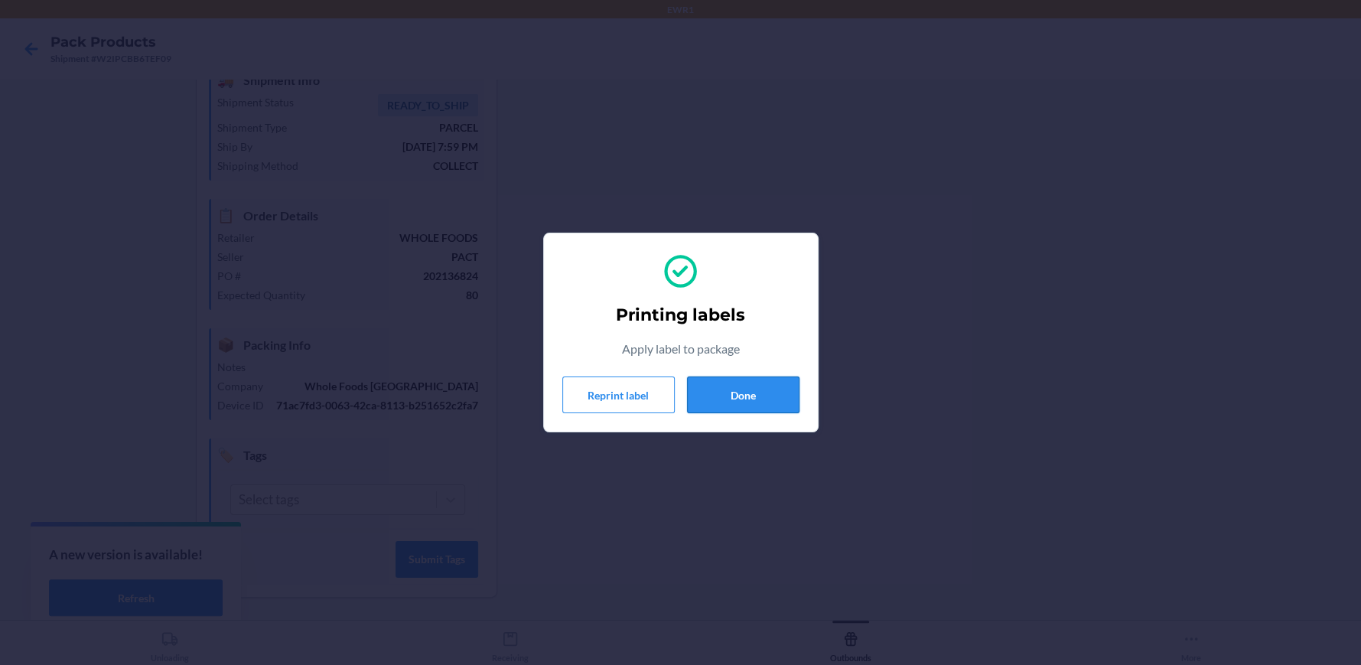
click at [764, 396] on button "Done" at bounding box center [743, 394] width 112 height 37
